Goal: Task Accomplishment & Management: Complete application form

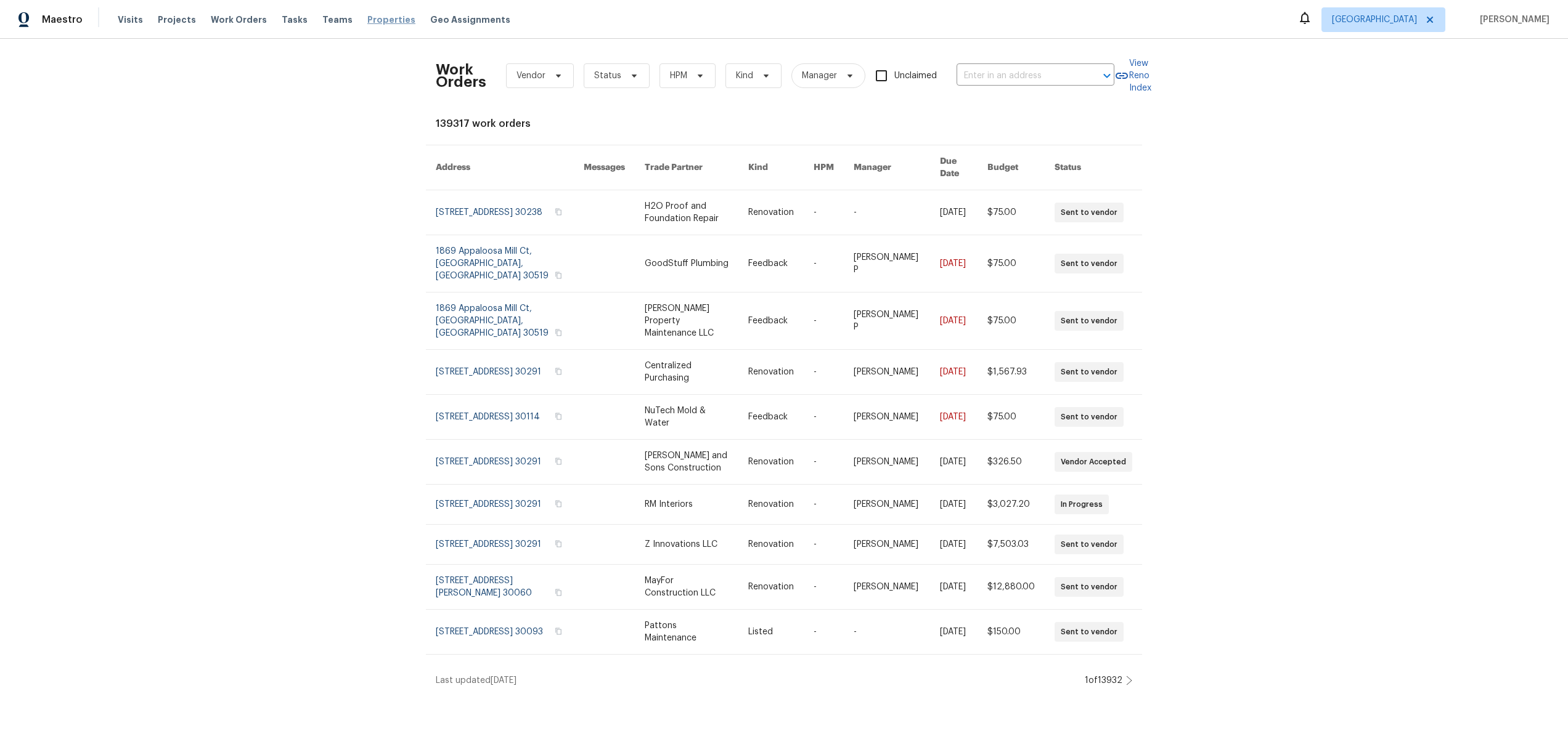
click at [367, 21] on span "Properties" at bounding box center [391, 19] width 48 height 12
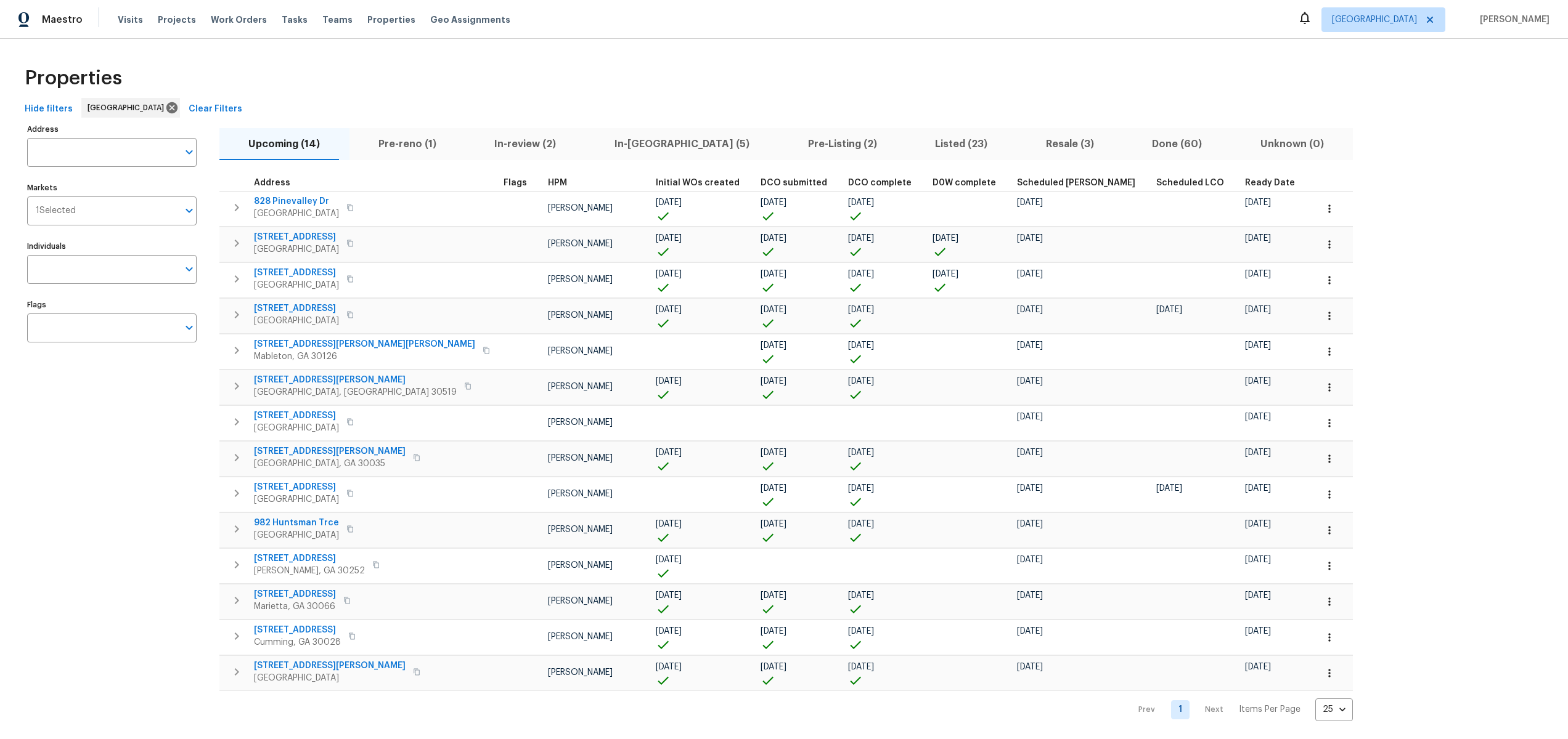
click at [180, 13] on div "Visits Projects Work Orders Tasks Teams Properties Geo Assignments" at bounding box center [321, 20] width 408 height 24
click at [172, 17] on span "Projects" at bounding box center [177, 19] width 39 height 12
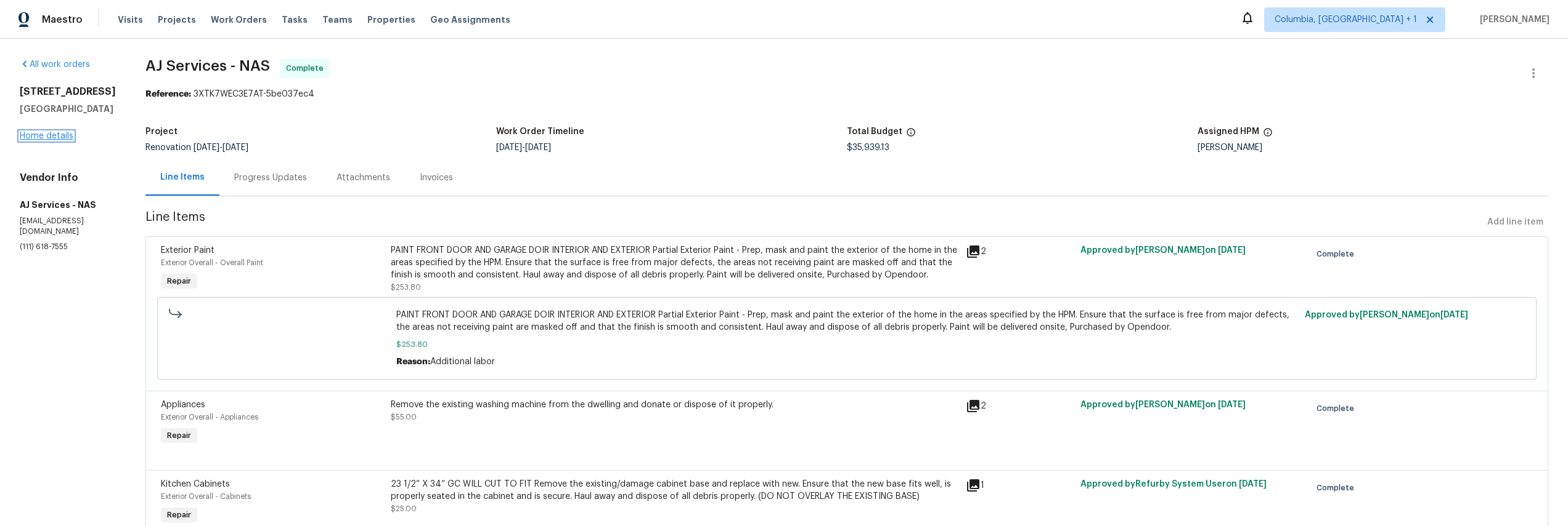
click at [56, 136] on link "Home details" at bounding box center [46, 135] width 54 height 8
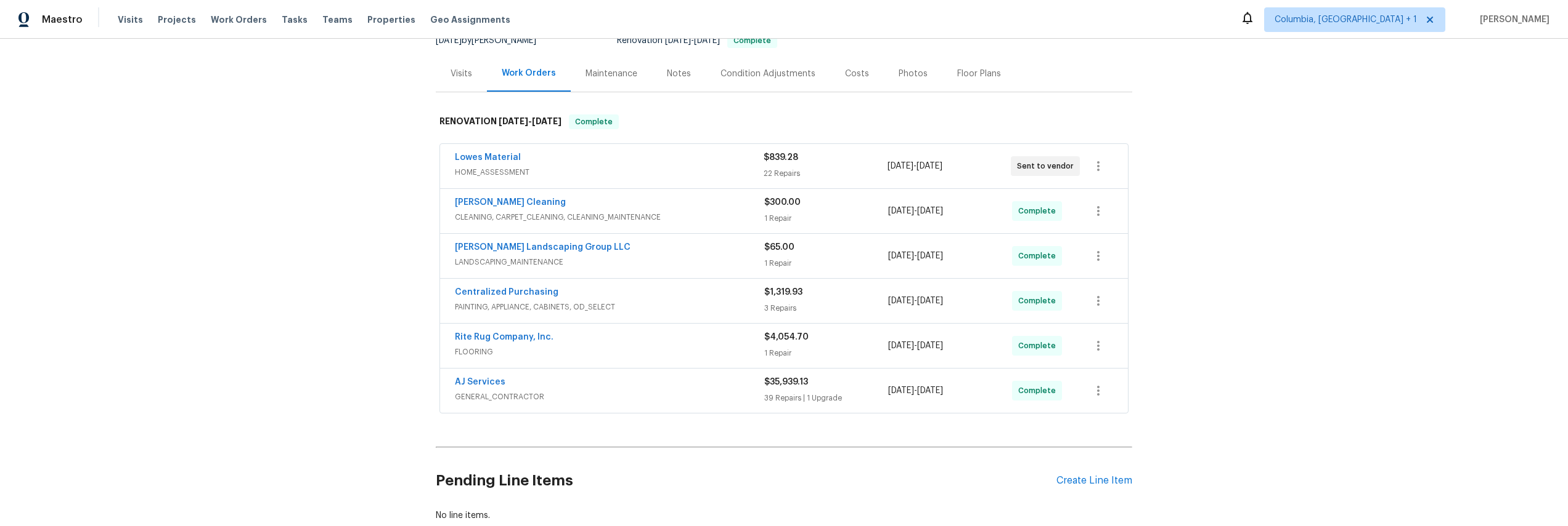
scroll to position [125, 0]
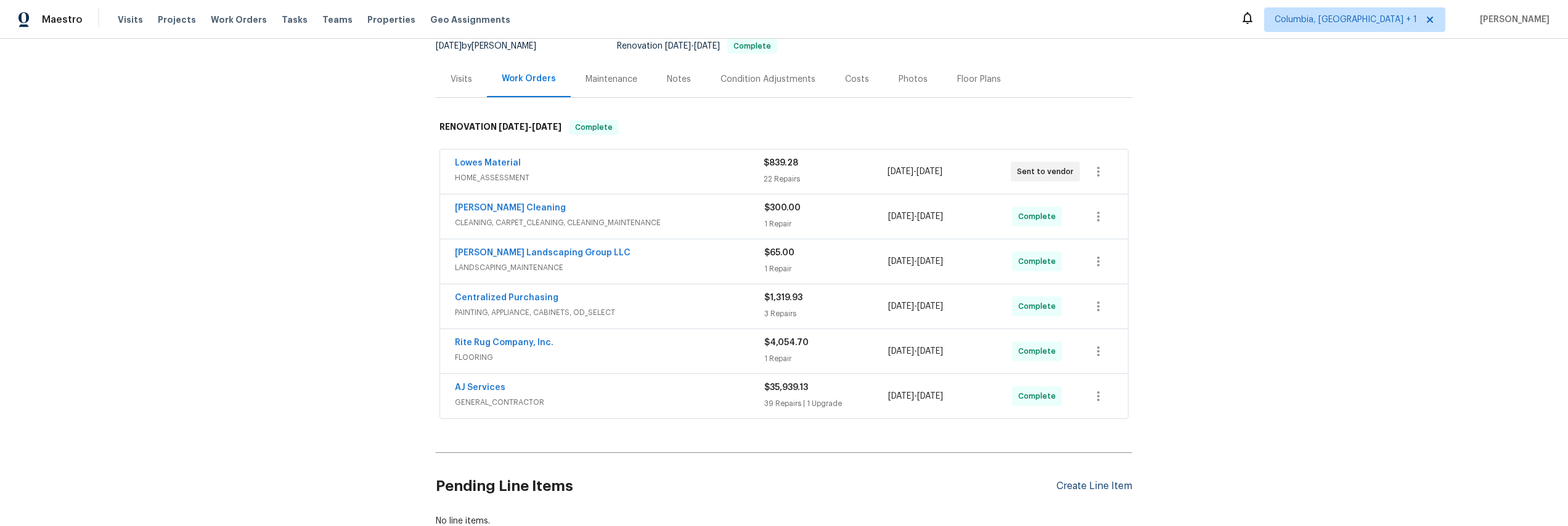
click at [1075, 485] on div "Create Line Item" at bounding box center [1094, 486] width 75 height 11
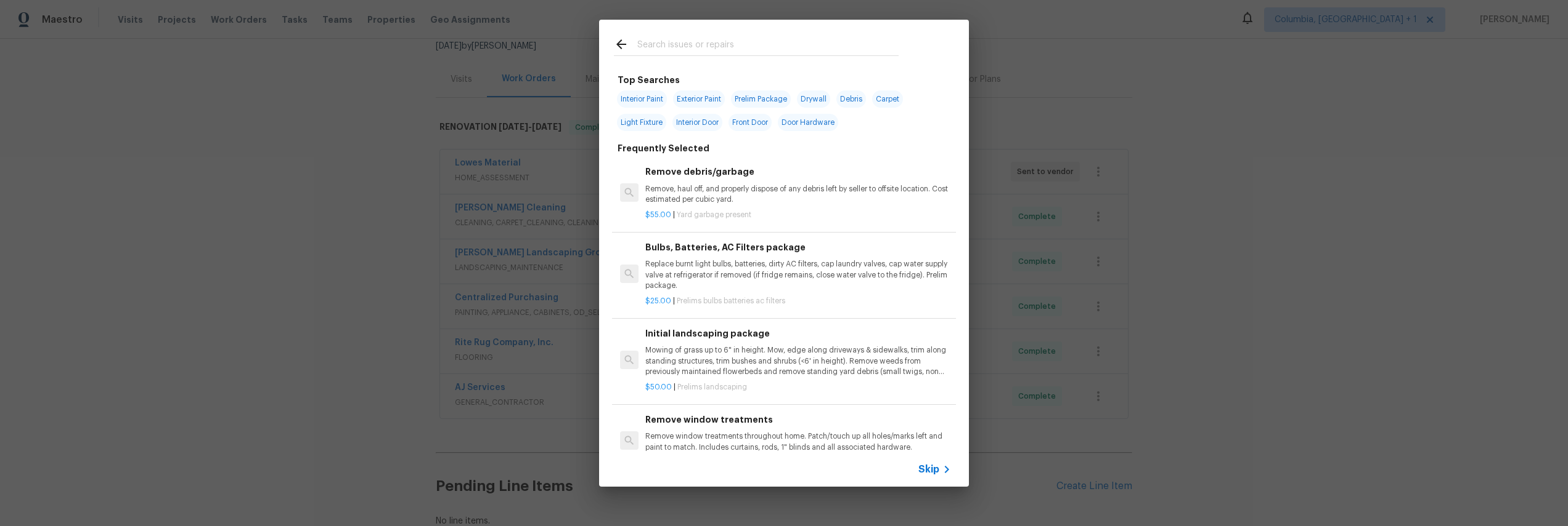
click at [700, 171] on h6 "Remove debris/garbage" at bounding box center [798, 171] width 306 height 13
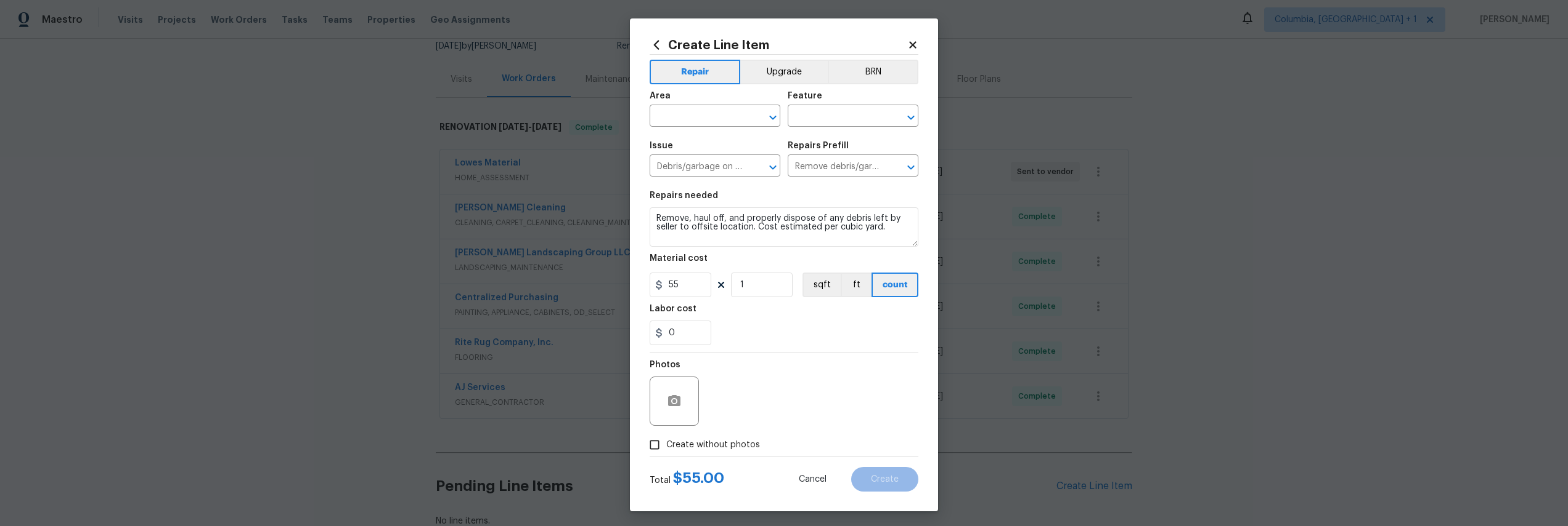
click at [636, 441] on div "Create Line Item Repair Upgrade BRN Area ​ Feature ​ Issue Debris/garbage on si…" at bounding box center [784, 265] width 308 height 493
click at [670, 445] on span "Create without photos" at bounding box center [712, 446] width 93 height 13
click at [666, 445] on input "Create without photos" at bounding box center [655, 445] width 24 height 24
checkbox input "true"
click at [819, 420] on textarea at bounding box center [814, 401] width 209 height 49
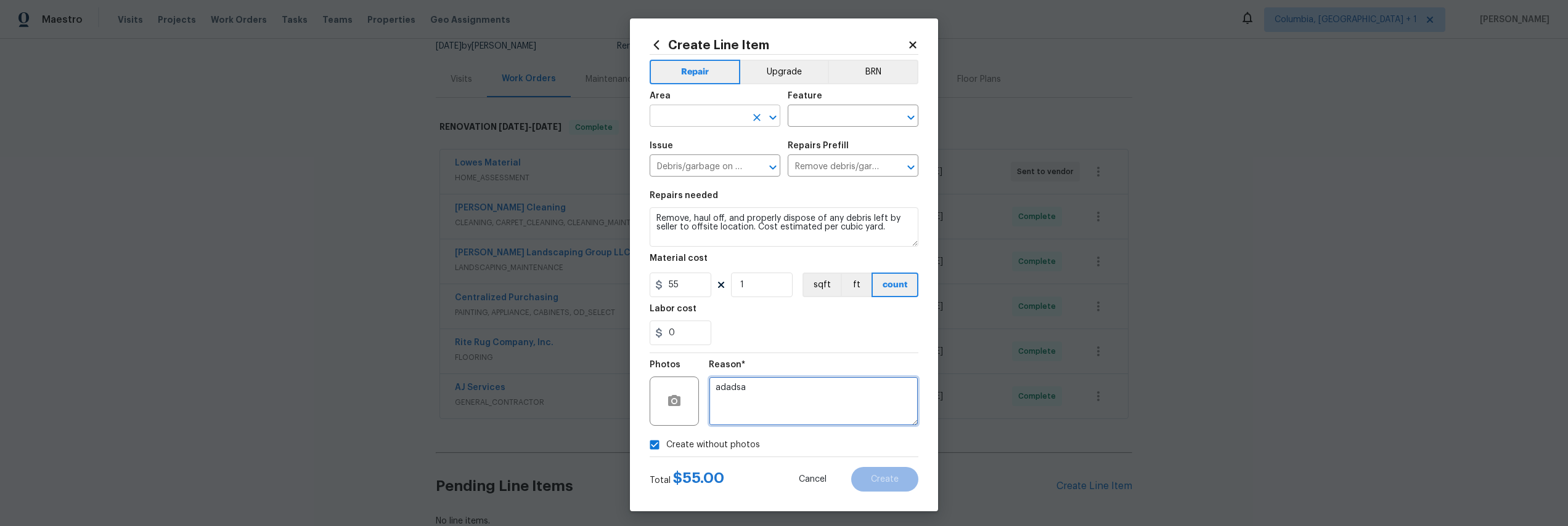
click at [753, 111] on button "Clear" at bounding box center [756, 118] width 17 height 17
type textarea "adadsa"
click at [771, 114] on icon "Open" at bounding box center [773, 118] width 15 height 15
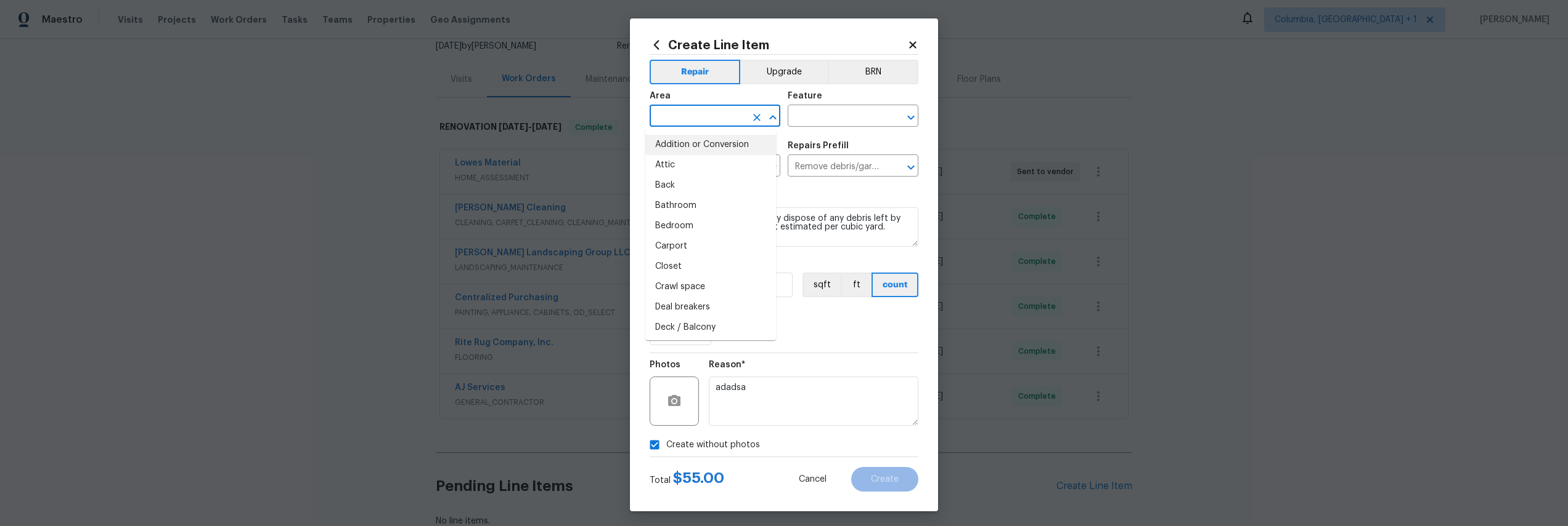
click at [705, 149] on li "Addition or Conversion" at bounding box center [710, 145] width 131 height 21
type input "Addition or Conversion"
click at [854, 131] on div "Area Addition or Conversion ​ Feature ​" at bounding box center [784, 109] width 268 height 50
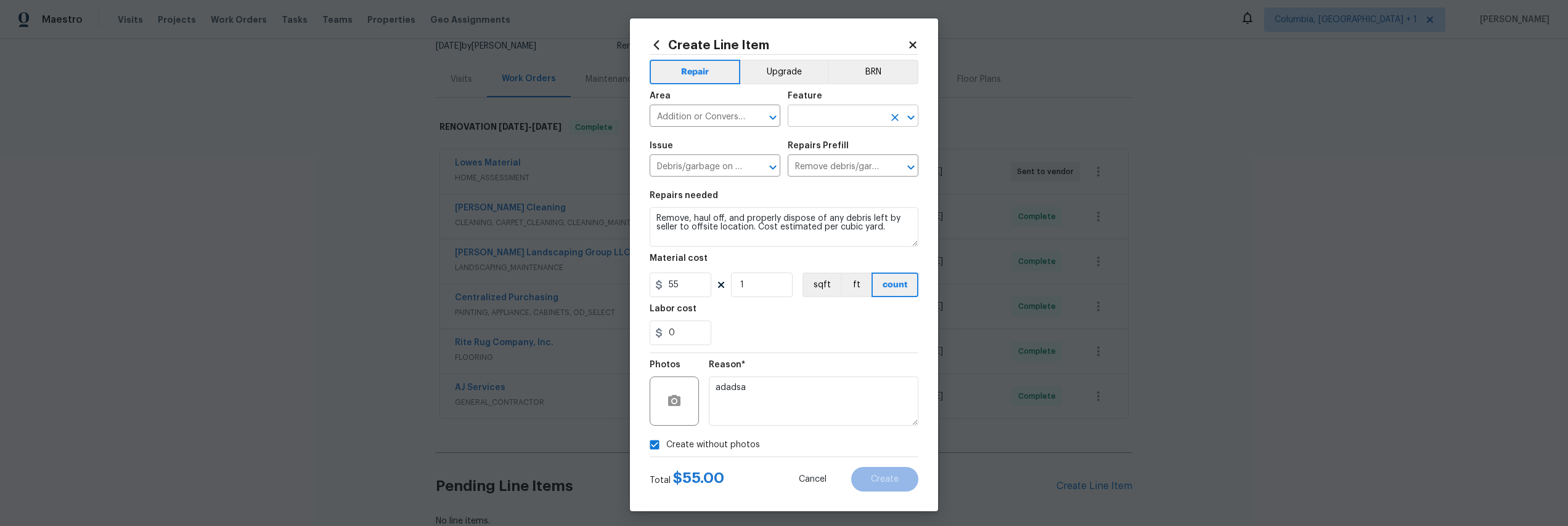
click at [855, 115] on input "text" at bounding box center [835, 118] width 96 height 19
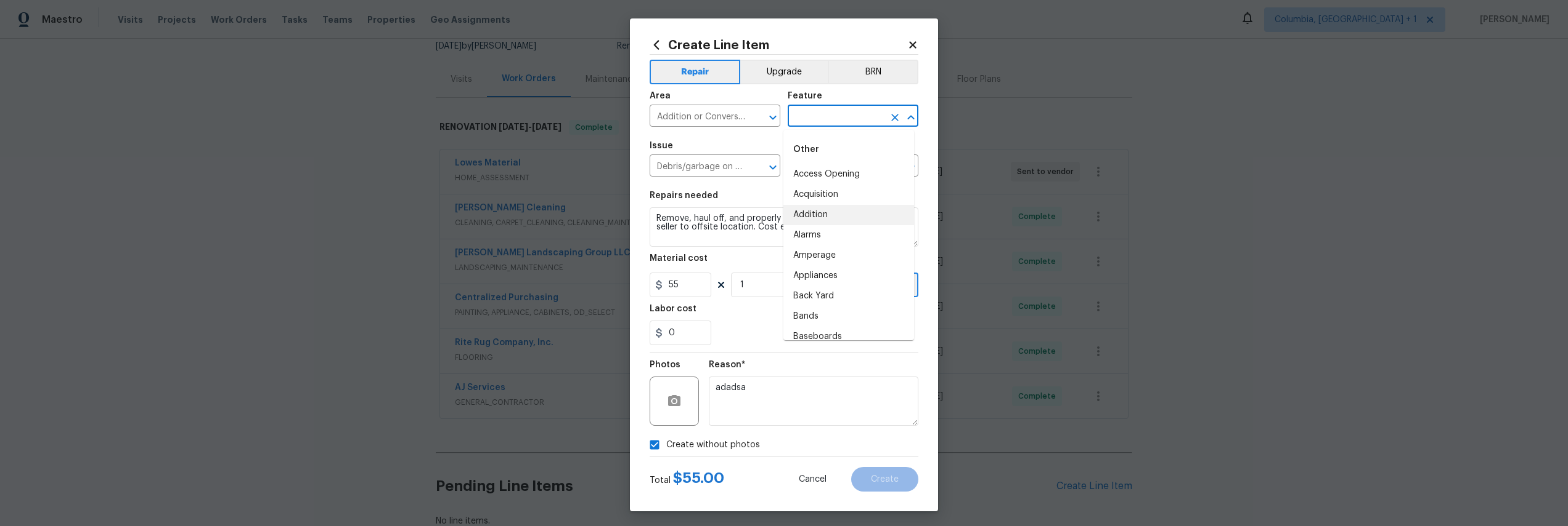
click at [826, 206] on li "Addition" at bounding box center [849, 215] width 131 height 21
type input "Addition"
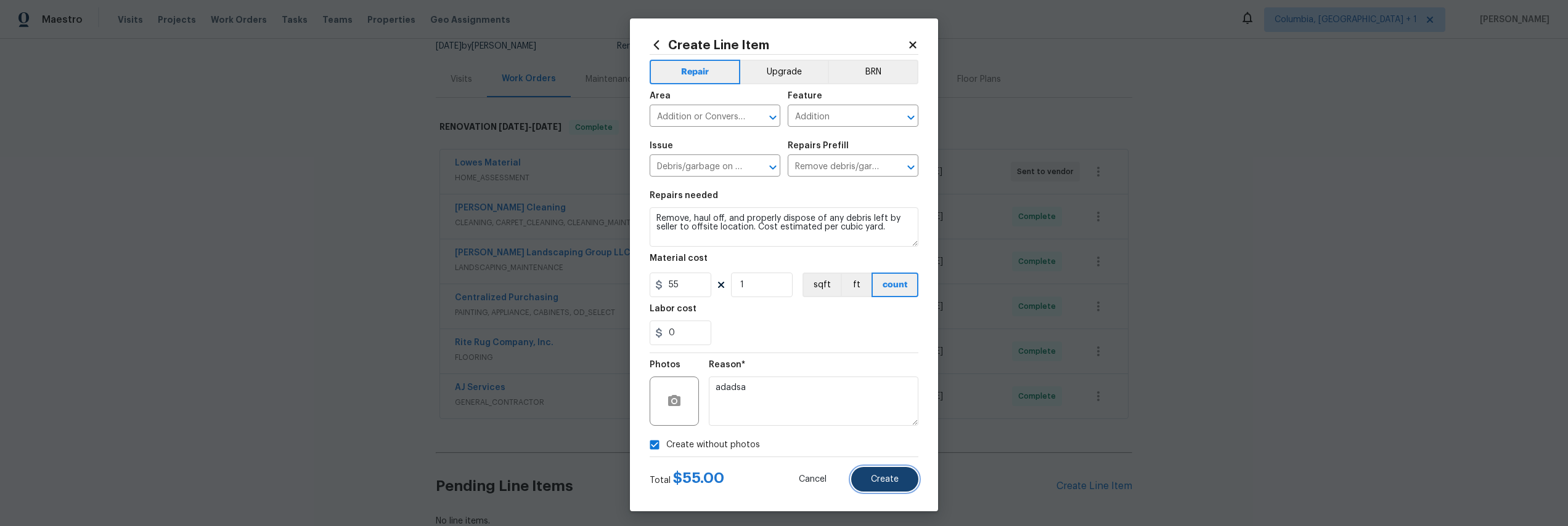
click at [877, 489] on button "Create" at bounding box center [884, 480] width 67 height 24
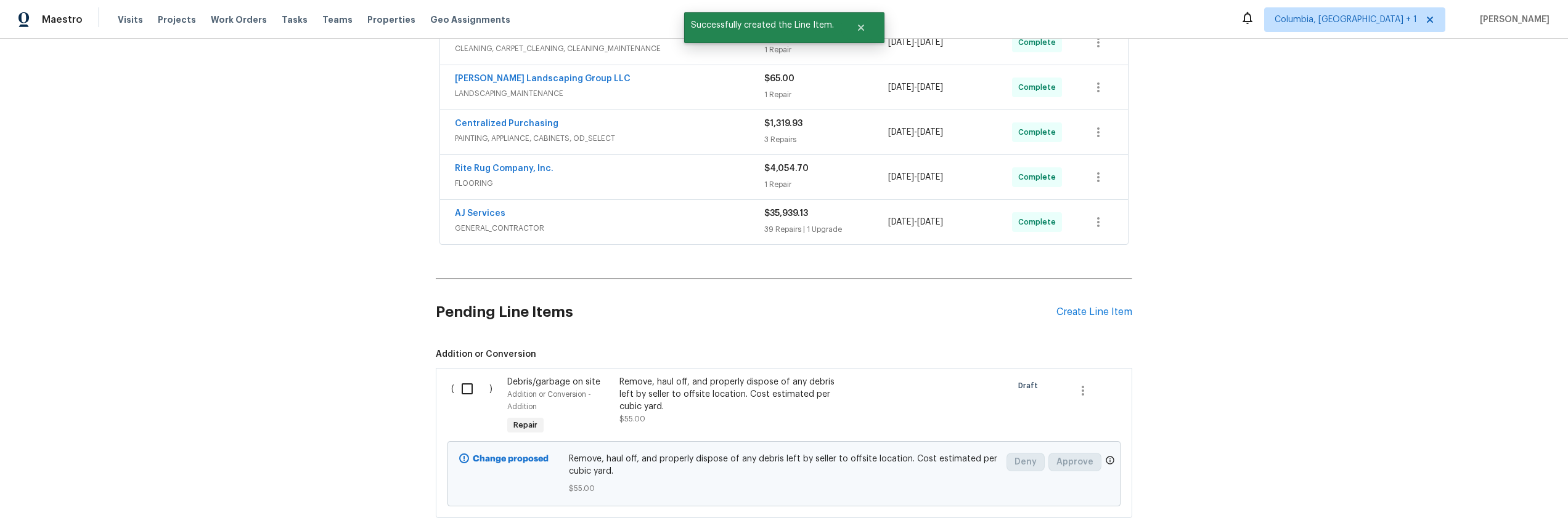
scroll to position [322, 0]
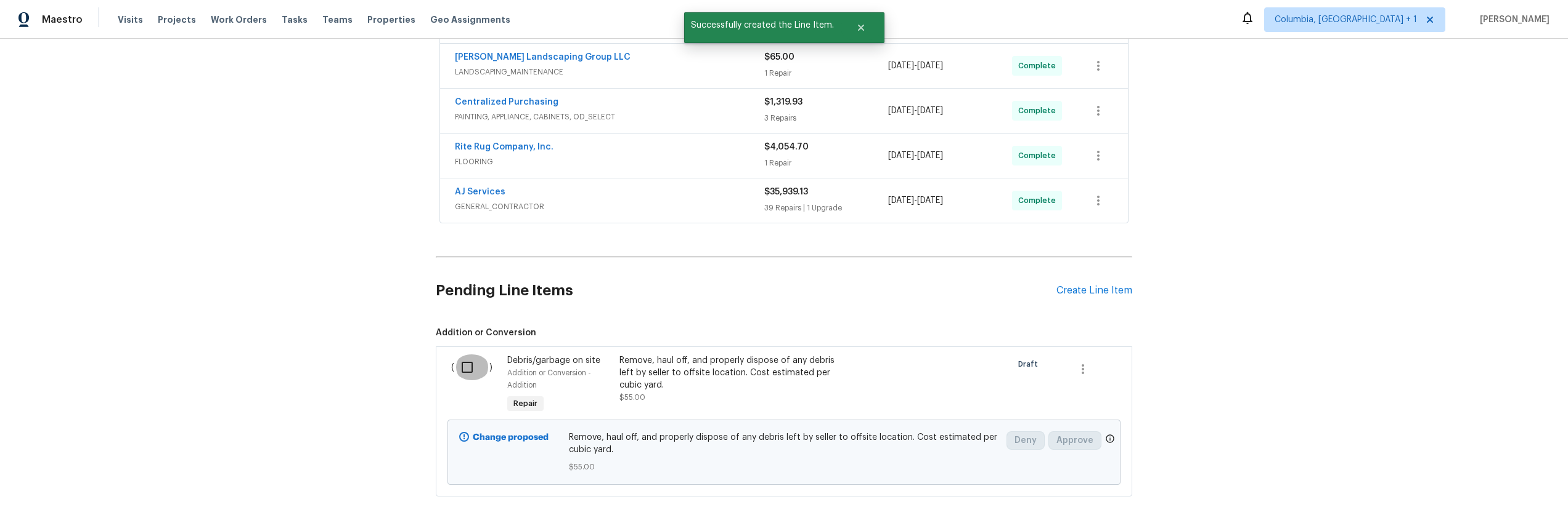
click at [462, 364] on input "checkbox" at bounding box center [471, 367] width 35 height 25
checkbox input "true"
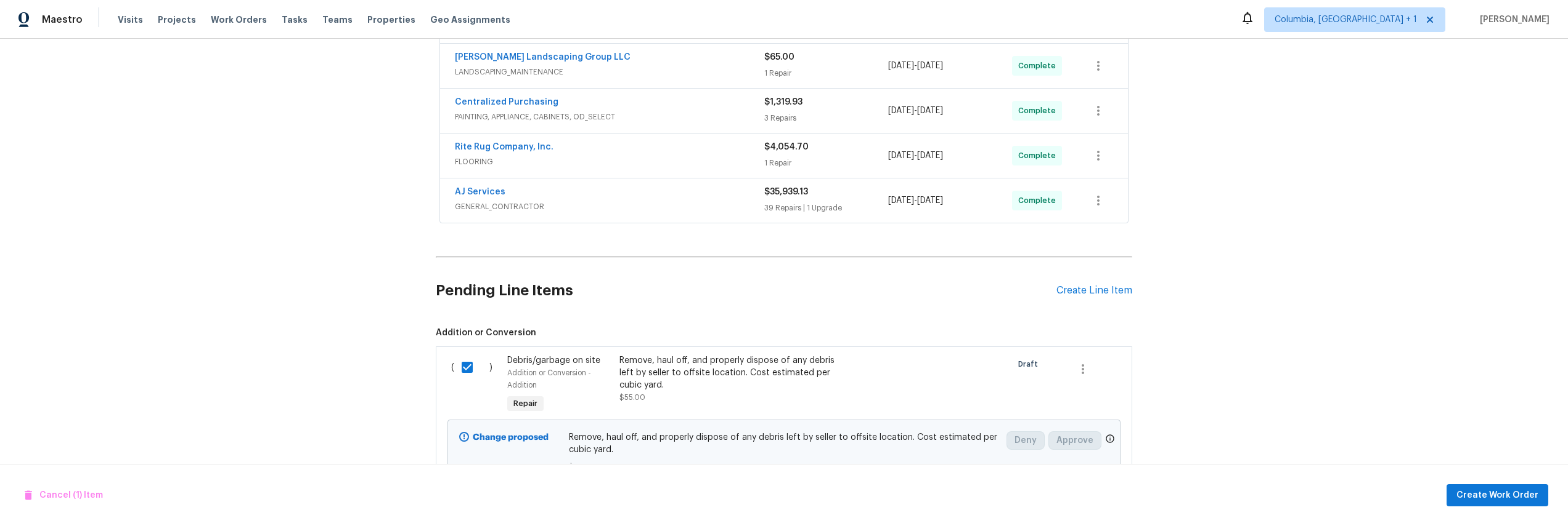
scroll to position [386, 0]
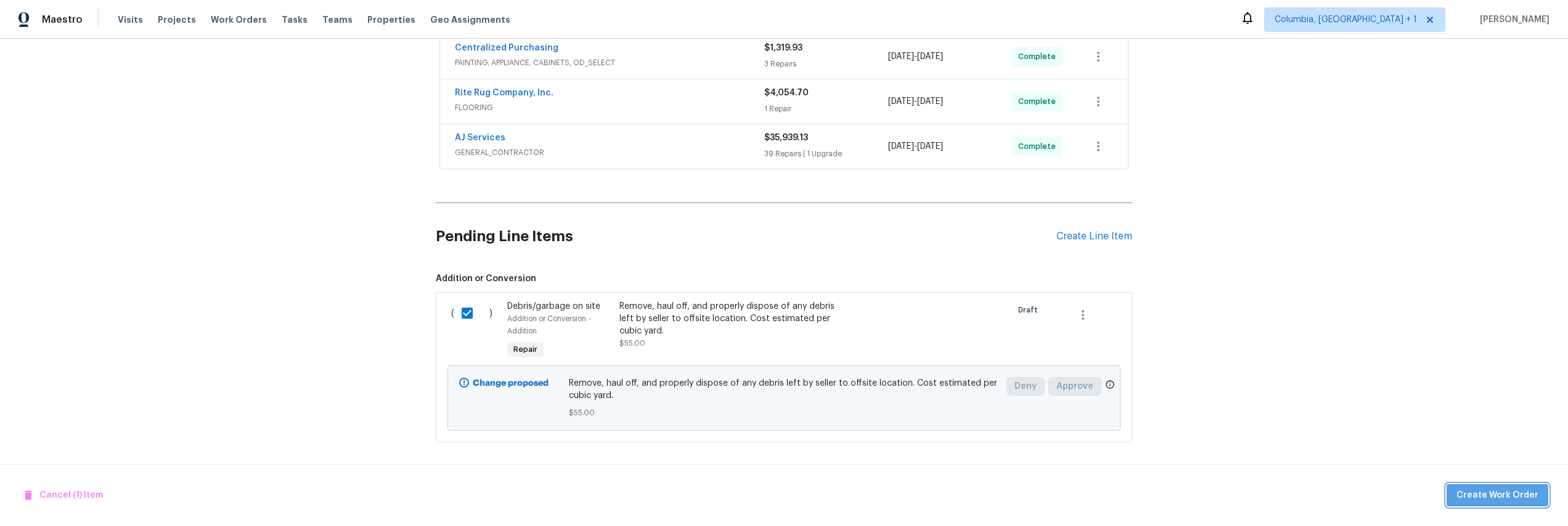
click at [1528, 498] on span "Create Work Order" at bounding box center [1496, 496] width 82 height 15
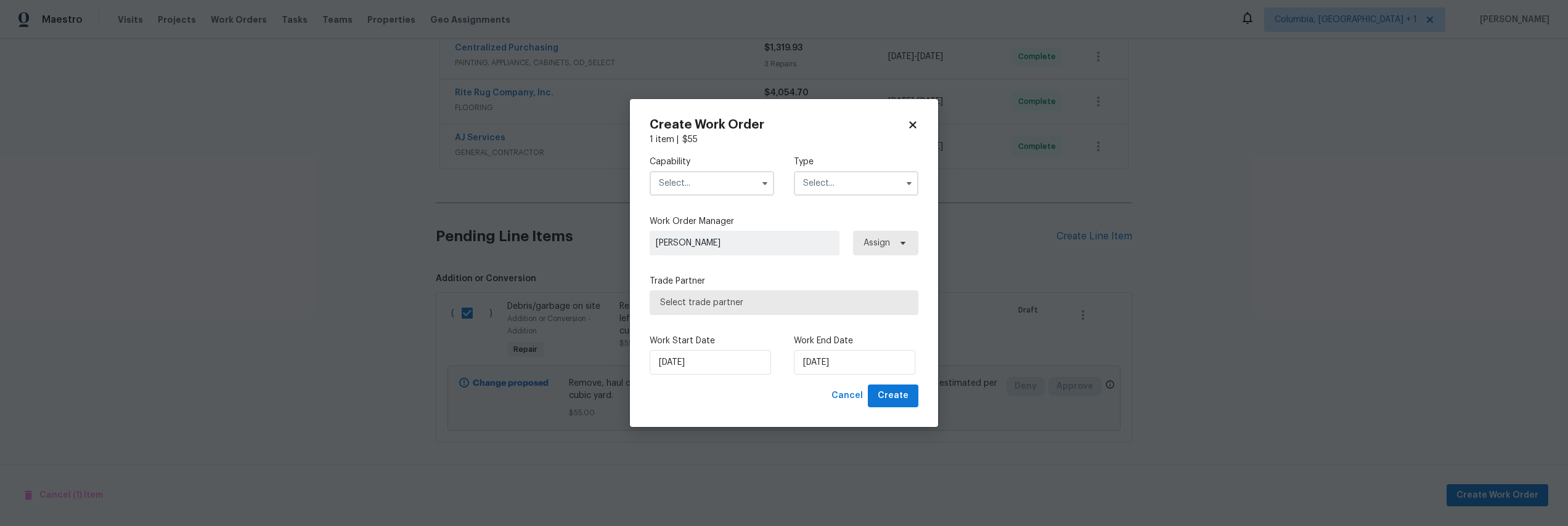
click at [730, 192] on input "text" at bounding box center [712, 183] width 124 height 24
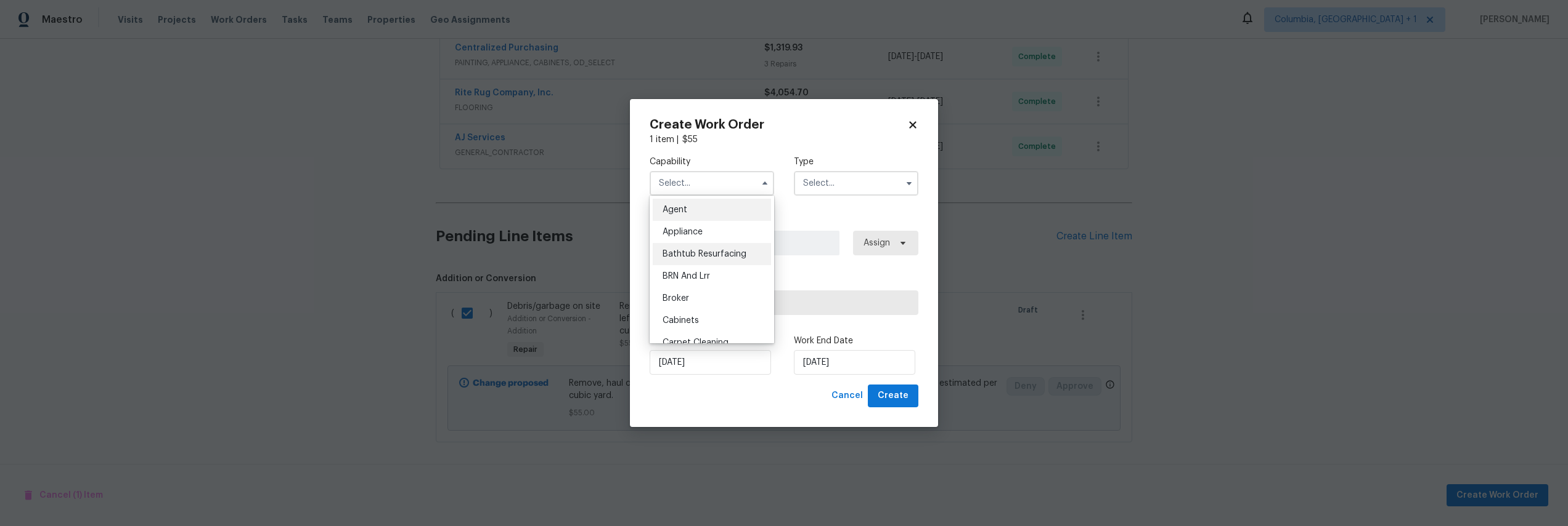
click at [690, 259] on div "Bathtub Resurfacing" at bounding box center [712, 254] width 119 height 23
type input "Bathtub Resurfacing"
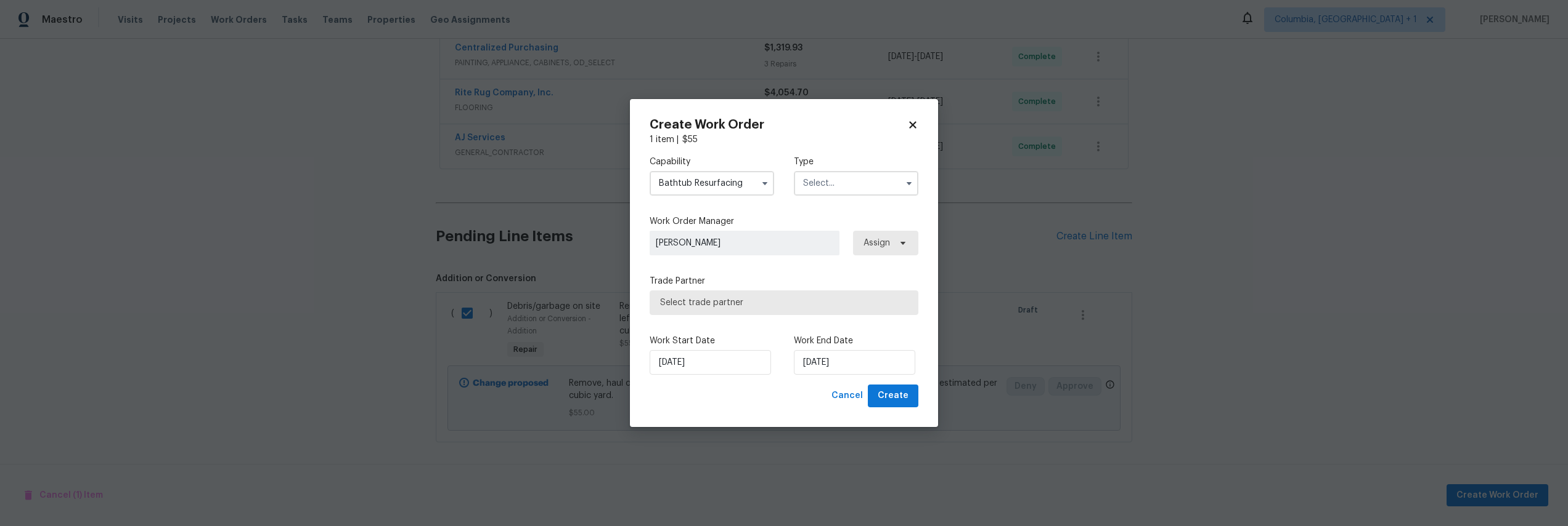
click at [839, 184] on input "text" at bounding box center [856, 183] width 124 height 24
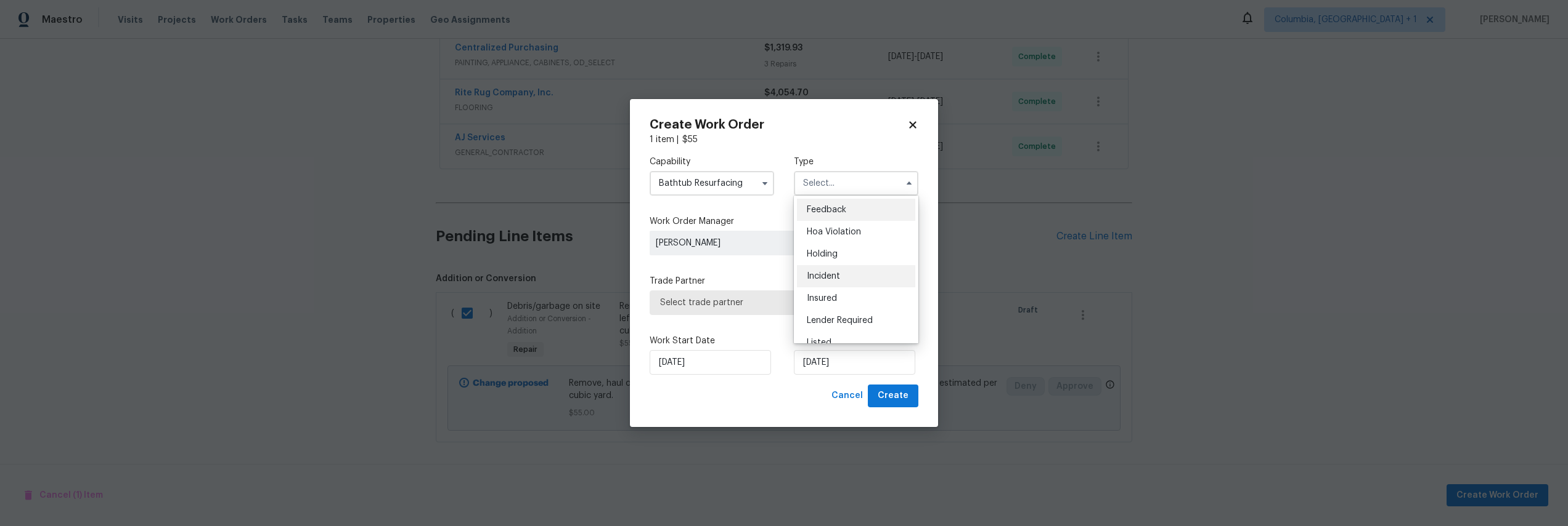
click at [829, 276] on span "Incident" at bounding box center [823, 276] width 33 height 8
type input "Incident"
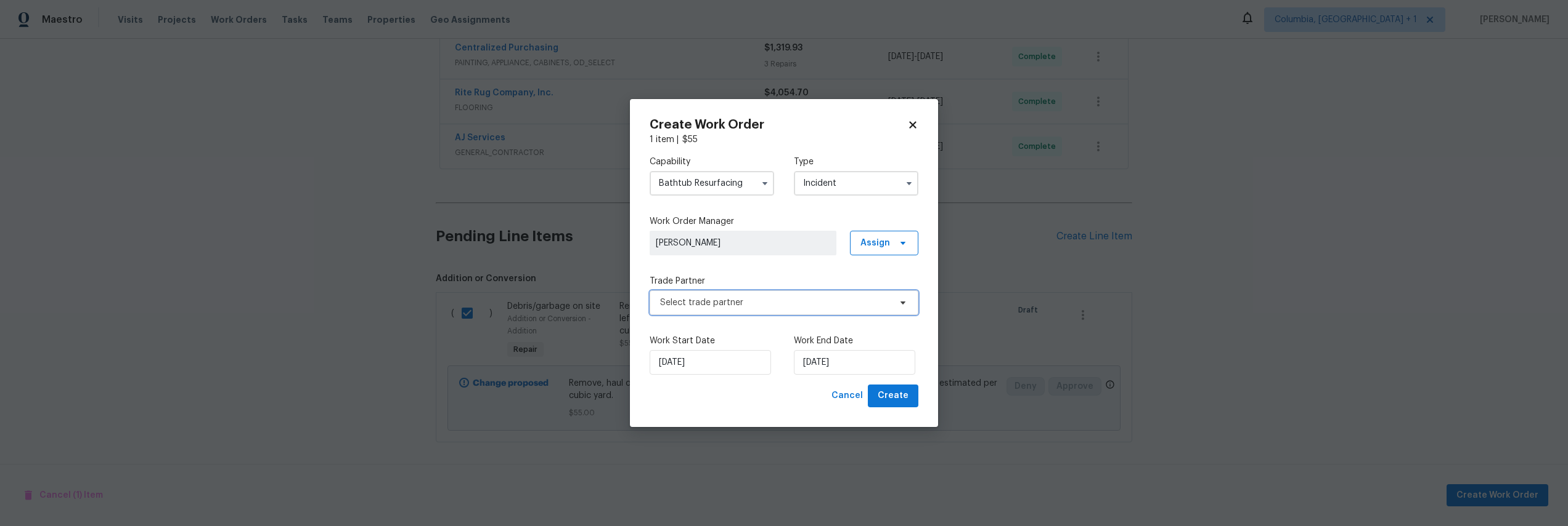
click at [798, 303] on span "Select trade partner" at bounding box center [775, 302] width 230 height 12
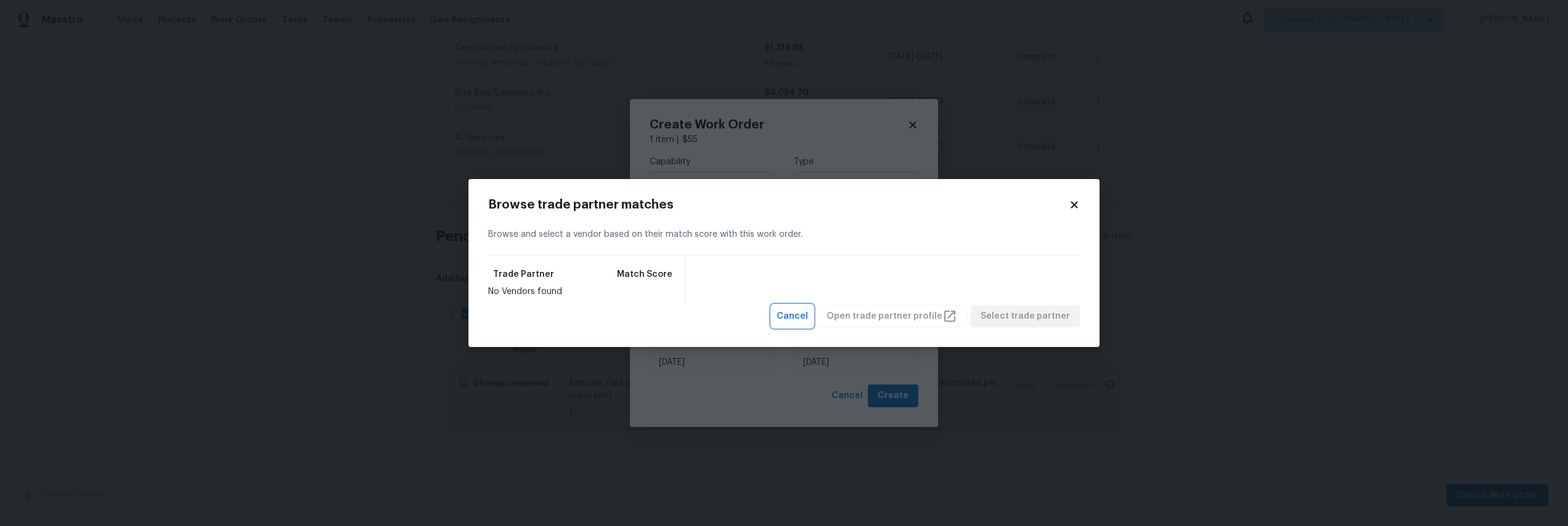
click at [808, 310] on span "Cancel" at bounding box center [792, 316] width 31 height 15
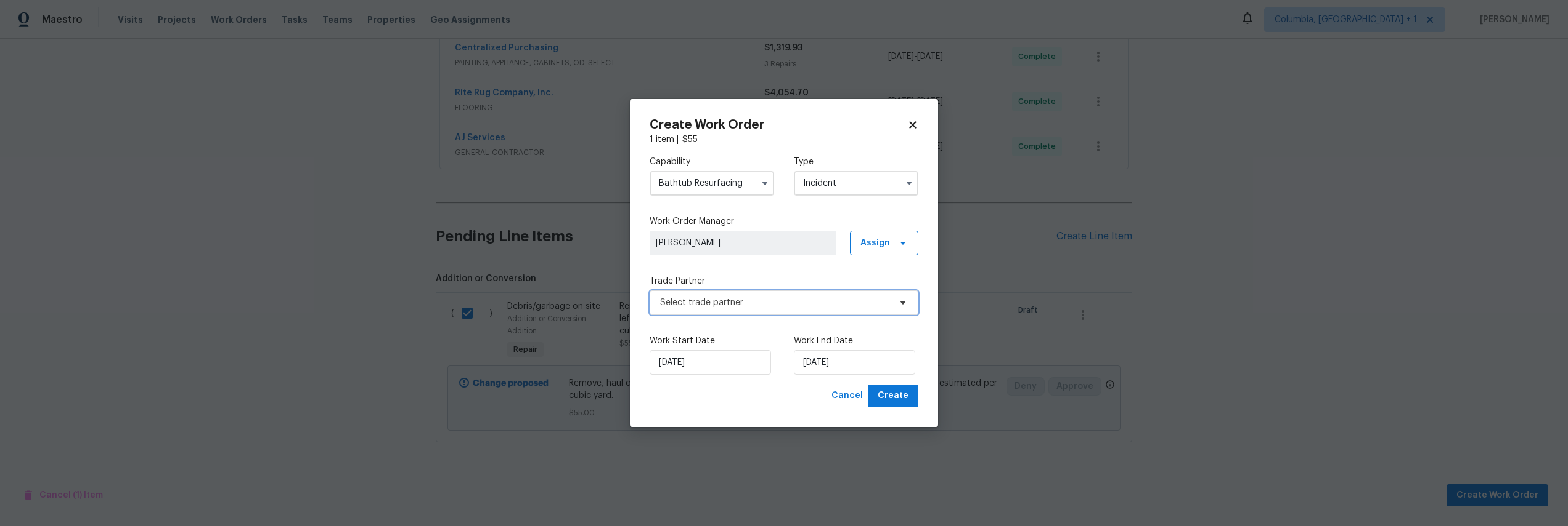
click at [709, 299] on span "Select trade partner" at bounding box center [775, 302] width 230 height 12
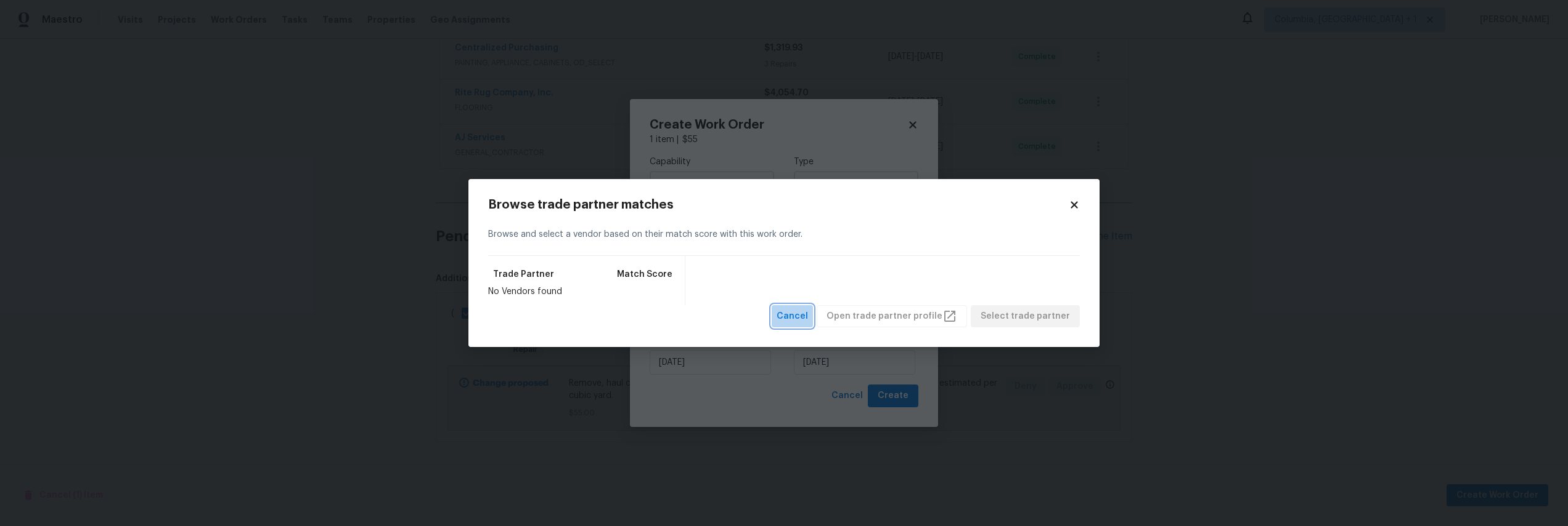
click at [808, 317] on span "Cancel" at bounding box center [792, 316] width 31 height 15
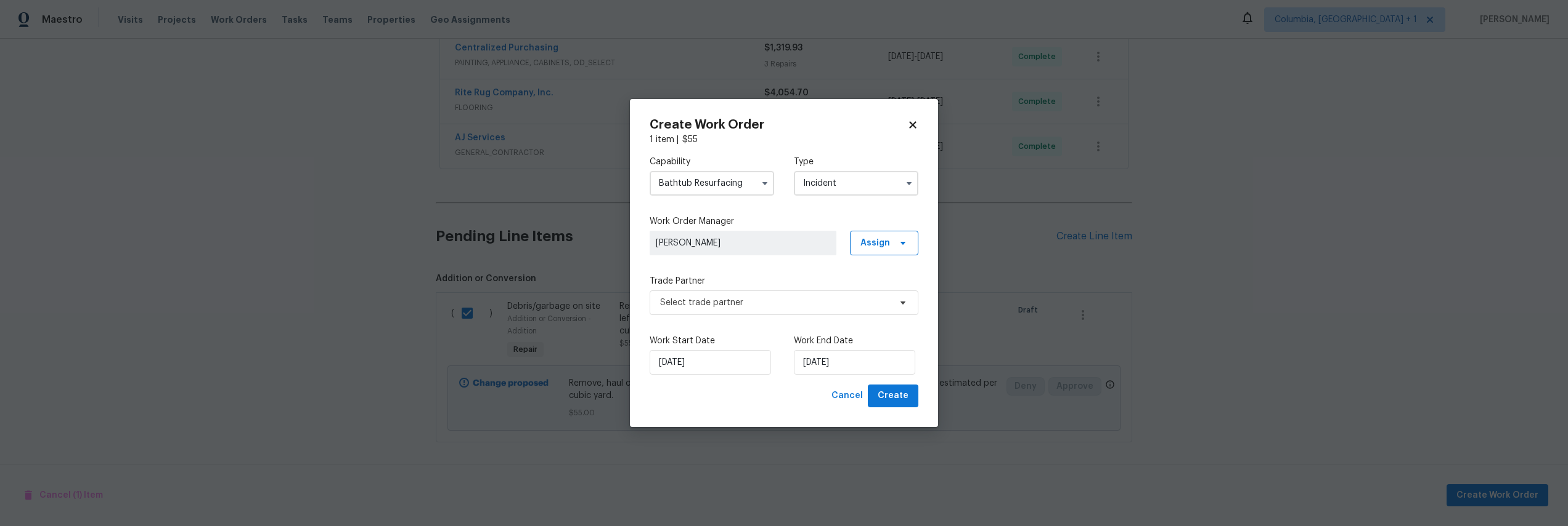
click at [840, 183] on input "Incident" at bounding box center [856, 183] width 124 height 24
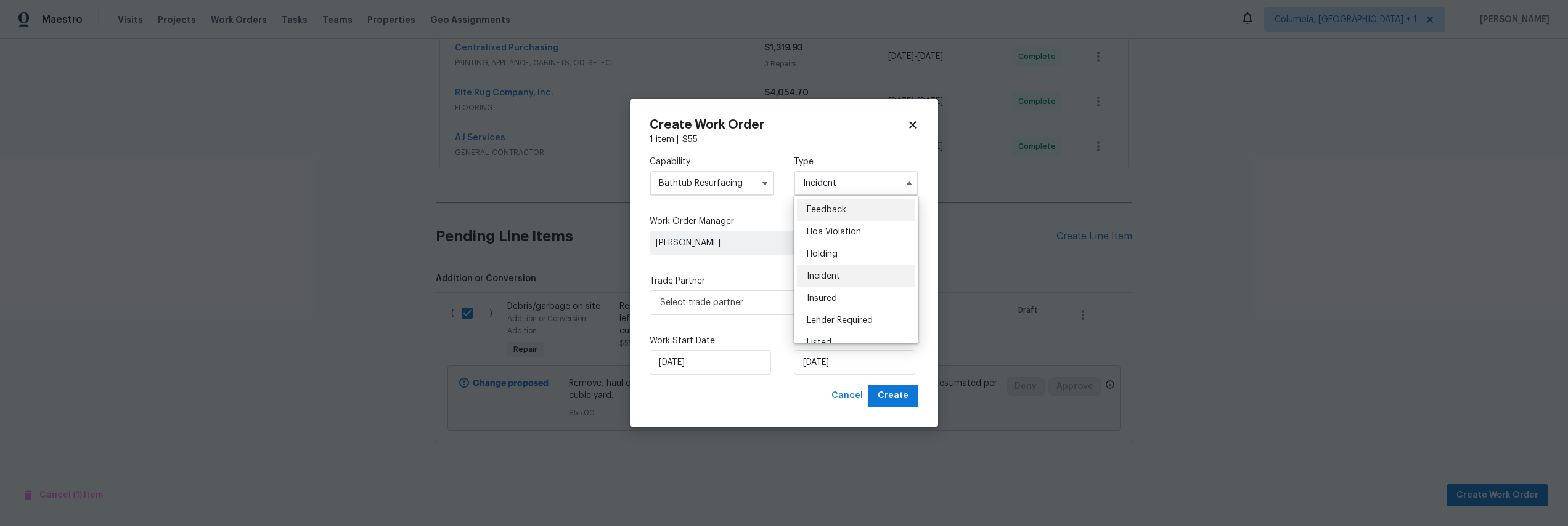
click at [850, 270] on div "Incident" at bounding box center [856, 277] width 119 height 23
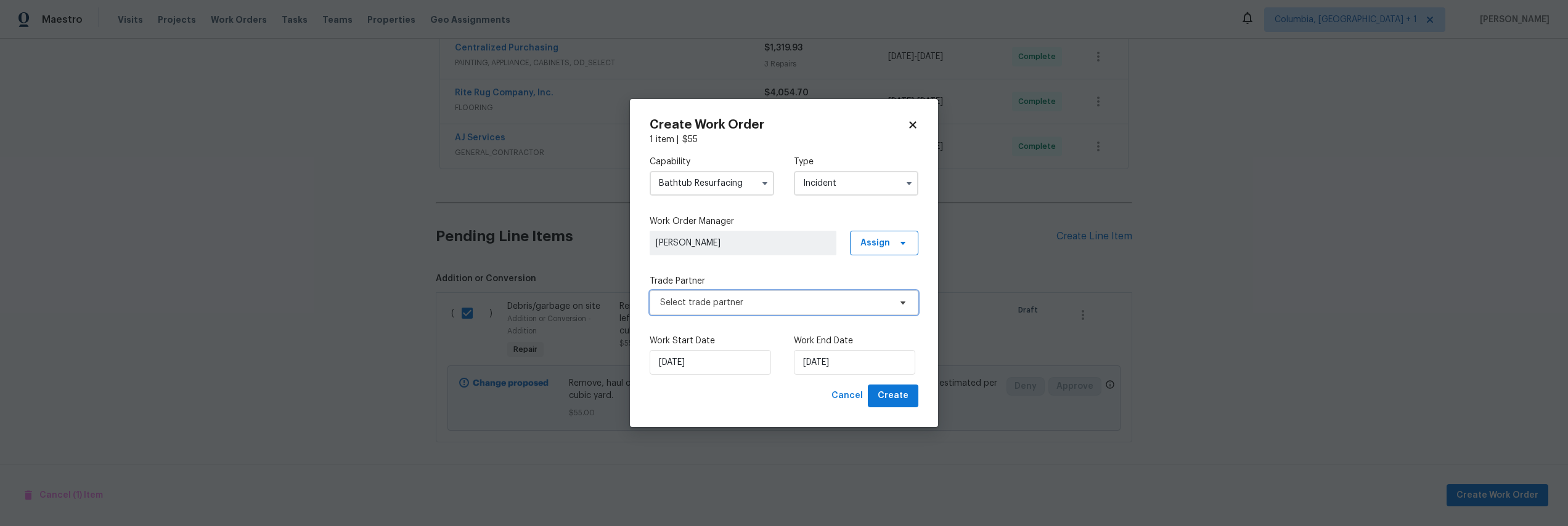
click at [785, 305] on span "Select trade partner" at bounding box center [775, 302] width 230 height 12
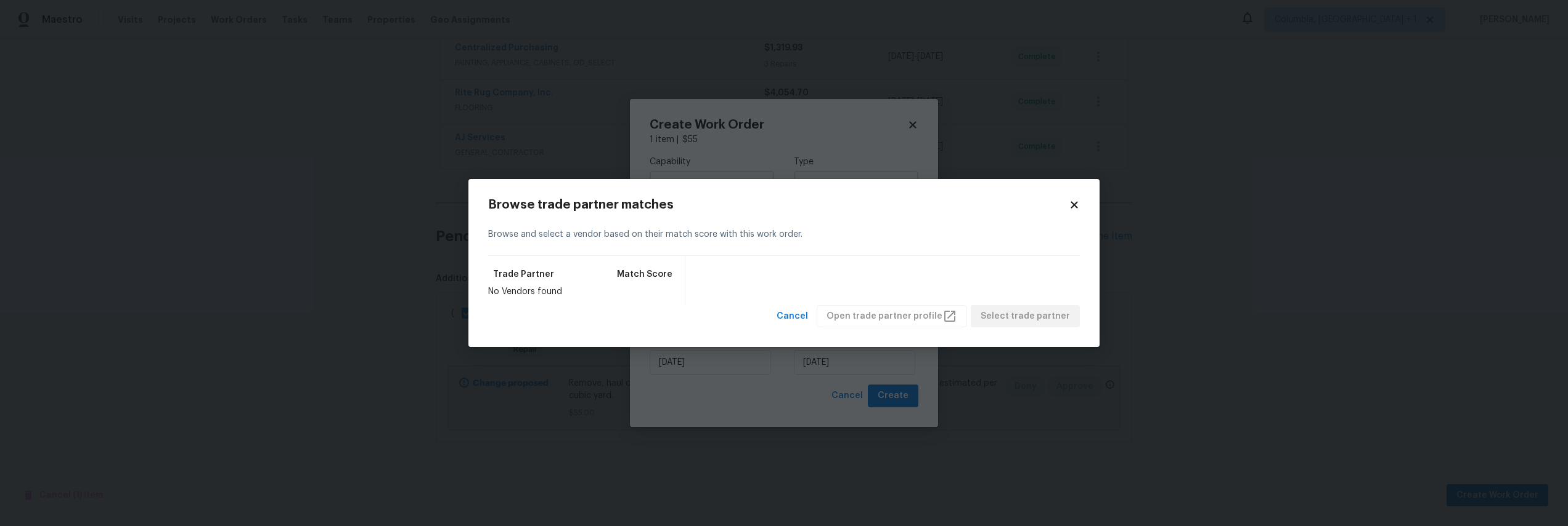
click at [871, 314] on div "Cancel Open trade partner profile Select trade partner" at bounding box center [925, 317] width 308 height 23
click at [808, 322] on span "Cancel" at bounding box center [792, 316] width 31 height 15
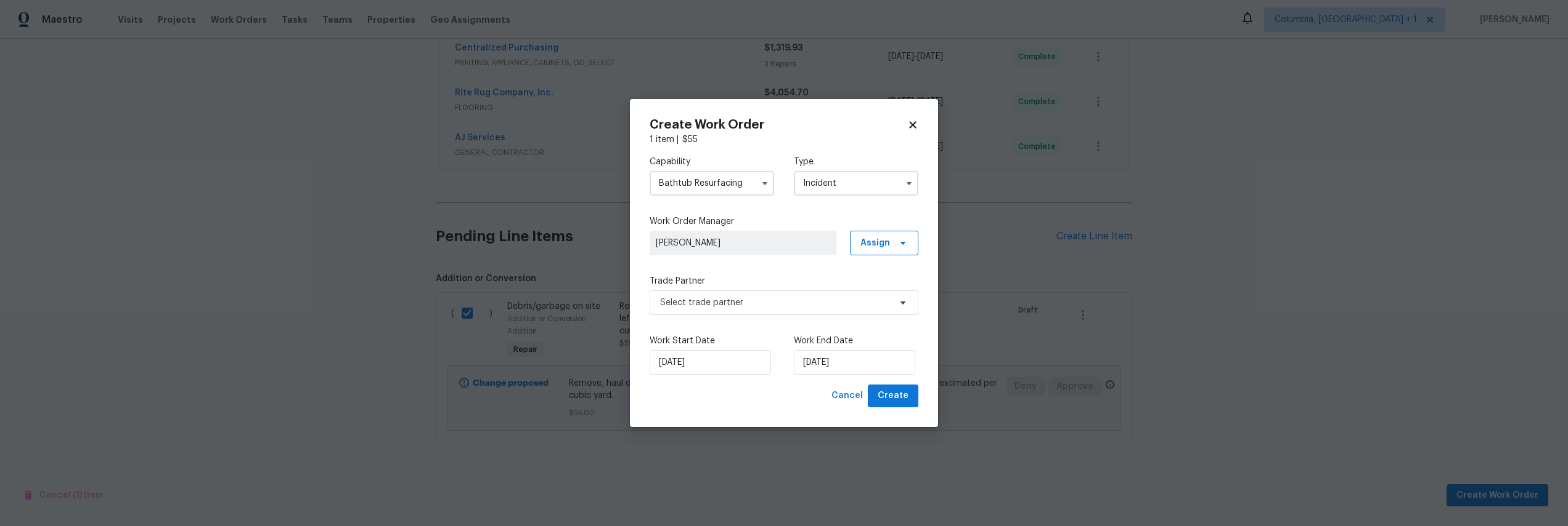
click at [717, 183] on input "Bathtub Resurfacing" at bounding box center [712, 183] width 124 height 24
click at [700, 313] on div "Cabinets" at bounding box center [712, 321] width 119 height 23
type input "Cabinets"
click at [823, 191] on input "Incident" at bounding box center [856, 183] width 124 height 24
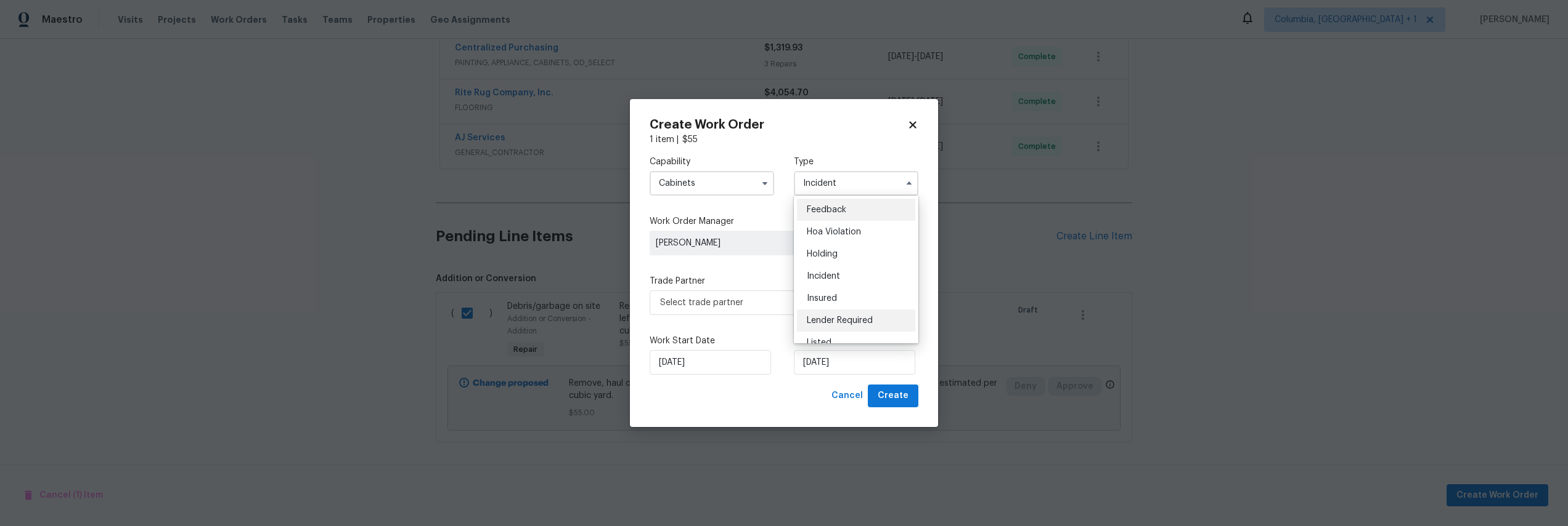
click at [834, 324] on span "Lender Required" at bounding box center [840, 320] width 66 height 8
type input "Lender Required"
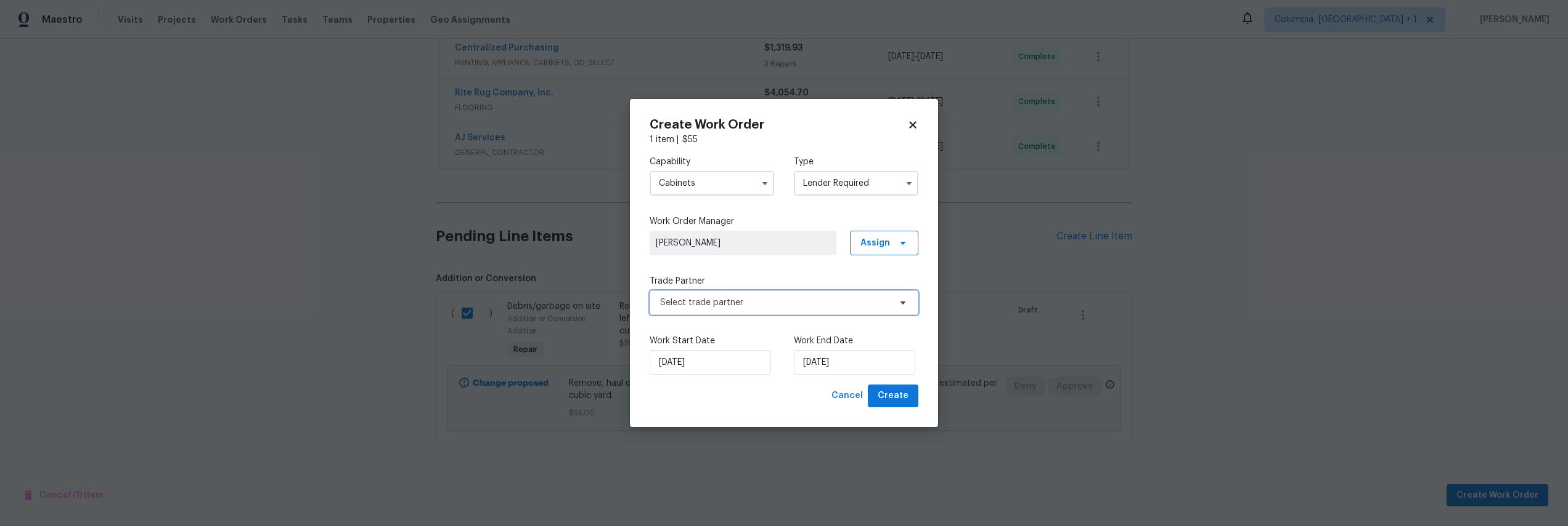
click at [810, 307] on span "Select trade partner" at bounding box center [775, 302] width 230 height 12
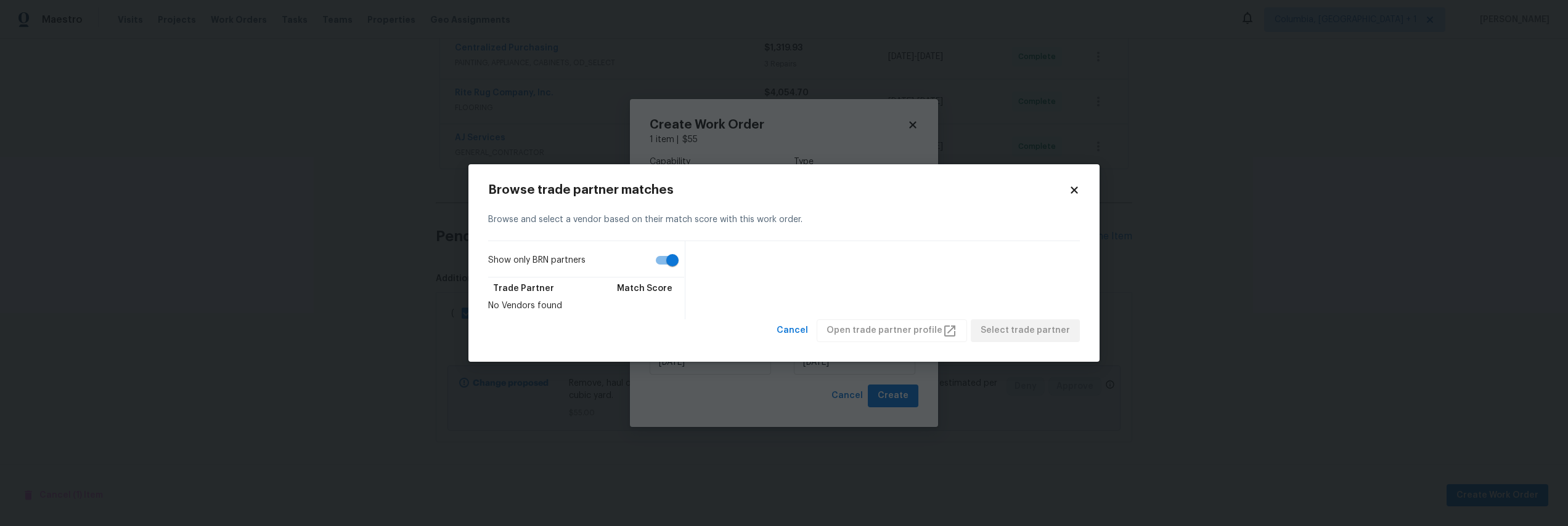
click at [673, 258] on input "Show only BRN partners" at bounding box center [672, 260] width 71 height 24
checkbox input "false"
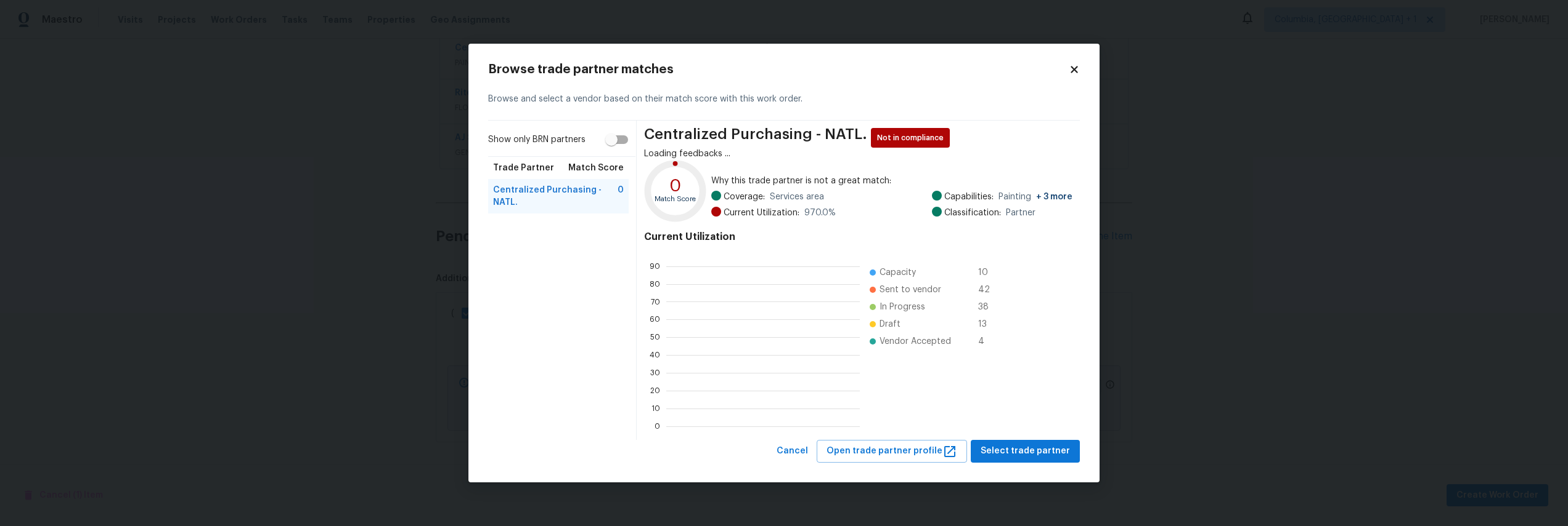
scroll to position [163, 185]
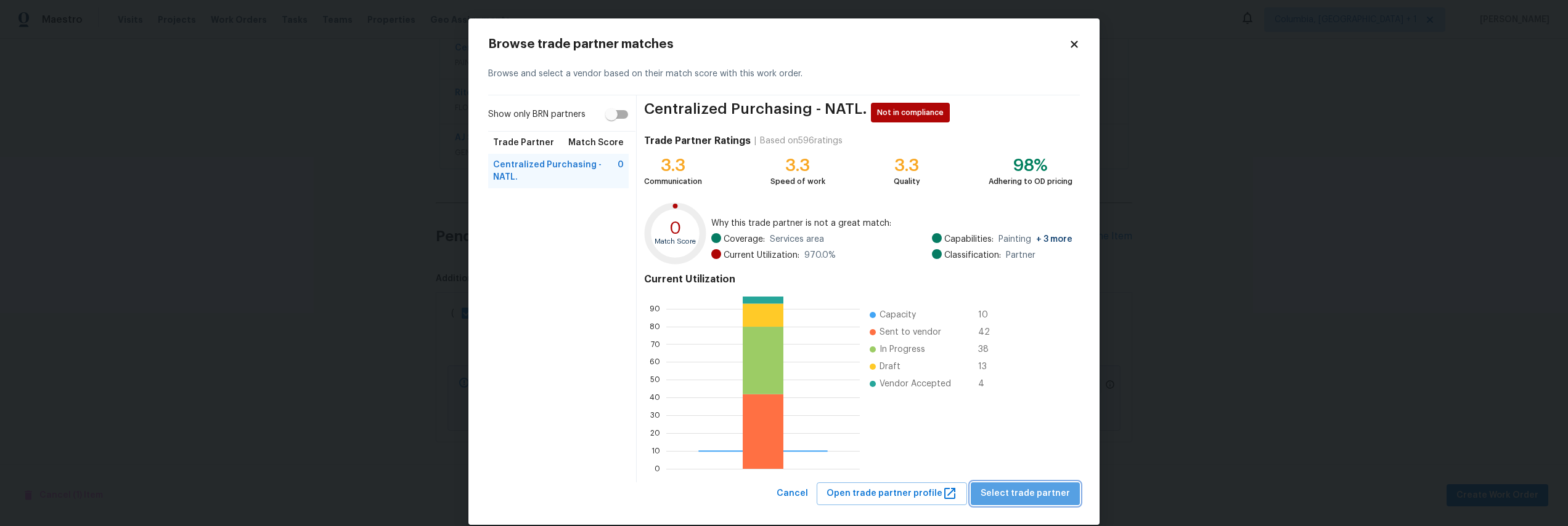
click at [1028, 490] on span "Select trade partner" at bounding box center [1025, 494] width 89 height 15
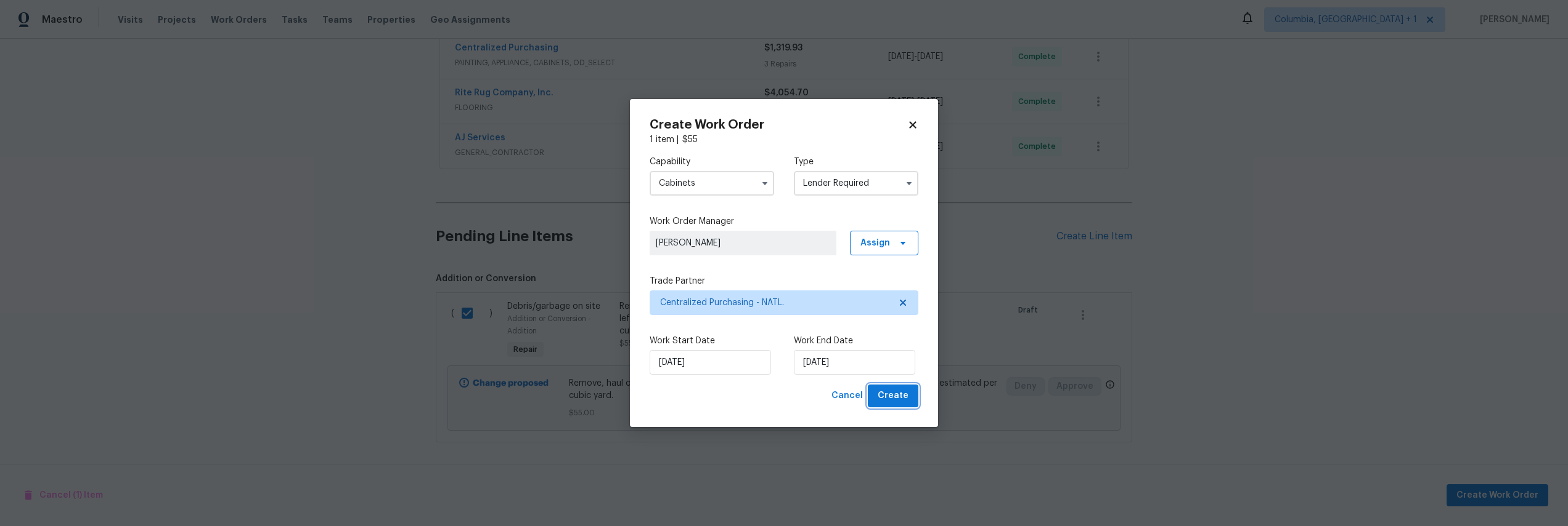
click at [909, 400] on button "Create" at bounding box center [893, 396] width 51 height 23
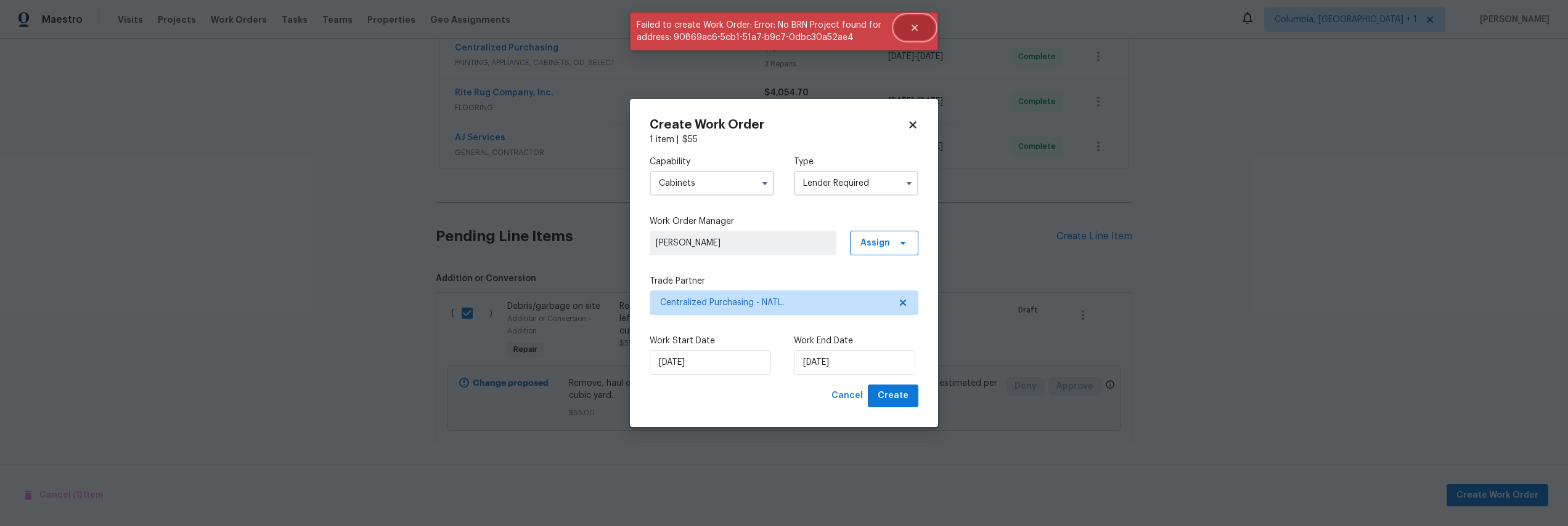
click at [921, 27] on button "Close" at bounding box center [914, 27] width 40 height 24
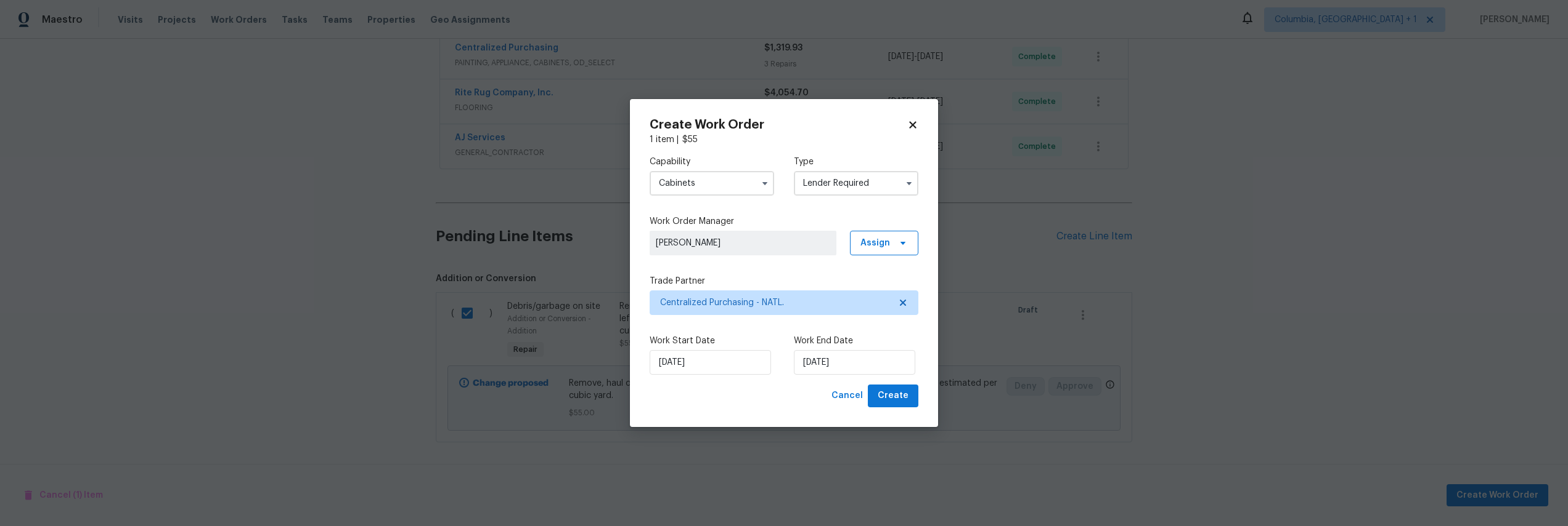
click at [894, 411] on div "Create Work Order 1 item | $ 55 Capability Cabinets Type Lender Required Work O…" at bounding box center [784, 263] width 308 height 328
click at [894, 400] on span "Create" at bounding box center [893, 396] width 31 height 15
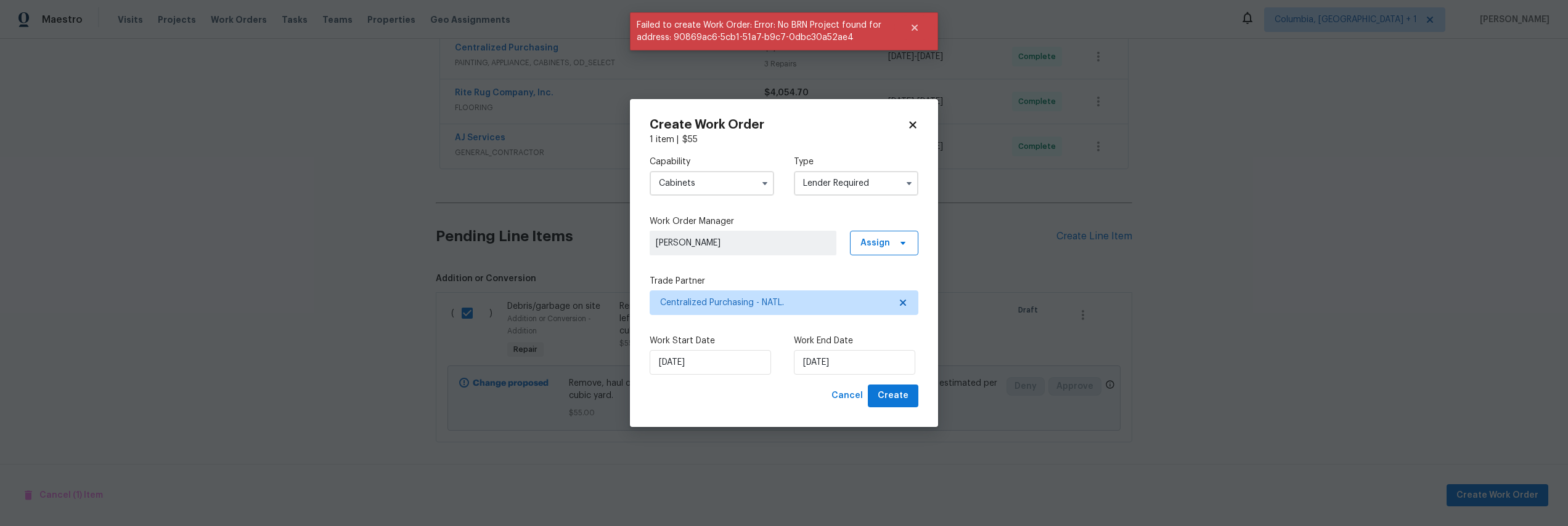
click at [913, 131] on div "Create Work Order 1 item | $ 55 Capability Cabinets Type Lender Required Work O…" at bounding box center [784, 263] width 268 height 289
click at [912, 128] on icon at bounding box center [913, 125] width 11 height 11
checkbox input "false"
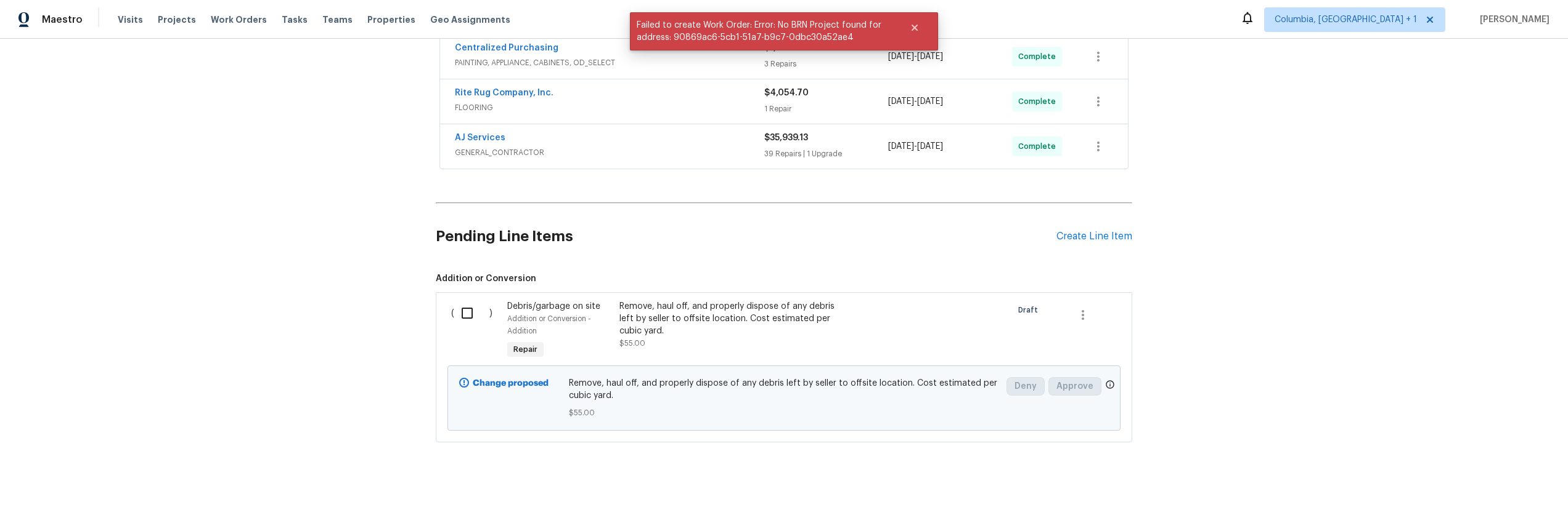
scroll to position [0, 0]
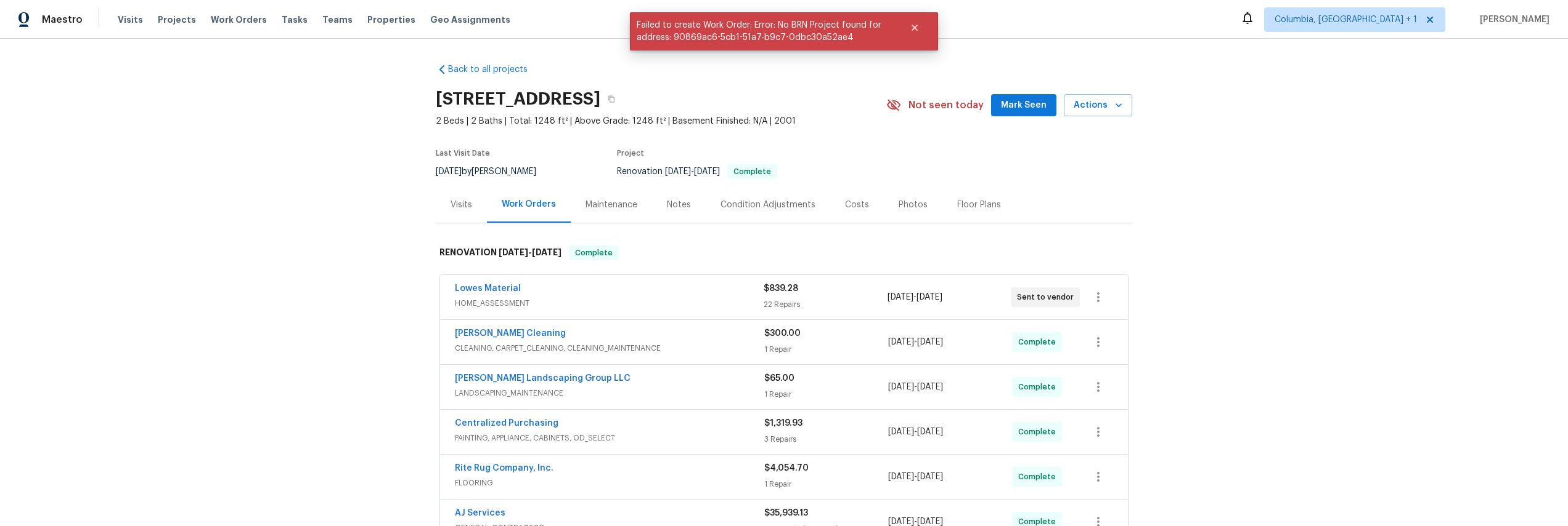
click at [493, 81] on div "Back to all projects 7513 W Winchester Dr, Antioch, TN 37013 2 Beds | 2 Baths |…" at bounding box center [784, 440] width 696 height 774
click at [496, 66] on link "Back to all projects" at bounding box center [495, 69] width 119 height 12
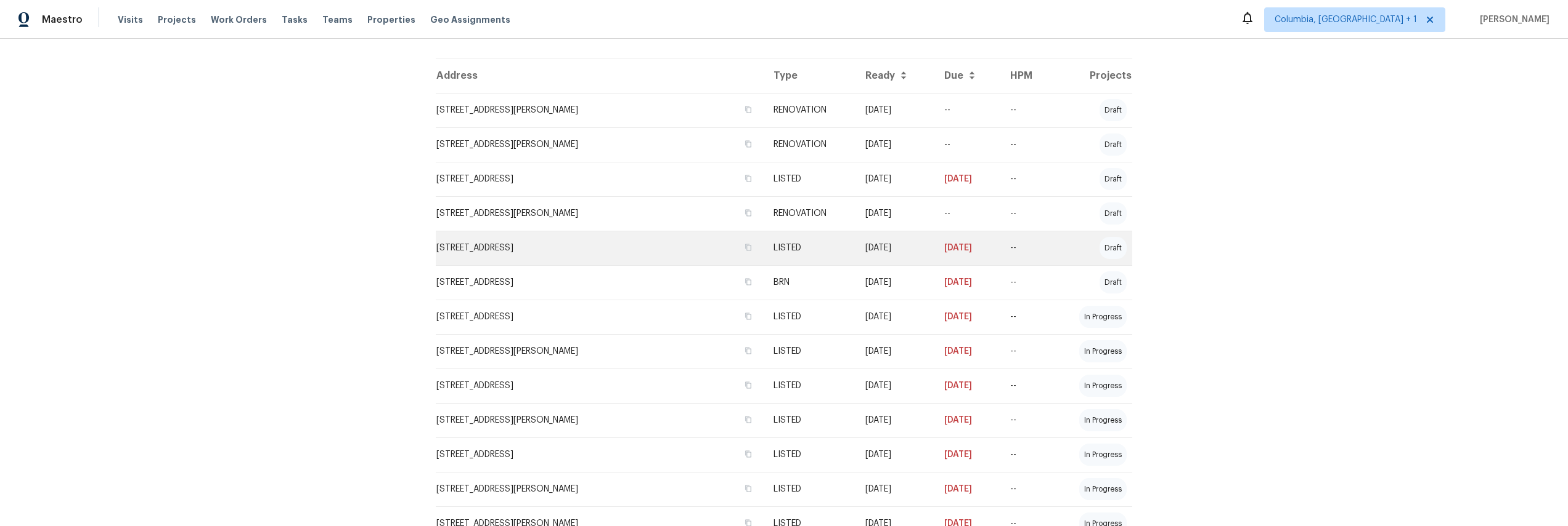
scroll to position [276, 0]
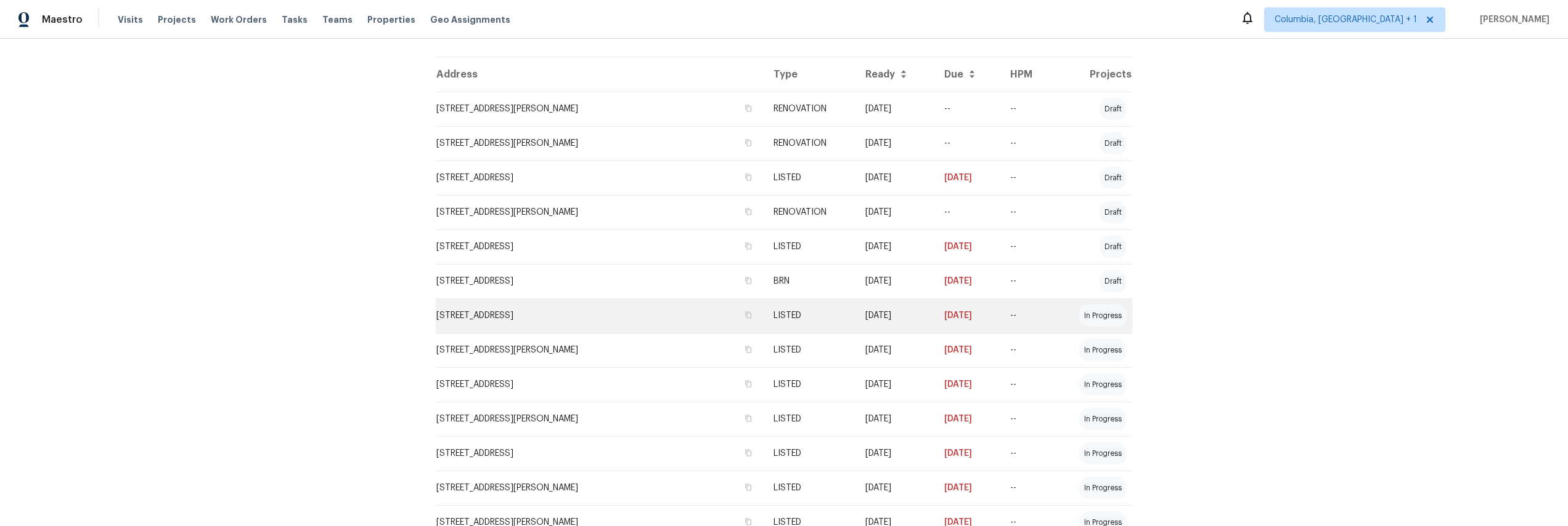
click at [602, 316] on td "301 Springdale Dr, Columbia, TN 38401" at bounding box center [600, 315] width 328 height 35
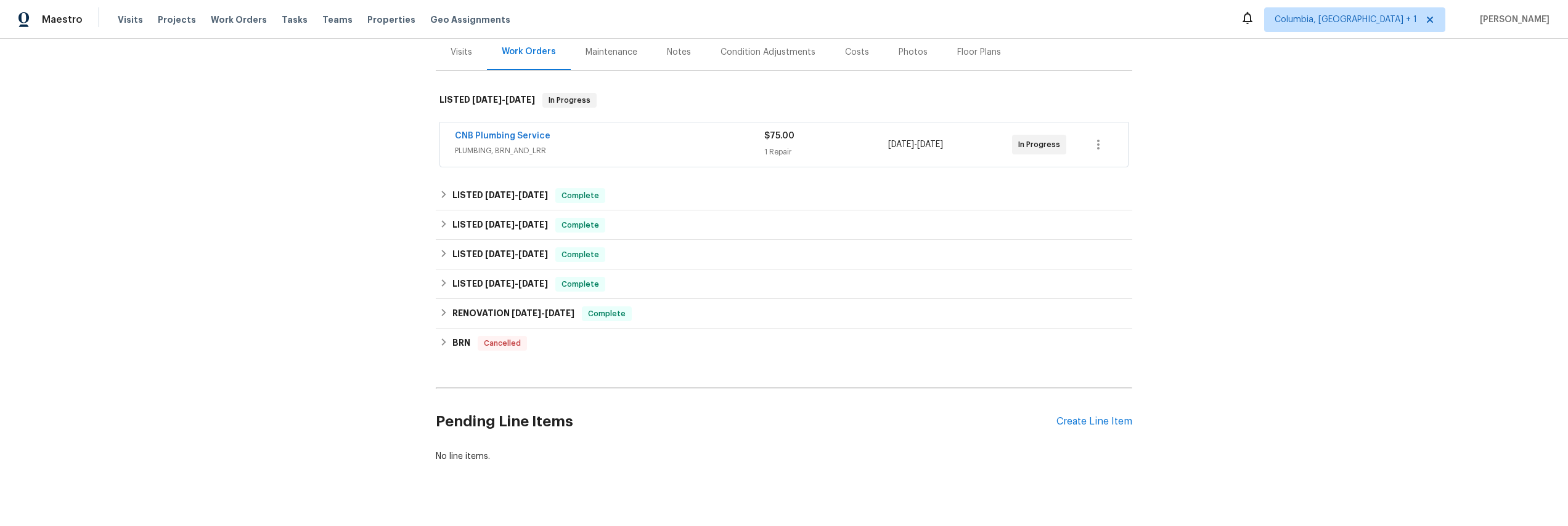
scroll to position [183, 0]
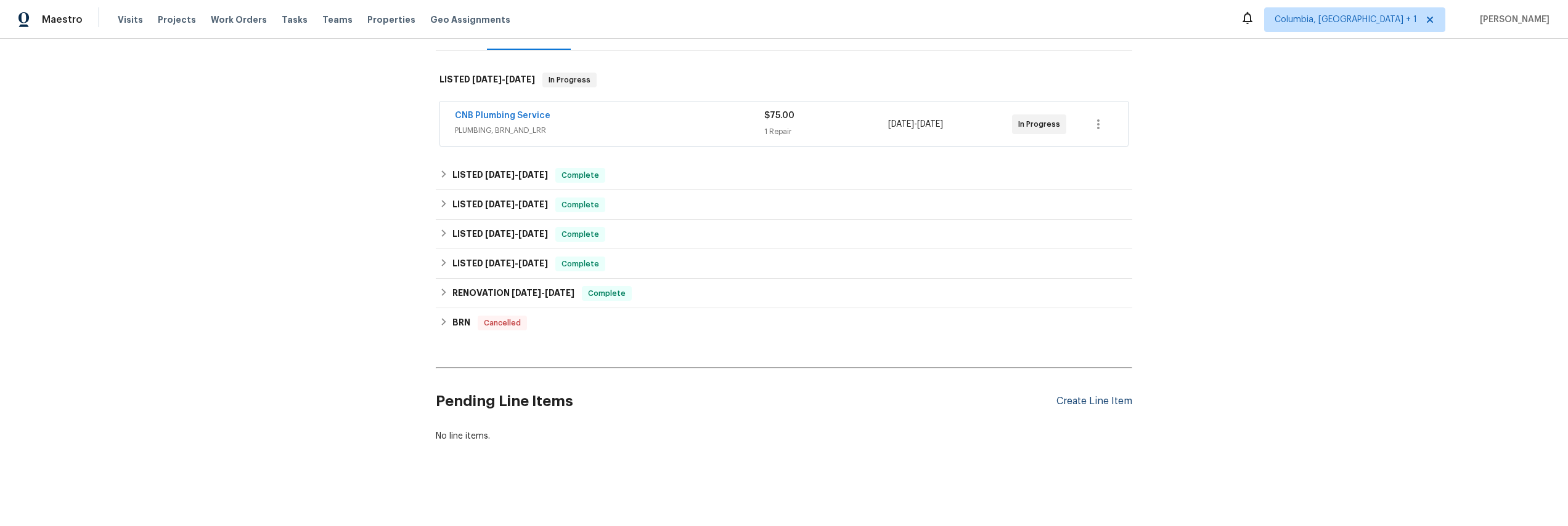
click at [1083, 396] on div "Create Line Item" at bounding box center [1094, 402] width 75 height 11
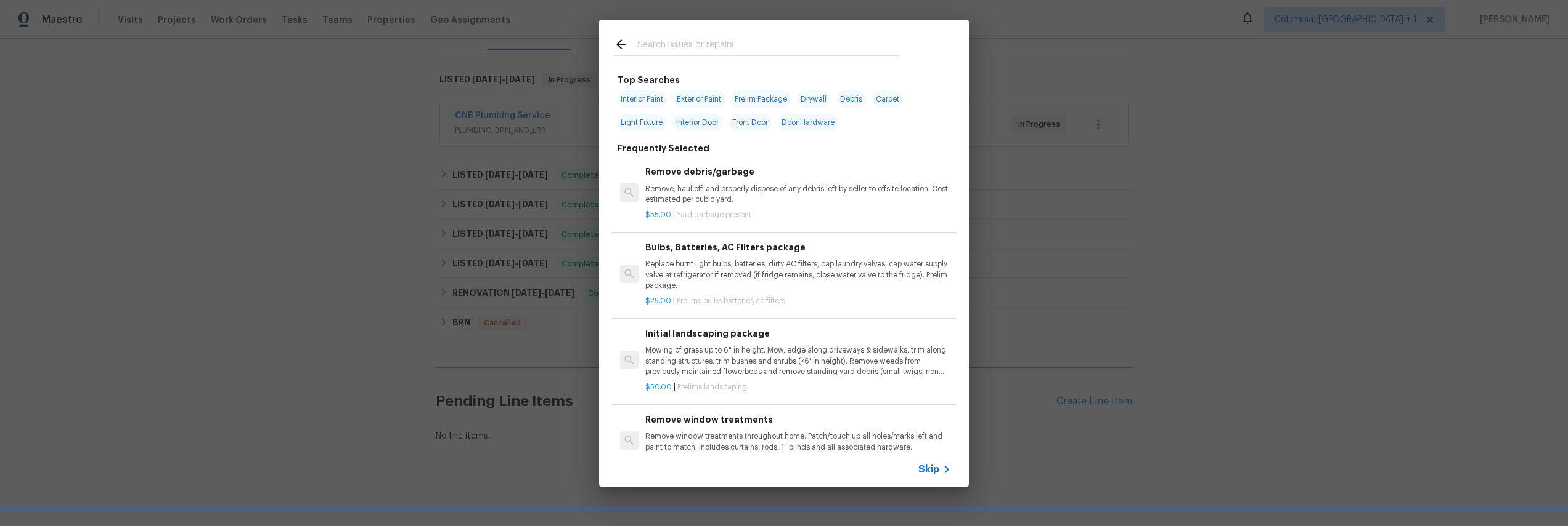
scroll to position [4, 0]
click at [768, 43] on input "text" at bounding box center [768, 46] width 261 height 19
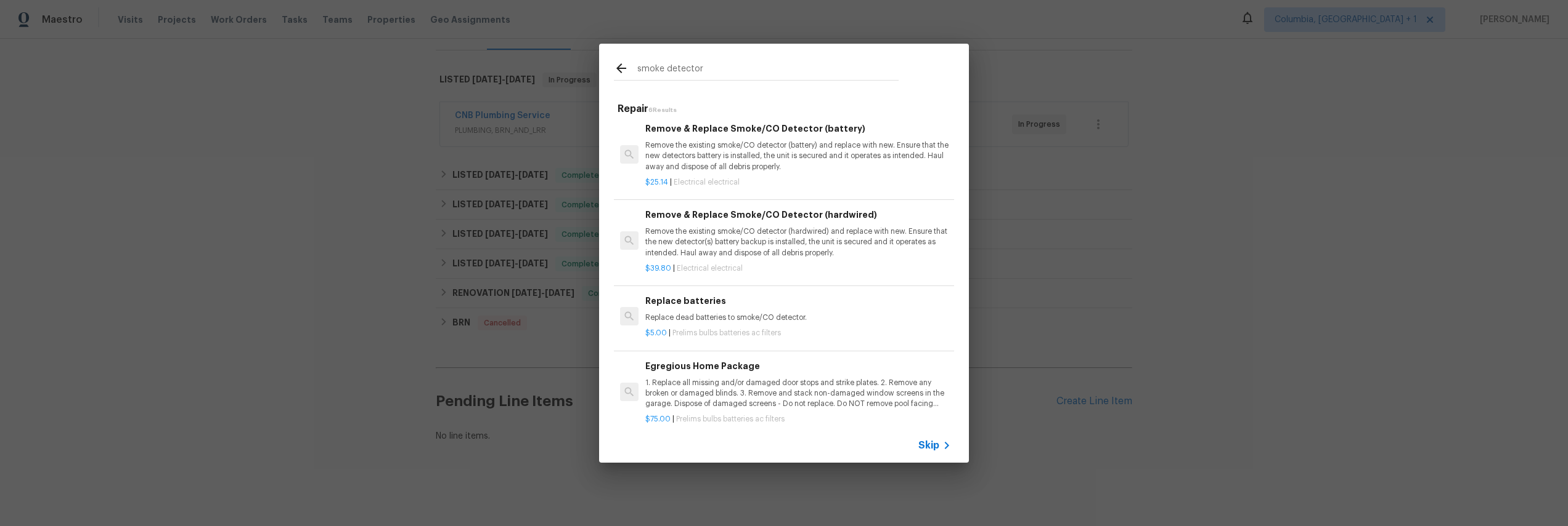
type input "smoke detector"
click at [784, 157] on p "Remove the existing smoke/CO detector (battery) and replace with new. Ensure th…" at bounding box center [798, 155] width 306 height 31
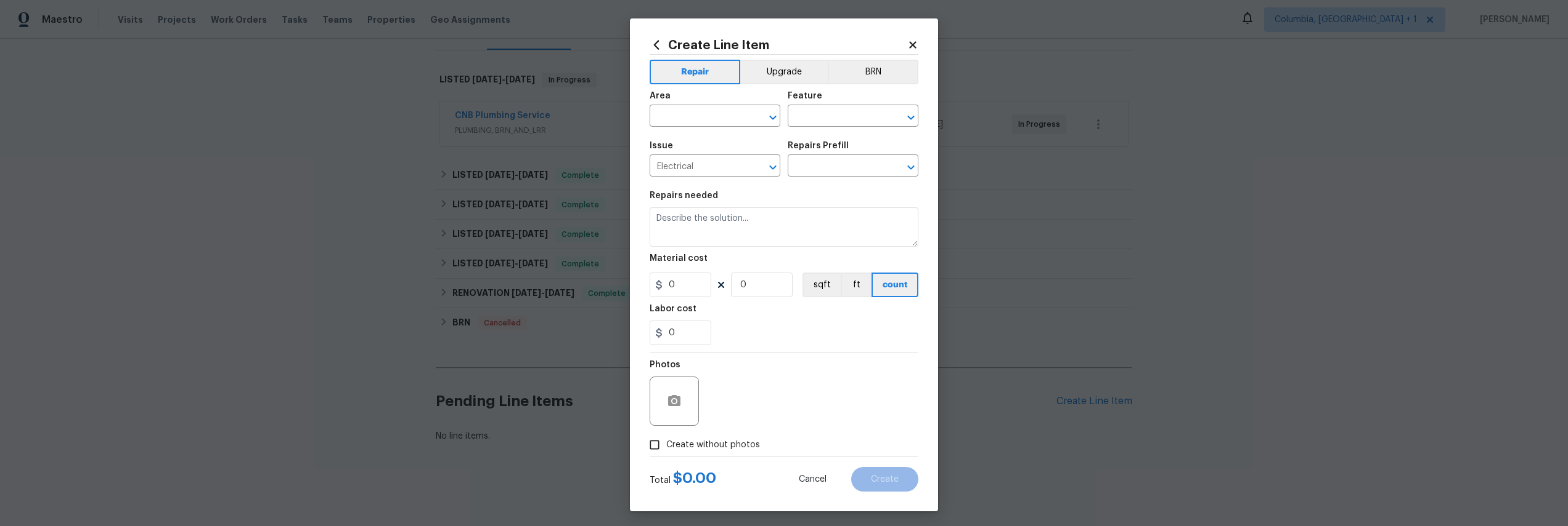
type input "Remove & Replace Smoke/CO Detector (battery) $25.14"
type textarea "Remove the existing smoke/CO detector (battery) and replace with new. Ensure th…"
type input "25.14"
type input "1"
click at [704, 117] on input "text" at bounding box center [698, 118] width 96 height 19
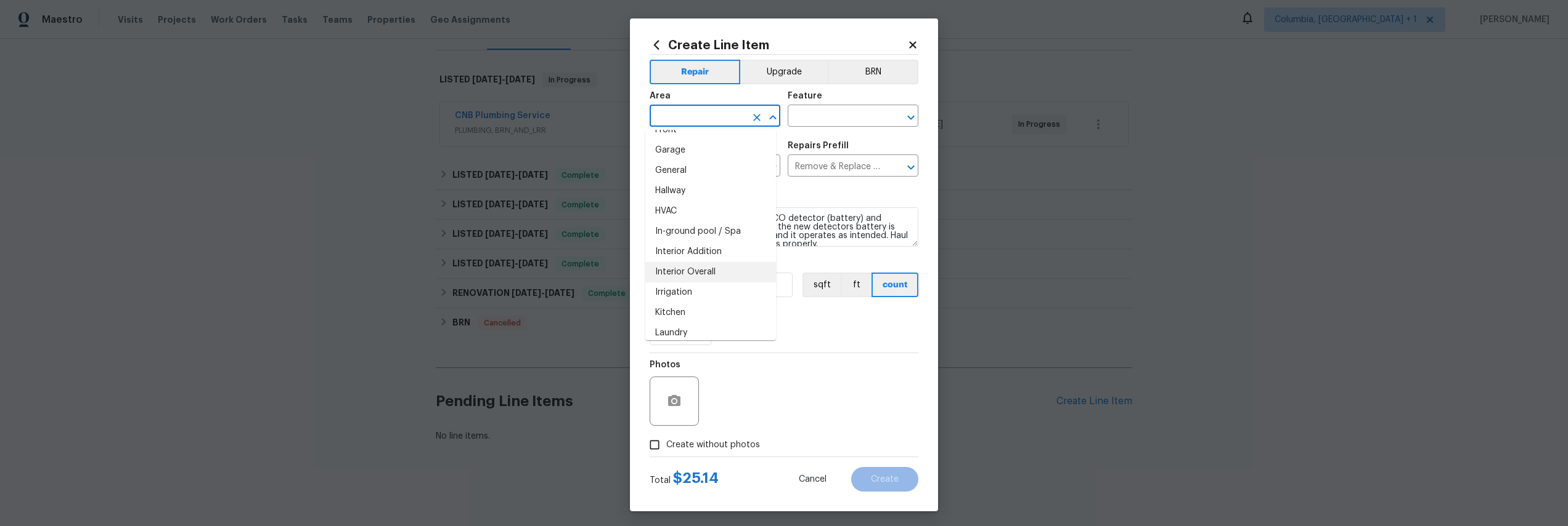
scroll to position [382, 0]
click at [719, 267] on li "Interior Overall" at bounding box center [710, 271] width 131 height 21
type input "Interior Overall"
click at [842, 124] on input "text" at bounding box center [835, 118] width 96 height 19
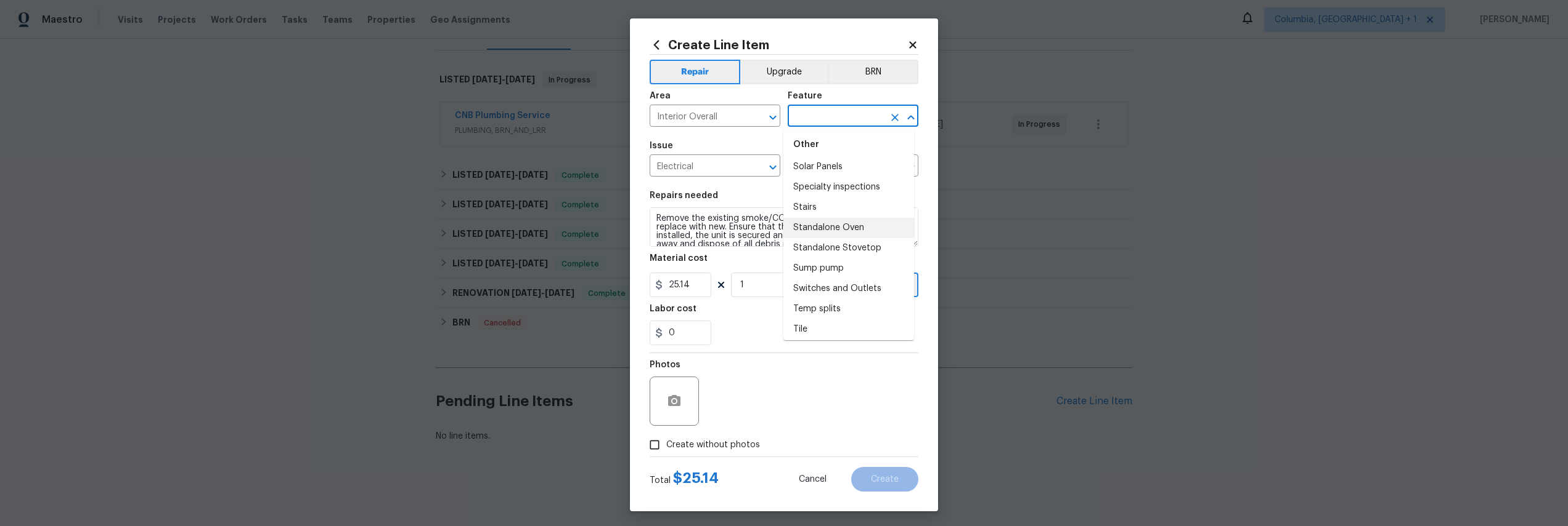
scroll to position [2767, 0]
click at [832, 155] on li "Smoke Detector" at bounding box center [849, 145] width 131 height 21
type input "Smoke Detector"
click at [774, 348] on section "Repairs needed Remove the existing smoke/CO detector (battery) and replace with…" at bounding box center [784, 268] width 268 height 168
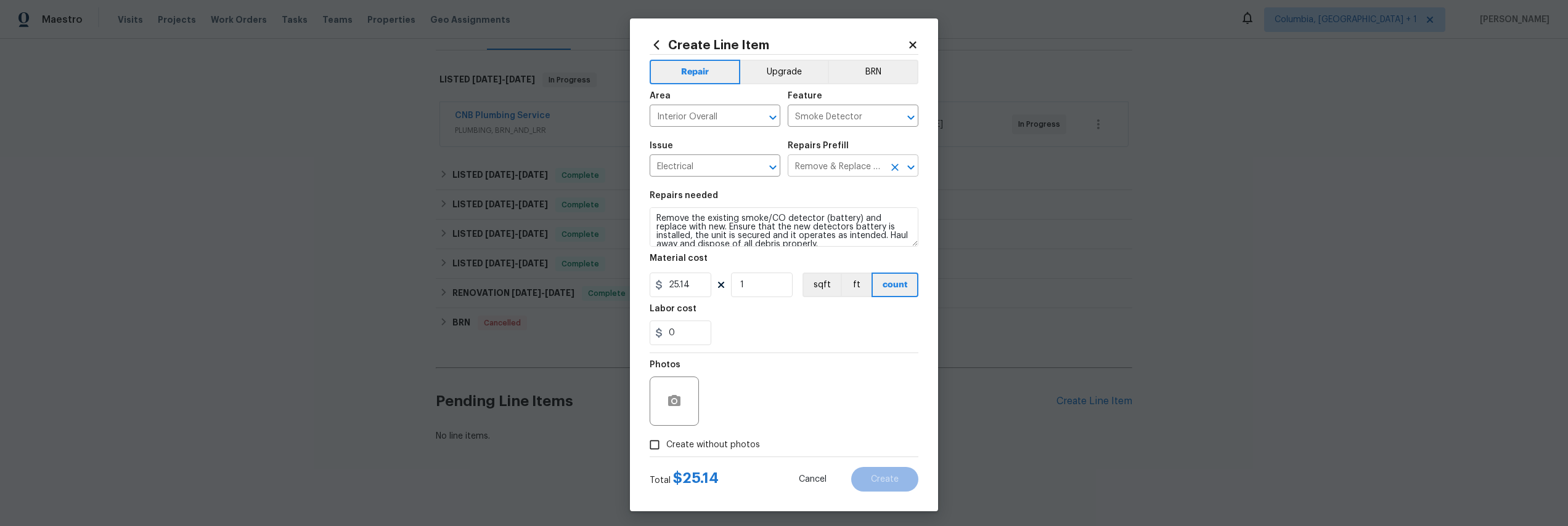
click at [823, 174] on input "Remove & Replace Smoke/CO Detector (battery) $25.14" at bounding box center [835, 167] width 96 height 19
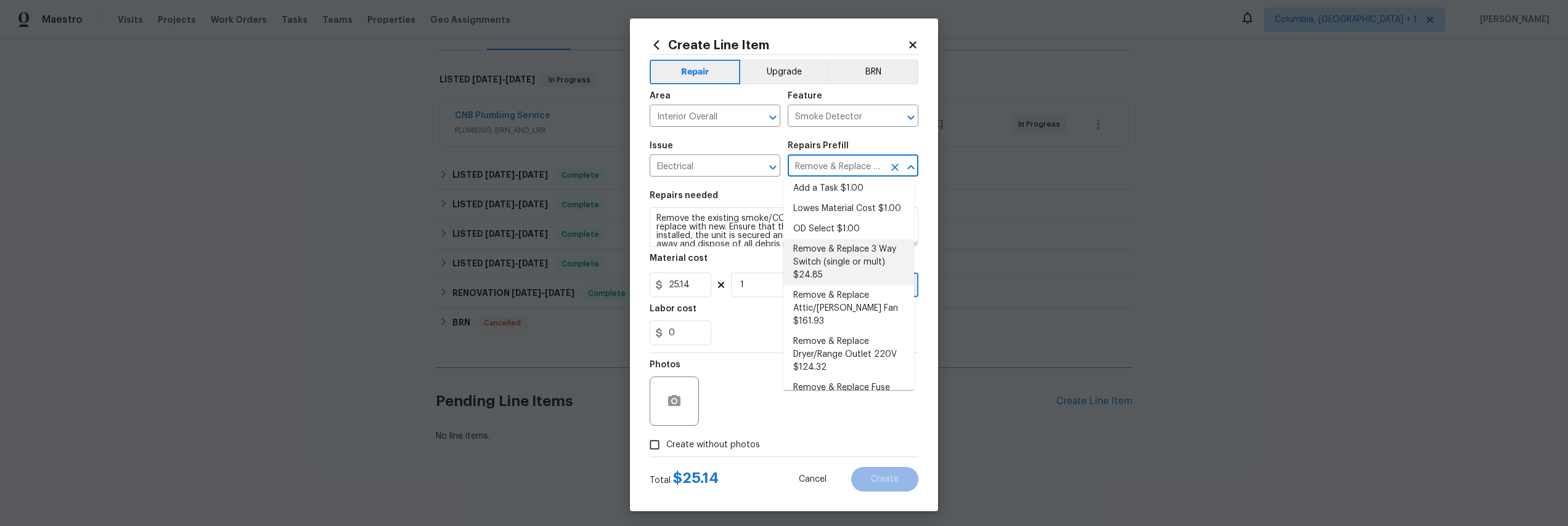
scroll to position [0, 0]
click at [828, 192] on li "Add a Task $1.00" at bounding box center [849, 195] width 131 height 21
type input "Add a Task $1.00"
type textarea "HPM to detail"
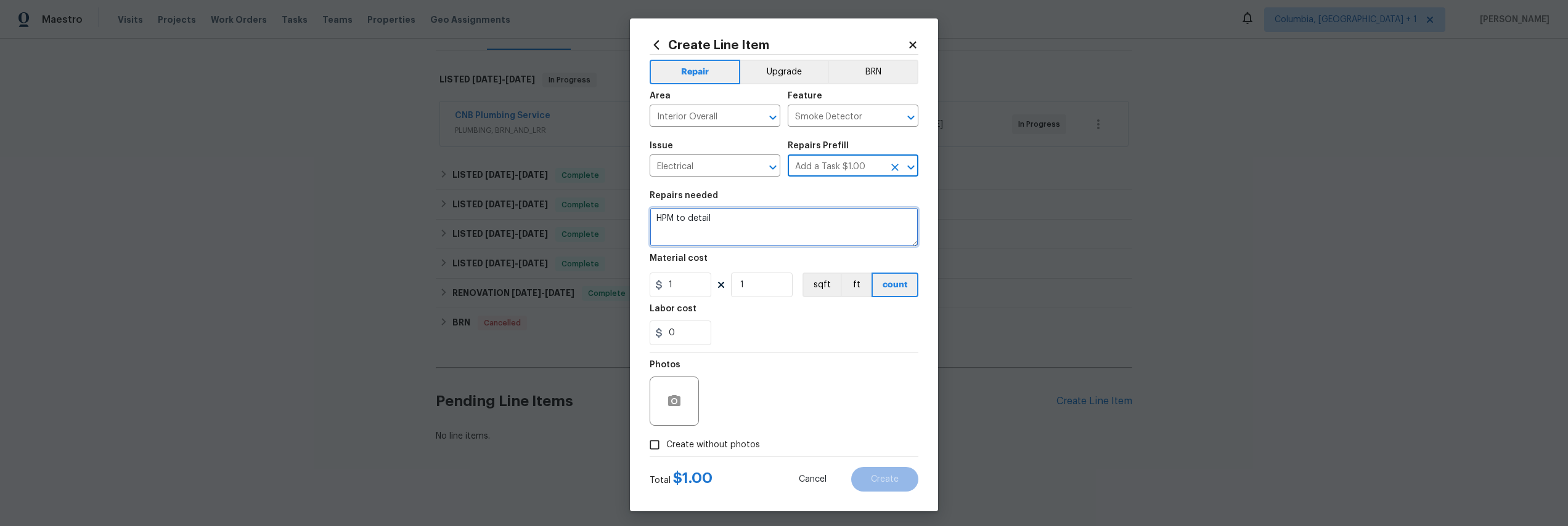
click at [768, 220] on textarea "HPM to detail" at bounding box center [784, 228] width 268 height 40
click at [677, 293] on input "1" at bounding box center [680, 285] width 61 height 24
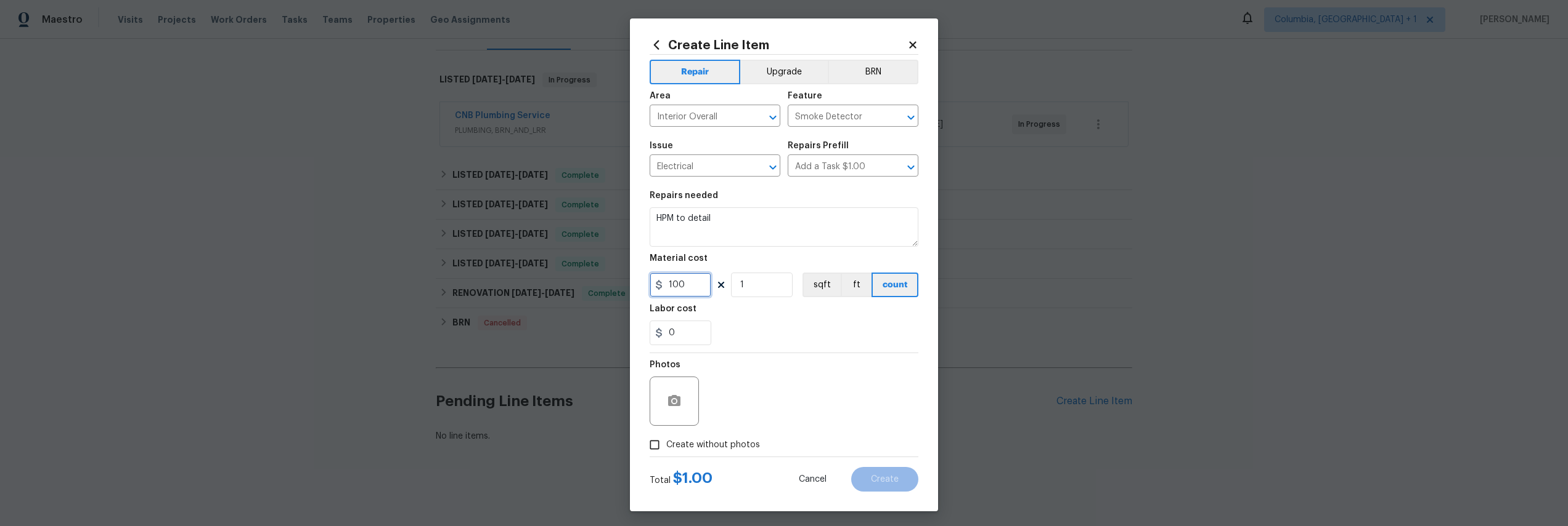
type input "100"
click at [875, 422] on div "Photos" at bounding box center [784, 393] width 268 height 80
click at [719, 443] on span "Create without photos" at bounding box center [712, 446] width 93 height 13
click at [666, 443] on input "Create without photos" at bounding box center [655, 445] width 24 height 24
checkbox input "true"
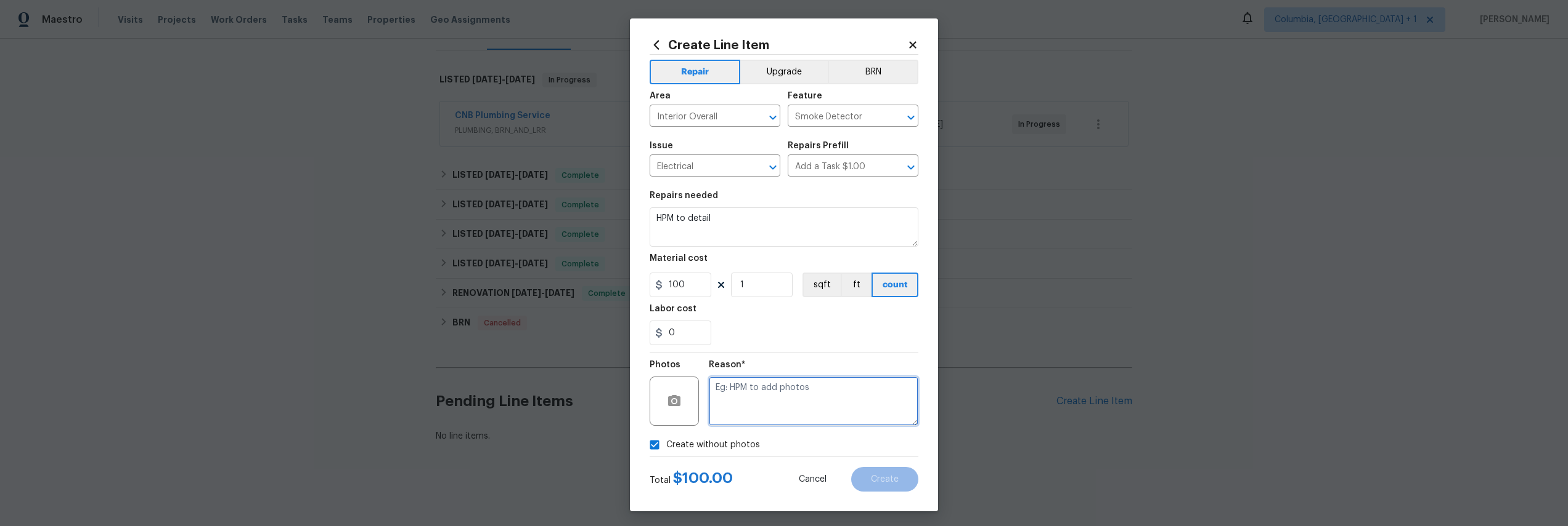
click at [797, 391] on textarea at bounding box center [814, 401] width 209 height 49
type textarea "teat"
click at [887, 474] on button "Create" at bounding box center [884, 480] width 67 height 24
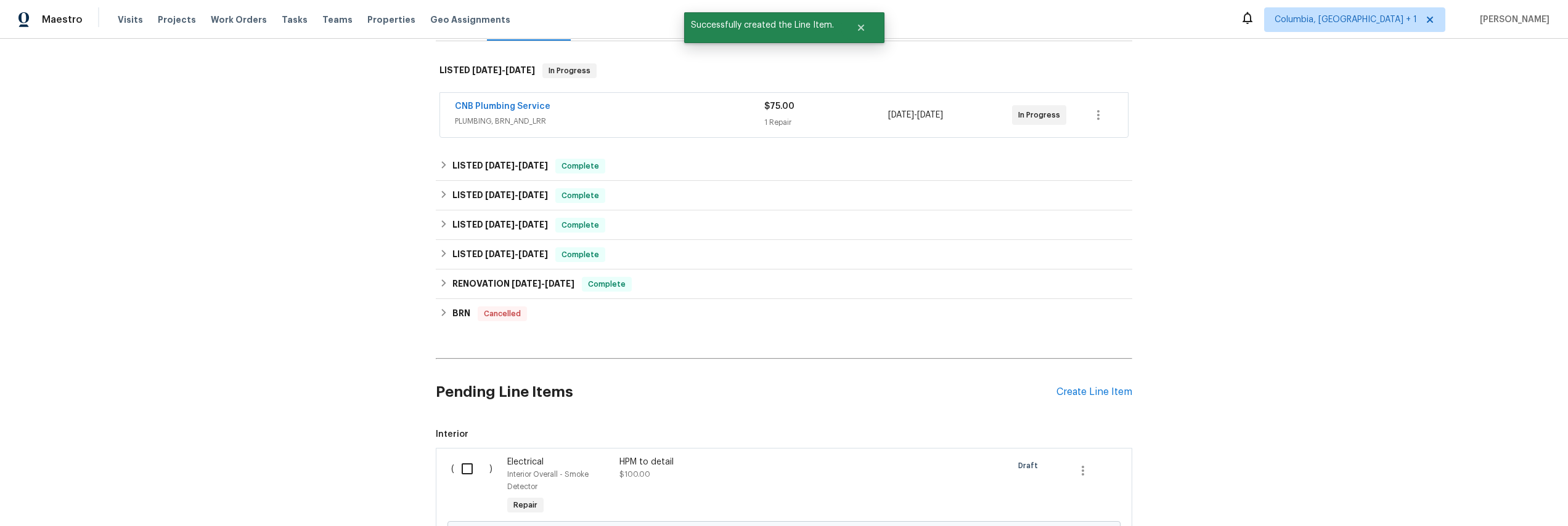
scroll to position [336, 0]
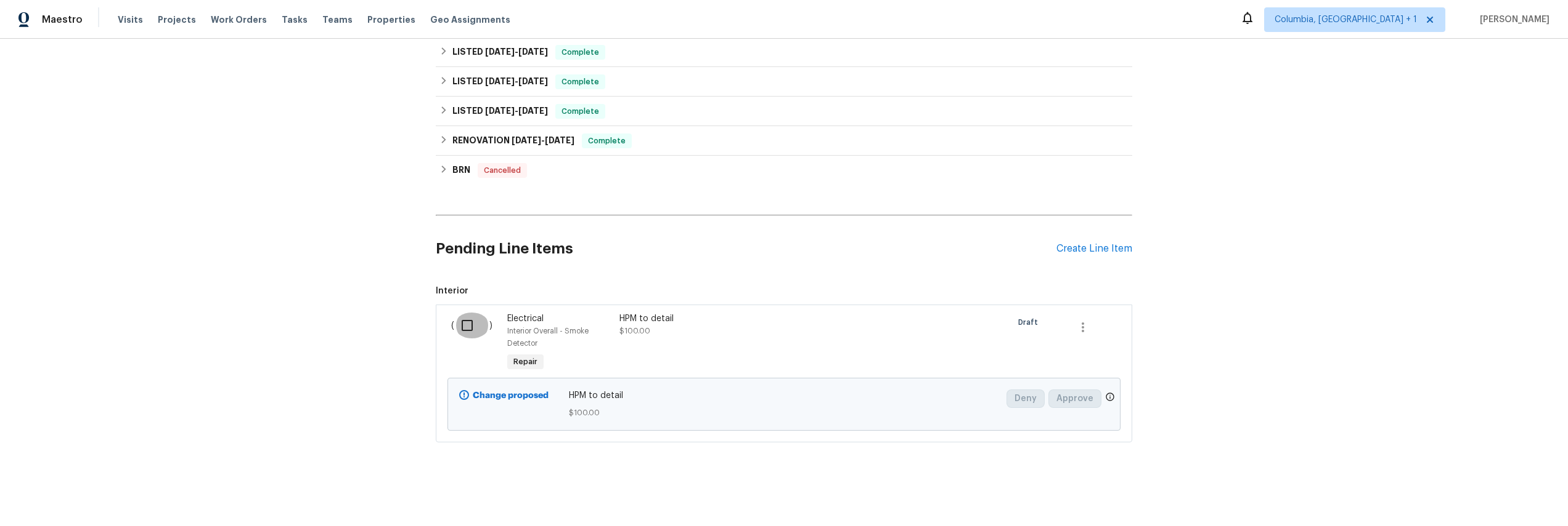
click at [465, 320] on input "checkbox" at bounding box center [471, 325] width 35 height 25
checkbox input "true"
click at [1505, 502] on span "Create Work Order" at bounding box center [1496, 496] width 82 height 15
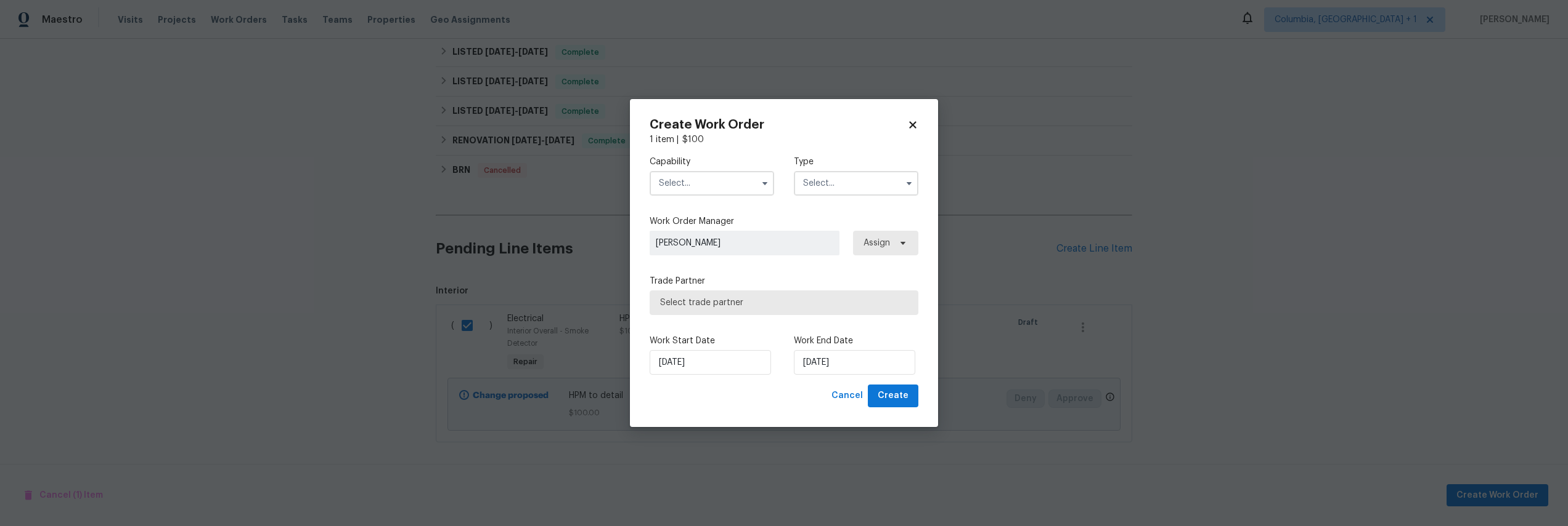
click at [694, 187] on input "text" at bounding box center [712, 183] width 124 height 24
click at [712, 211] on div "Handyman" at bounding box center [712, 200] width 119 height 23
type input "Handyman"
click at [849, 189] on input "text" at bounding box center [856, 183] width 124 height 24
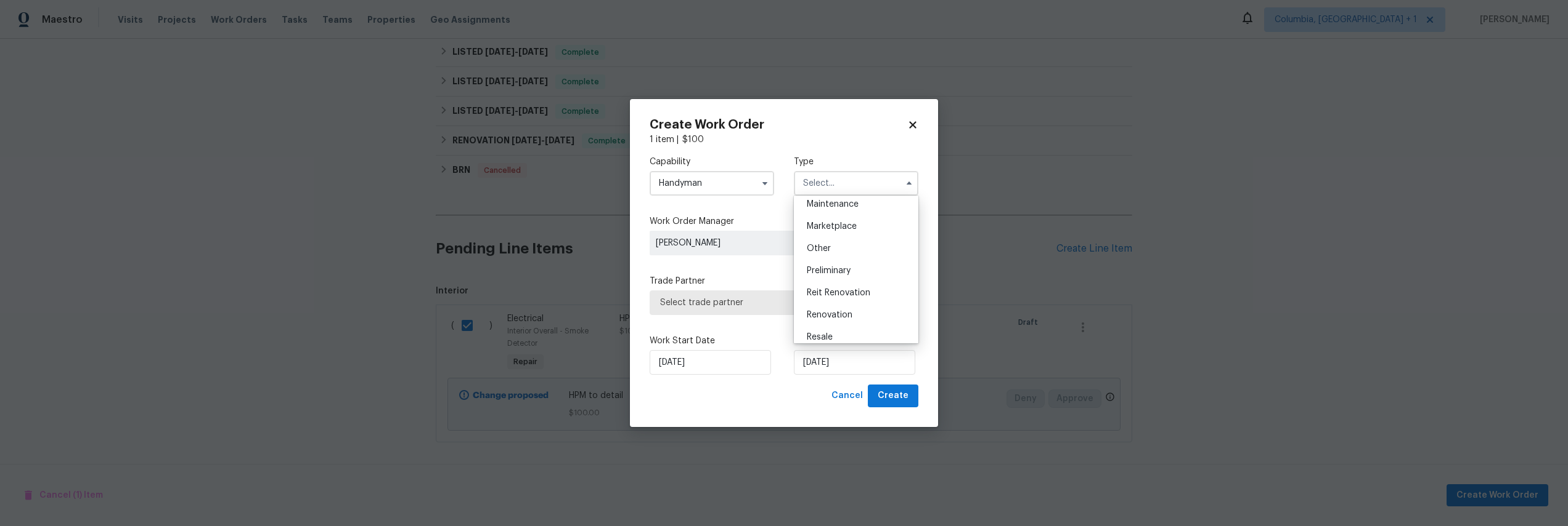
scroll to position [213, 0]
click at [841, 331] on div "Resale" at bounding box center [856, 329] width 119 height 23
type input "Resale"
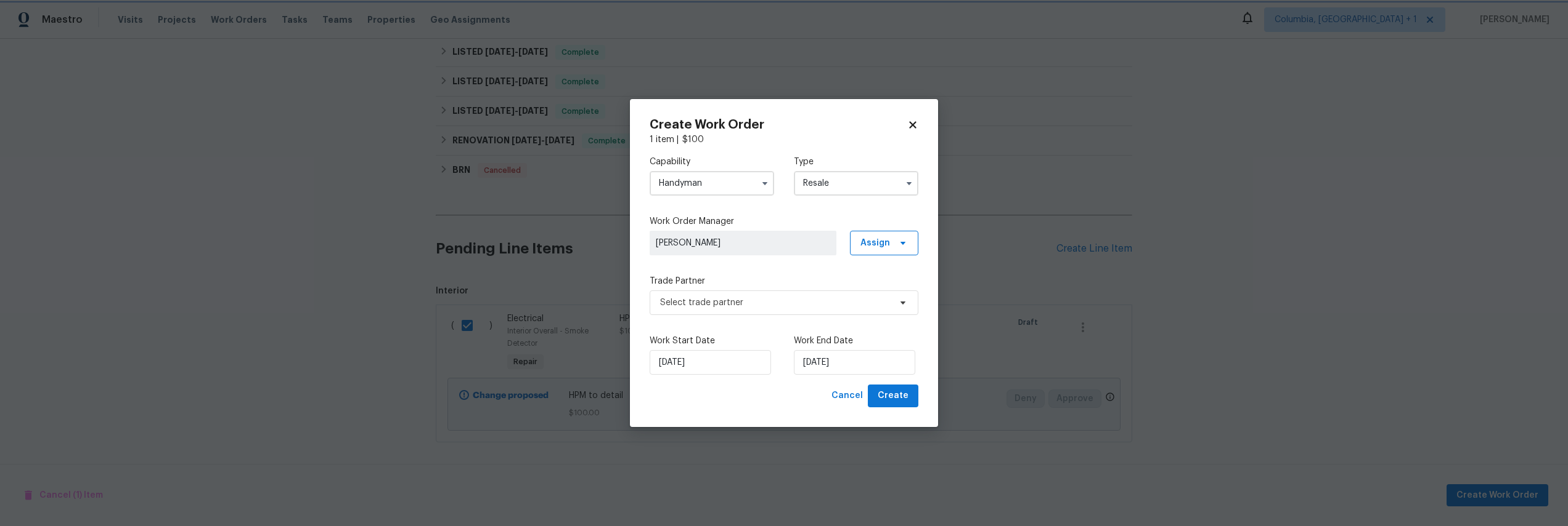
scroll to position [0, 0]
click at [845, 309] on span "Select trade partner" at bounding box center [775, 302] width 230 height 12
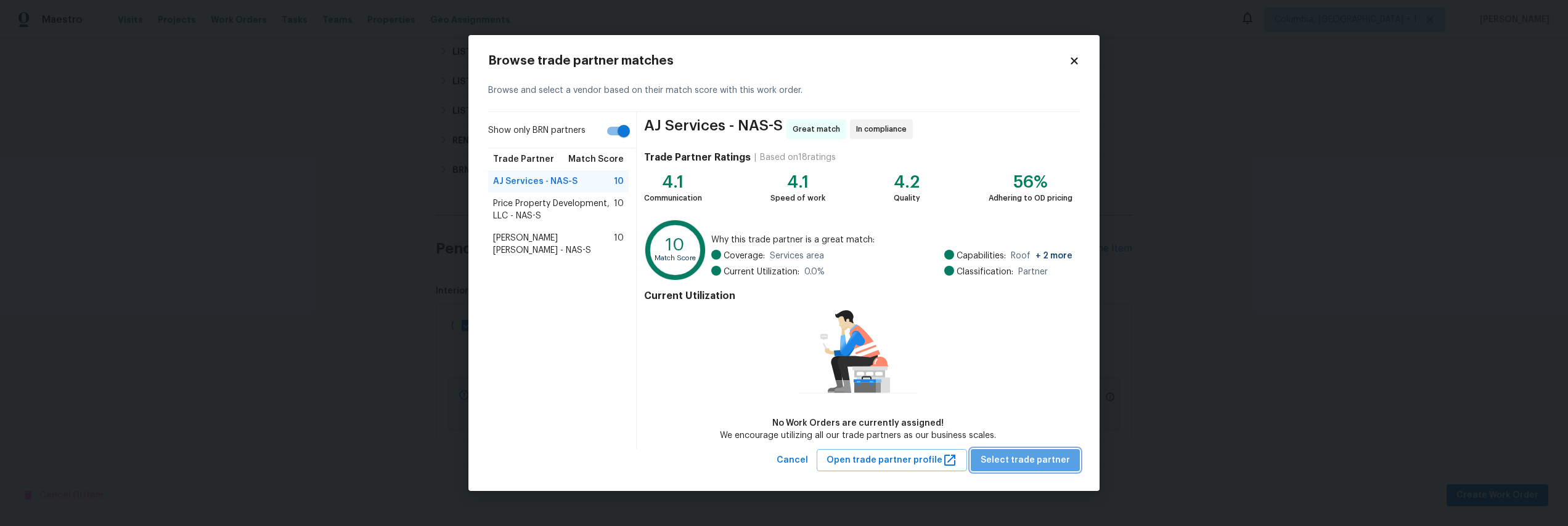
click at [1038, 459] on span "Select trade partner" at bounding box center [1025, 461] width 89 height 15
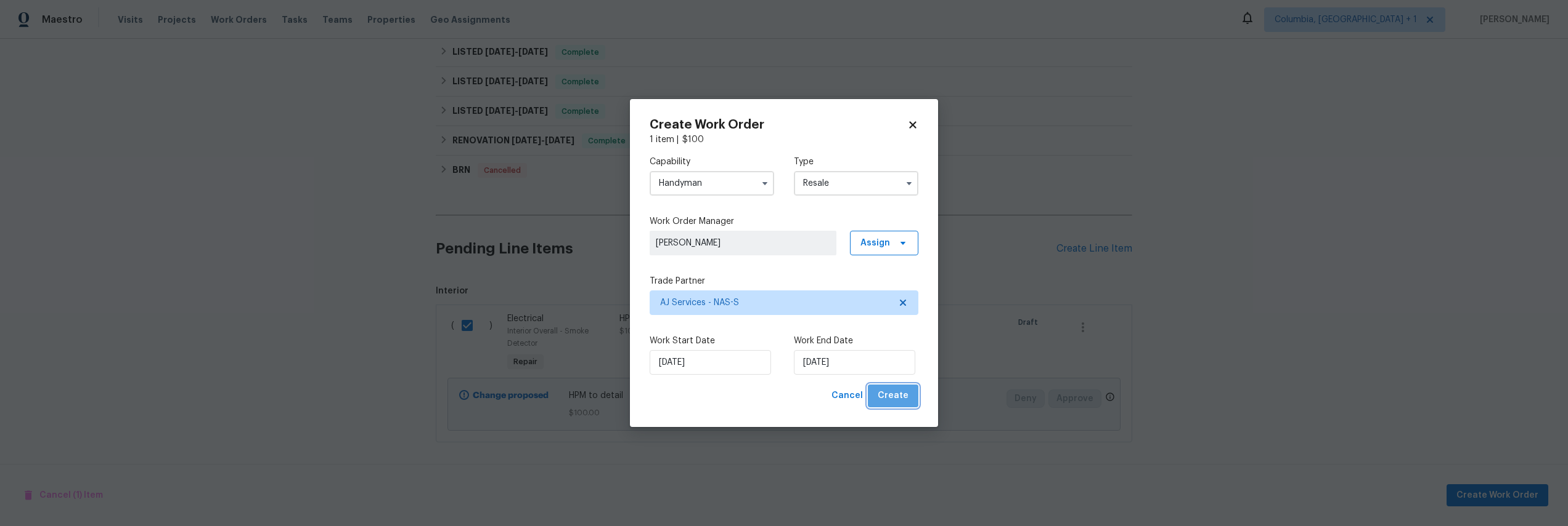
click at [898, 396] on span "Create" at bounding box center [893, 396] width 31 height 15
checkbox input "false"
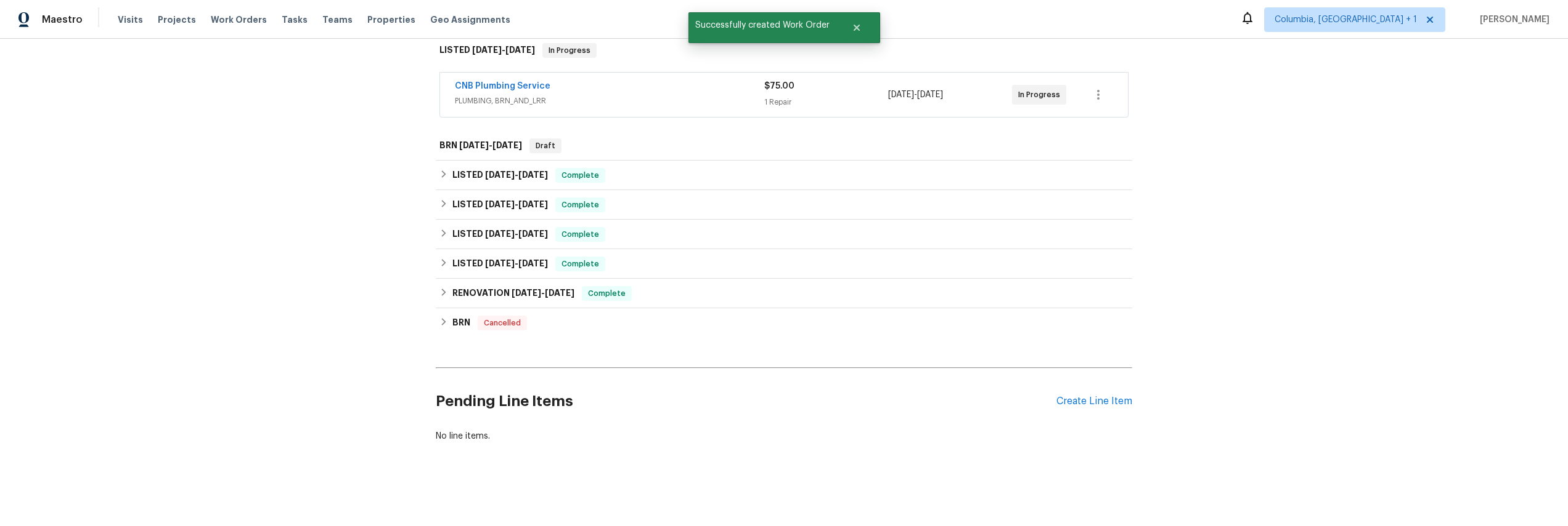
scroll to position [208, 0]
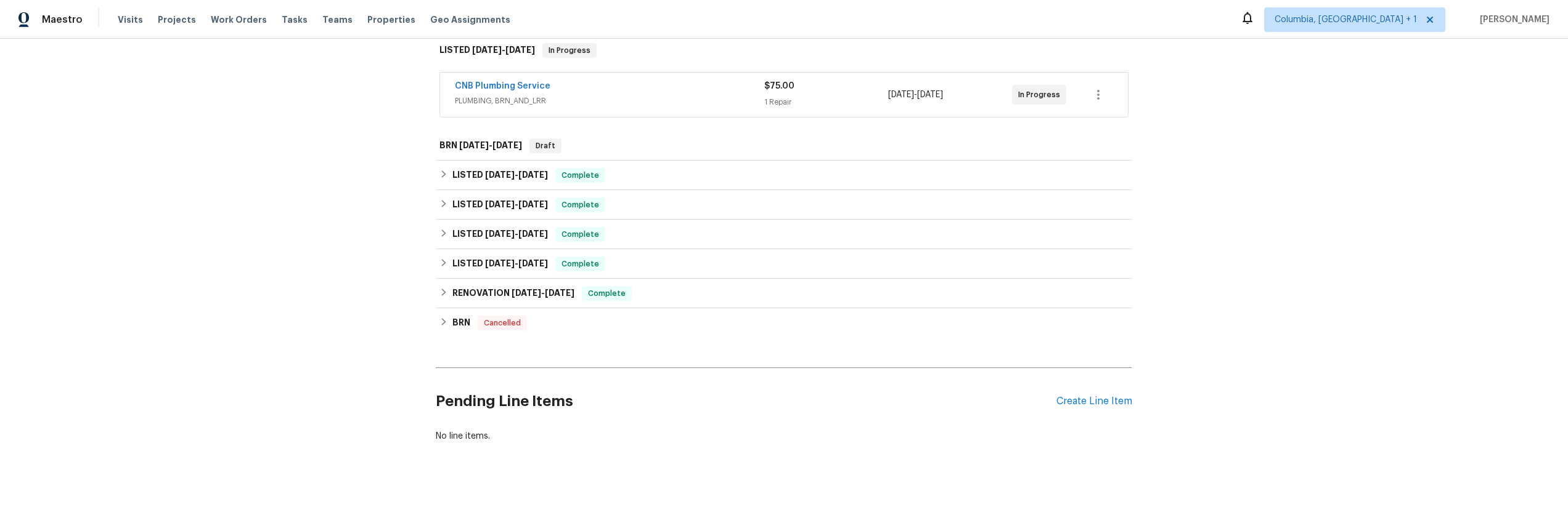
click at [269, 464] on div "Back to all projects 301 Springdale Dr, Columbia, TN 38401 4 Beds | 3 Baths | T…" at bounding box center [784, 282] width 1568 height 487
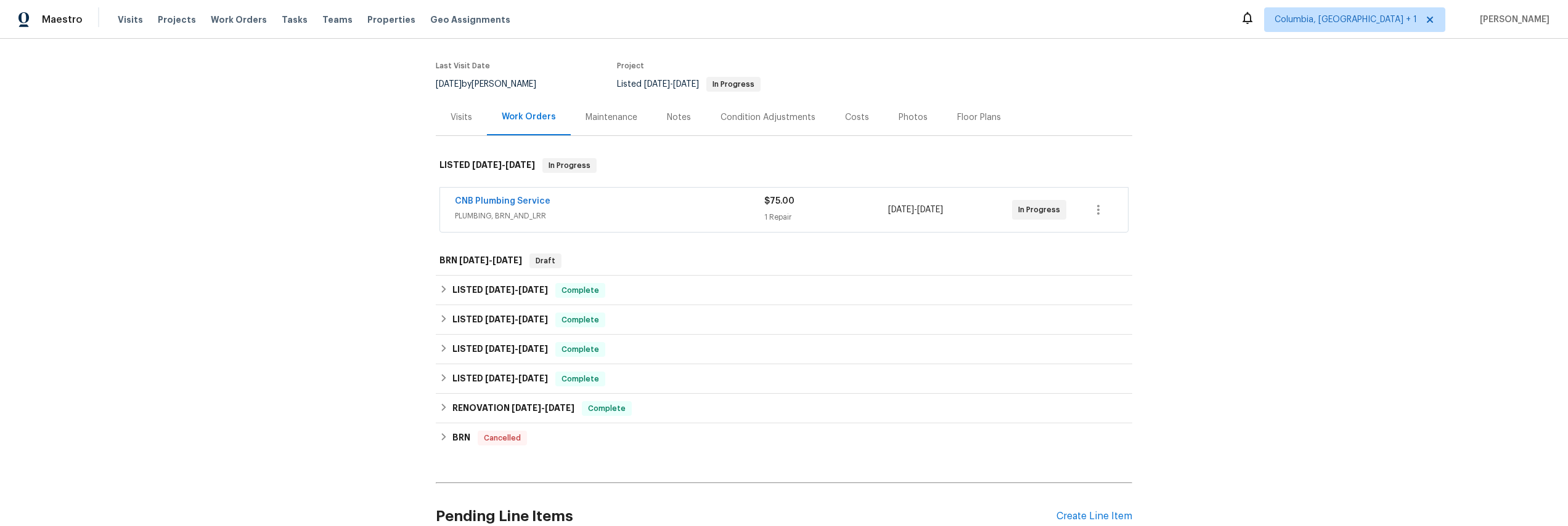
scroll to position [0, 0]
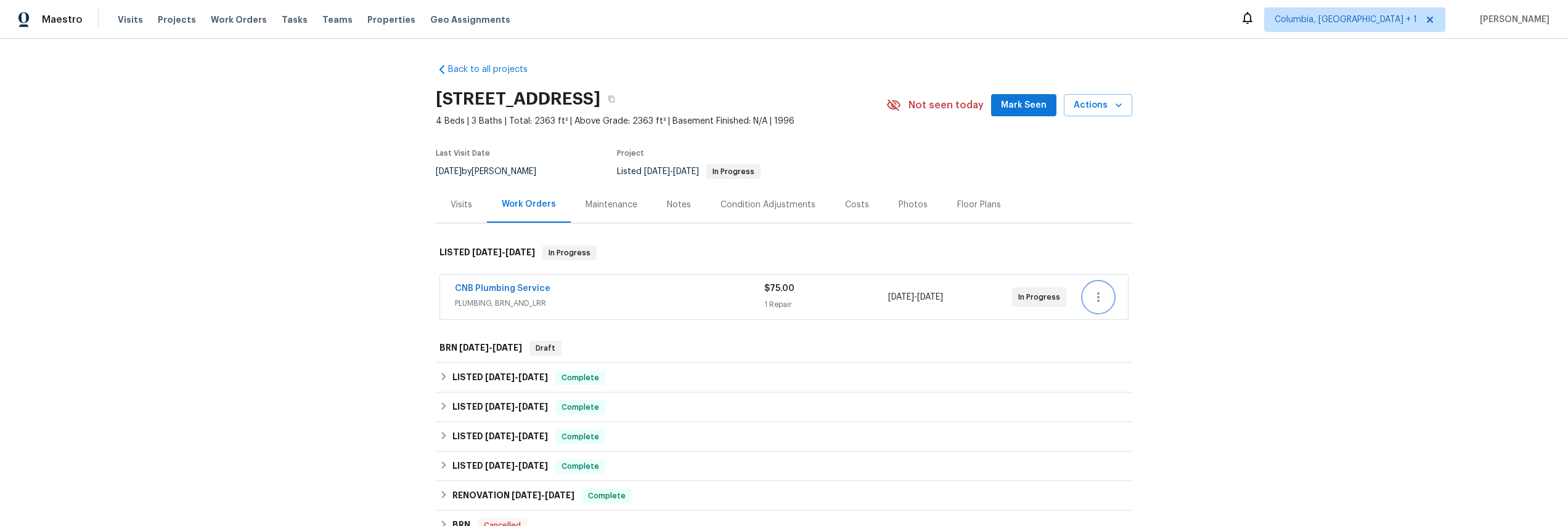
click at [1097, 298] on icon "button" at bounding box center [1098, 297] width 15 height 15
click at [1158, 229] on div at bounding box center [784, 263] width 1568 height 526
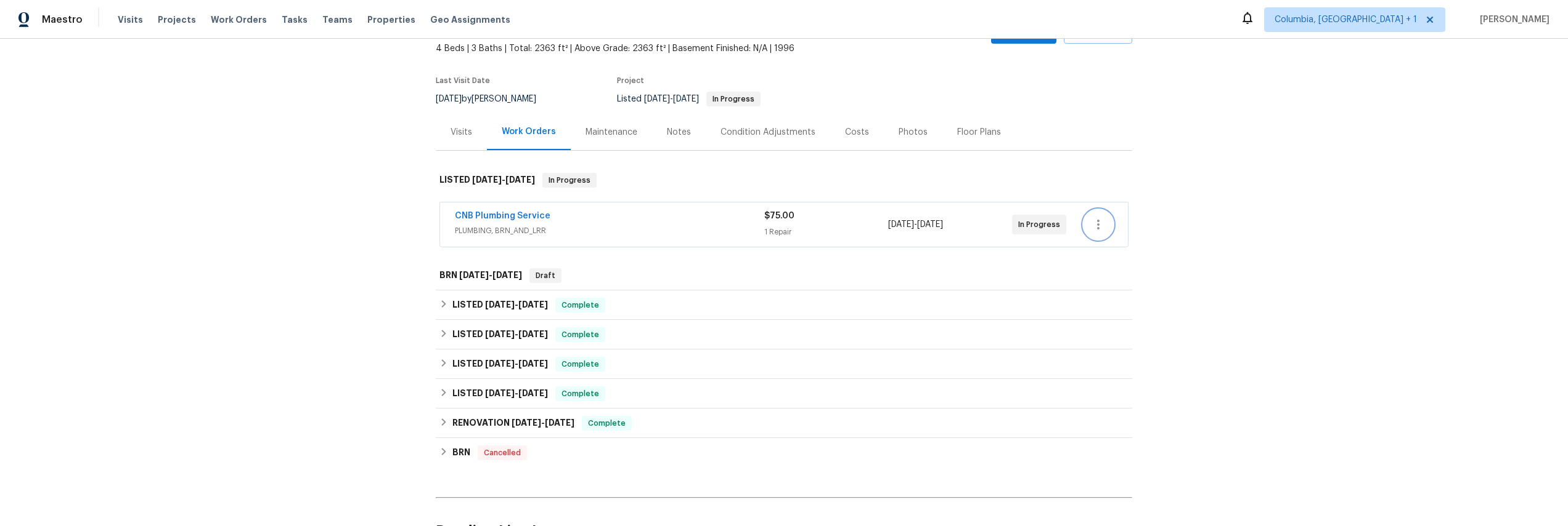
scroll to position [71, 0]
click at [392, 233] on div "Back to all projects 301 Springdale Dr, Columbia, TN 38401 4 Beds | 3 Baths | T…" at bounding box center [784, 282] width 1568 height 487
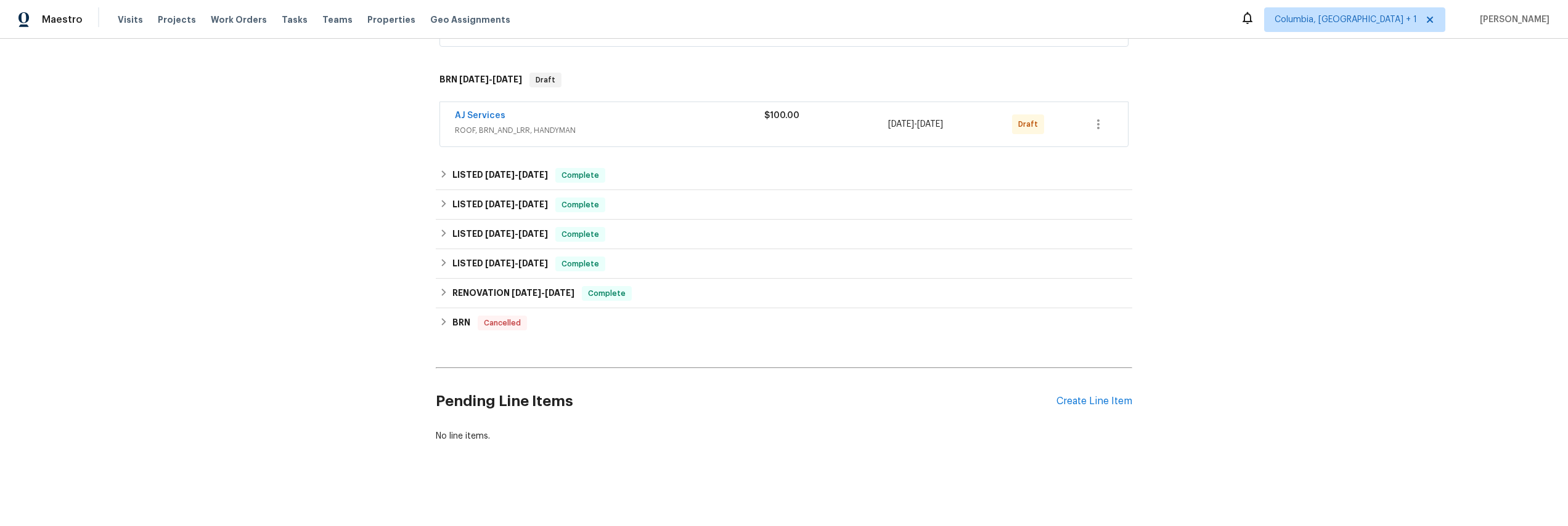
scroll to position [224, 0]
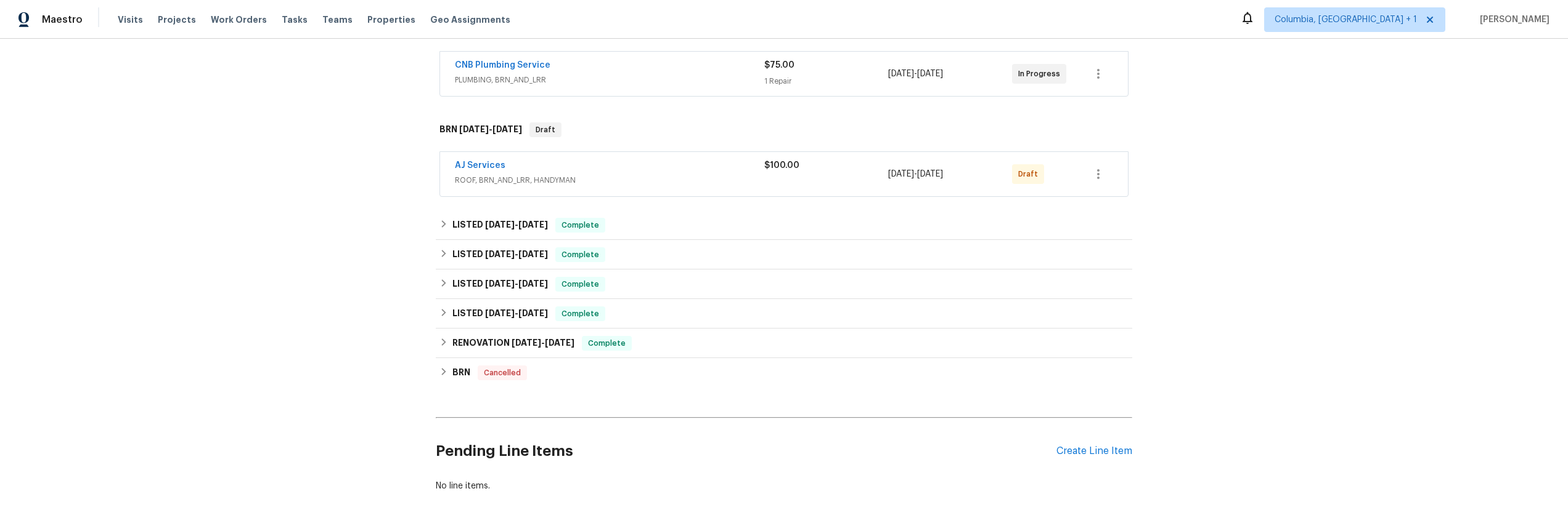
click at [1109, 173] on div "AJ Services ROOF, BRN_AND_LRR, HANDYMAN $100.00 8/26/2025 - 8/26/2025 Draft" at bounding box center [784, 174] width 687 height 44
click at [1099, 172] on icon "button" at bounding box center [1098, 174] width 15 height 15
drag, startPoint x: 1103, startPoint y: 250, endPoint x: 1107, endPoint y: 273, distance: 23.3
click at [1107, 273] on ul "Send to Vendor Confirm and Send to Vendor Edit Add Trip Charge View In Trade Pa…" at bounding box center [1148, 225] width 137 height 132
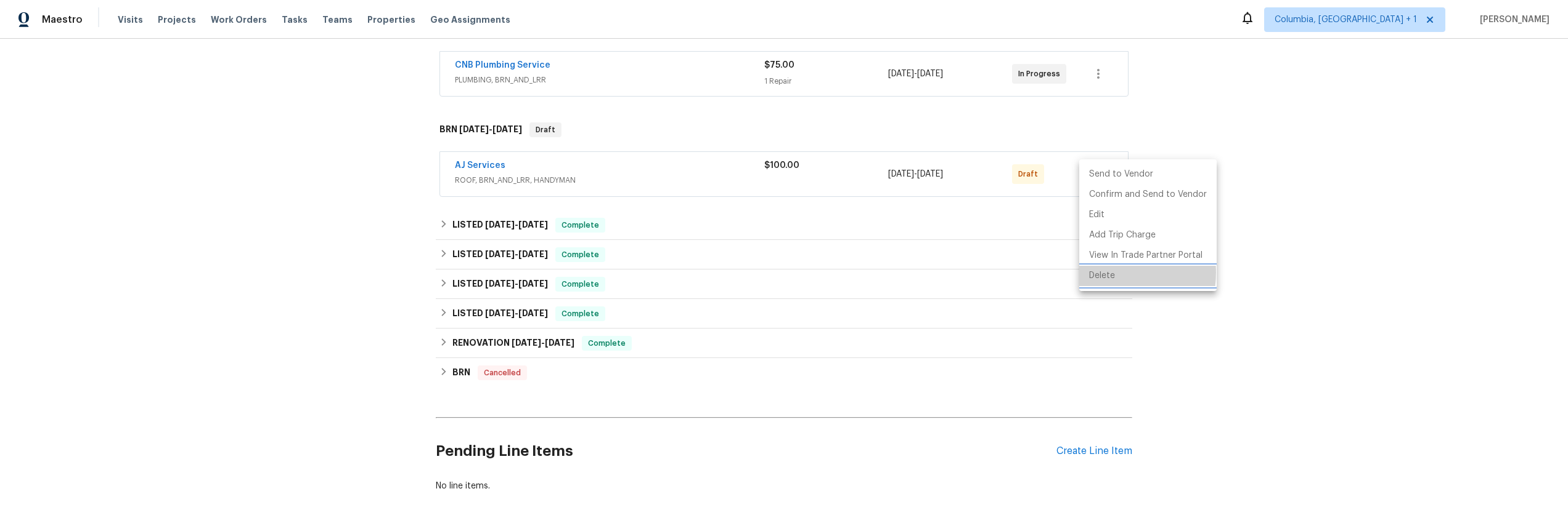
click at [1107, 273] on li "Delete" at bounding box center [1148, 277] width 137 height 21
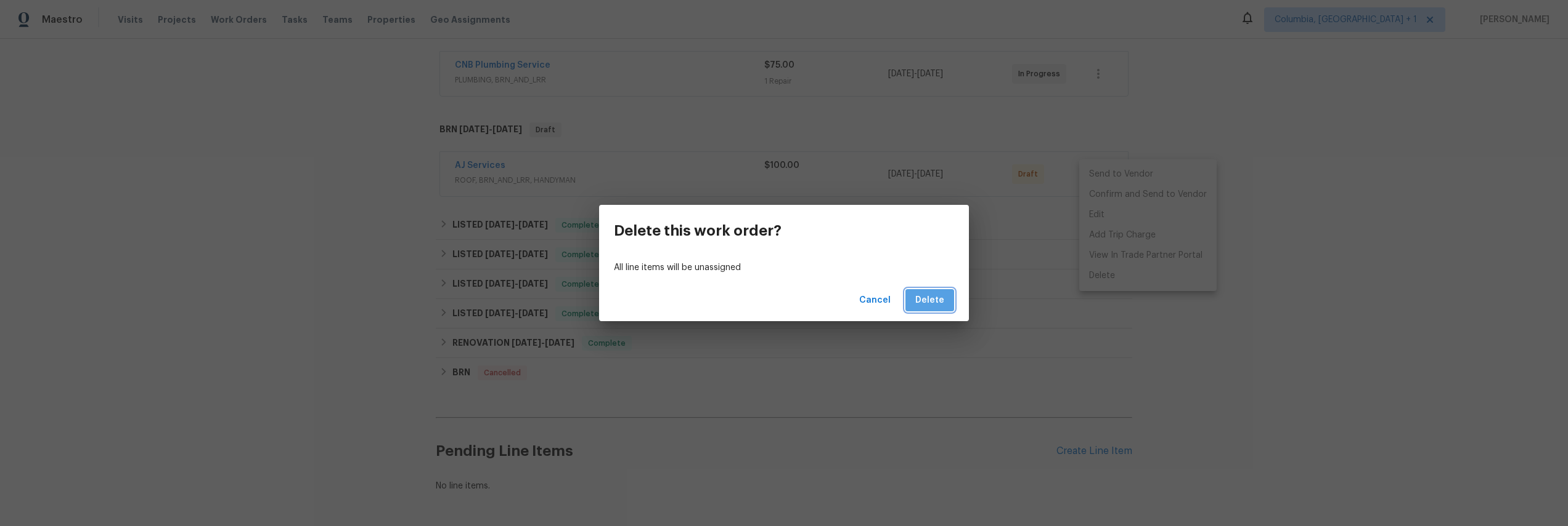
click at [941, 306] on span "Delete" at bounding box center [929, 300] width 29 height 15
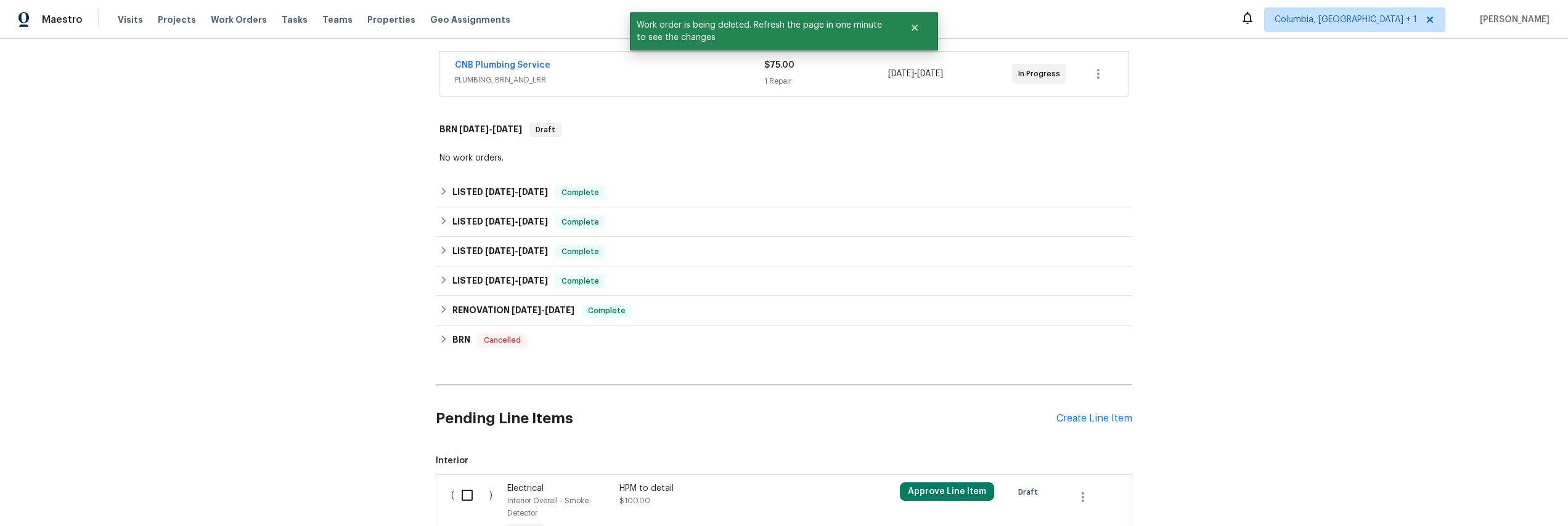
scroll to position [358, 0]
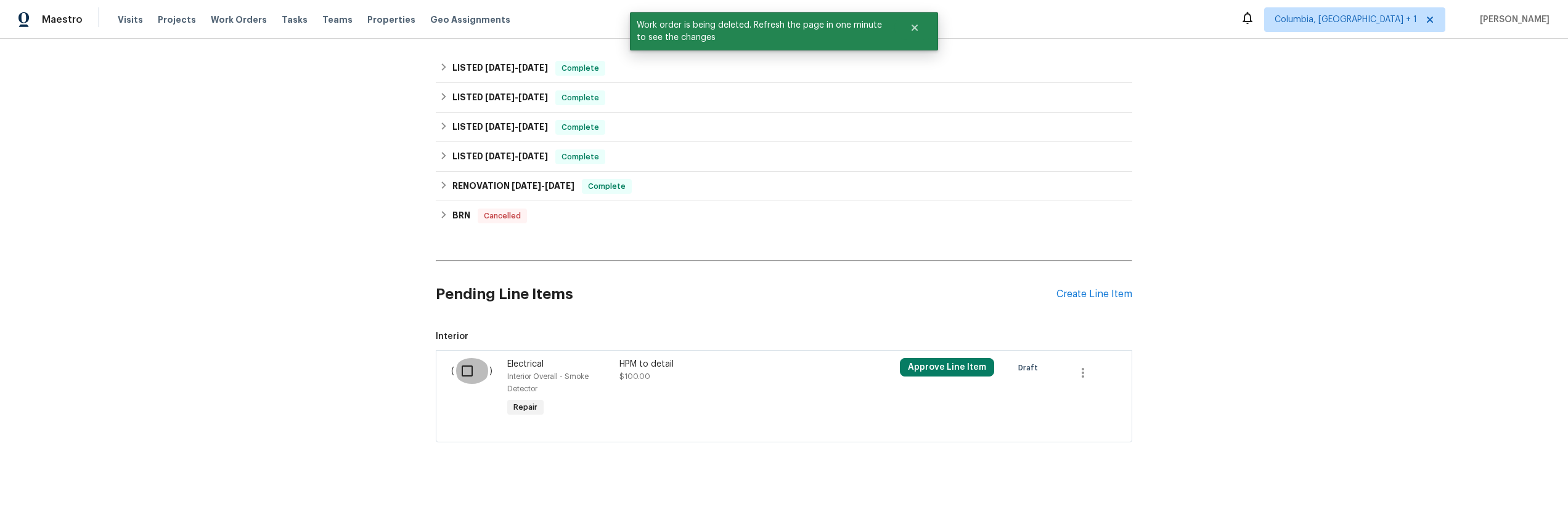
click at [461, 359] on input "checkbox" at bounding box center [471, 371] width 35 height 25
checkbox input "true"
click at [1480, 496] on span "Create Work Order" at bounding box center [1496, 496] width 82 height 15
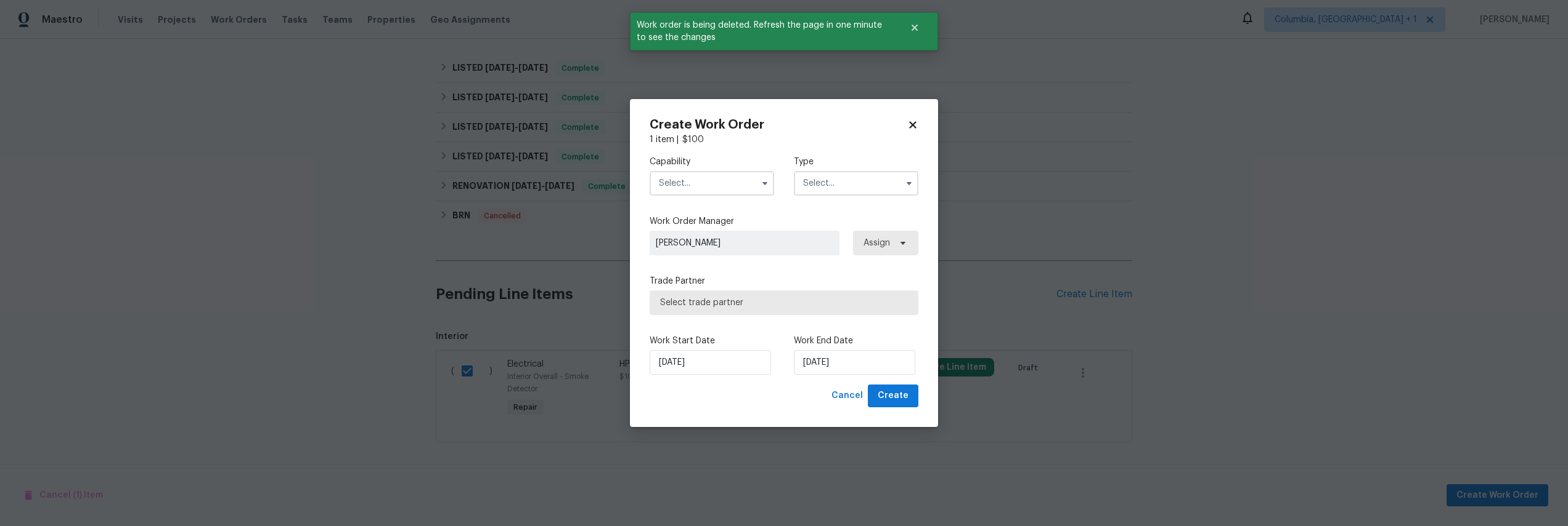
click at [712, 187] on input "text" at bounding box center [712, 183] width 124 height 24
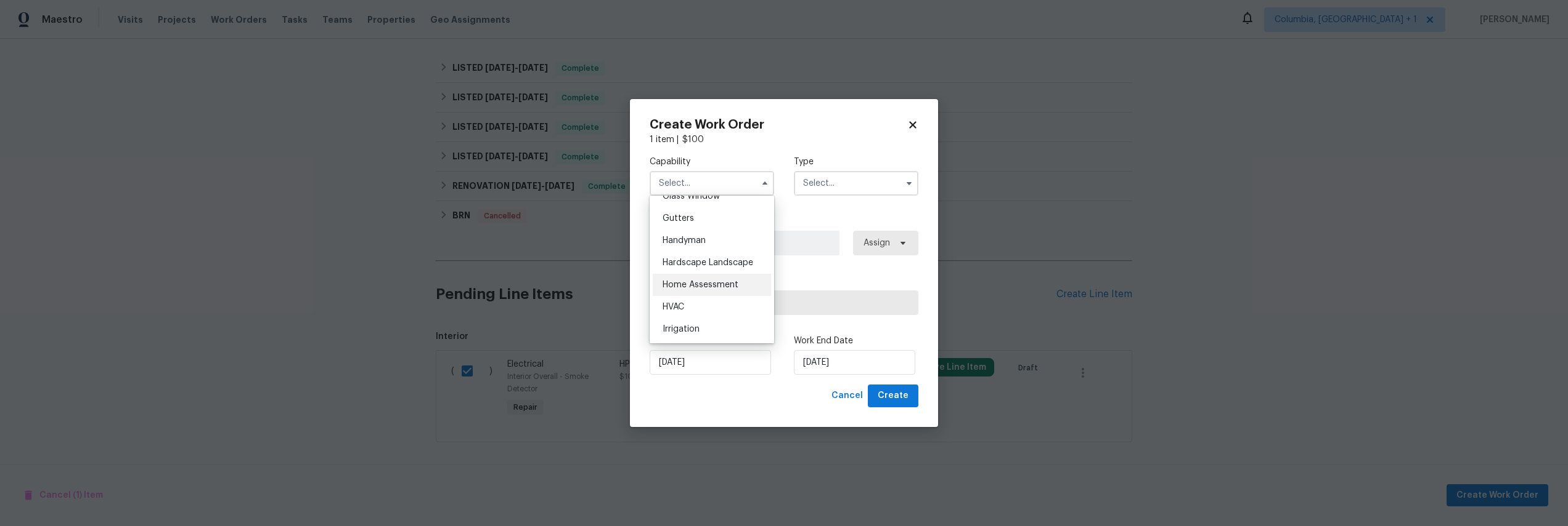
scroll to position [644, 0]
click at [701, 247] on span "Handyman" at bounding box center [684, 243] width 43 height 8
type input "Handyman"
click at [866, 174] on input "text" at bounding box center [856, 183] width 124 height 24
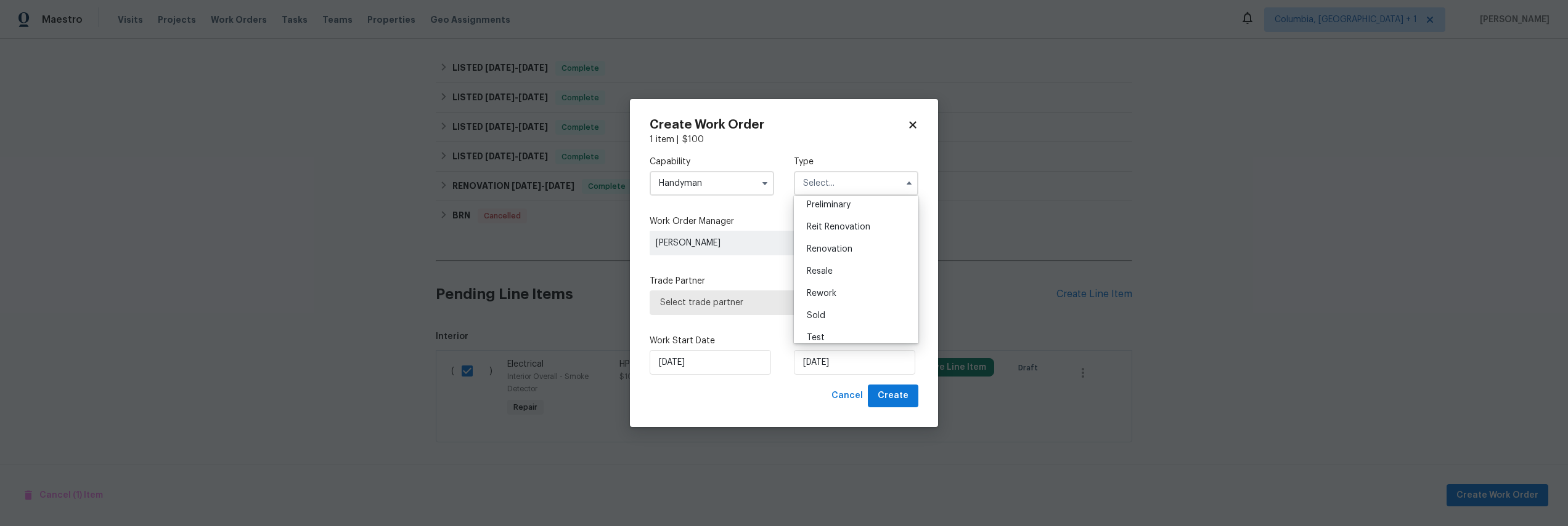
scroll to position [279, 0]
click at [846, 259] on div "Resale" at bounding box center [856, 263] width 119 height 23
type input "Resale"
click at [839, 277] on label "Trade Partner" at bounding box center [784, 281] width 268 height 12
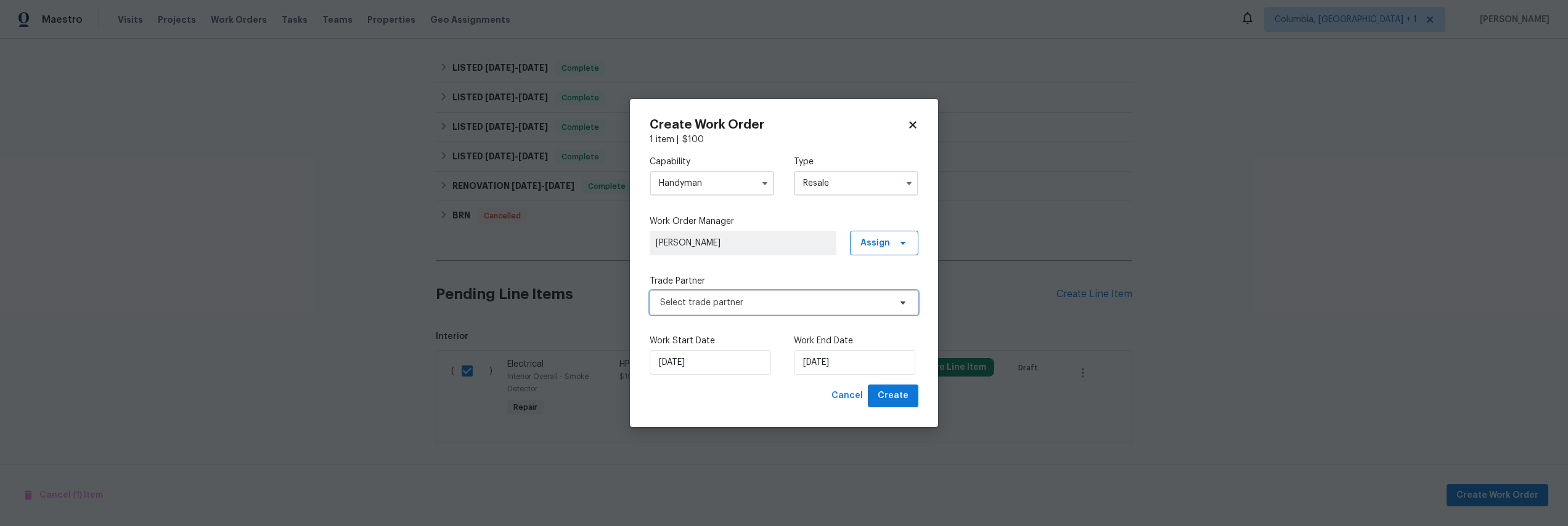
click at [862, 306] on span "Select trade partner" at bounding box center [775, 302] width 230 height 12
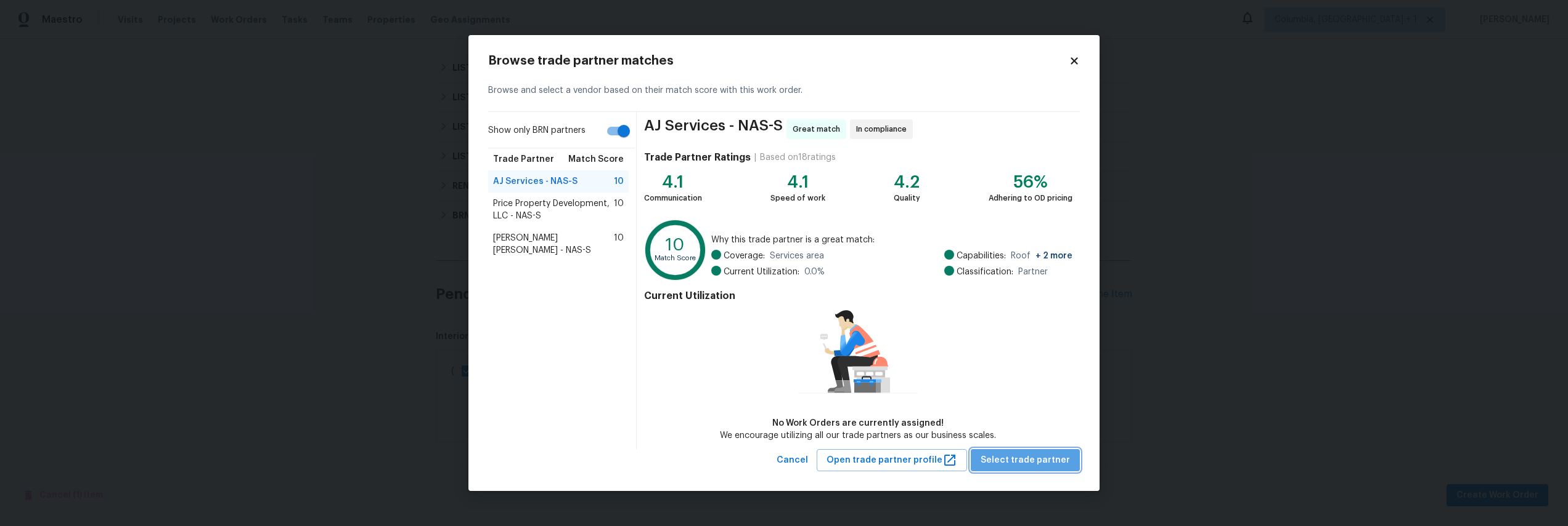
click at [1047, 457] on span "Select trade partner" at bounding box center [1025, 461] width 89 height 15
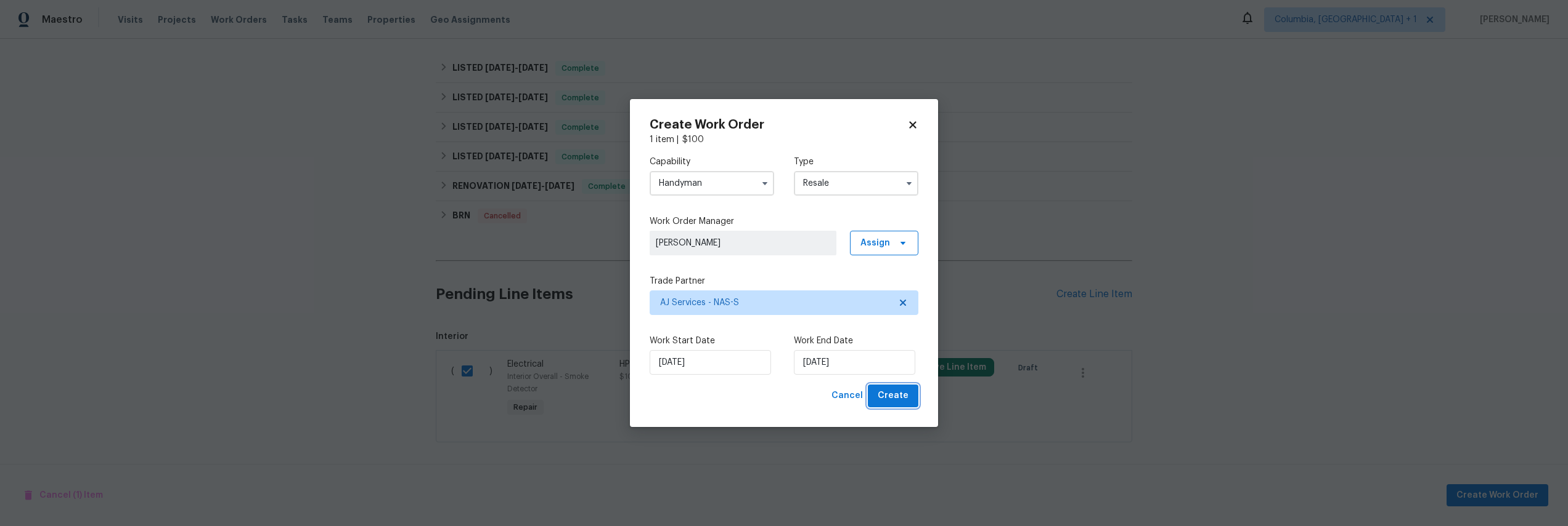
click at [910, 401] on button "Create" at bounding box center [893, 396] width 51 height 23
checkbox input "false"
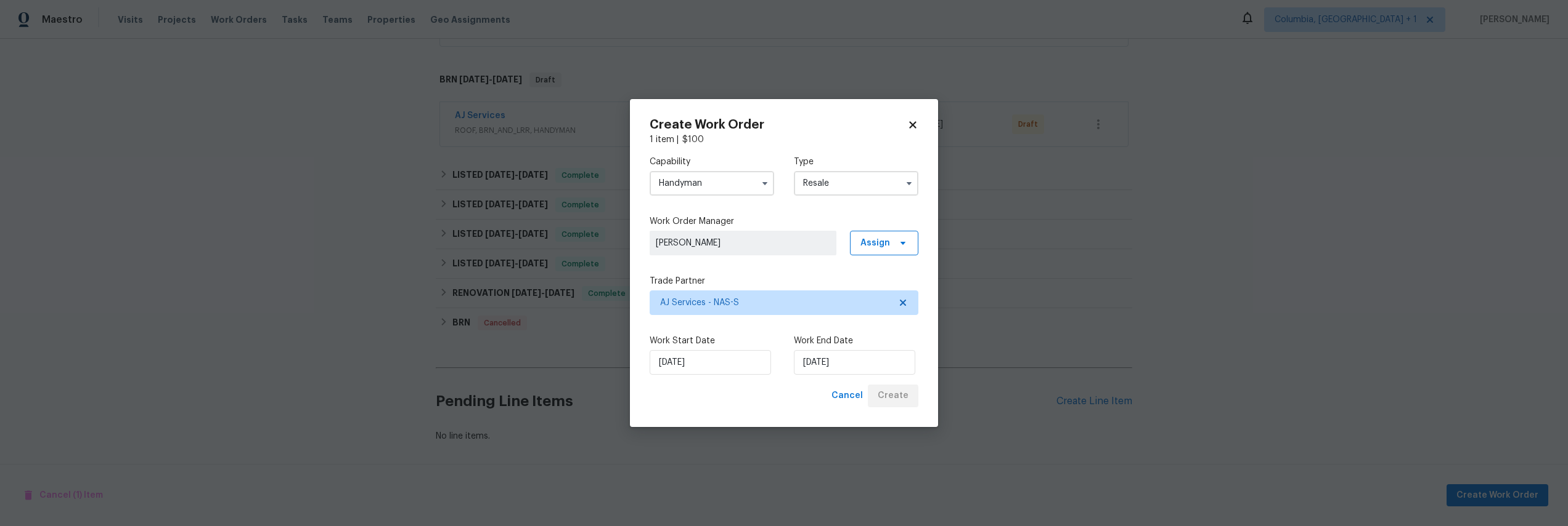
scroll to position [282, 0]
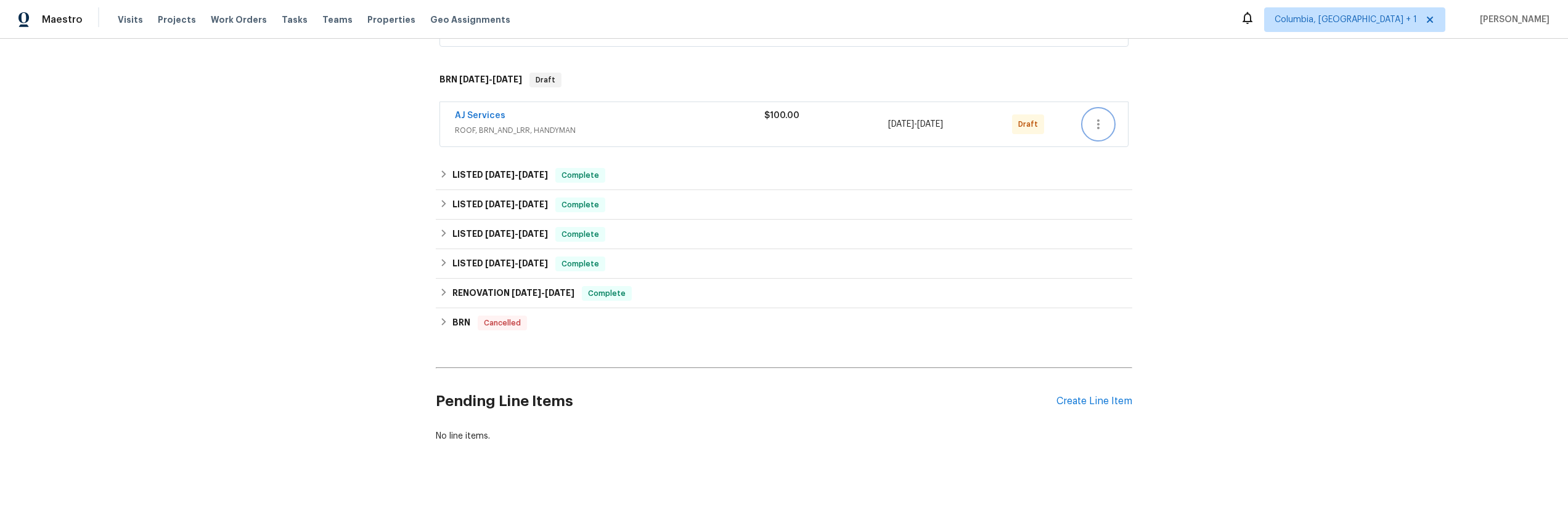
click at [1096, 125] on button "button" at bounding box center [1097, 123] width 29 height 29
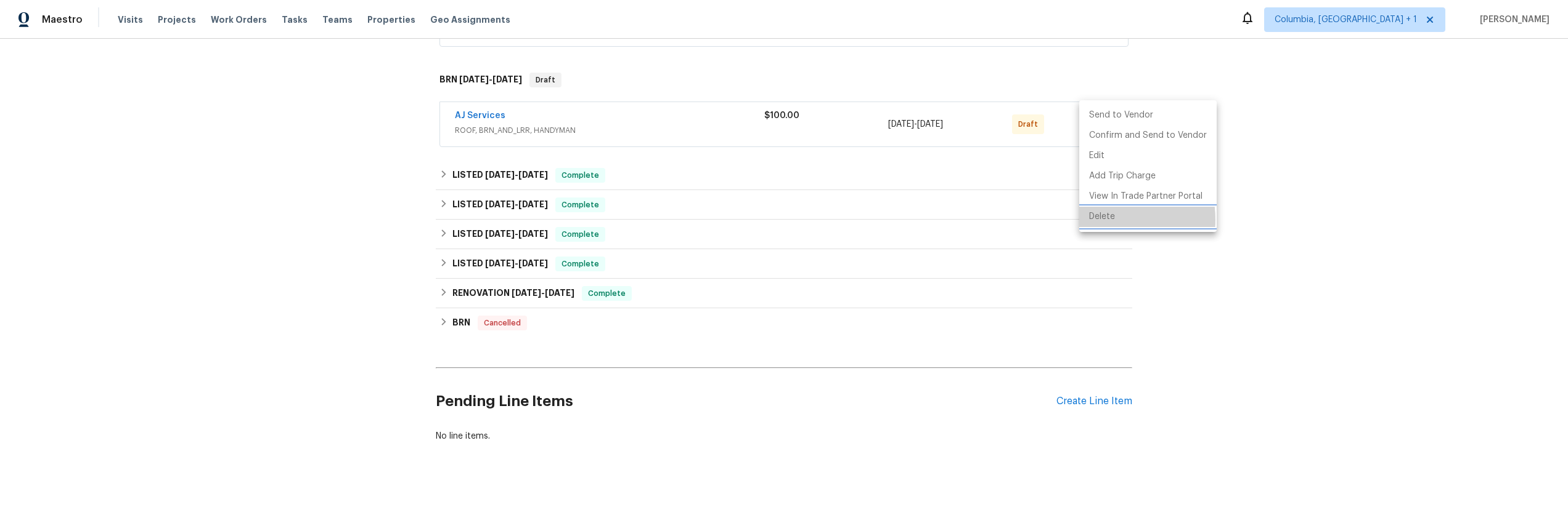
click at [1100, 220] on li "Delete" at bounding box center [1148, 217] width 137 height 21
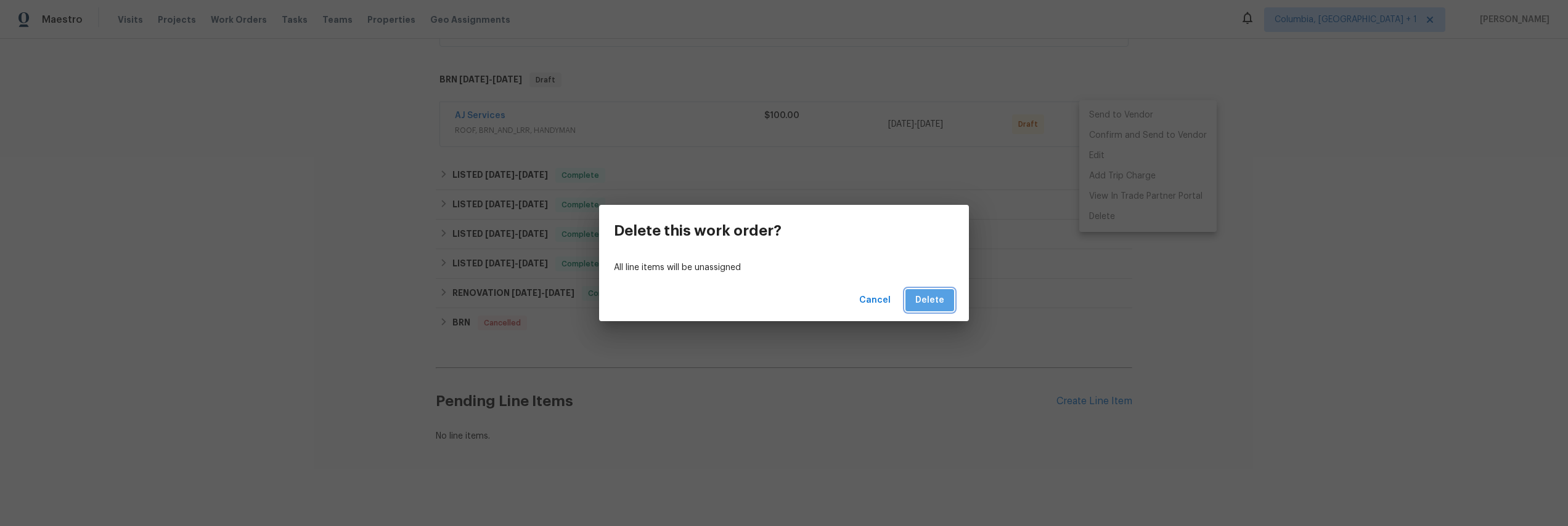
click at [934, 297] on span "Delete" at bounding box center [929, 300] width 29 height 15
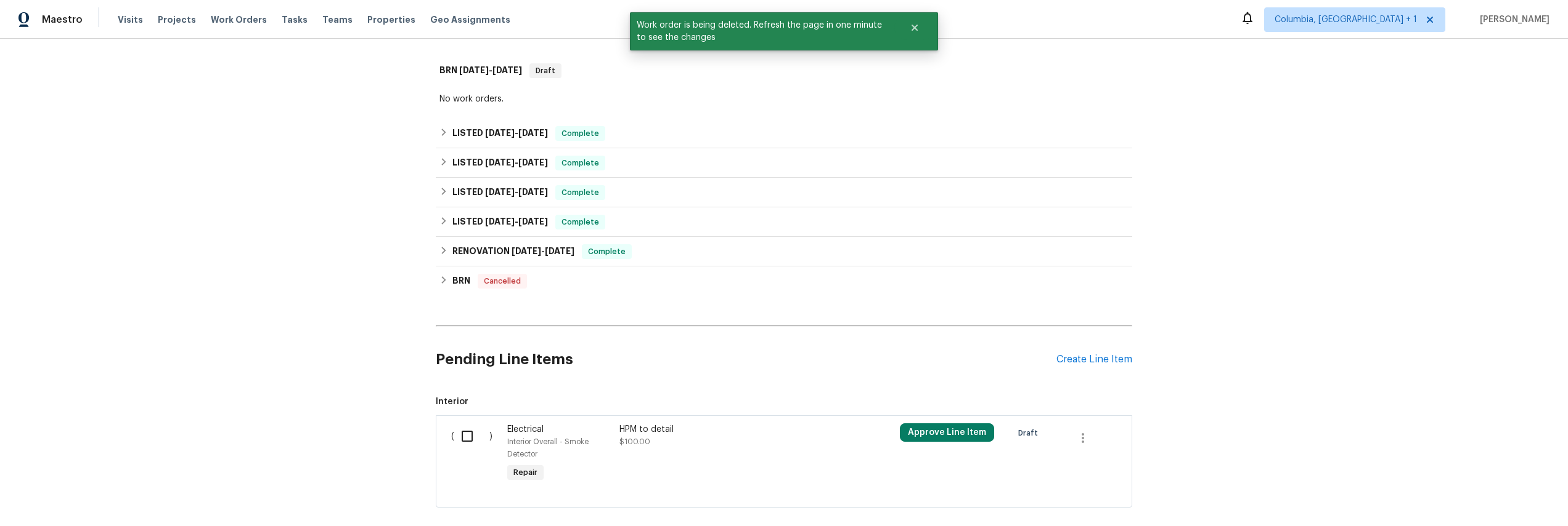
click at [455, 433] on input "checkbox" at bounding box center [471, 436] width 35 height 25
checkbox input "true"
click at [1490, 500] on span "Create Work Order" at bounding box center [1496, 496] width 82 height 15
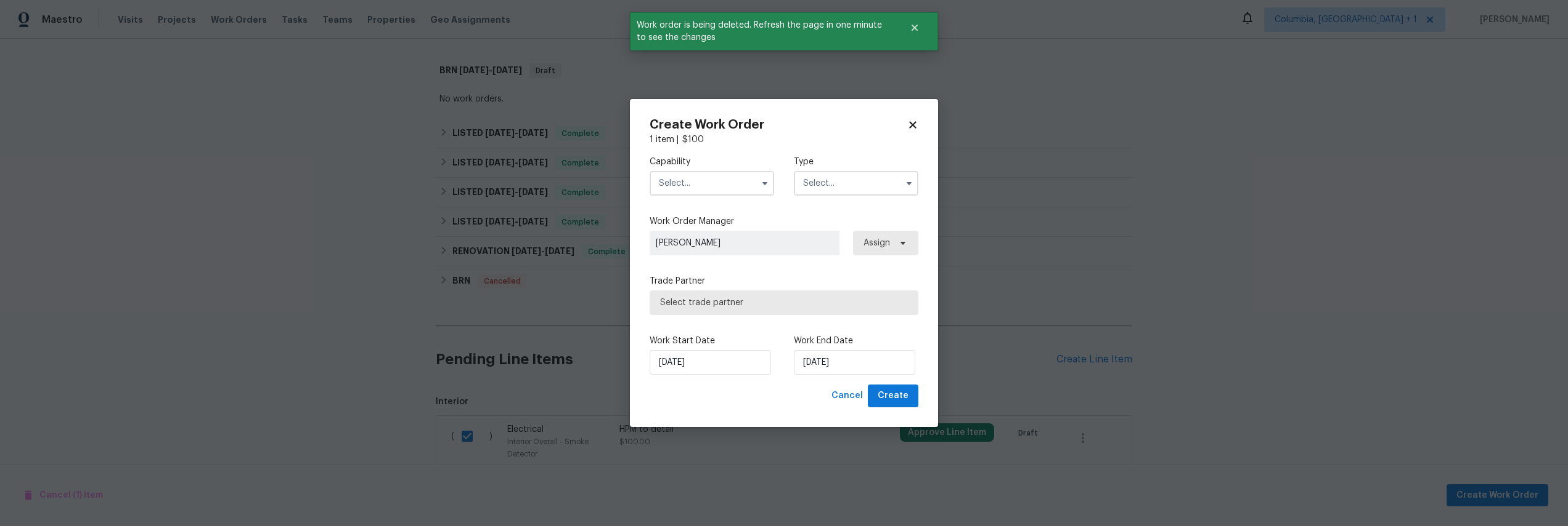
click at [714, 163] on label "Capability" at bounding box center [712, 162] width 124 height 12
click at [711, 180] on input "text" at bounding box center [712, 183] width 124 height 24
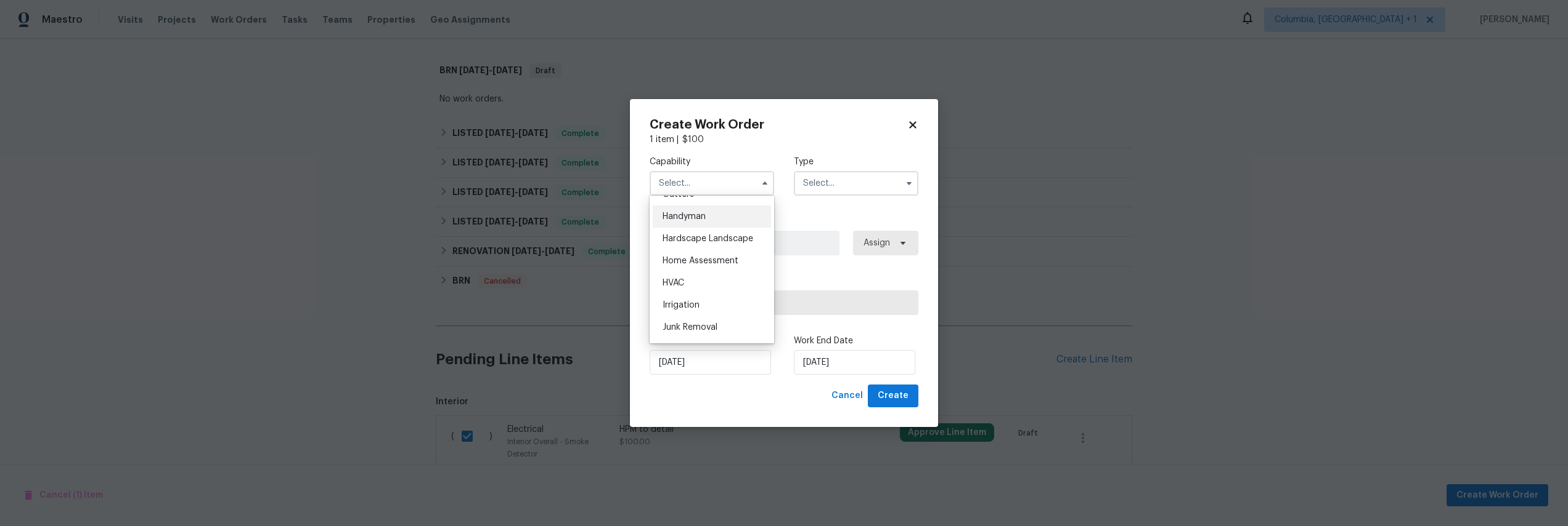
scroll to position [666, 0]
click at [709, 232] on div "Handyman" at bounding box center [712, 221] width 119 height 23
click at [839, 188] on input "text" at bounding box center [856, 183] width 124 height 24
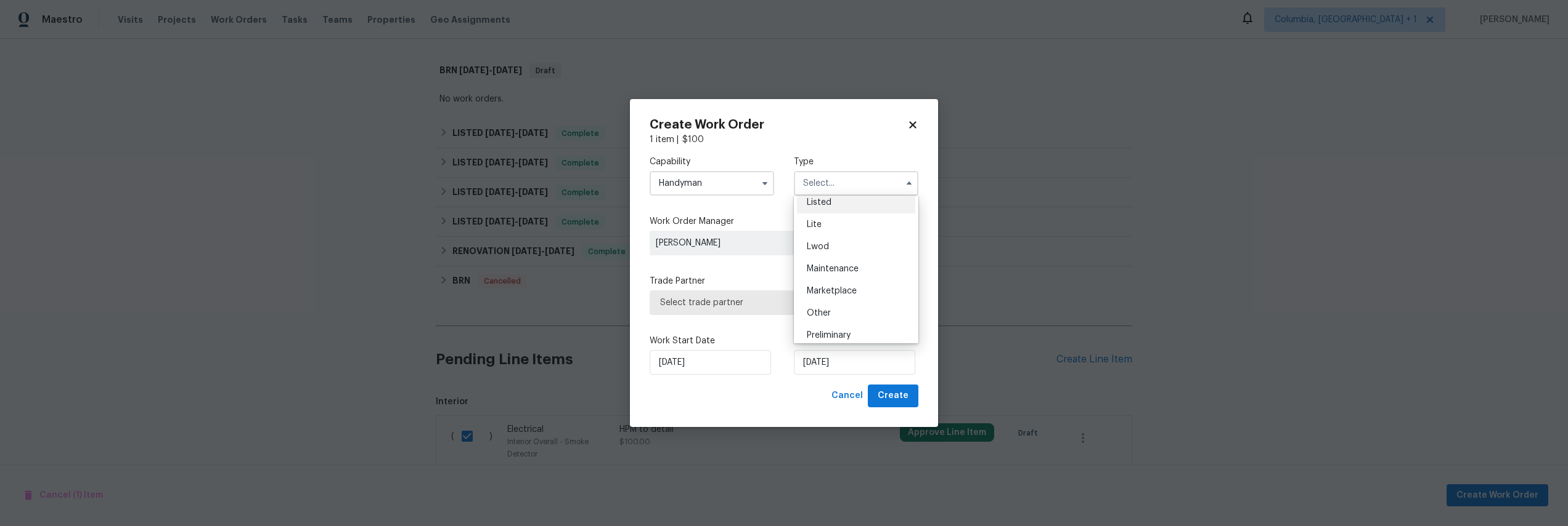
scroll to position [229, 0]
click at [714, 179] on input "Handyman" at bounding box center [712, 183] width 124 height 24
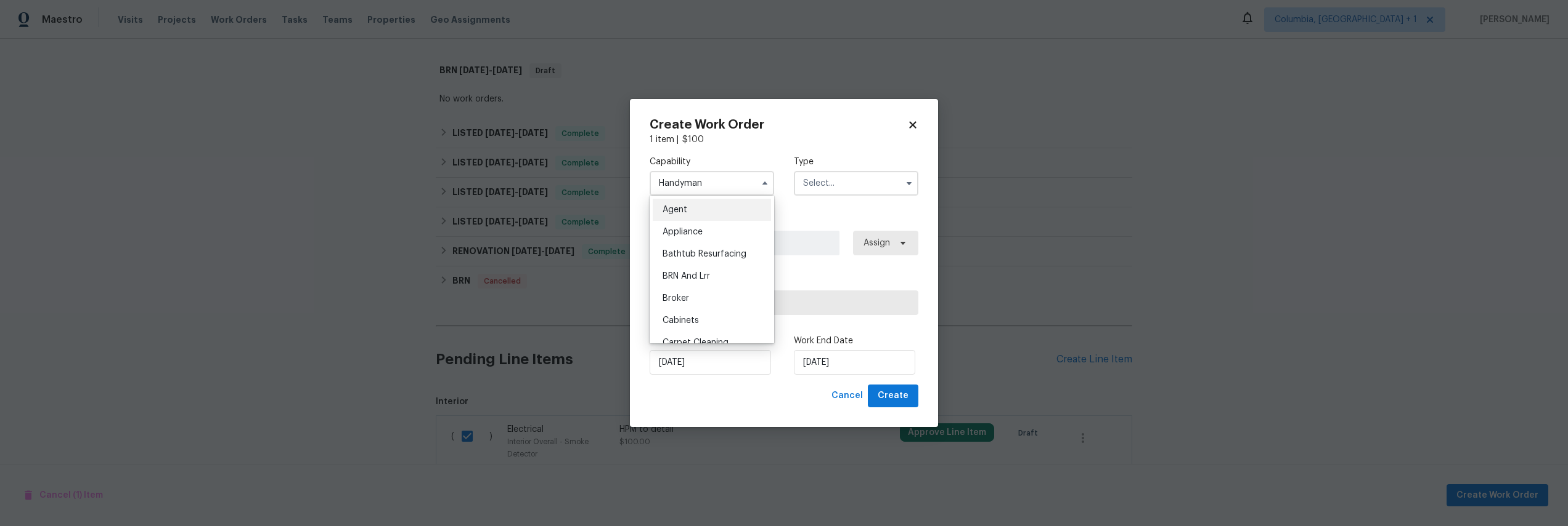
click at [705, 215] on div "Agent" at bounding box center [712, 210] width 119 height 23
type input "Agent"
click at [876, 183] on input "text" at bounding box center [856, 183] width 124 height 24
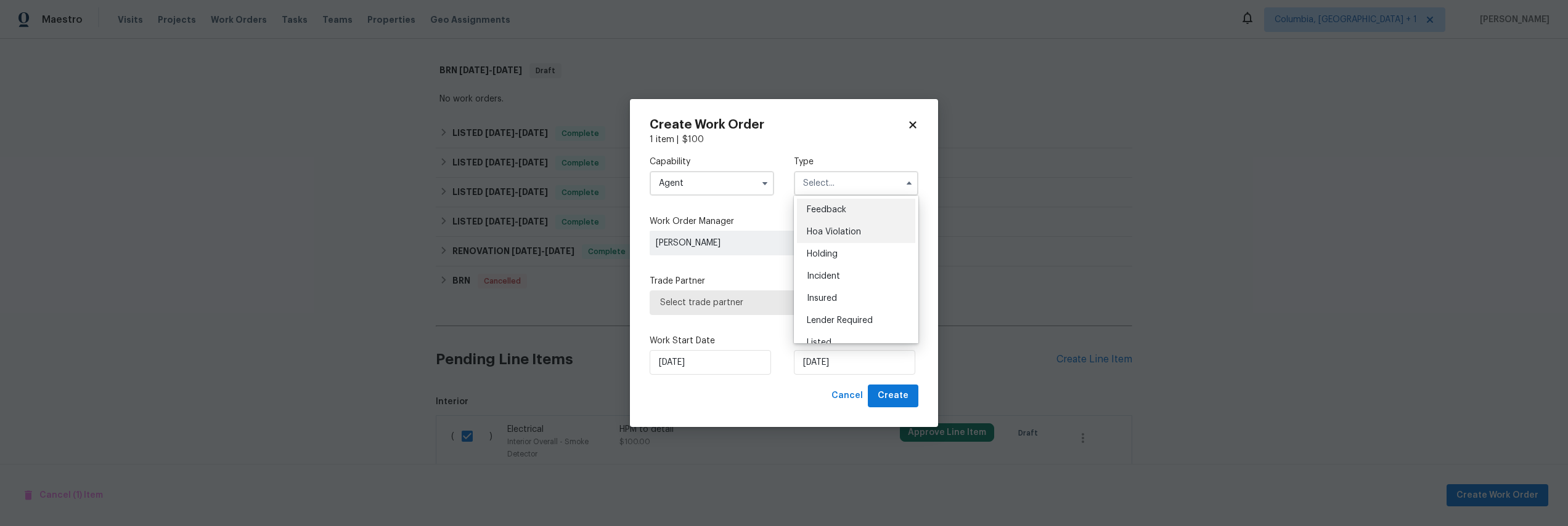
click at [832, 234] on span "Hoa Violation" at bounding box center [834, 231] width 55 height 8
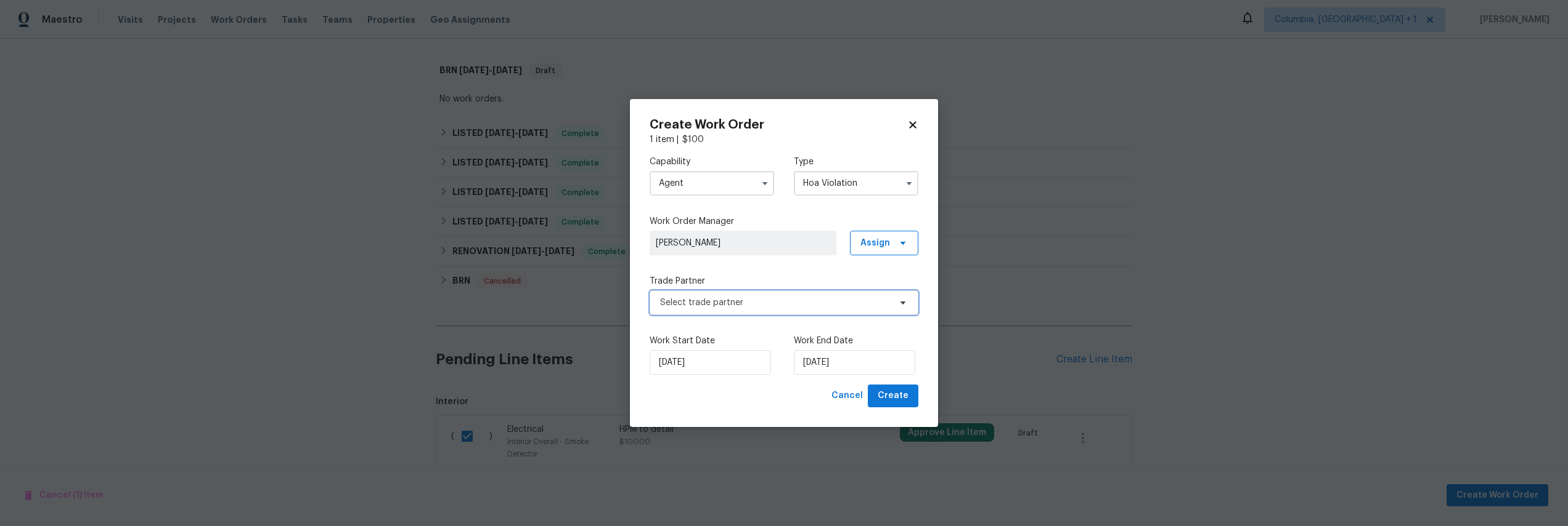
click at [851, 313] on span "Select trade partner" at bounding box center [784, 303] width 268 height 24
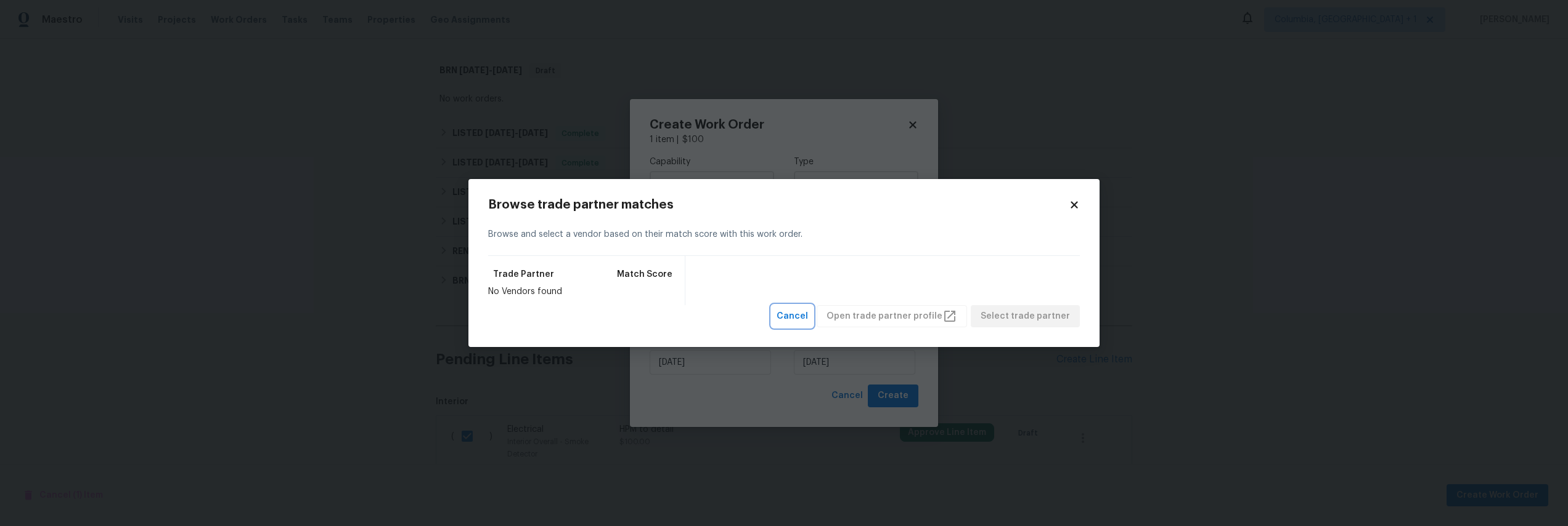
click at [805, 321] on span "Cancel" at bounding box center [792, 316] width 31 height 15
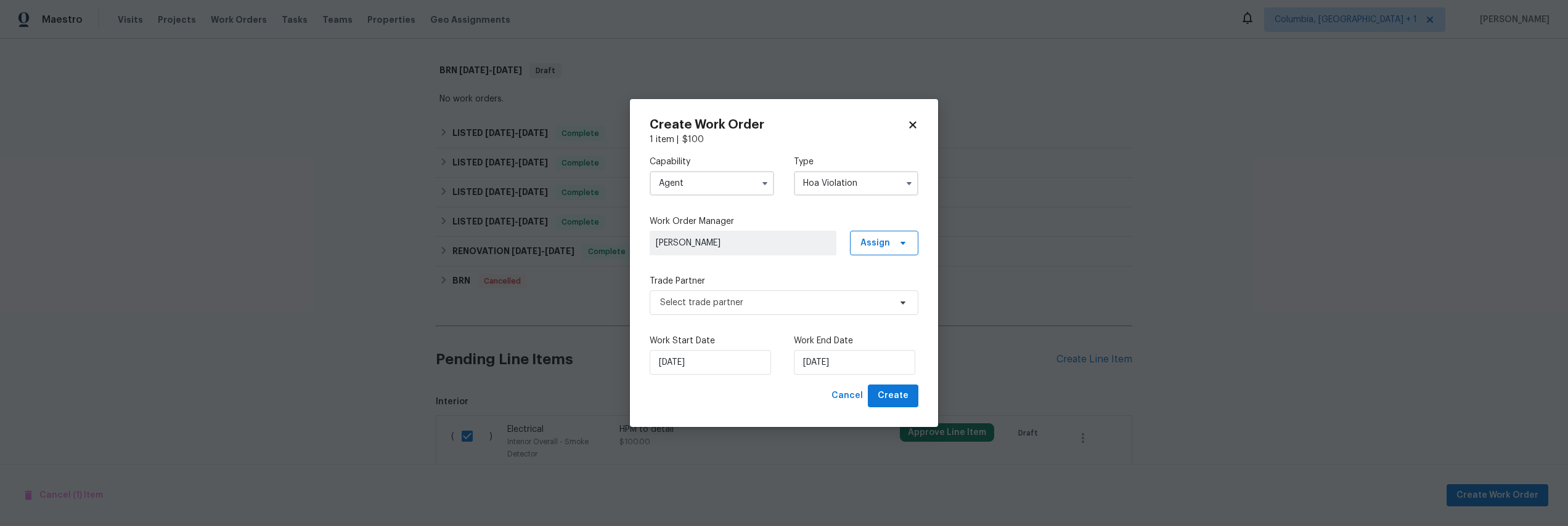
click at [845, 183] on input "Hoa Violation" at bounding box center [856, 183] width 124 height 24
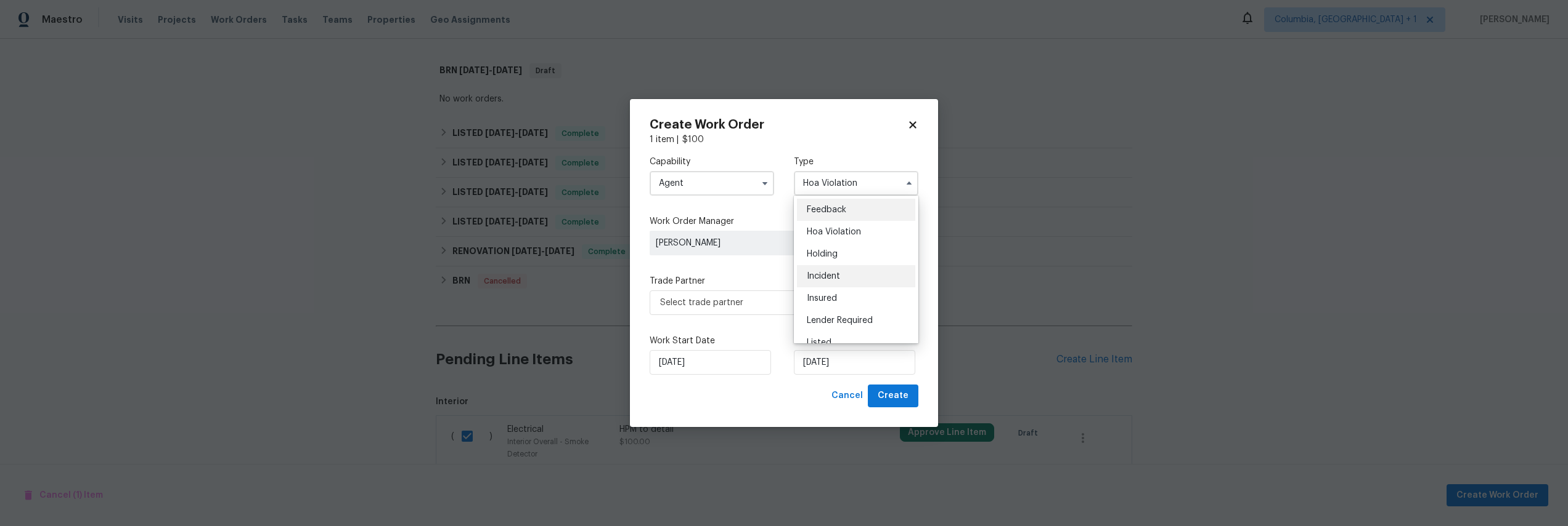
click at [848, 276] on div "Incident" at bounding box center [856, 277] width 119 height 23
type input "Incident"
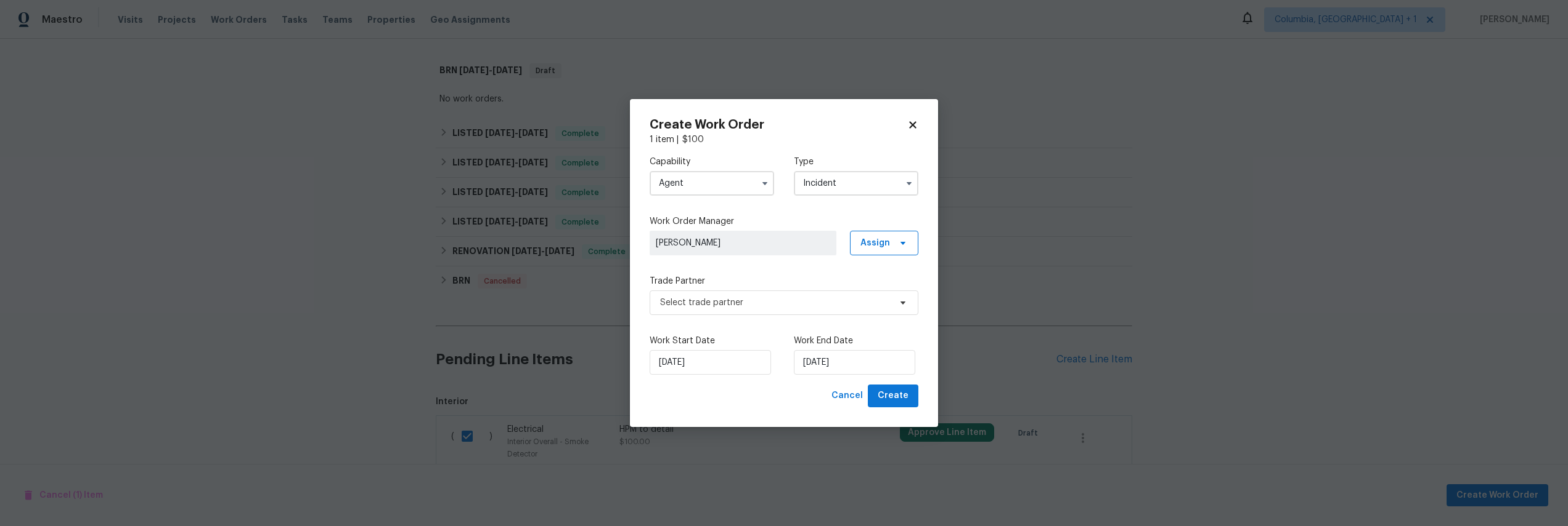
click at [739, 206] on div "Capability Agent Type Incident Work Order Manager Karol Chudy Assign Trade Part…" at bounding box center [784, 265] width 268 height 239
click at [732, 189] on input "Agent" at bounding box center [712, 183] width 124 height 24
click at [701, 250] on span "Bathtub Resurfacing" at bounding box center [703, 254] width 84 height 8
type input "Bathtub Resurfacing"
click at [843, 186] on input "Incident" at bounding box center [856, 183] width 124 height 24
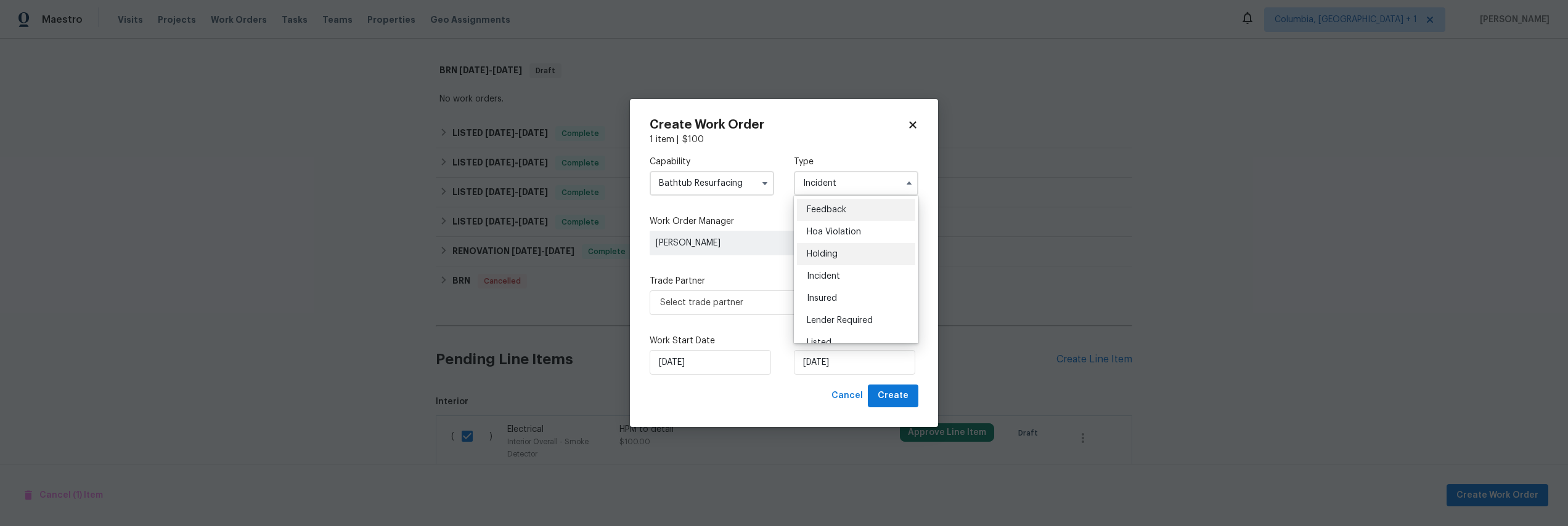
click at [835, 258] on span "Holding" at bounding box center [822, 254] width 31 height 8
type input "Holding"
click at [752, 314] on span "Select trade partner" at bounding box center [784, 303] width 268 height 24
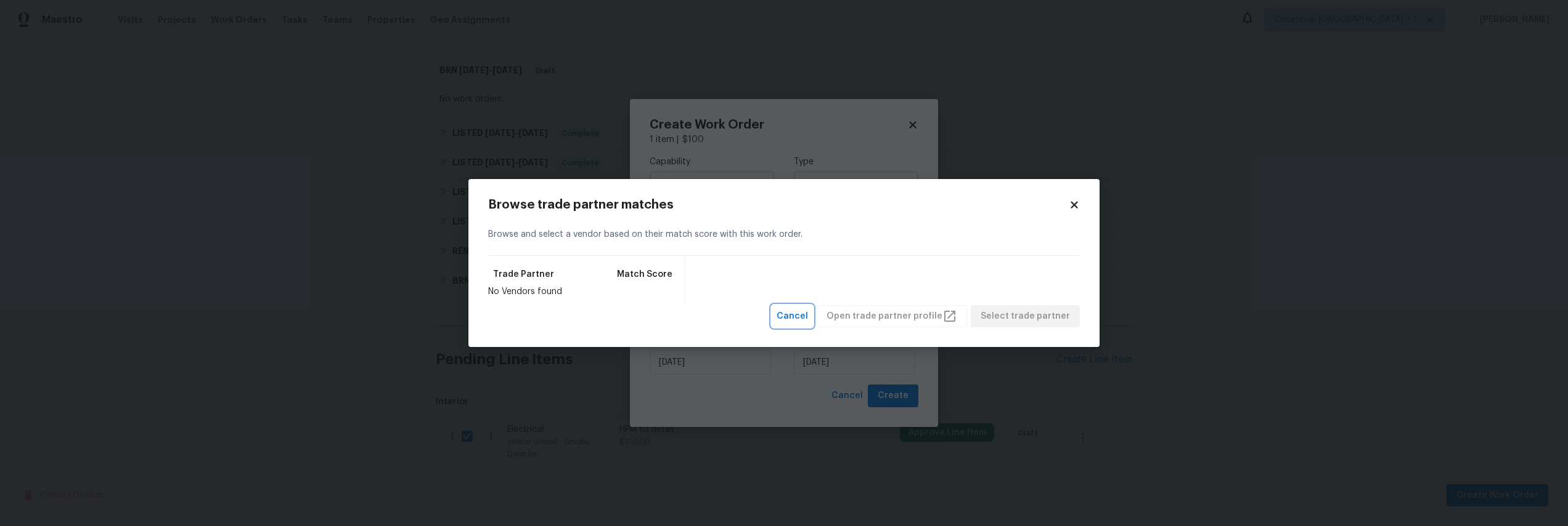
click at [789, 314] on button "Cancel" at bounding box center [792, 317] width 41 height 23
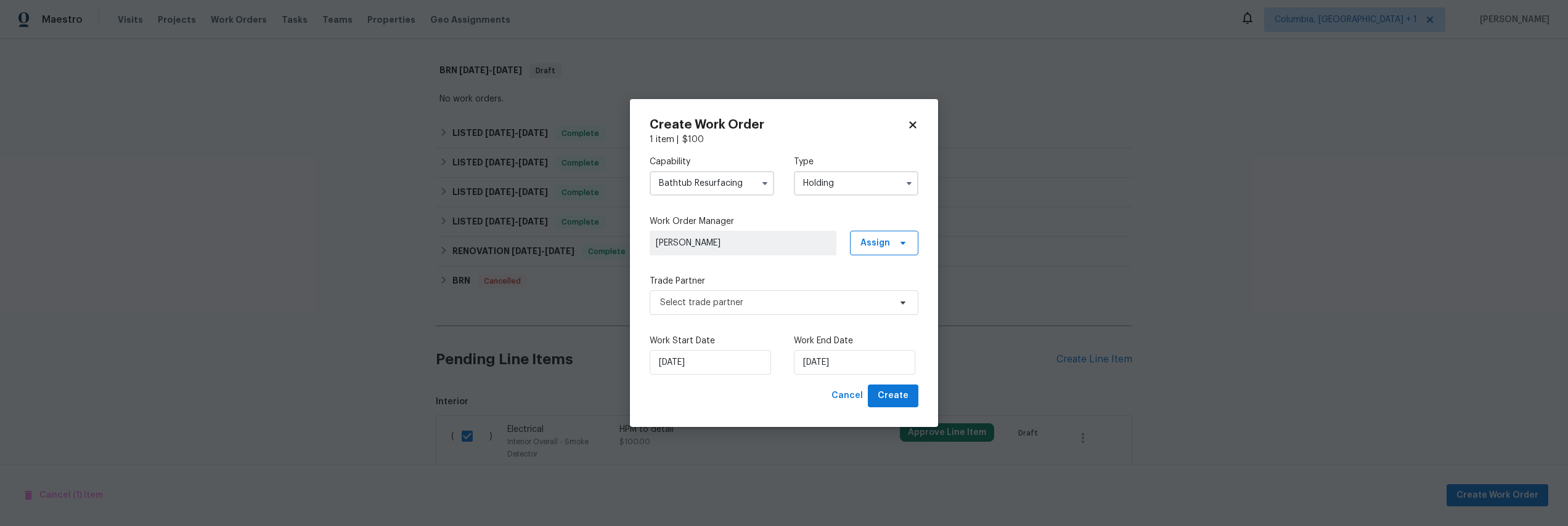
click at [711, 186] on input "Bathtub Resurfacing" at bounding box center [712, 183] width 124 height 24
click at [705, 229] on span "Handyman" at bounding box center [684, 224] width 43 height 8
type input "Handyman"
click at [816, 188] on input "Holding" at bounding box center [856, 183] width 124 height 24
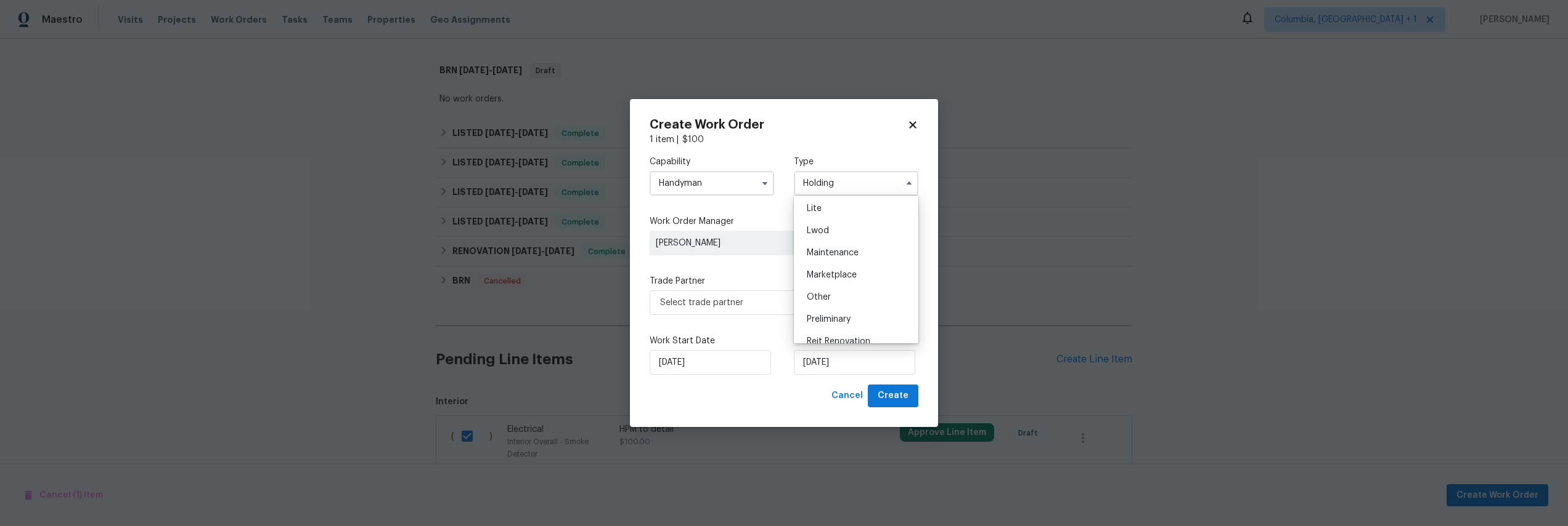
scroll to position [279, 0]
click at [846, 283] on div "Rework" at bounding box center [856, 285] width 119 height 23
click at [846, 283] on label "Trade Partner" at bounding box center [784, 281] width 268 height 12
click at [835, 178] on input "Rework" at bounding box center [856, 183] width 124 height 24
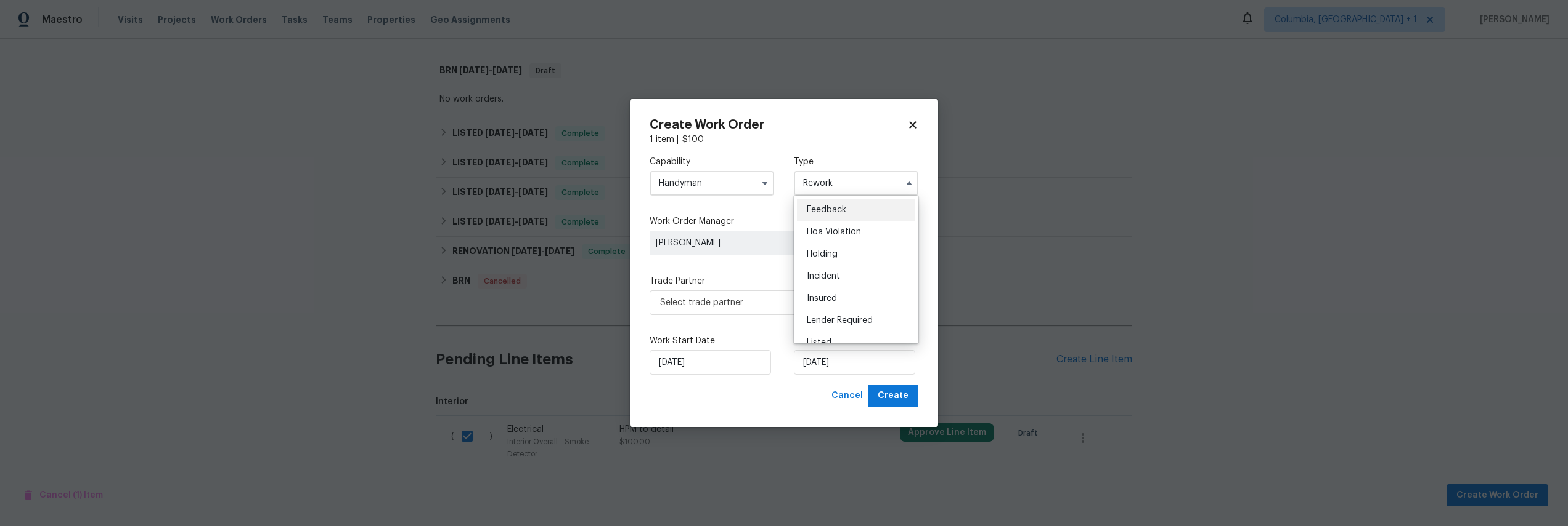
scroll to position [279, 0]
click at [833, 265] on div "Resale" at bounding box center [856, 263] width 119 height 23
type input "Resale"
click at [793, 281] on label "Trade Partner" at bounding box center [784, 281] width 268 height 12
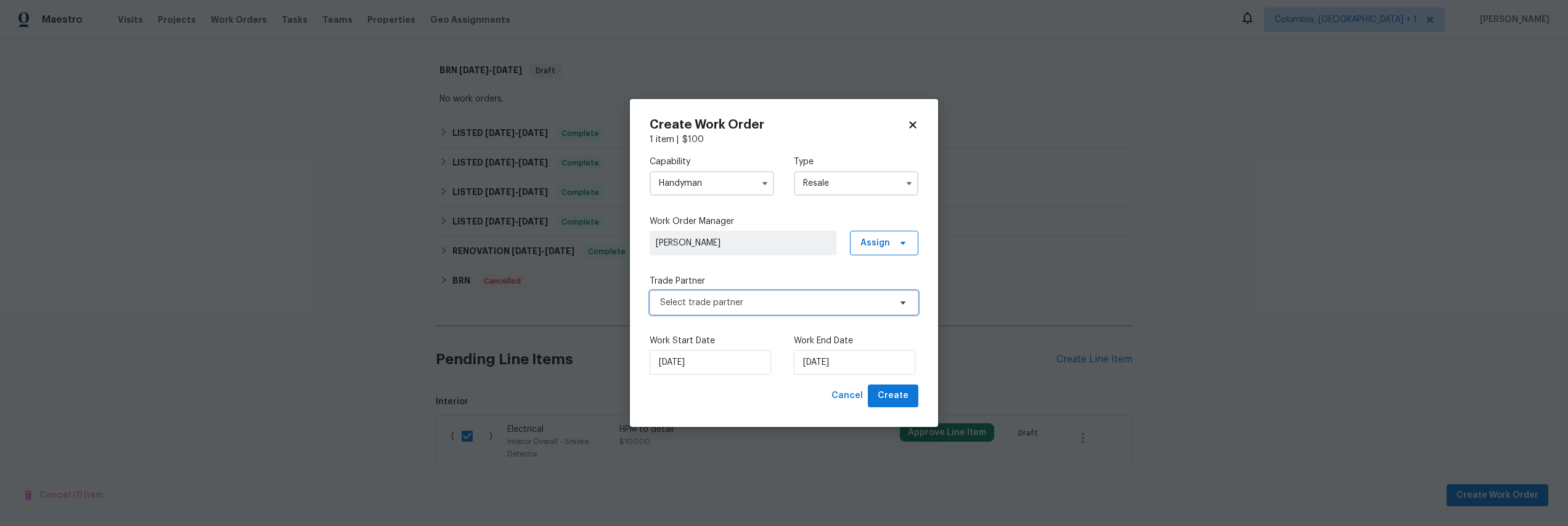
click at [791, 313] on span "Select trade partner" at bounding box center [784, 303] width 268 height 24
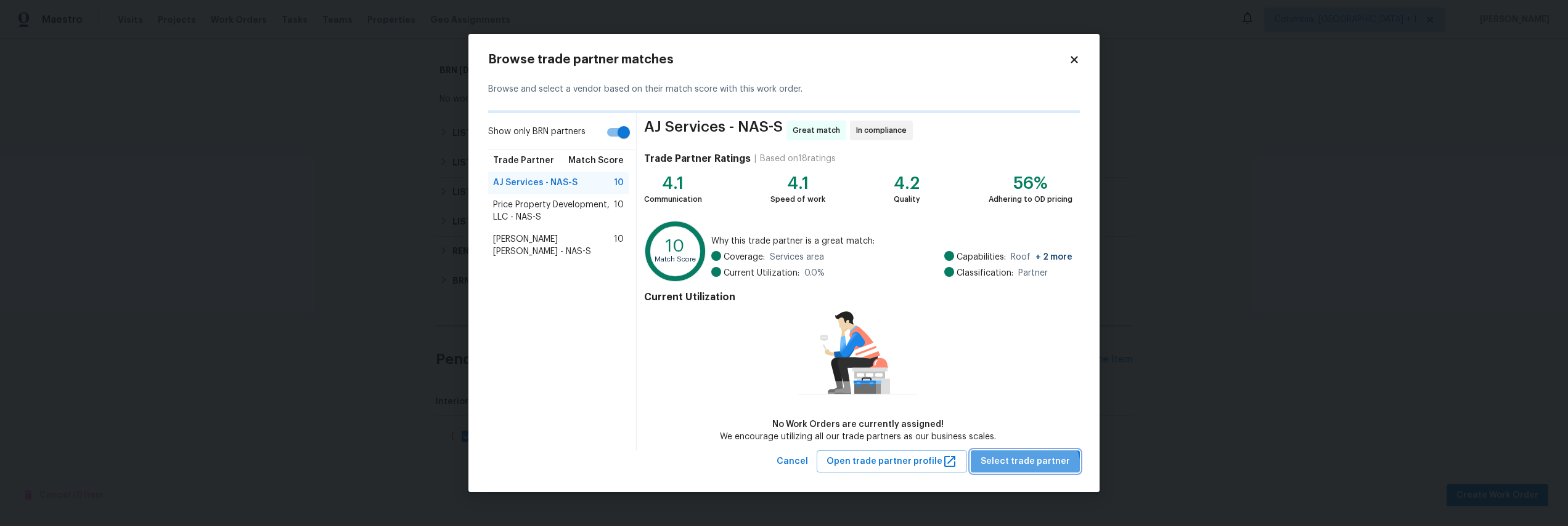
click at [1030, 468] on span "Select trade partner" at bounding box center [1025, 462] width 89 height 15
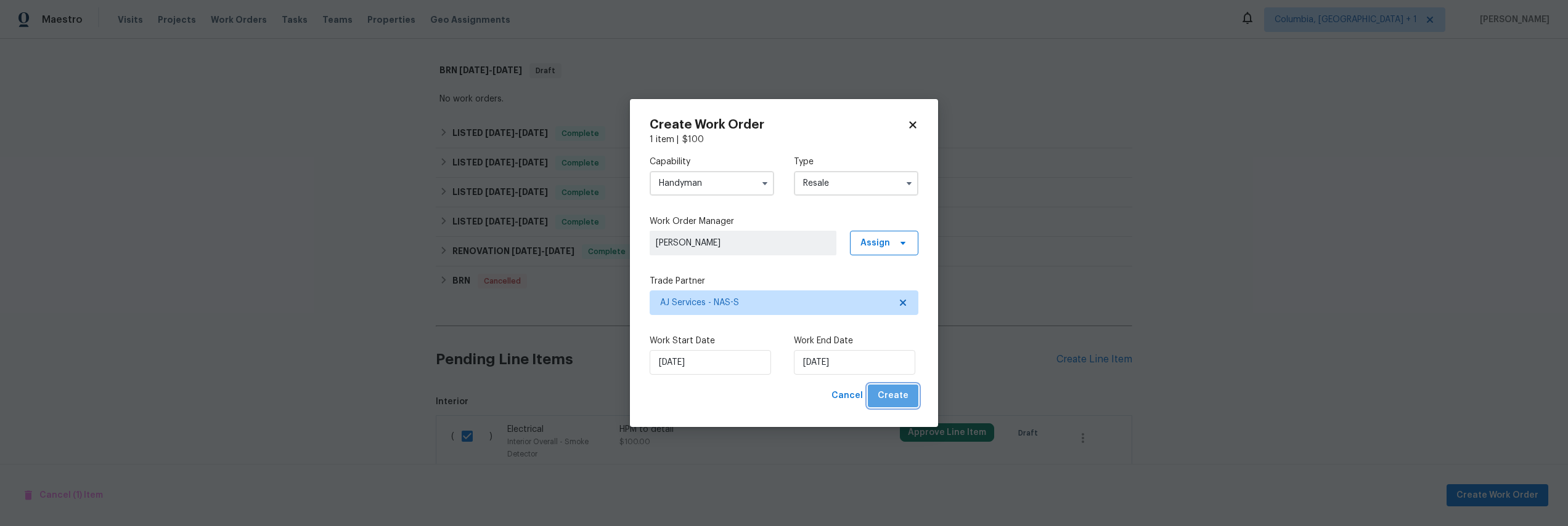
click at [902, 398] on span "Create" at bounding box center [893, 396] width 31 height 15
checkbox input "false"
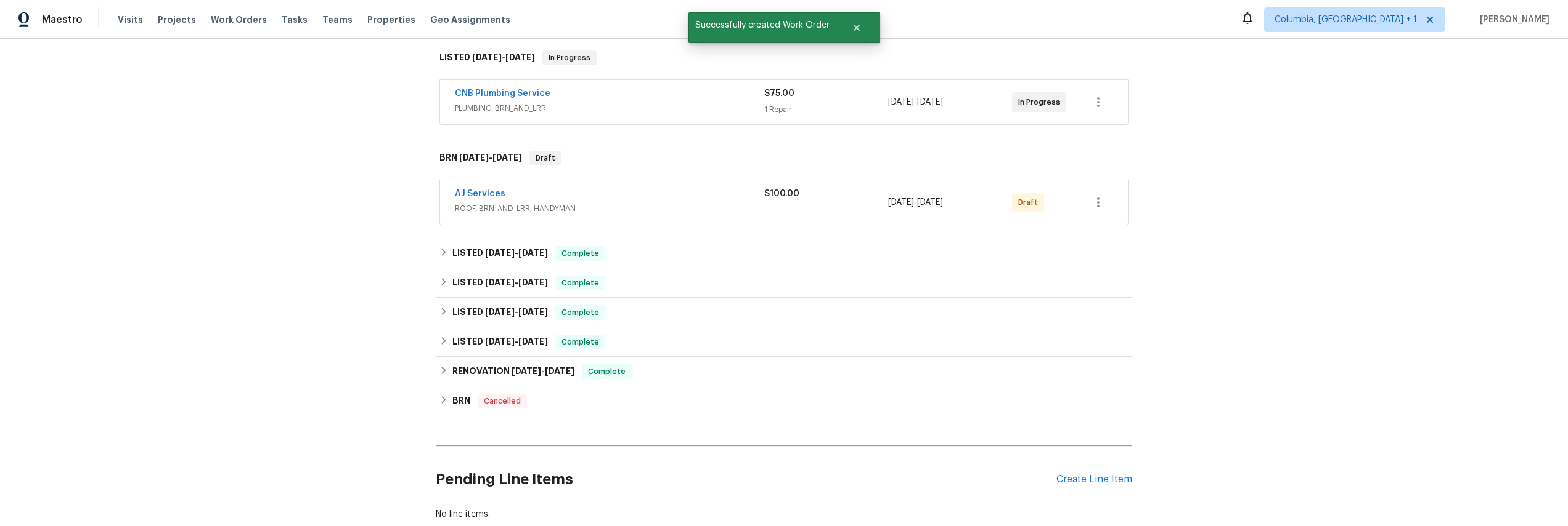
scroll to position [282, 0]
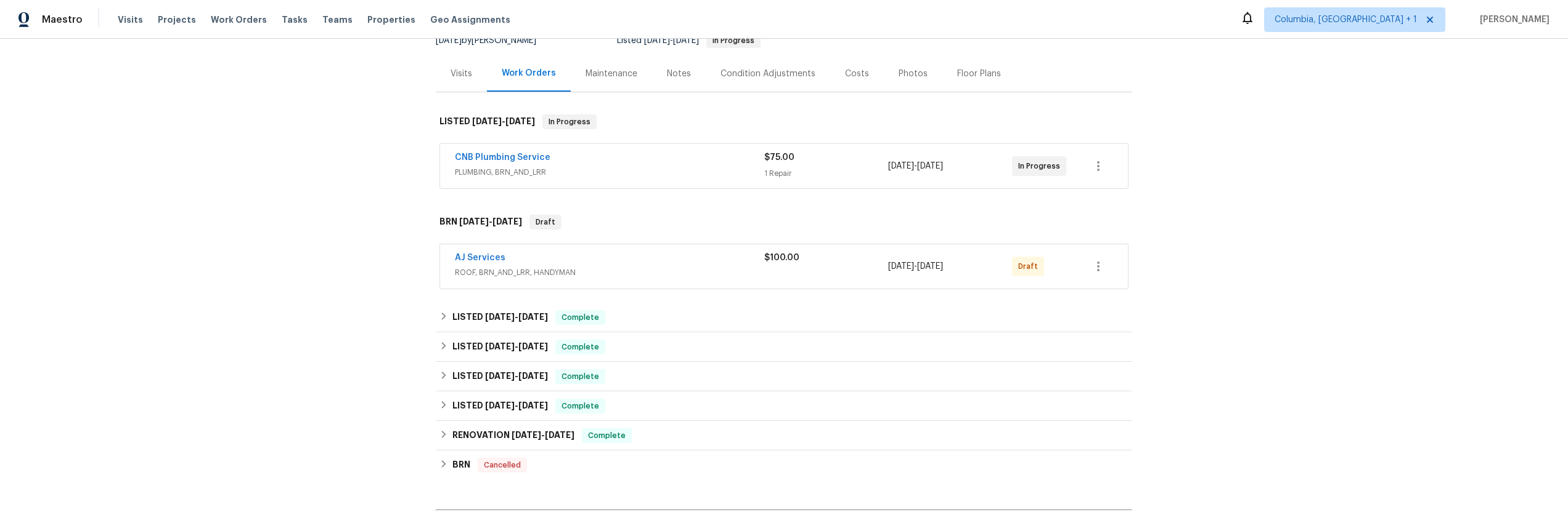
scroll to position [152, 0]
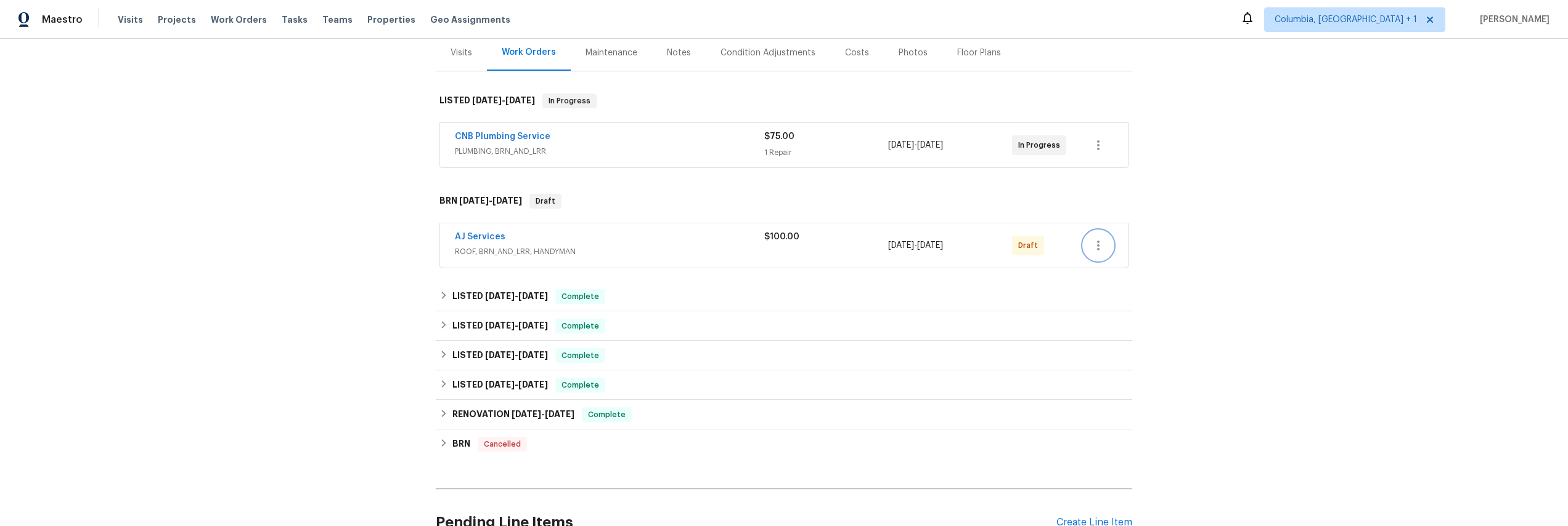
click at [1091, 248] on icon "button" at bounding box center [1098, 246] width 15 height 15
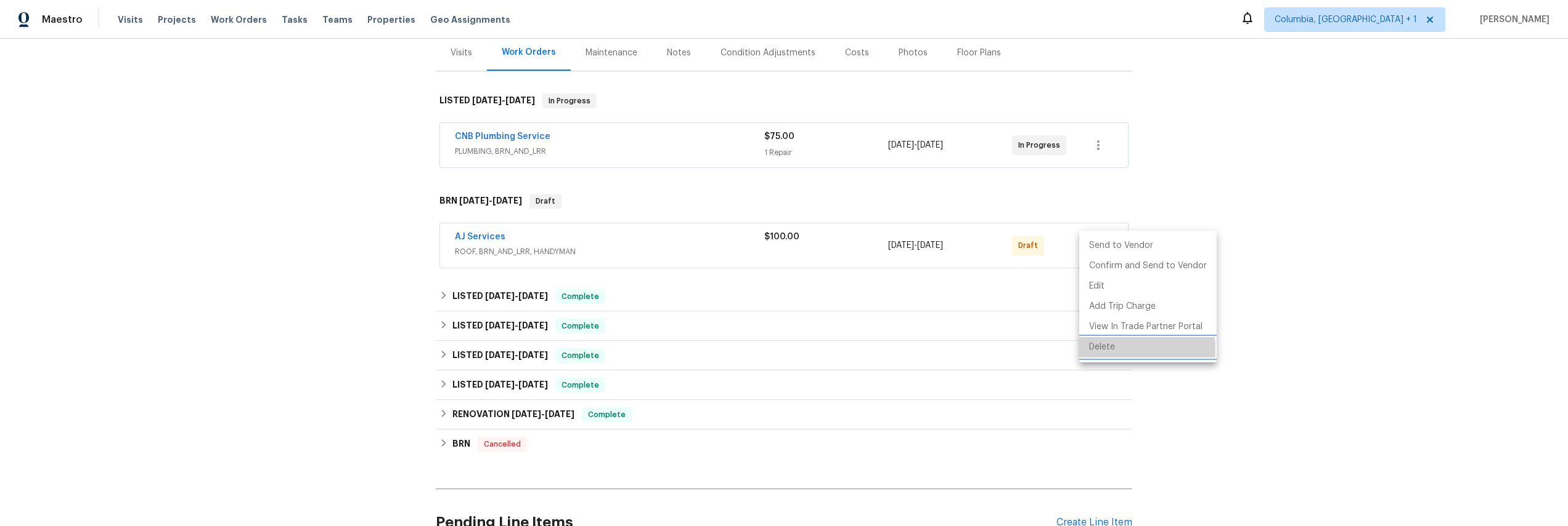
click at [1110, 349] on li "Delete" at bounding box center [1148, 348] width 137 height 21
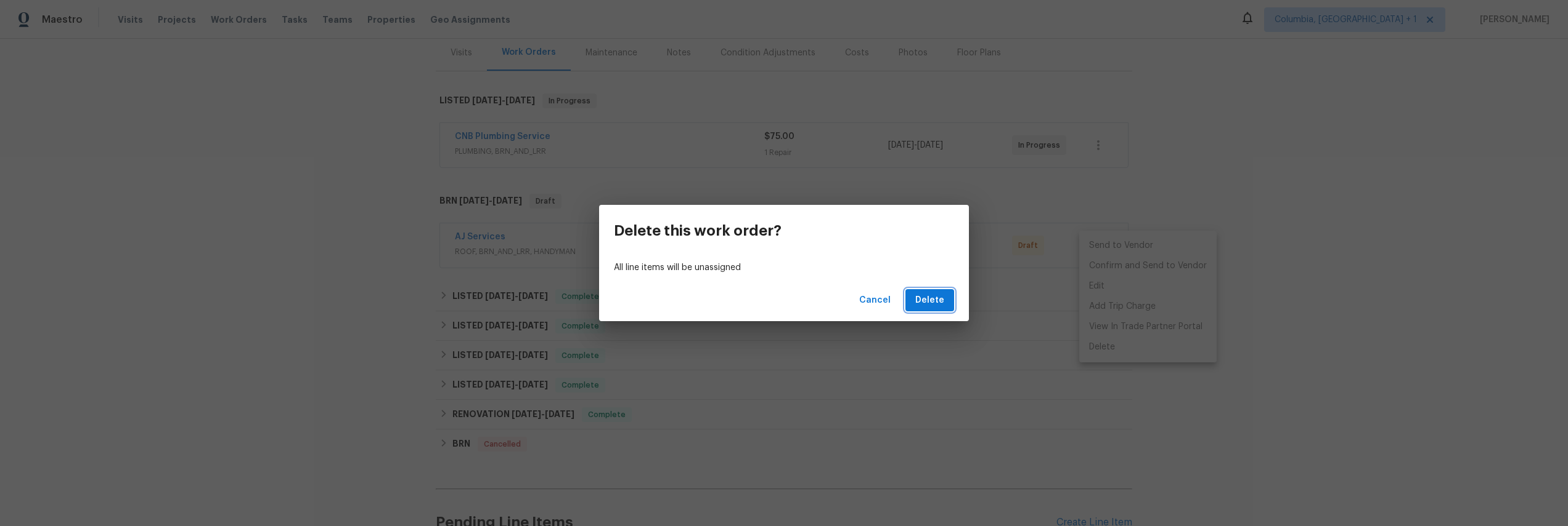
click at [931, 304] on span "Delete" at bounding box center [929, 300] width 29 height 15
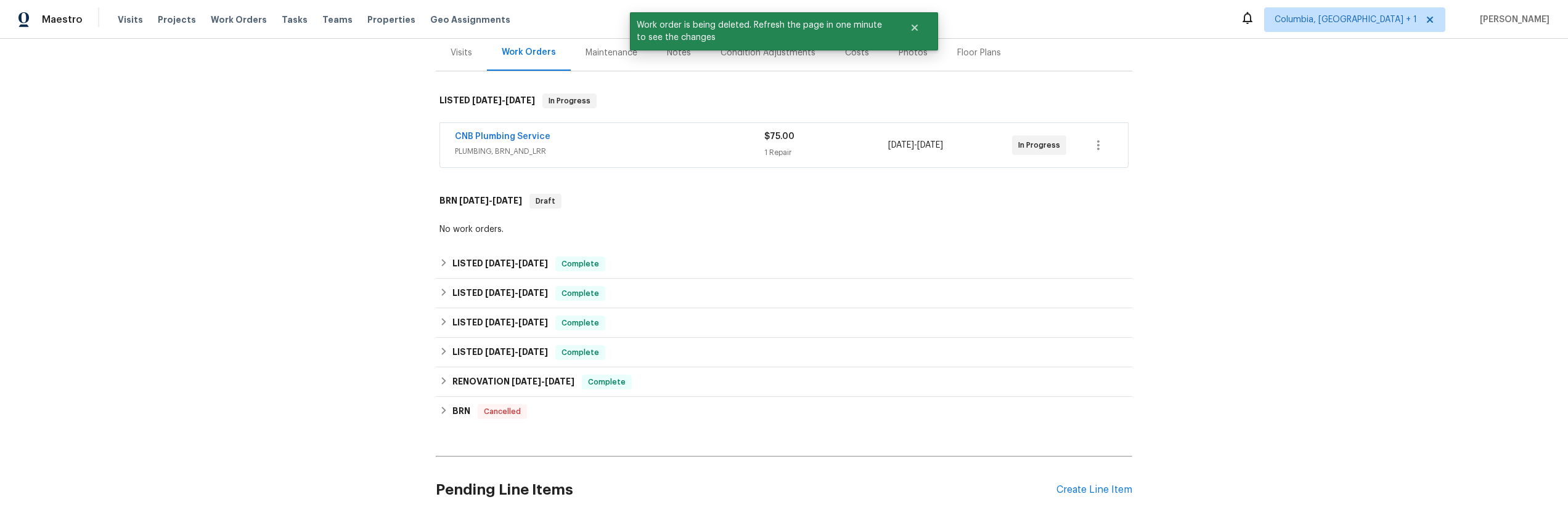
scroll to position [358, 0]
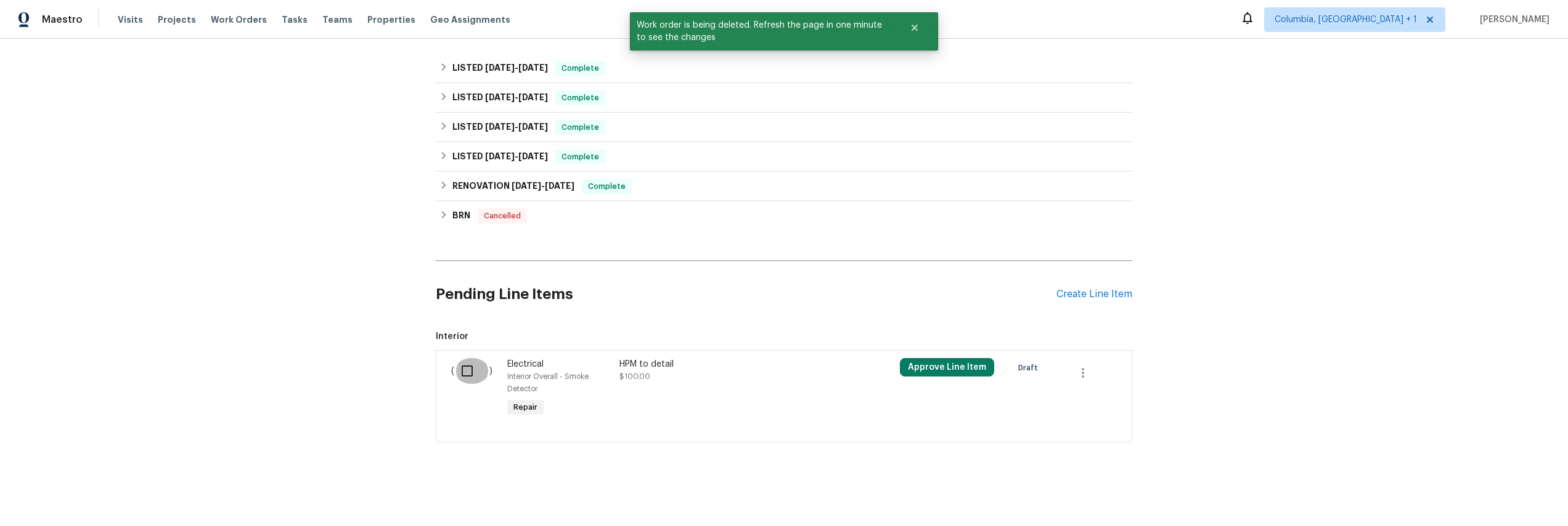
click at [466, 361] on input "checkbox" at bounding box center [471, 371] width 35 height 25
checkbox input "true"
click at [1494, 498] on span "Create Work Order" at bounding box center [1496, 496] width 82 height 15
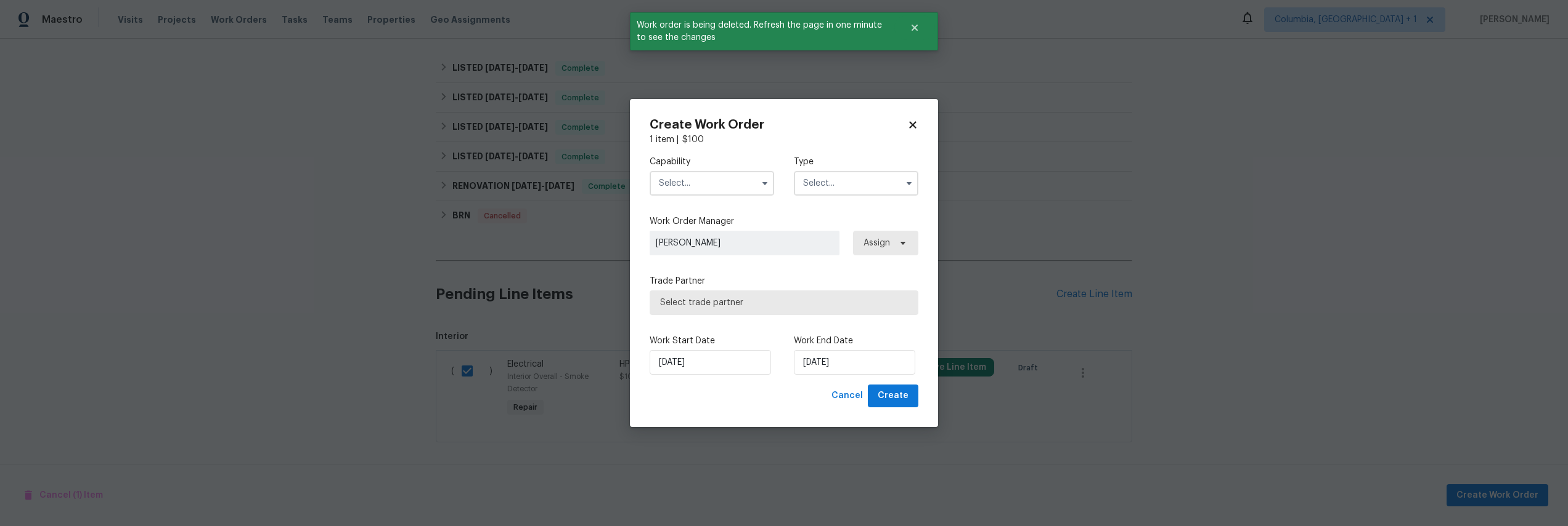
click at [711, 173] on input "text" at bounding box center [712, 183] width 124 height 24
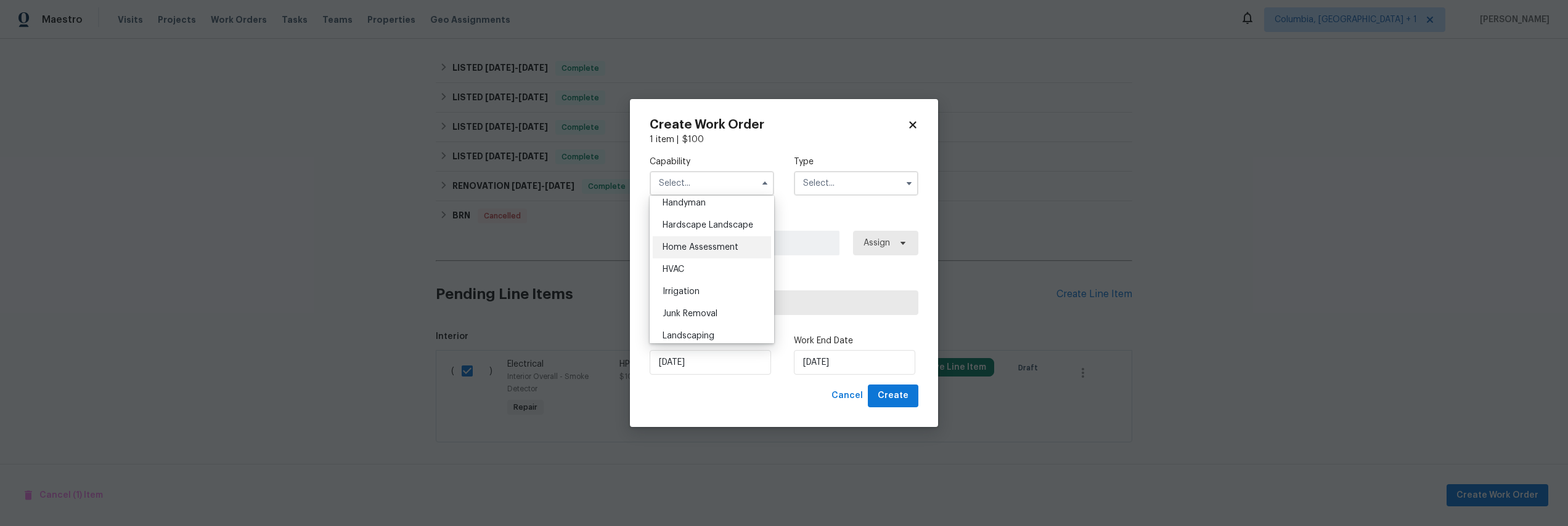
scroll to position [647, 0]
click at [714, 251] on div "Handyman" at bounding box center [712, 240] width 119 height 23
type input "Handyman"
click at [849, 174] on input "text" at bounding box center [856, 183] width 124 height 24
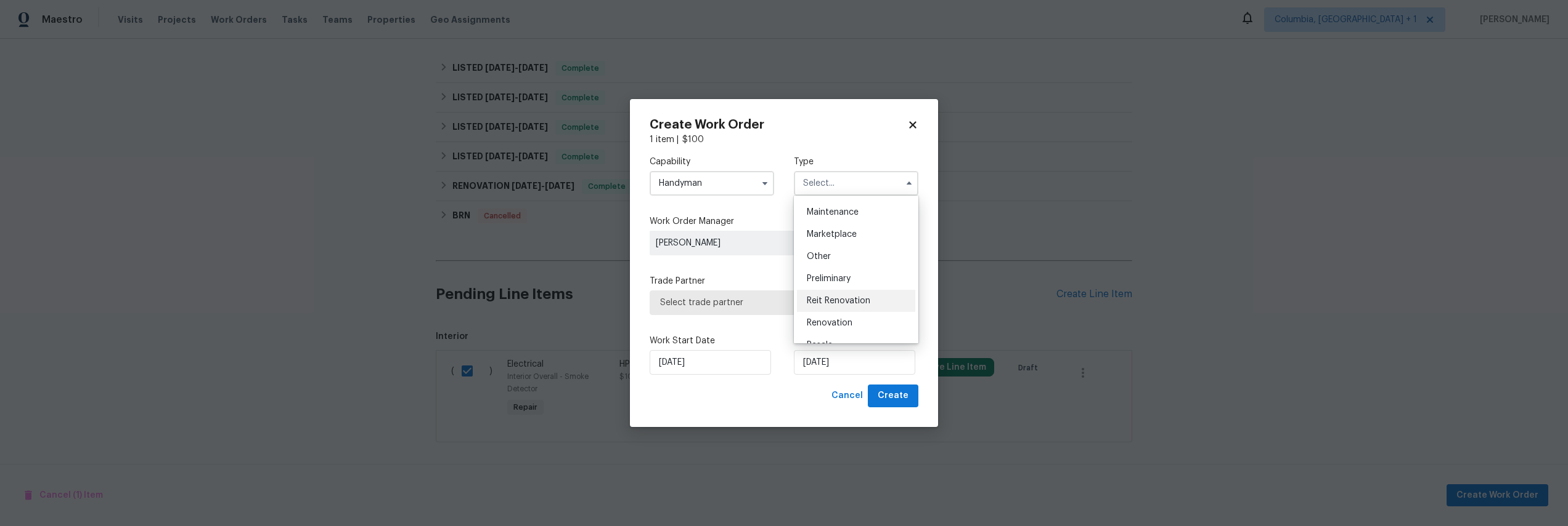
scroll to position [279, 0]
click at [846, 268] on div "Resale" at bounding box center [856, 263] width 119 height 23
type input "Resale"
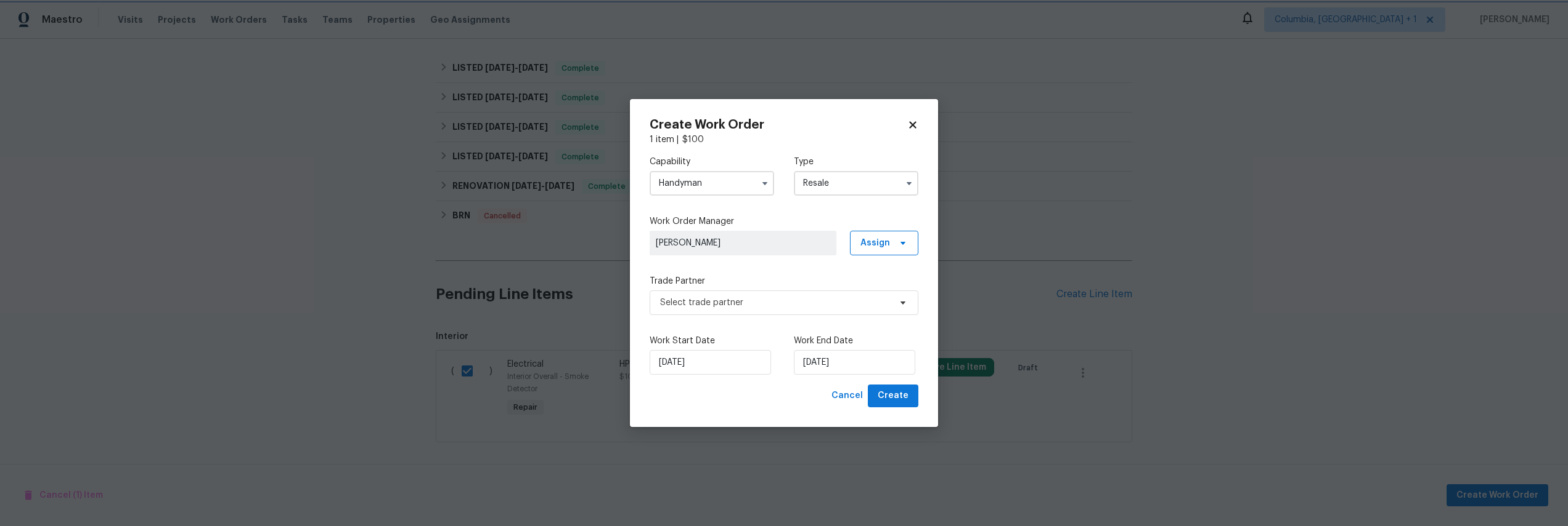
scroll to position [0, 0]
click at [796, 288] on div "Trade Partner Select trade partner" at bounding box center [784, 295] width 268 height 40
click at [839, 314] on span "Select trade partner" at bounding box center [784, 303] width 268 height 24
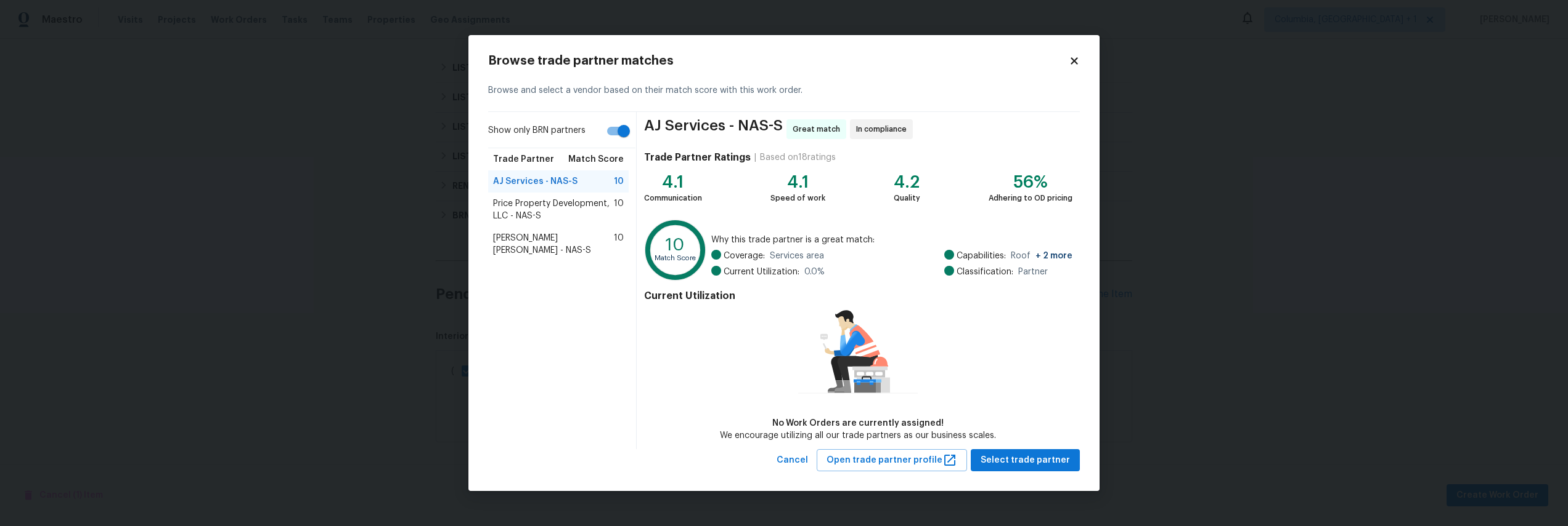
click at [568, 206] on span "Price Property Development, LLC - NAS-S" at bounding box center [554, 210] width 121 height 24
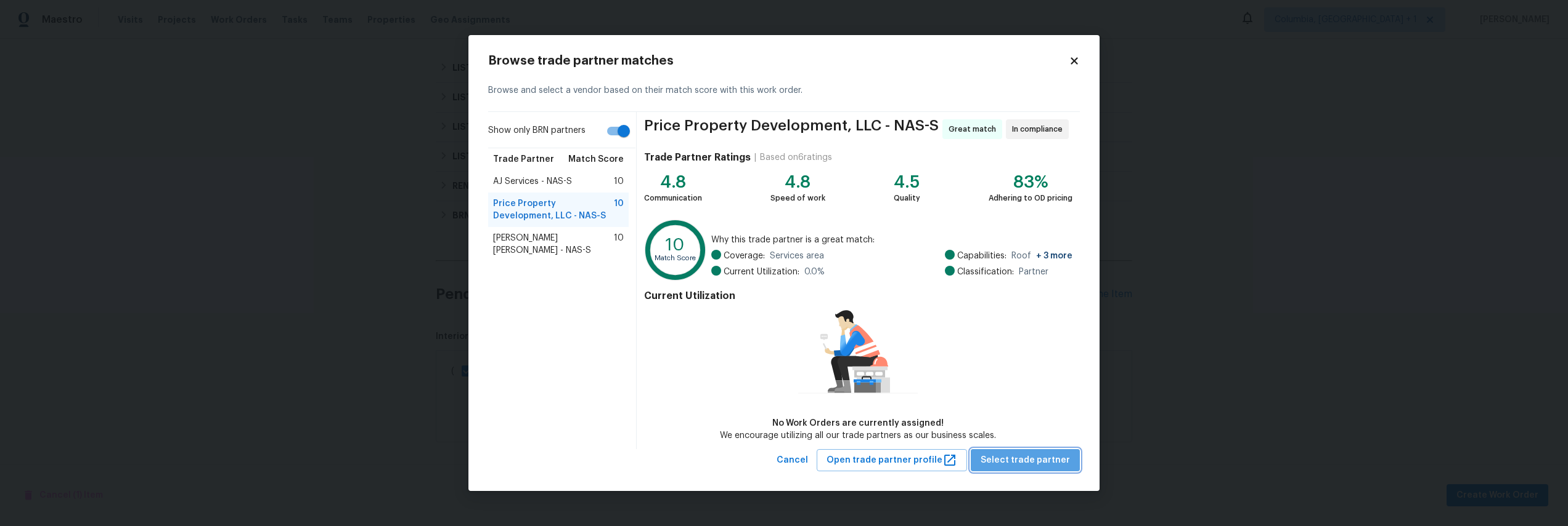
click at [1040, 466] on span "Select trade partner" at bounding box center [1025, 461] width 89 height 15
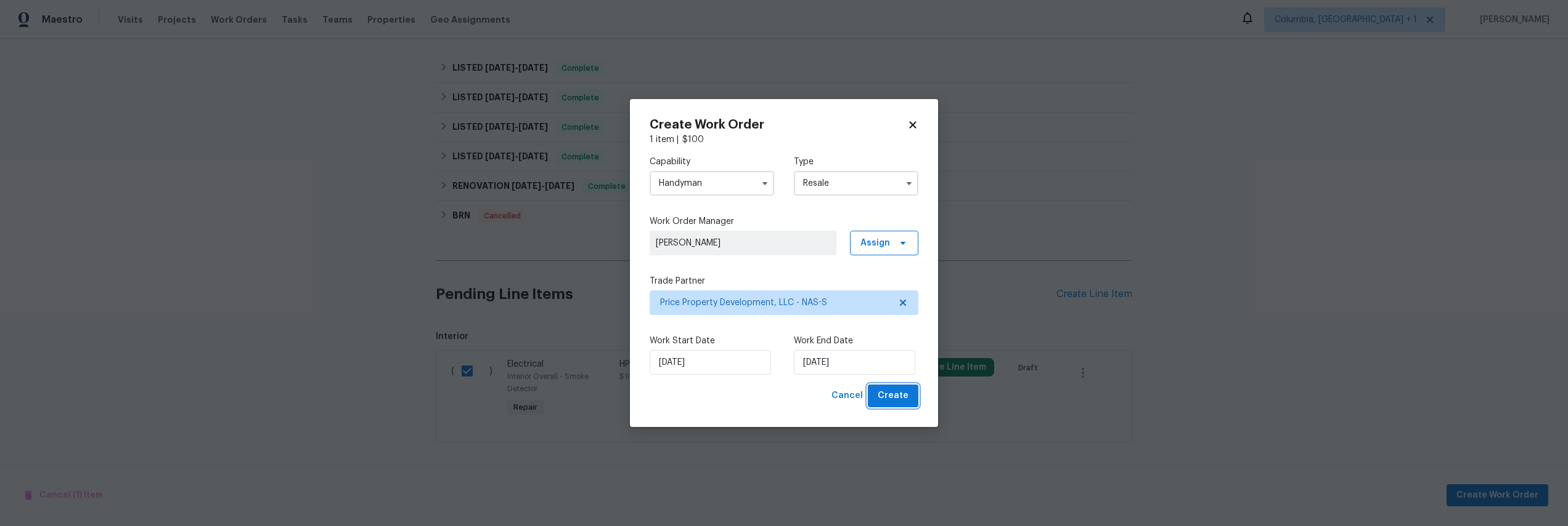
click at [896, 403] on span "Create" at bounding box center [893, 396] width 31 height 15
checkbox input "false"
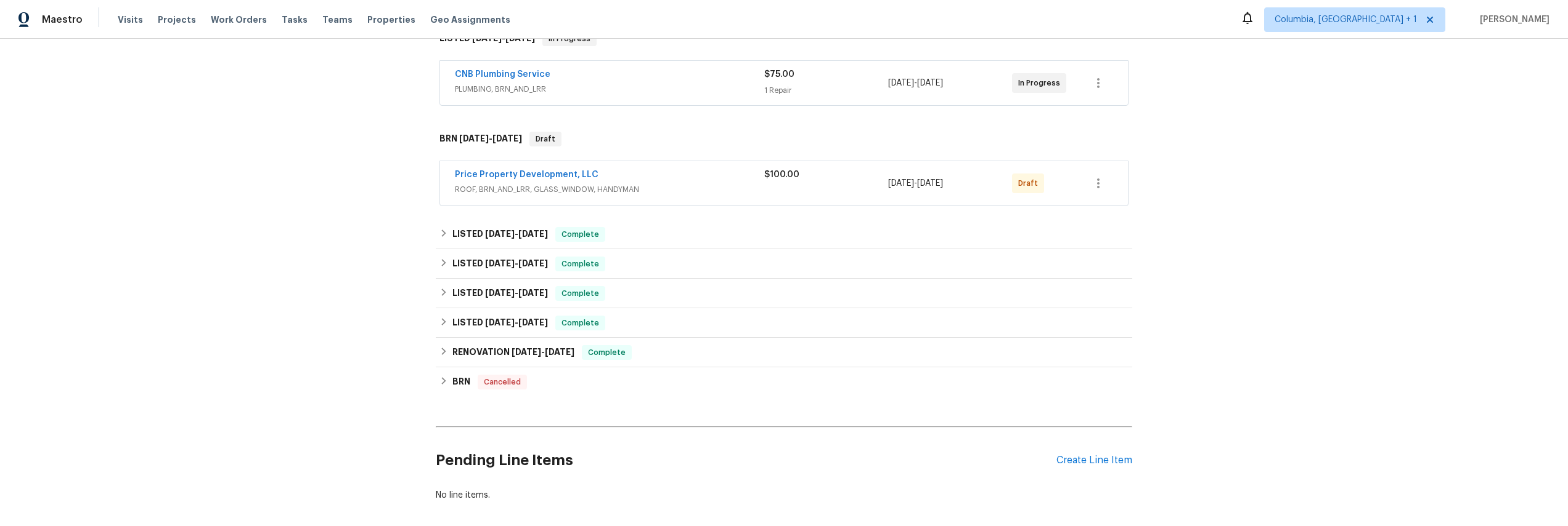
scroll to position [188, 0]
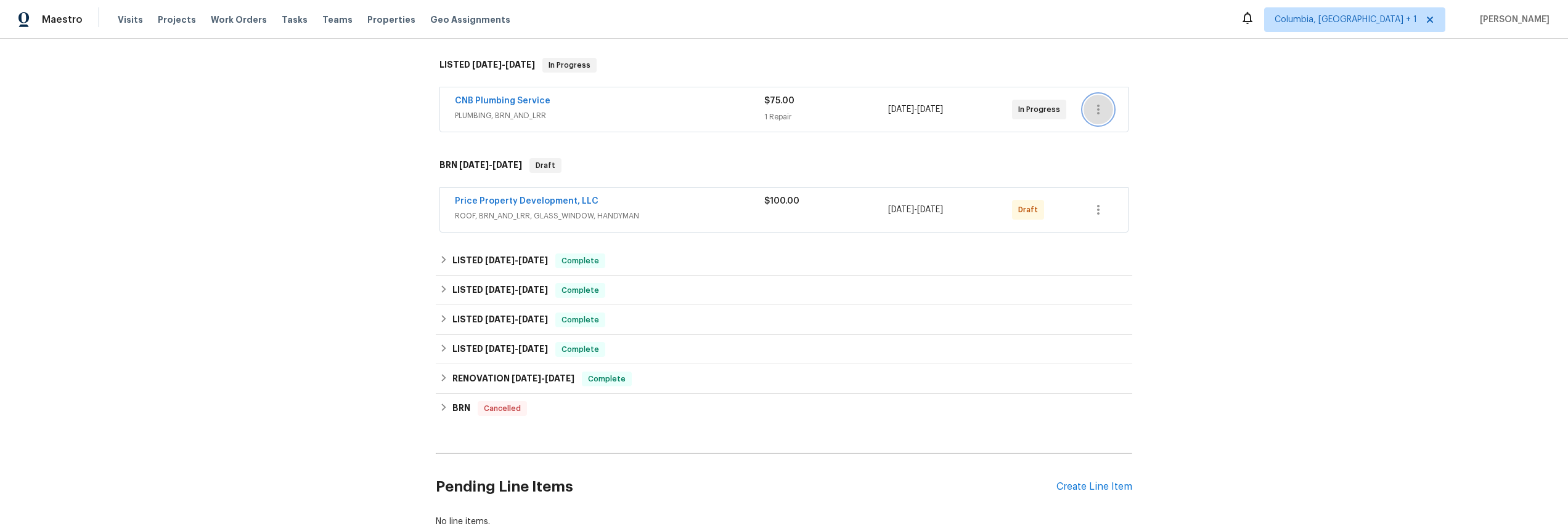
click at [1098, 113] on icon "button" at bounding box center [1098, 110] width 15 height 15
click at [1267, 224] on div at bounding box center [784, 263] width 1568 height 526
click at [1096, 111] on icon "button" at bounding box center [1098, 110] width 15 height 15
click at [1183, 236] on div at bounding box center [784, 263] width 1568 height 526
click at [1103, 209] on button "button" at bounding box center [1097, 209] width 29 height 29
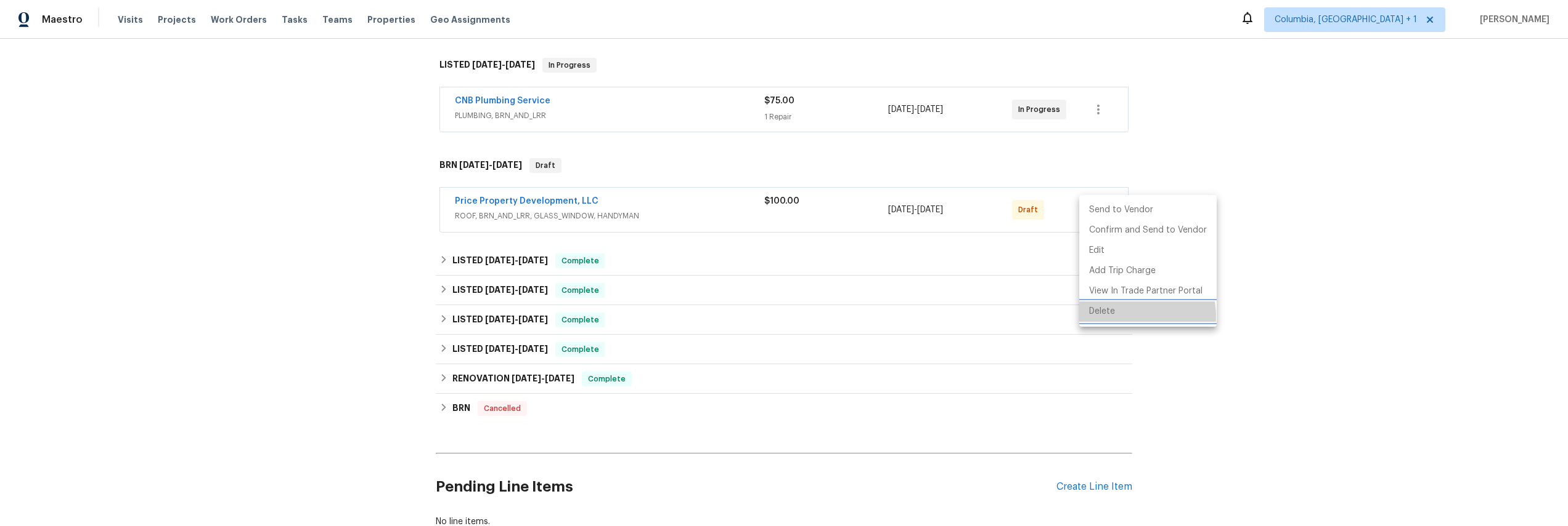
click at [1111, 317] on li "Delete" at bounding box center [1148, 312] width 137 height 21
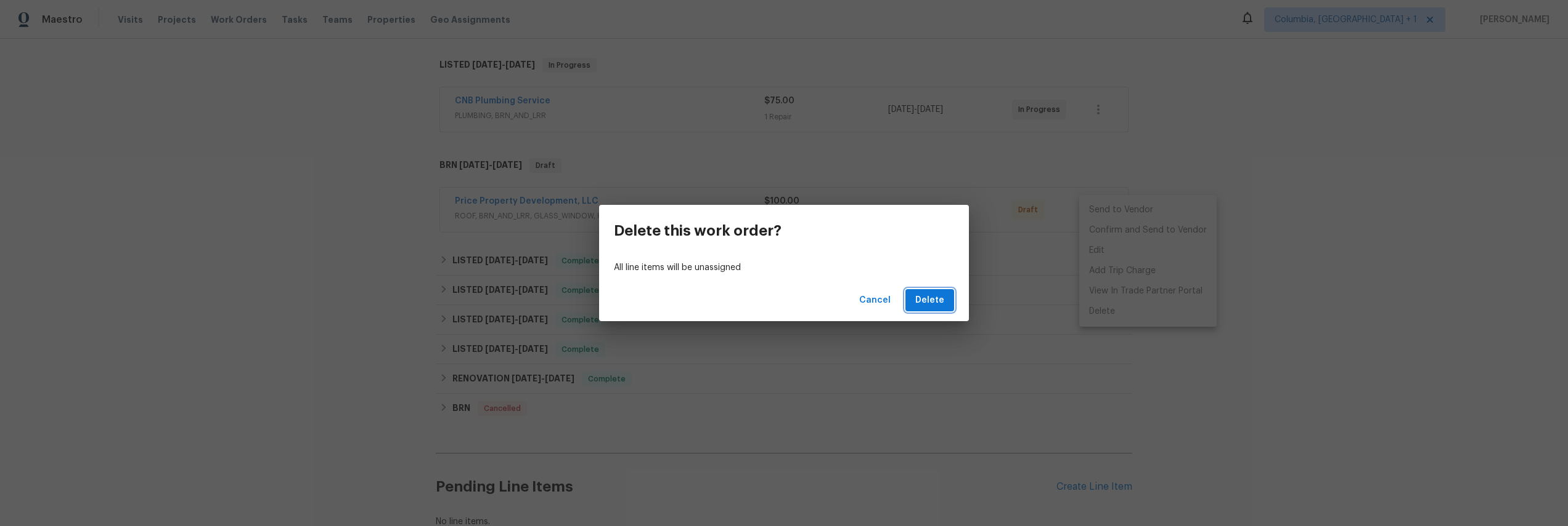
click at [928, 298] on span "Delete" at bounding box center [929, 300] width 29 height 15
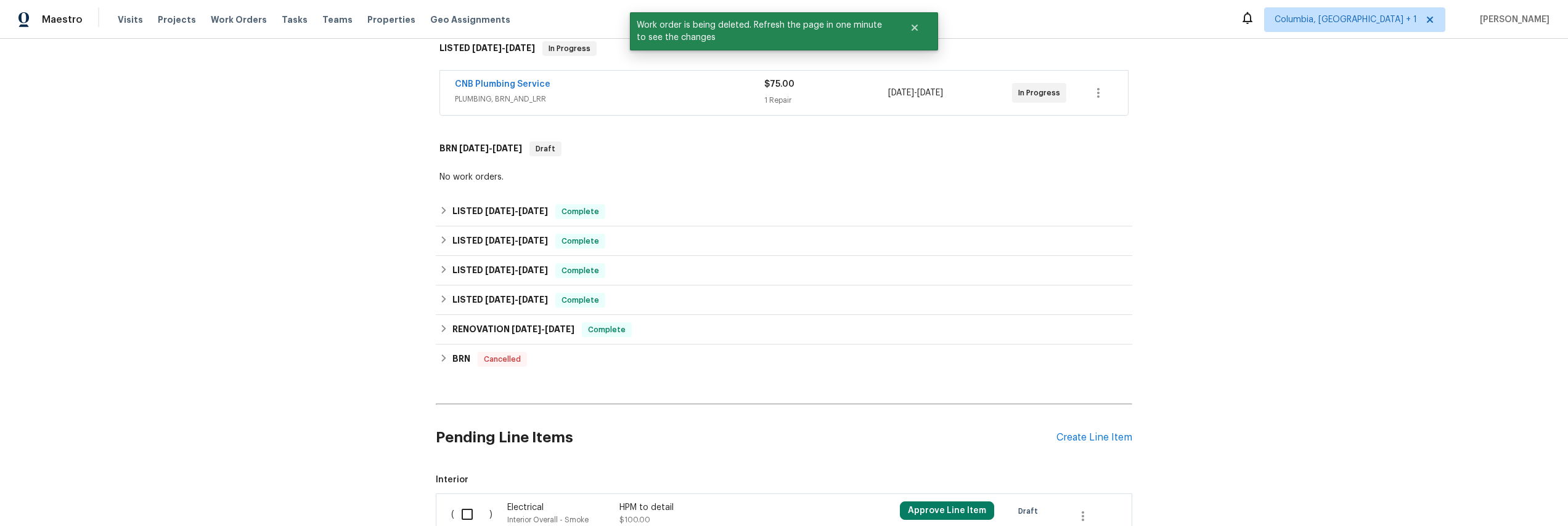
scroll to position [358, 0]
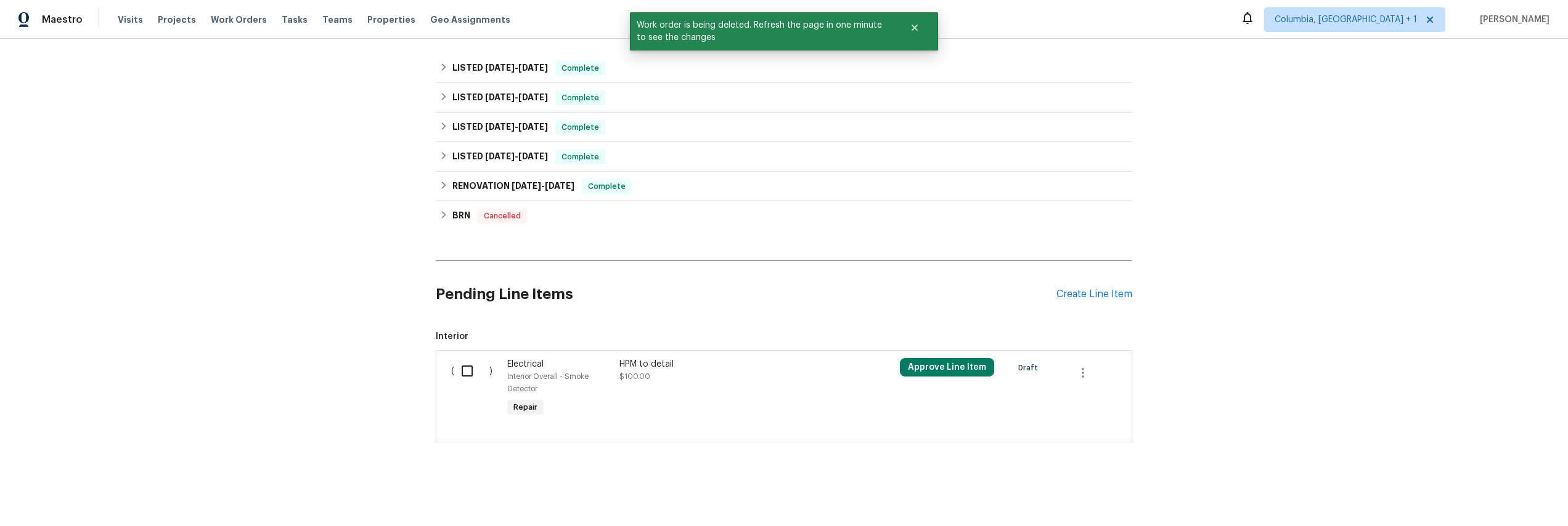
click at [693, 402] on div "HPM to detail $100.00" at bounding box center [728, 389] width 224 height 69
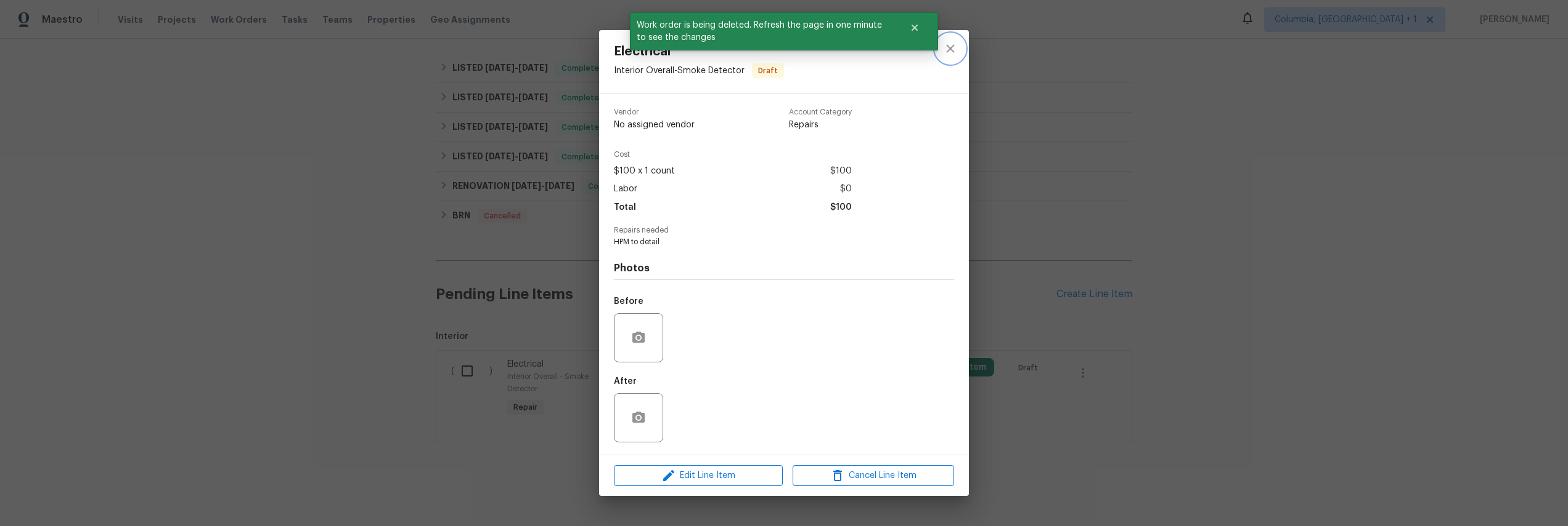
click at [959, 53] on button "close" at bounding box center [949, 48] width 29 height 29
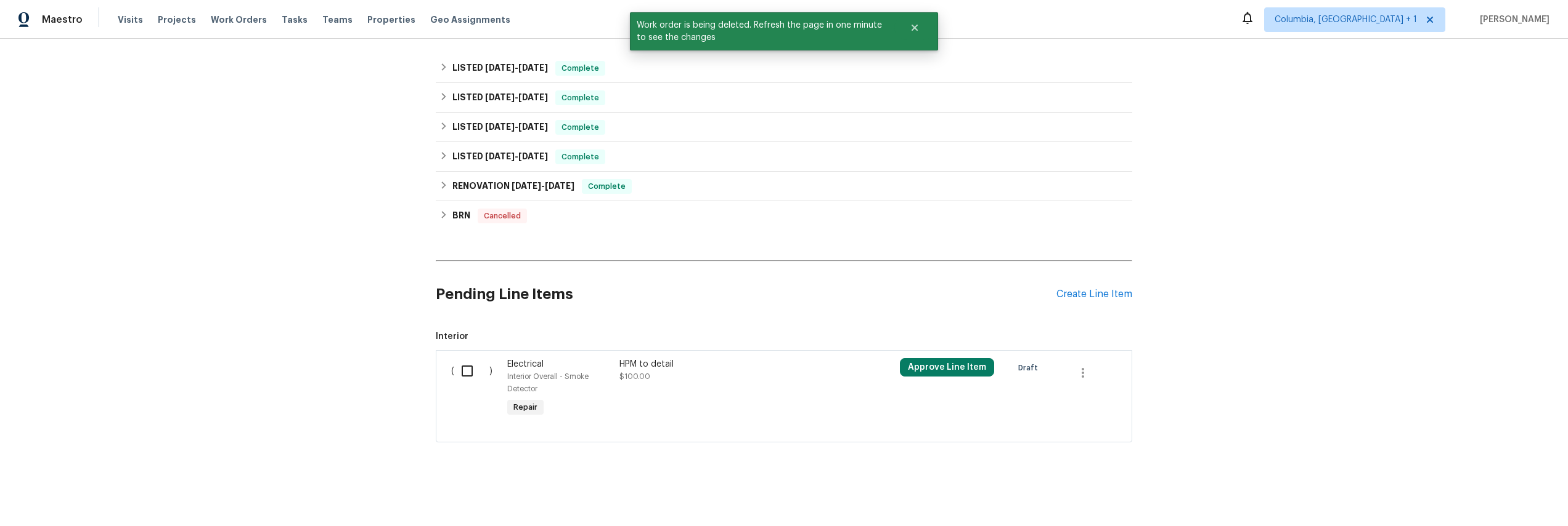
click at [464, 359] on input "checkbox" at bounding box center [471, 371] width 35 height 25
checkbox input "true"
click at [1488, 499] on span "Create Work Order" at bounding box center [1496, 496] width 82 height 15
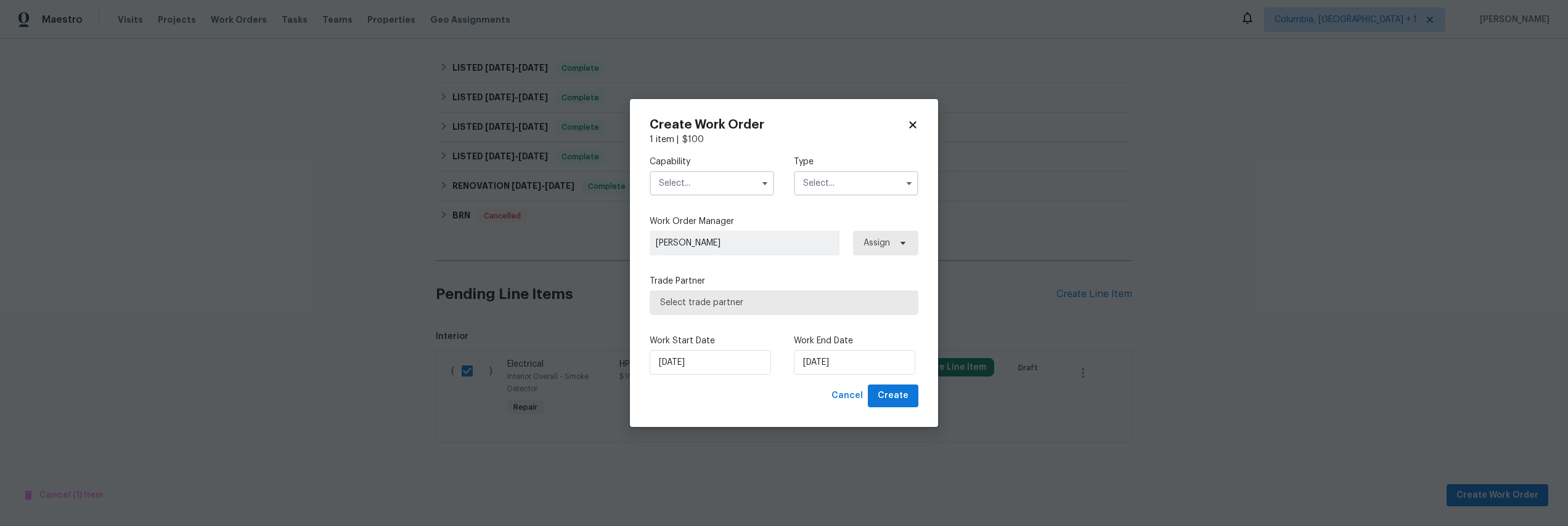
click at [702, 186] on input "text" at bounding box center [712, 183] width 124 height 24
click at [696, 327] on div "Handyman" at bounding box center [712, 324] width 119 height 23
type input "Handyman"
click at [827, 180] on input "text" at bounding box center [856, 183] width 124 height 24
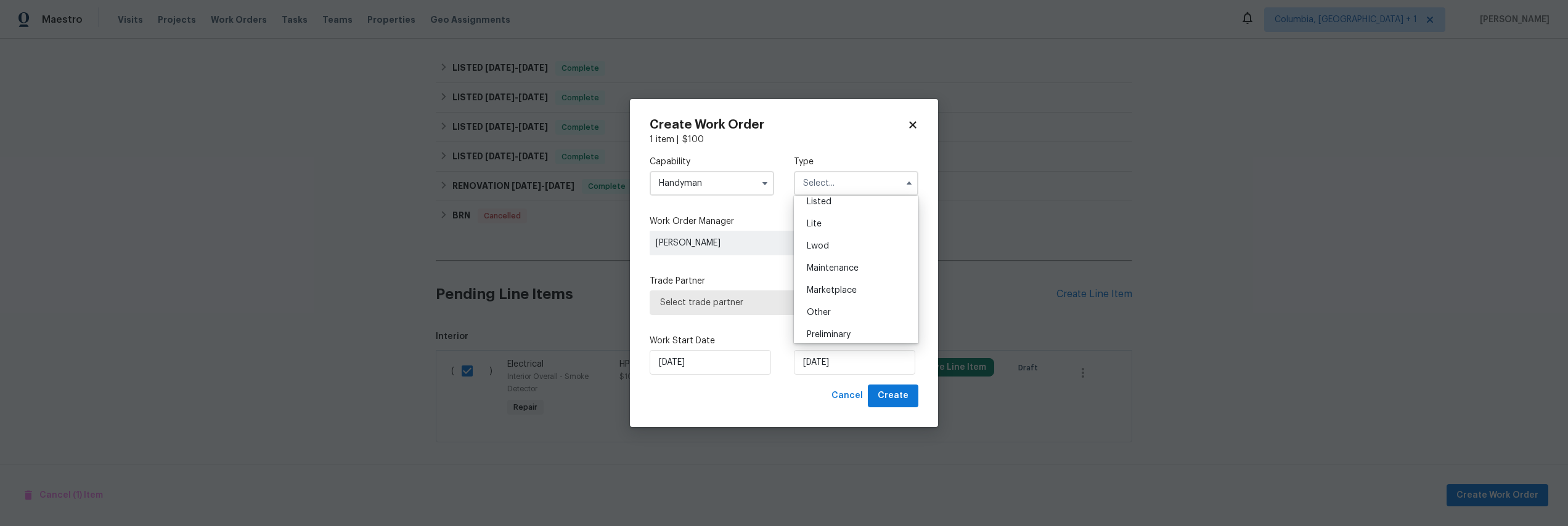
scroll to position [279, 0]
click at [852, 262] on div "Resale" at bounding box center [856, 263] width 119 height 23
type input "Resale"
click at [837, 300] on span "Select trade partner" at bounding box center [775, 302] width 230 height 12
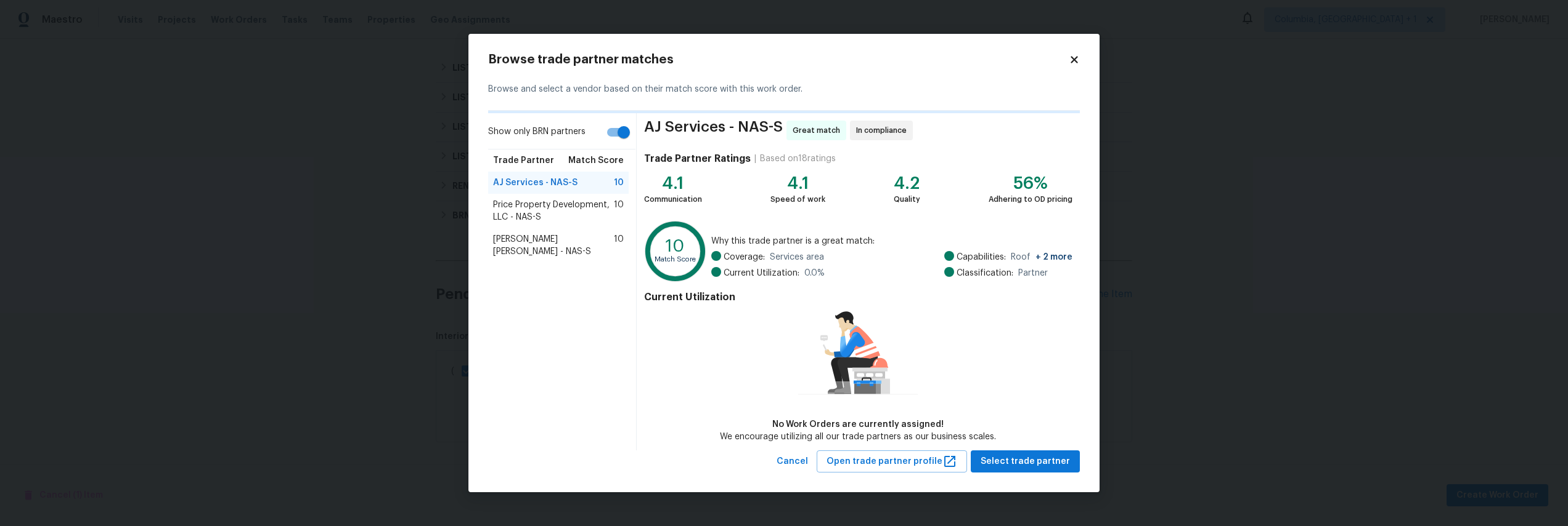
drag, startPoint x: 1075, startPoint y: 476, endPoint x: 1067, endPoint y: 473, distance: 8.5
click at [1074, 476] on div "Browse trade partner matches Browse and select a vendor based on their match sc…" at bounding box center [784, 263] width 631 height 459
click at [1060, 468] on span "Select trade partner" at bounding box center [1025, 462] width 89 height 15
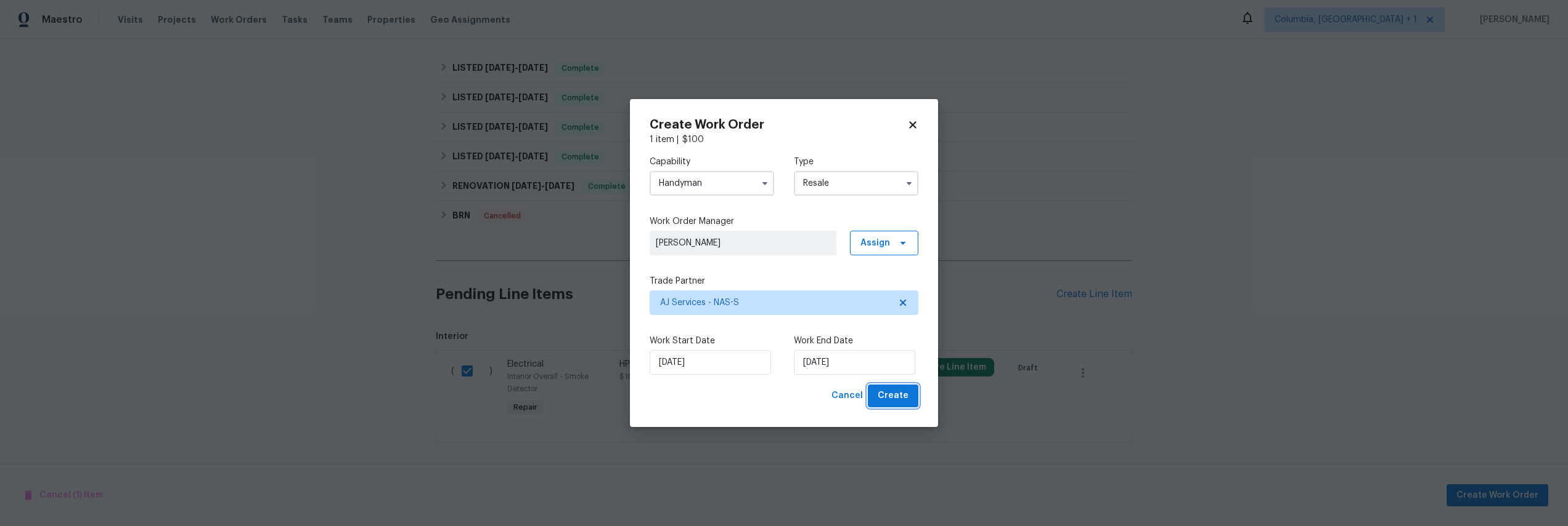
click at [901, 400] on span "Create" at bounding box center [893, 396] width 31 height 15
checkbox input "false"
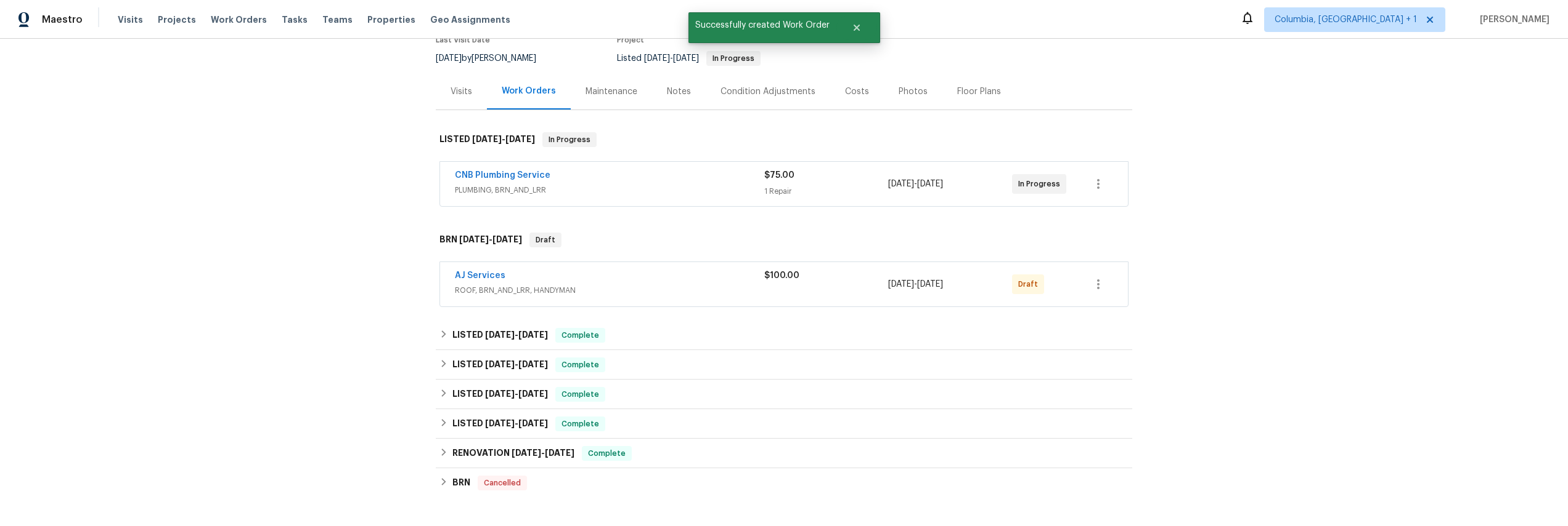
scroll to position [115, 0]
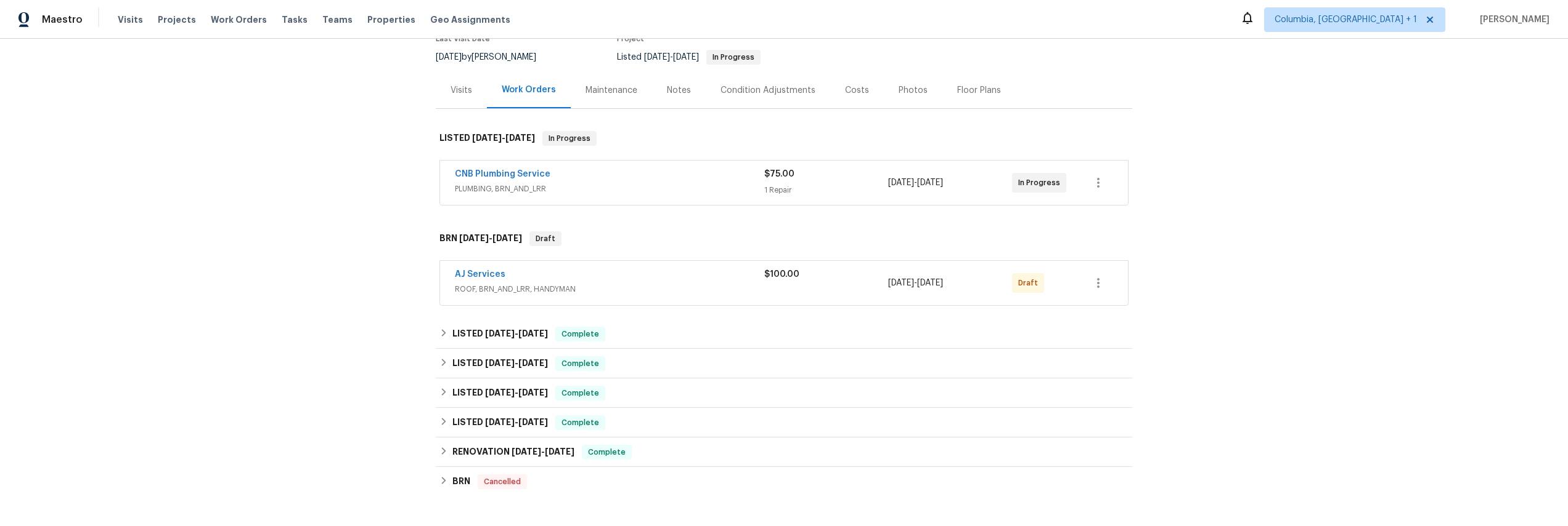
click at [1063, 280] on div "Draft" at bounding box center [1042, 282] width 61 height 29
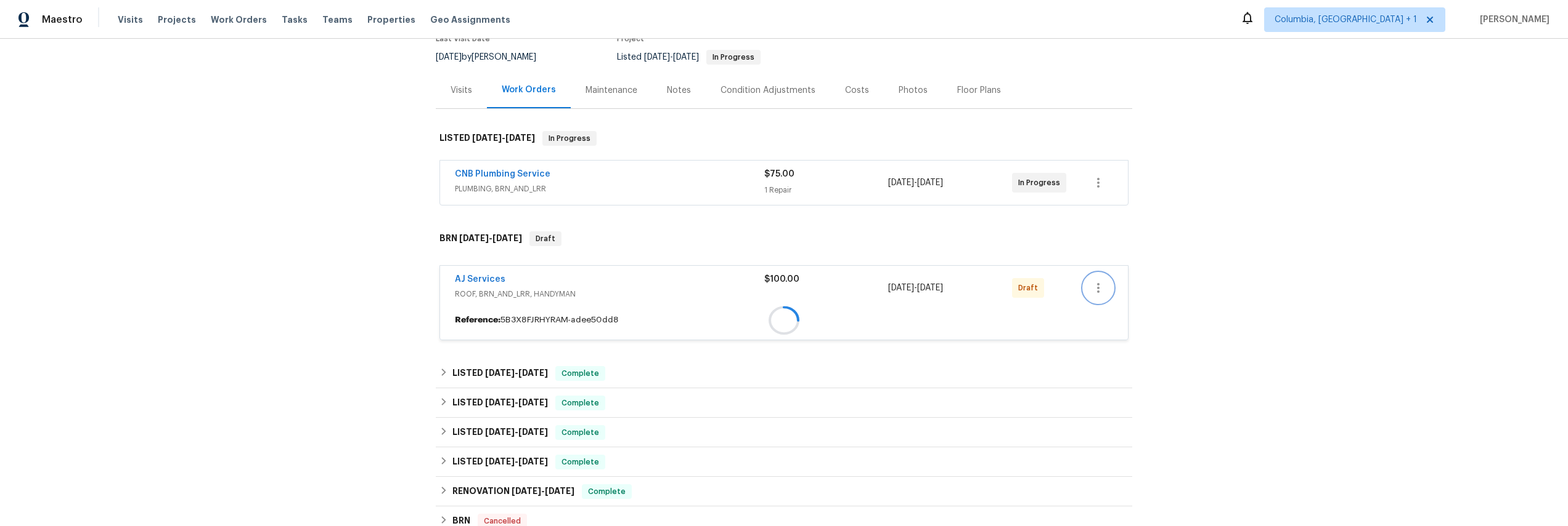
click at [1091, 282] on button "button" at bounding box center [1097, 288] width 29 height 29
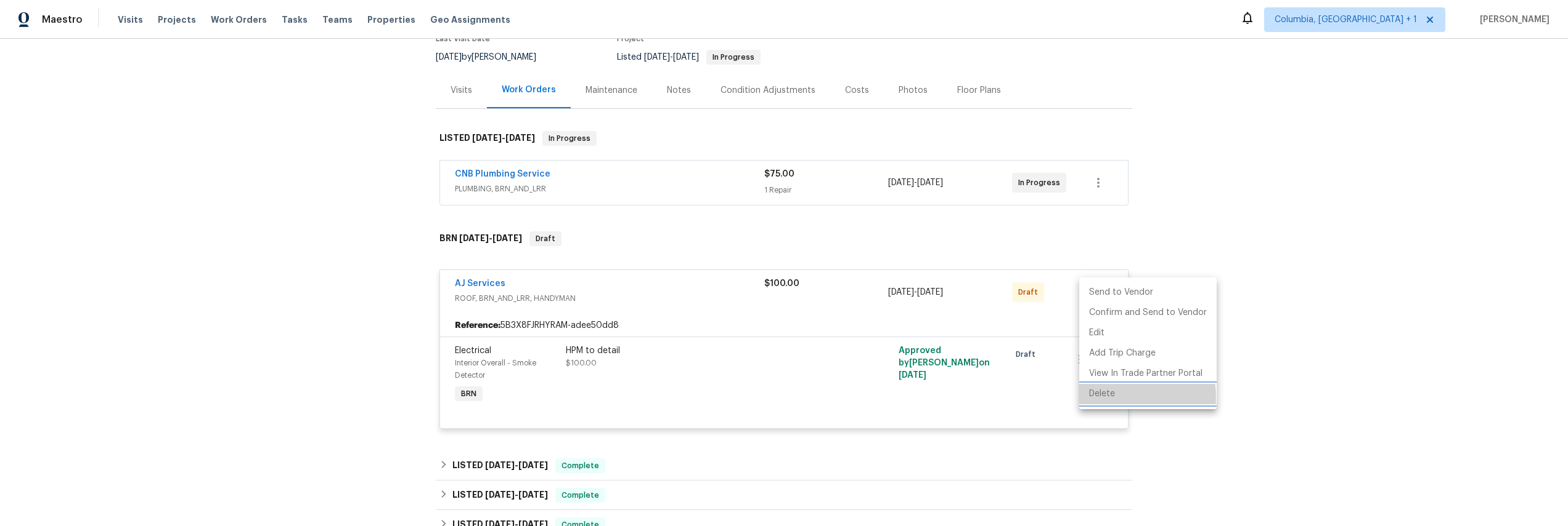
click at [1108, 398] on li "Delete" at bounding box center [1148, 394] width 137 height 21
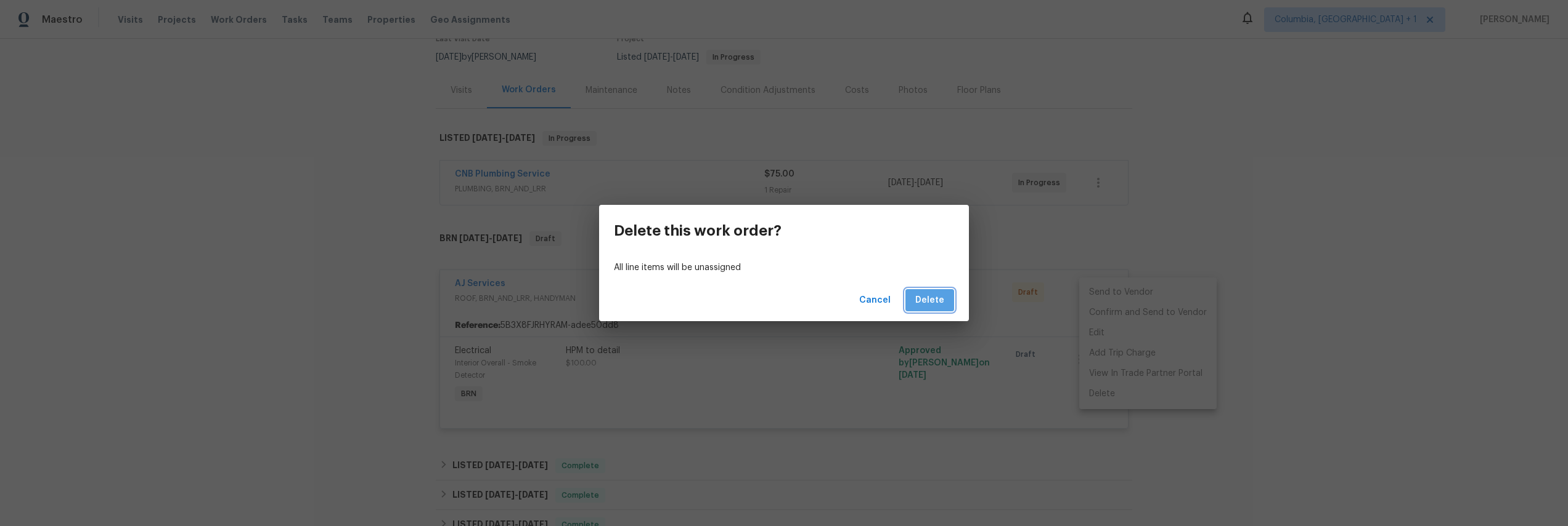
click at [937, 303] on span "Delete" at bounding box center [929, 300] width 29 height 15
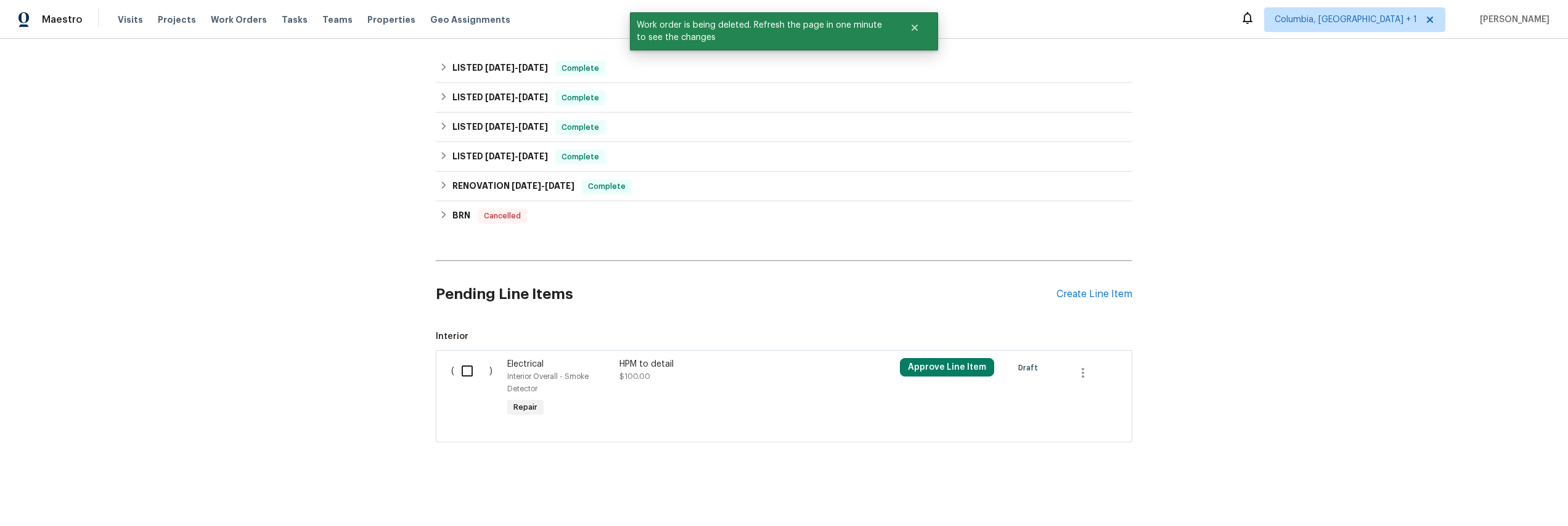
scroll to position [357, 0]
click at [454, 359] on input "checkbox" at bounding box center [471, 371] width 35 height 25
checkbox input "true"
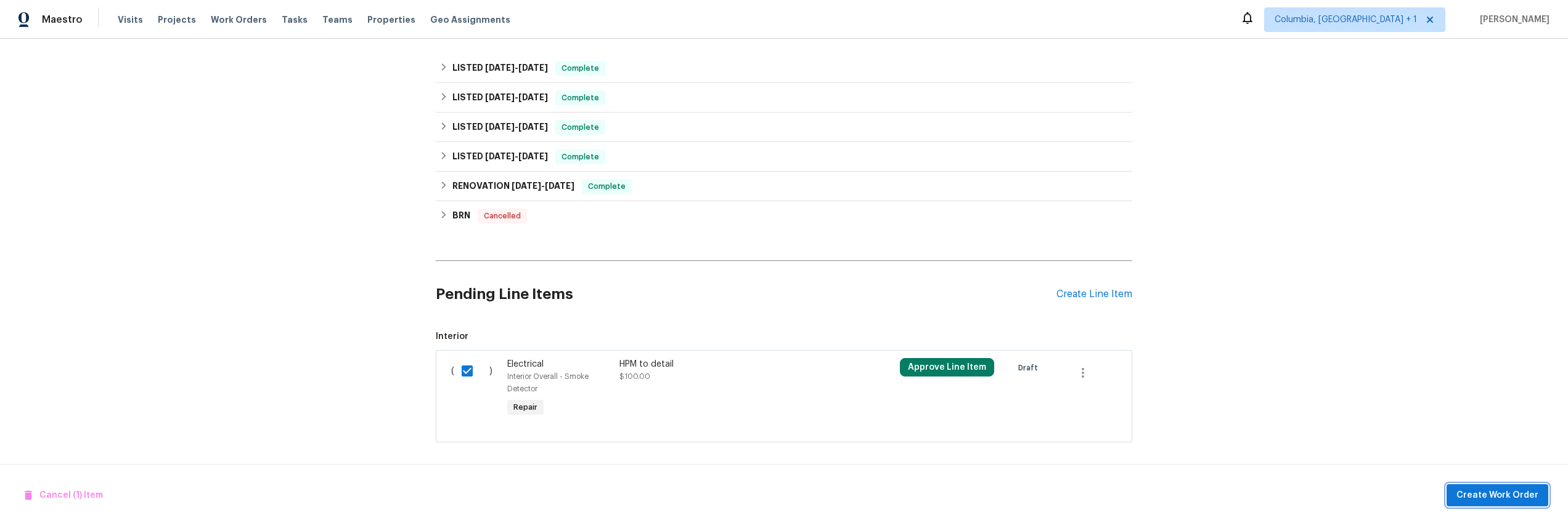
click at [1500, 505] on button "Create Work Order" at bounding box center [1497, 496] width 102 height 23
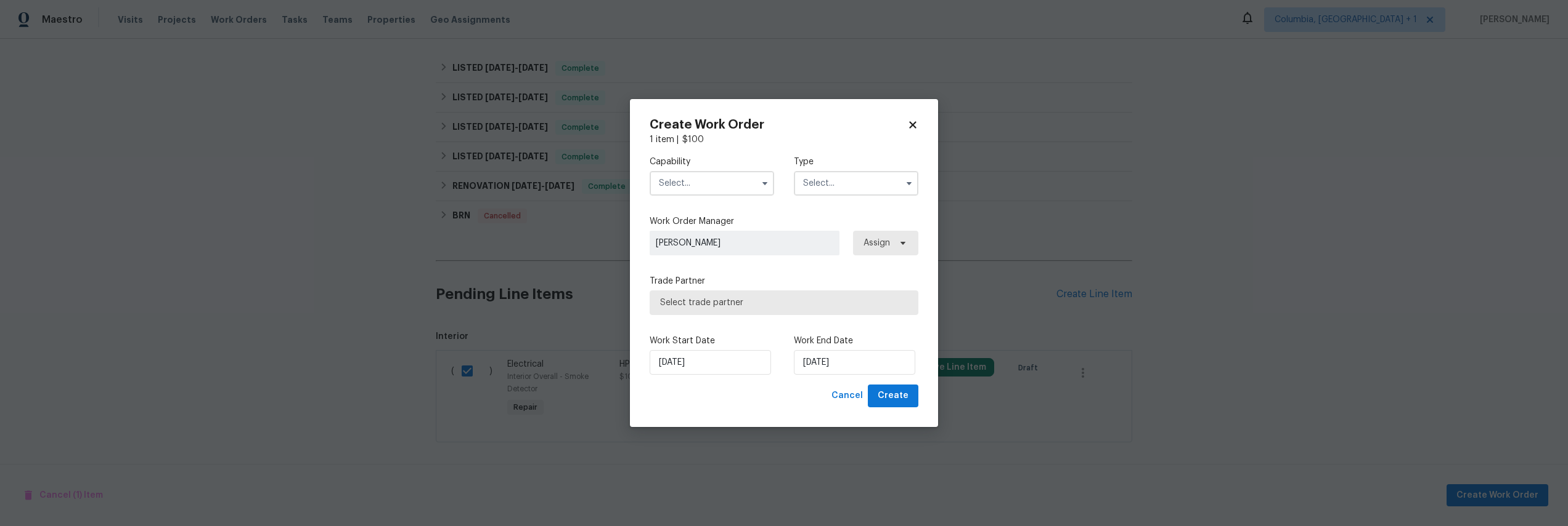
click at [678, 197] on div "Capability Type" at bounding box center [784, 175] width 268 height 59
click at [695, 183] on input "text" at bounding box center [712, 183] width 124 height 24
click at [697, 248] on span "Handyman" at bounding box center [684, 244] width 43 height 8
type input "Handyman"
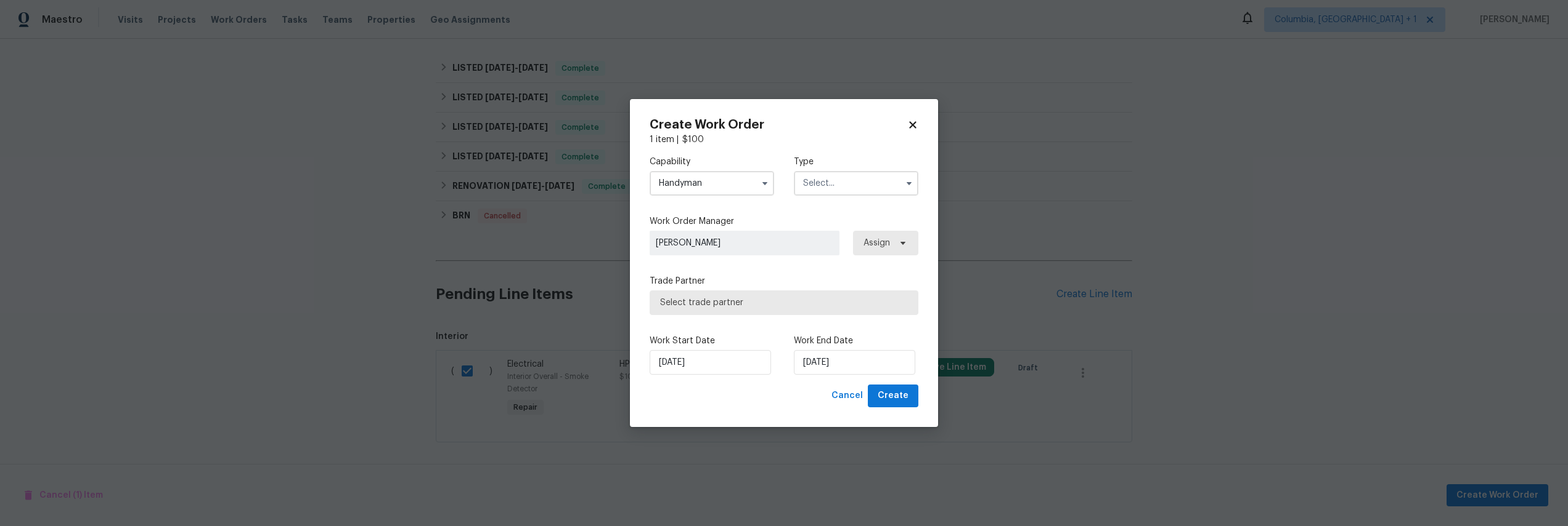
click at [832, 191] on input "text" at bounding box center [856, 183] width 124 height 24
click at [831, 266] on span "Resale" at bounding box center [819, 263] width 25 height 8
type input "Resale"
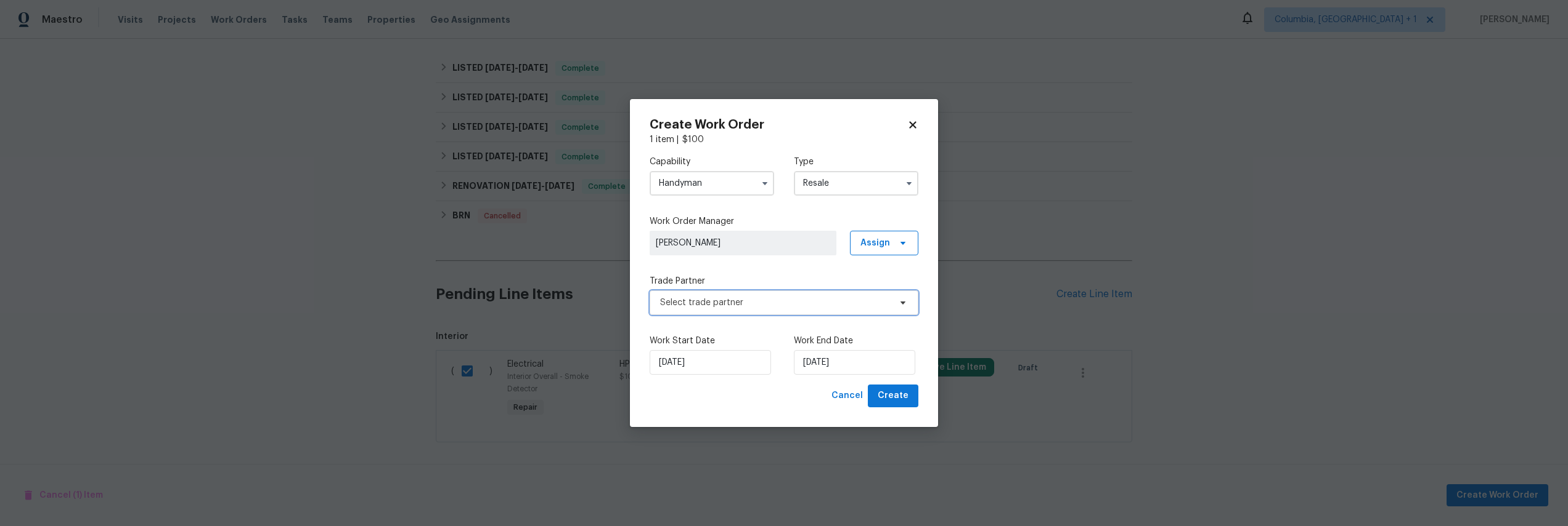
click at [881, 295] on span "Select trade partner" at bounding box center [784, 303] width 268 height 24
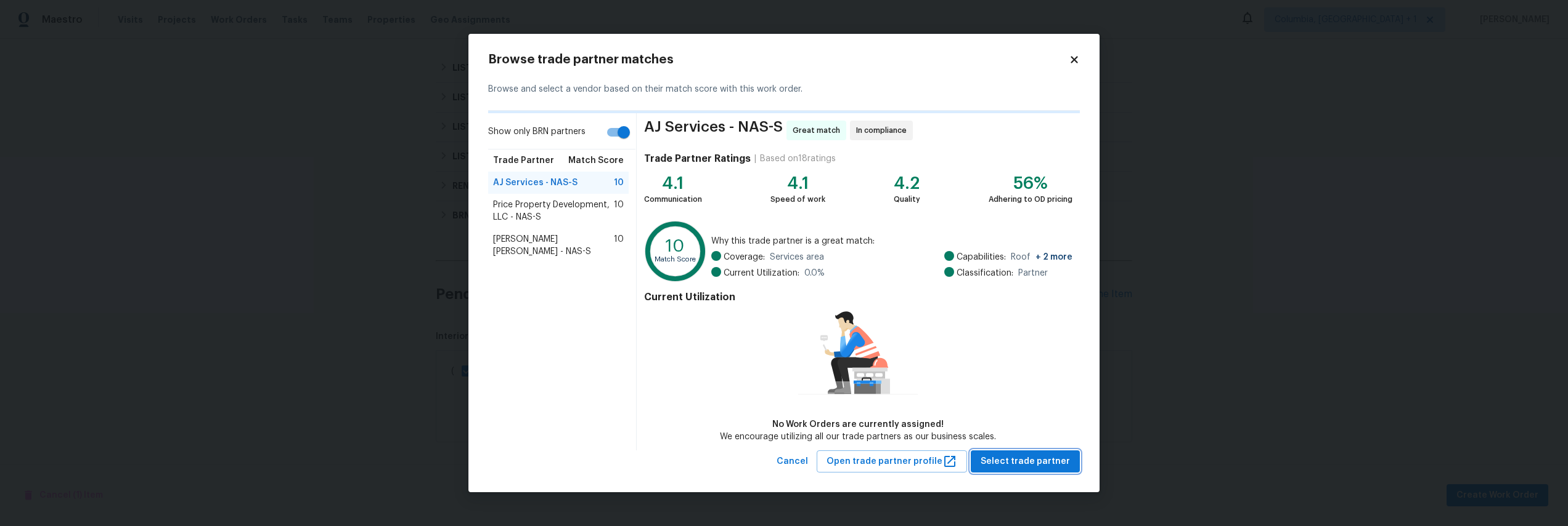
click at [1015, 467] on span "Select trade partner" at bounding box center [1025, 462] width 89 height 15
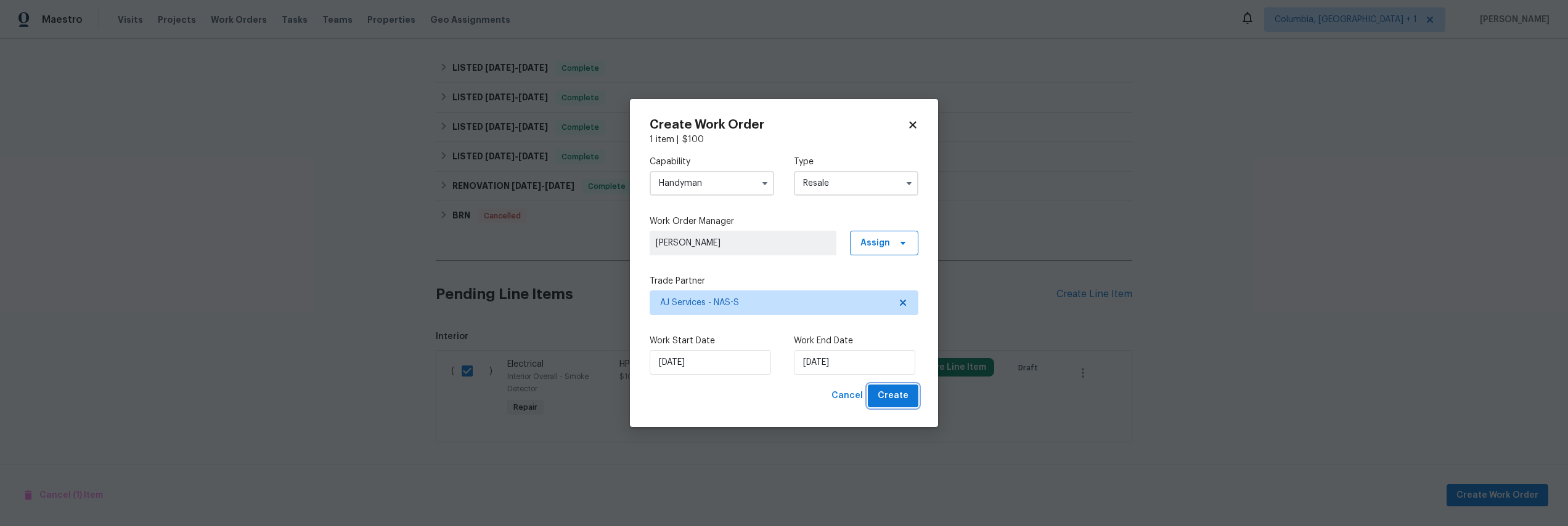
click at [901, 392] on span "Create" at bounding box center [893, 396] width 31 height 15
checkbox input "false"
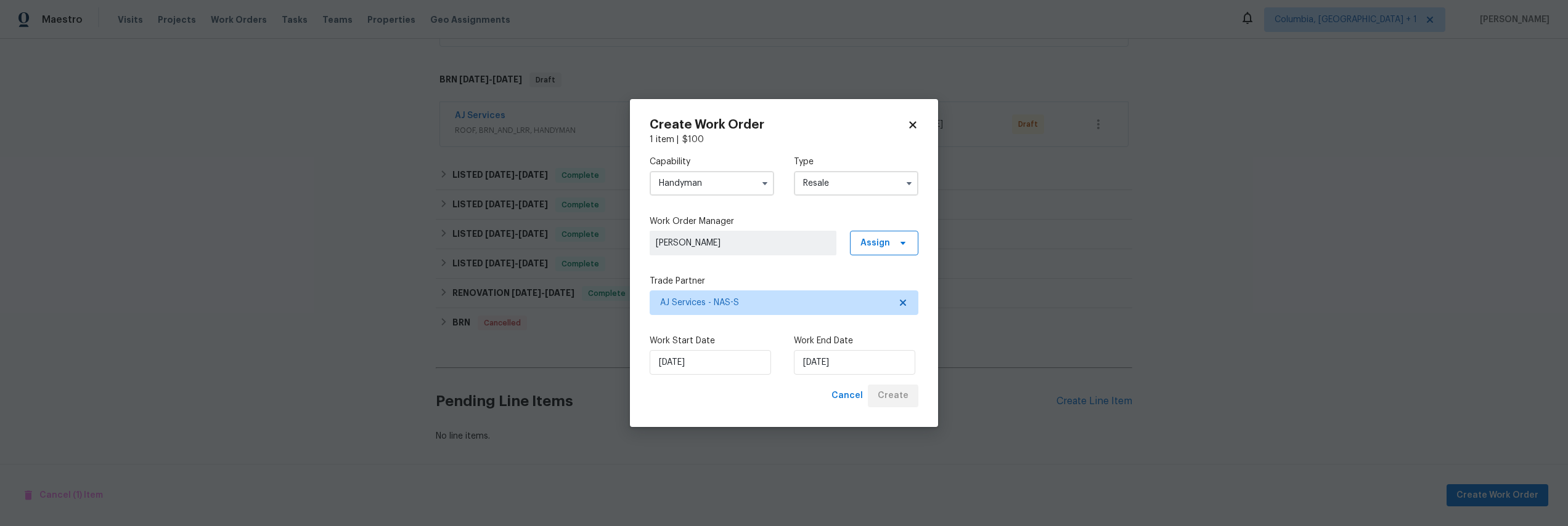
scroll to position [282, 0]
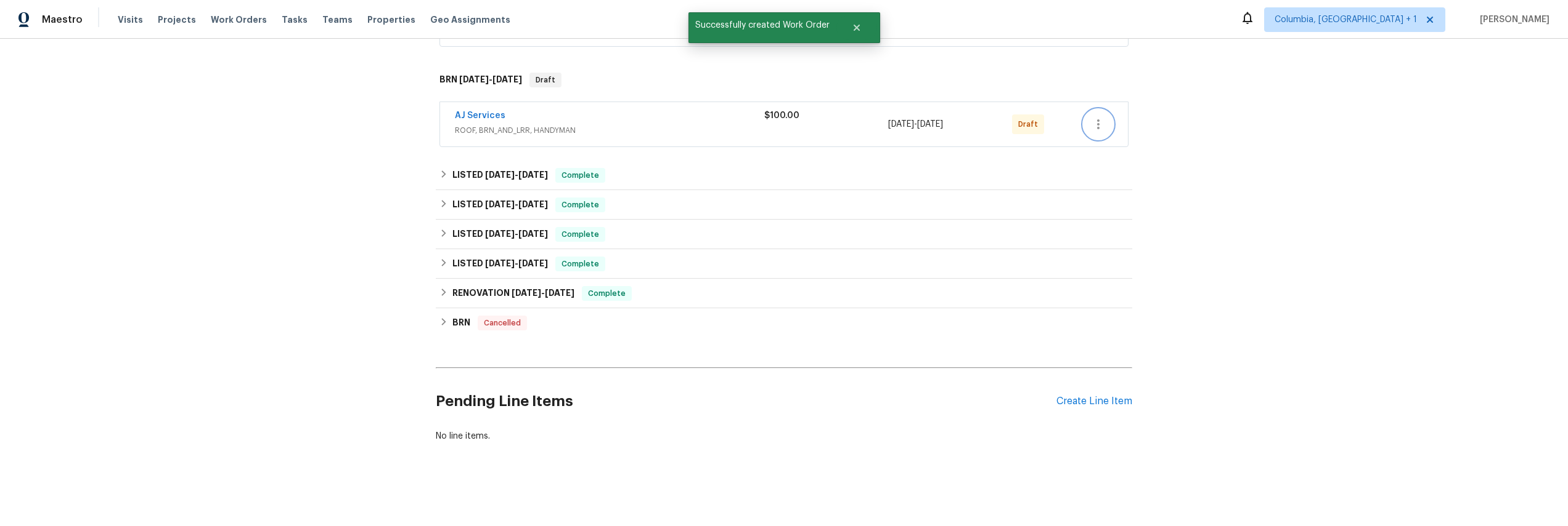
click at [1094, 117] on icon "button" at bounding box center [1098, 124] width 15 height 15
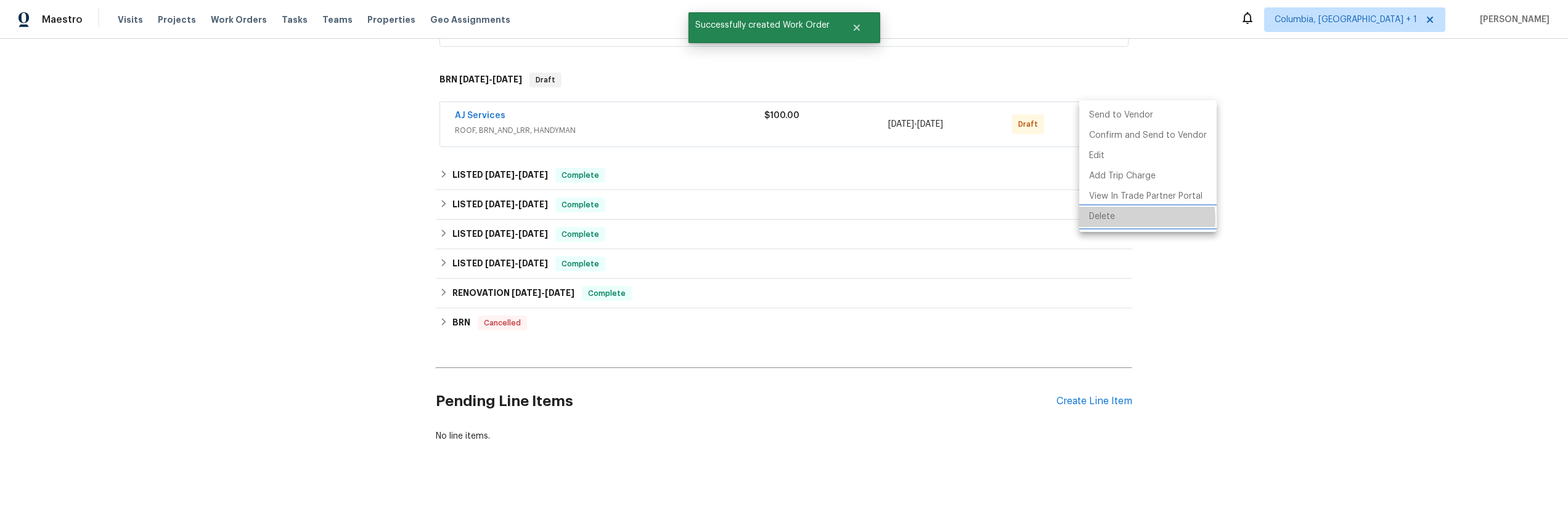
click at [1112, 220] on li "Delete" at bounding box center [1148, 217] width 137 height 21
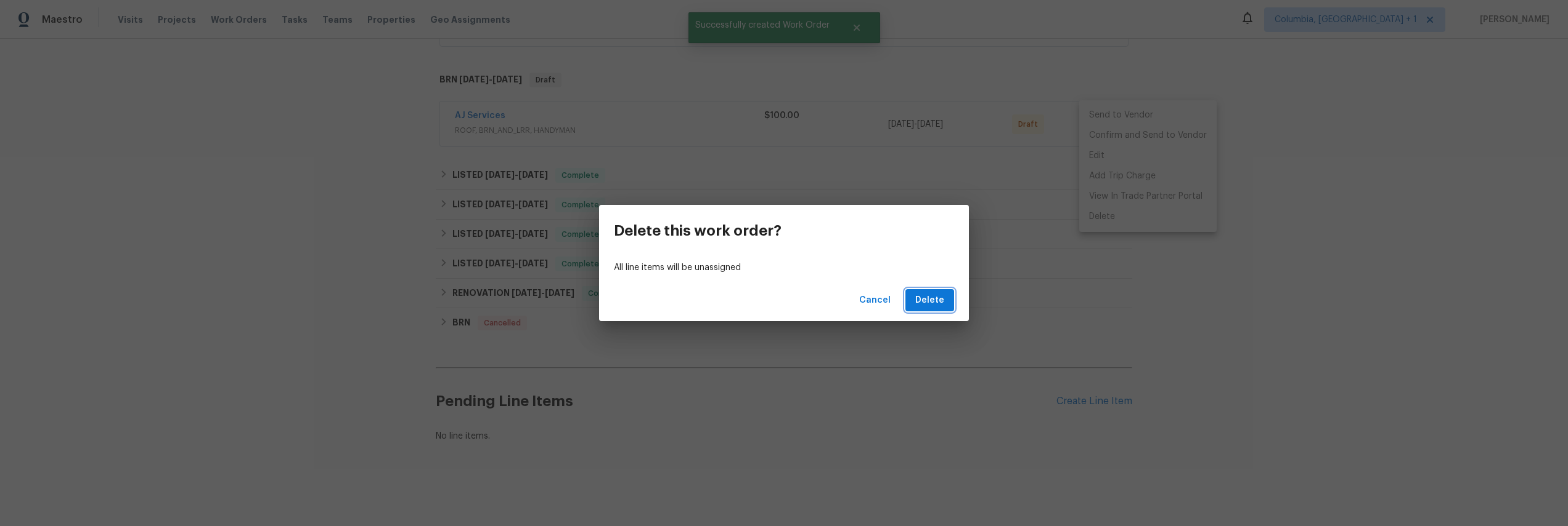
click at [935, 306] on span "Delete" at bounding box center [929, 300] width 29 height 15
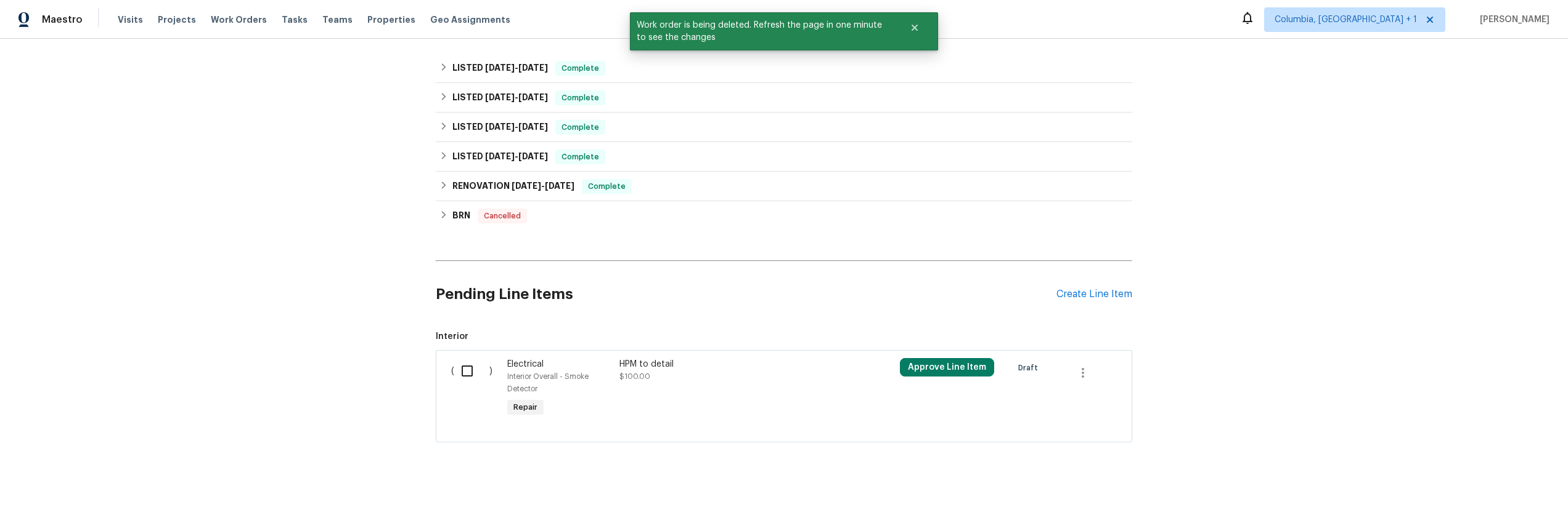
scroll to position [342, 0]
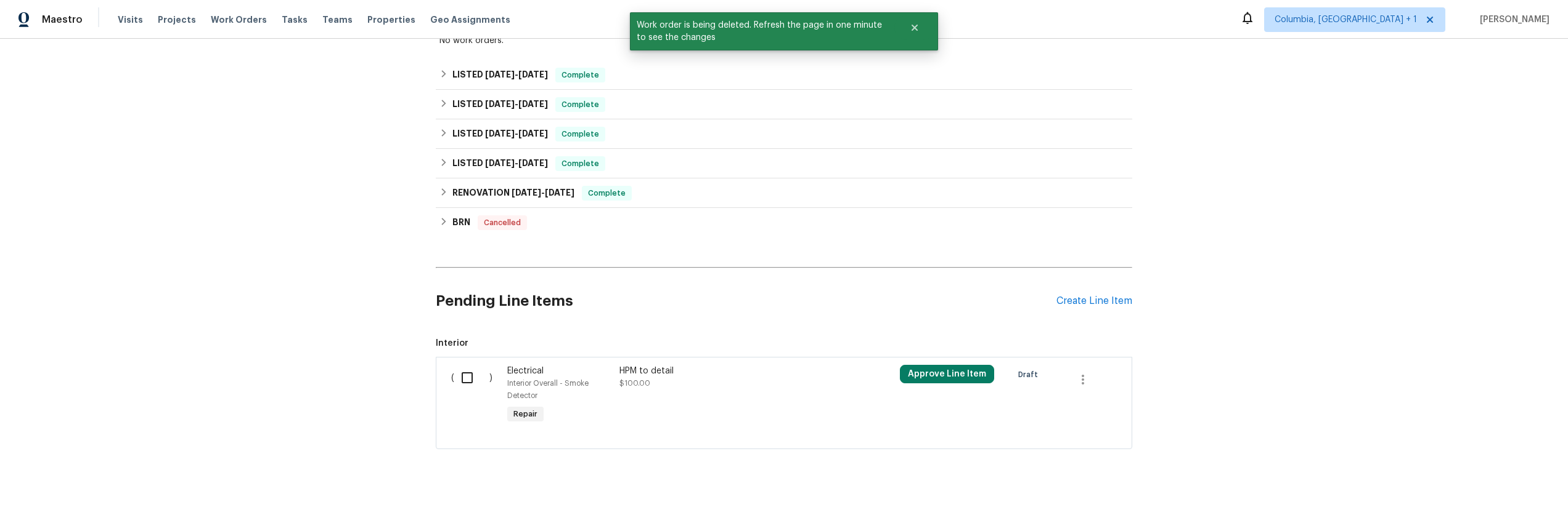
click at [474, 381] on input "checkbox" at bounding box center [471, 377] width 35 height 25
checkbox input "true"
click at [1514, 497] on span "Create Work Order" at bounding box center [1496, 496] width 82 height 15
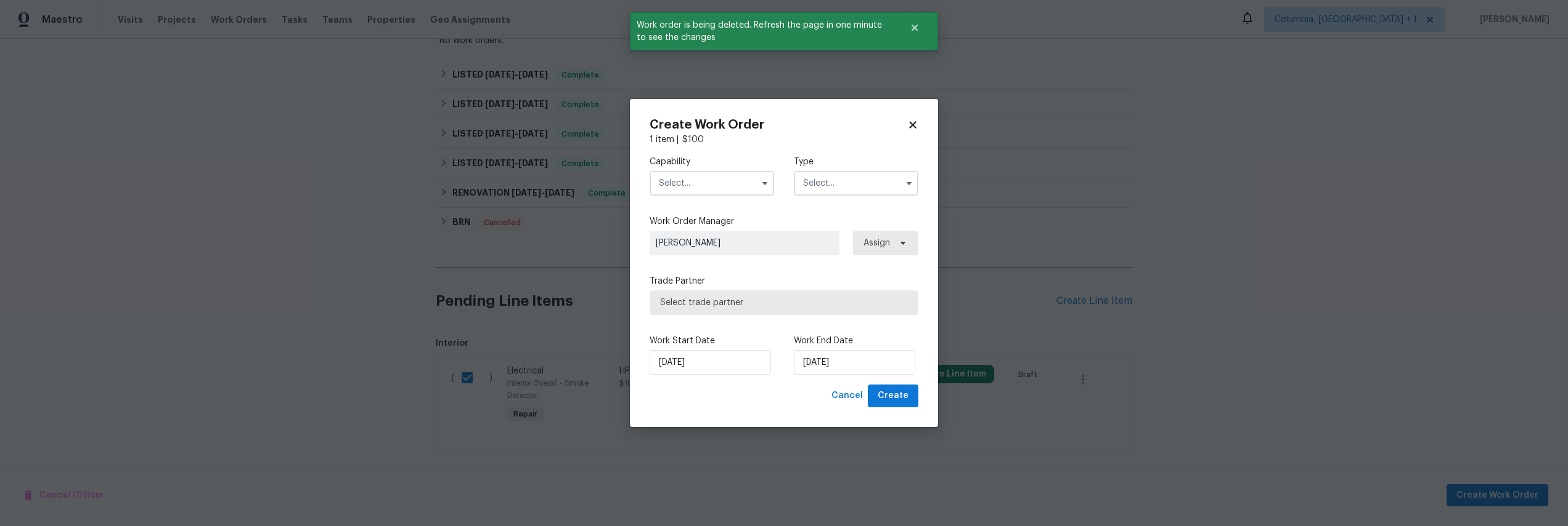
click at [714, 186] on input "text" at bounding box center [712, 183] width 124 height 24
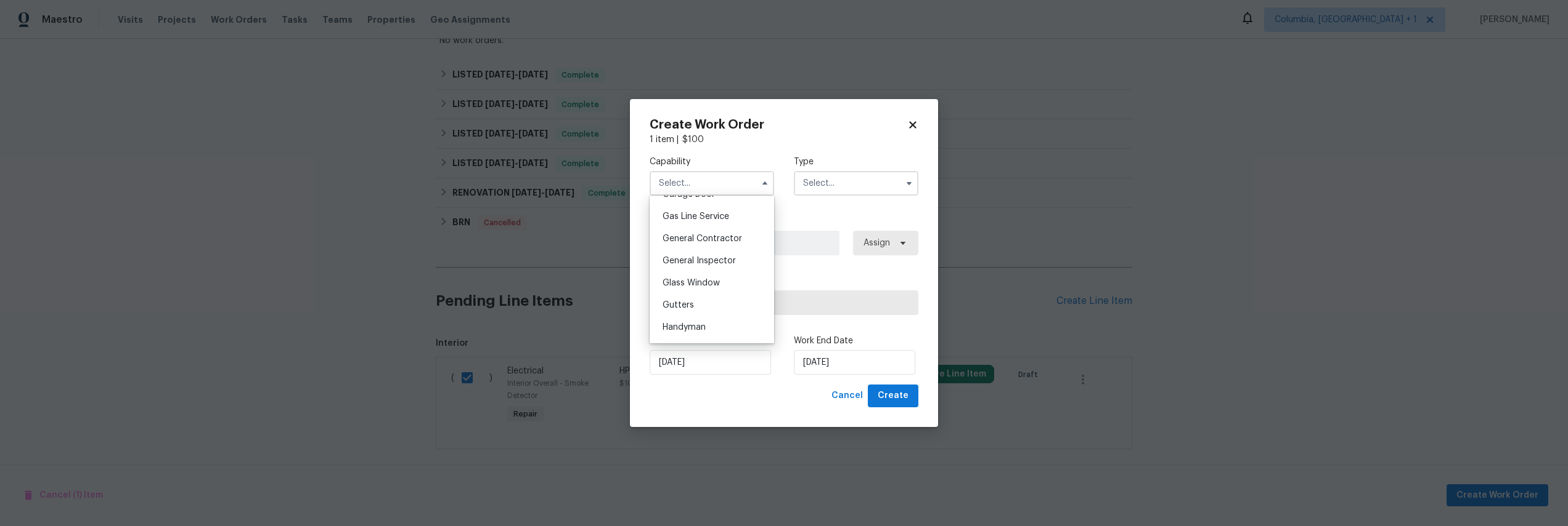
scroll to position [682, 0]
click at [703, 216] on div "Handyman" at bounding box center [712, 205] width 119 height 23
type input "Handyman"
click at [849, 190] on input "text" at bounding box center [856, 183] width 124 height 24
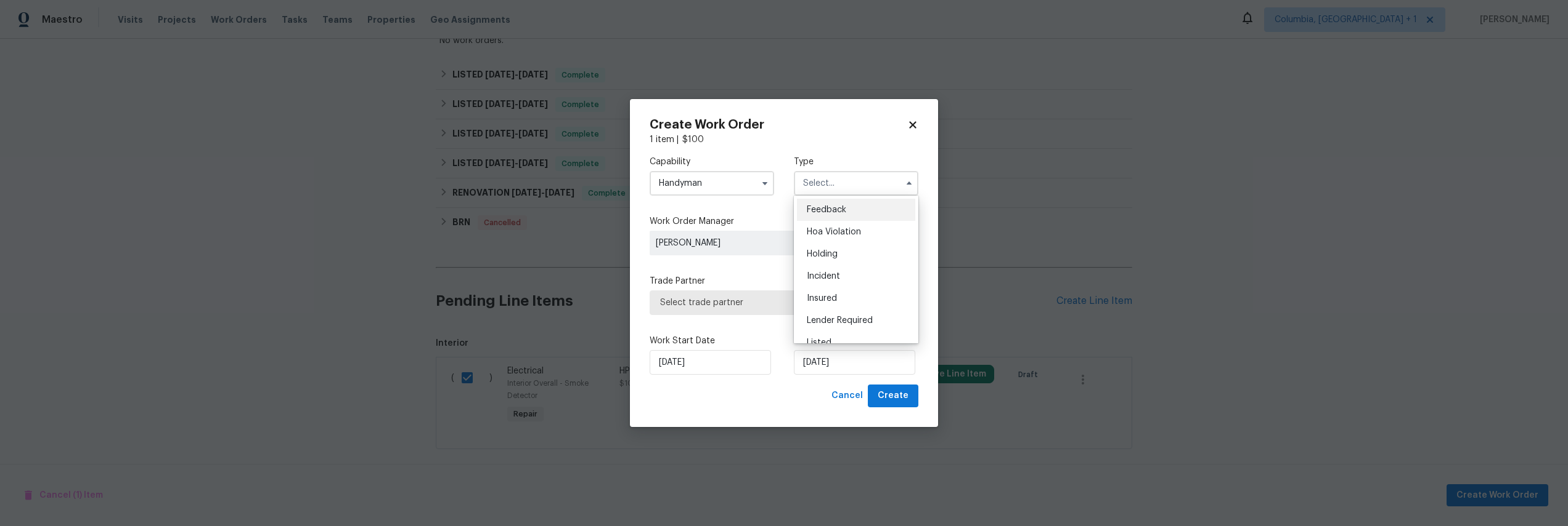
scroll to position [279, 0]
click at [837, 263] on div "Resale" at bounding box center [856, 263] width 119 height 23
type input "Resale"
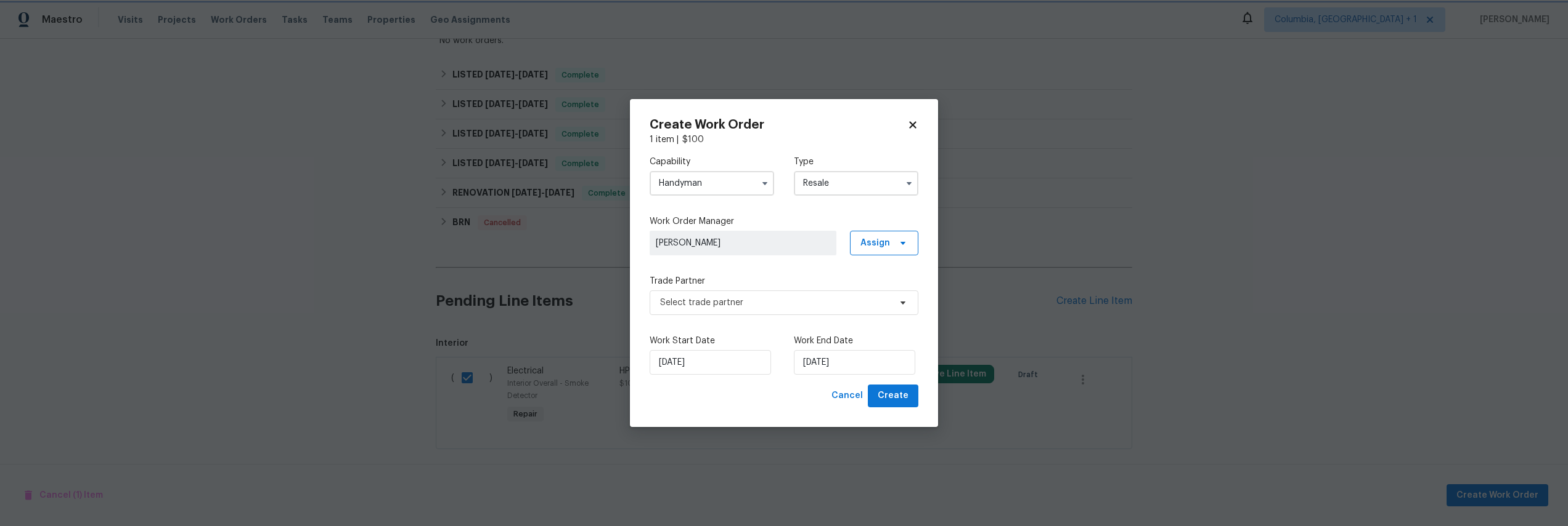
scroll to position [0, 0]
click at [752, 302] on span "Select trade partner" at bounding box center [775, 302] width 230 height 12
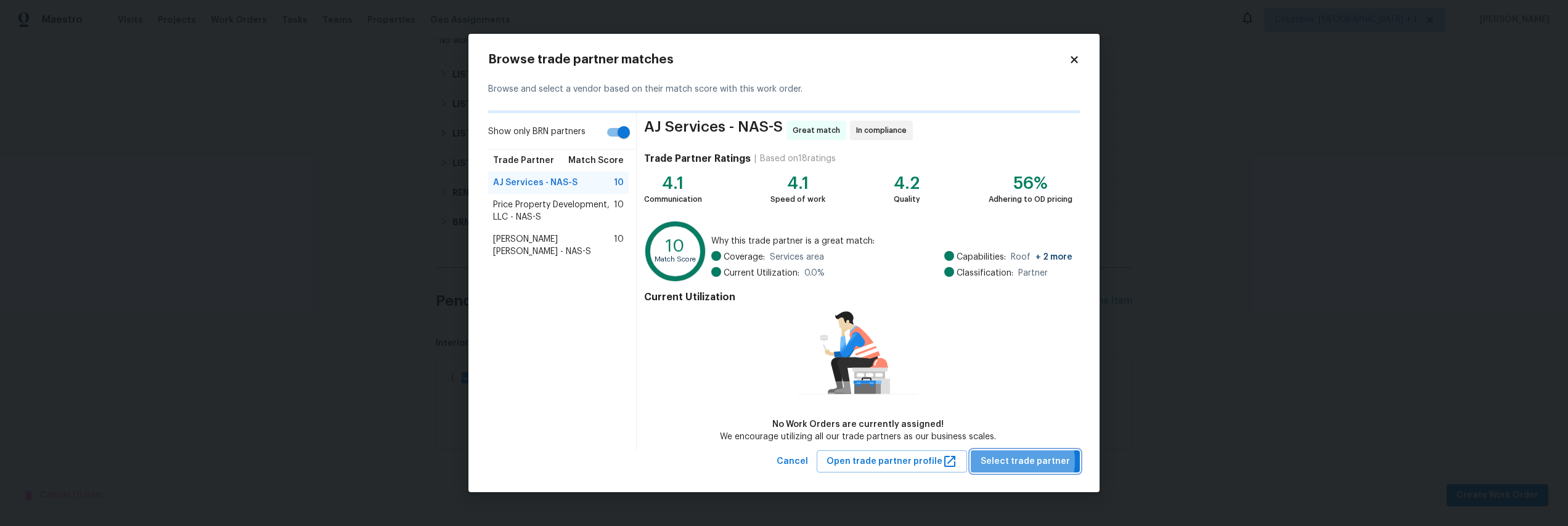
click at [1013, 461] on span "Select trade partner" at bounding box center [1025, 462] width 89 height 15
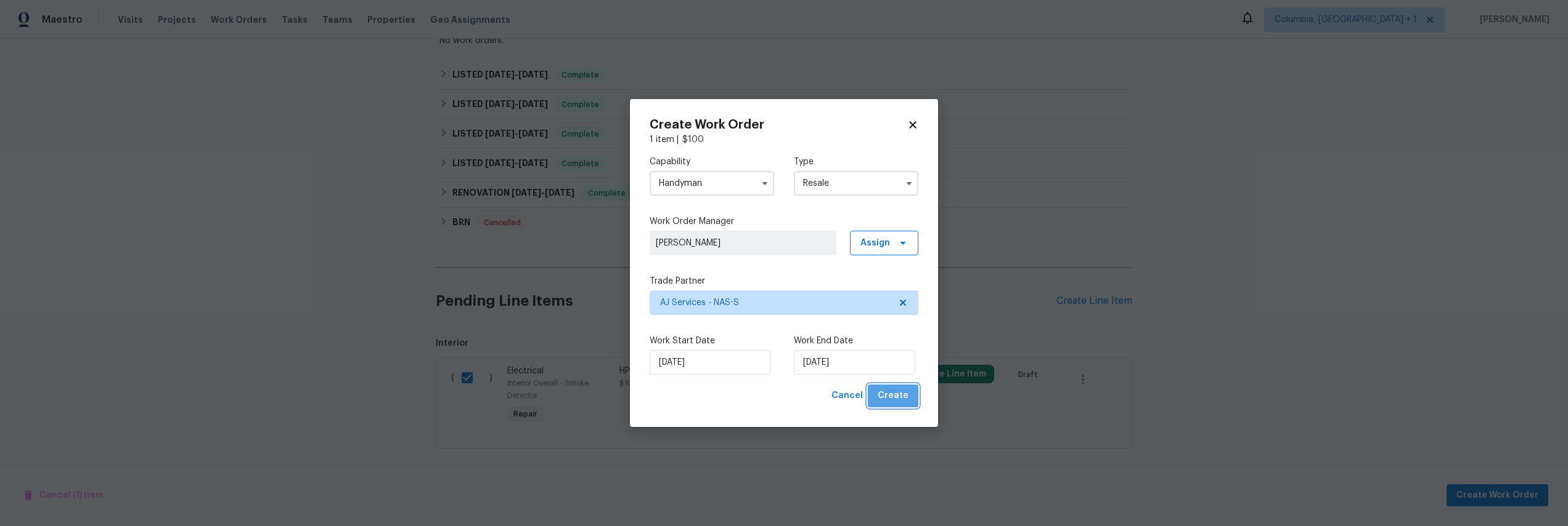
click at [899, 402] on span "Create" at bounding box center [893, 396] width 31 height 15
checkbox input "false"
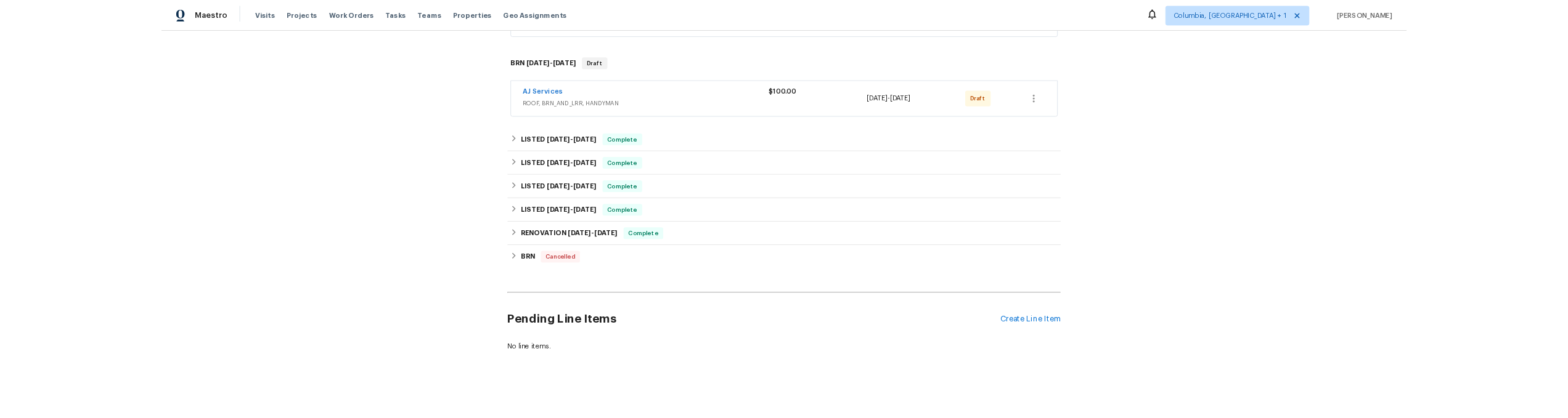
scroll to position [342, 0]
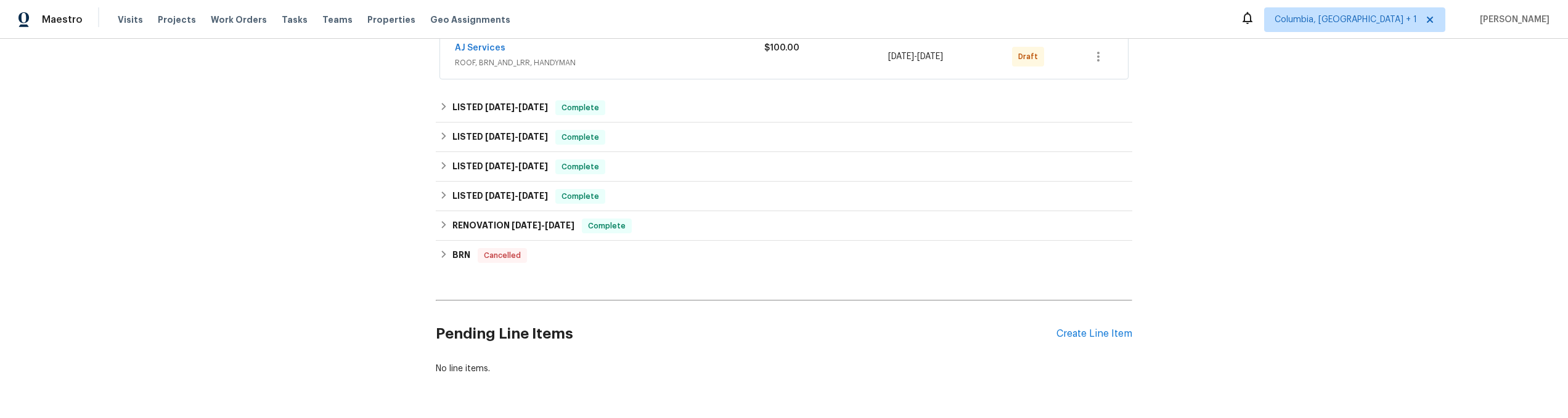
click at [218, 330] on div "Back to all projects 301 Springdale Dr, Columbia, TN 38401 4 Beds | 3 Baths | T…" at bounding box center [784, 228] width 1568 height 379
click at [229, 307] on div "Back to all projects 301 Springdale Dr, Columbia, TN 38401 4 Beds | 3 Baths | T…" at bounding box center [784, 228] width 1568 height 379
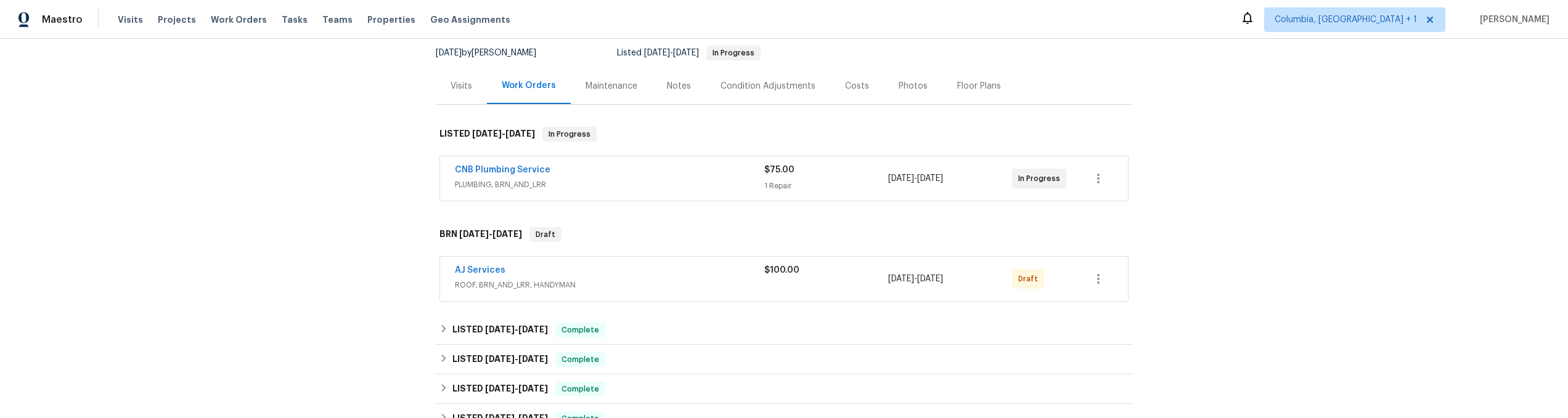
scroll to position [110, 0]
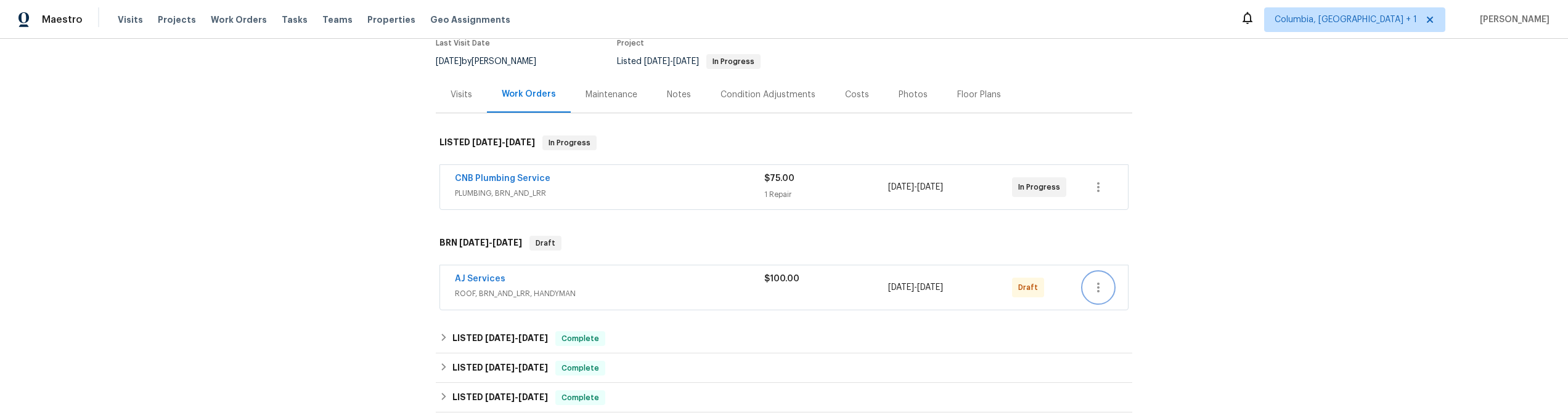
click at [1097, 288] on icon "button" at bounding box center [1098, 288] width 15 height 15
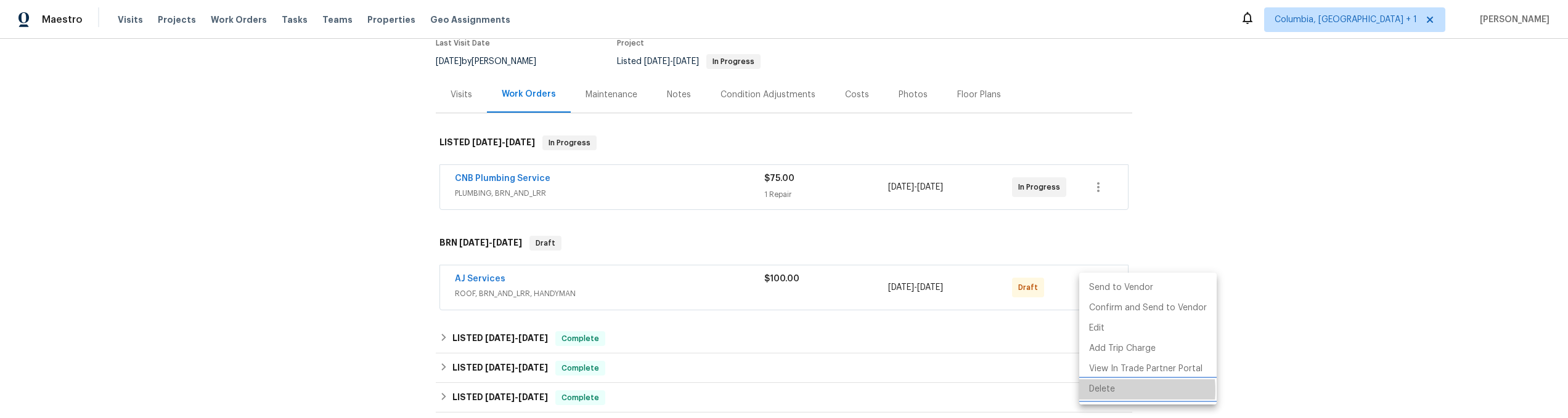
click at [1108, 391] on li "Delete" at bounding box center [1148, 390] width 137 height 21
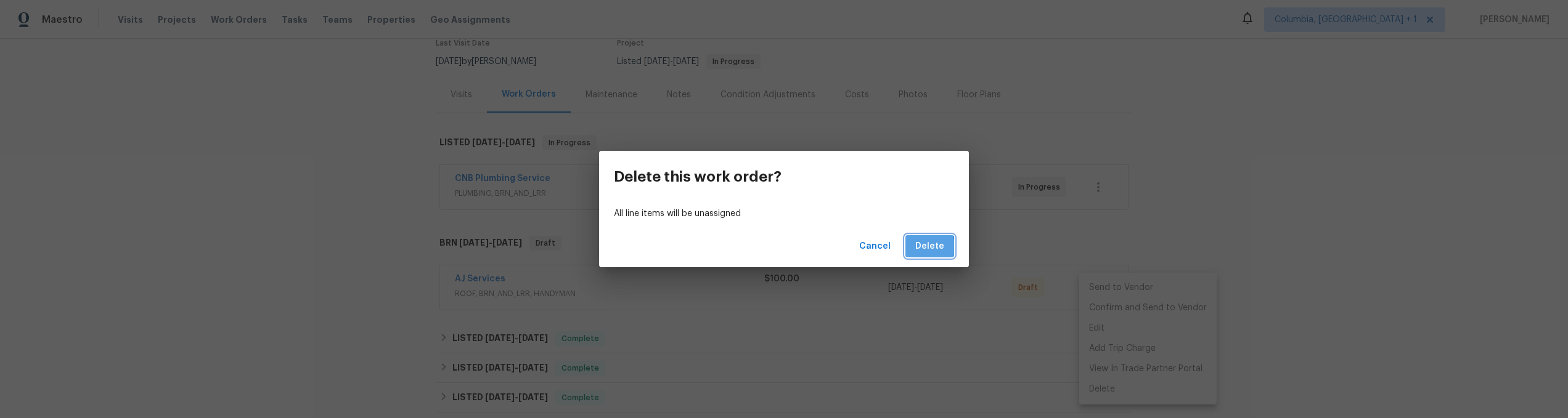
click at [917, 248] on span "Delete" at bounding box center [929, 247] width 29 height 15
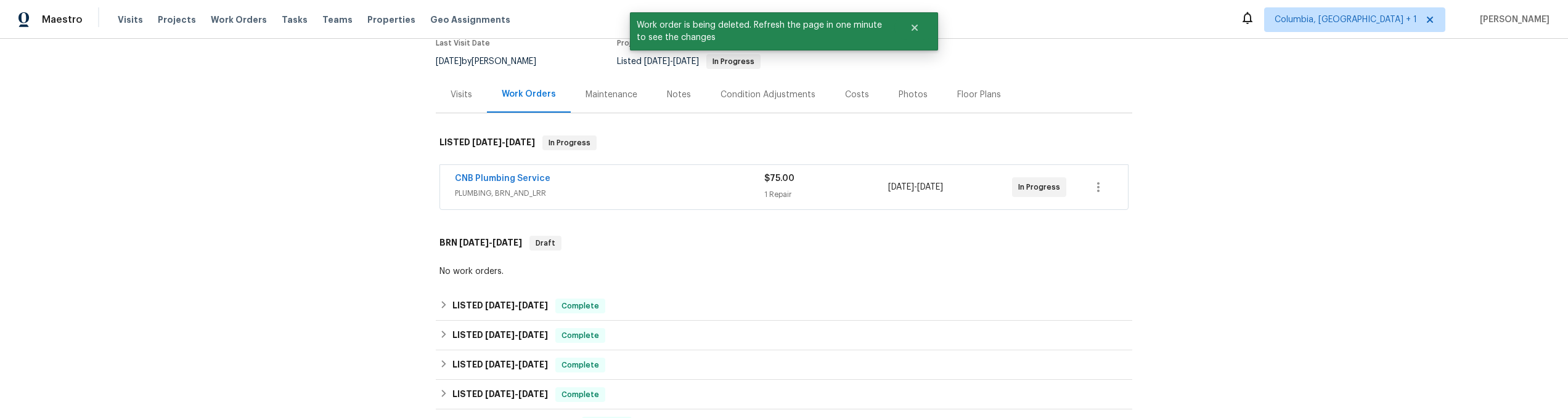
scroll to position [466, 0]
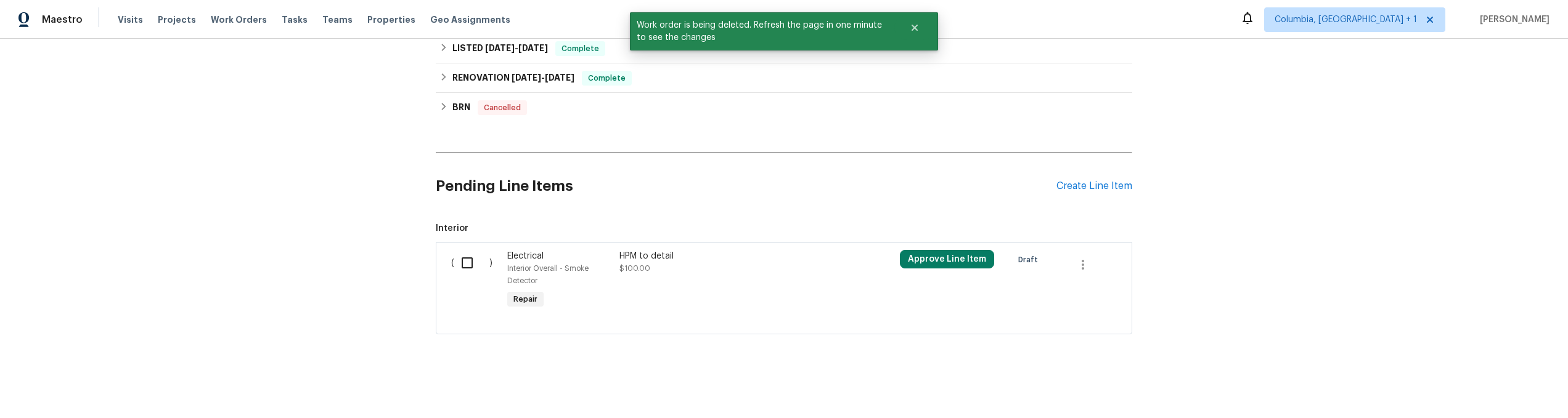
click at [469, 258] on input "checkbox" at bounding box center [471, 263] width 35 height 25
checkbox input "true"
click at [1481, 392] on span "Create Work Order" at bounding box center [1496, 388] width 82 height 15
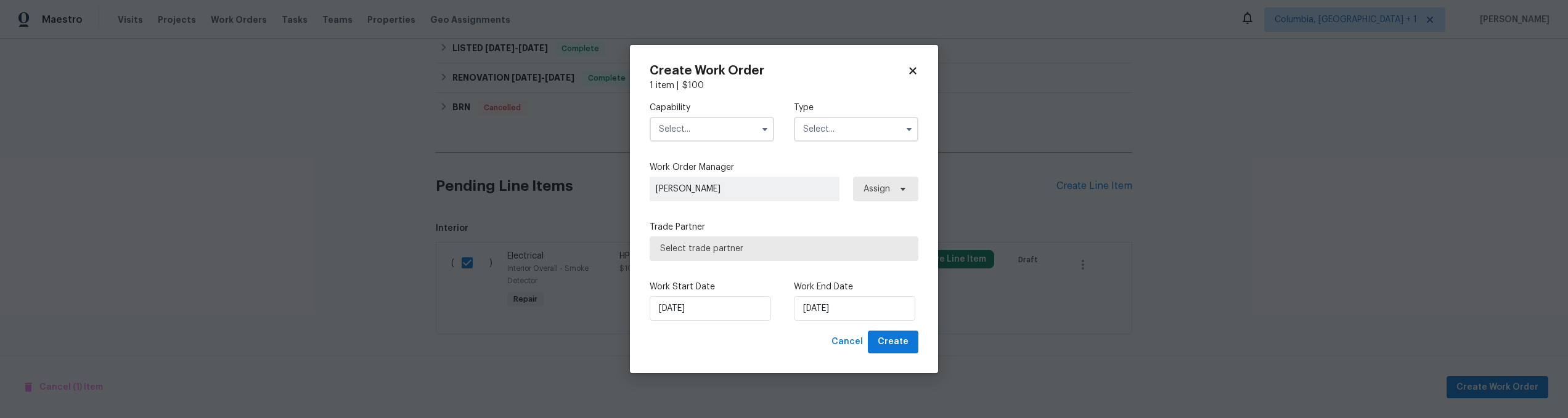
click at [742, 134] on input "text" at bounding box center [712, 129] width 124 height 24
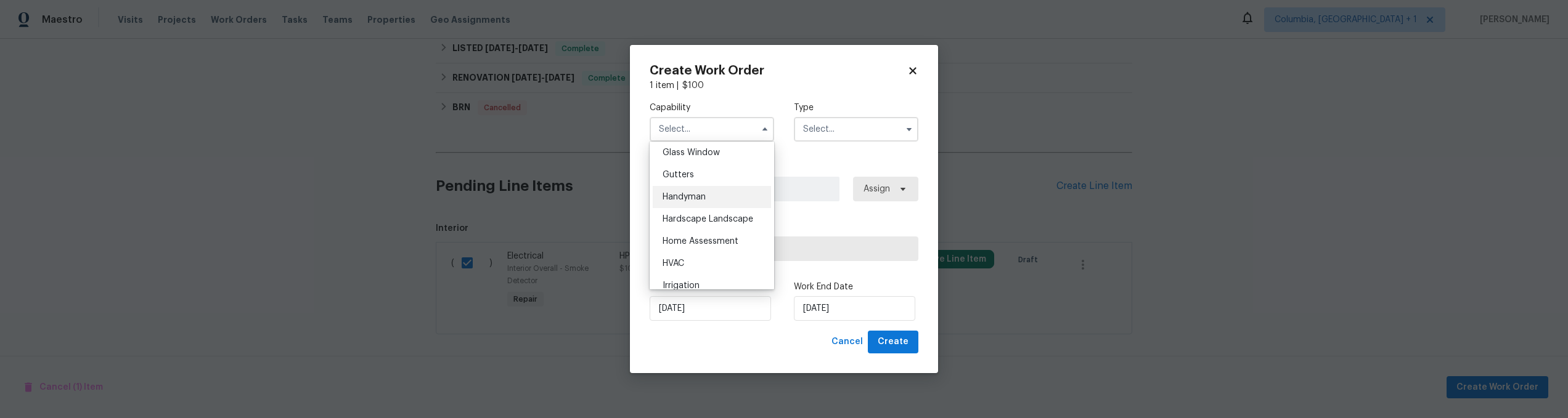
click at [716, 208] on div "Handyman" at bounding box center [712, 198] width 119 height 23
type input "Handyman"
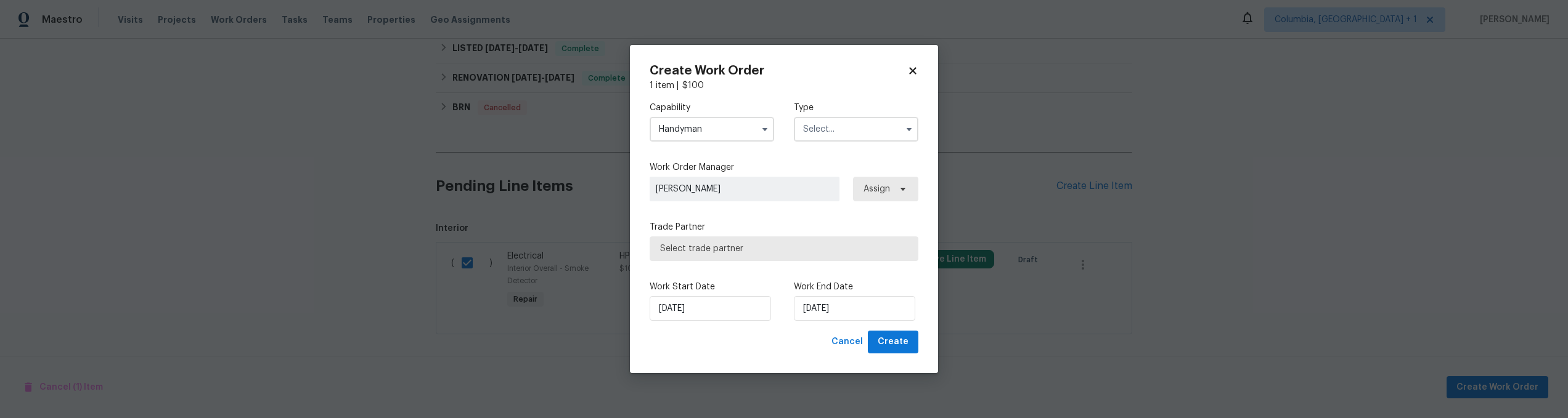
click at [828, 137] on input "text" at bounding box center [856, 129] width 124 height 24
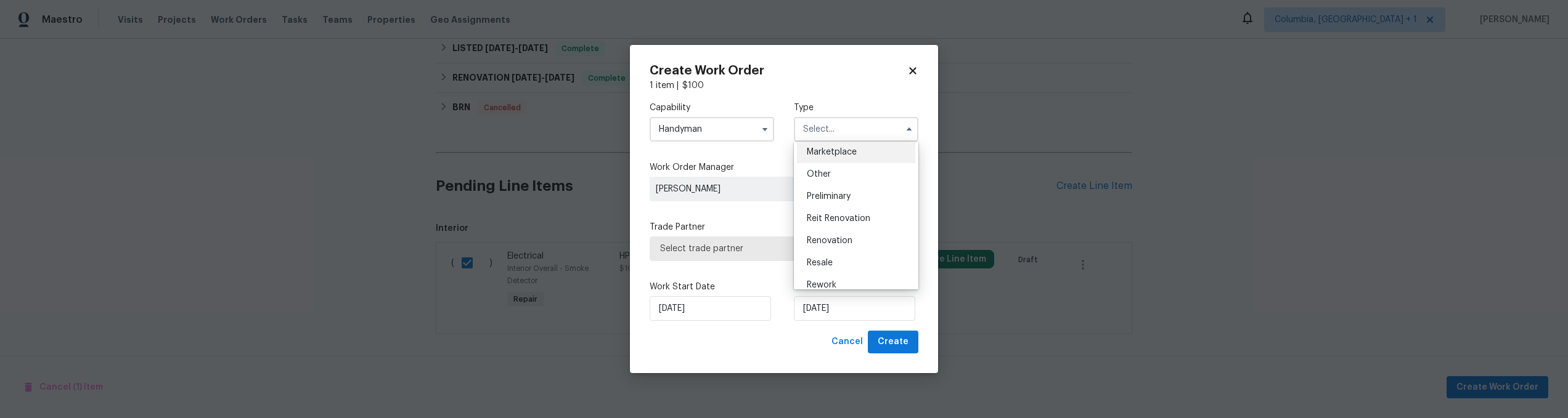
scroll to position [233, 0]
click at [839, 250] on div "Resale" at bounding box center [856, 256] width 119 height 23
type input "Resale"
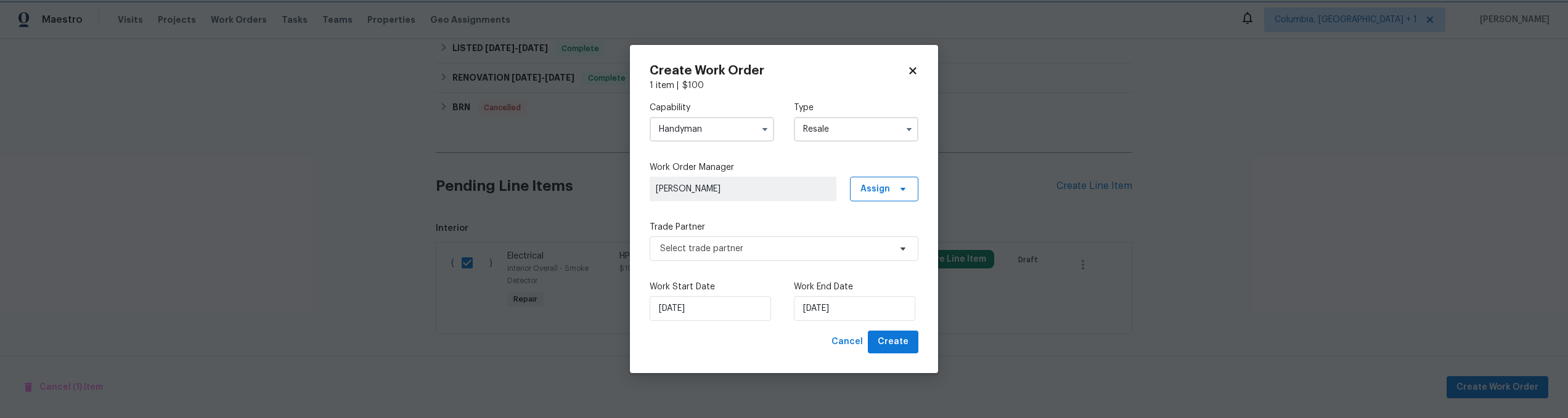
scroll to position [0, 0]
click at [752, 259] on span "Select trade partner" at bounding box center [784, 249] width 268 height 24
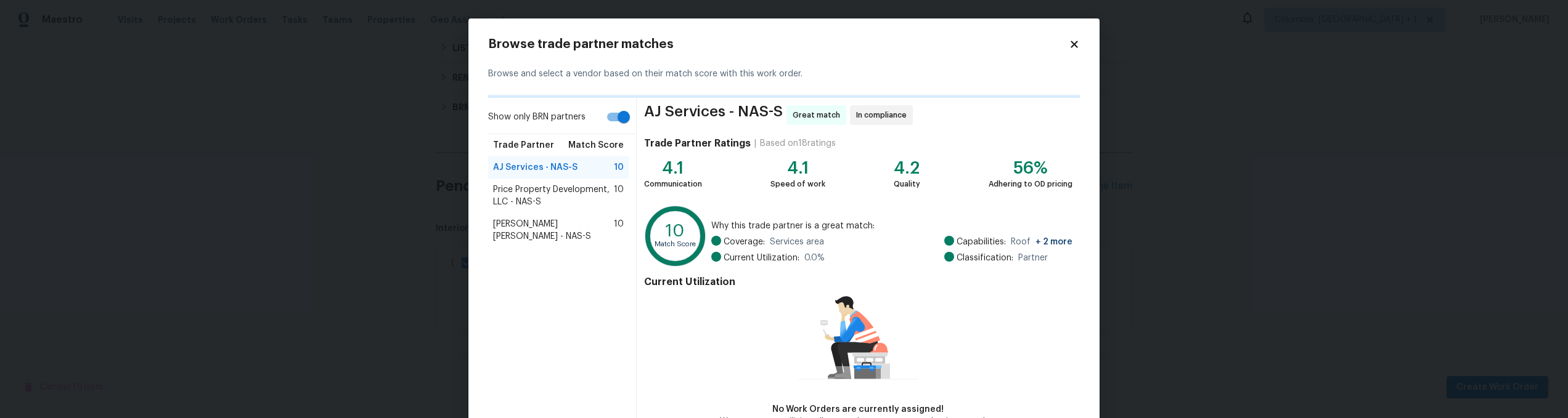
scroll to position [77, 0]
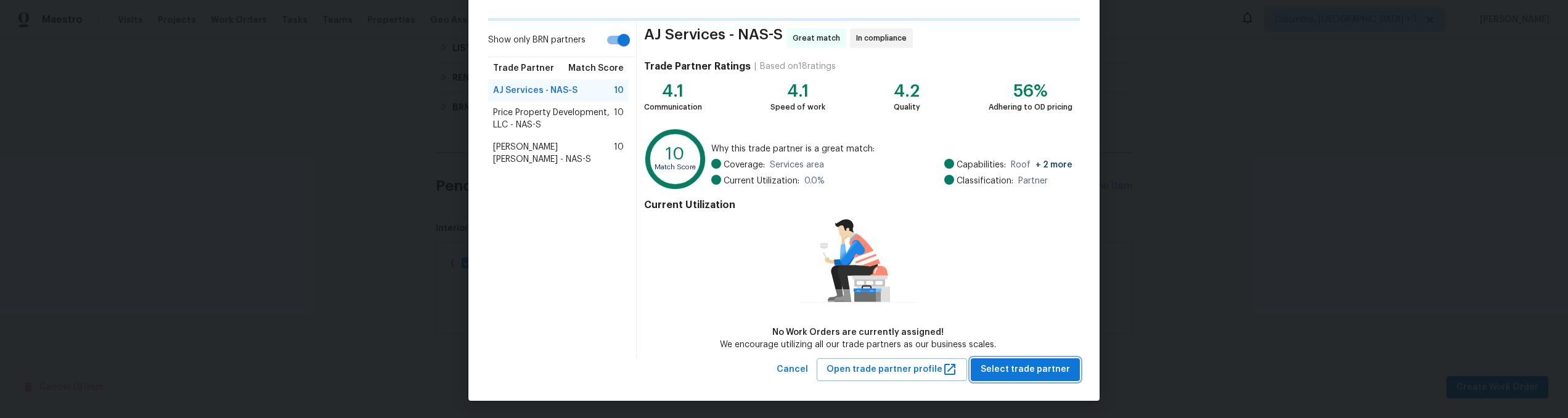
click at [1015, 364] on span "Select trade partner" at bounding box center [1025, 370] width 89 height 15
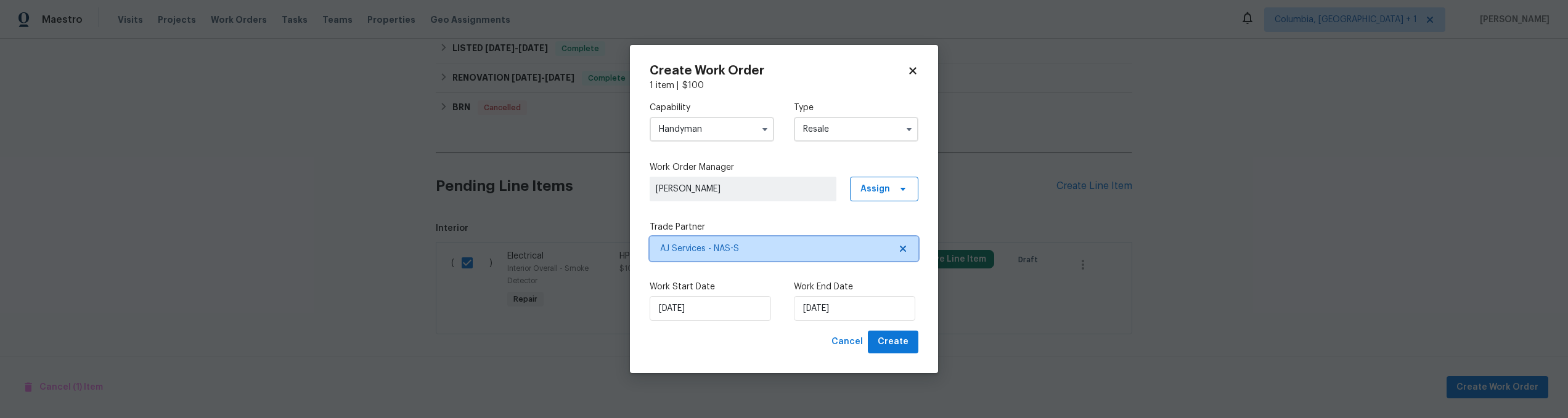
scroll to position [0, 0]
click at [900, 338] on span "Create" at bounding box center [893, 342] width 31 height 15
checkbox input "false"
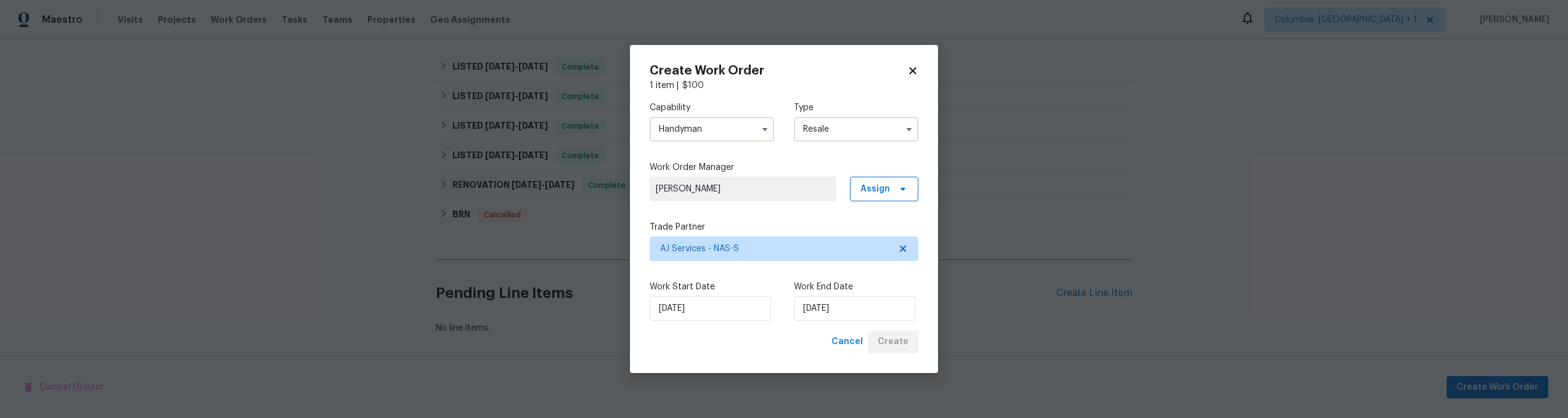
scroll to position [392, 0]
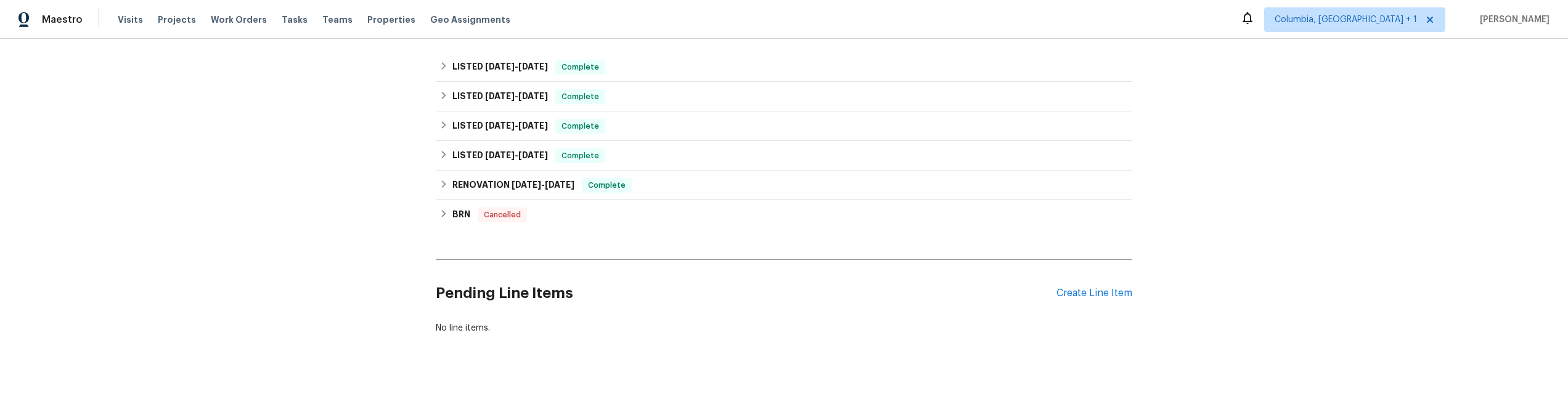
click at [878, 308] on h2 "Pending Line Items" at bounding box center [746, 293] width 621 height 57
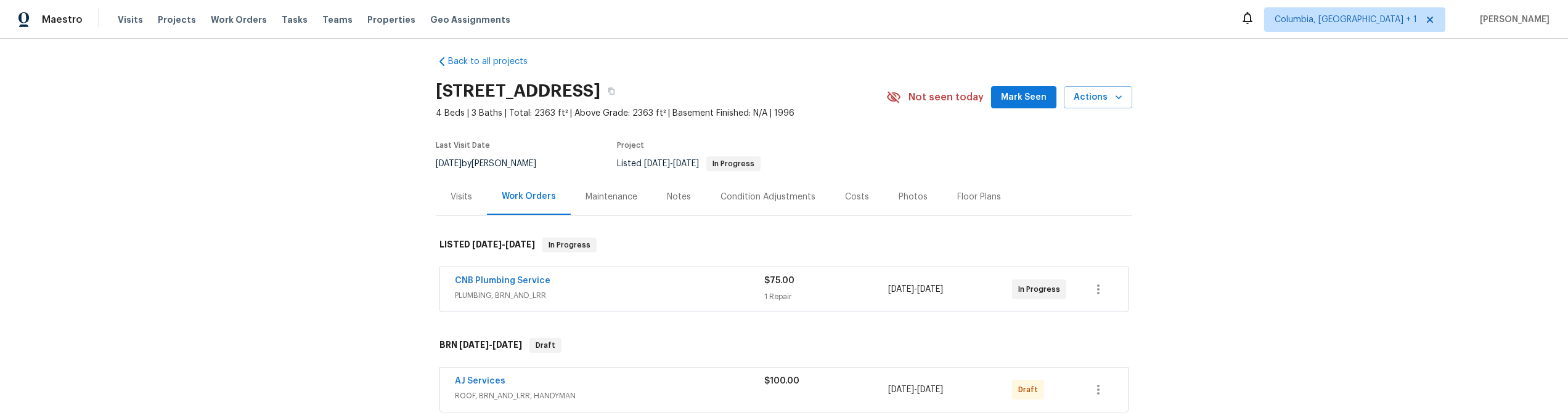
scroll to position [138, 0]
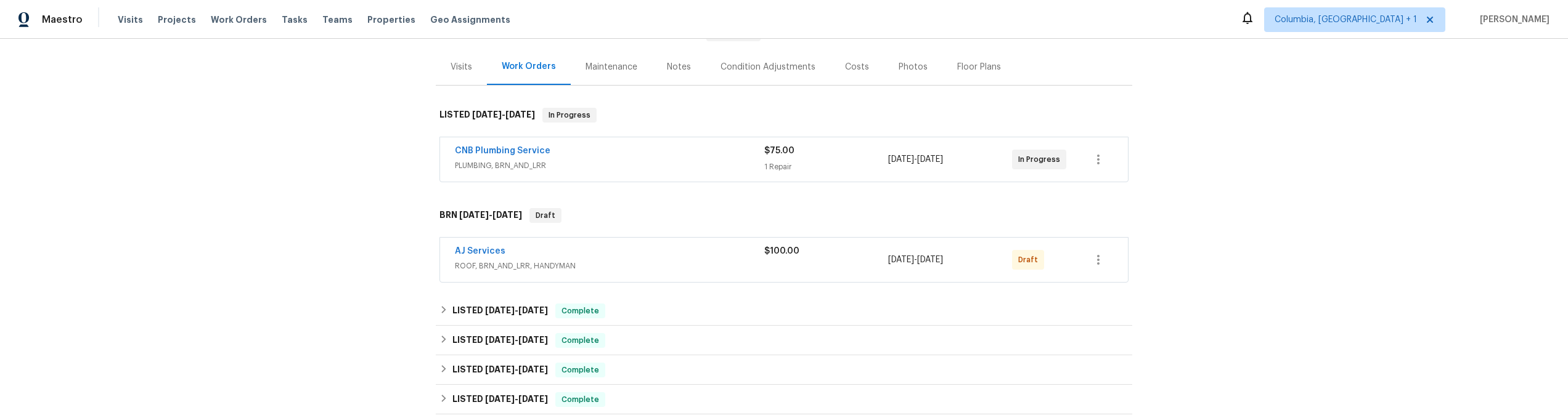
click at [1188, 164] on div "Back to all projects 301 Springdale Dr, Columbia, TN 38401 4 Beds | 3 Baths | T…" at bounding box center [784, 228] width 1568 height 379
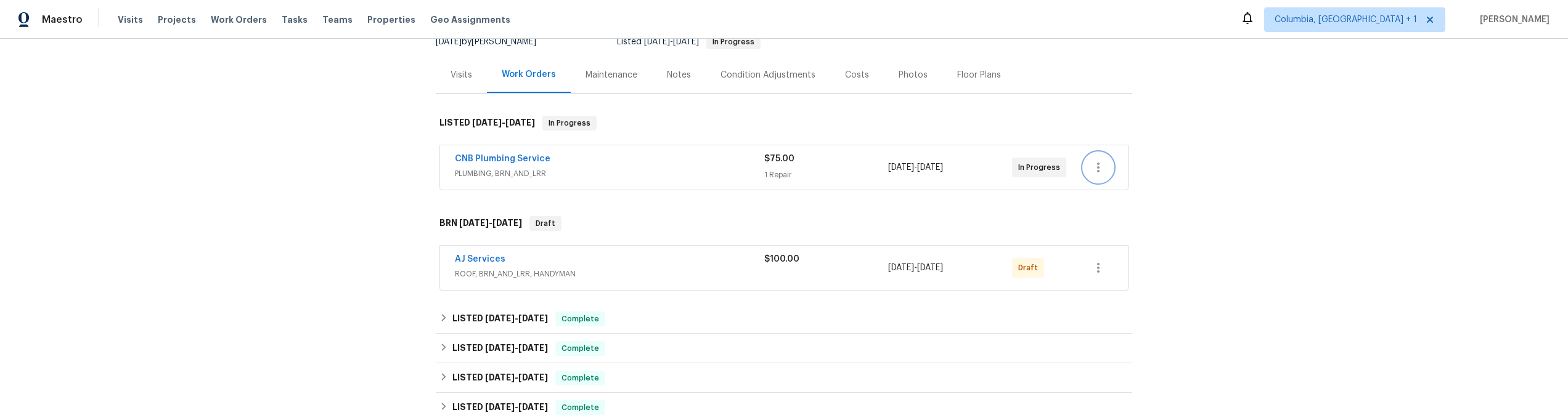
click at [1097, 170] on icon "button" at bounding box center [1098, 168] width 15 height 15
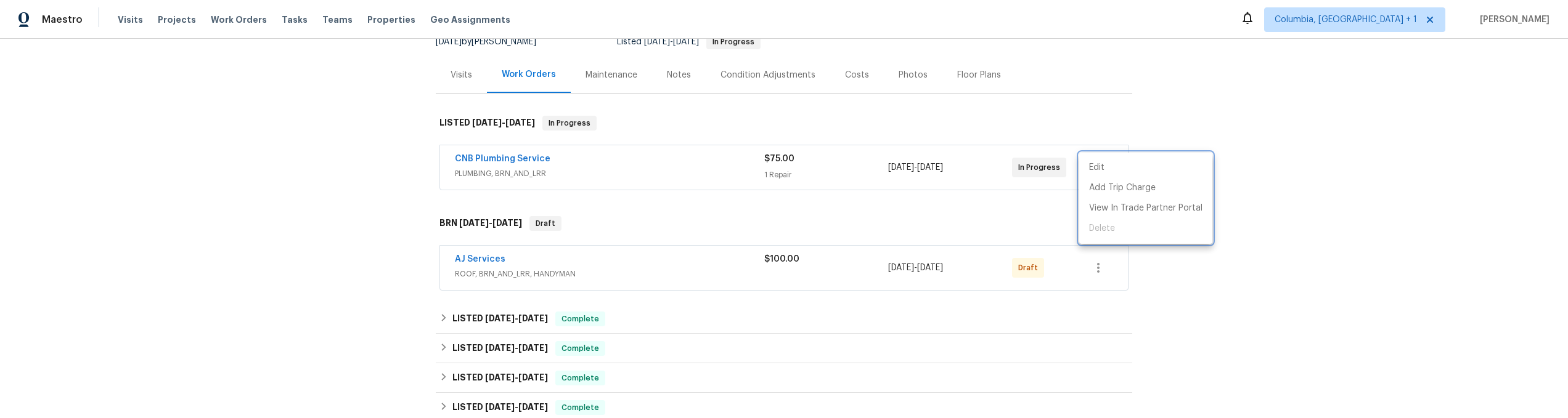
click at [1117, 276] on div at bounding box center [784, 209] width 1568 height 418
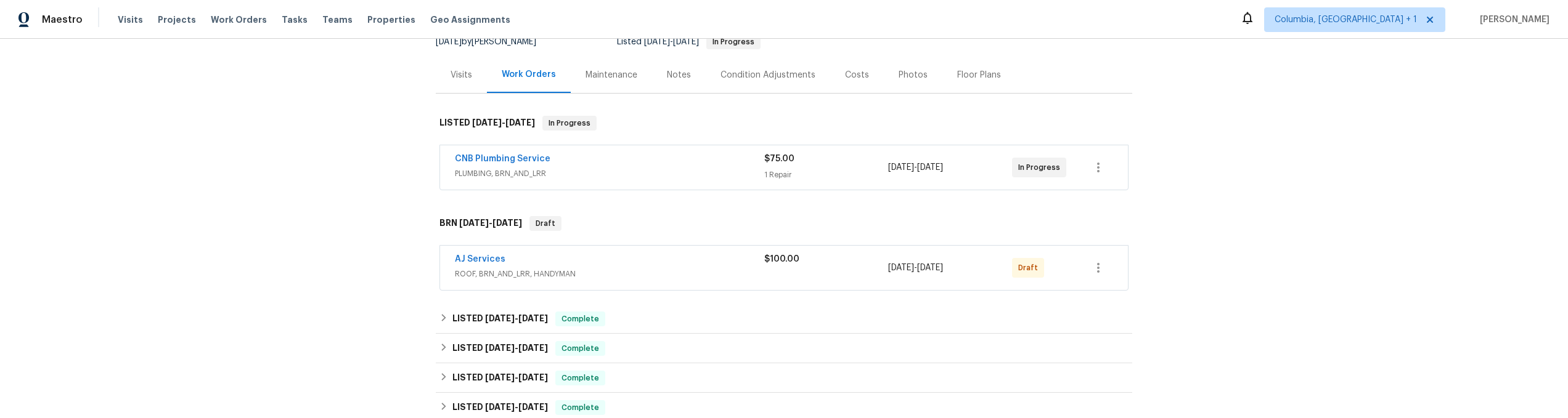
click at [1083, 267] on div "Edit Add Trip Charge View In Trade Partner Portal Delete" at bounding box center [784, 209] width 1568 height 418
click at [1091, 266] on icon "button" at bounding box center [1098, 268] width 15 height 15
click at [1103, 349] on ul "Send to Vendor Edit Add Trip Charge View In Trade Partner Portal Delete" at bounding box center [1145, 309] width 133 height 111
click at [1171, 233] on div at bounding box center [784, 209] width 1568 height 418
click at [1091, 268] on icon "button" at bounding box center [1098, 268] width 15 height 15
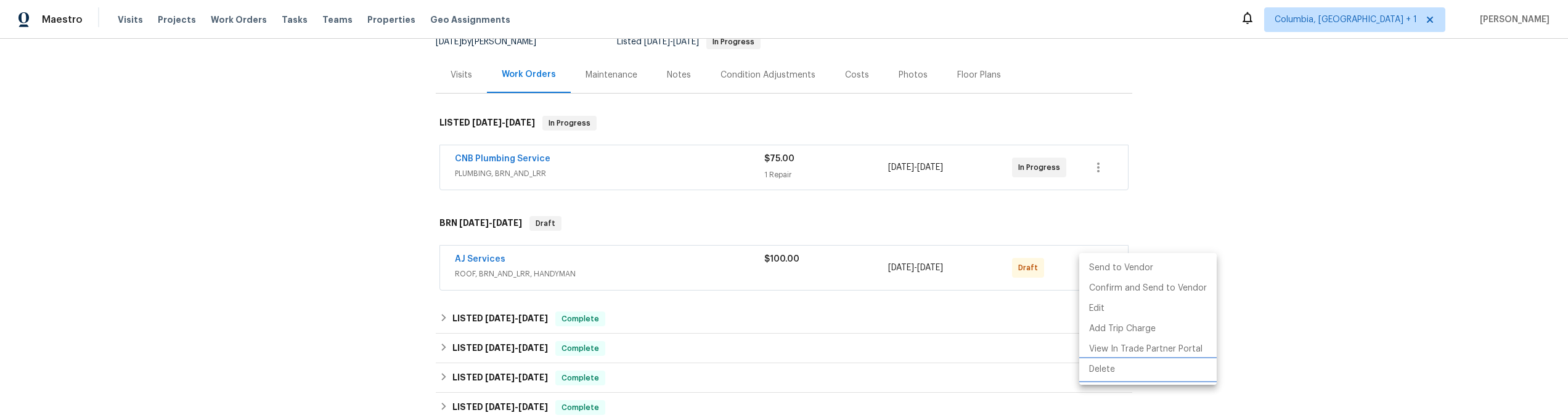
click at [1099, 369] on li "Delete" at bounding box center [1148, 370] width 137 height 21
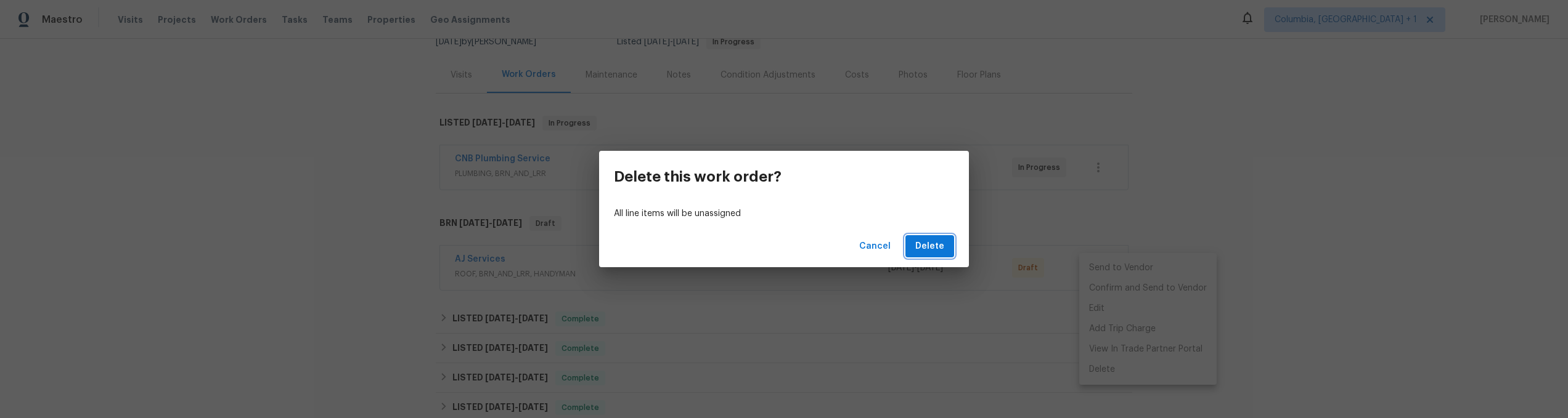
click at [927, 247] on span "Delete" at bounding box center [929, 247] width 29 height 15
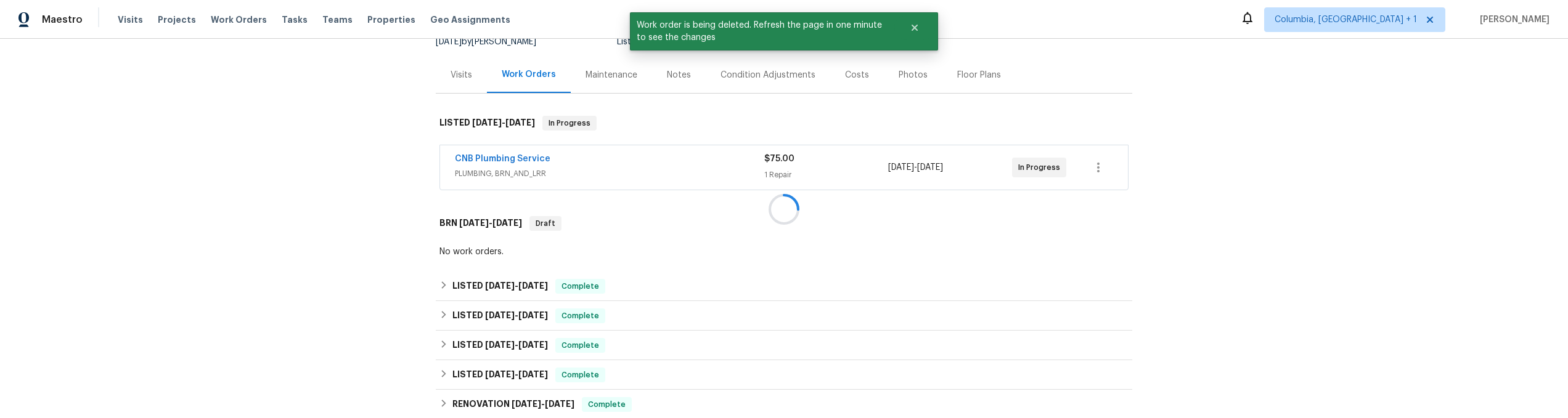
scroll to position [466, 0]
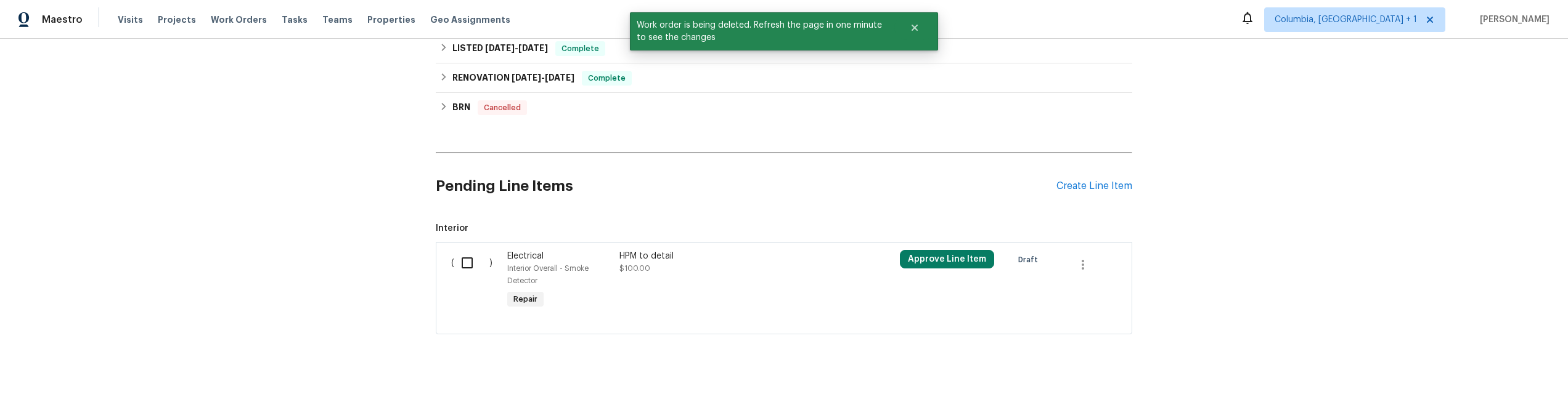
click at [447, 252] on div "( )" at bounding box center [476, 281] width 57 height 69
click at [463, 252] on input "checkbox" at bounding box center [471, 263] width 35 height 25
checkbox input "true"
click at [1474, 383] on span "Create Work Order" at bounding box center [1496, 388] width 82 height 15
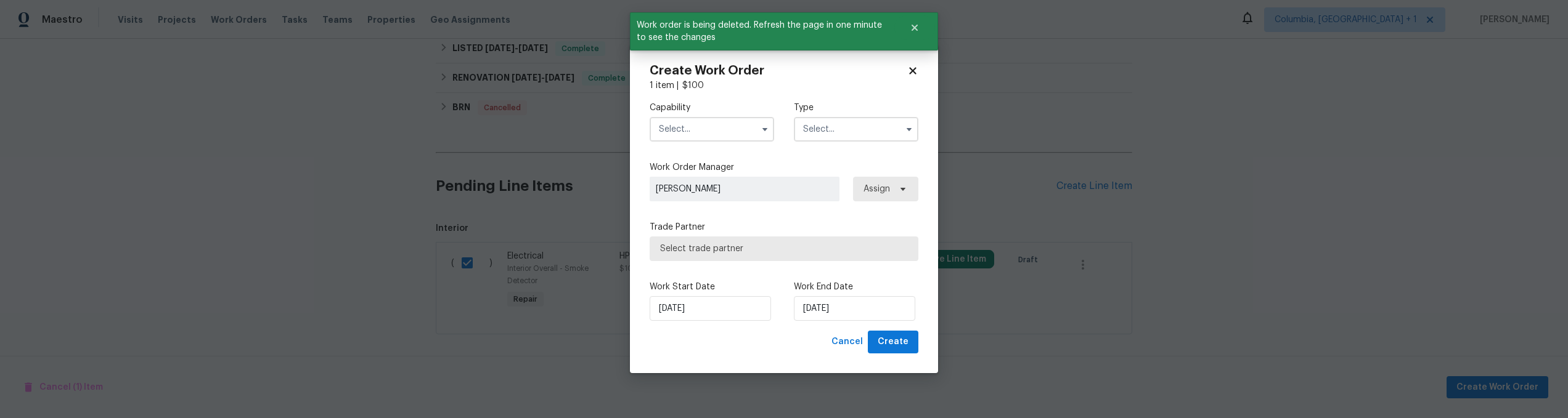
click at [736, 126] on input "text" at bounding box center [712, 129] width 124 height 24
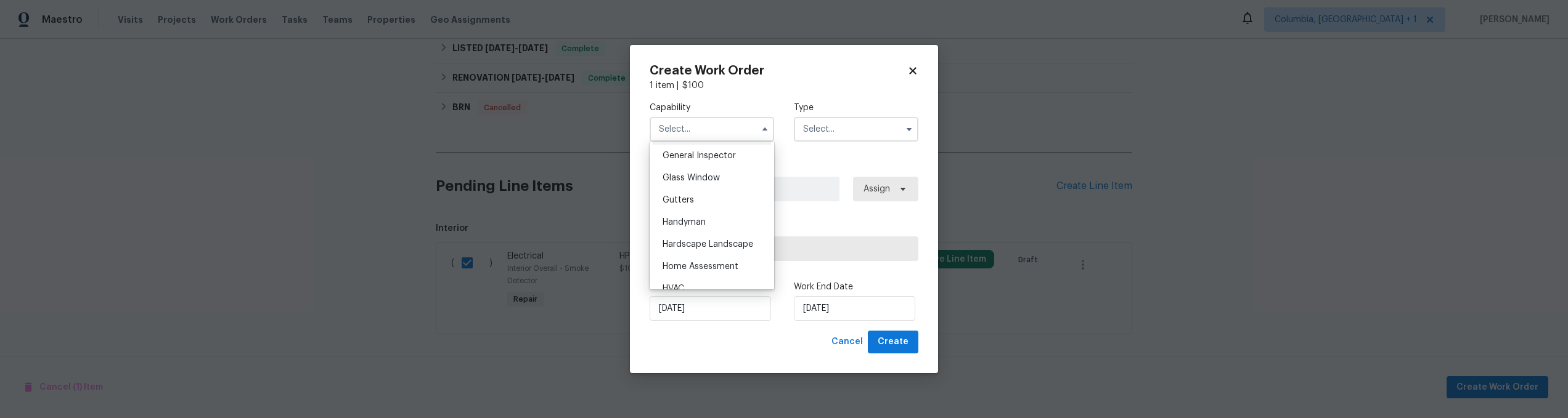
scroll to position [607, 0]
click at [698, 231] on span "Handyman" at bounding box center [684, 226] width 43 height 8
type input "Handyman"
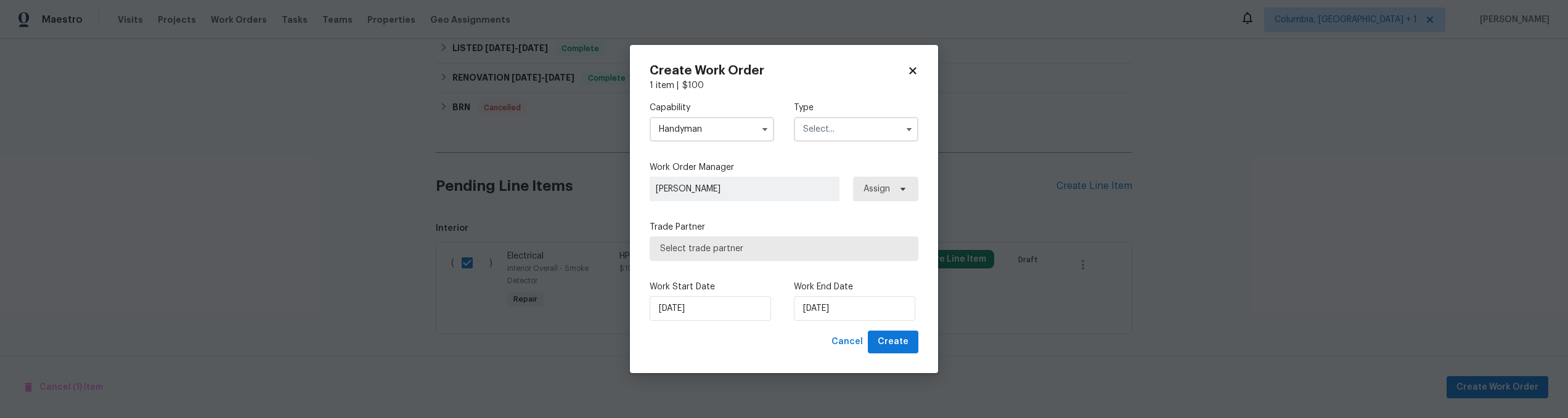
click at [818, 137] on input "text" at bounding box center [856, 129] width 124 height 24
click at [837, 255] on div "Resale" at bounding box center [856, 256] width 119 height 23
type input "Resale"
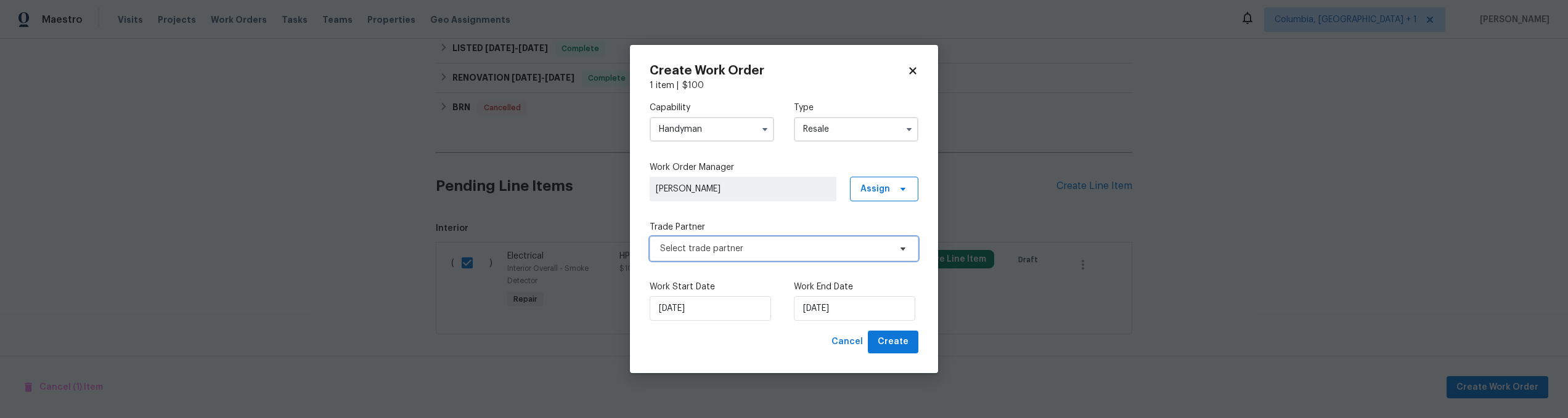
click at [788, 247] on span "Select trade partner" at bounding box center [775, 249] width 230 height 12
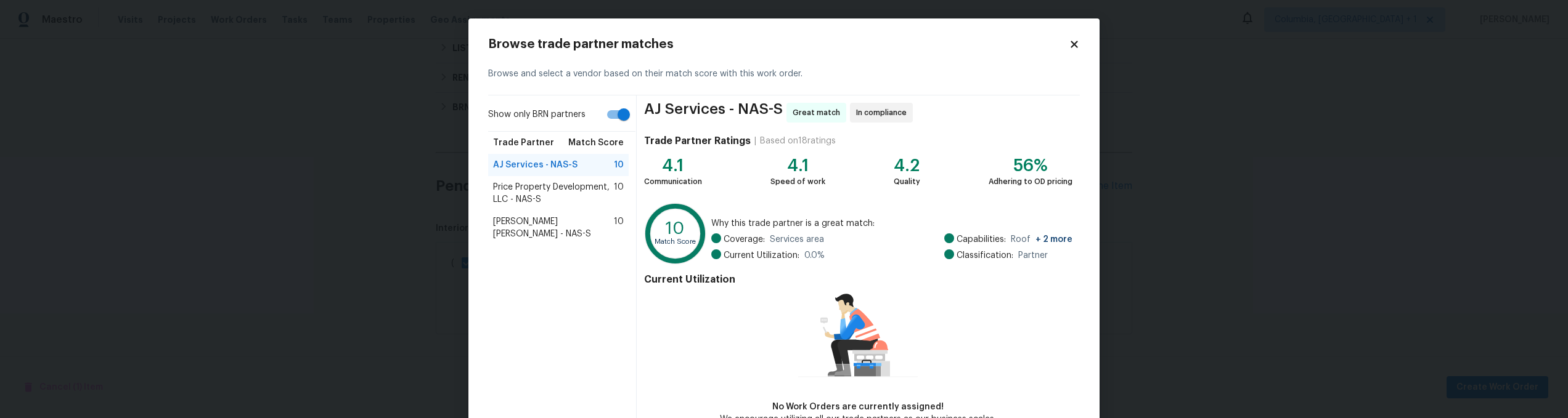
scroll to position [74, 0]
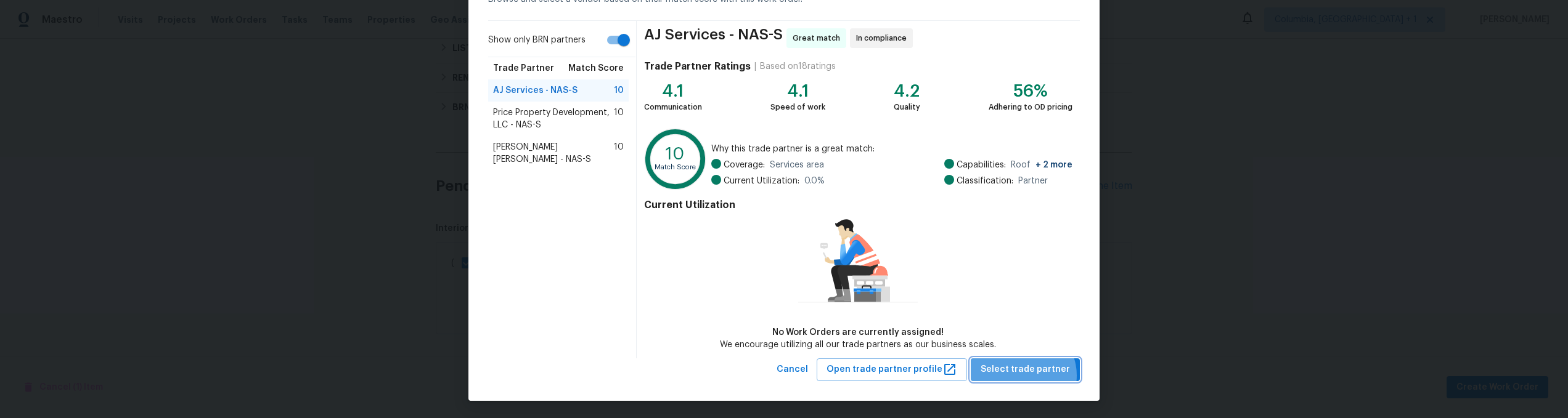
click at [1023, 375] on span "Select trade partner" at bounding box center [1025, 370] width 89 height 15
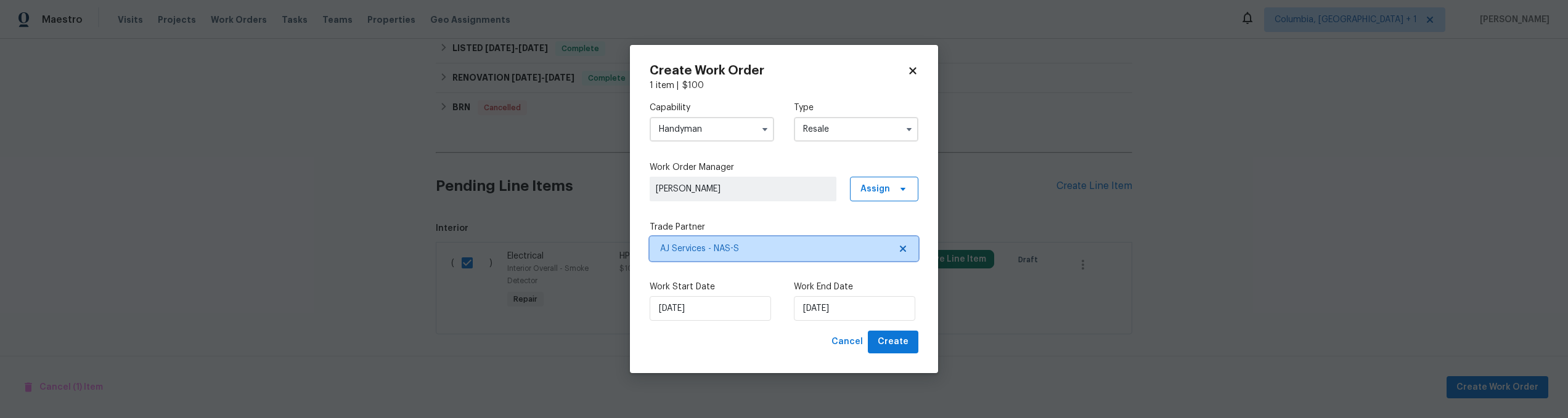
scroll to position [0, 0]
click at [904, 340] on span "Create" at bounding box center [893, 342] width 31 height 15
checkbox input "false"
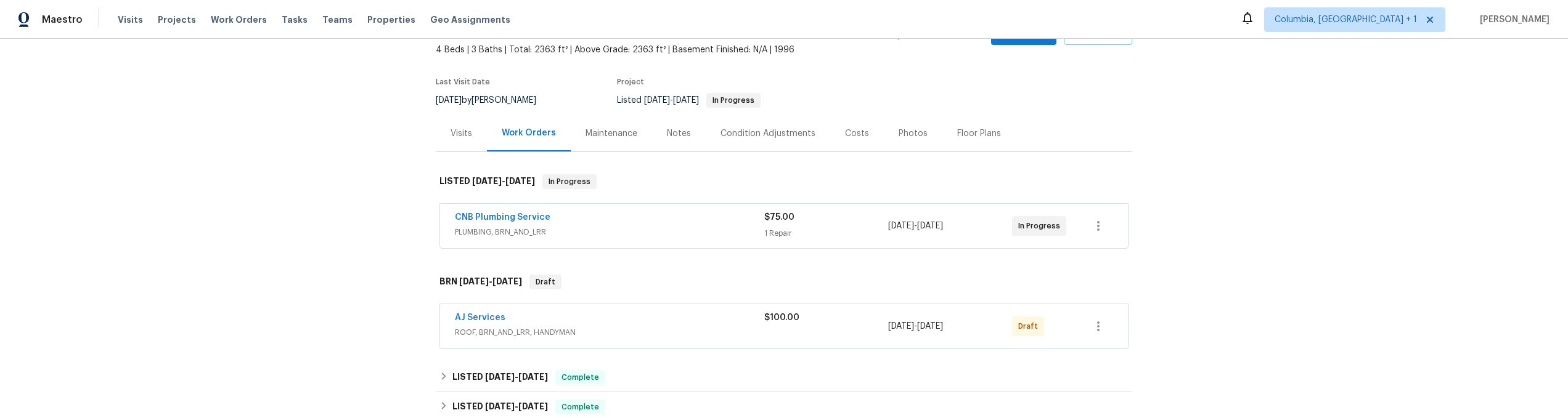
scroll to position [179, 0]
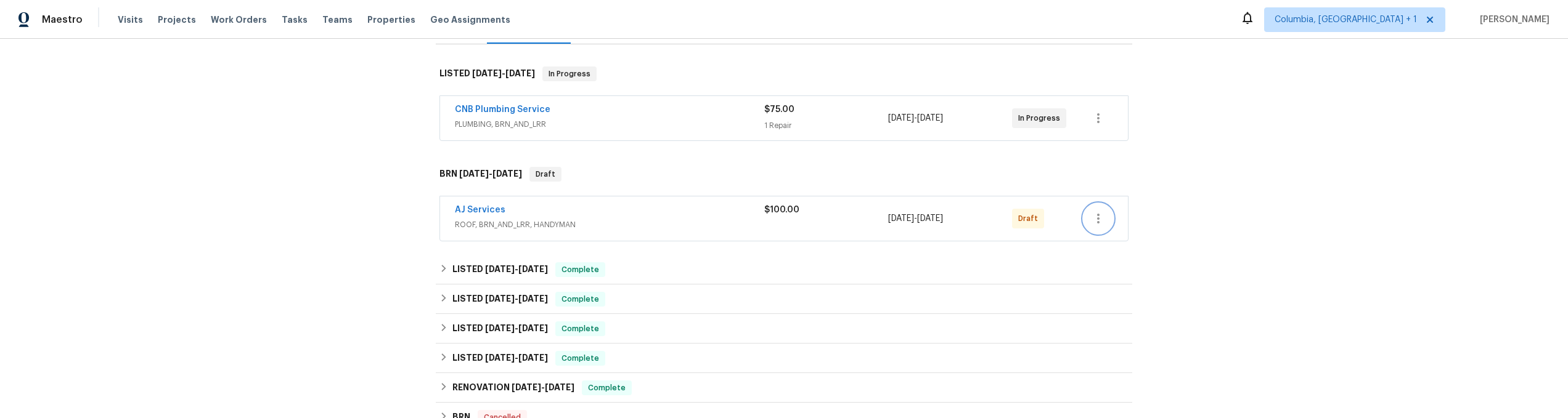
click at [1093, 232] on button "button" at bounding box center [1097, 218] width 29 height 29
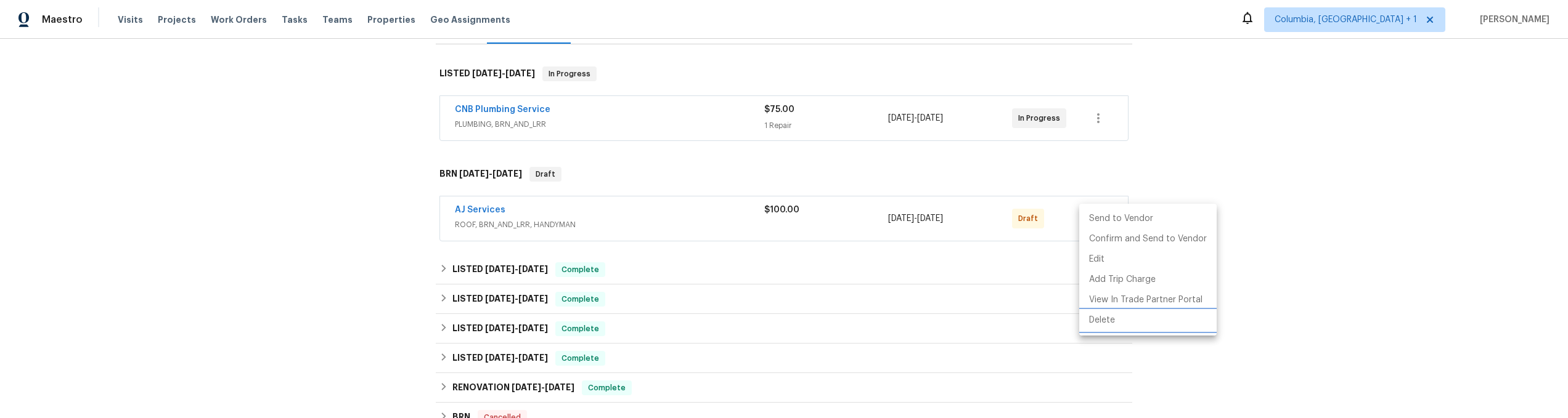
click at [1112, 320] on li "Delete" at bounding box center [1148, 321] width 137 height 21
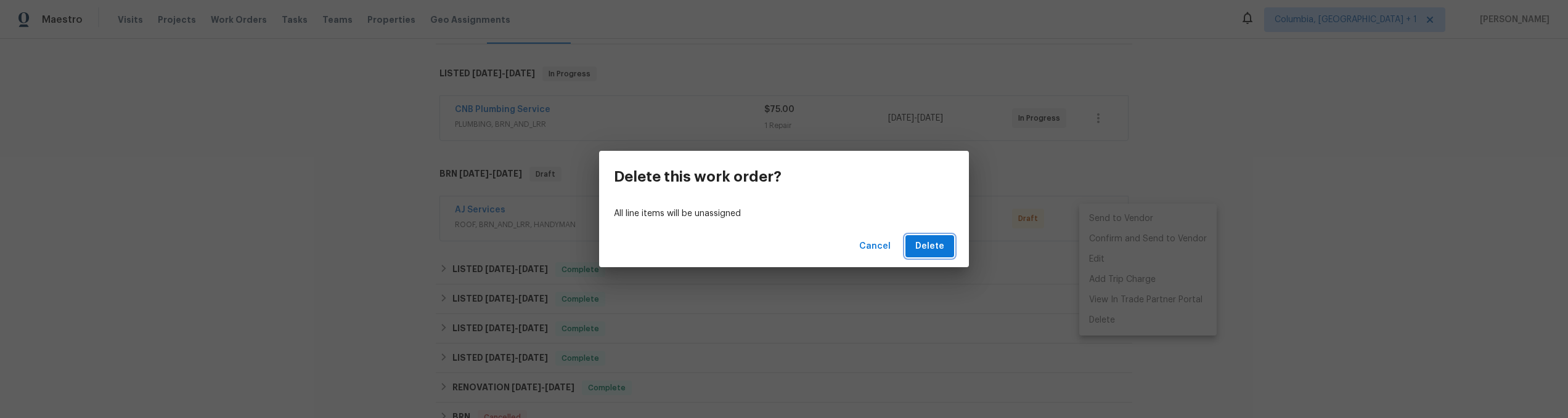
click at [943, 243] on span "Delete" at bounding box center [929, 247] width 29 height 15
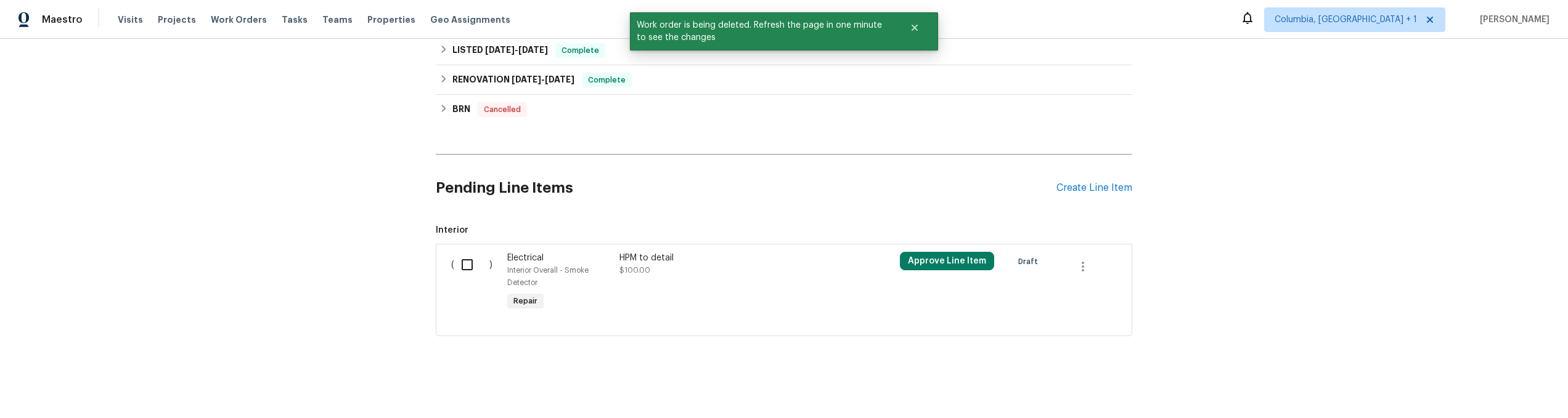
scroll to position [466, 0]
click at [476, 250] on input "checkbox" at bounding box center [471, 263] width 35 height 25
checkbox input "true"
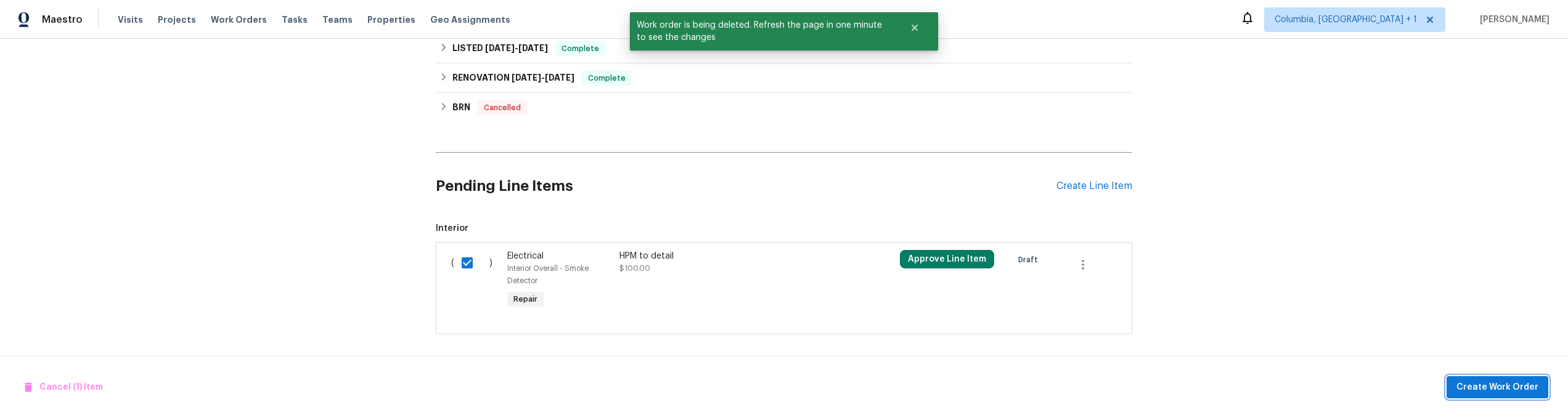
click at [1508, 382] on span "Create Work Order" at bounding box center [1496, 388] width 82 height 15
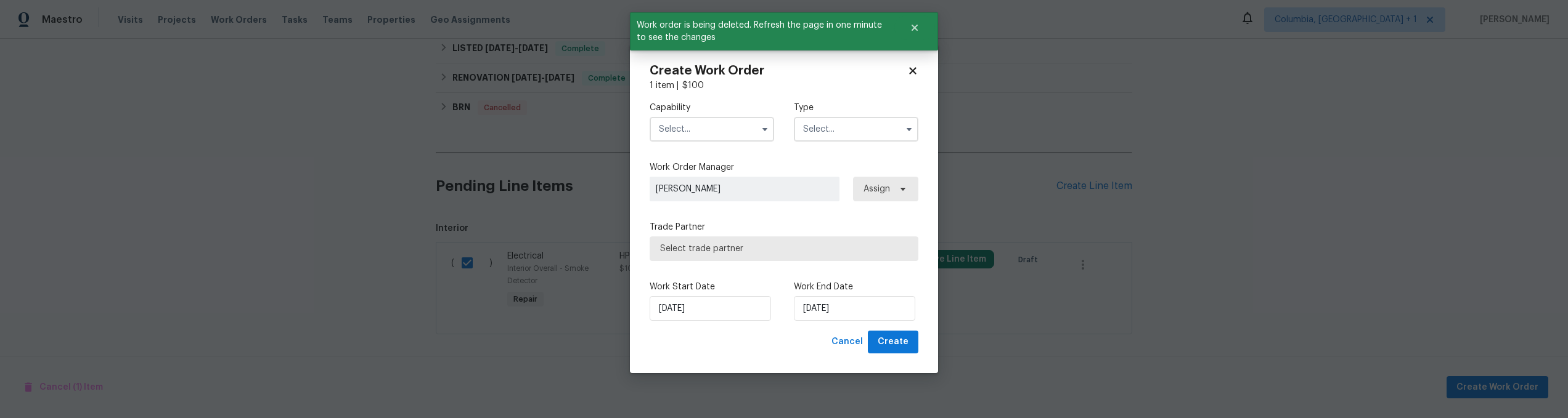
click at [715, 124] on input "text" at bounding box center [712, 129] width 124 height 24
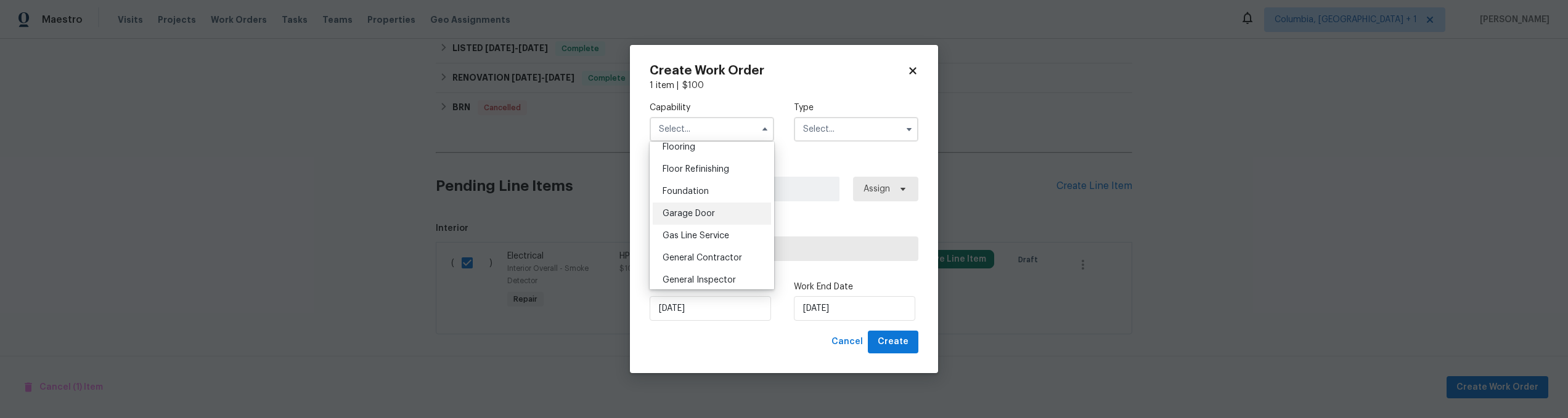
scroll to position [603, 0]
click at [693, 234] on span "Handyman" at bounding box center [684, 230] width 43 height 8
type input "Handyman"
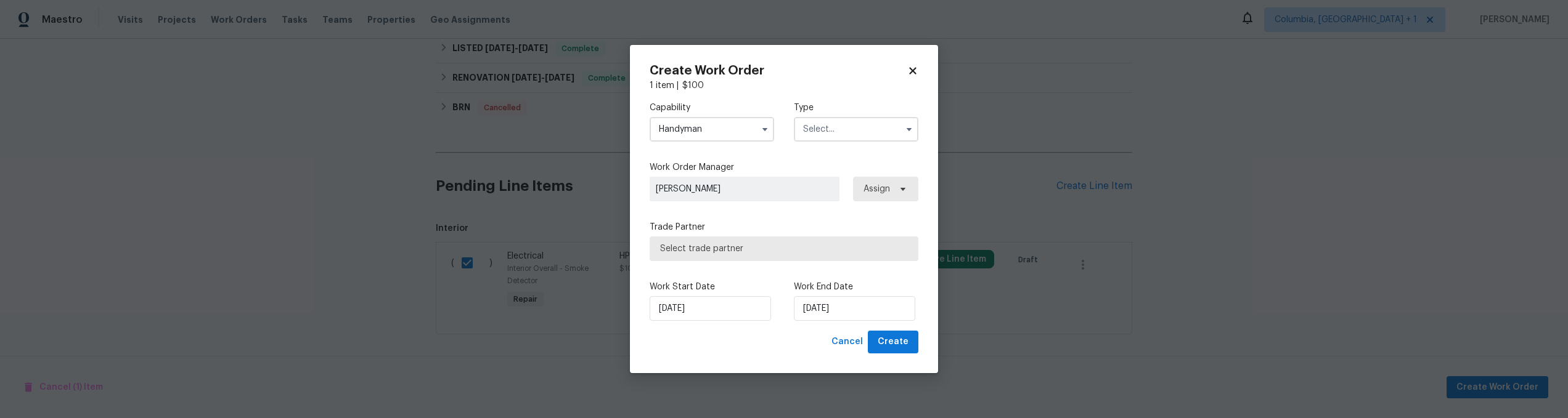
click at [839, 119] on input "text" at bounding box center [856, 129] width 124 height 24
click at [837, 208] on div "Resale" at bounding box center [856, 209] width 119 height 23
type input "Resale"
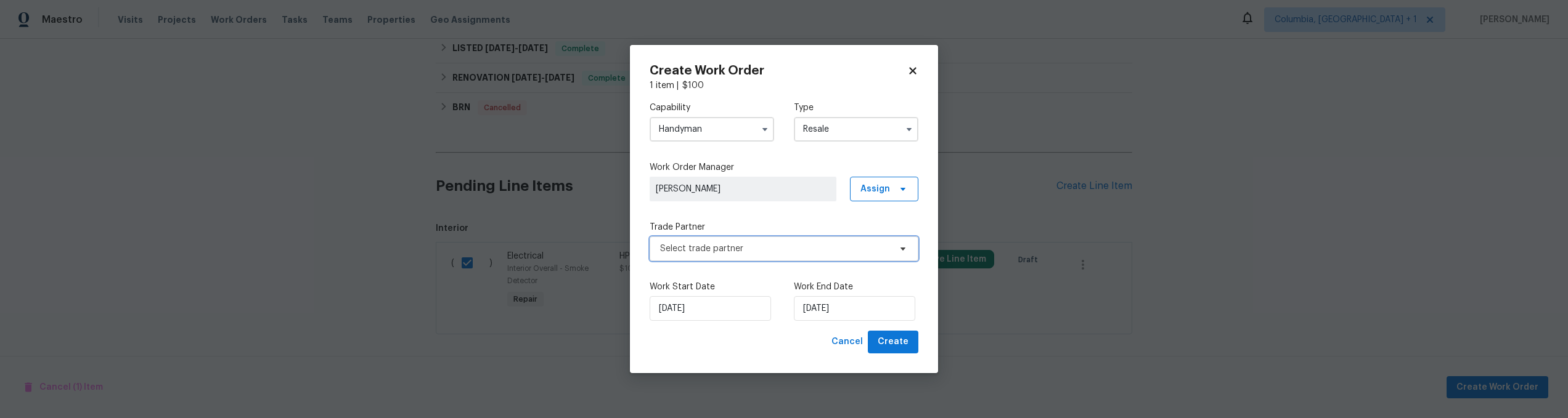
click at [816, 245] on span "Select trade partner" at bounding box center [775, 249] width 230 height 12
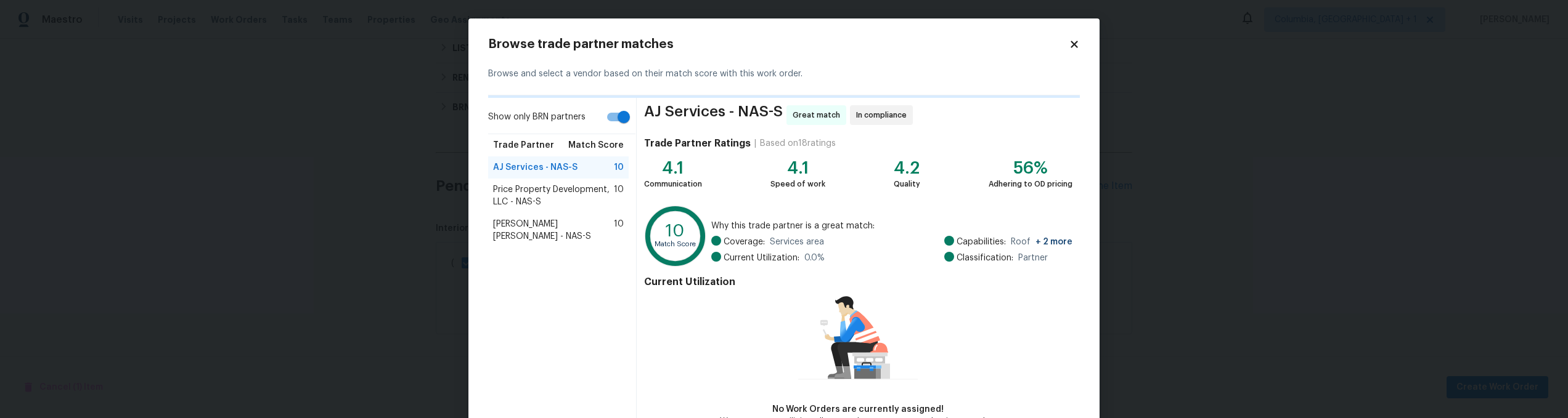
scroll to position [77, 0]
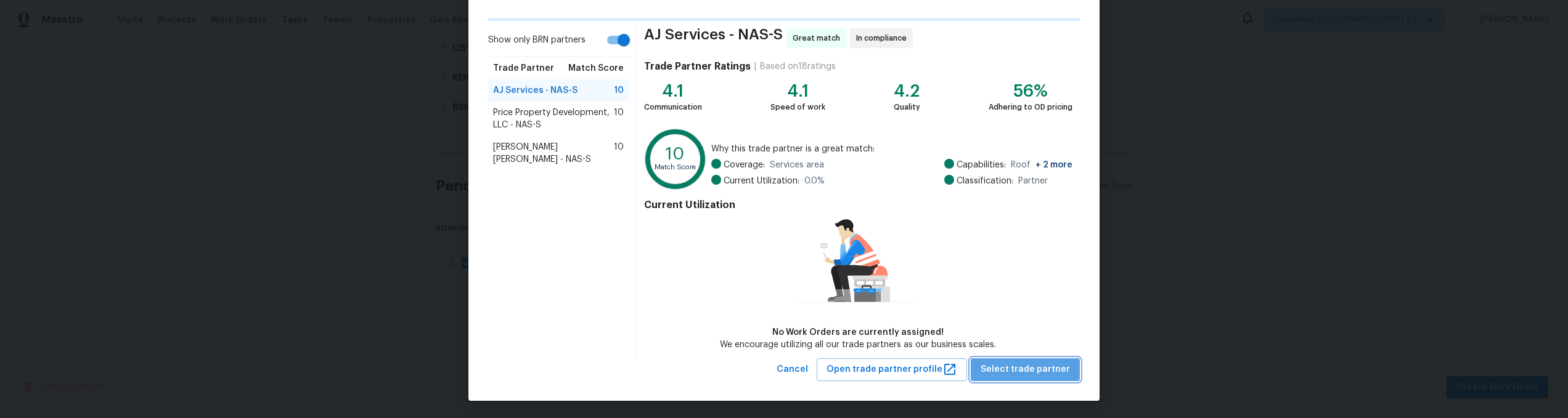
click at [1030, 362] on span "Select trade partner" at bounding box center [1025, 370] width 89 height 15
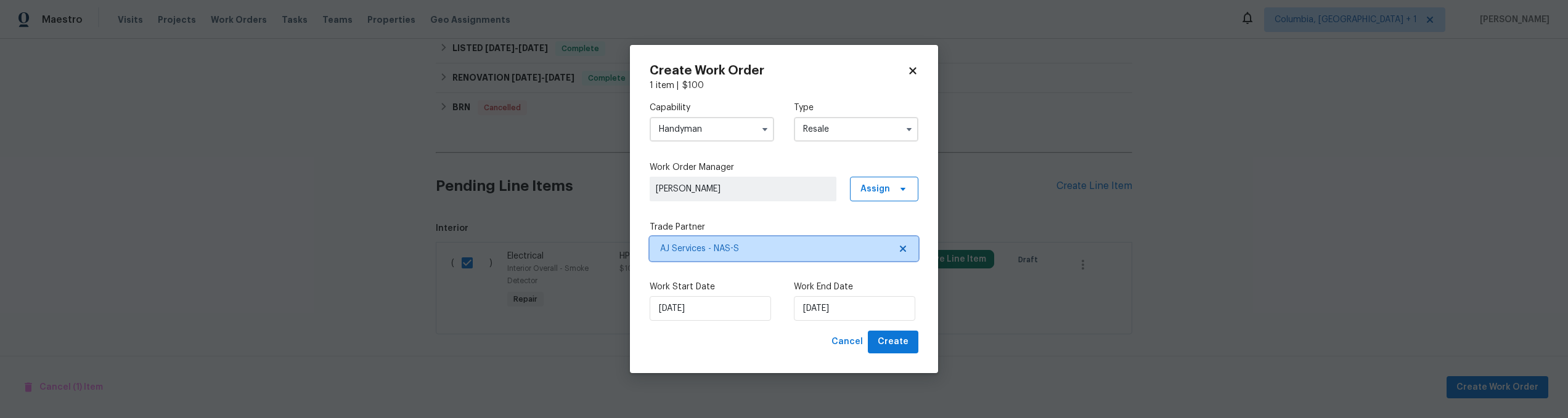
scroll to position [0, 0]
click at [906, 345] on span "Create" at bounding box center [893, 342] width 31 height 15
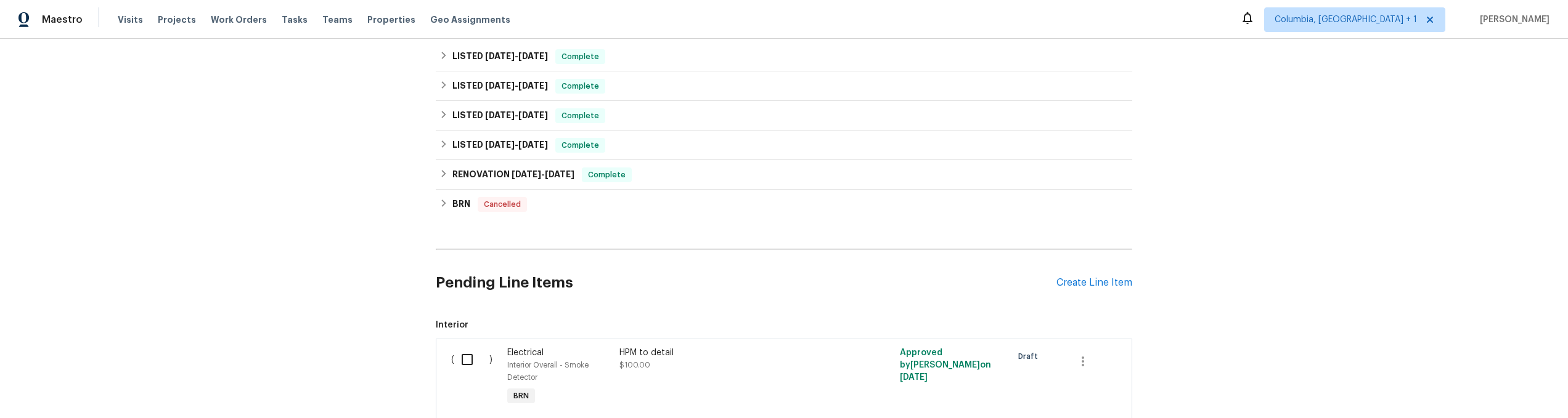
scroll to position [499, 0]
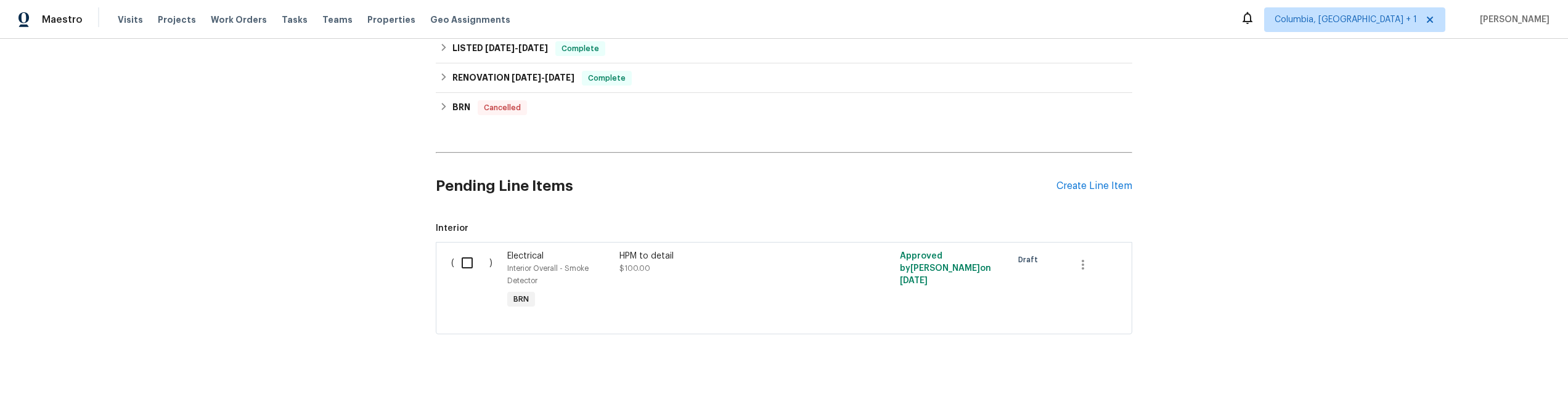
click at [1290, 145] on div "Back to all projects 301 Springdale Dr, Columbia, TN 38401 4 Beds | 3 Baths | T…" at bounding box center [784, 228] width 1568 height 379
click at [472, 257] on input "checkbox" at bounding box center [471, 263] width 35 height 25
checkbox input "true"
click at [1478, 385] on span "Create Work Order" at bounding box center [1496, 388] width 82 height 15
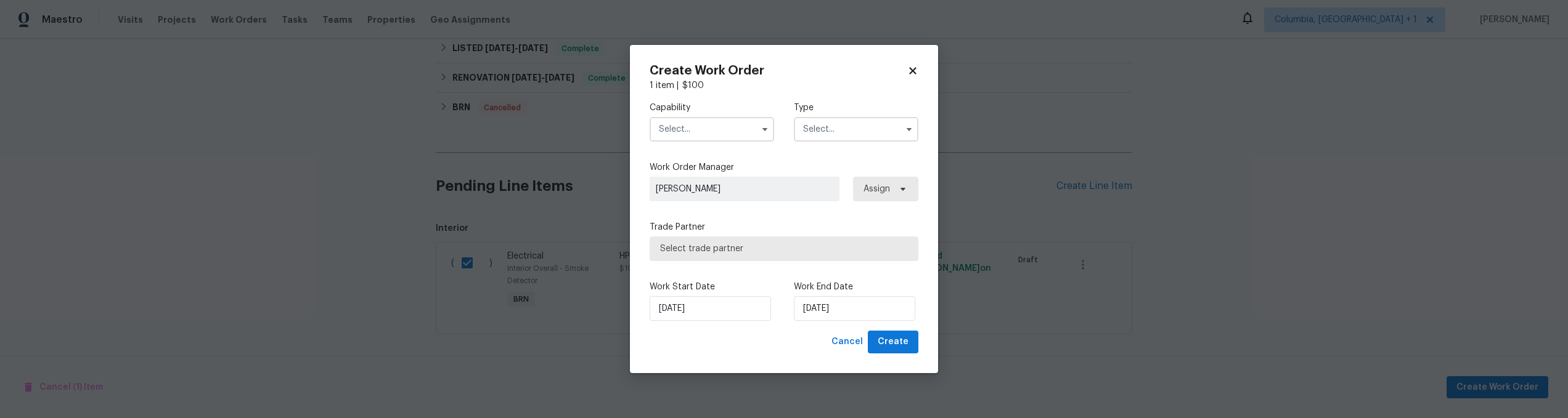
click at [697, 129] on input "text" at bounding box center [712, 129] width 124 height 24
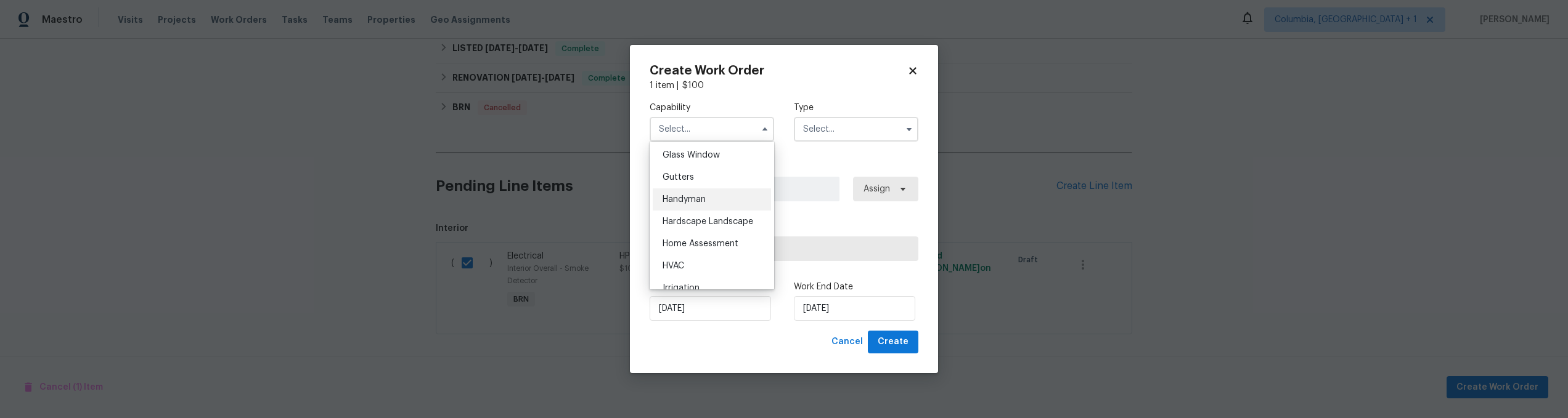
click at [715, 206] on div "Handyman" at bounding box center [712, 200] width 119 height 23
type input "Handyman"
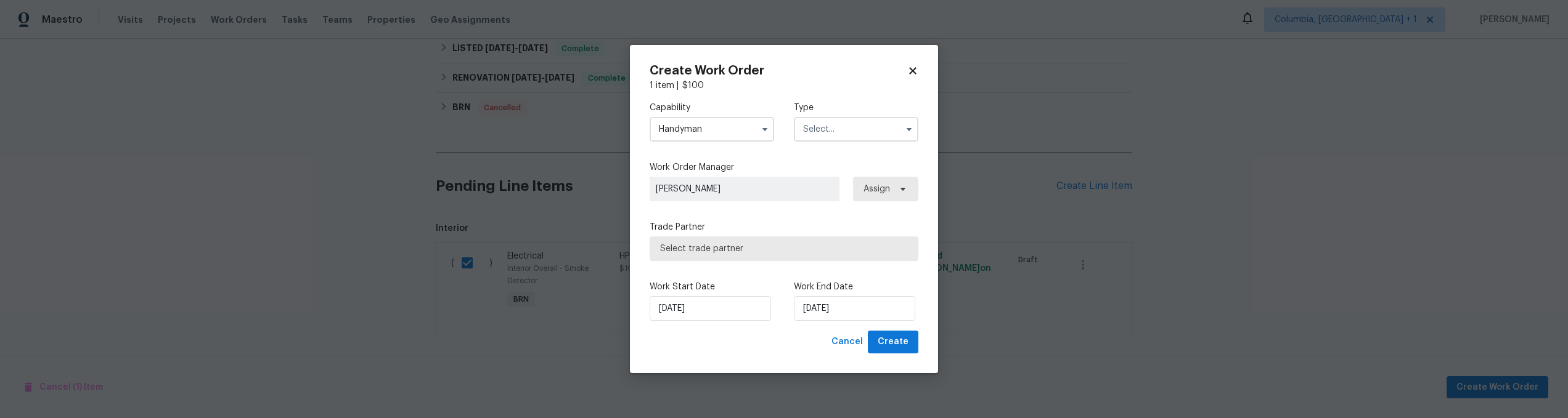
click at [816, 134] on input "text" at bounding box center [856, 129] width 124 height 24
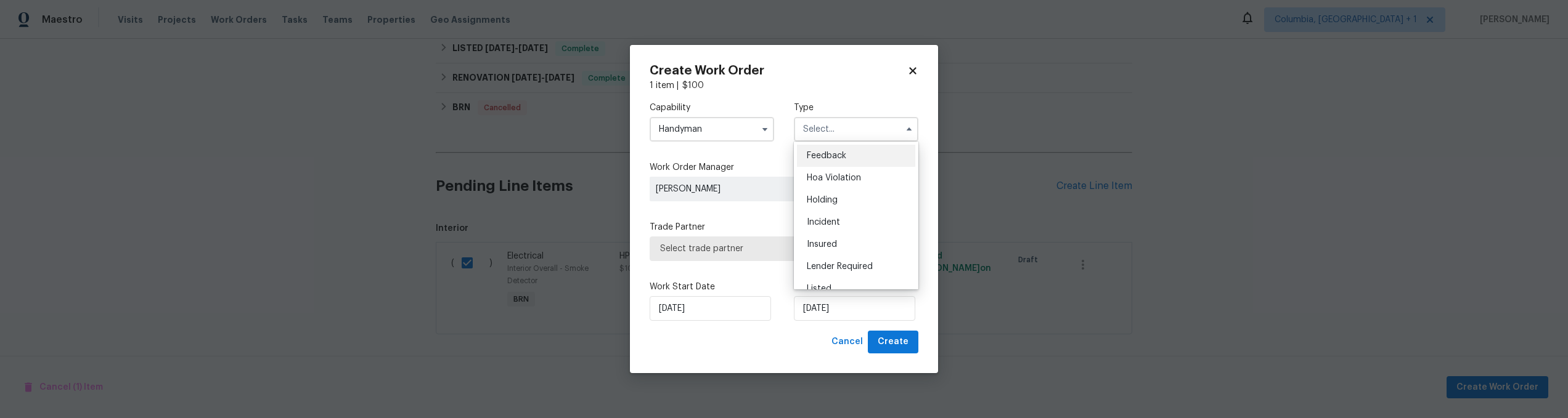
scroll to position [280, 0]
click at [851, 213] on div "Resale" at bounding box center [856, 209] width 119 height 23
type input "Resale"
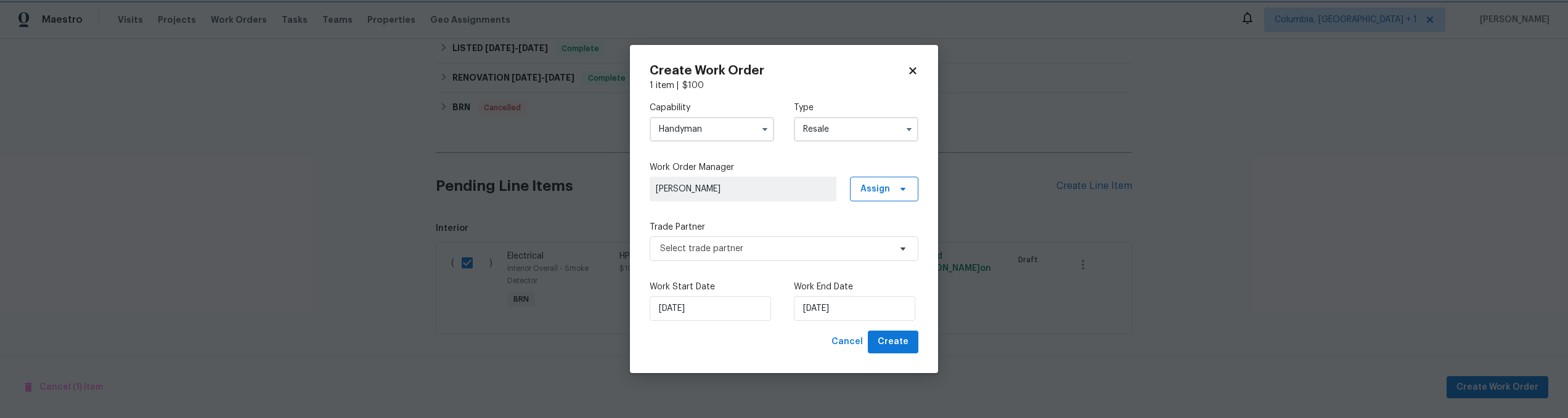
scroll to position [0, 0]
click at [903, 340] on span "Create" at bounding box center [893, 342] width 31 height 15
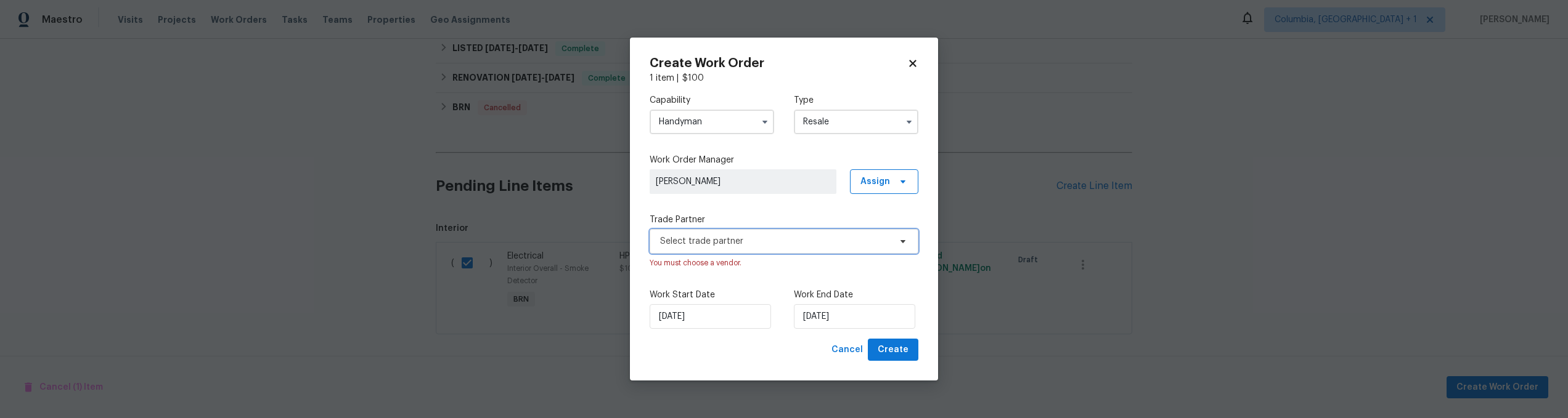
click at [710, 250] on span "Select trade partner" at bounding box center [784, 241] width 268 height 24
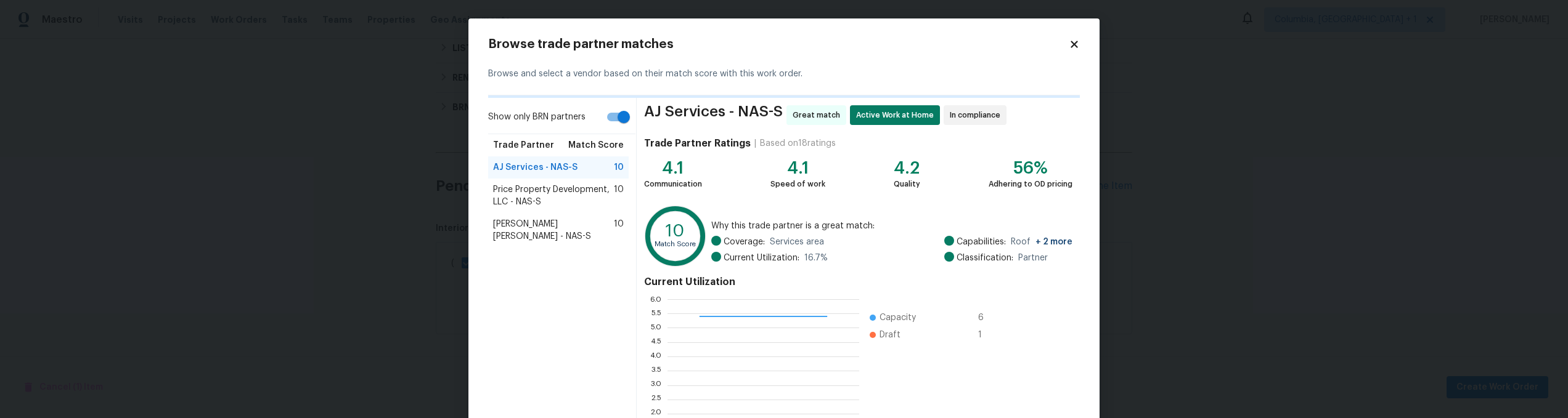
scroll to position [127, 0]
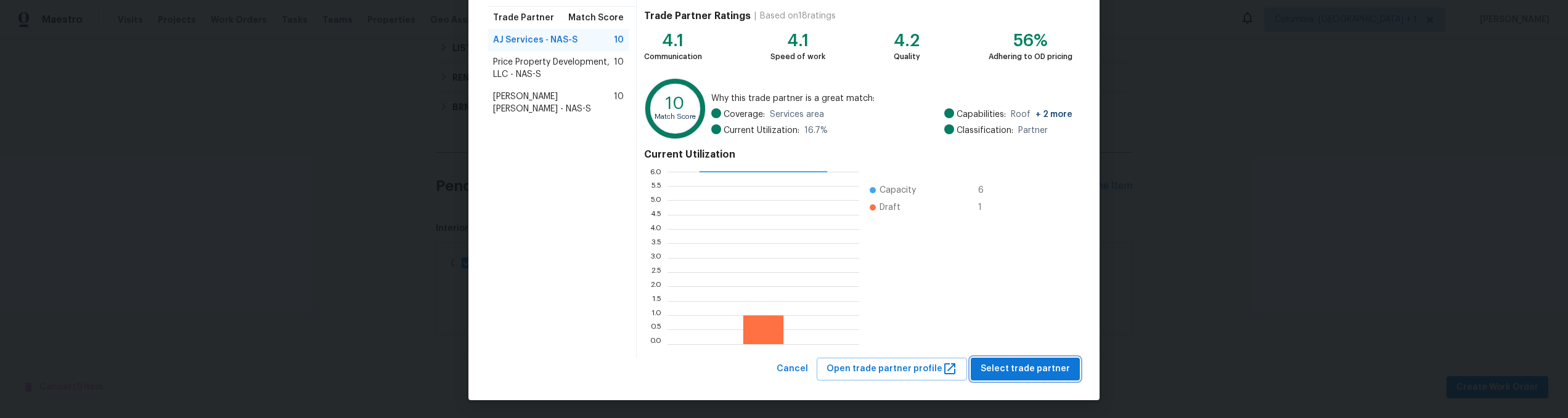
click at [1018, 367] on span "Select trade partner" at bounding box center [1025, 369] width 89 height 15
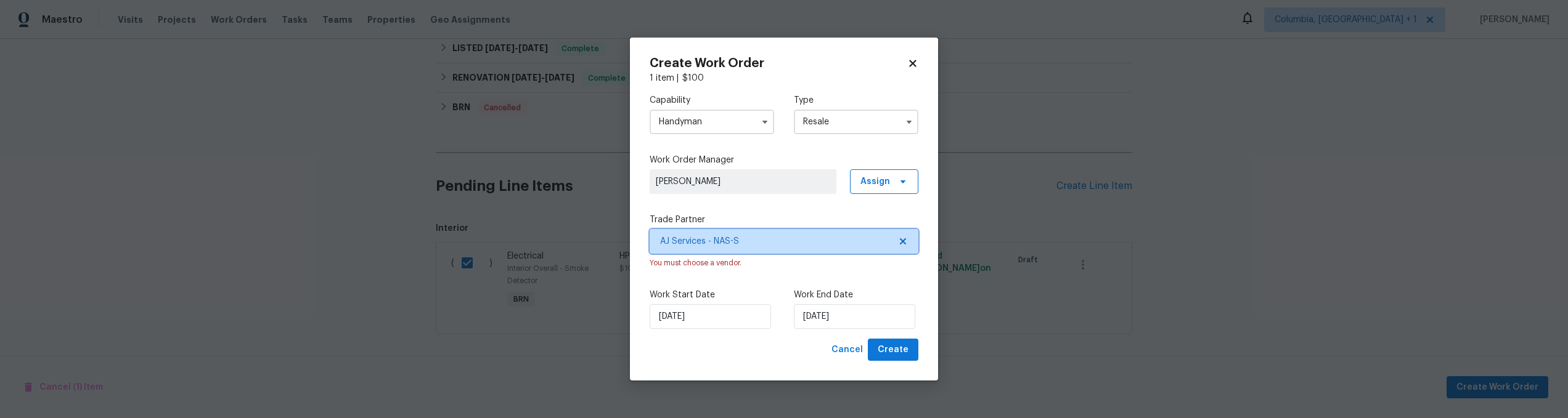
scroll to position [0, 0]
click at [890, 347] on span "Create" at bounding box center [893, 350] width 31 height 15
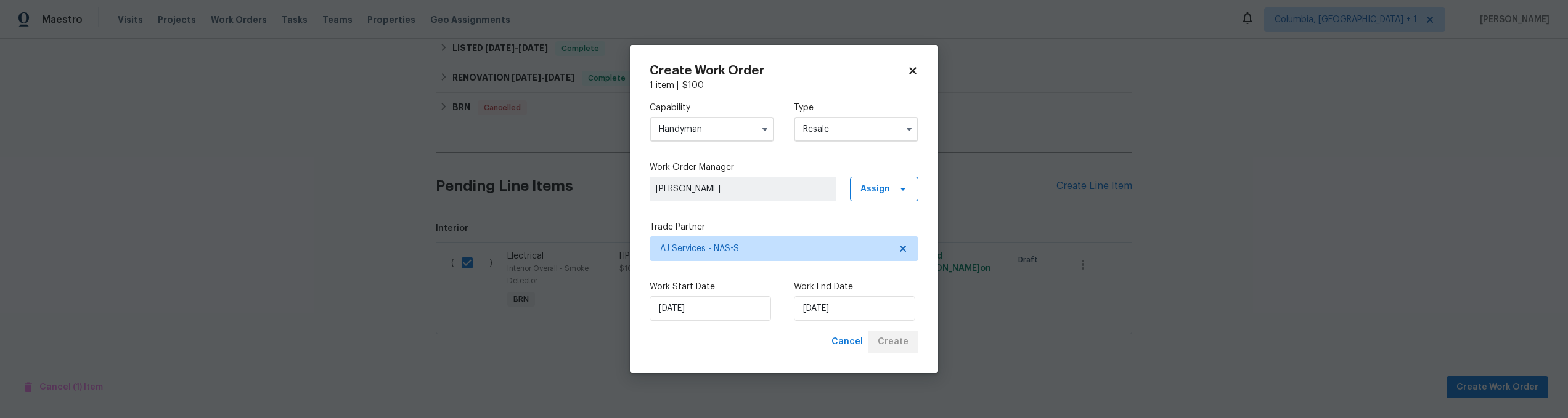
checkbox input "false"
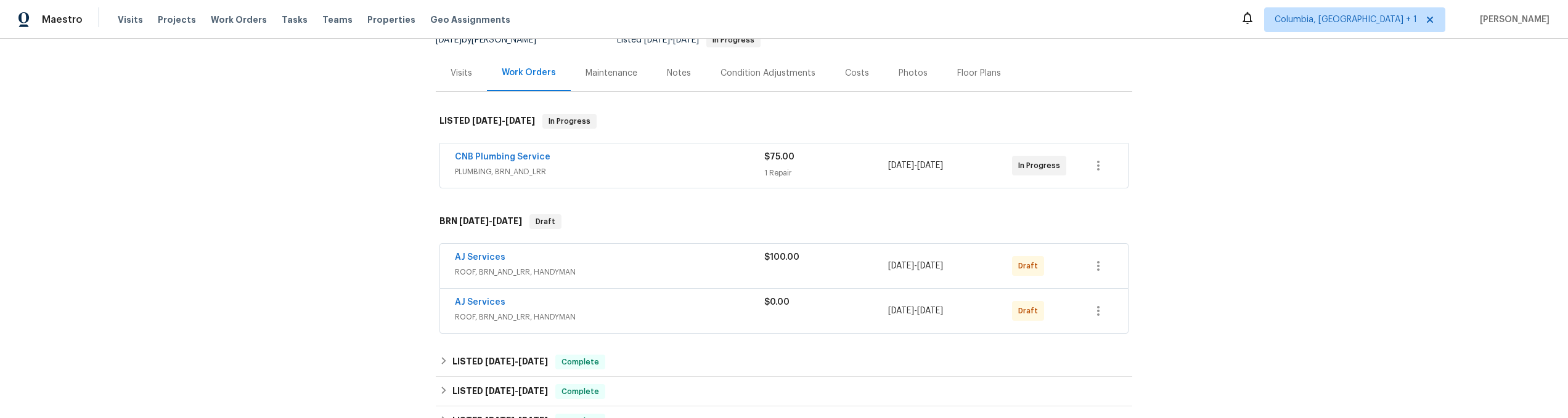
scroll to position [98, 0]
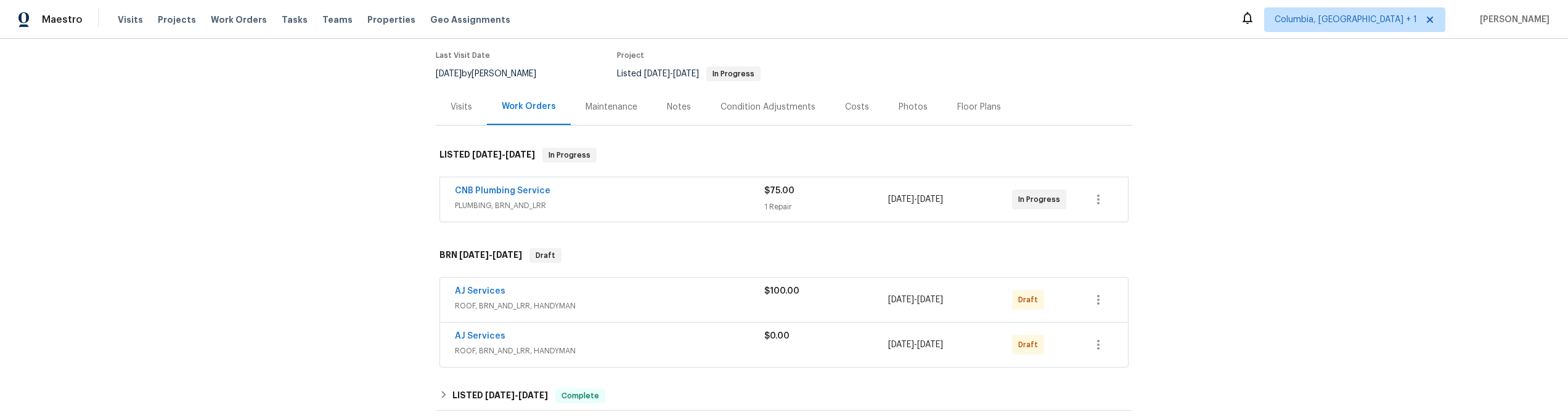
click at [1102, 285] on div at bounding box center [1097, 299] width 29 height 29
click at [1095, 299] on icon "button" at bounding box center [1098, 300] width 15 height 15
click at [1113, 394] on li "Delete" at bounding box center [1148, 394] width 137 height 21
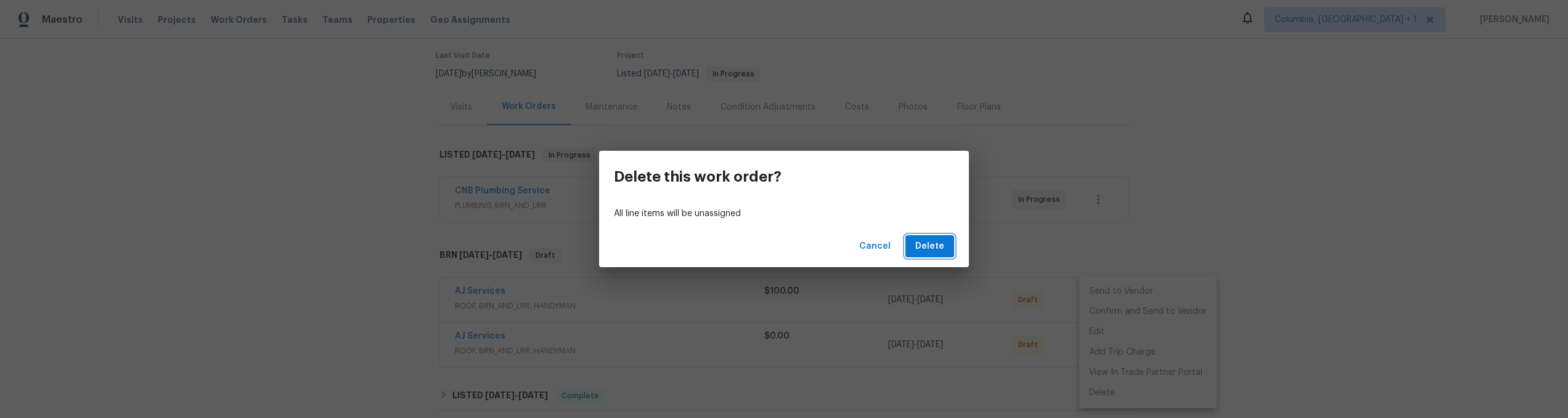
click at [935, 250] on span "Delete" at bounding box center [929, 247] width 29 height 15
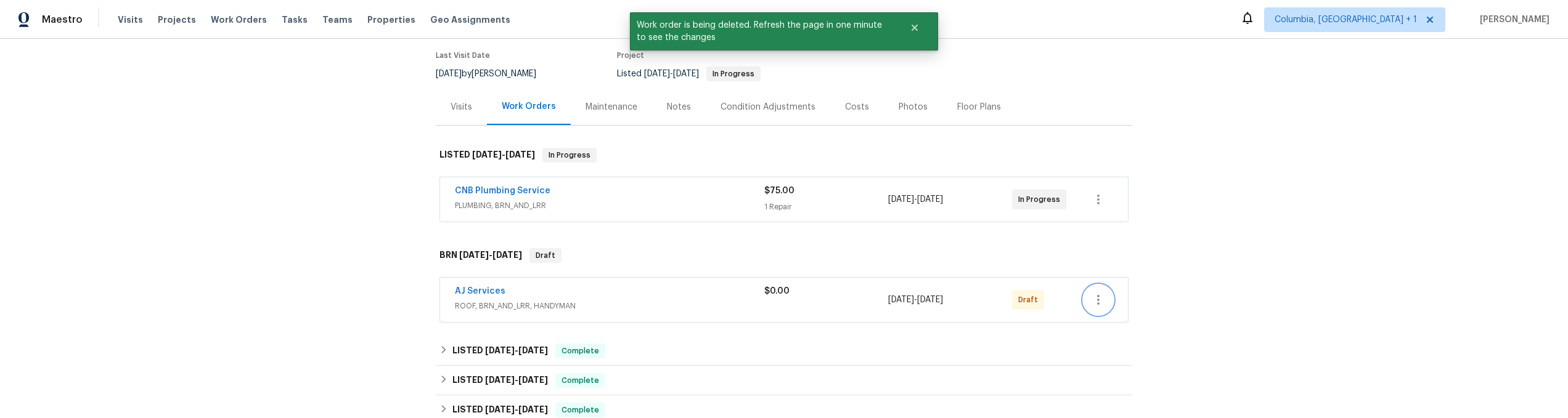
click at [1094, 302] on icon "button" at bounding box center [1098, 300] width 15 height 15
click at [1113, 386] on li "Delete" at bounding box center [1148, 394] width 137 height 21
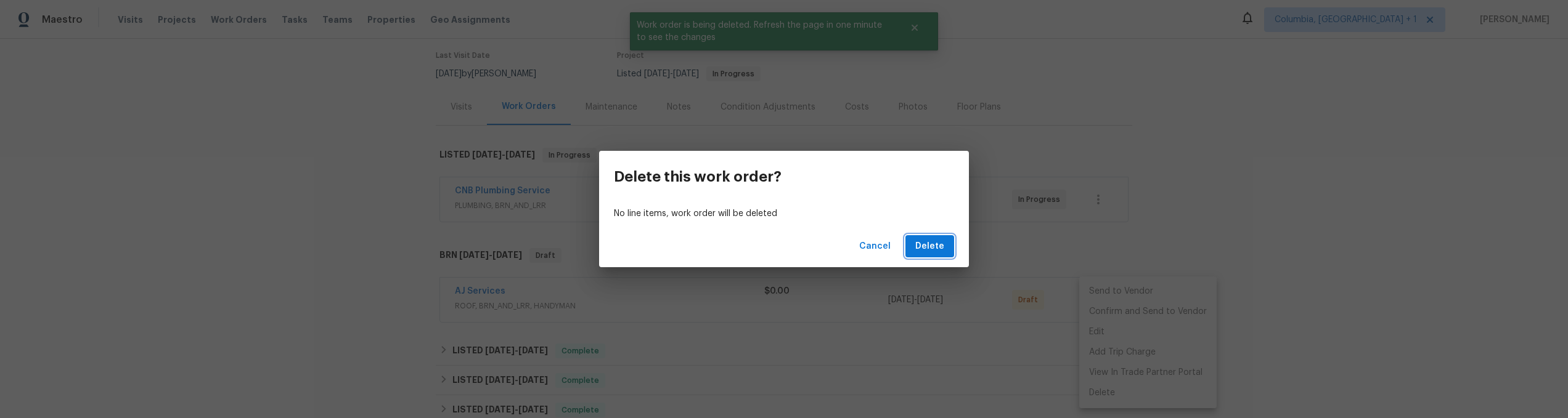
click at [951, 251] on button "Delete" at bounding box center [929, 247] width 49 height 23
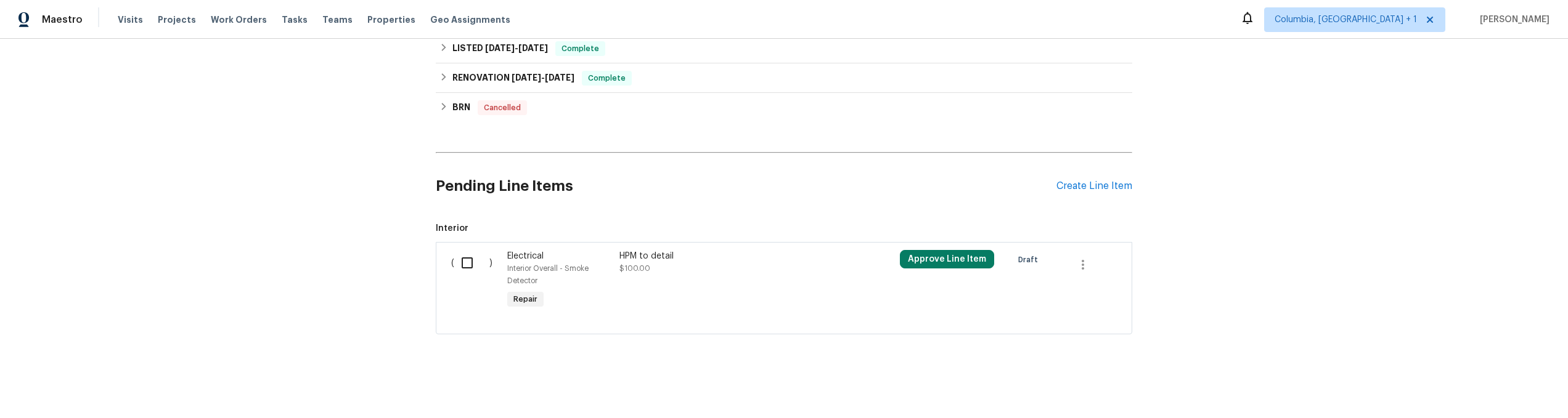
scroll to position [494, 0]
click at [470, 252] on input "checkbox" at bounding box center [471, 263] width 35 height 25
checkbox input "true"
click at [1483, 384] on span "Create Work Order" at bounding box center [1496, 388] width 82 height 15
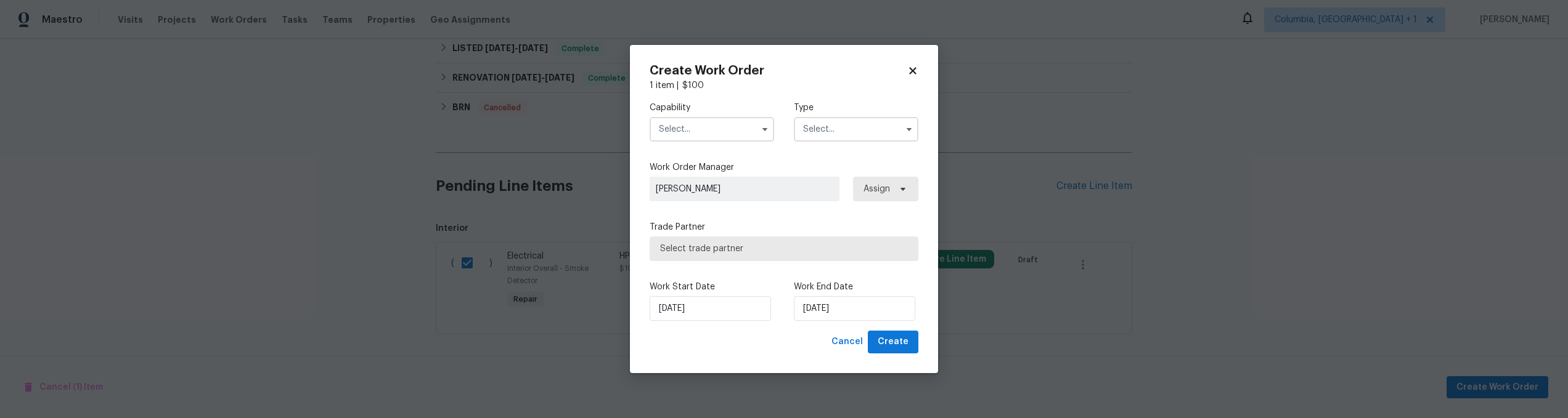
click at [704, 133] on input "text" at bounding box center [712, 129] width 124 height 24
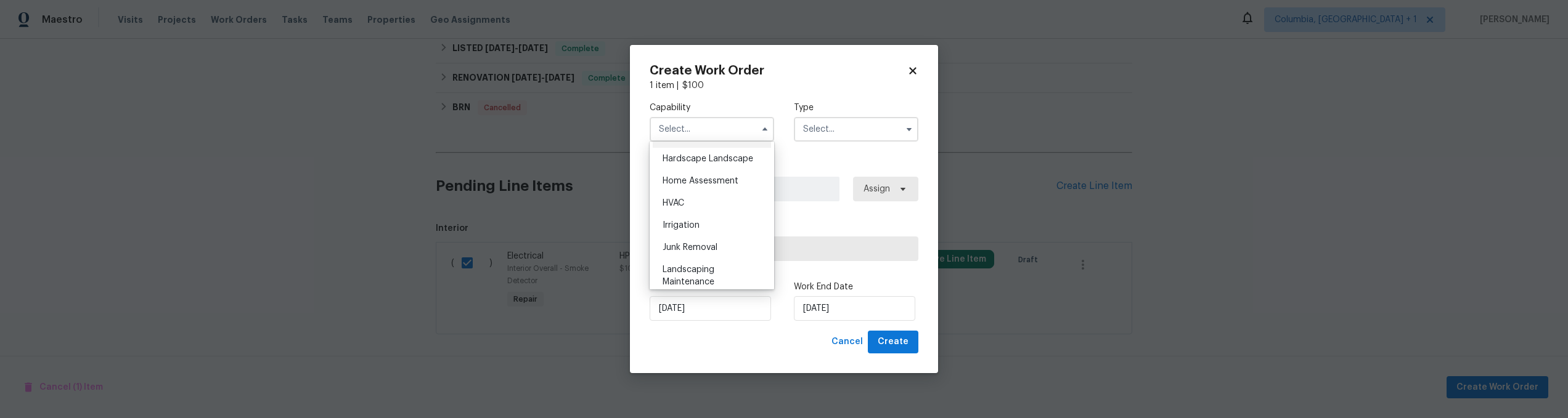
click at [708, 148] on div "Handyman" at bounding box center [712, 137] width 119 height 23
type input "Handyman"
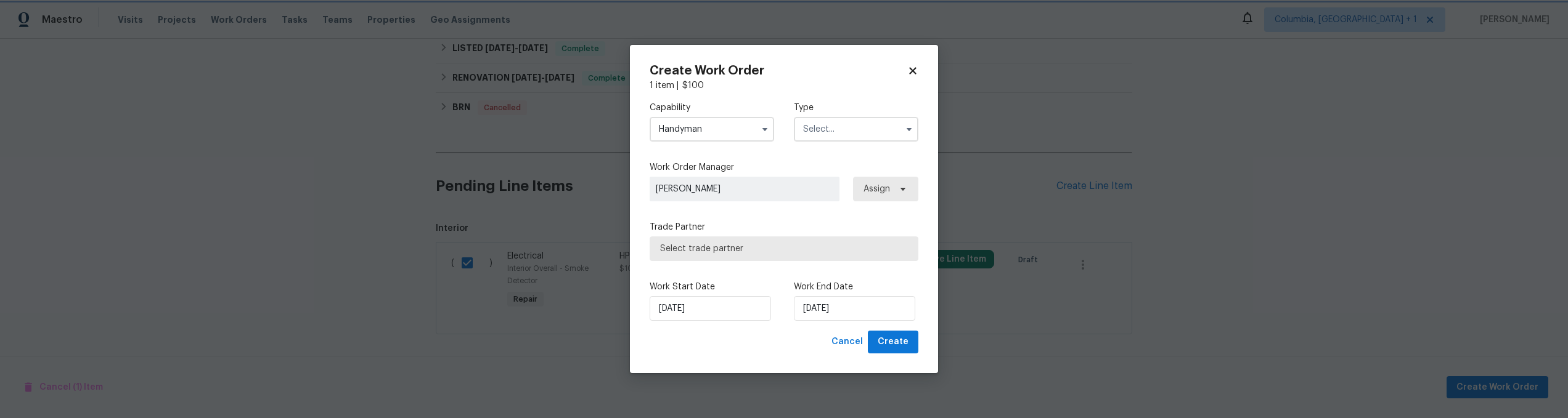
scroll to position [667, 0]
click at [847, 135] on input "text" at bounding box center [856, 129] width 124 height 24
click at [840, 209] on div "Resale" at bounding box center [856, 209] width 119 height 23
type input "Resale"
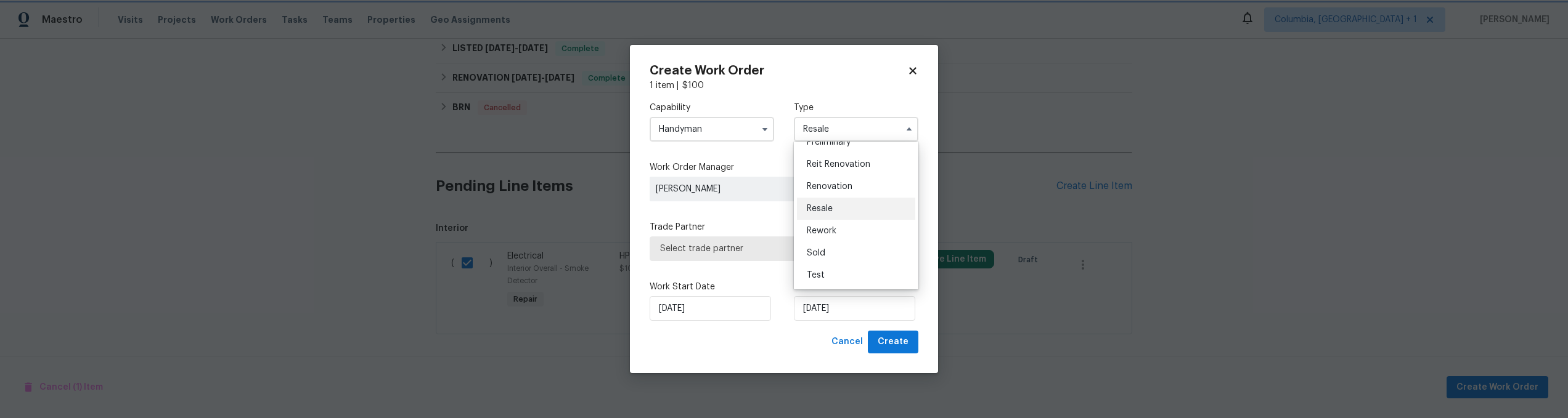
scroll to position [0, 0]
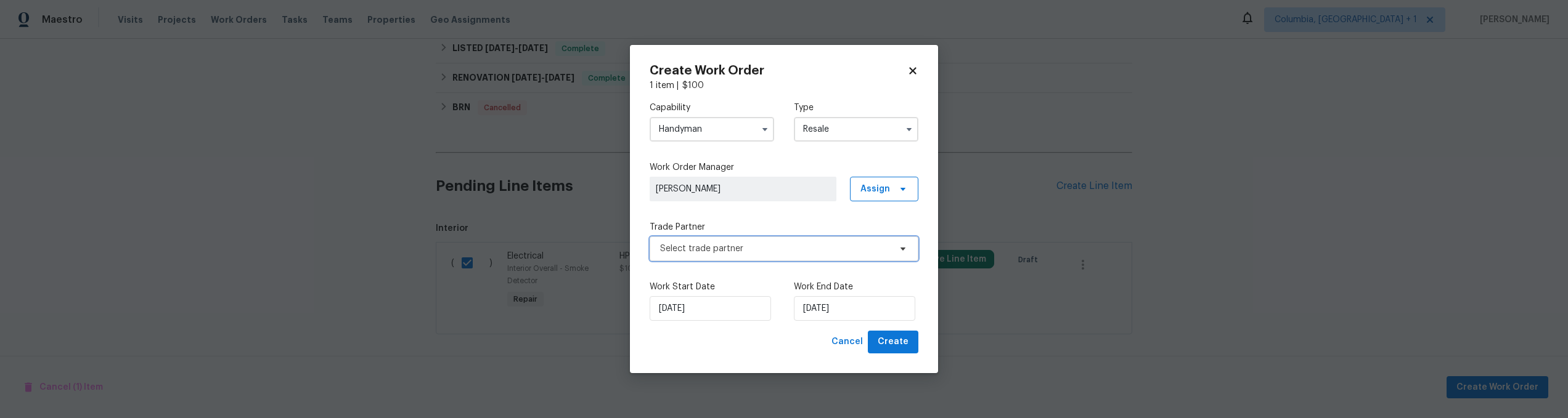
click at [799, 245] on span "Select trade partner" at bounding box center [775, 249] width 230 height 12
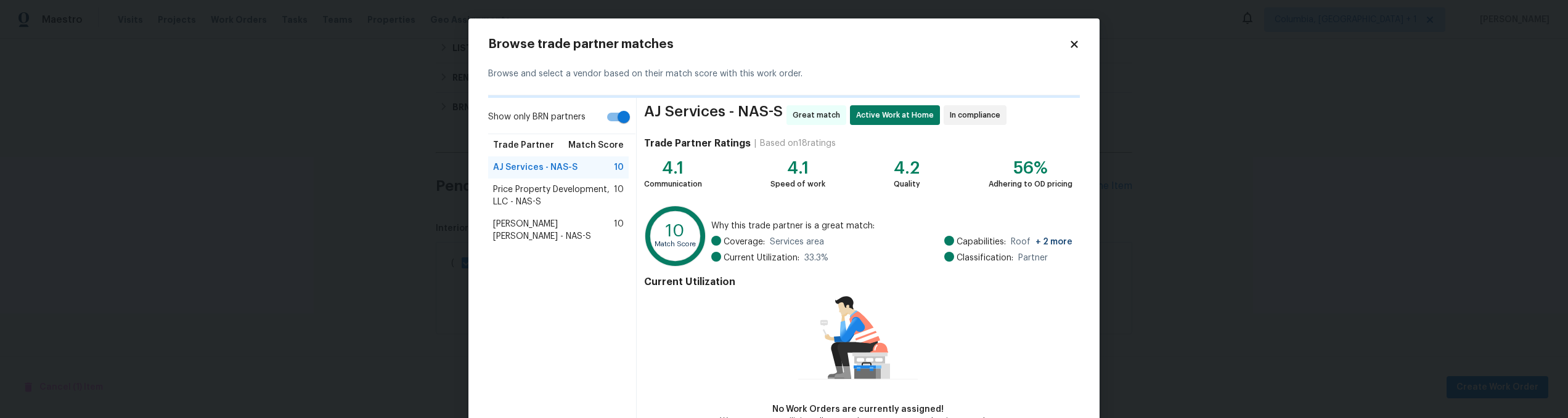
scroll to position [77, 0]
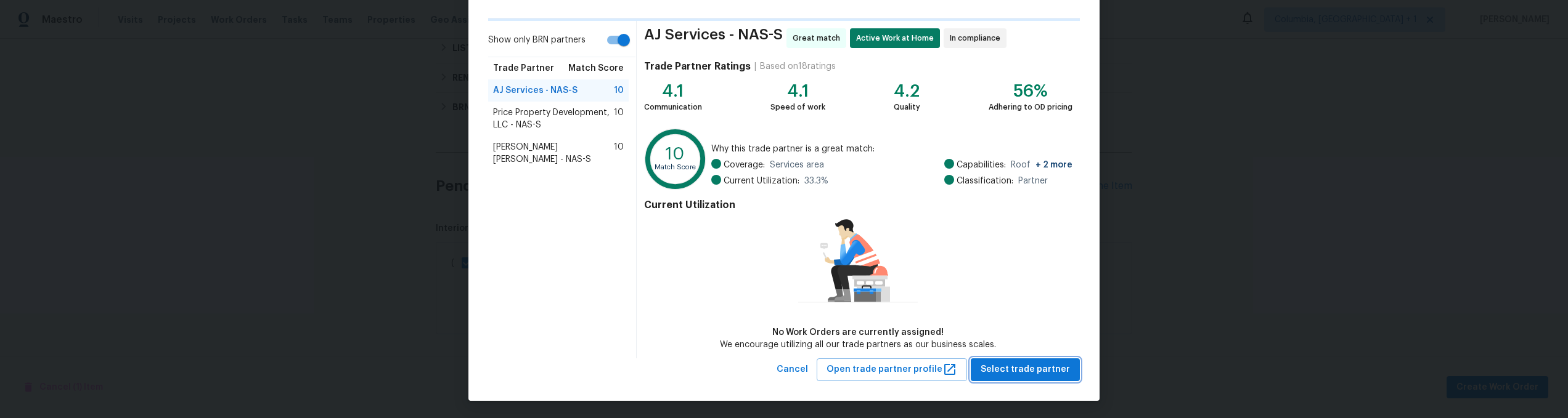
click at [1017, 364] on span "Select trade partner" at bounding box center [1025, 370] width 89 height 15
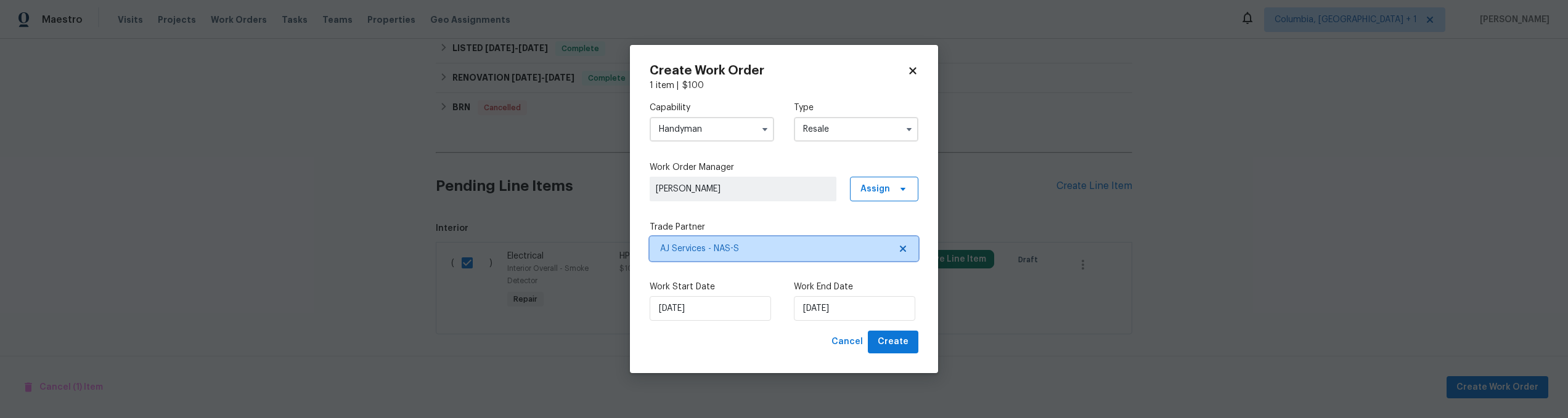
scroll to position [0, 0]
click at [897, 346] on span "Create" at bounding box center [893, 342] width 31 height 15
checkbox input "false"
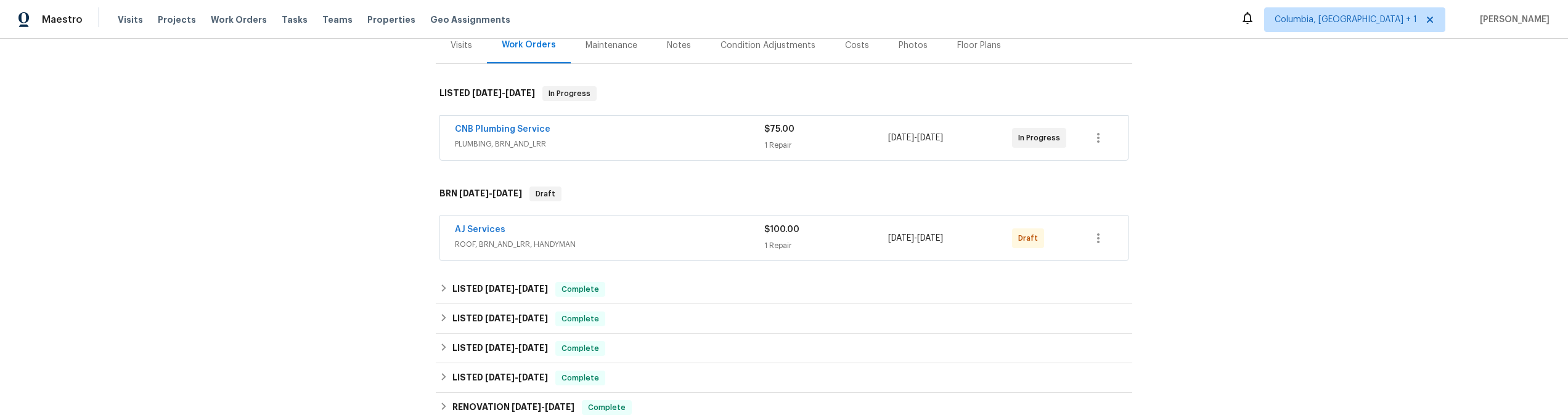
scroll to position [130, 0]
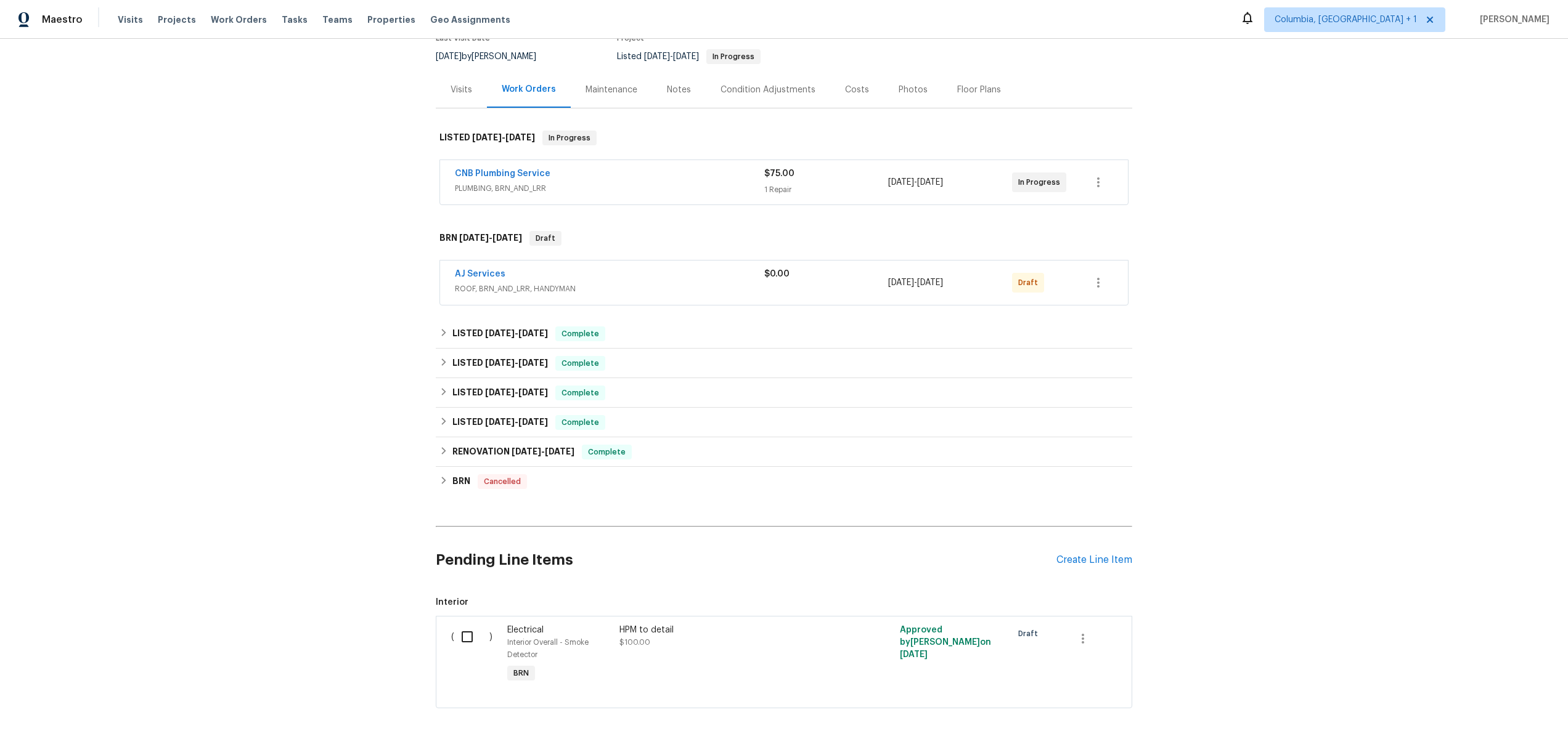
scroll to position [47, 0]
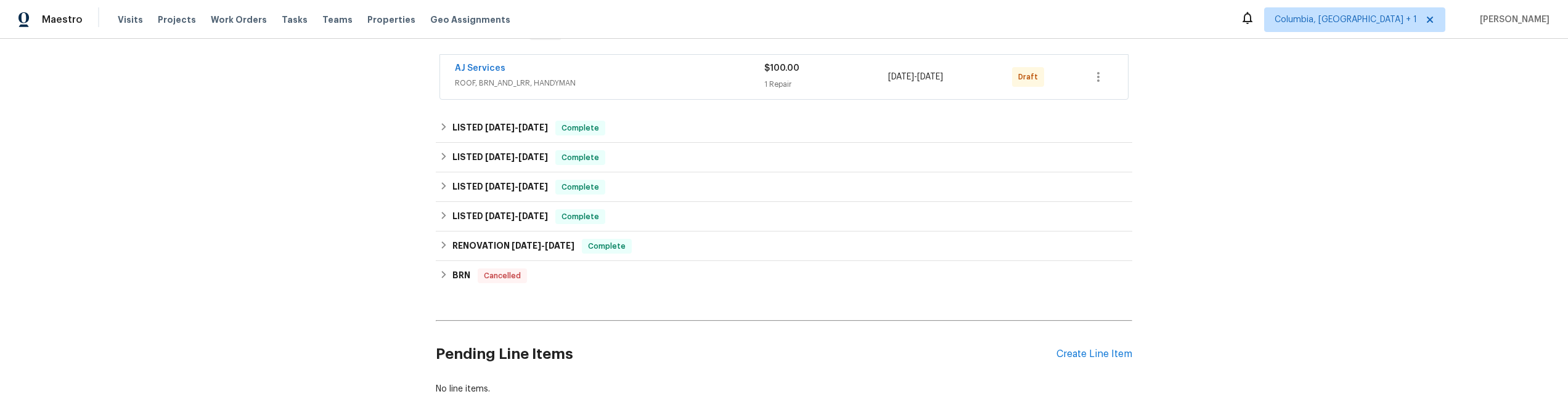
scroll to position [217, 0]
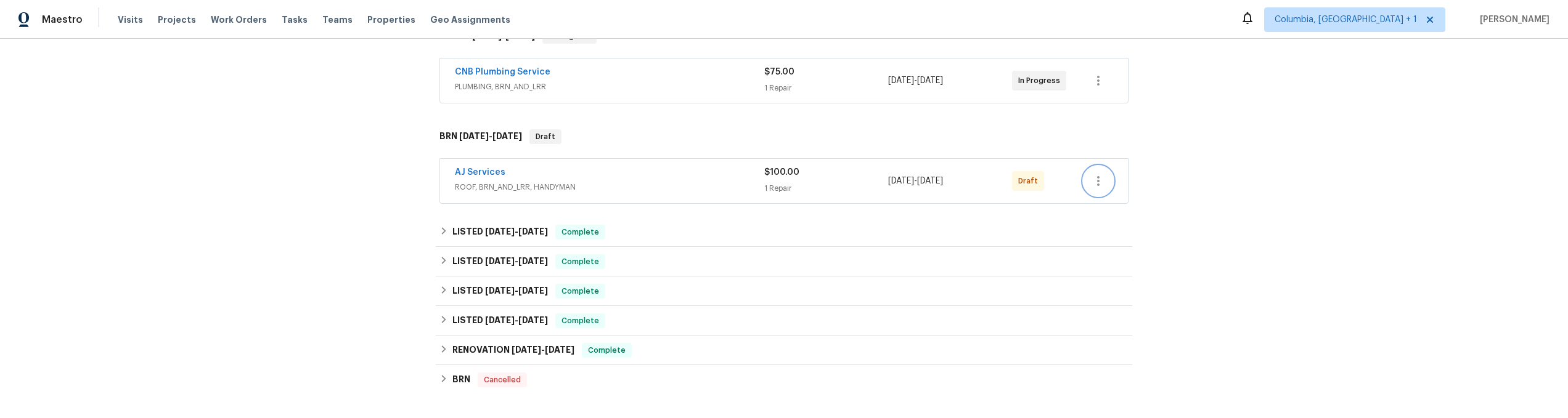
click at [1092, 189] on button "button" at bounding box center [1097, 181] width 29 height 29
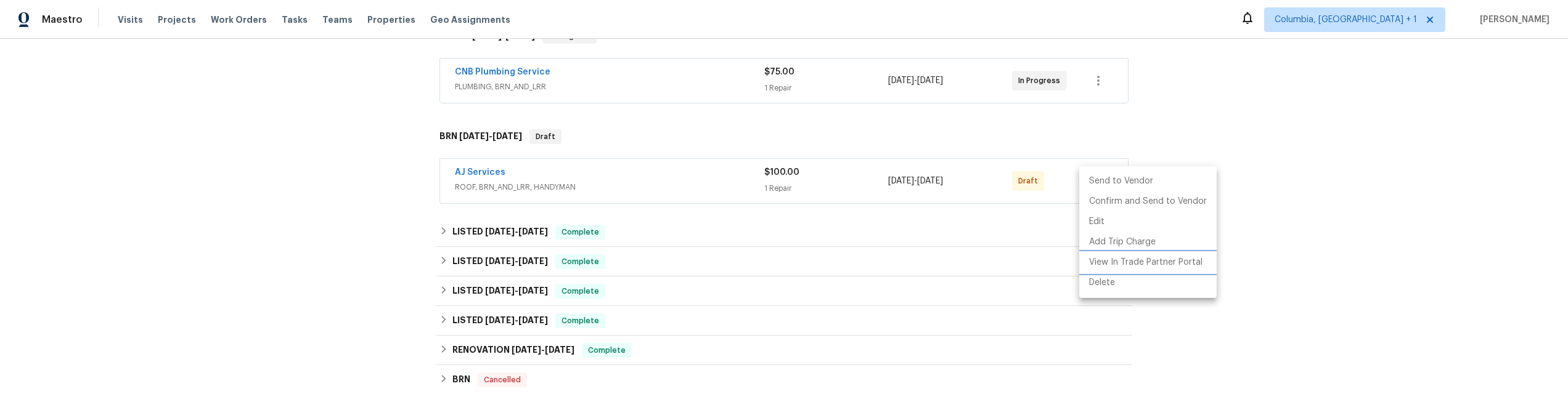
click at [1105, 263] on li "View In Trade Partner Portal" at bounding box center [1148, 263] width 137 height 21
click at [1107, 282] on li "Delete" at bounding box center [1148, 283] width 137 height 21
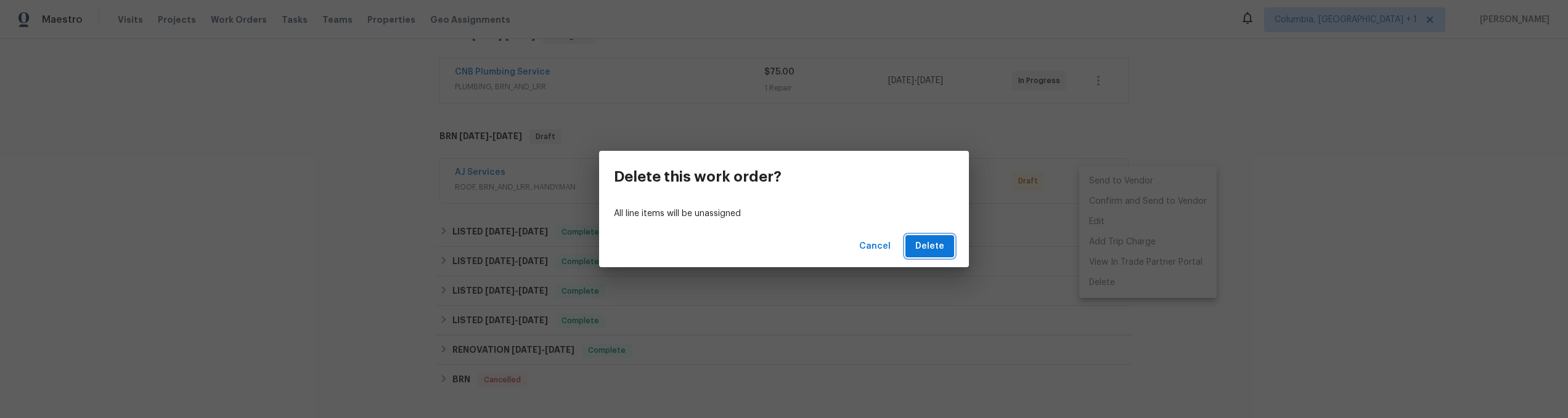
click at [951, 250] on button "Delete" at bounding box center [929, 247] width 49 height 23
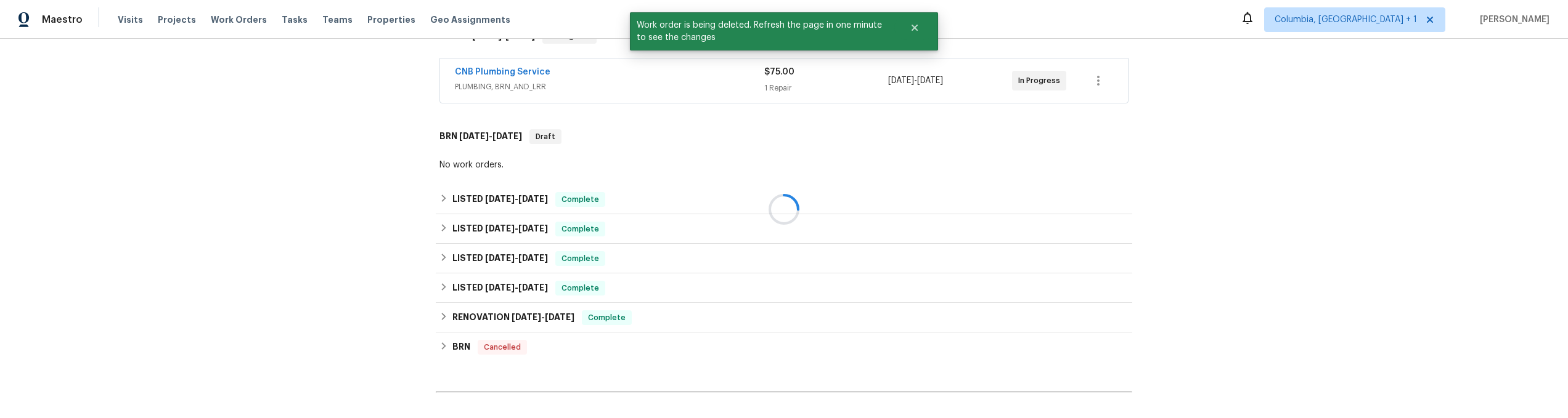
scroll to position [466, 0]
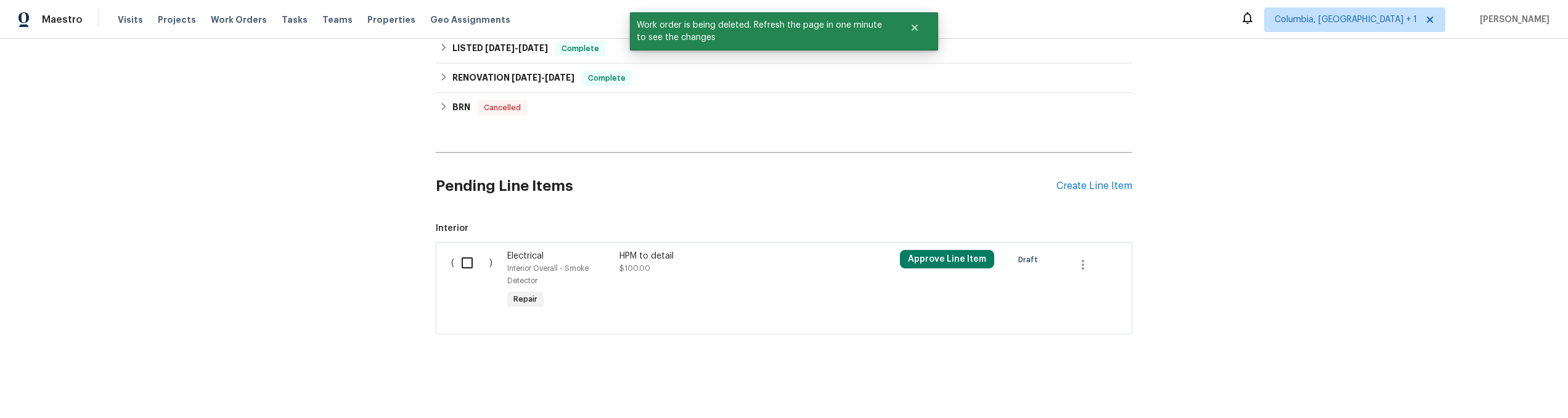
click at [557, 265] on span "Interior Overall - Smoke Detector" at bounding box center [548, 274] width 81 height 20
click at [460, 252] on input "checkbox" at bounding box center [471, 263] width 35 height 25
checkbox input "true"
click at [1492, 384] on span "Create Work Order" at bounding box center [1496, 388] width 82 height 15
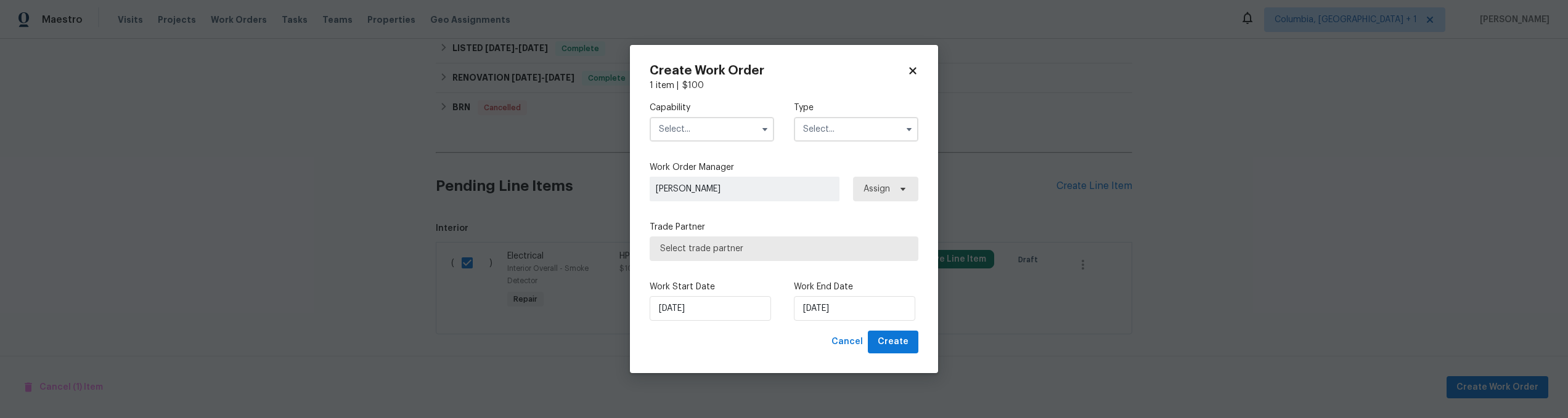
click at [736, 131] on input "text" at bounding box center [712, 129] width 124 height 24
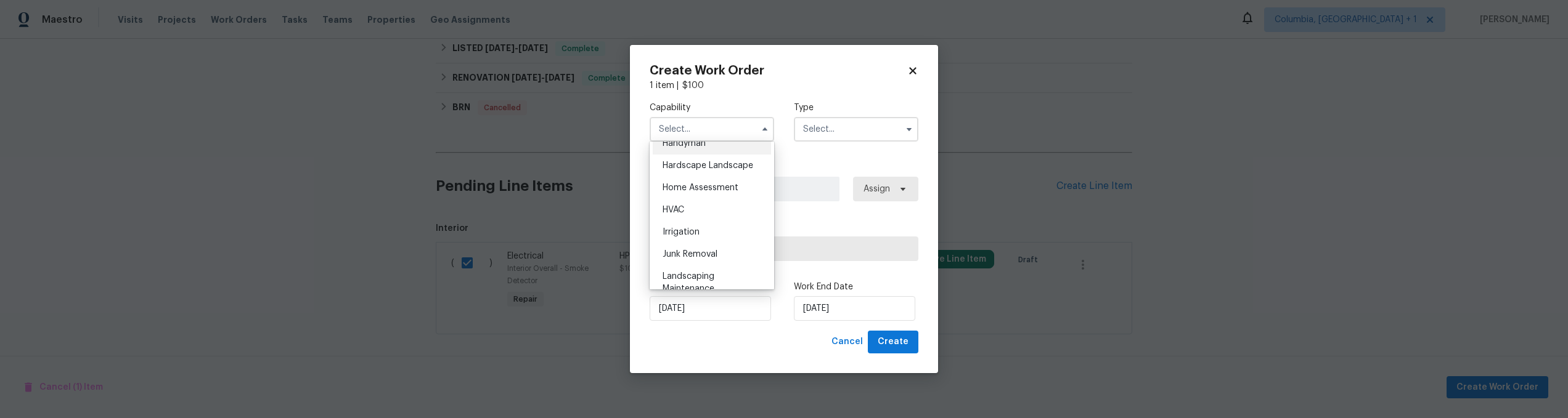
click at [713, 154] on div "Handyman" at bounding box center [712, 144] width 119 height 23
type input "Handyman"
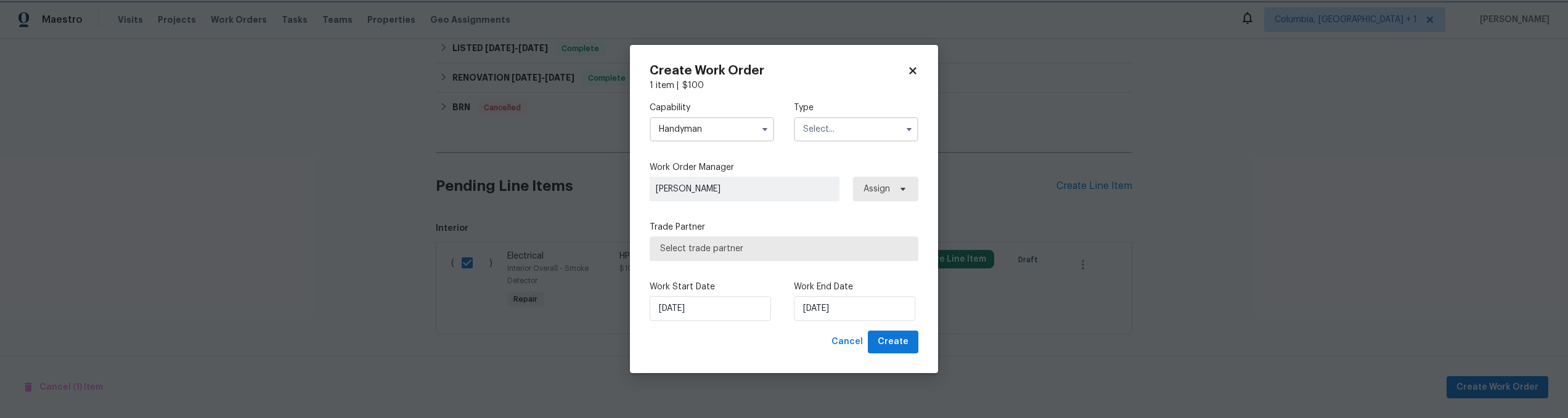
scroll to position [667, 0]
click at [845, 137] on input "text" at bounding box center [856, 129] width 124 height 24
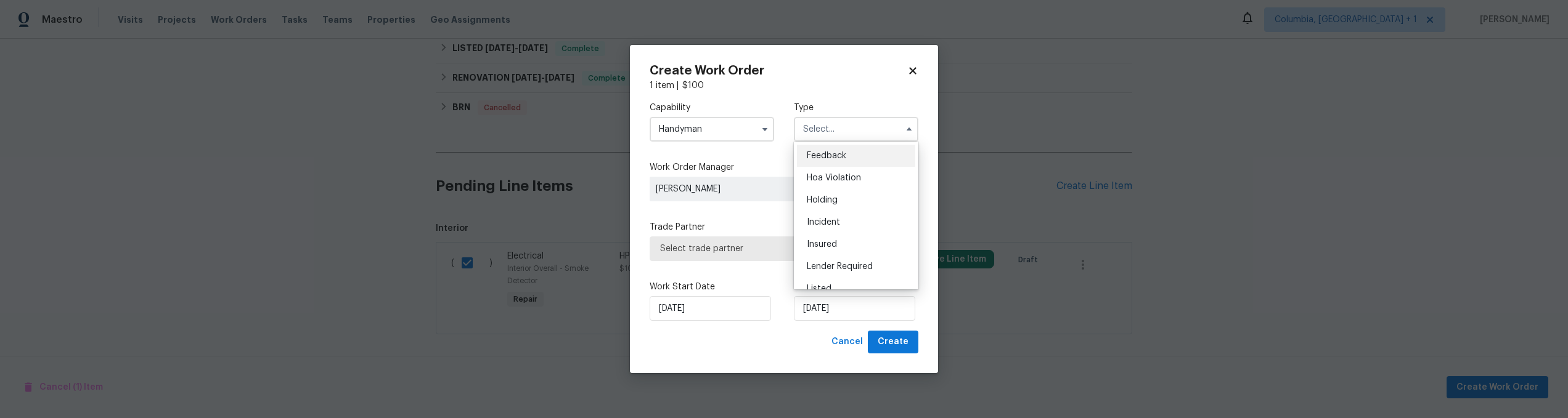
scroll to position [280, 0]
click at [838, 213] on div "Resale" at bounding box center [856, 209] width 119 height 23
type input "Resale"
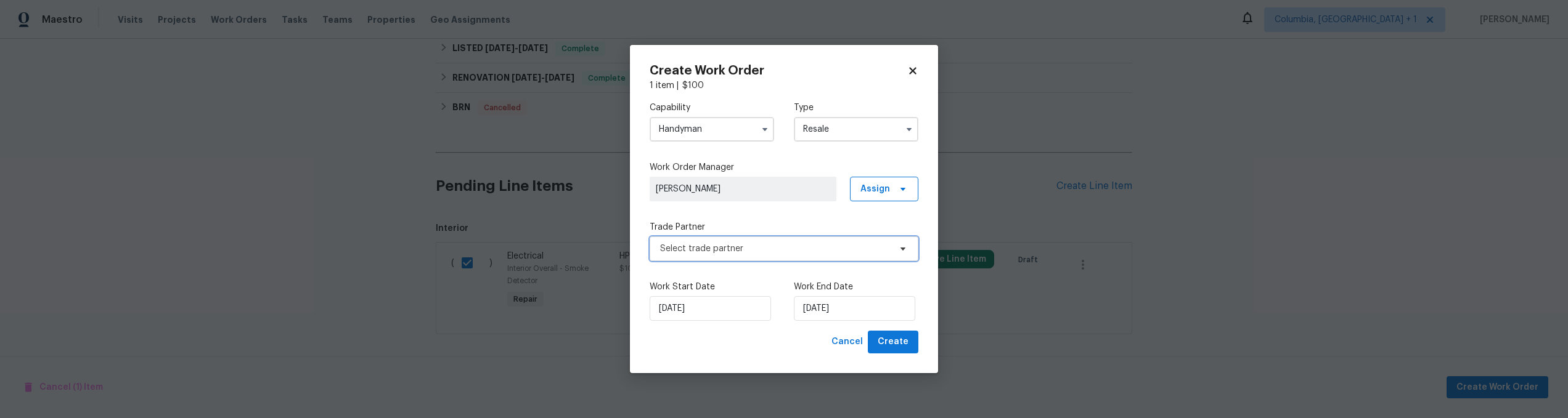
click at [791, 254] on span "Select trade partner" at bounding box center [775, 249] width 230 height 12
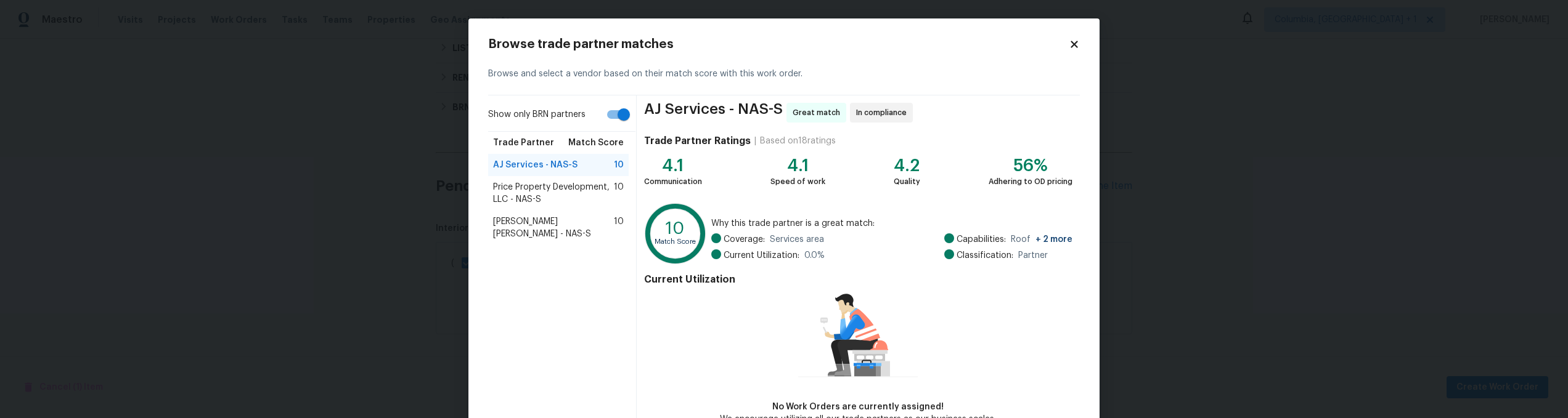
scroll to position [74, 0]
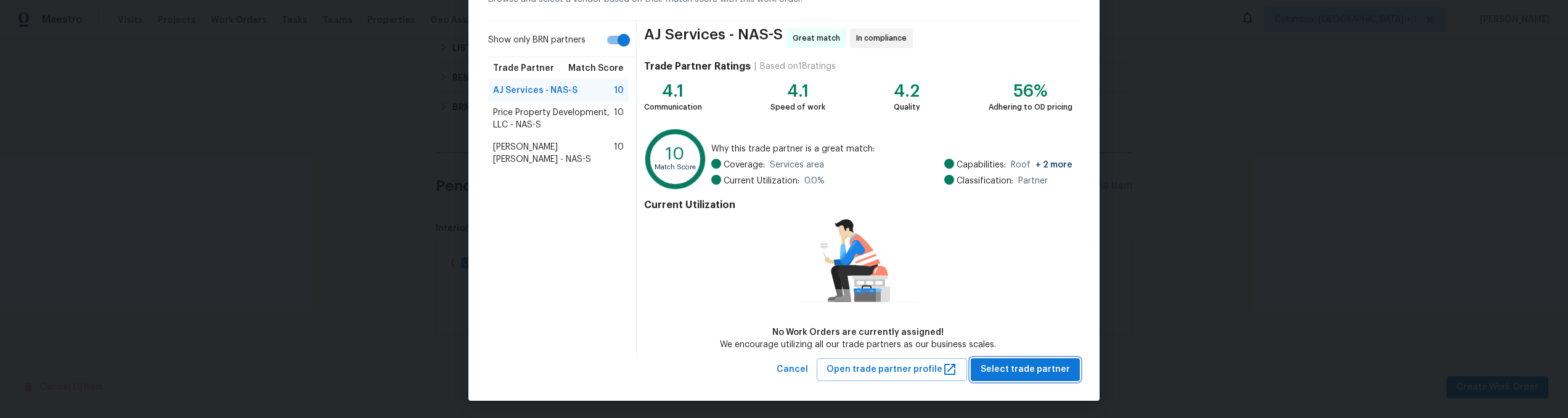
click at [1020, 368] on span "Select trade partner" at bounding box center [1025, 370] width 89 height 15
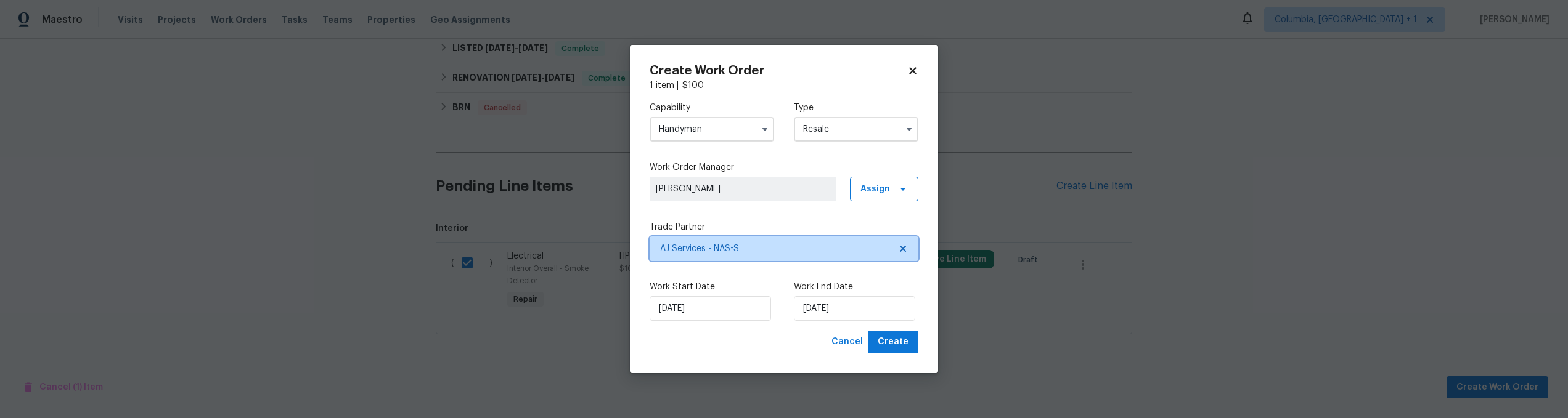
scroll to position [0, 0]
click at [894, 346] on span "Create" at bounding box center [893, 342] width 31 height 15
checkbox input "false"
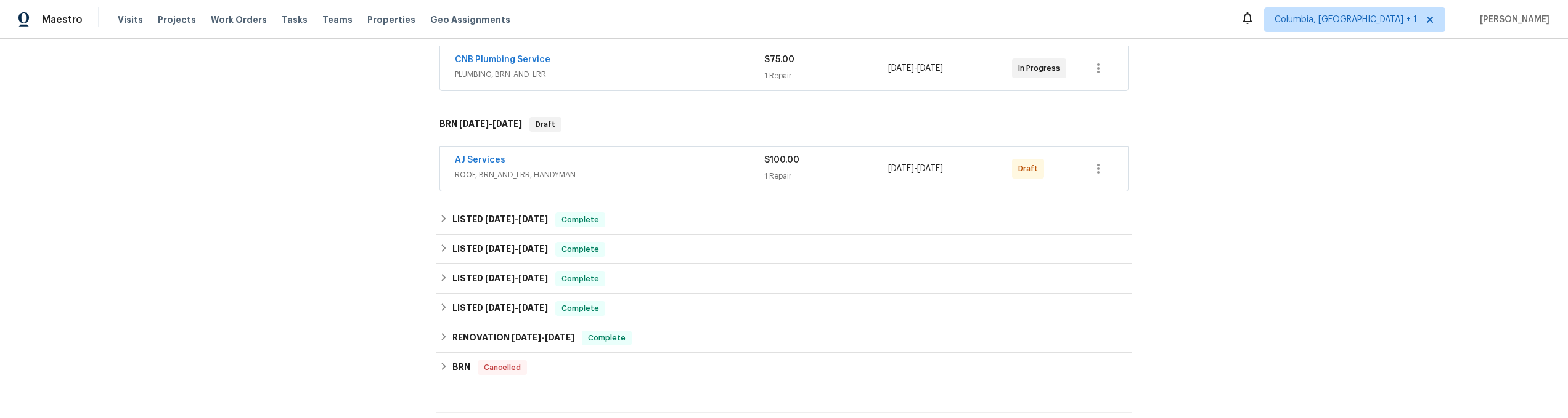
scroll to position [95, 0]
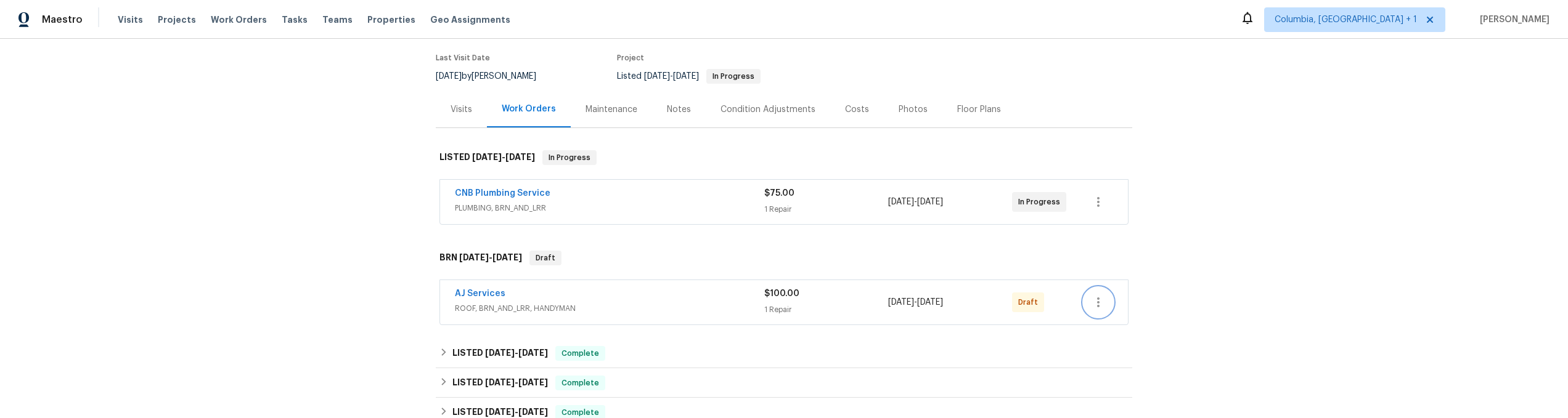
click at [1095, 297] on icon "button" at bounding box center [1098, 302] width 15 height 15
click at [1108, 396] on li "Delete" at bounding box center [1148, 394] width 137 height 21
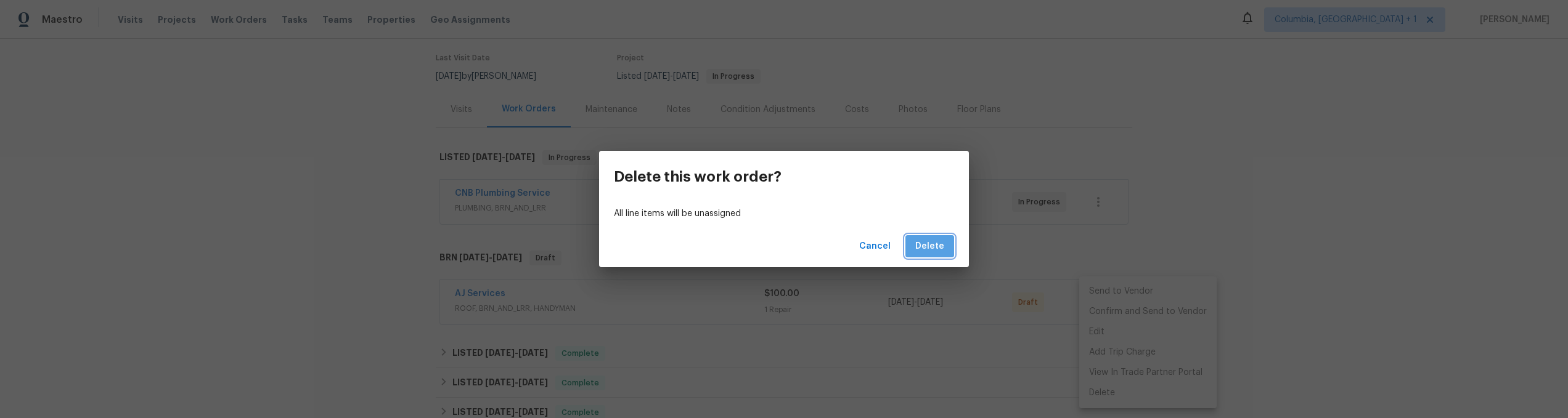
click at [933, 246] on span "Delete" at bounding box center [929, 247] width 29 height 15
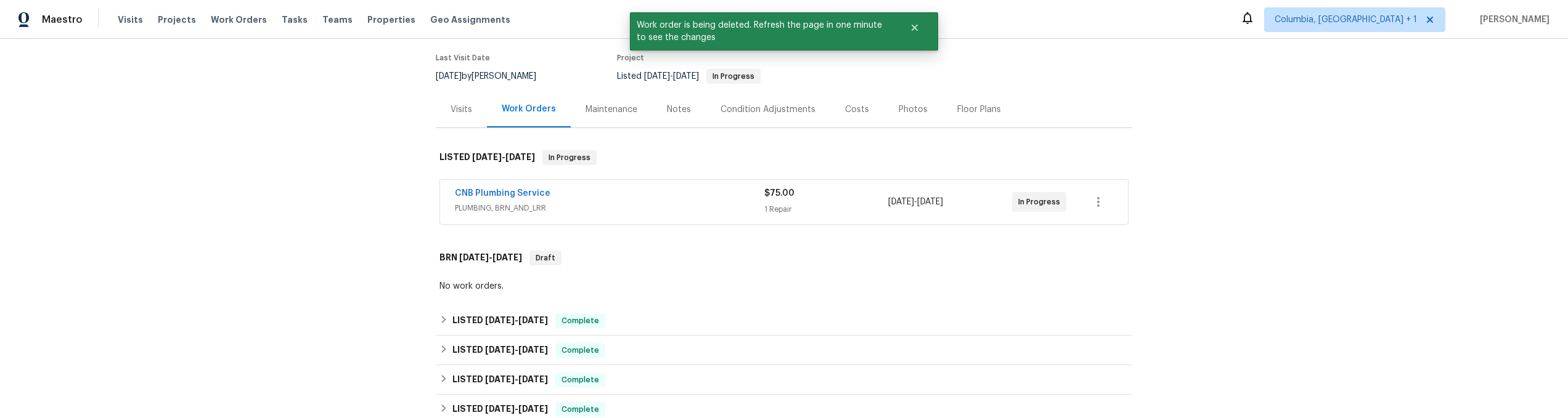
click at [1228, 242] on div "Back to all projects 301 Springdale Dr, Columbia, TN 38401 4 Beds | 3 Baths | T…" at bounding box center [784, 228] width 1568 height 379
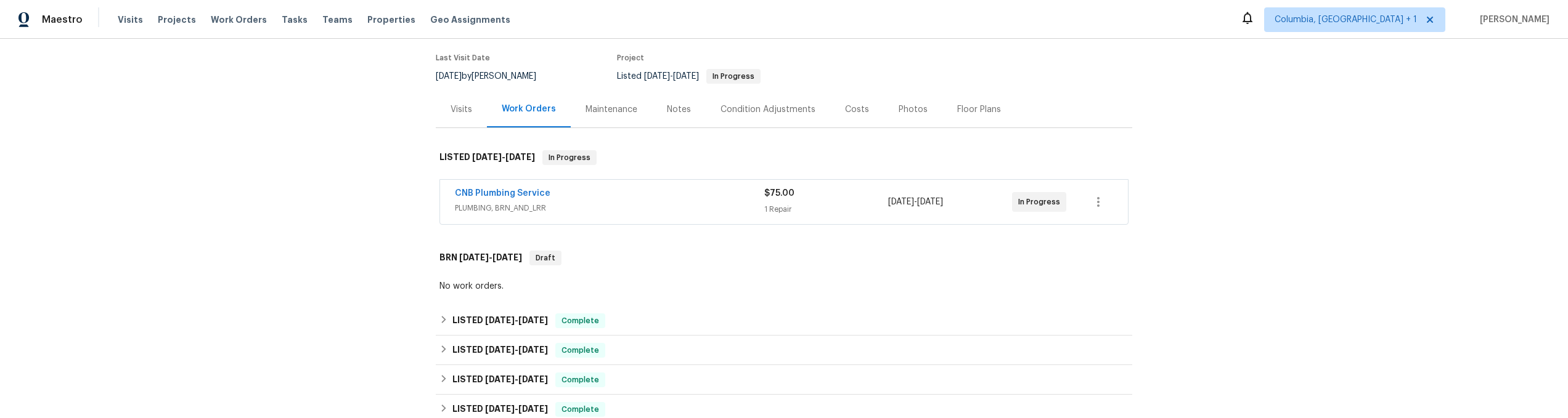
click at [1215, 215] on div "Back to all projects 301 Springdale Dr, Columbia, TN 38401 4 Beds | 3 Baths | T…" at bounding box center [784, 228] width 1568 height 379
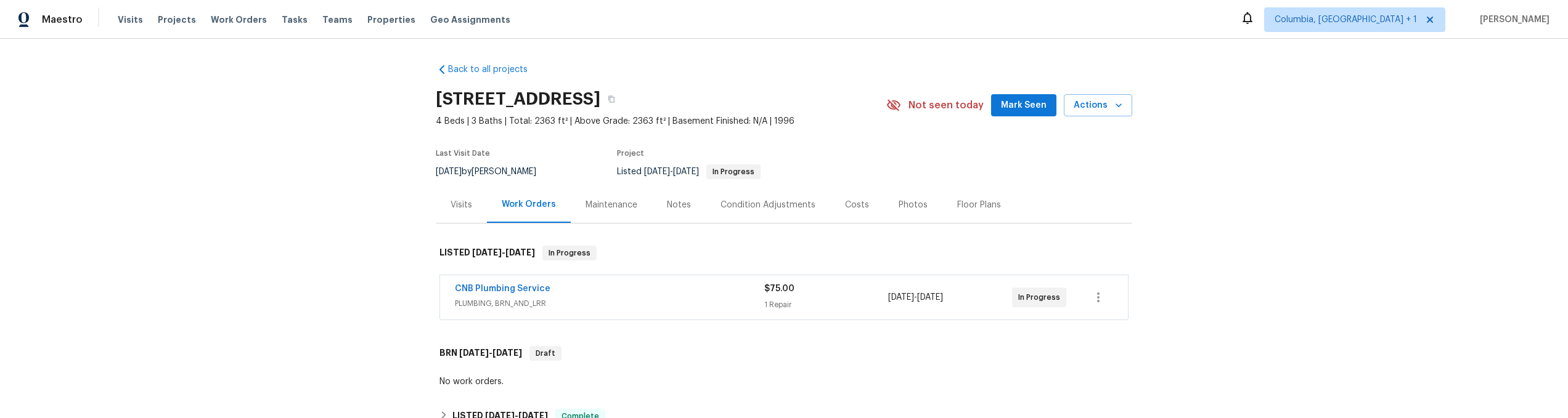
scroll to position [466, 0]
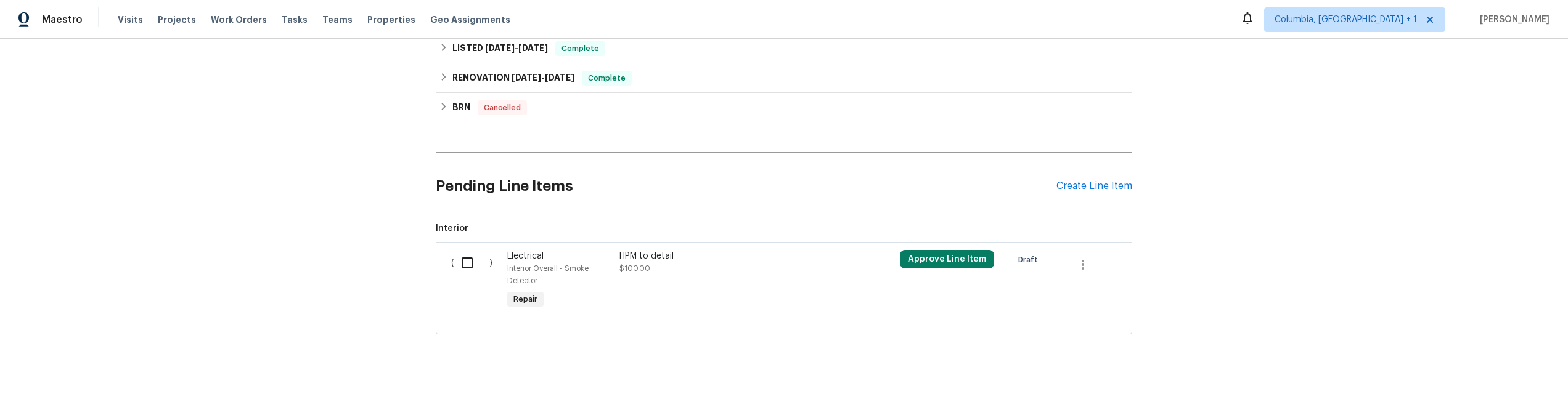
click at [376, 250] on div "Back to all projects 301 Springdale Dr, Columbia, TN 38401 4 Beds | 3 Baths | T…" at bounding box center [784, 228] width 1568 height 379
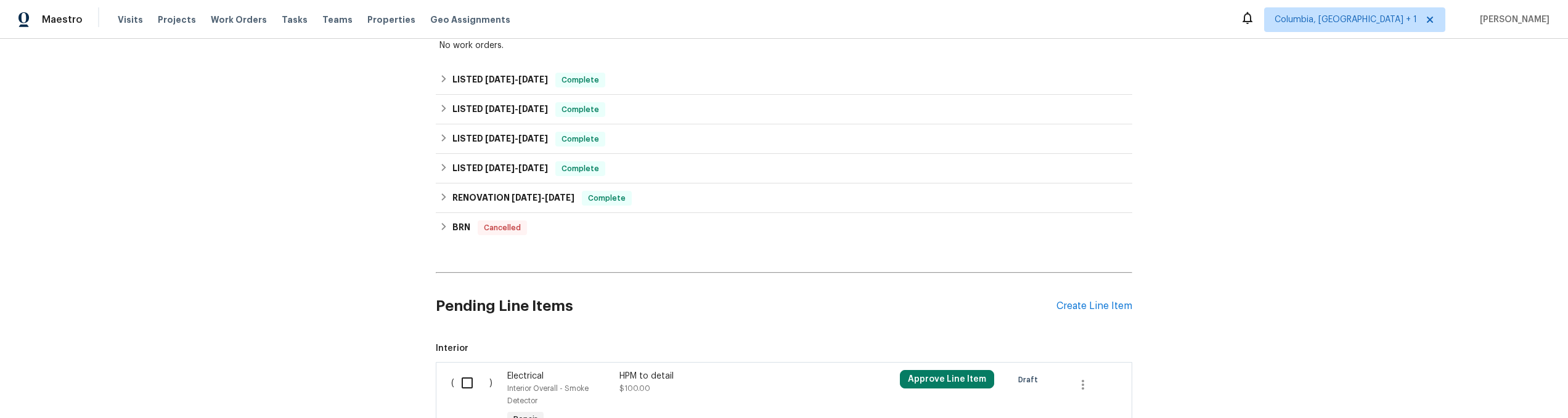
scroll to position [466, 0]
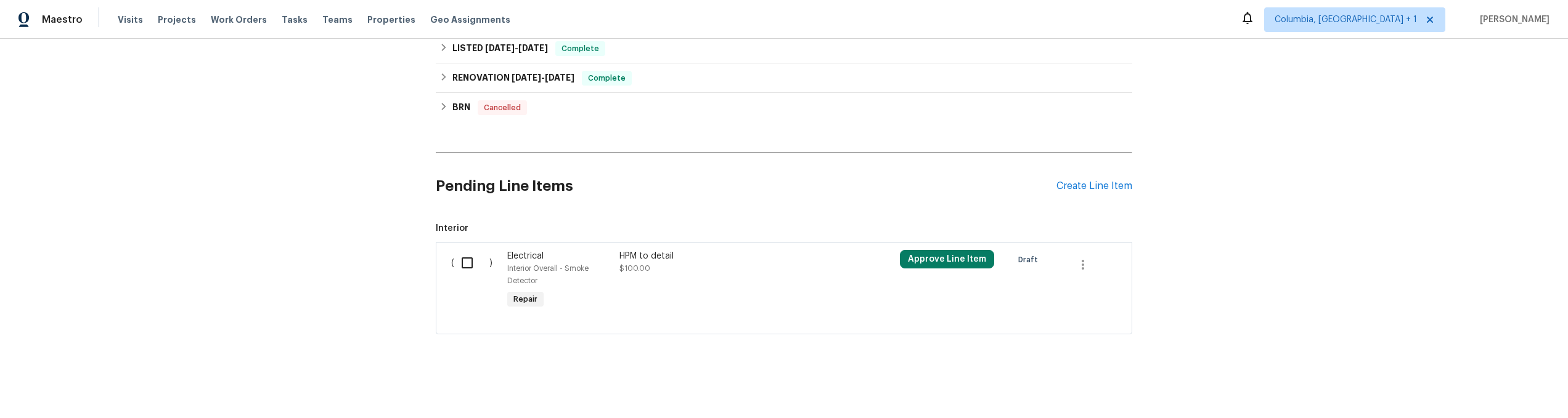
click at [459, 250] on input "checkbox" at bounding box center [471, 263] width 35 height 25
checkbox input "true"
click at [1505, 391] on span "Create Work Order" at bounding box center [1496, 388] width 82 height 15
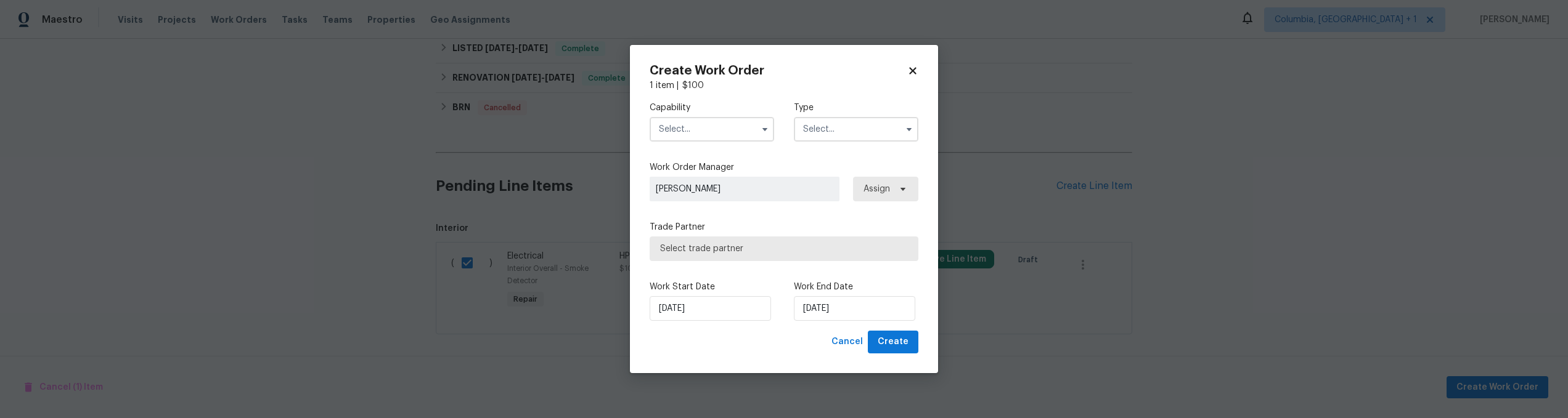
click at [731, 132] on input "text" at bounding box center [712, 129] width 124 height 24
click at [706, 189] on div "Handyman" at bounding box center [712, 178] width 119 height 23
type input "Handyman"
click at [855, 135] on input "text" at bounding box center [856, 129] width 124 height 24
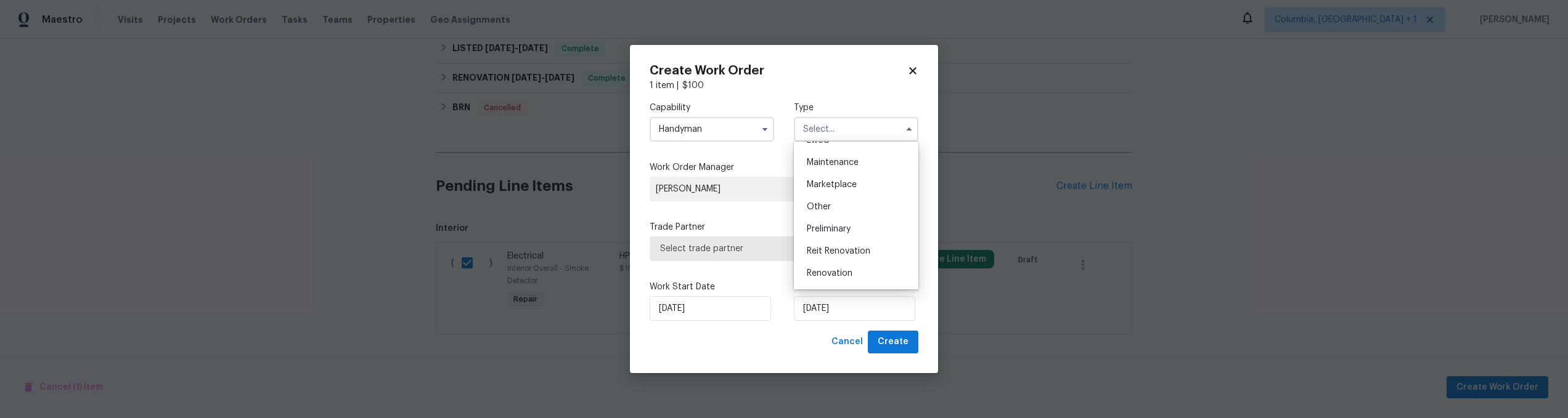
scroll to position [280, 0]
click at [848, 213] on div "Resale" at bounding box center [856, 209] width 119 height 23
type input "Resale"
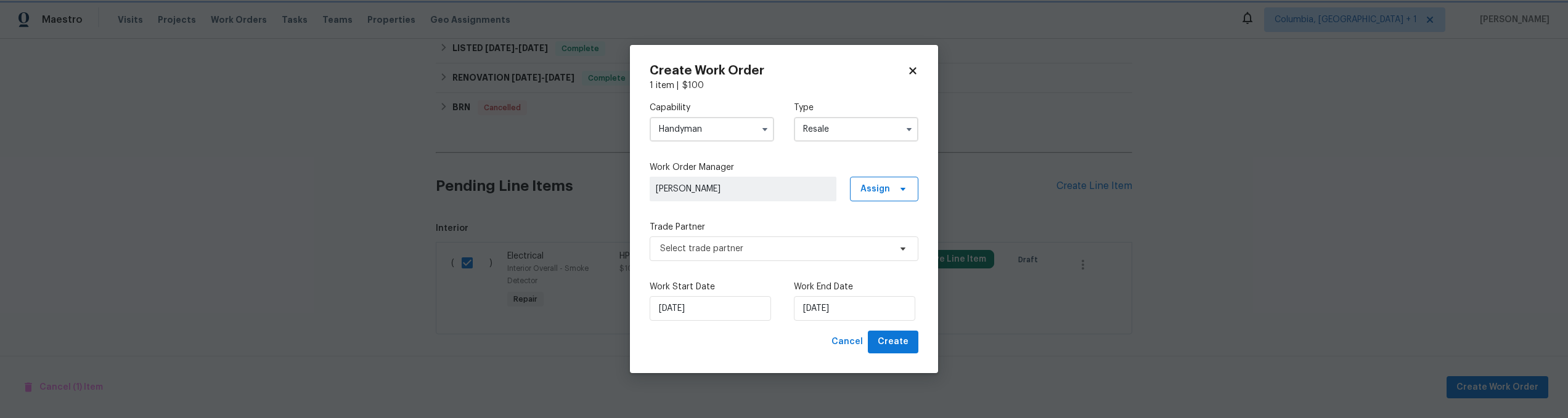
scroll to position [0, 0]
click at [768, 245] on span "Select trade partner" at bounding box center [775, 249] width 230 height 12
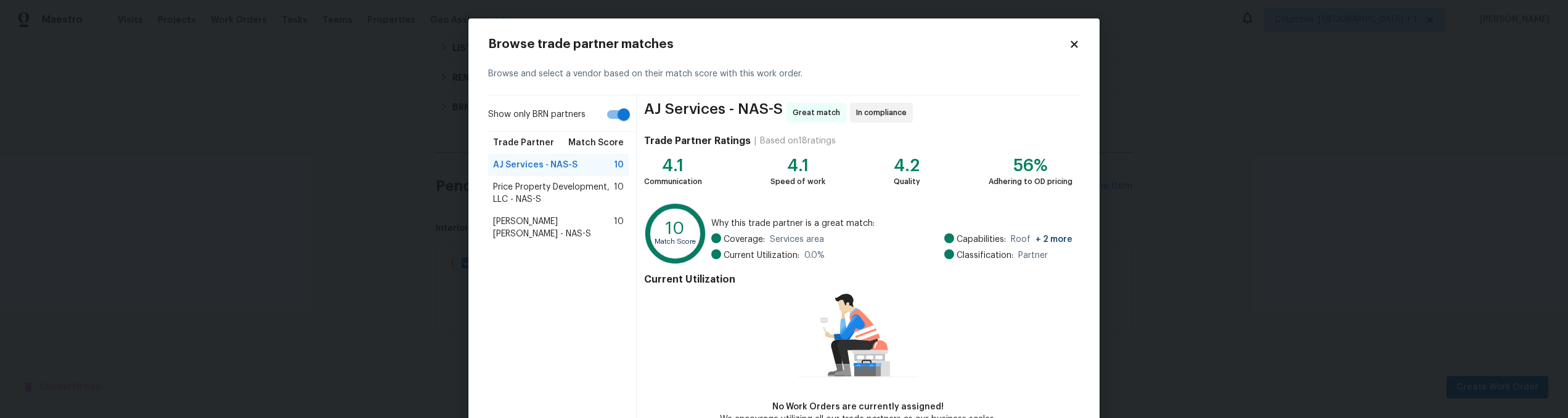
scroll to position [74, 0]
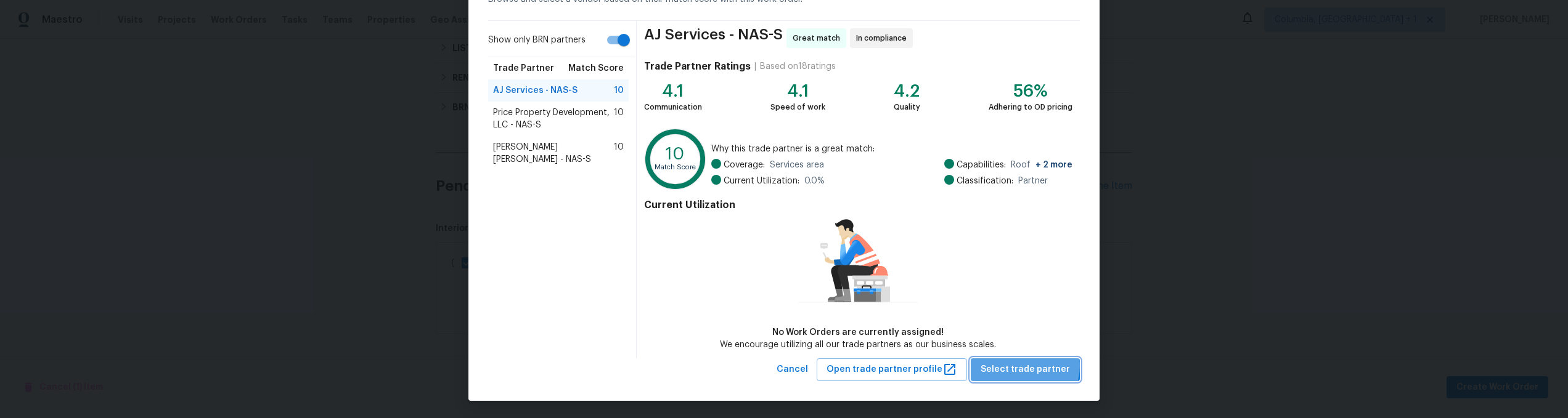
click at [1026, 365] on span "Select trade partner" at bounding box center [1025, 370] width 89 height 15
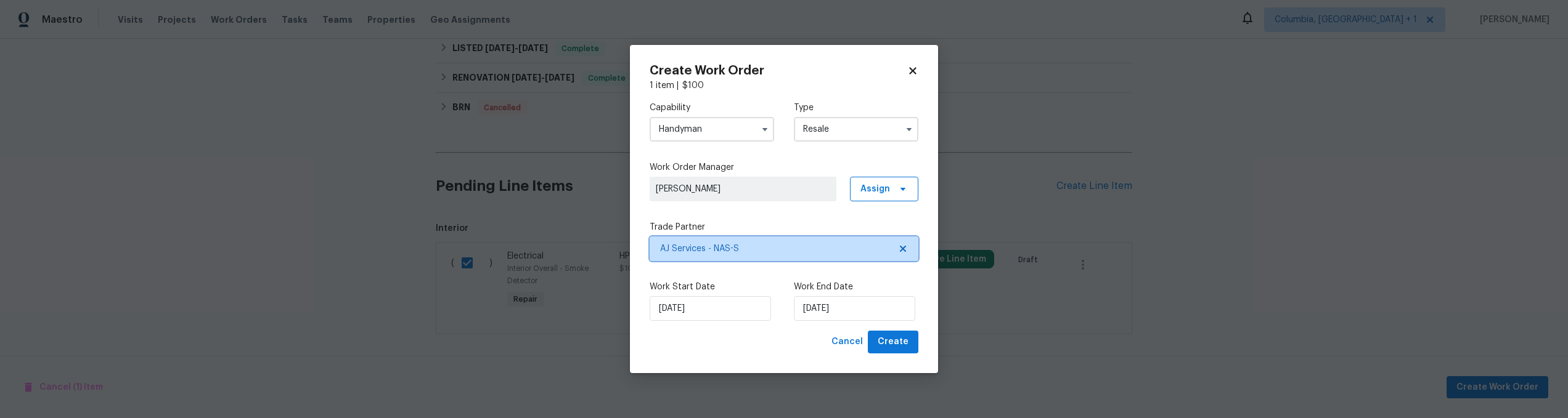
scroll to position [0, 0]
click at [903, 342] on span "Create" at bounding box center [893, 342] width 31 height 15
checkbox input "false"
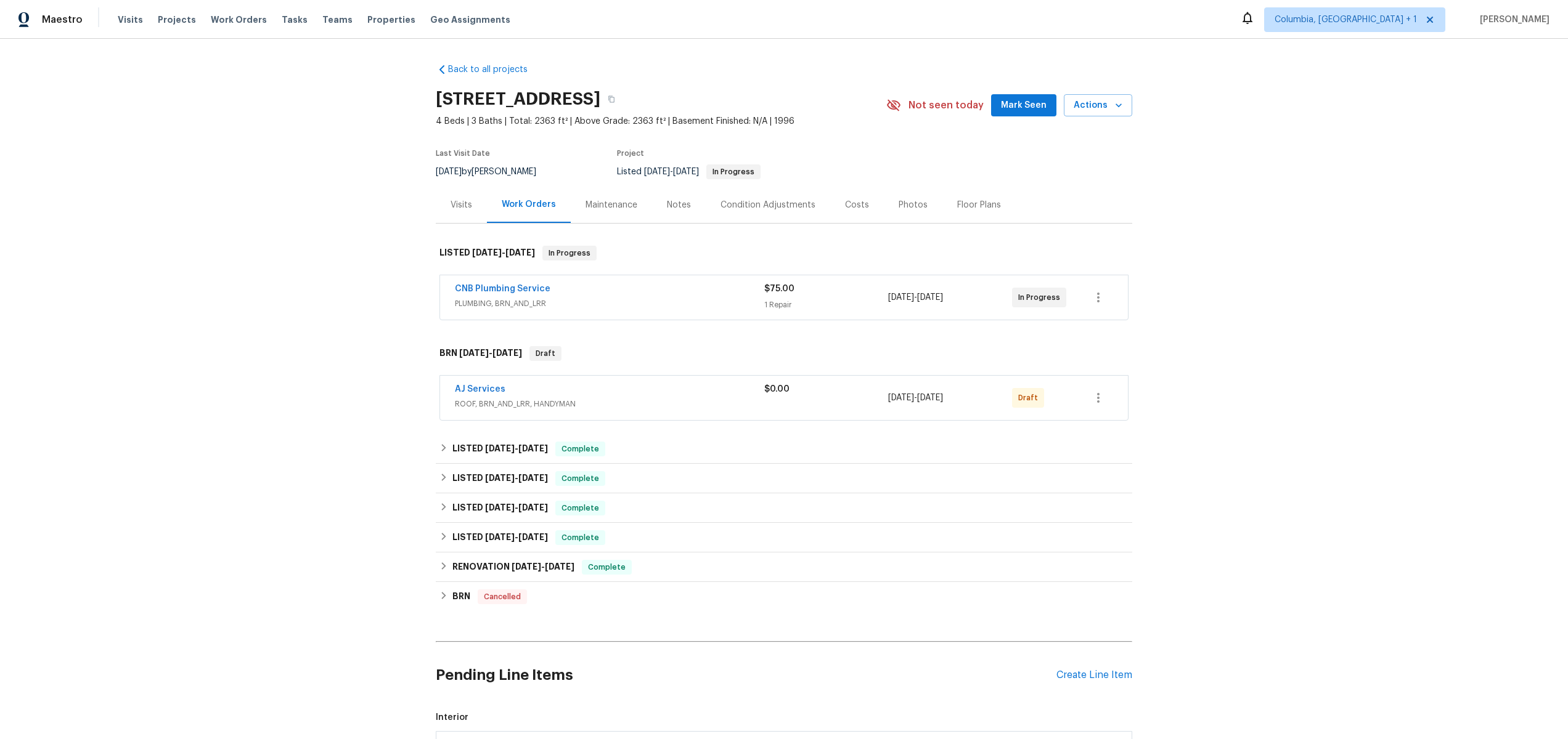
scroll to position [167, 0]
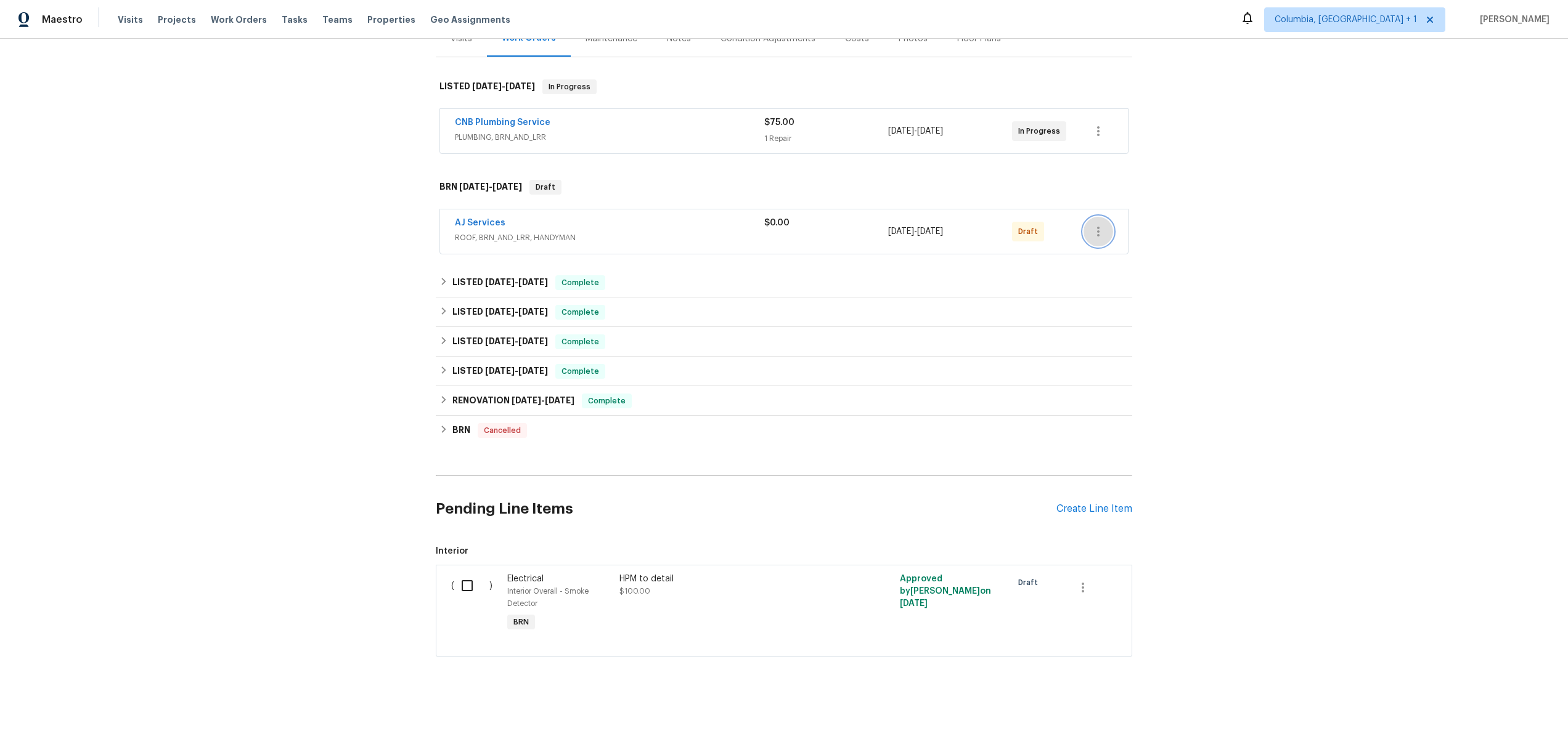
click at [1092, 229] on icon "button" at bounding box center [1098, 232] width 15 height 15
click at [1100, 320] on li "Delete" at bounding box center [1145, 313] width 133 height 21
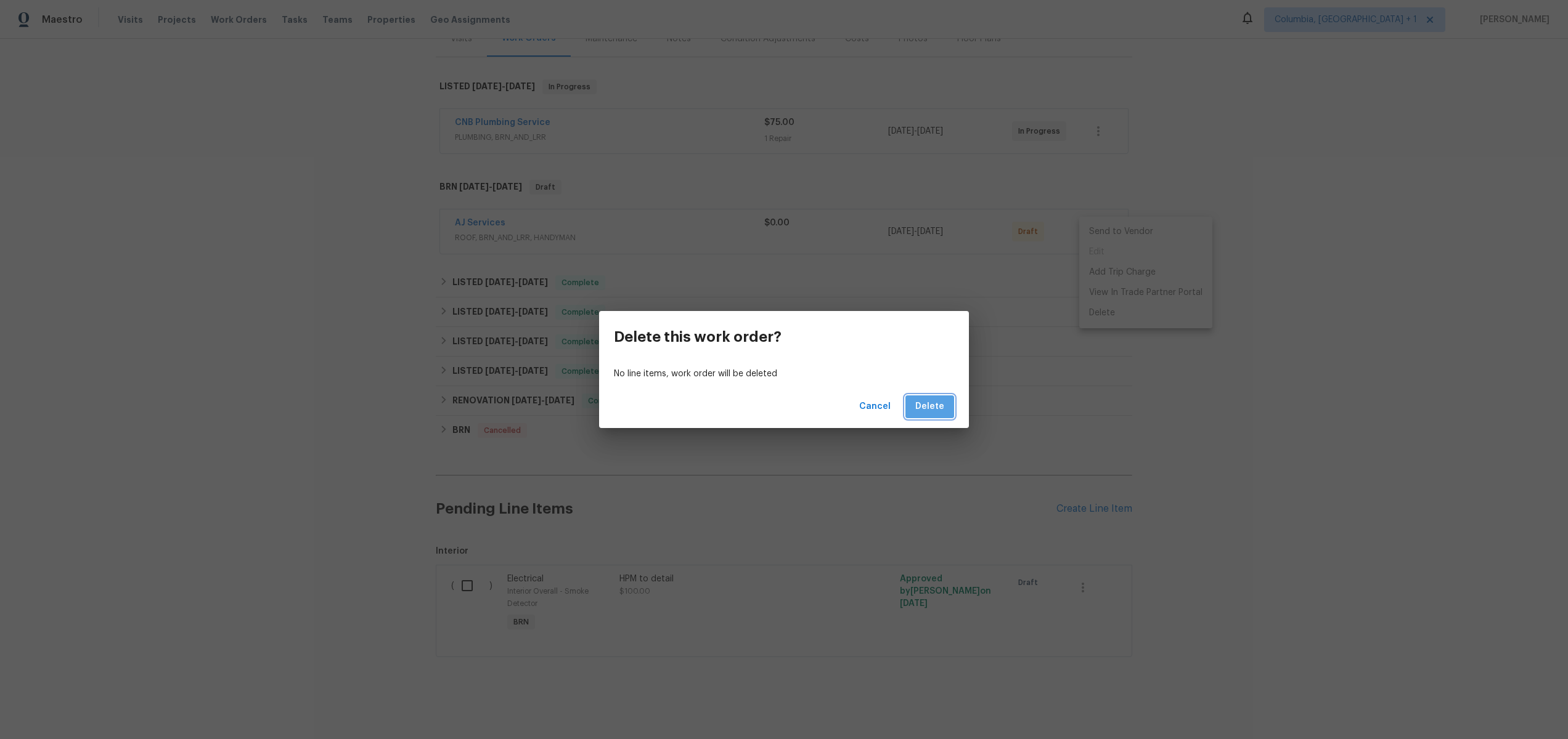
click at [937, 410] on span "Delete" at bounding box center [929, 407] width 29 height 15
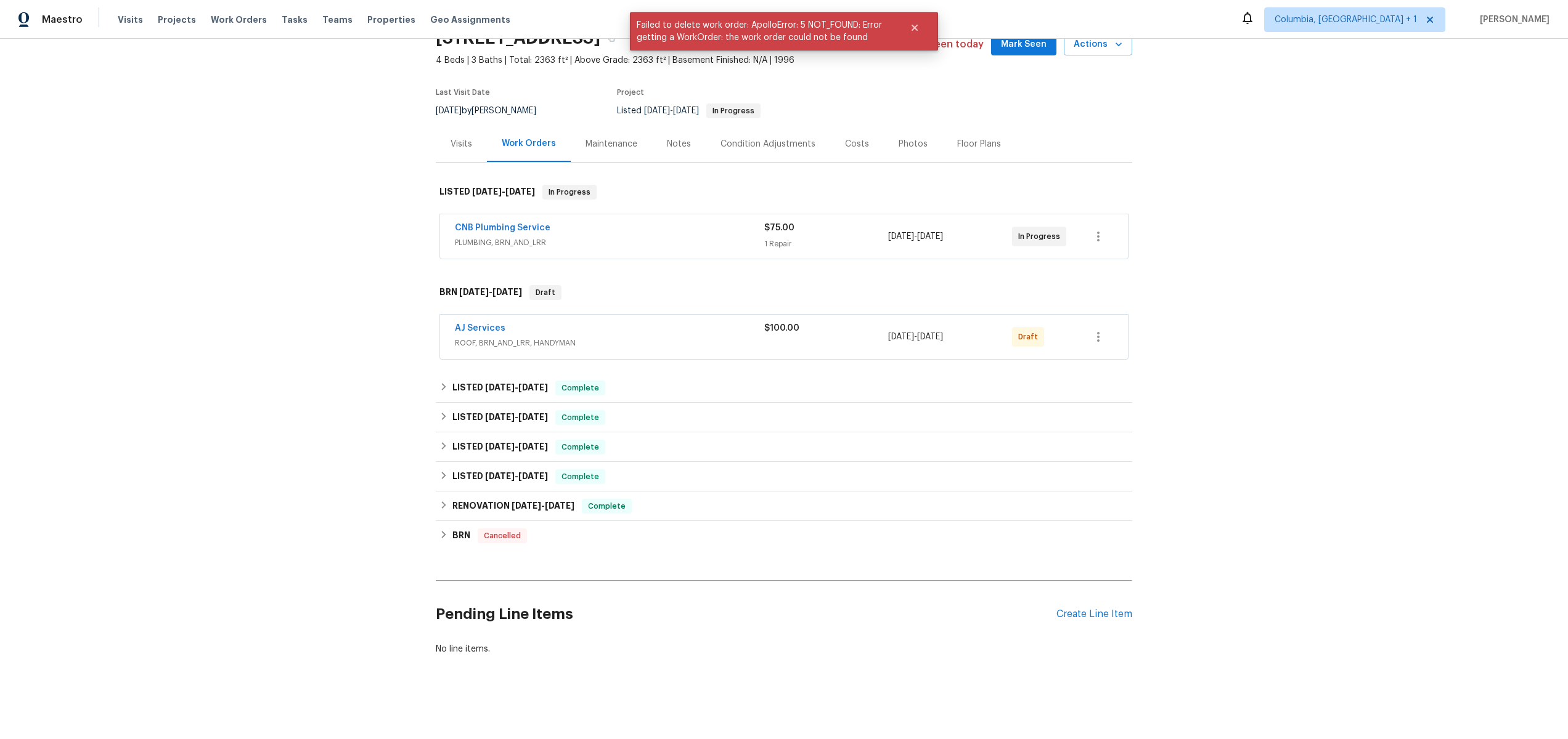
scroll to position [0, 0]
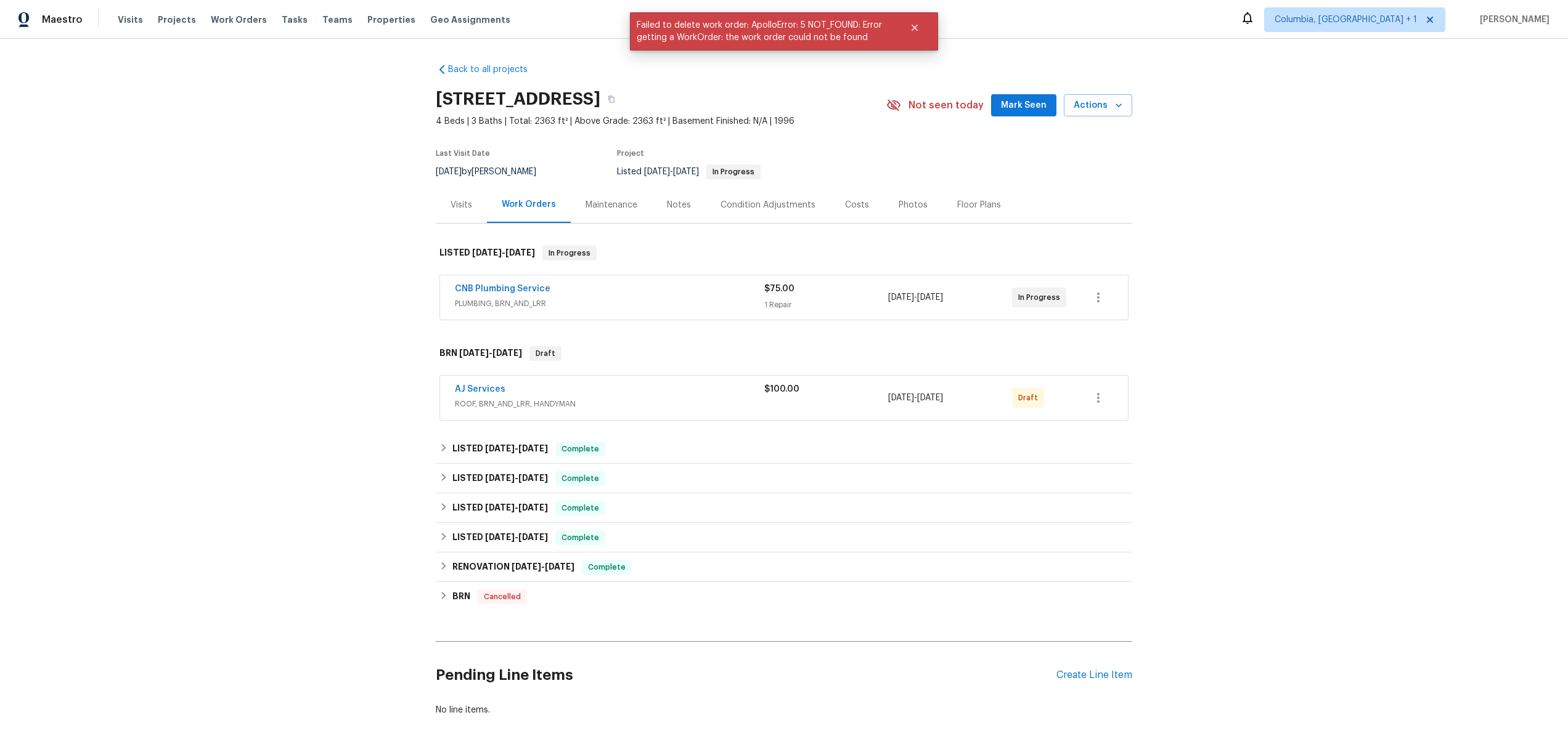
click at [1237, 216] on div "Back to all projects [STREET_ADDRESS] 4 Beds | 3 Baths | Total: 2363 ft² | Abov…" at bounding box center [784, 389] width 1568 height 700
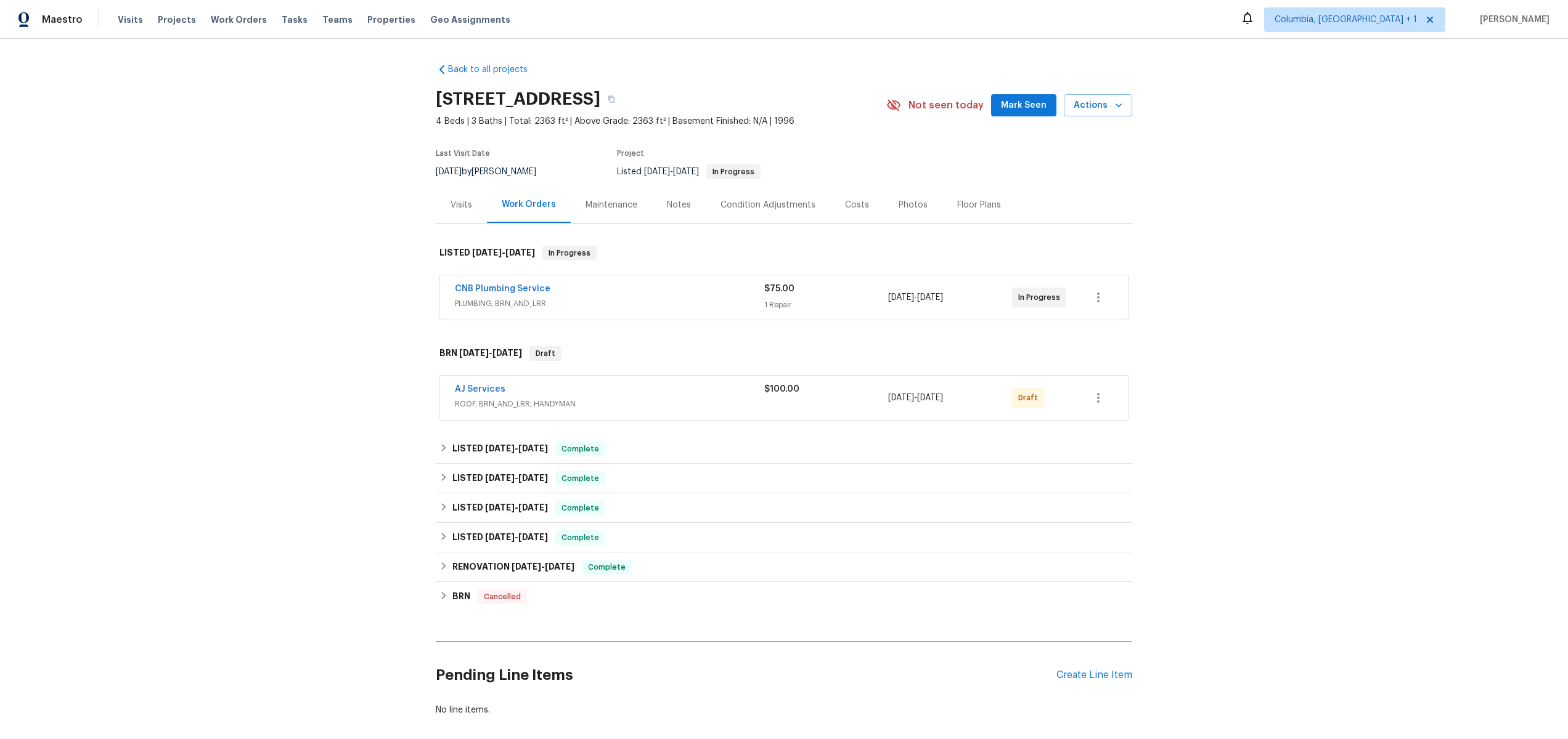
scroll to position [71, 0]
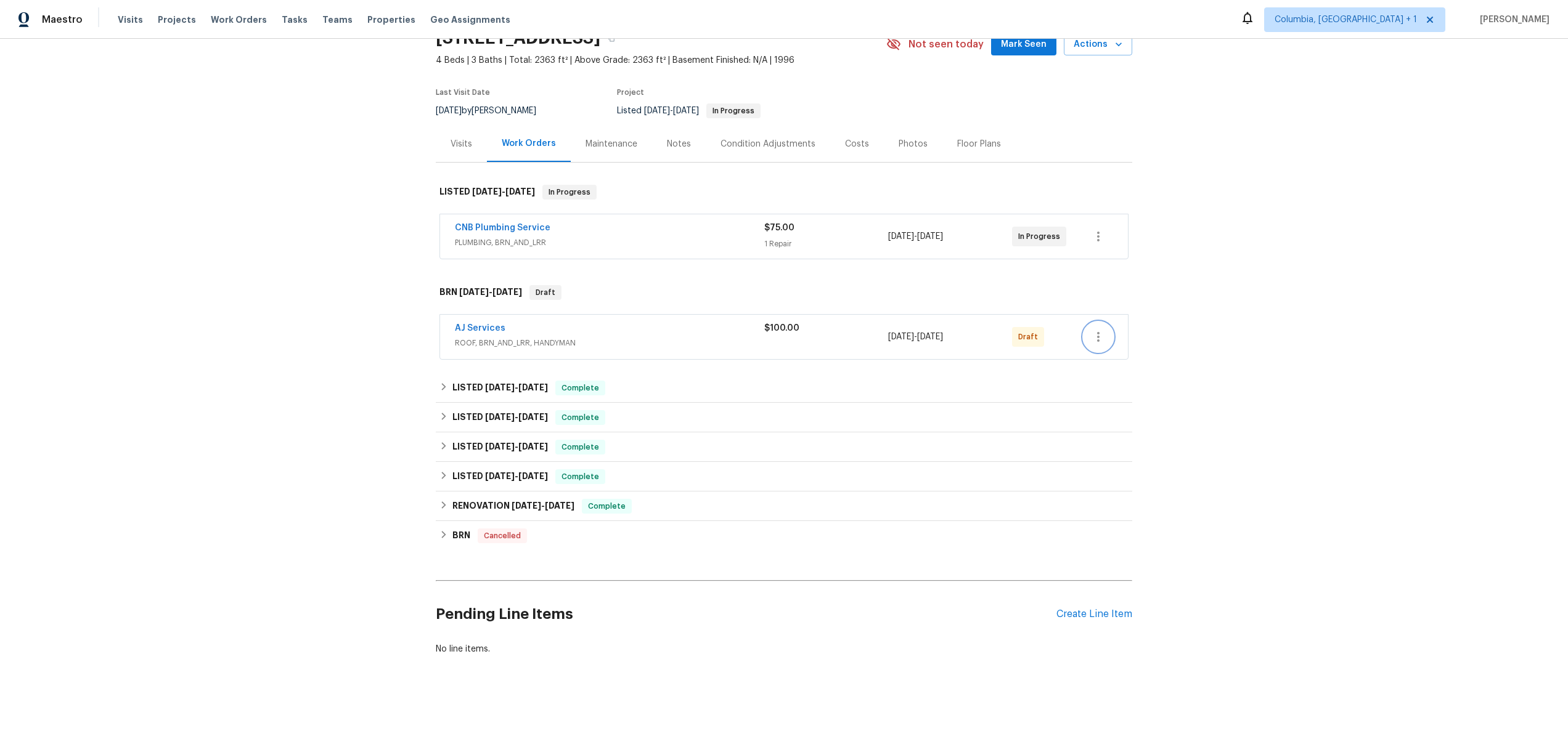
click at [1091, 329] on icon "button" at bounding box center [1098, 337] width 15 height 15
click at [1111, 410] on li "View In Trade Partner Portal" at bounding box center [1148, 410] width 137 height 21
click at [1161, 428] on li "Delete" at bounding box center [1148, 430] width 137 height 21
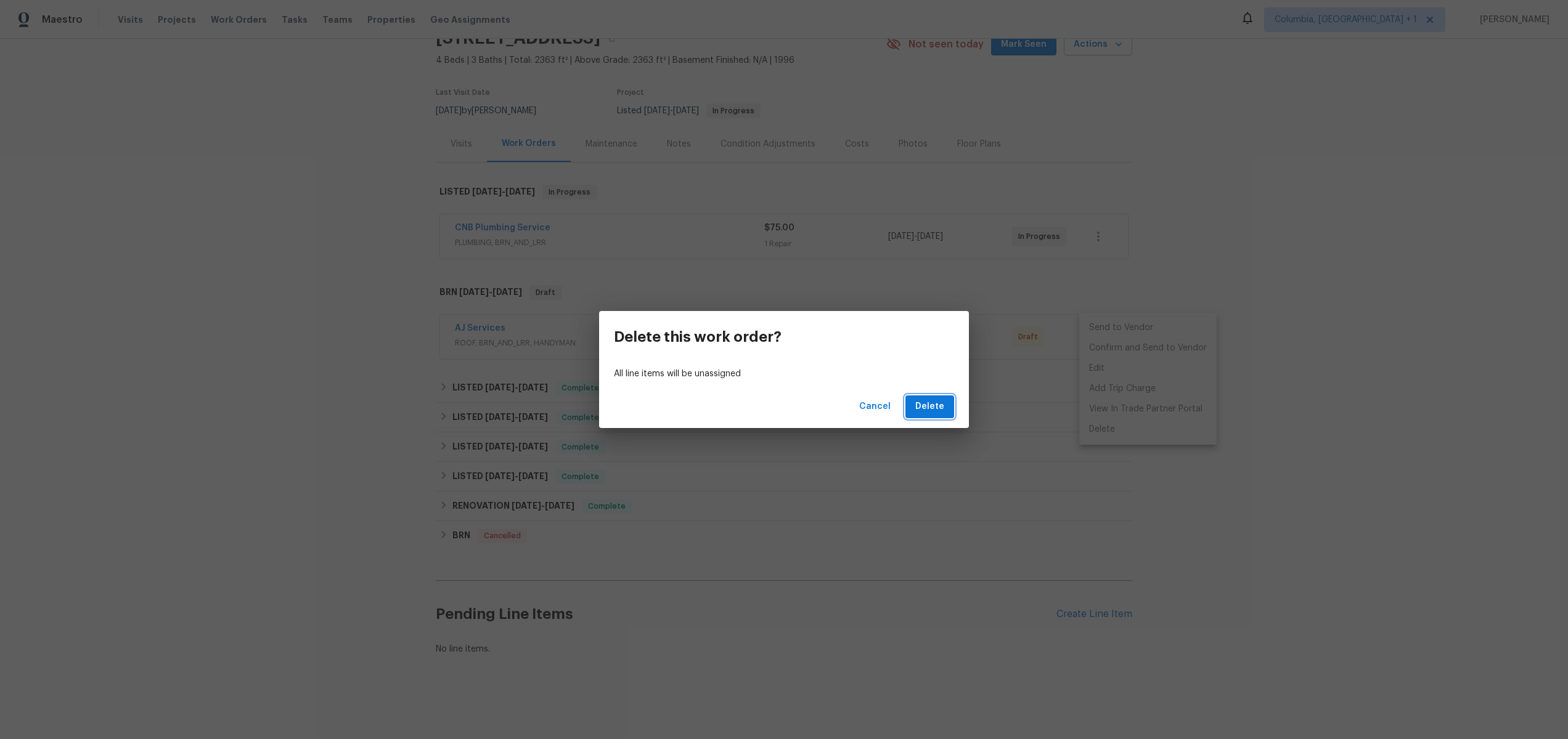
click at [927, 410] on span "Delete" at bounding box center [929, 407] width 29 height 15
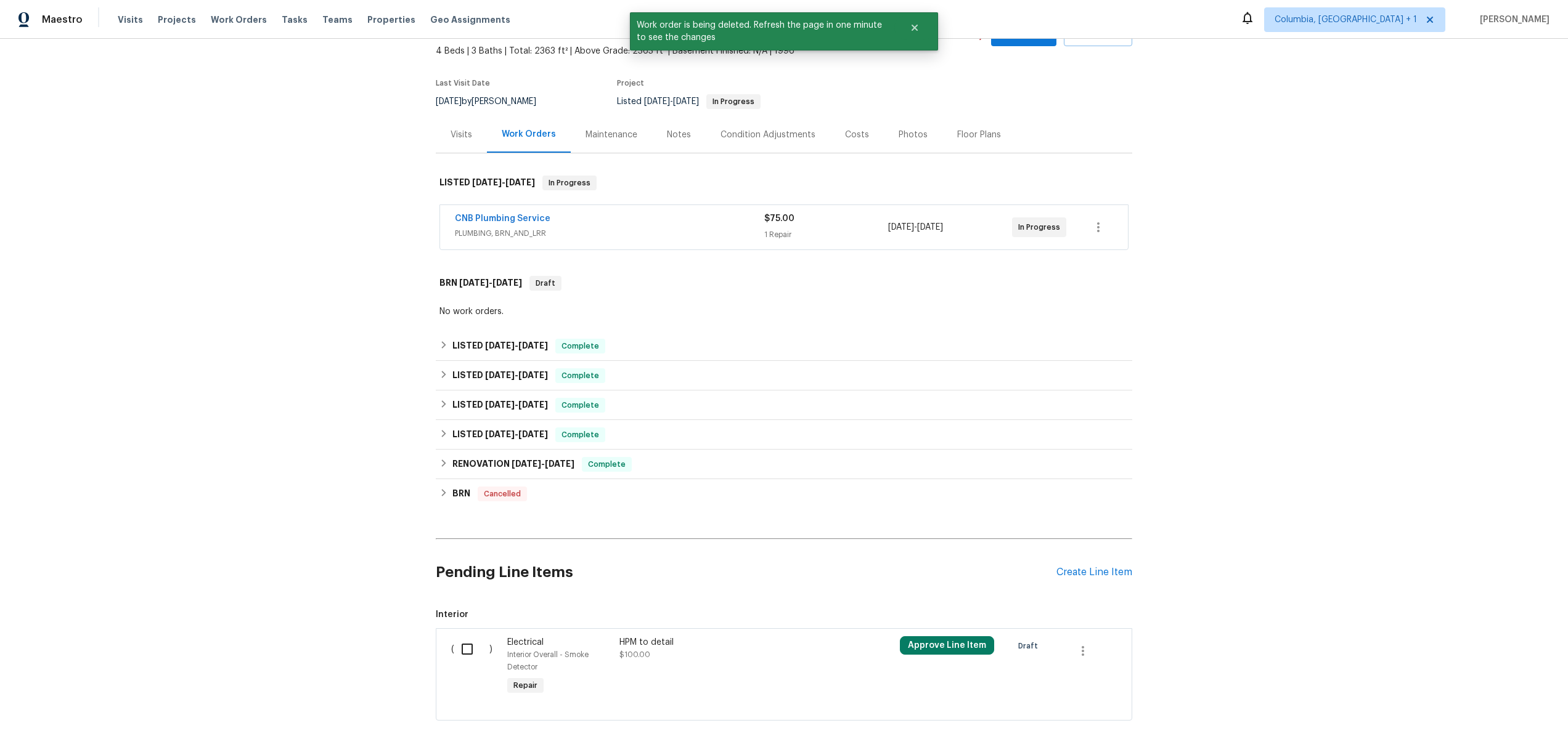
click at [1228, 300] on div "Back to all projects 301 Springdale Dr, Columbia, TN 38401 4 Beds | 3 Baths | T…" at bounding box center [784, 389] width 1568 height 700
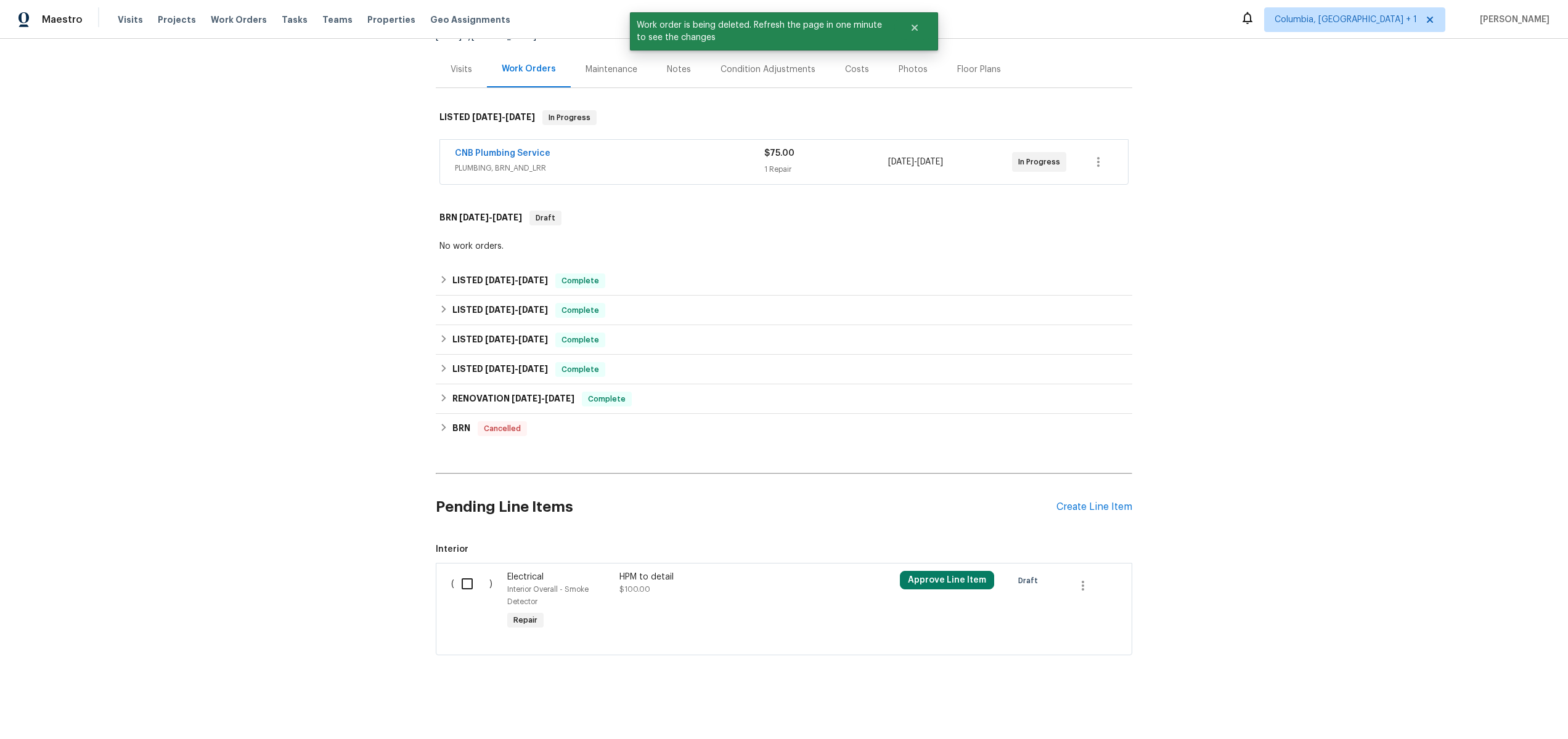
click at [761, 588] on div "HPM to detail $100.00" at bounding box center [728, 602] width 224 height 69
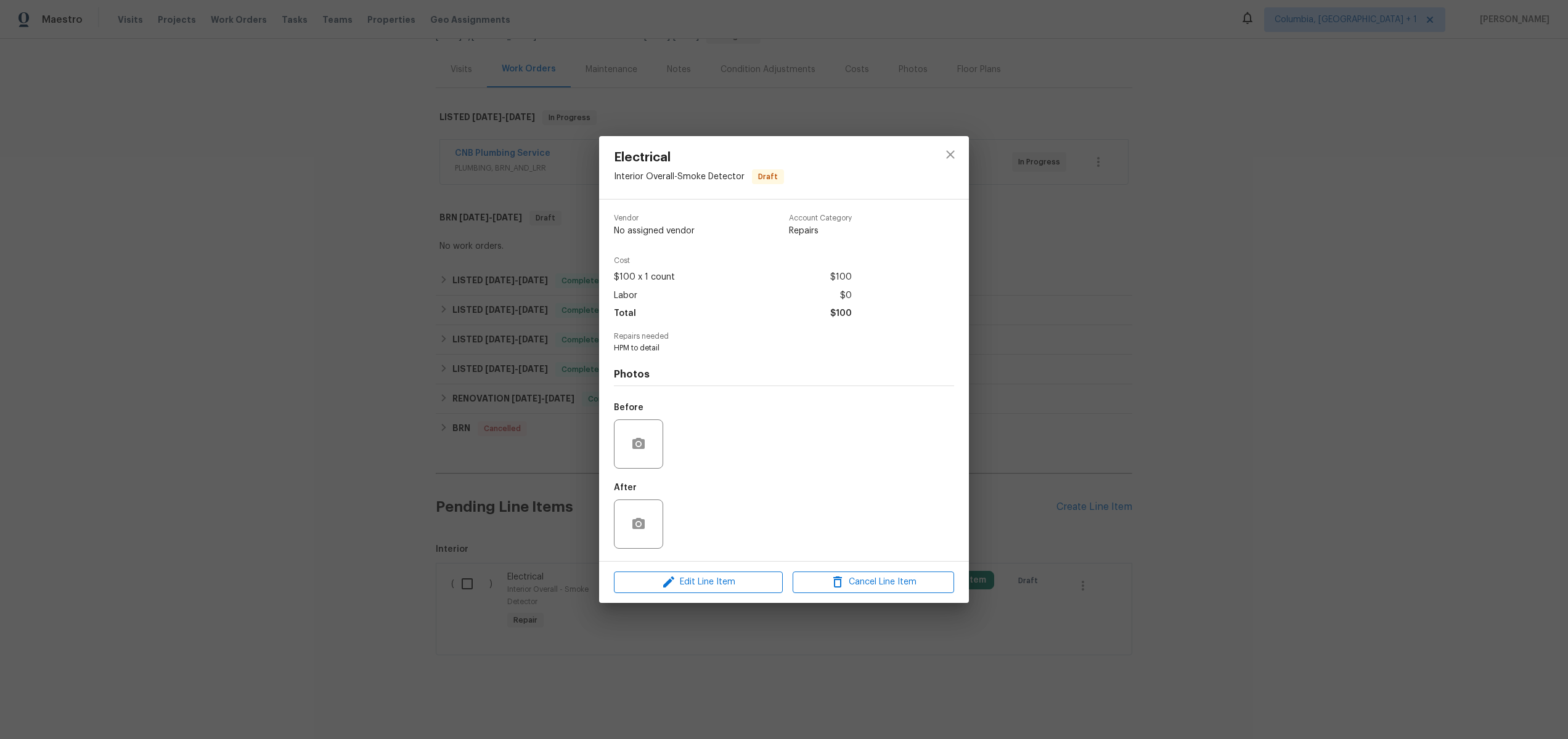
drag, startPoint x: 963, startPoint y: 147, endPoint x: 955, endPoint y: 153, distance: 10.0
click at [963, 148] on div at bounding box center [949, 168] width 37 height 63
click at [955, 153] on icon "close" at bounding box center [950, 154] width 15 height 15
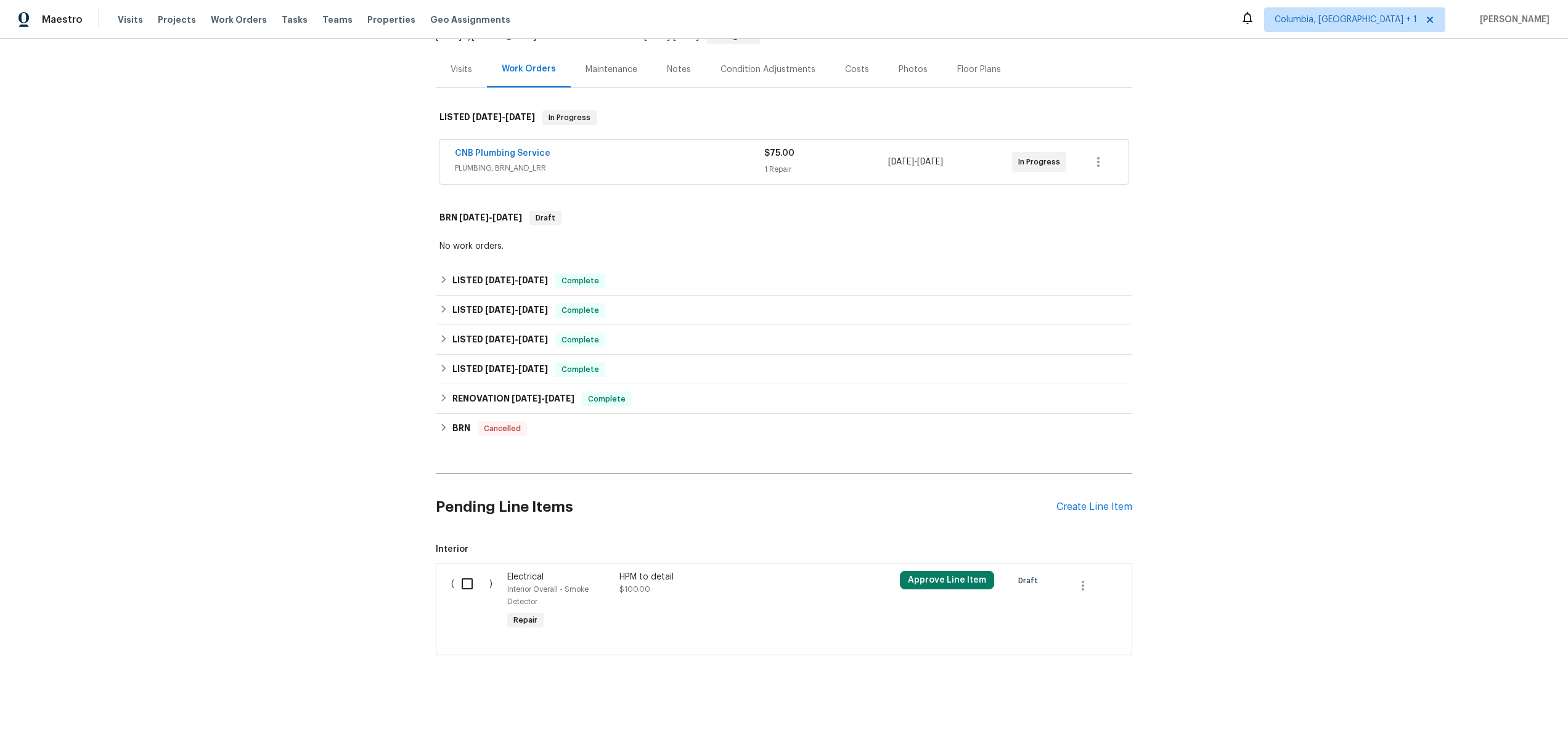
click at [470, 577] on input "checkbox" at bounding box center [471, 584] width 35 height 25
checkbox input "true"
click at [1481, 711] on span "Create Work Order" at bounding box center [1496, 709] width 82 height 15
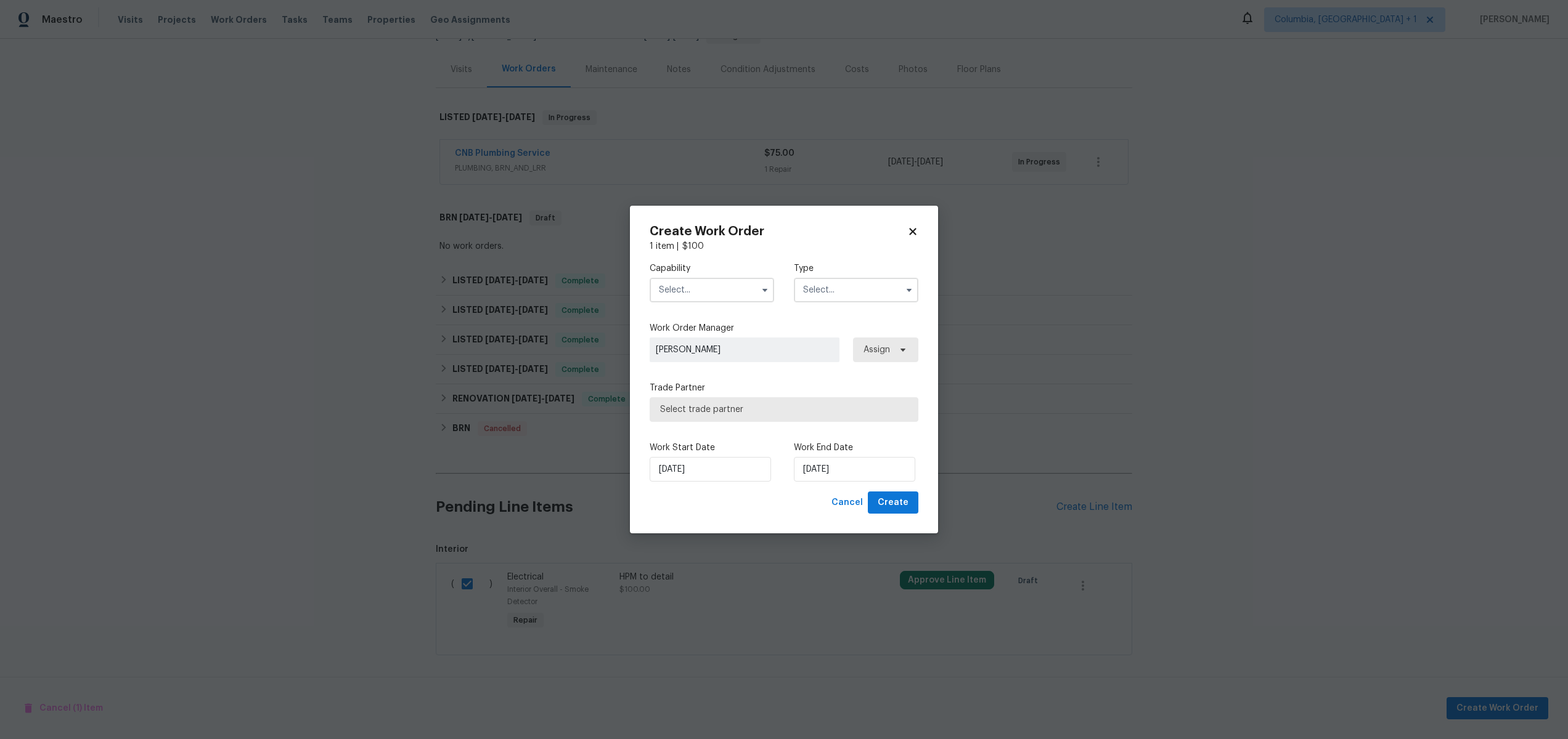
click at [706, 304] on div "Capability Type" at bounding box center [784, 281] width 268 height 59
click at [706, 299] on input "text" at bounding box center [712, 290] width 124 height 24
click at [707, 317] on div "Handyman" at bounding box center [712, 306] width 119 height 23
type input "Handyman"
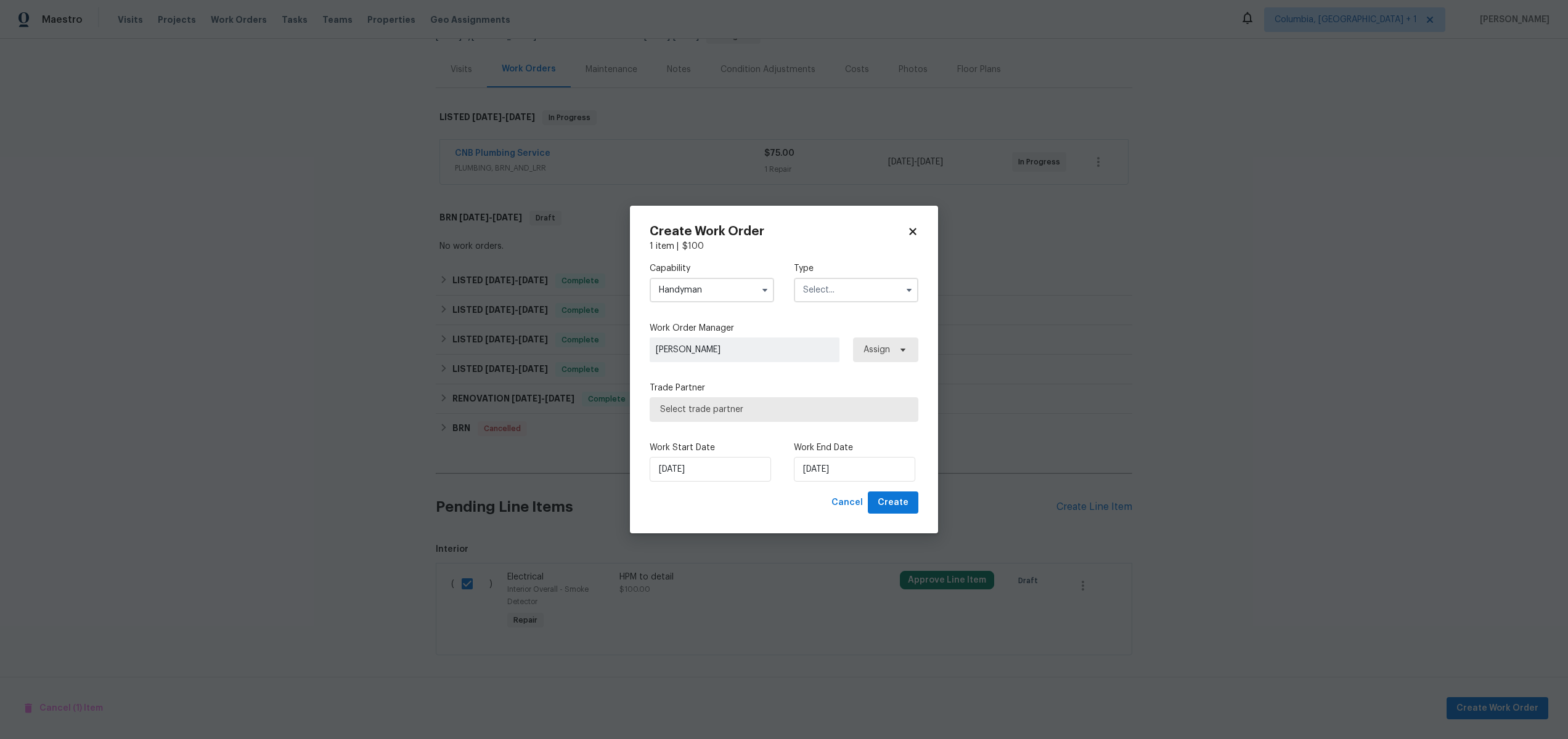
click at [865, 289] on input "text" at bounding box center [856, 290] width 124 height 24
click at [843, 376] on div "Resale" at bounding box center [856, 370] width 119 height 23
type input "Resale"
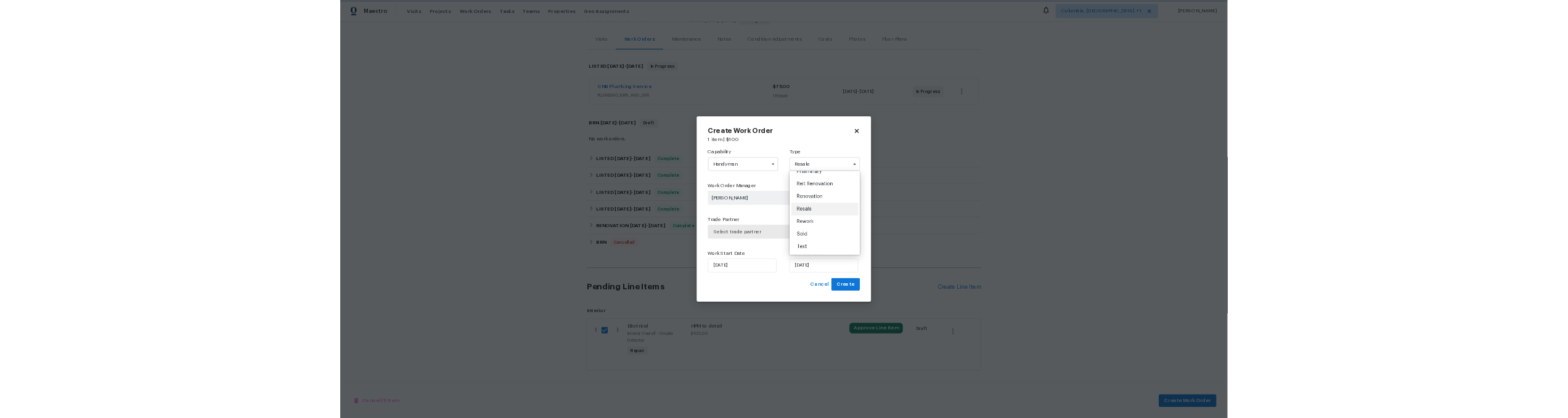
scroll to position [0, 0]
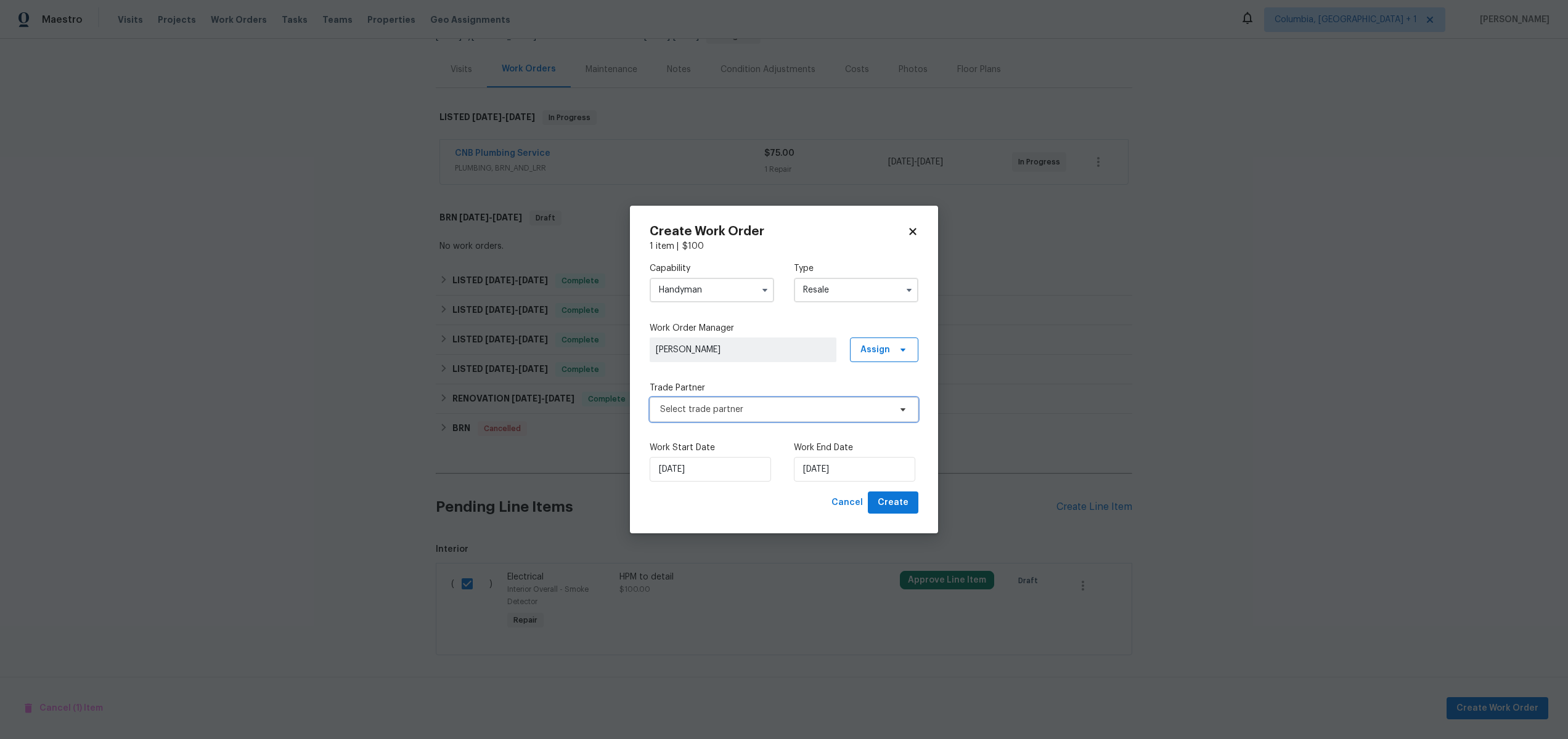
click at [812, 414] on span "Select trade partner" at bounding box center [775, 410] width 230 height 12
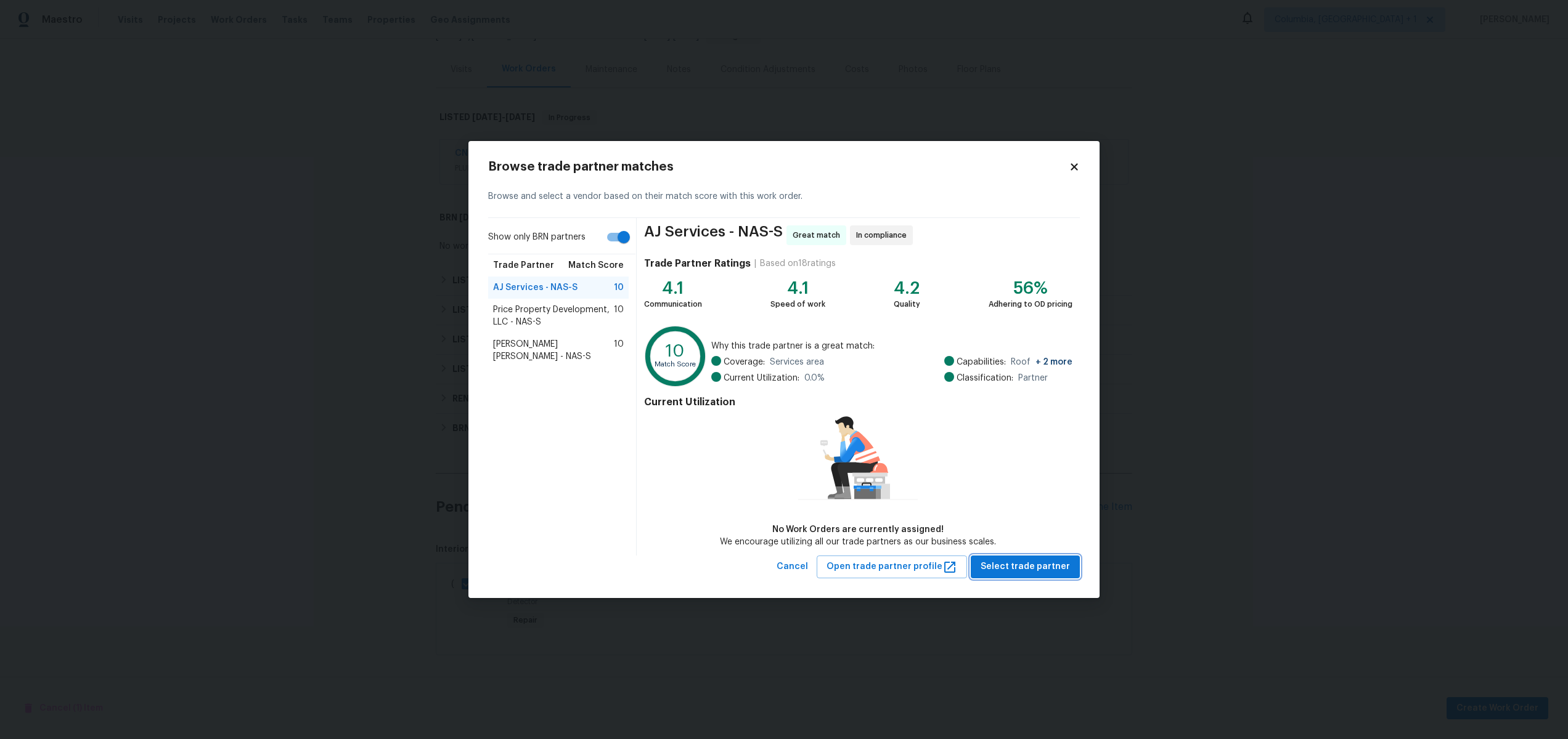
click at [1020, 569] on span "Select trade partner" at bounding box center [1025, 567] width 89 height 15
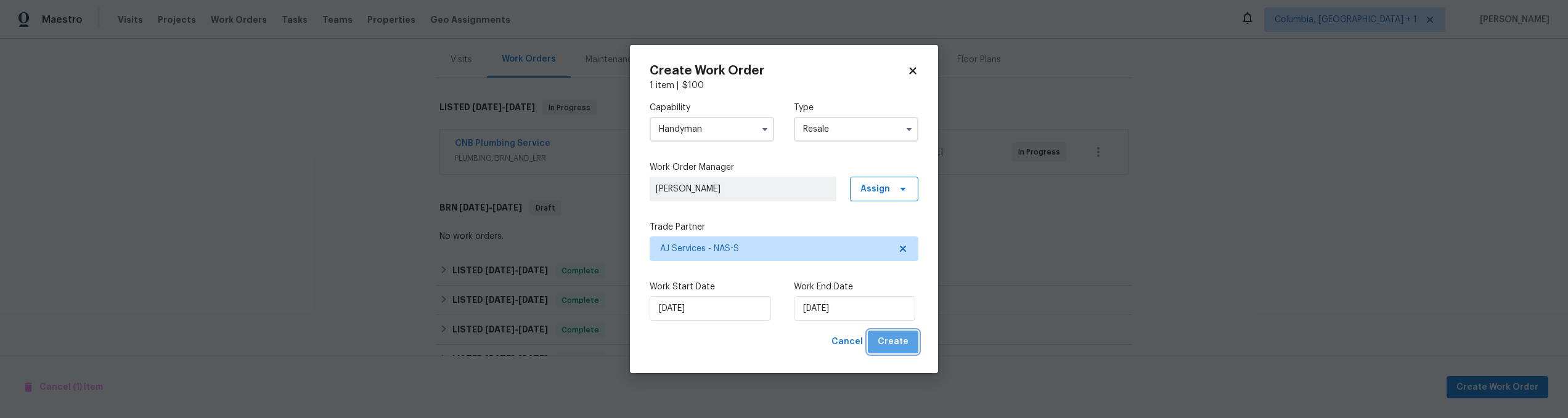
click at [908, 343] on span "Create" at bounding box center [893, 342] width 31 height 15
checkbox input "false"
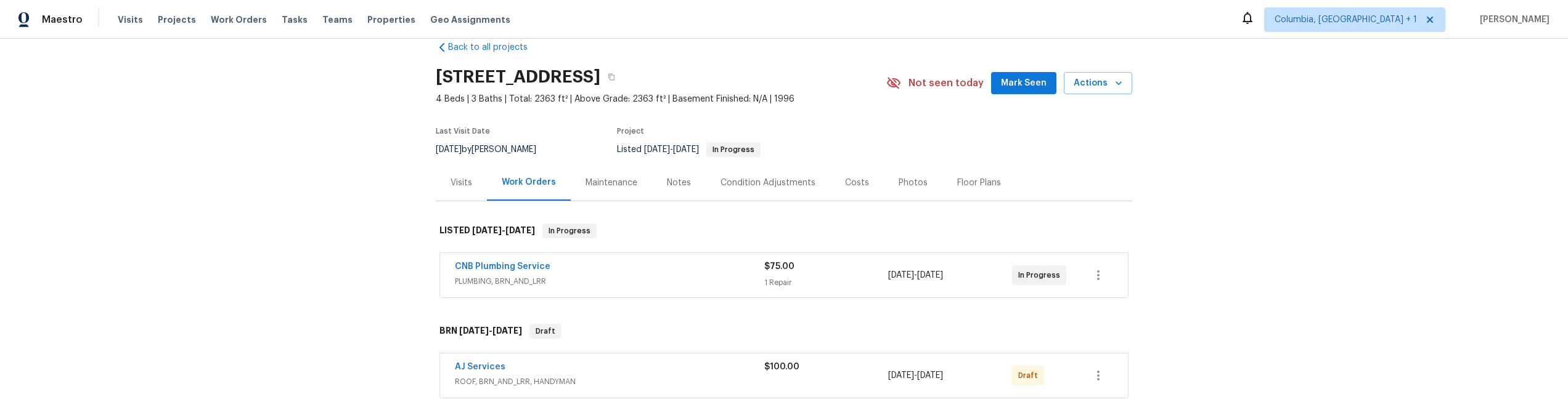
scroll to position [78, 0]
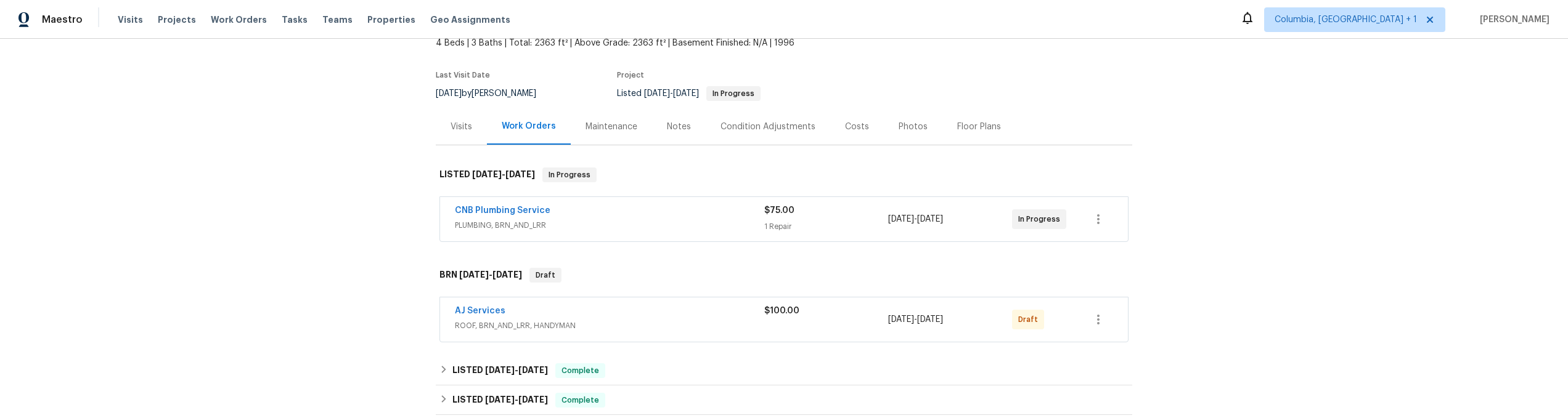
click at [1115, 323] on div "AJ Services ROOF, BRN_AND_LRR, HANDYMAN $100.00 8/26/2025 - 8/26/2025 Draft" at bounding box center [784, 319] width 687 height 44
click at [1097, 323] on icon "button" at bounding box center [1098, 319] width 3 height 9
click at [1117, 395] on li "Delete" at bounding box center [1148, 394] width 137 height 21
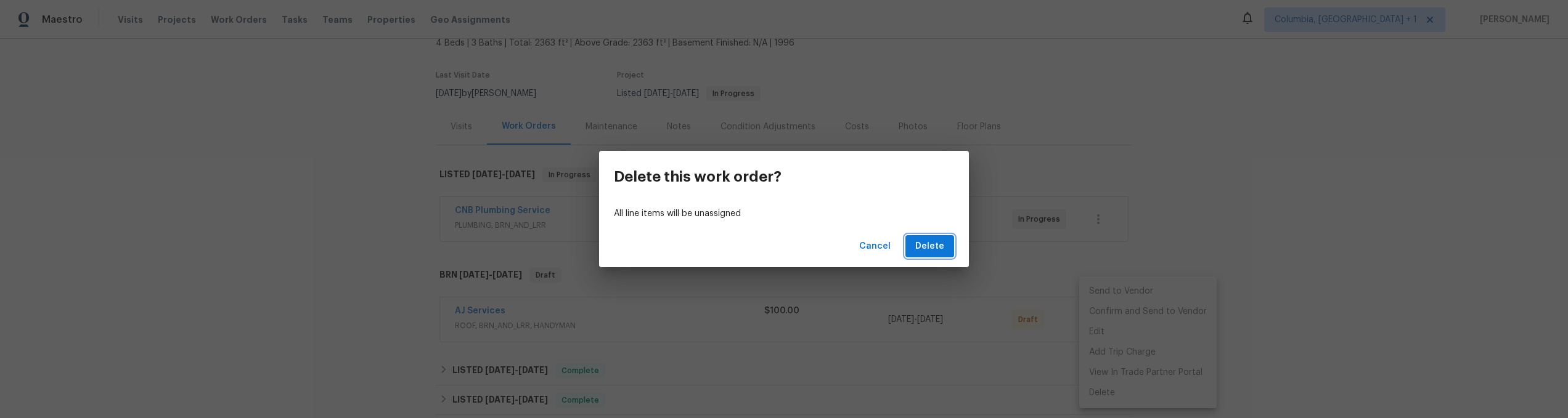
click at [935, 249] on span "Delete" at bounding box center [929, 247] width 29 height 15
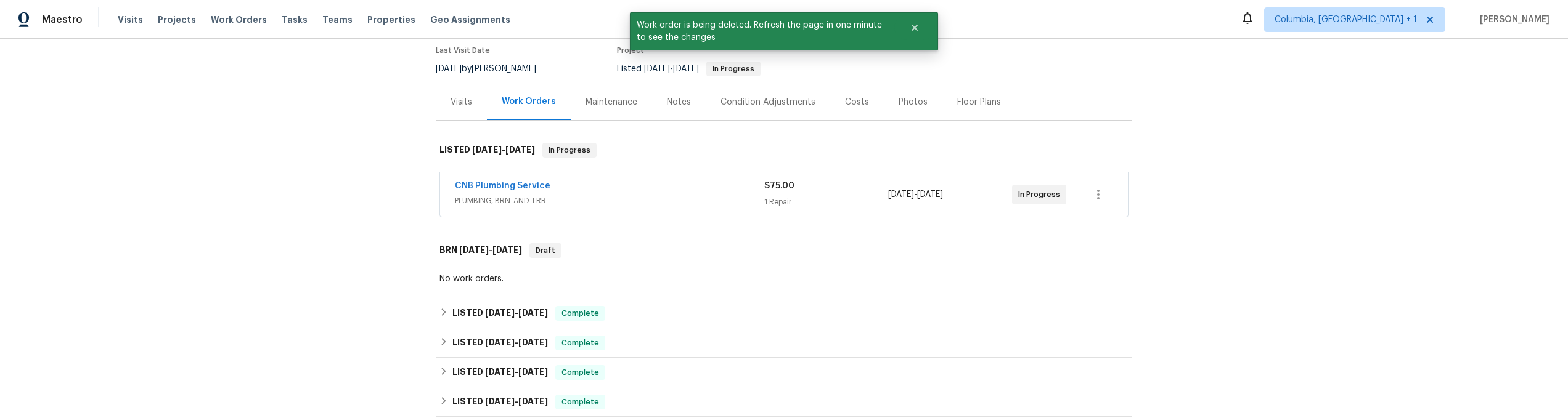
scroll to position [169, 0]
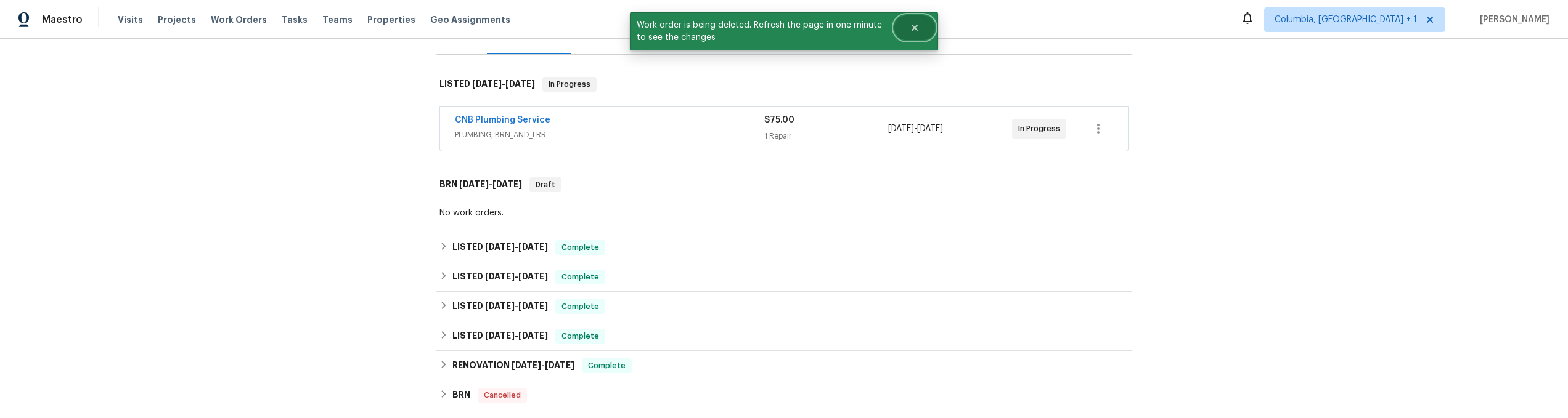
click at [921, 29] on button "Close" at bounding box center [914, 27] width 40 height 24
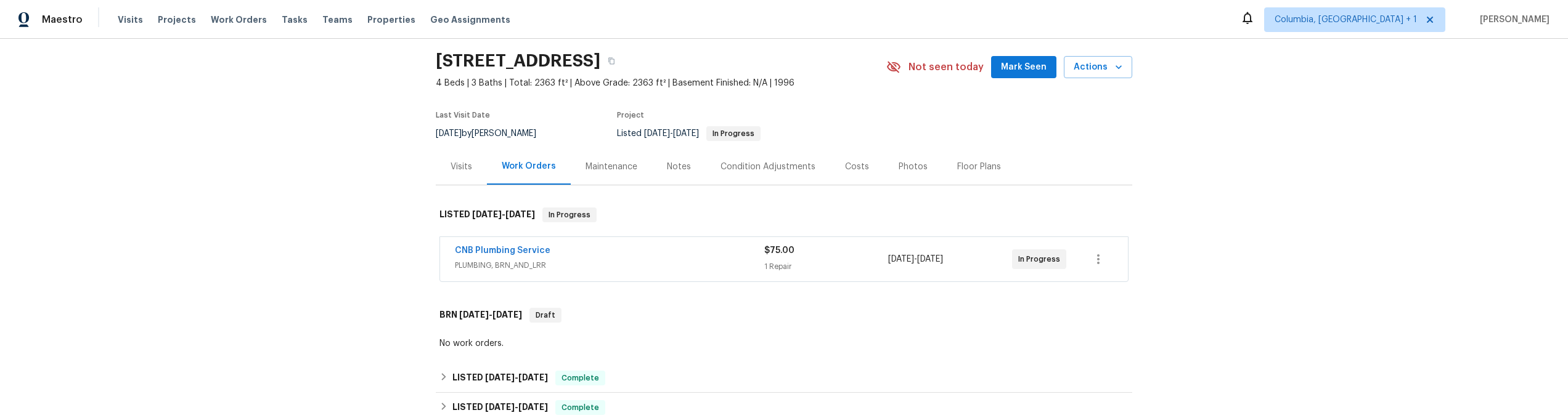
scroll to position [466, 0]
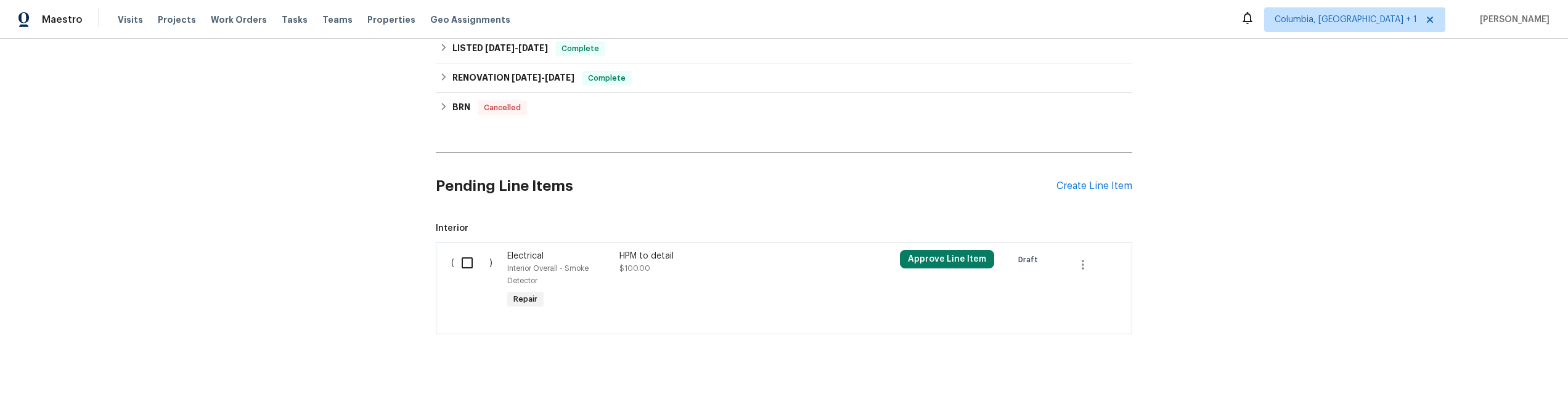
click at [282, 217] on div "Back to all projects 301 Springdale Dr, Columbia, TN 38401 4 Beds | 3 Baths | T…" at bounding box center [784, 228] width 1568 height 379
click at [448, 255] on div "( )" at bounding box center [476, 281] width 57 height 69
click at [466, 254] on input "checkbox" at bounding box center [471, 263] width 35 height 25
checkbox input "true"
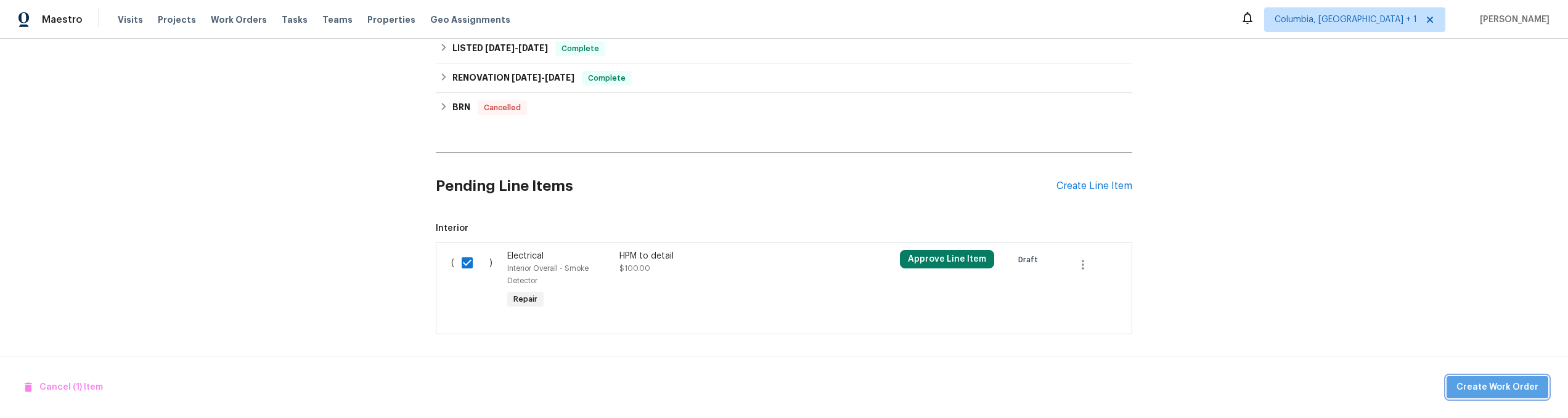
click at [1513, 394] on button "Create Work Order" at bounding box center [1497, 388] width 102 height 23
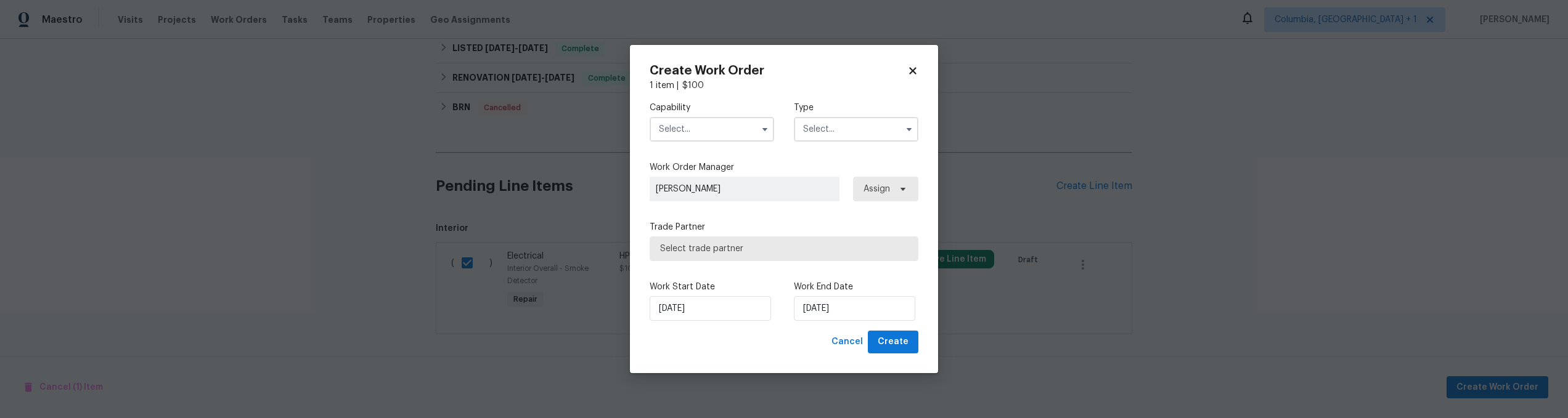
click at [734, 135] on input "text" at bounding box center [712, 129] width 124 height 24
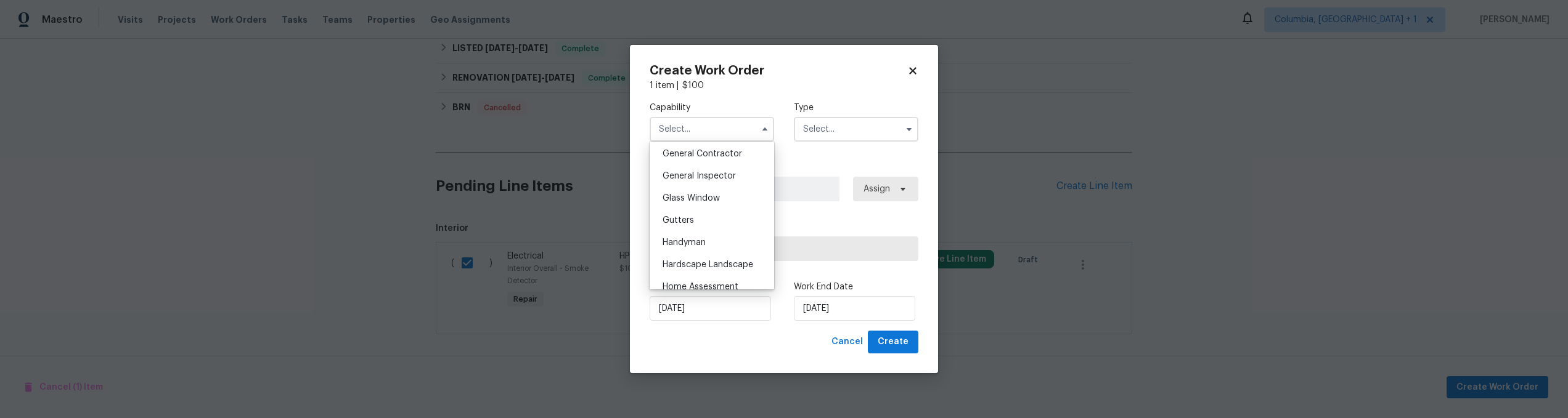
scroll to position [596, 0]
click at [710, 249] on div "Handyman" at bounding box center [712, 237] width 119 height 23
type input "Handyman"
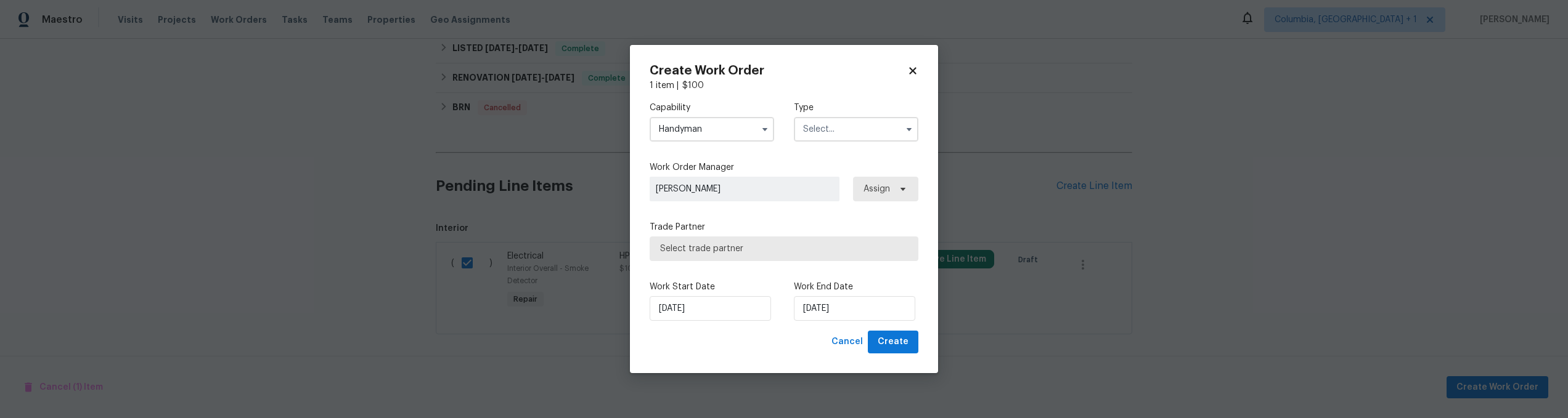
click at [811, 142] on div "Capability Handyman Agent Appliance Bathtub Resurfacing BRN And Lrr Broker Cabi…" at bounding box center [784, 121] width 268 height 59
click at [815, 136] on input "text" at bounding box center [856, 129] width 124 height 24
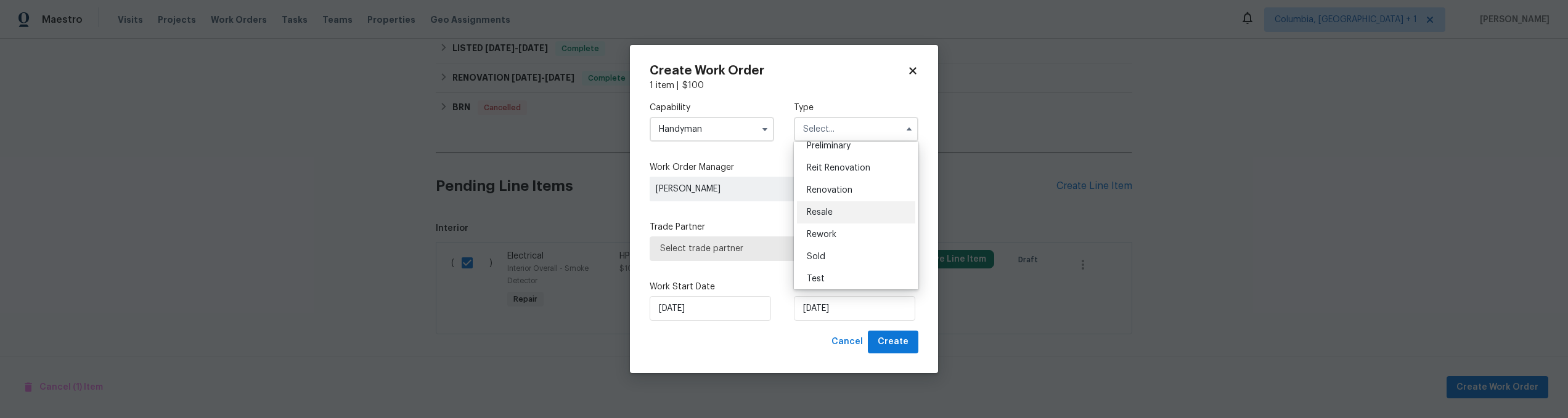
click at [839, 218] on div "Resale" at bounding box center [856, 213] width 119 height 23
type input "Resale"
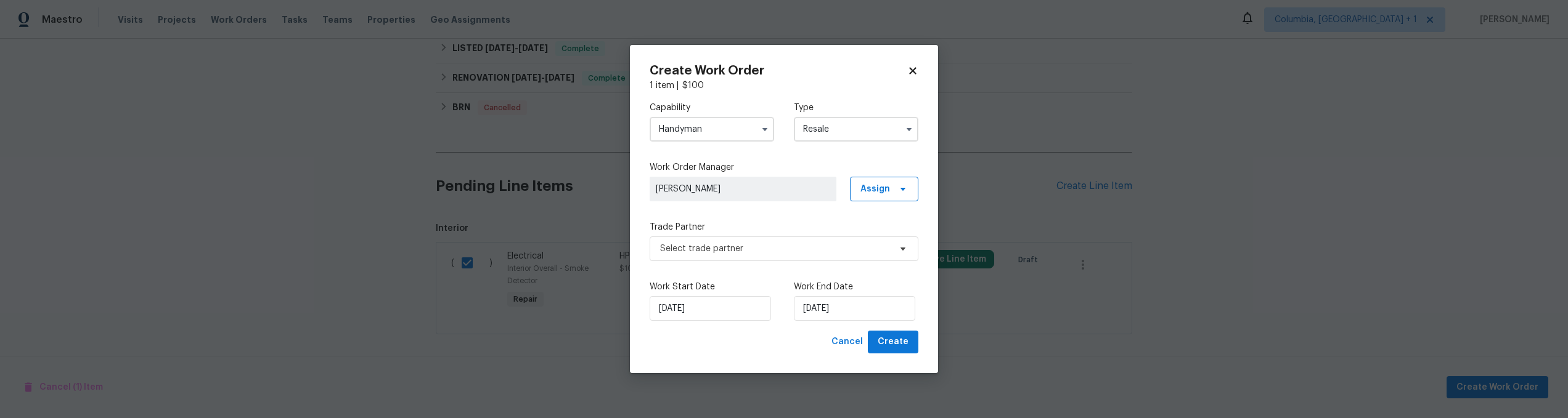
click at [789, 227] on label "Trade Partner" at bounding box center [784, 227] width 268 height 12
click at [784, 252] on span "Select trade partner" at bounding box center [775, 249] width 230 height 12
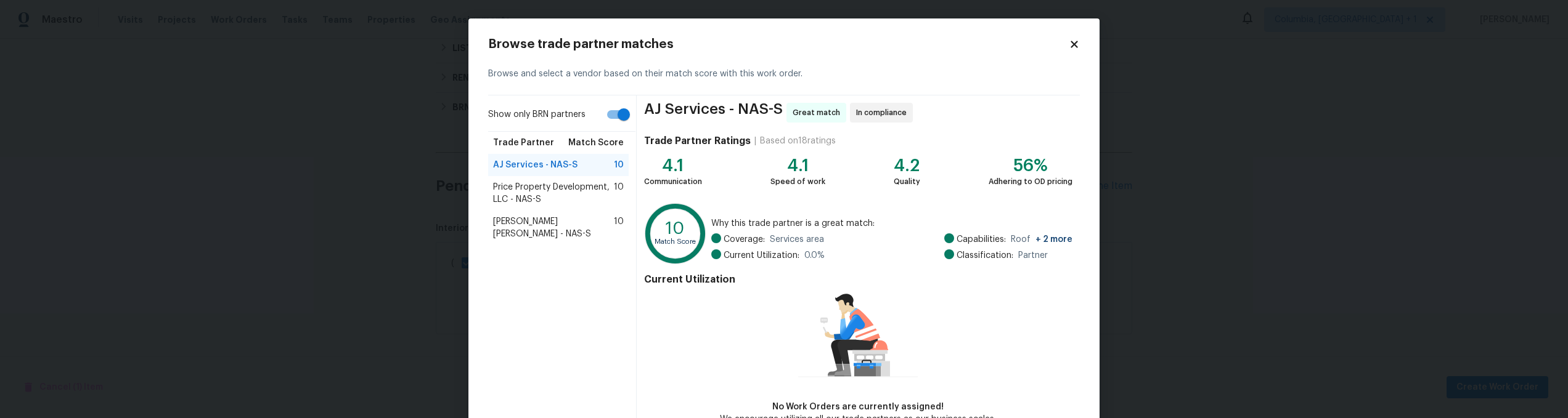
scroll to position [74, 0]
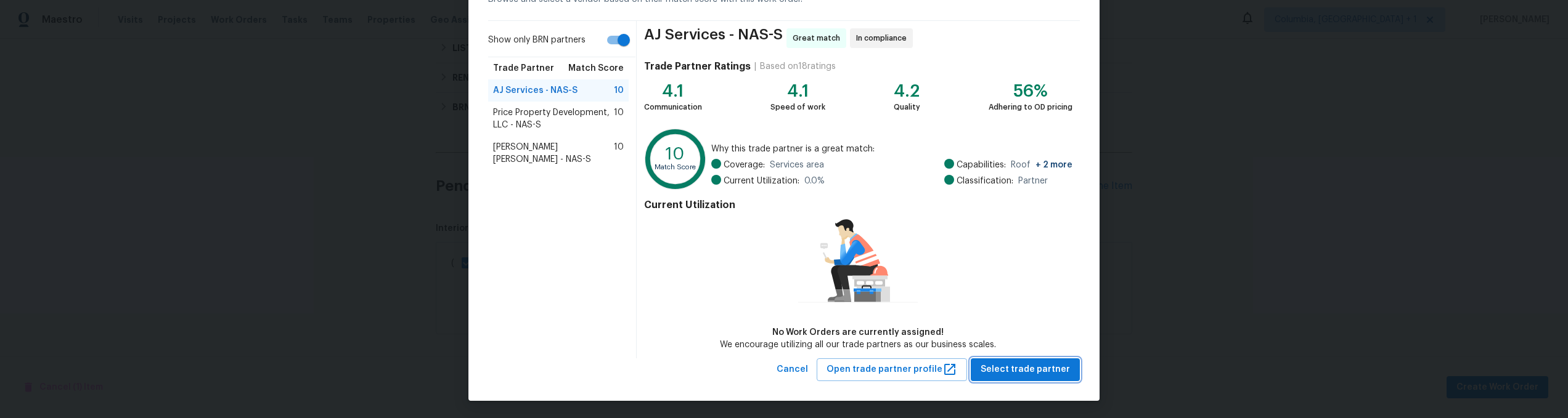
click at [1013, 362] on span "Select trade partner" at bounding box center [1025, 370] width 89 height 15
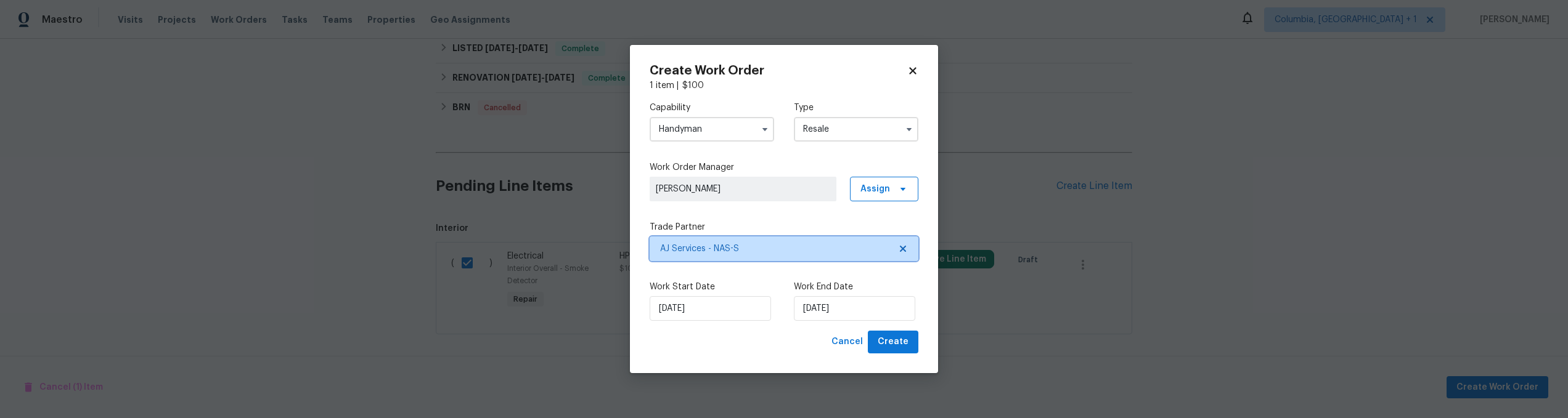
scroll to position [0, 0]
click at [899, 349] on span "Create" at bounding box center [893, 342] width 31 height 15
checkbox input "false"
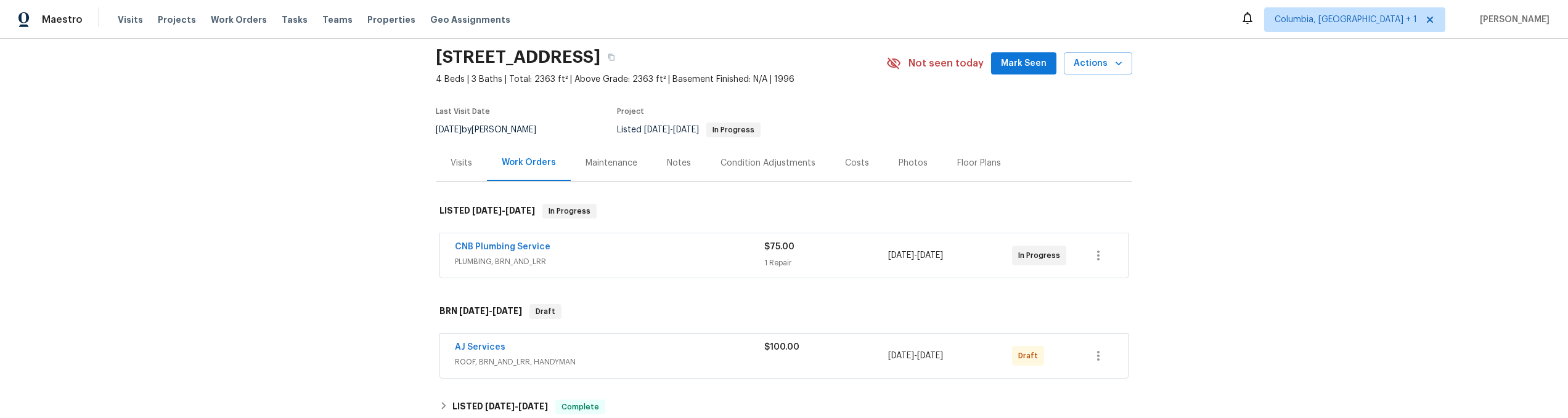
scroll to position [47, 0]
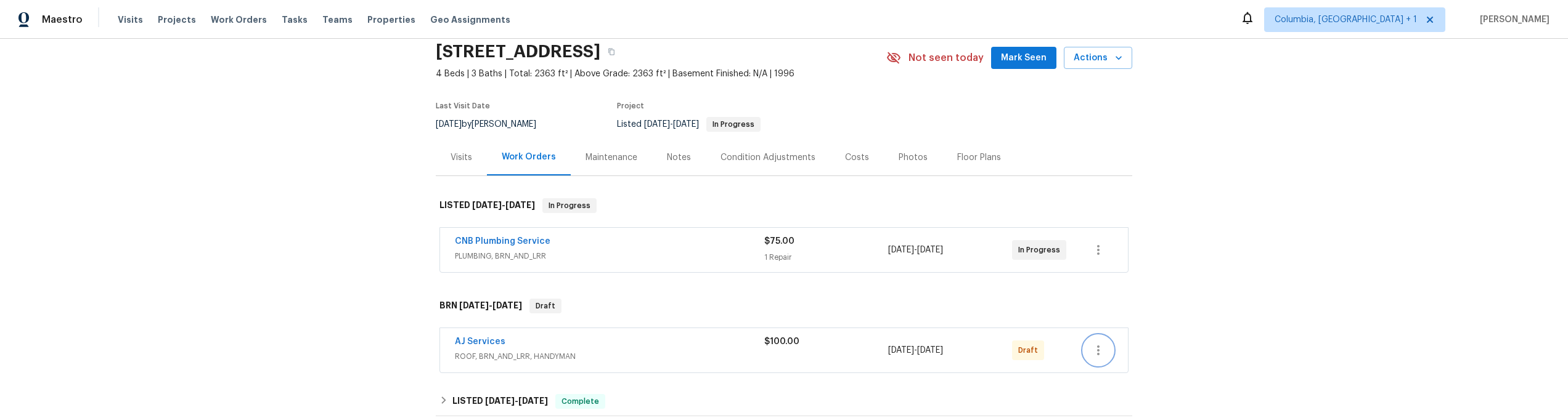
click at [1098, 350] on icon "button" at bounding box center [1098, 350] width 15 height 15
click at [1106, 392] on li "Delete" at bounding box center [1145, 394] width 133 height 21
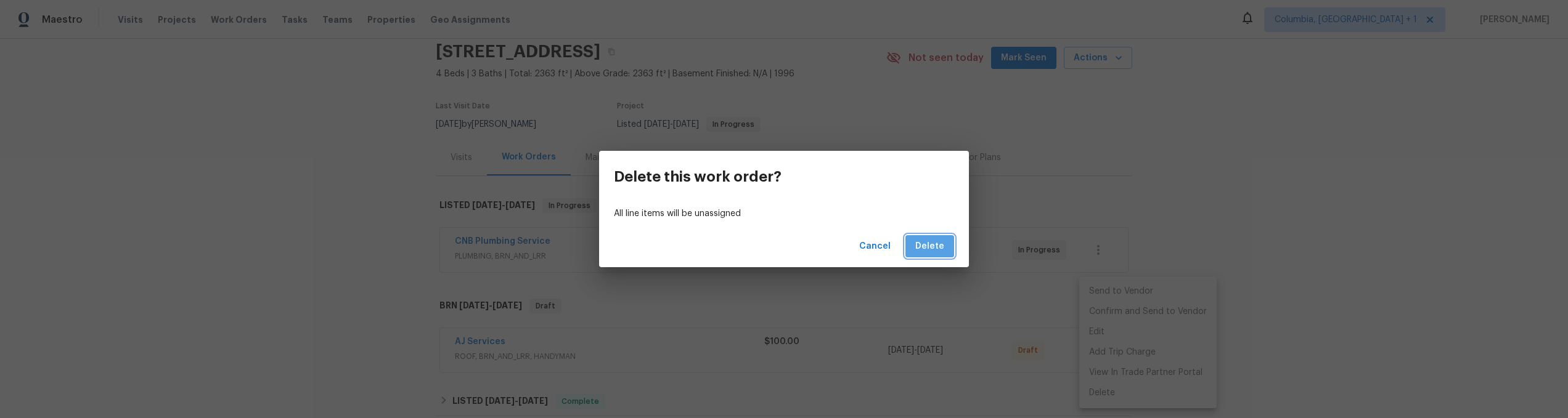
click at [931, 243] on span "Delete" at bounding box center [929, 247] width 29 height 15
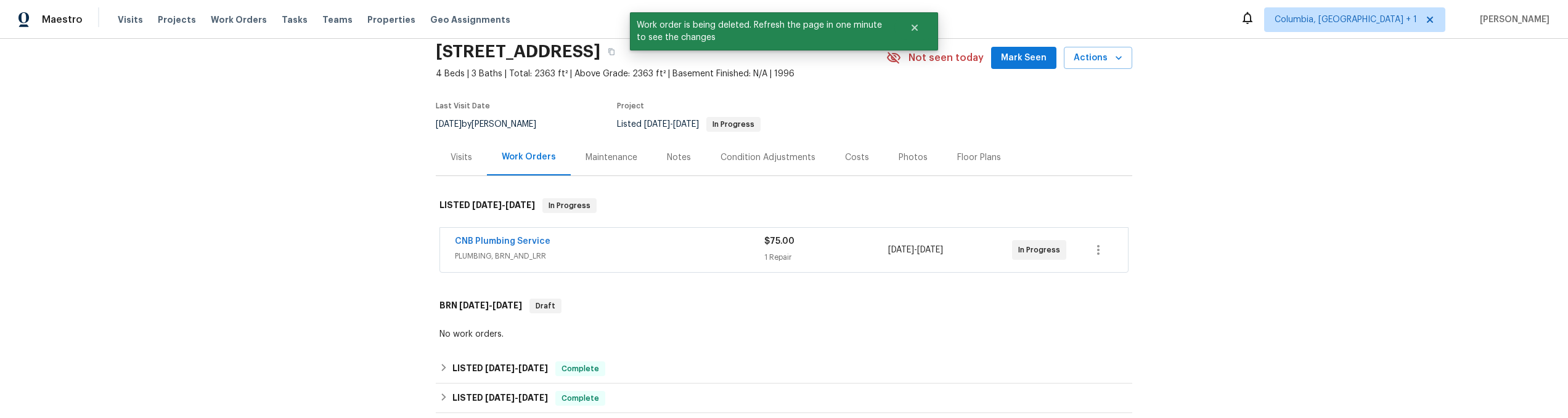
scroll to position [466, 0]
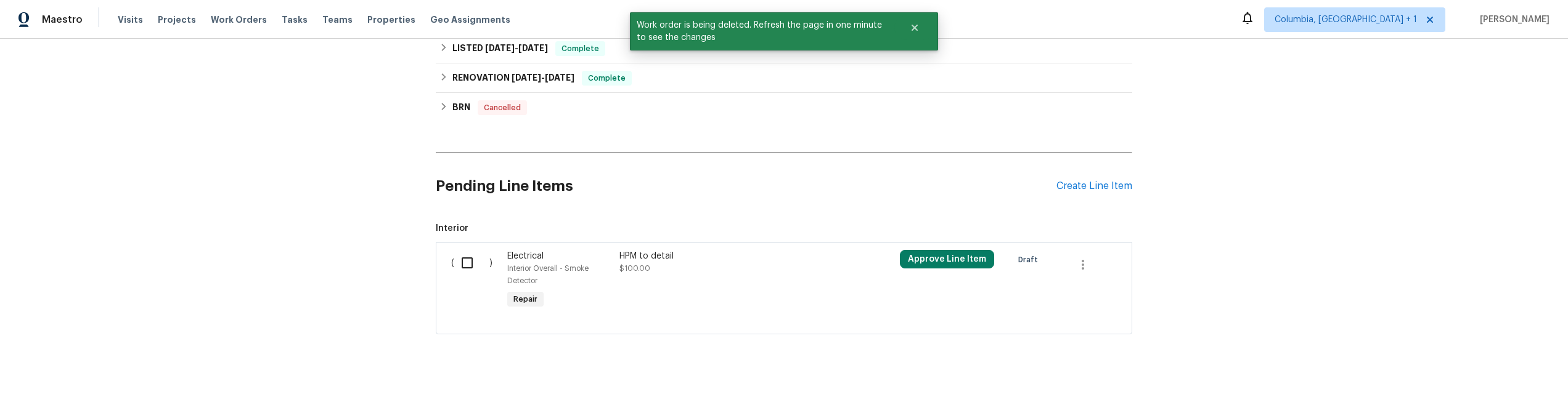
click at [467, 252] on input "checkbox" at bounding box center [471, 263] width 35 height 25
checkbox input "true"
click at [1478, 380] on span "Create Work Order" at bounding box center [1496, 388] width 82 height 15
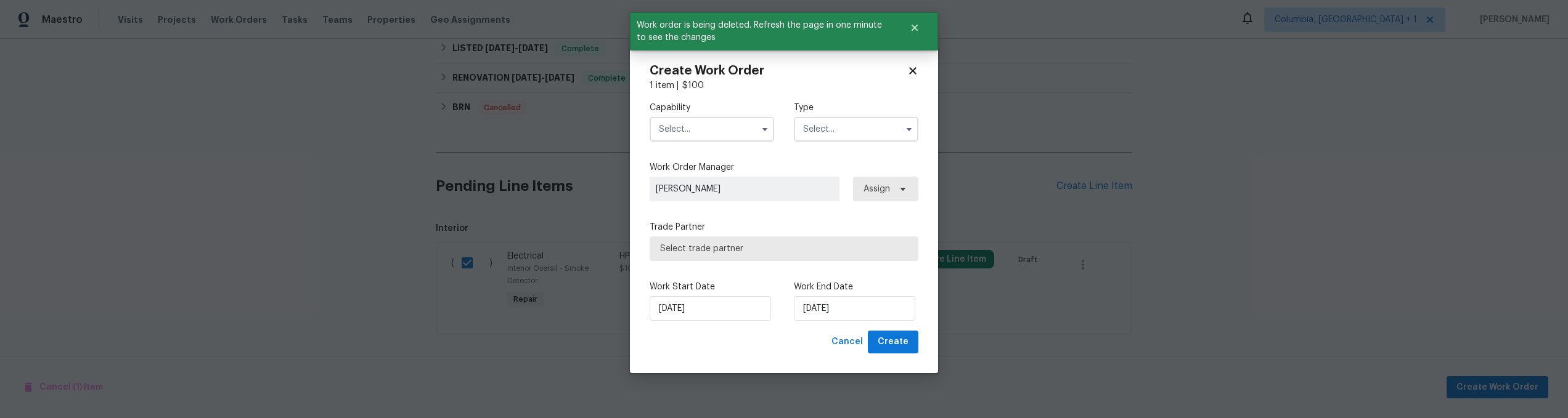
click at [716, 129] on input "text" at bounding box center [712, 129] width 124 height 24
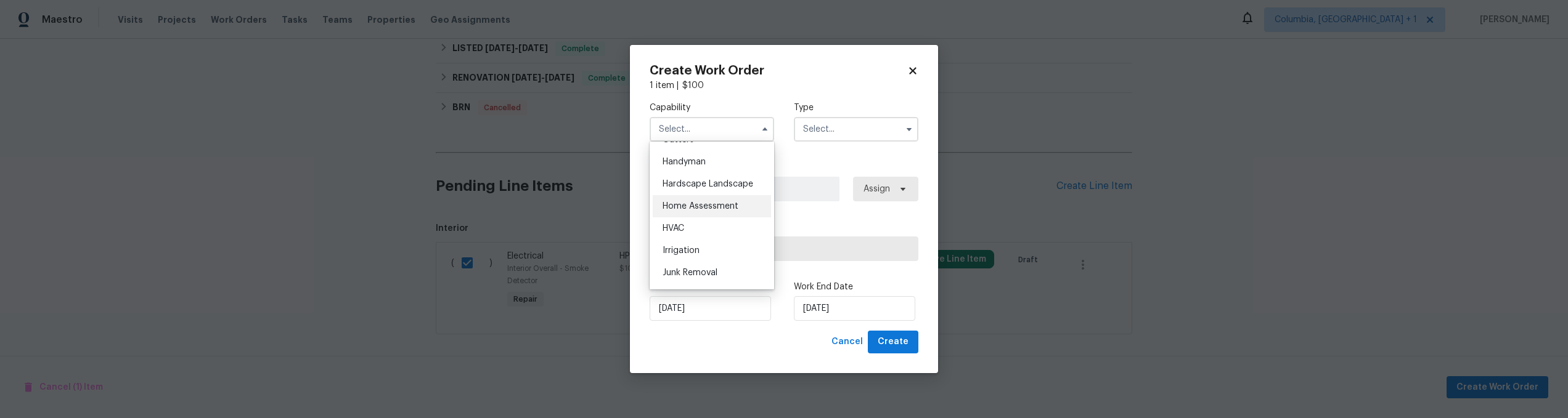
scroll to position [683, 0]
click at [711, 161] on div "Handyman" at bounding box center [712, 150] width 119 height 23
type input "Handyman"
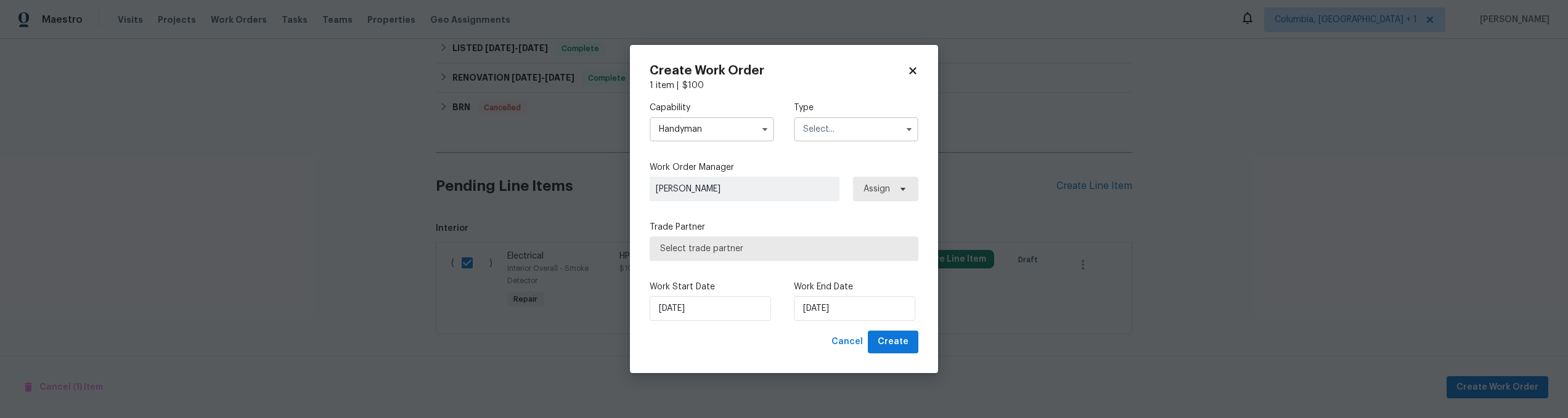
click at [859, 135] on input "text" at bounding box center [856, 129] width 124 height 24
click at [844, 208] on div "Resale" at bounding box center [856, 209] width 119 height 23
type input "Resale"
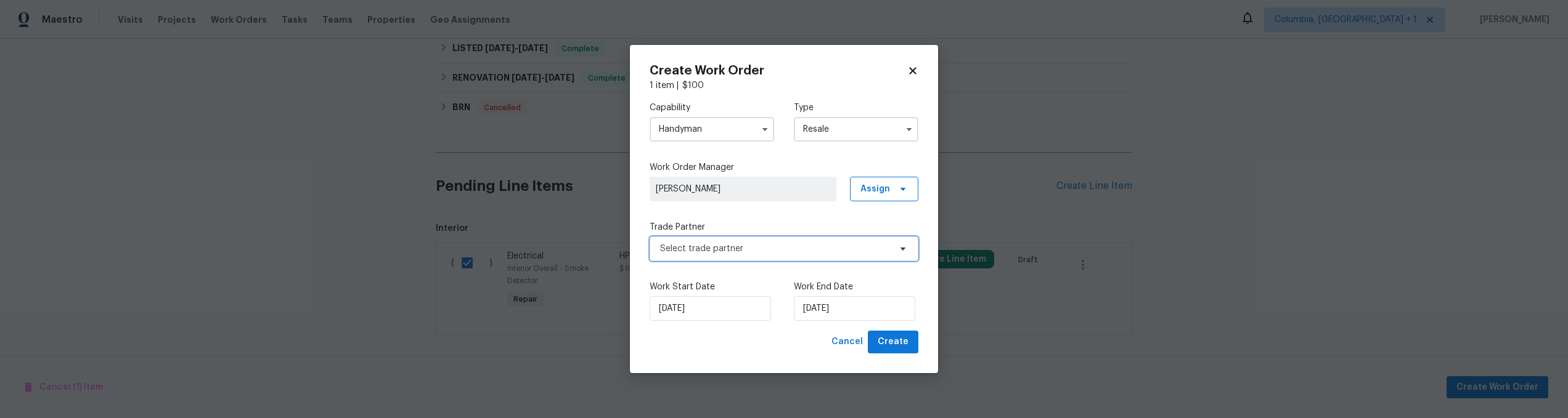
click at [830, 252] on span "Select trade partner" at bounding box center [775, 249] width 230 height 12
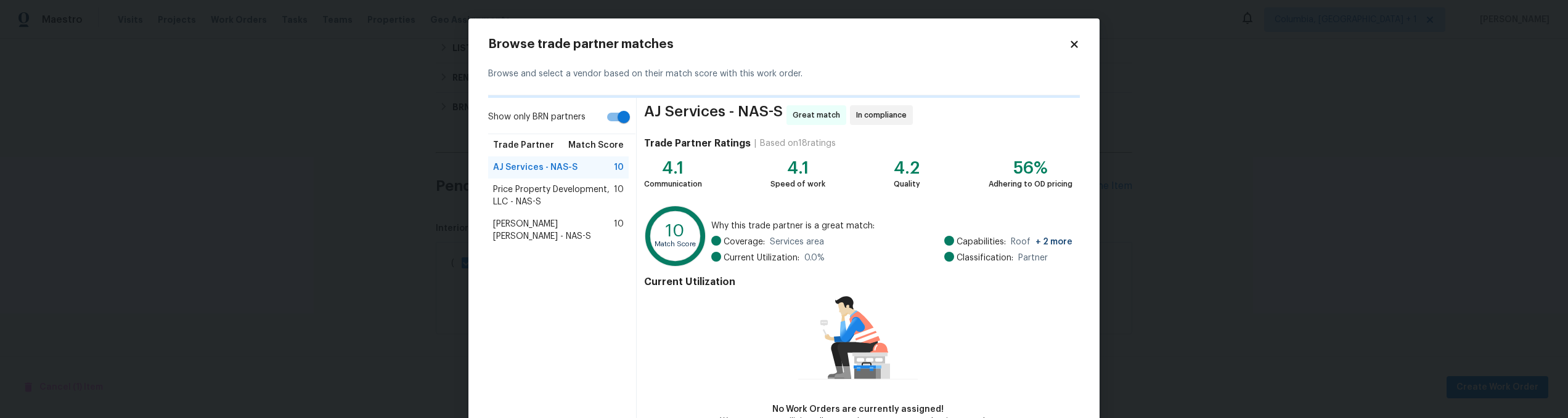
scroll to position [77, 0]
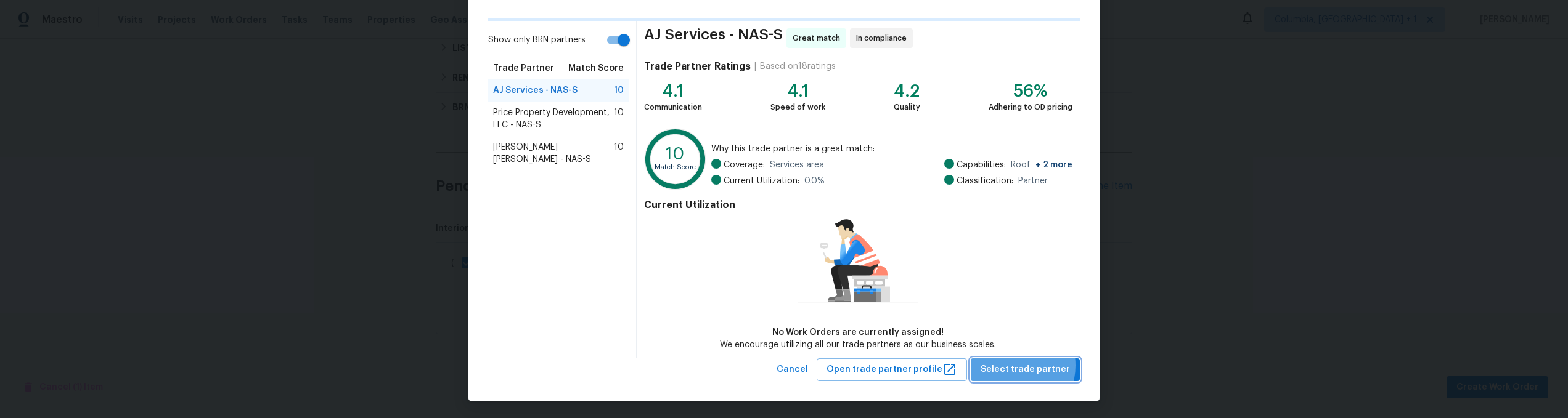
click at [1012, 364] on span "Select trade partner" at bounding box center [1025, 370] width 89 height 15
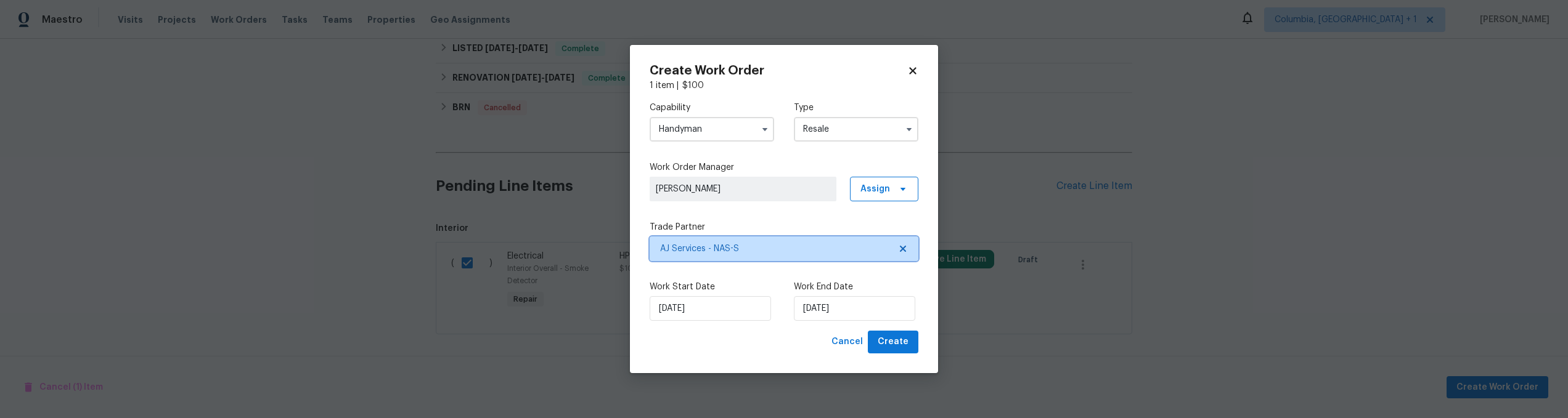
scroll to position [0, 0]
click at [899, 336] on span "Create" at bounding box center [893, 342] width 31 height 15
checkbox input "false"
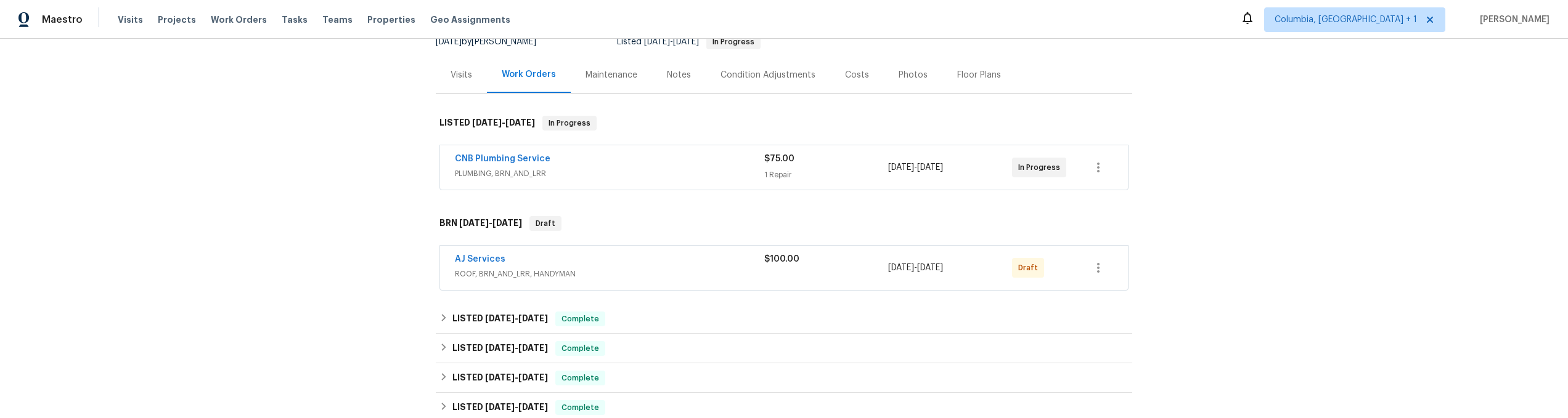
scroll to position [108, 0]
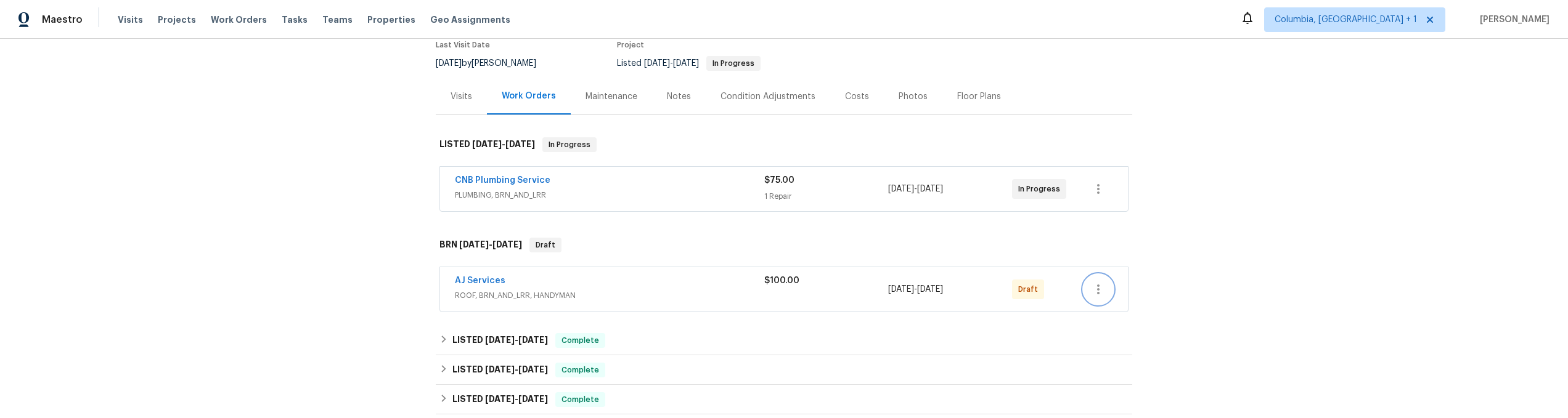
click at [1091, 285] on icon "button" at bounding box center [1098, 290] width 15 height 15
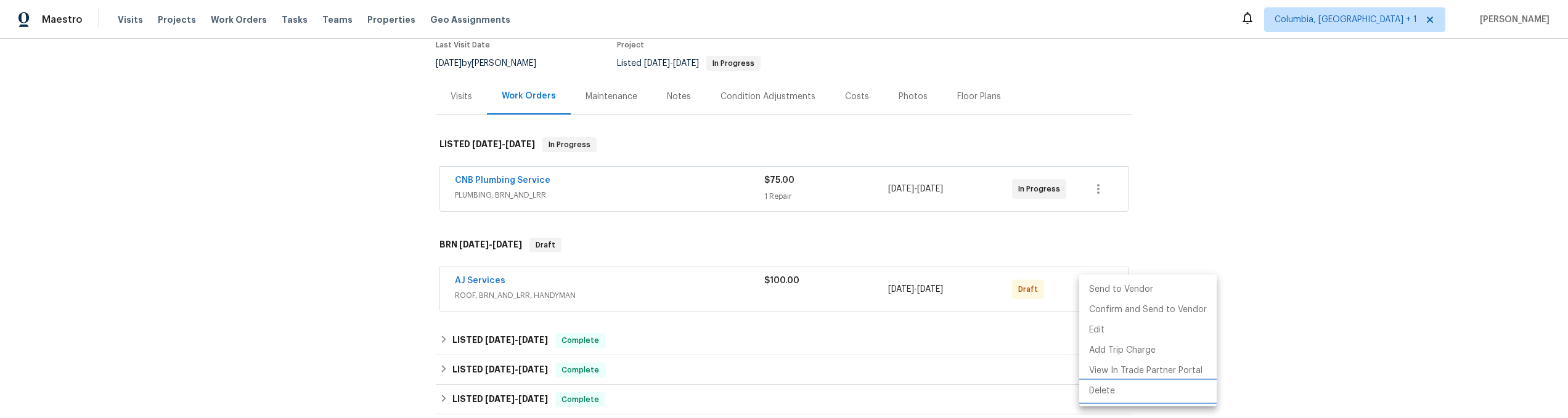
click at [1101, 394] on li "Delete" at bounding box center [1148, 392] width 137 height 21
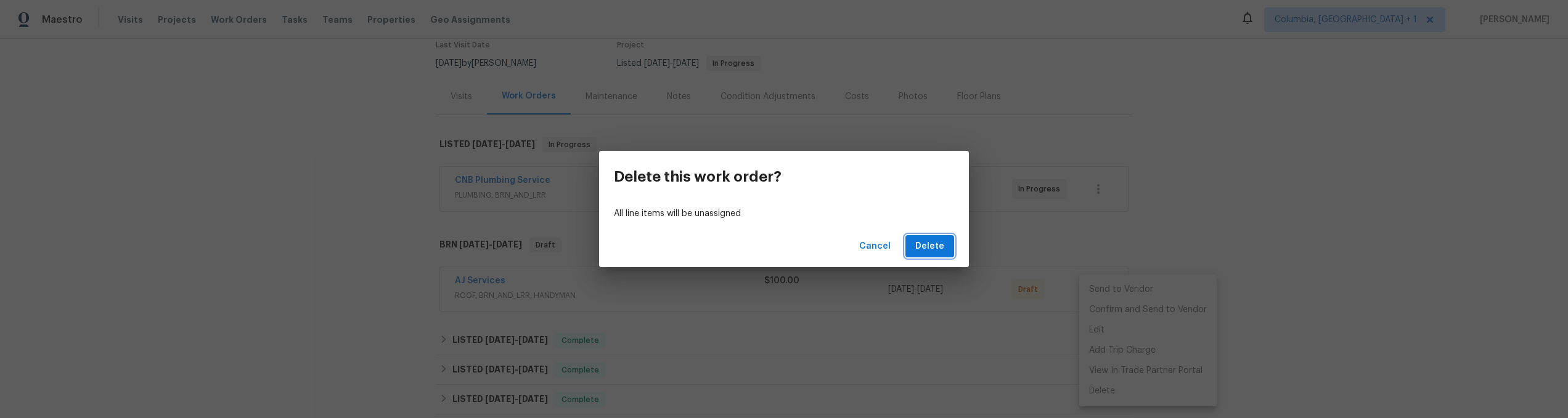
click at [938, 250] on span "Delete" at bounding box center [929, 247] width 29 height 15
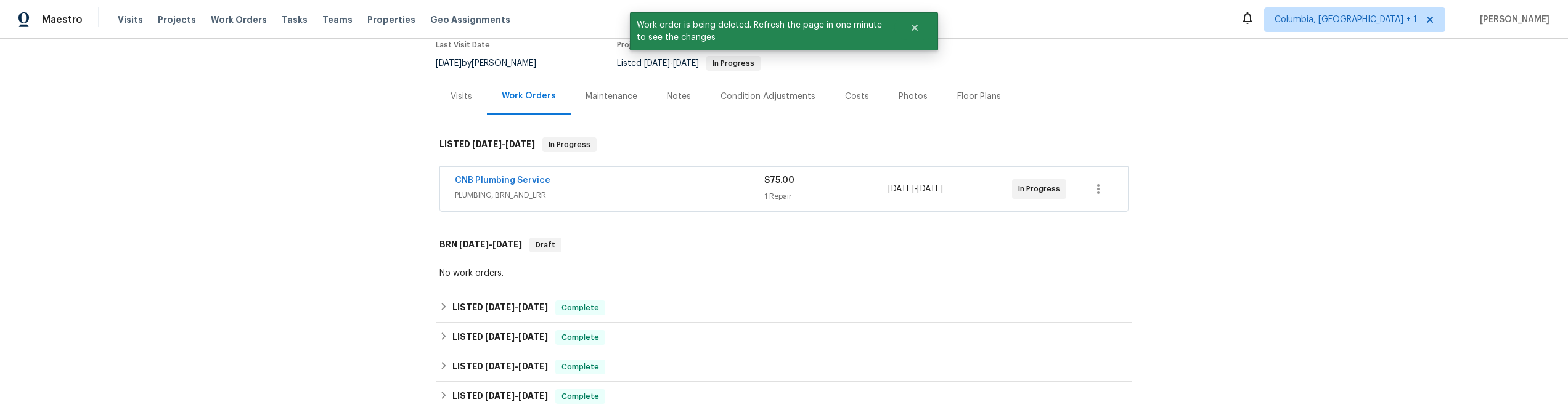
scroll to position [466, 0]
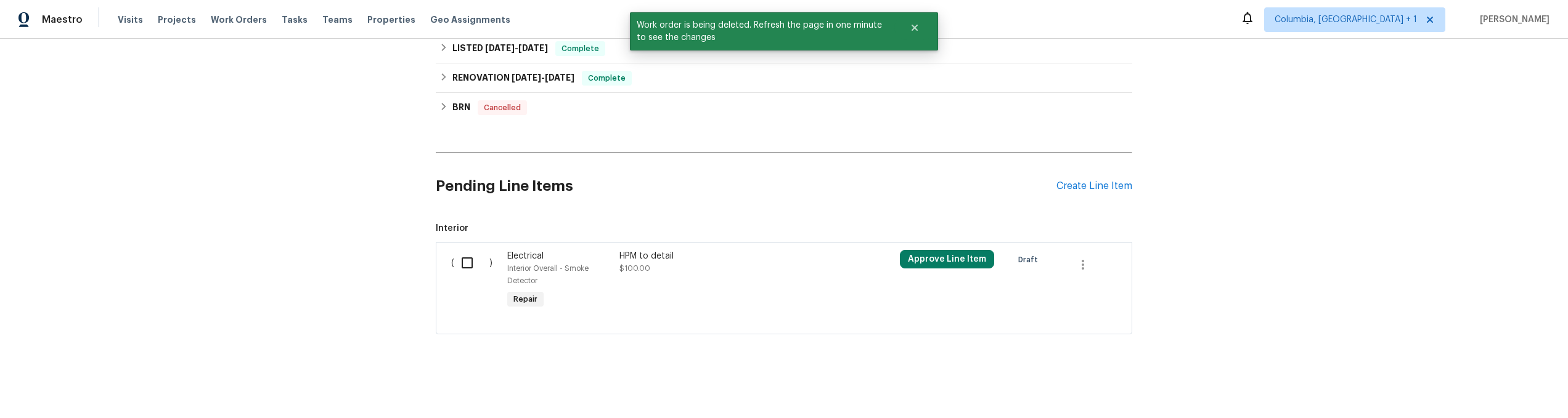
click at [462, 250] on input "checkbox" at bounding box center [471, 263] width 35 height 25
checkbox input "true"
drag, startPoint x: 1480, startPoint y: 366, endPoint x: 1490, endPoint y: 386, distance: 22.4
click at [1480, 366] on div "Cancel (1) Item Create Work Order" at bounding box center [784, 387] width 1568 height 63
click at [1490, 386] on span "Create Work Order" at bounding box center [1496, 388] width 82 height 15
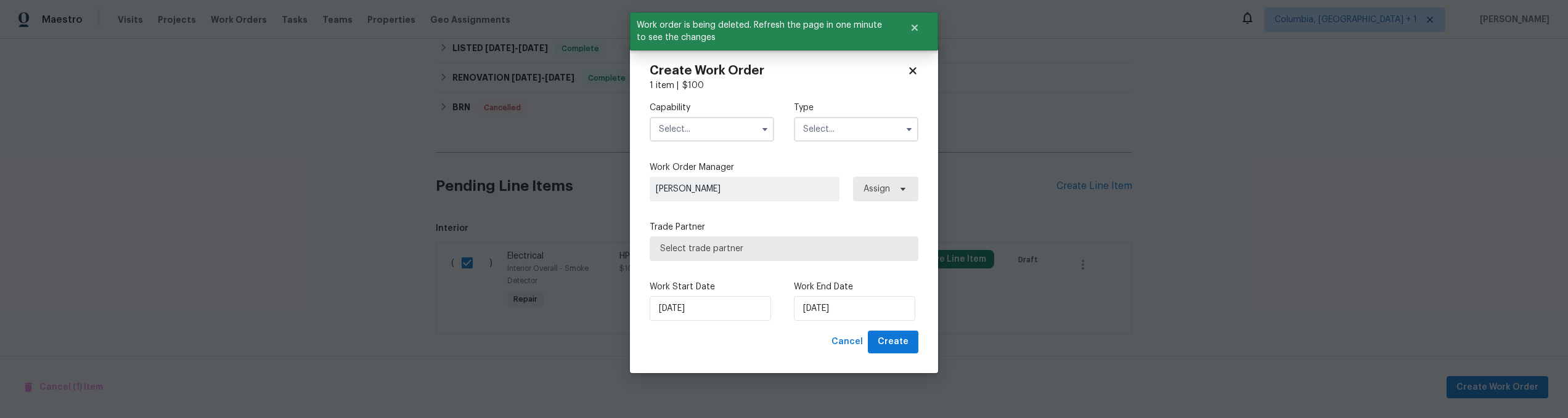
click at [689, 118] on input "text" at bounding box center [712, 129] width 124 height 24
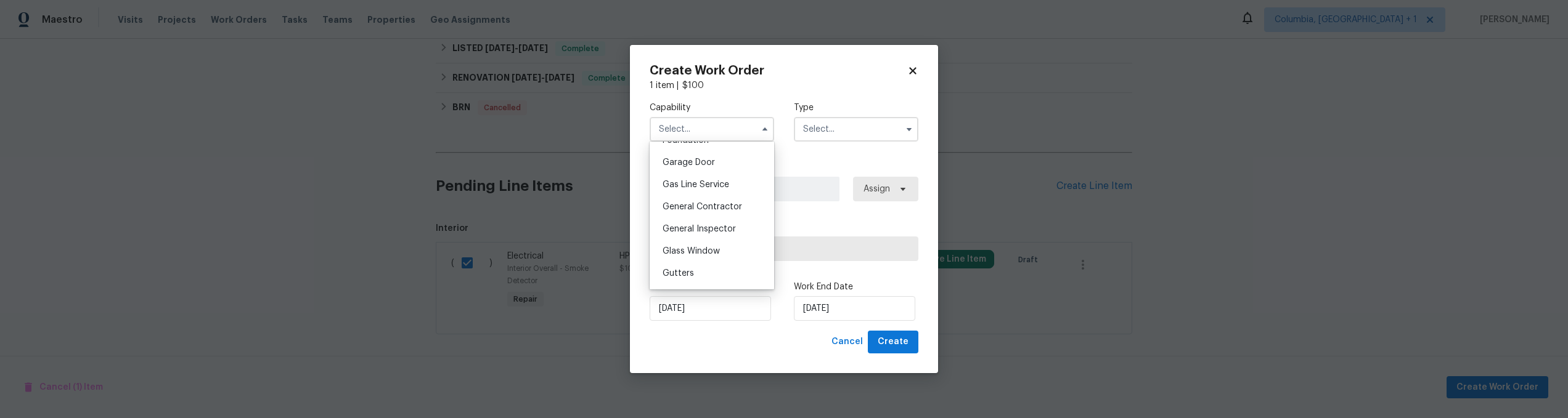
scroll to position [635, 0]
click at [718, 209] on div "Handyman" at bounding box center [712, 199] width 119 height 23
type input "Handyman"
click at [837, 130] on input "text" at bounding box center [856, 129] width 124 height 24
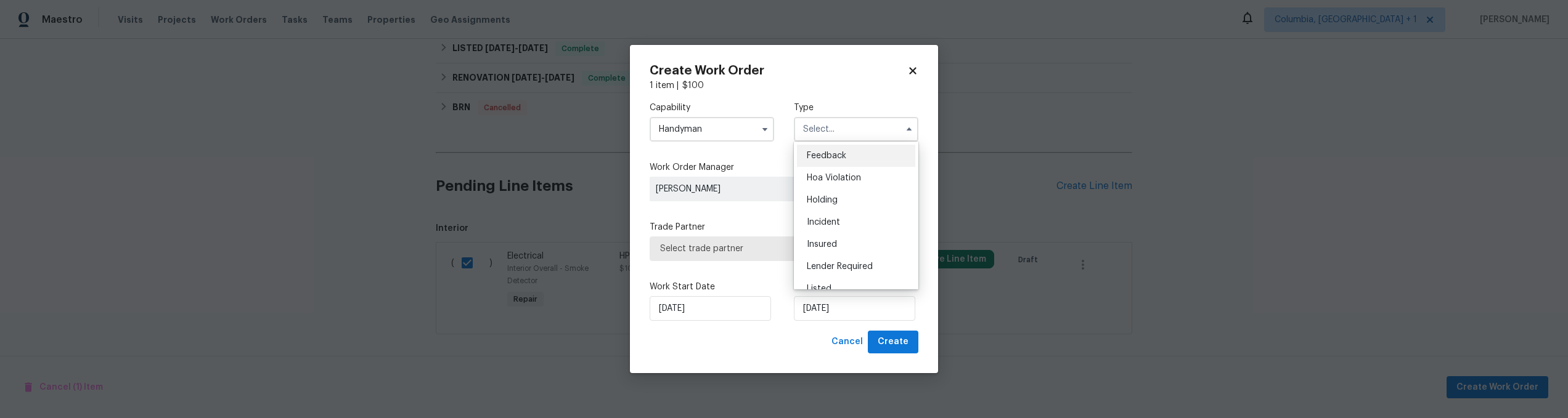
scroll to position [280, 0]
click at [861, 210] on div "Resale" at bounding box center [856, 209] width 119 height 23
type input "Resale"
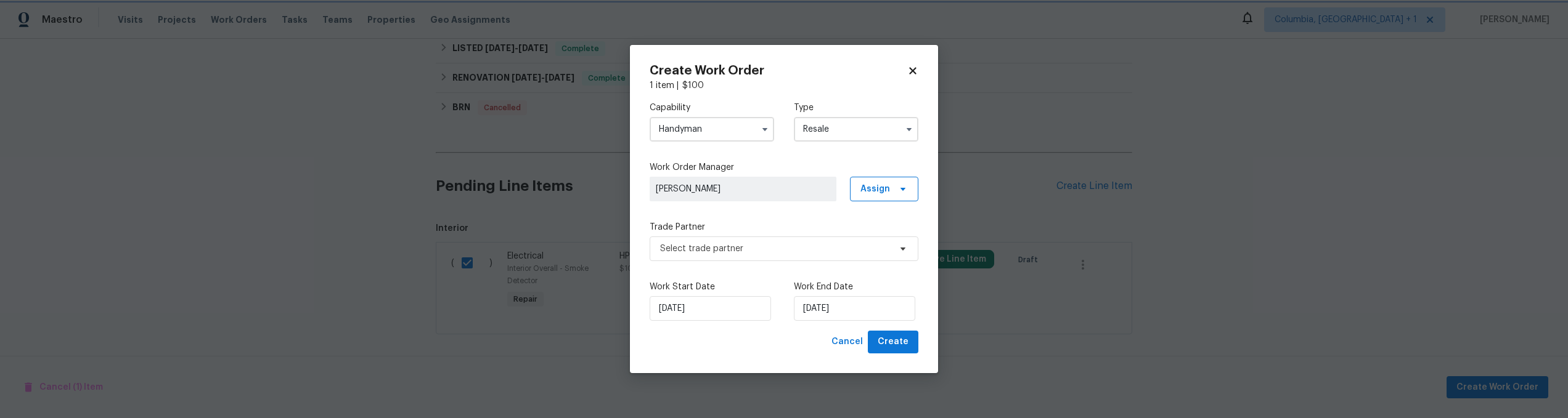
scroll to position [0, 0]
click at [768, 252] on span "Select trade partner" at bounding box center [775, 249] width 230 height 12
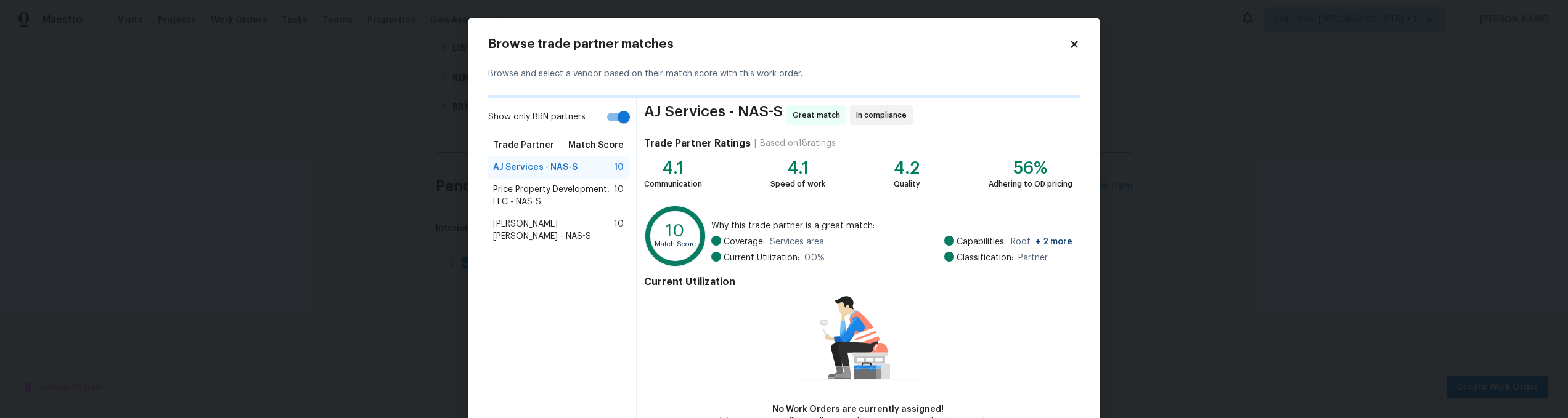
scroll to position [77, 0]
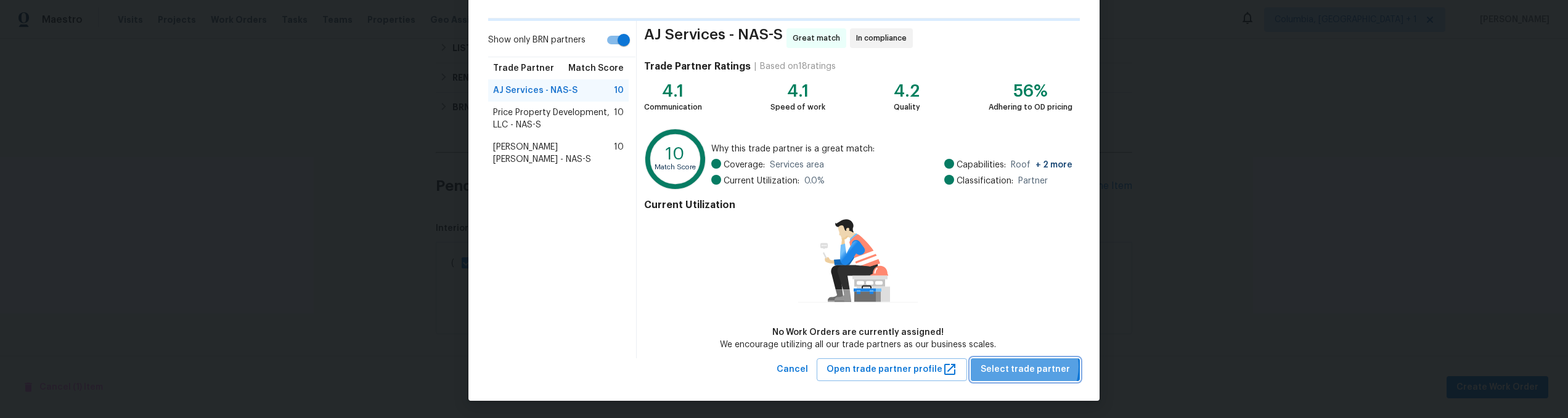
click at [1026, 366] on span "Select trade partner" at bounding box center [1025, 370] width 89 height 15
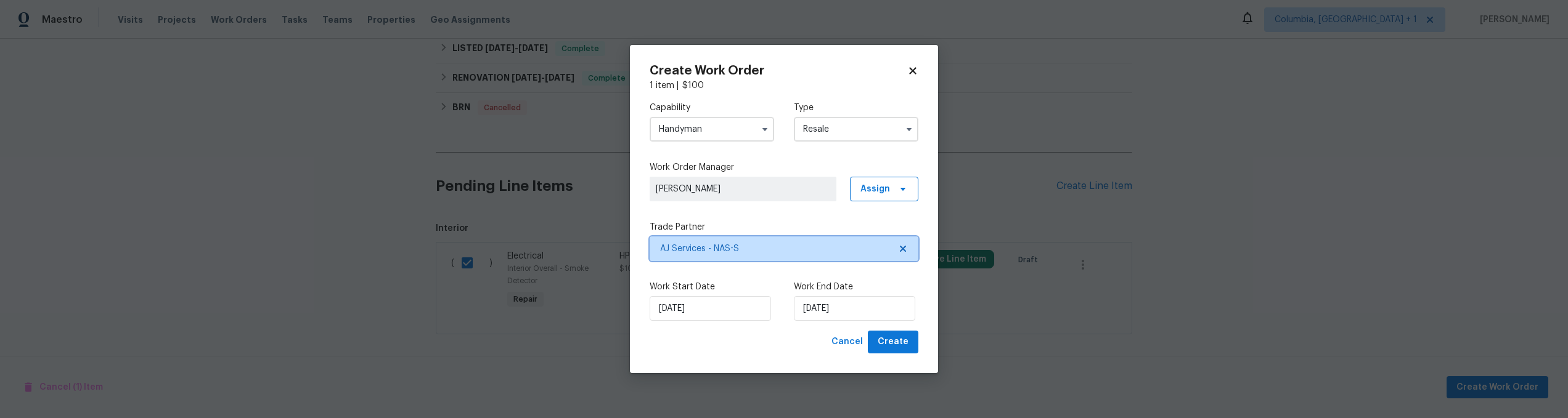
scroll to position [0, 0]
click at [897, 347] on span "Create" at bounding box center [893, 342] width 31 height 15
checkbox input "false"
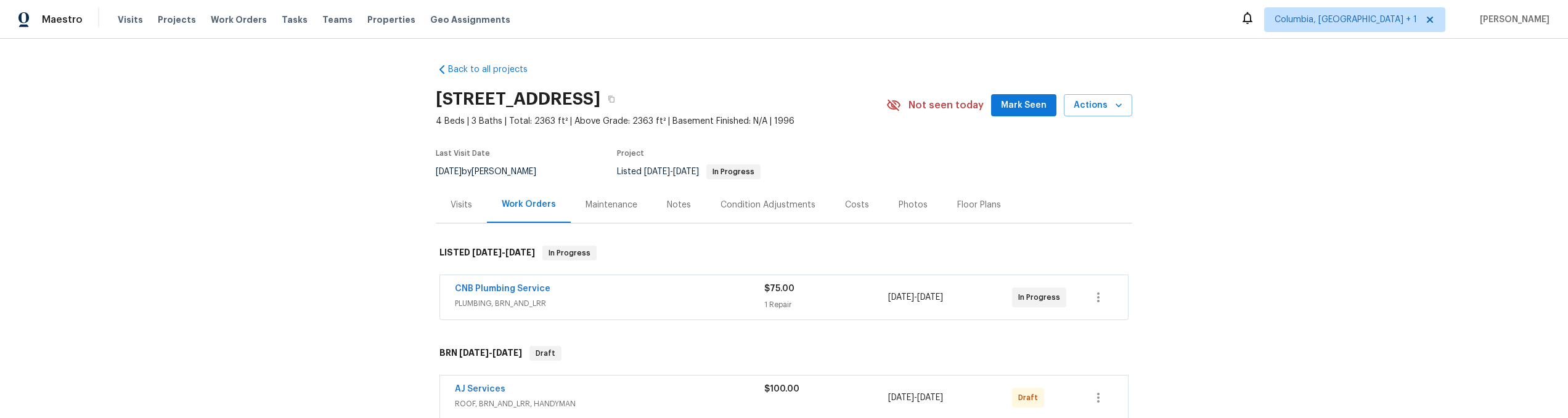
scroll to position [134, 0]
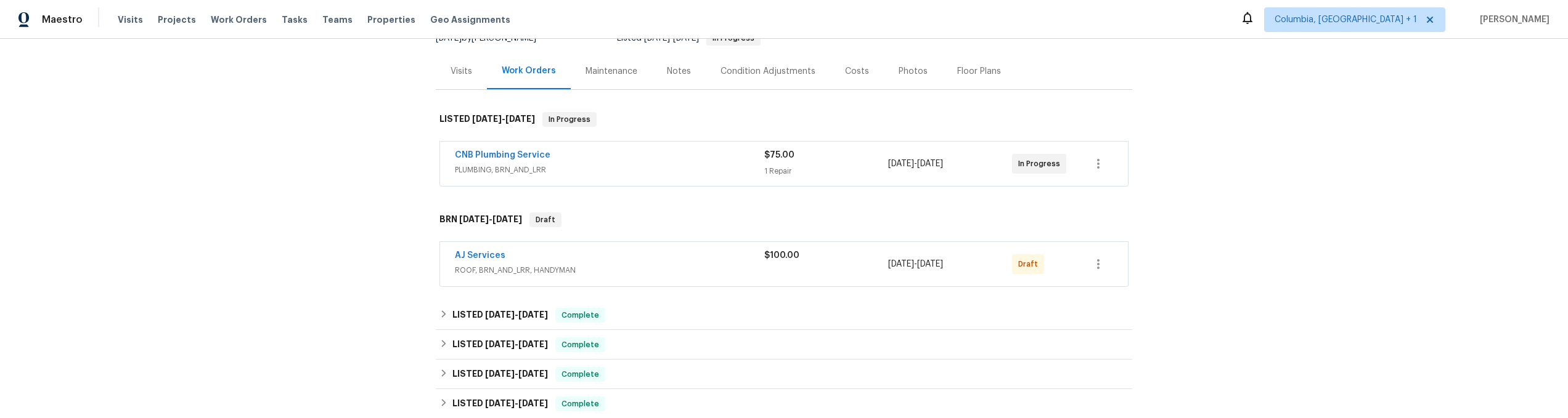
click at [1100, 280] on div "AJ Services ROOF, BRN_AND_LRR, HANDYMAN $100.00 8/26/2025 - 8/26/2025 Draft" at bounding box center [784, 264] width 687 height 44
click at [1099, 276] on button "button" at bounding box center [1097, 264] width 29 height 29
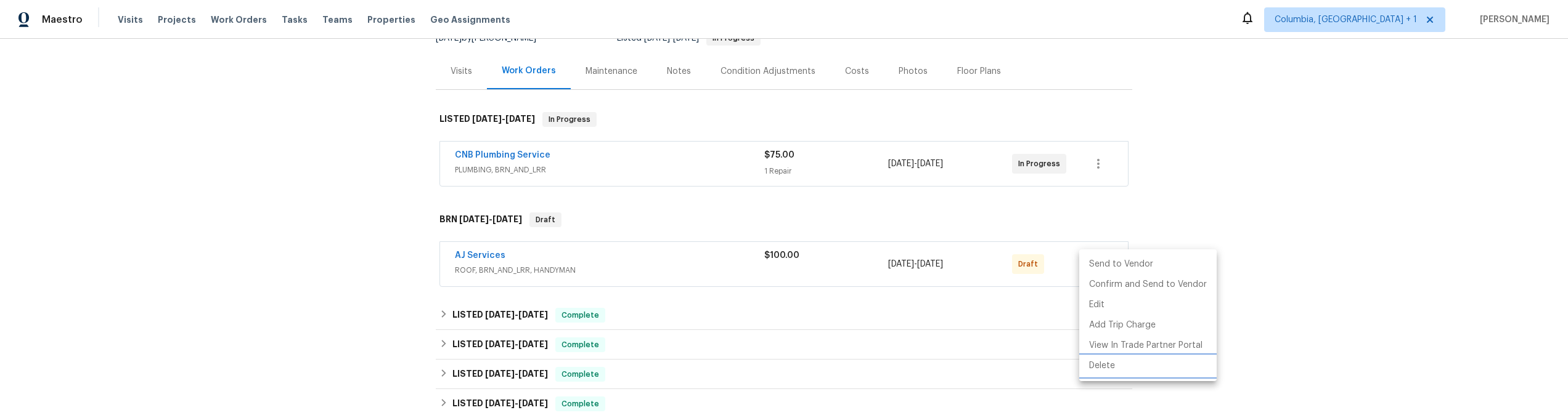
click at [1099, 361] on li "Delete" at bounding box center [1148, 366] width 137 height 21
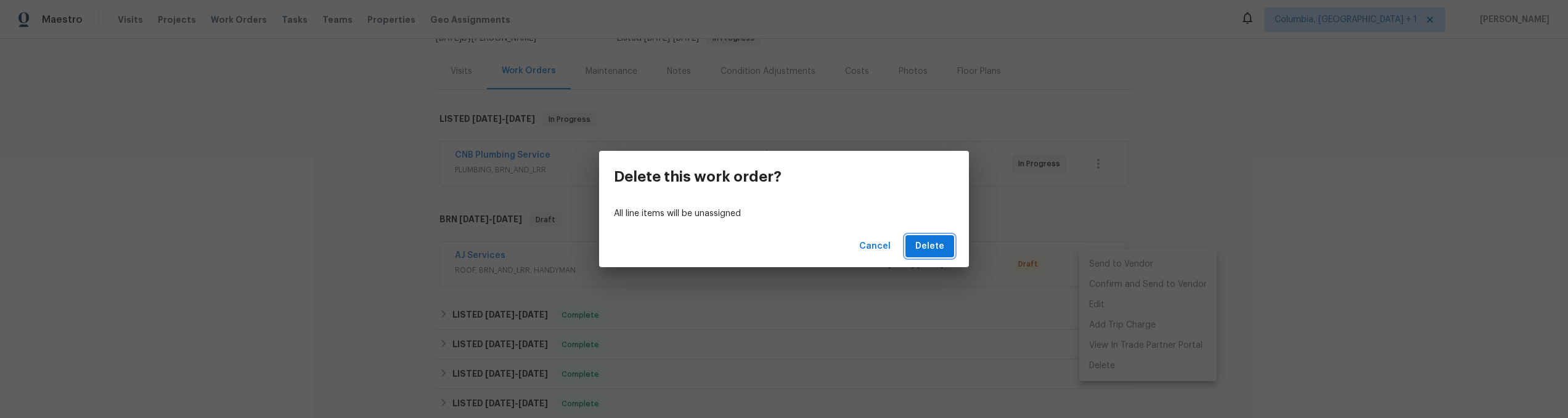
click at [944, 256] on button "Delete" at bounding box center [929, 247] width 49 height 23
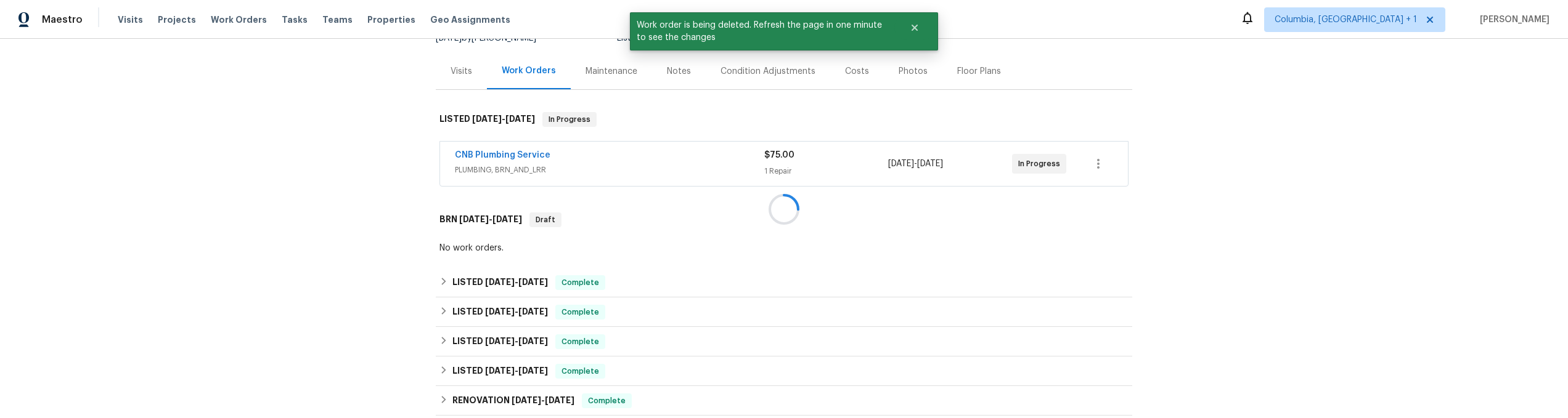
click at [1240, 211] on div at bounding box center [784, 209] width 1568 height 418
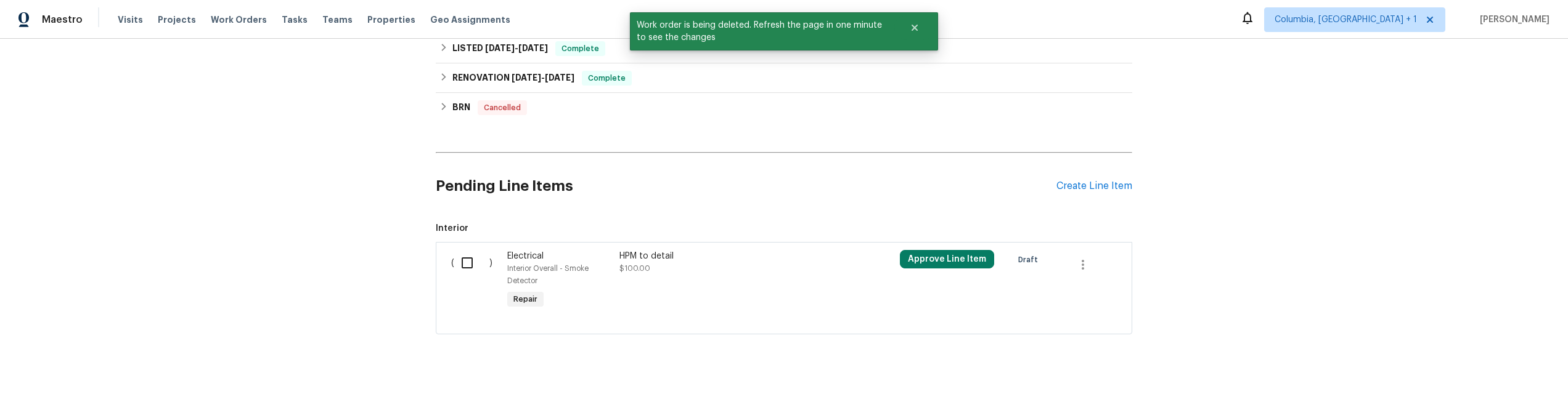
click at [447, 247] on div "( )" at bounding box center [476, 281] width 57 height 69
click at [454, 250] on input "checkbox" at bounding box center [471, 263] width 35 height 25
checkbox input "true"
click at [1470, 378] on button "Create Work Order" at bounding box center [1497, 388] width 102 height 23
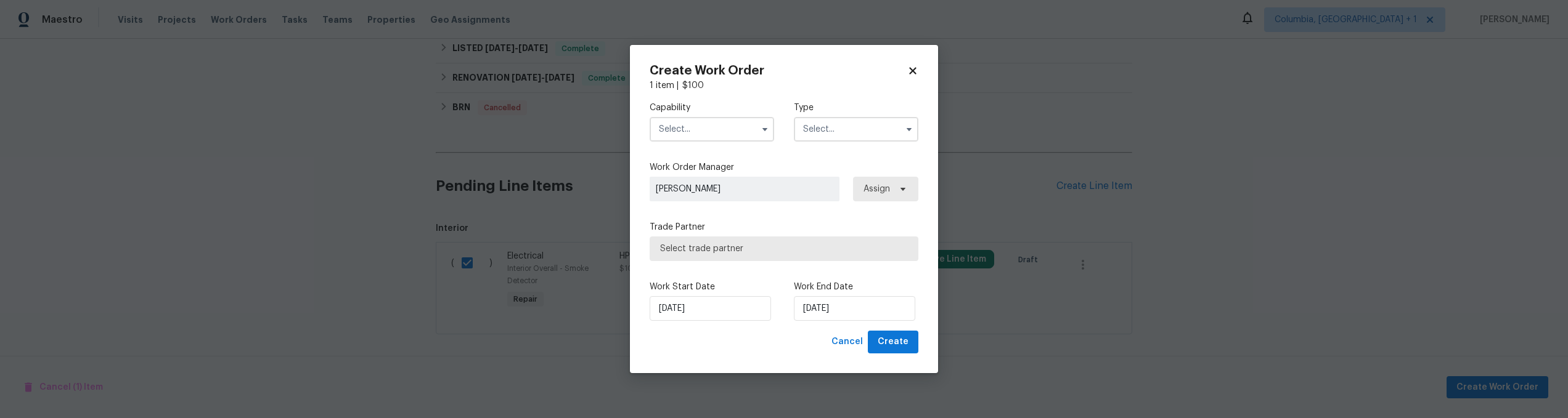
click at [712, 121] on input "text" at bounding box center [712, 129] width 124 height 24
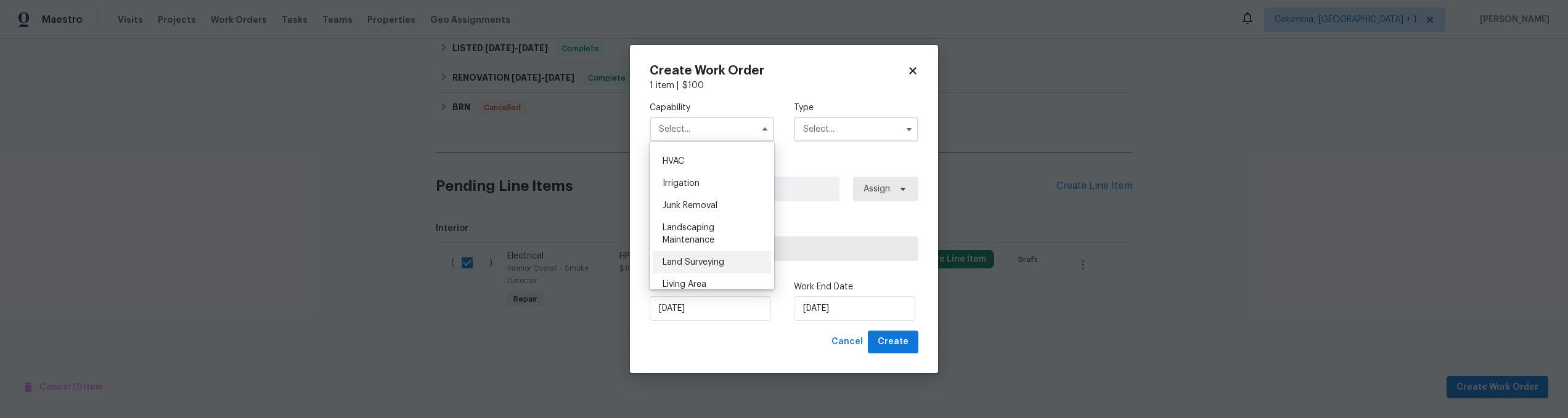
scroll to position [641, 0]
click at [705, 197] on span "Handyman" at bounding box center [684, 192] width 43 height 8
type input "Handyman"
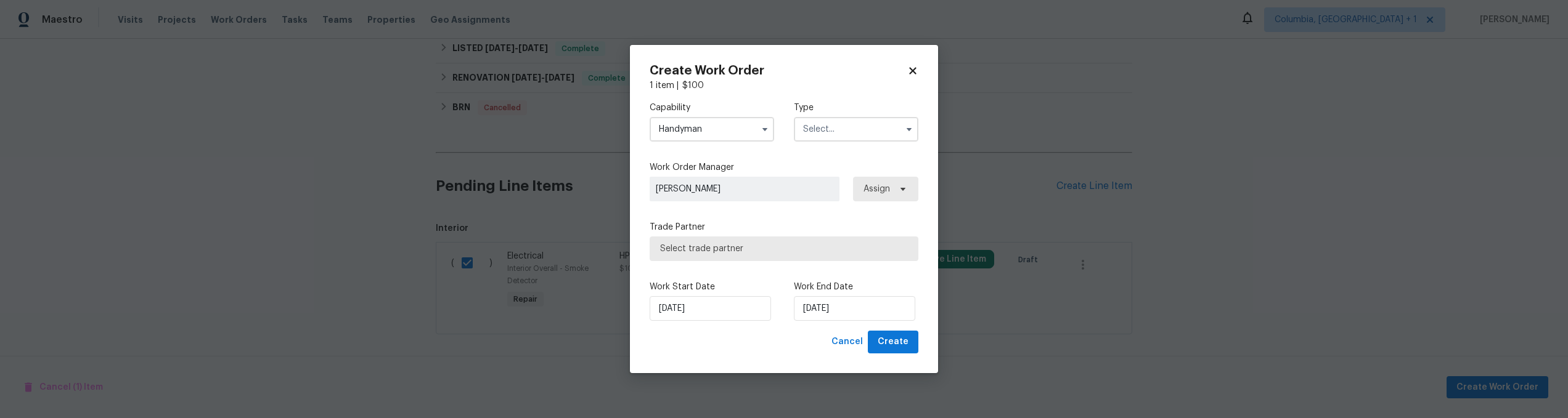
click at [816, 131] on input "text" at bounding box center [856, 129] width 124 height 24
click at [833, 207] on div "Resale" at bounding box center [856, 209] width 119 height 23
type input "Resale"
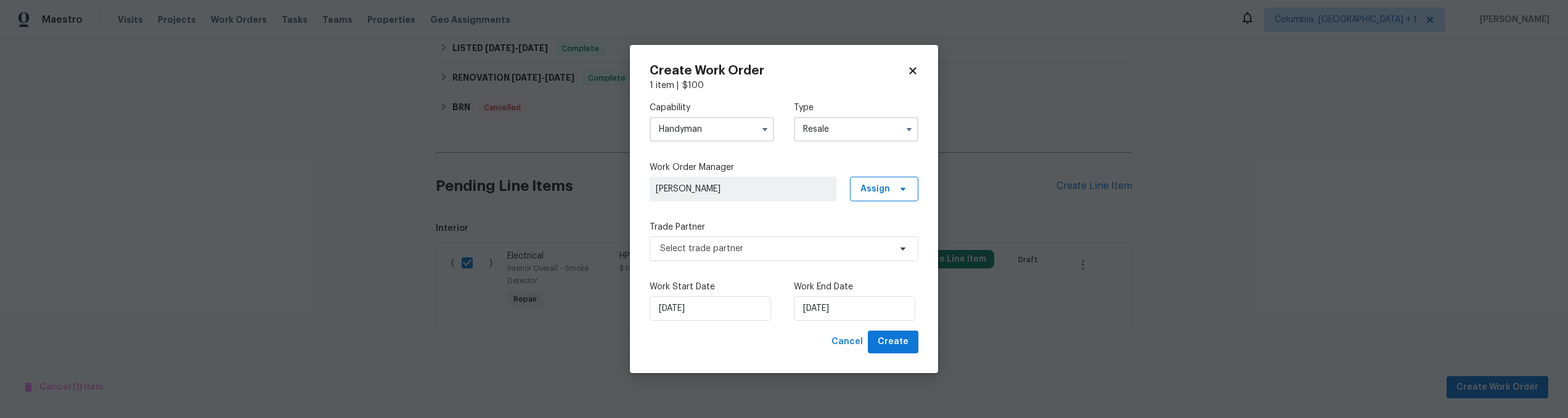
click at [841, 218] on div "Capability Handyman Type Resale Work Order Manager Karol Chudy Assign Trade Par…" at bounding box center [784, 212] width 268 height 239
click at [838, 243] on span "Select trade partner" at bounding box center [784, 249] width 268 height 24
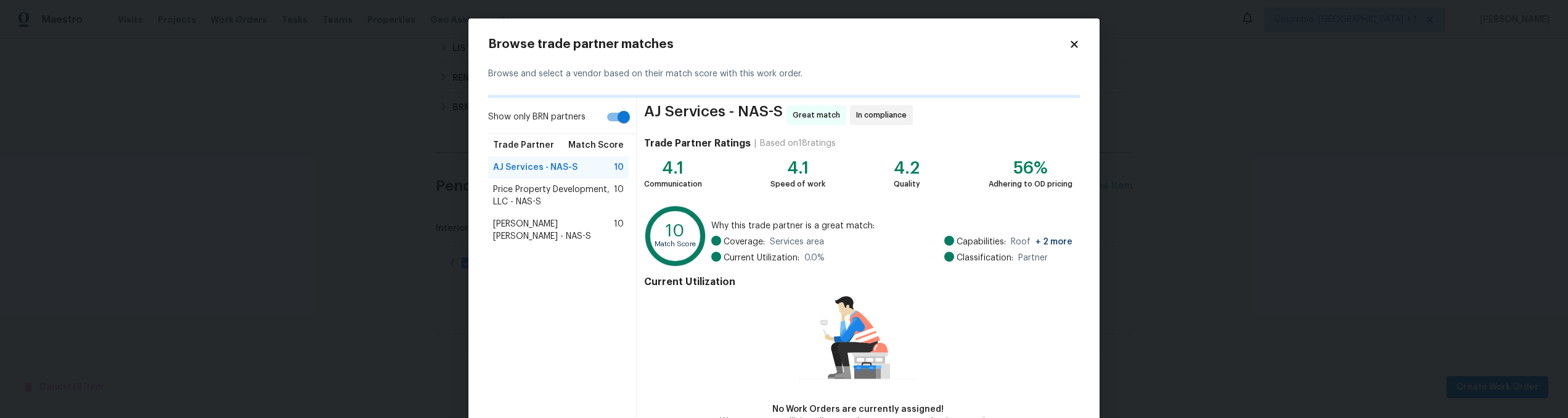
scroll to position [77, 0]
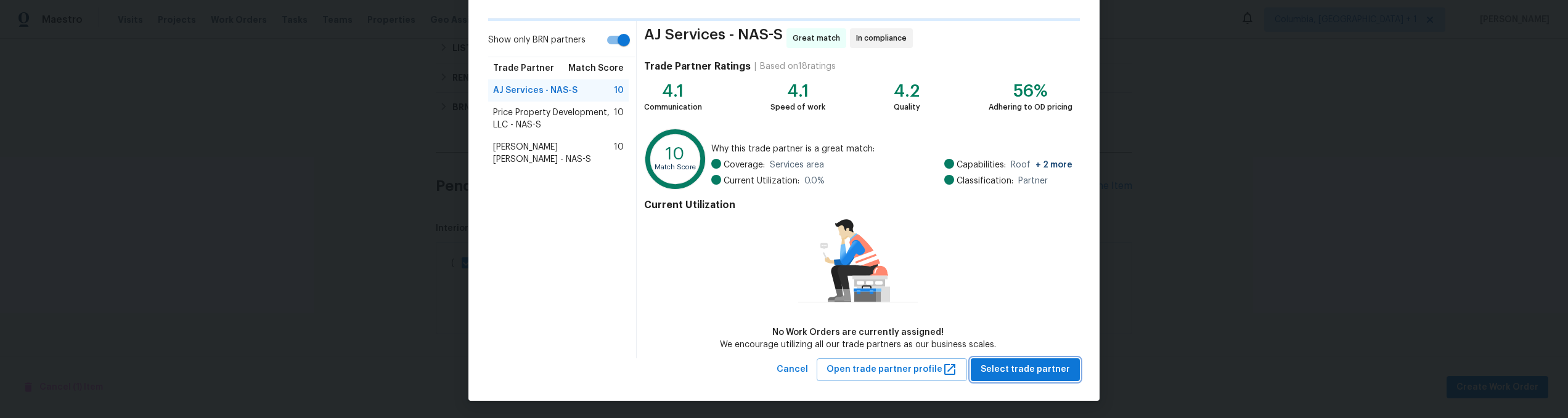
click at [1016, 376] on span "Select trade partner" at bounding box center [1025, 370] width 89 height 15
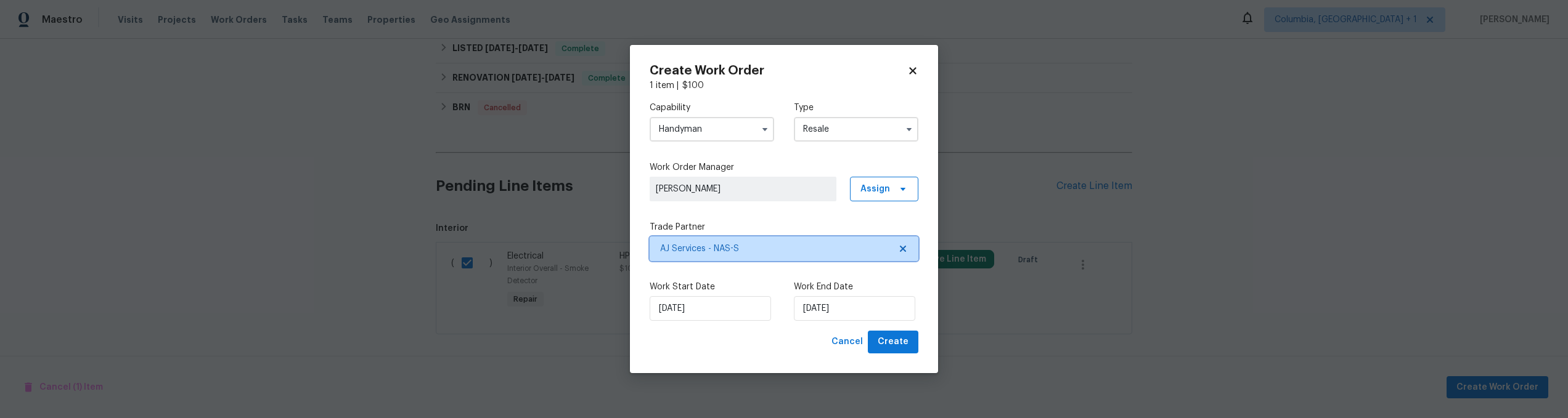
scroll to position [0, 0]
click at [896, 346] on span "Create" at bounding box center [893, 342] width 31 height 15
checkbox input "false"
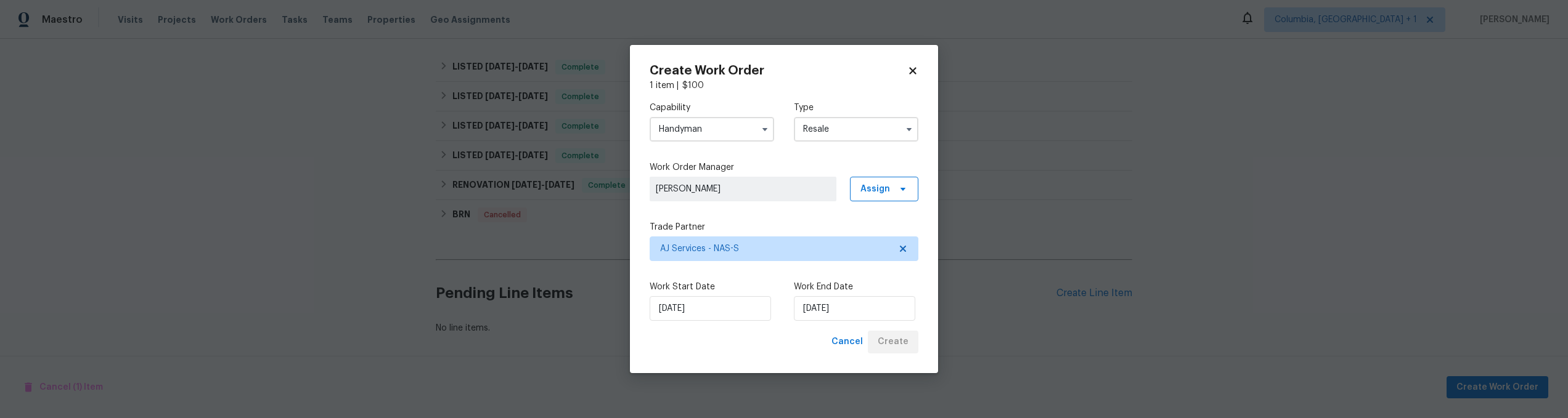
scroll to position [392, 0]
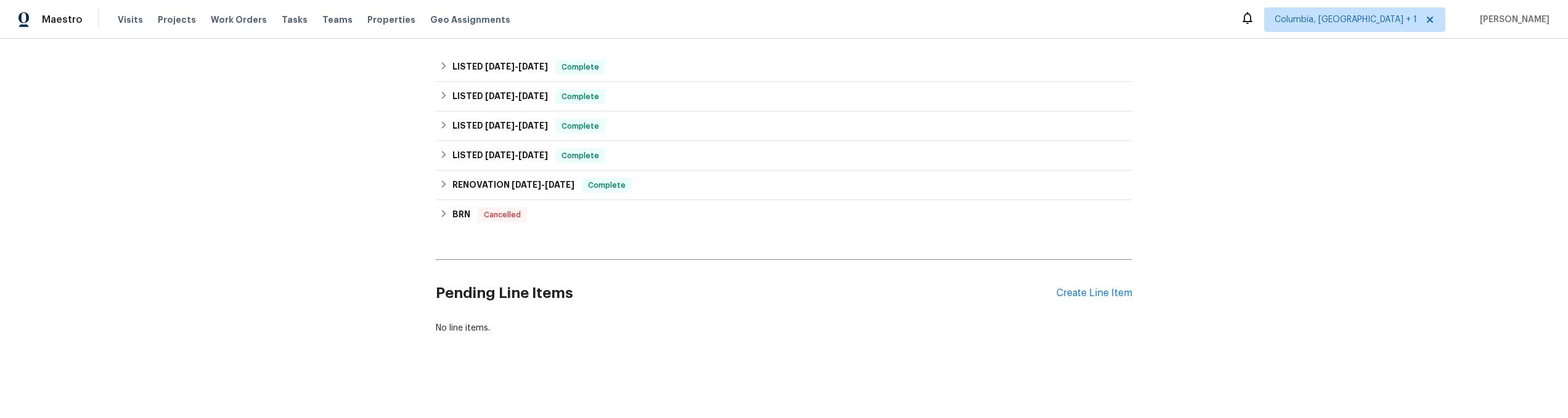
click at [366, 201] on div "Back to all projects 301 Springdale Dr, Columbia, TN 38401 4 Beds | 3 Baths | T…" at bounding box center [784, 228] width 1568 height 379
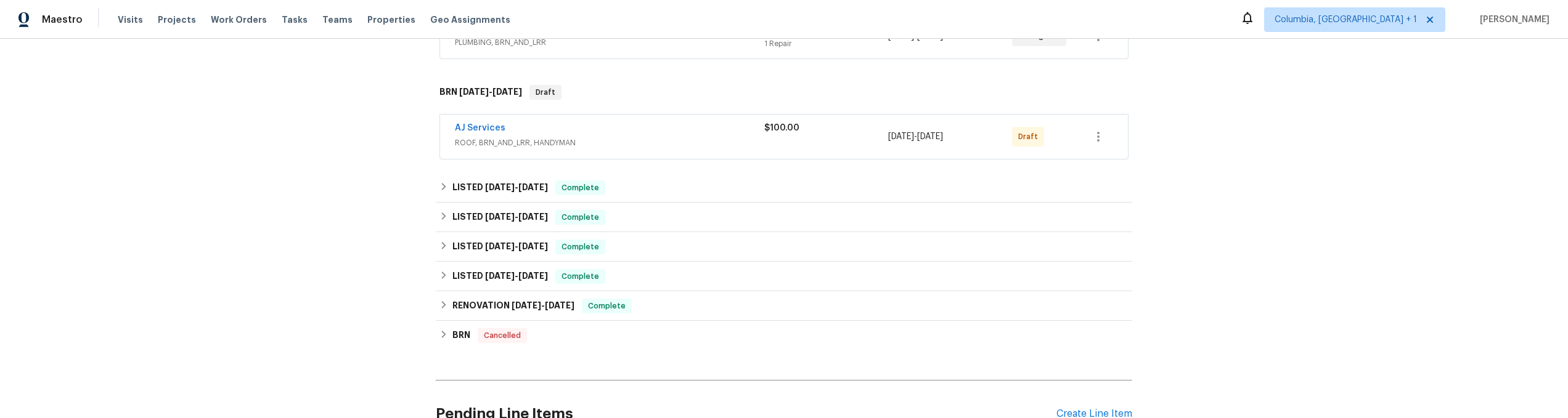
scroll to position [258, 0]
click at [1083, 138] on button "button" at bounding box center [1097, 139] width 29 height 29
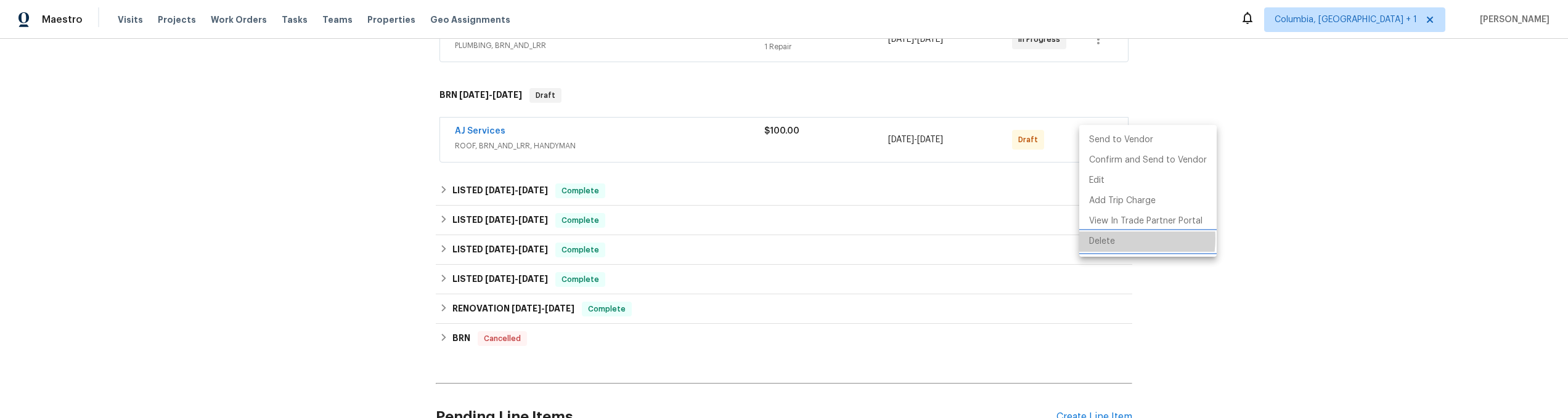
click at [1103, 238] on li "Delete" at bounding box center [1148, 242] width 137 height 21
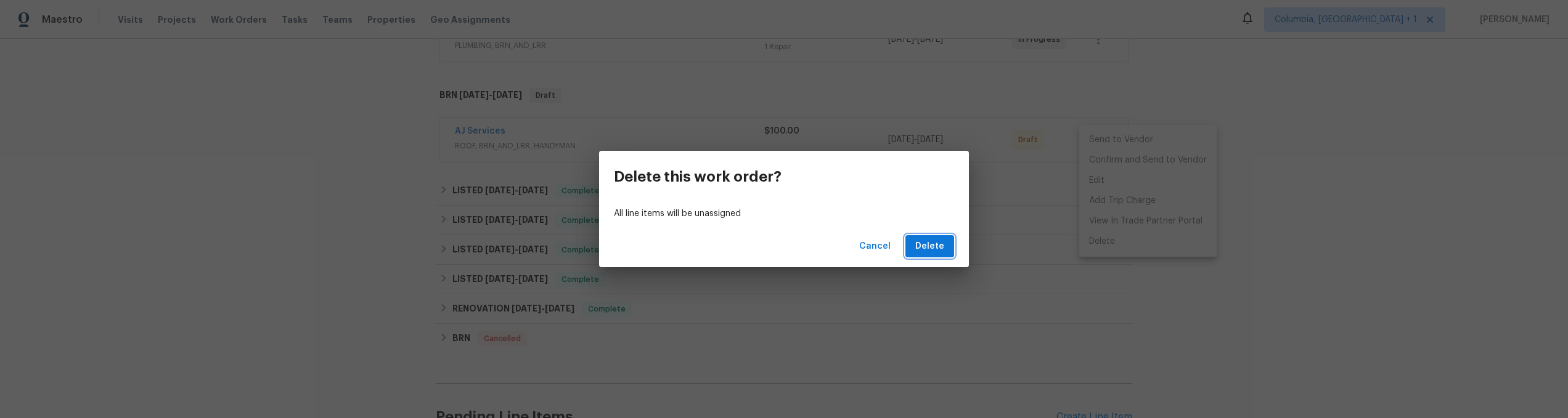
click at [946, 246] on button "Delete" at bounding box center [929, 247] width 49 height 23
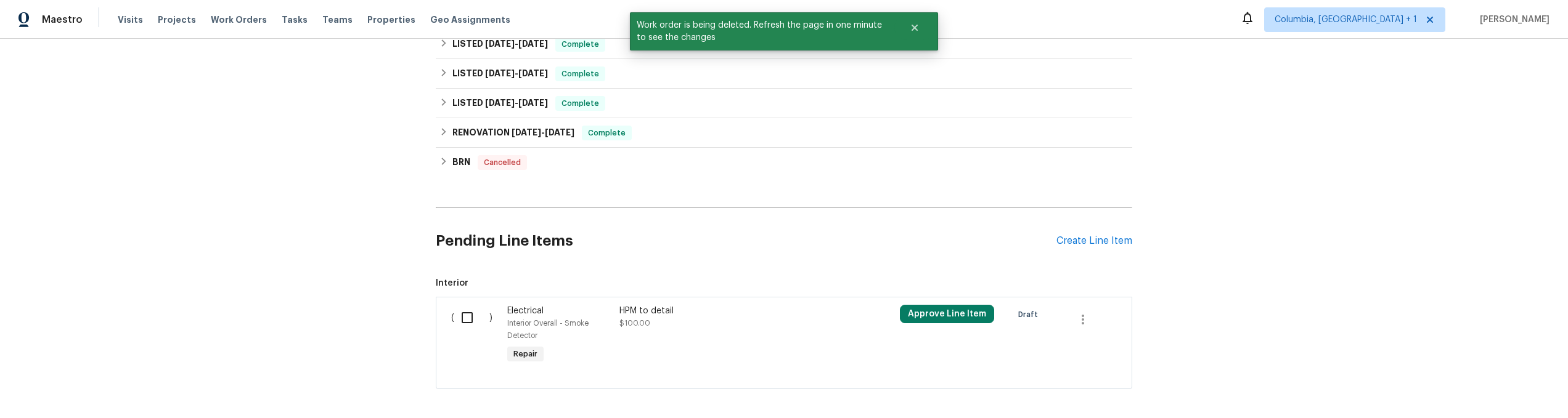
scroll to position [466, 0]
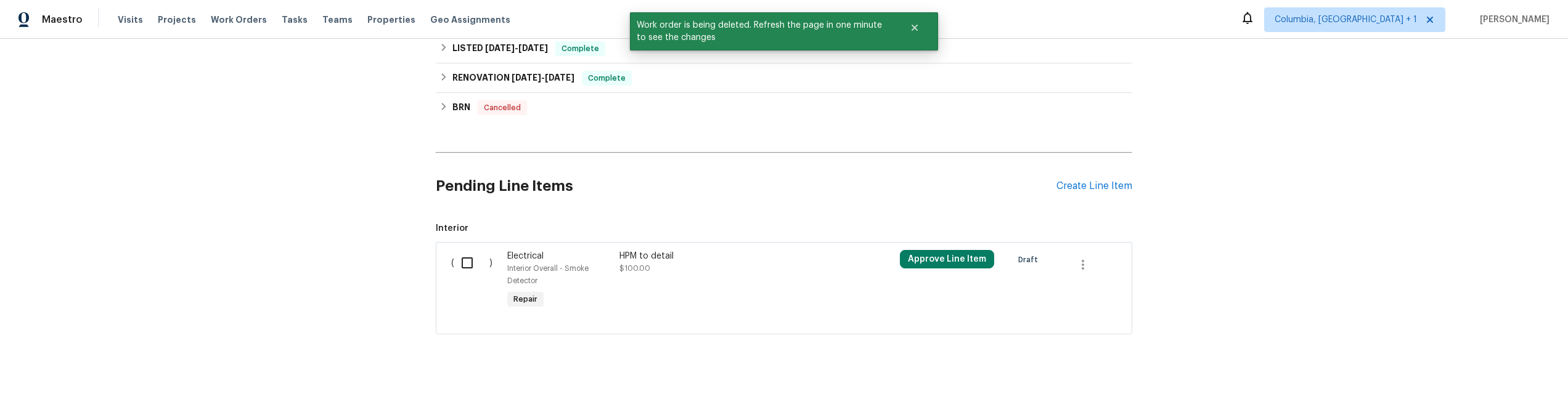
click at [466, 266] on div "( )" at bounding box center [476, 281] width 57 height 69
click at [464, 260] on input "checkbox" at bounding box center [471, 263] width 35 height 25
checkbox input "true"
click at [1472, 393] on span "Create Work Order" at bounding box center [1496, 388] width 82 height 15
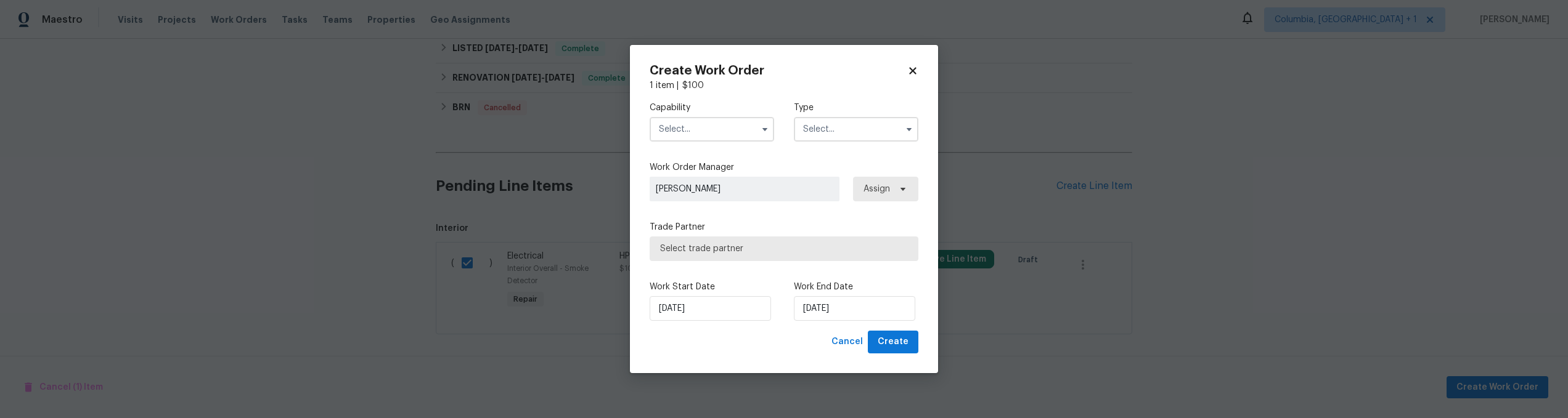
click at [744, 135] on input "text" at bounding box center [712, 129] width 124 height 24
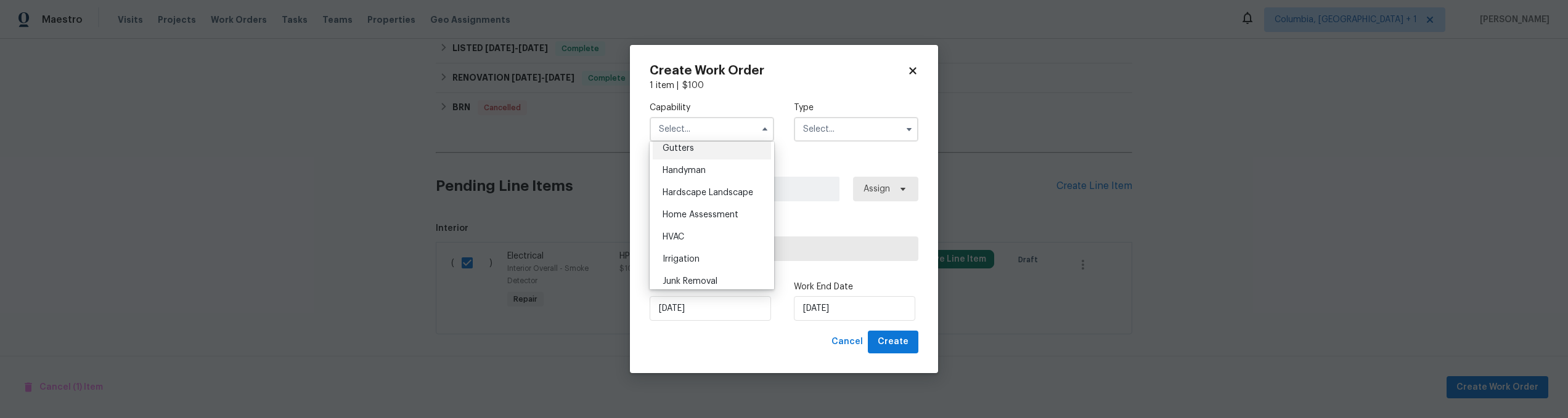
scroll to position [664, 0]
click at [711, 181] on div "Handyman" at bounding box center [712, 169] width 119 height 23
type input "Handyman"
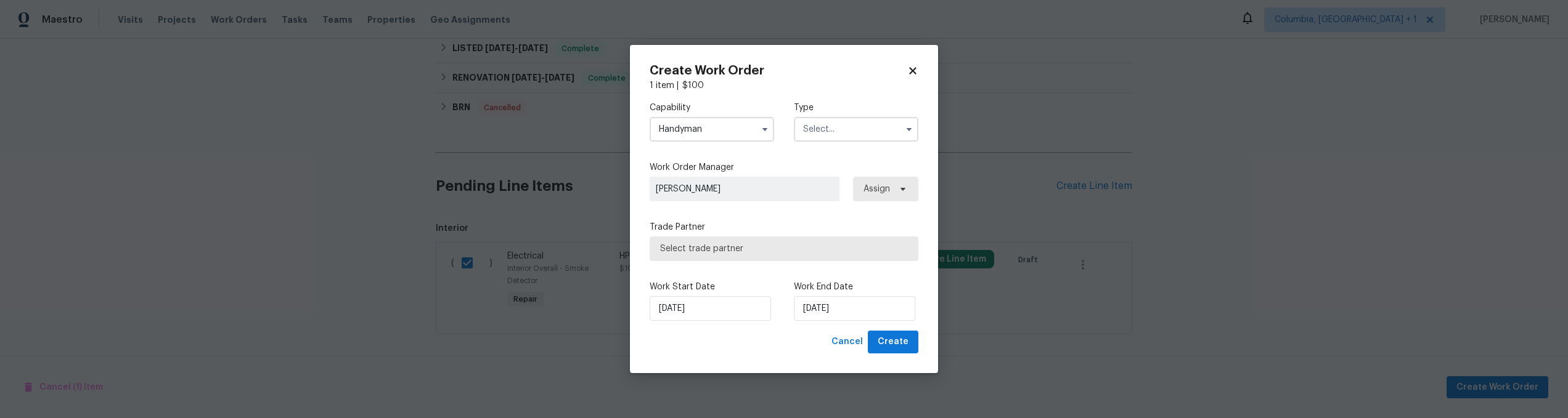
click at [841, 125] on input "text" at bounding box center [856, 129] width 124 height 24
click at [844, 212] on div "Resale" at bounding box center [856, 209] width 119 height 23
type input "Resale"
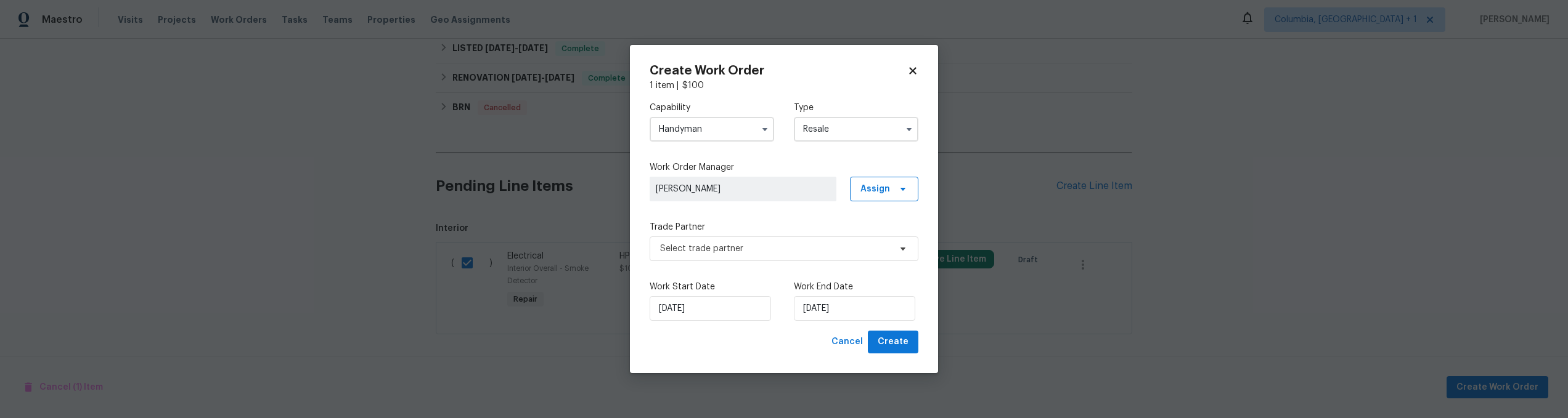
click at [780, 265] on div "Capability Handyman Type Resale Work Order Manager Karol Chudy Assign Trade Par…" at bounding box center [784, 212] width 268 height 239
click at [784, 251] on span "Select trade partner" at bounding box center [775, 249] width 230 height 12
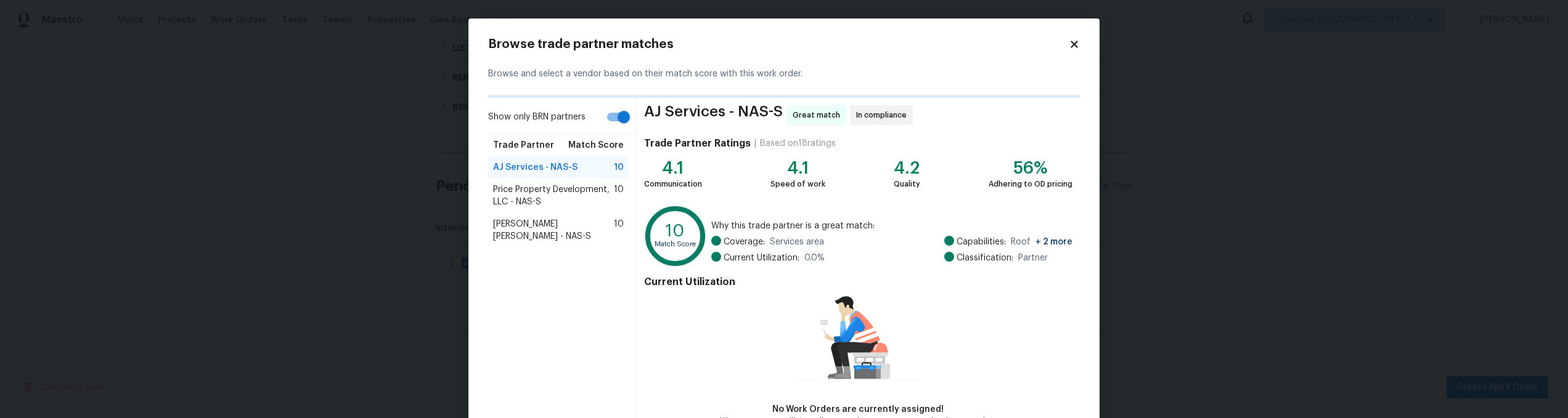
scroll to position [77, 0]
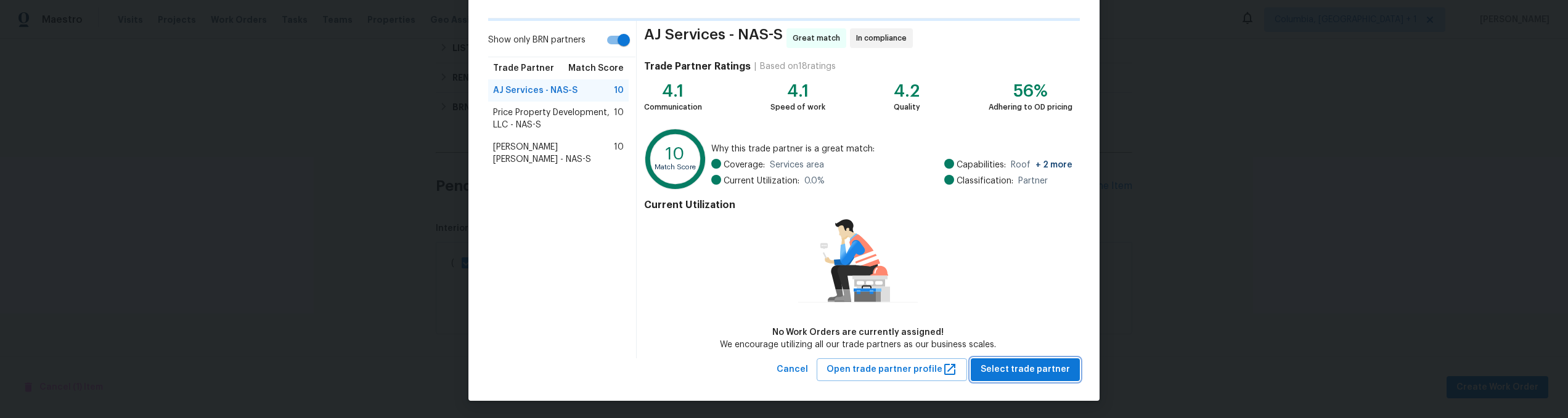
click at [1038, 365] on span "Select trade partner" at bounding box center [1025, 370] width 89 height 15
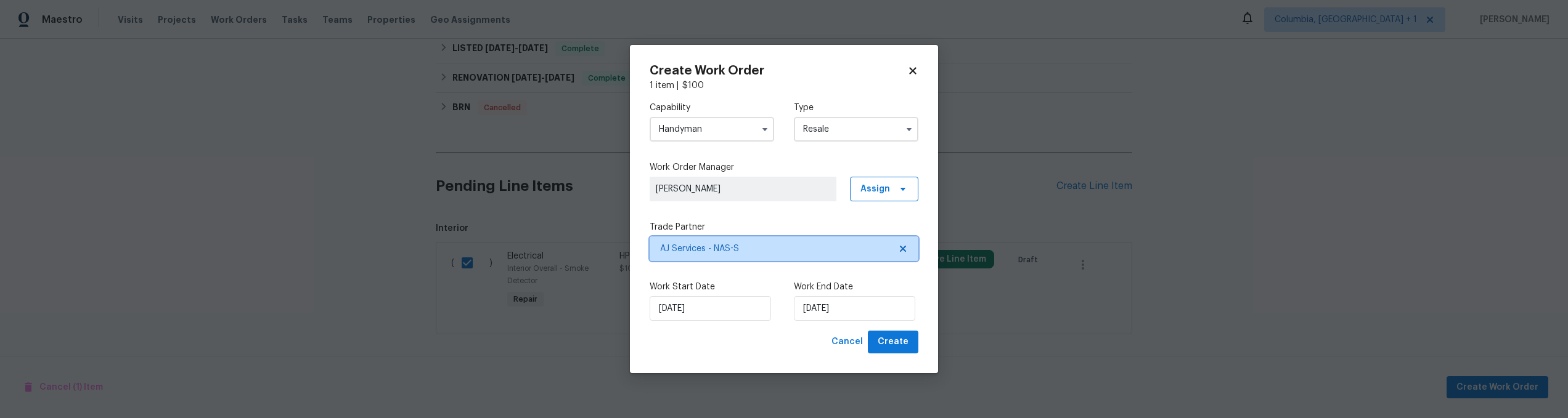
scroll to position [0, 0]
click at [897, 342] on span "Create" at bounding box center [893, 342] width 31 height 15
checkbox input "false"
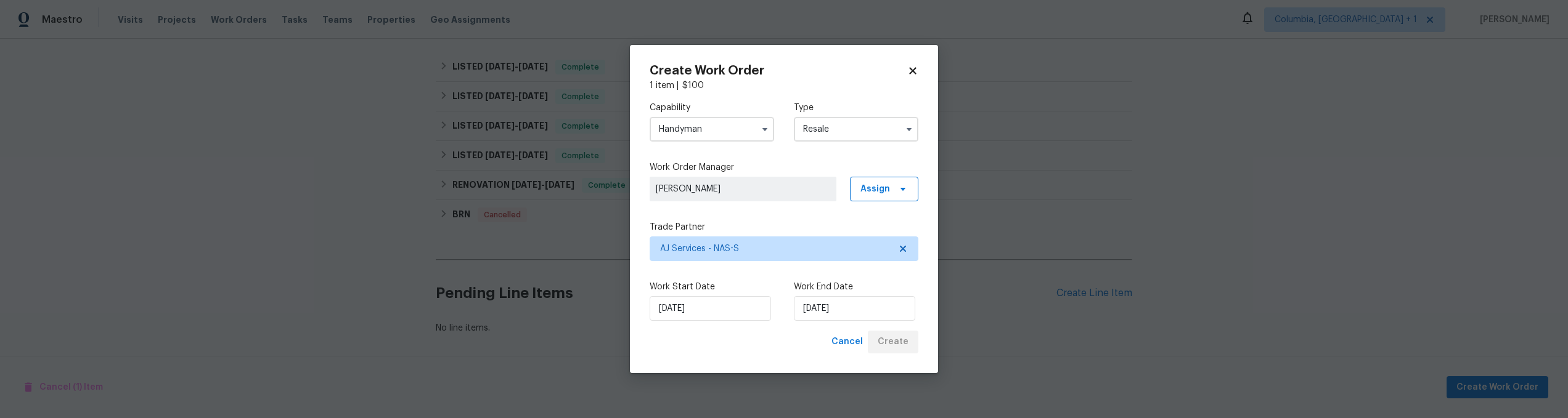
scroll to position [392, 0]
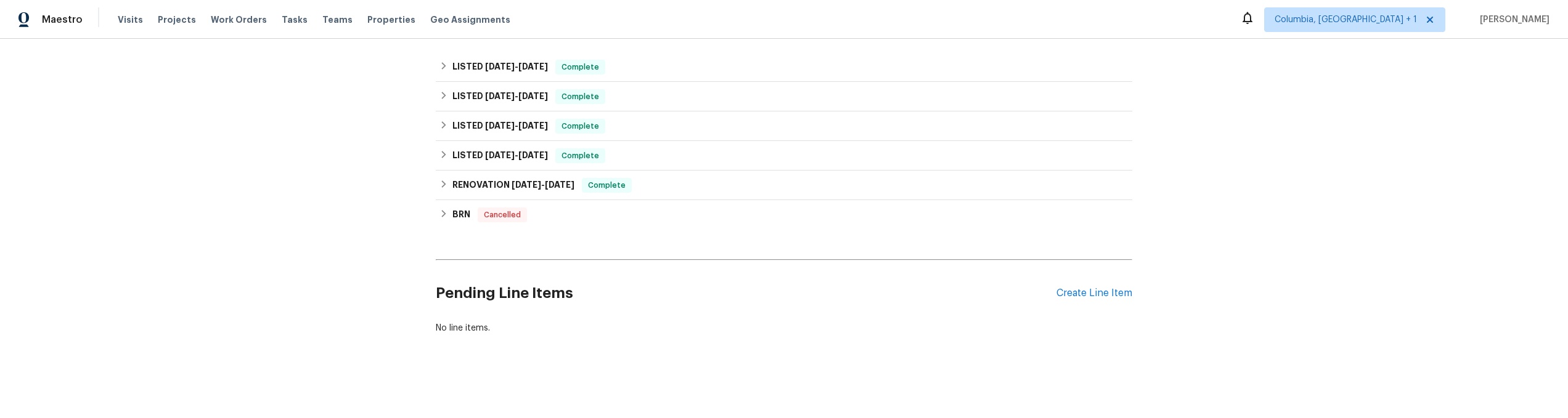
click at [355, 201] on div "Back to all projects 301 Springdale Dr, Columbia, TN 38401 4 Beds | 3 Baths | T…" at bounding box center [784, 228] width 1568 height 379
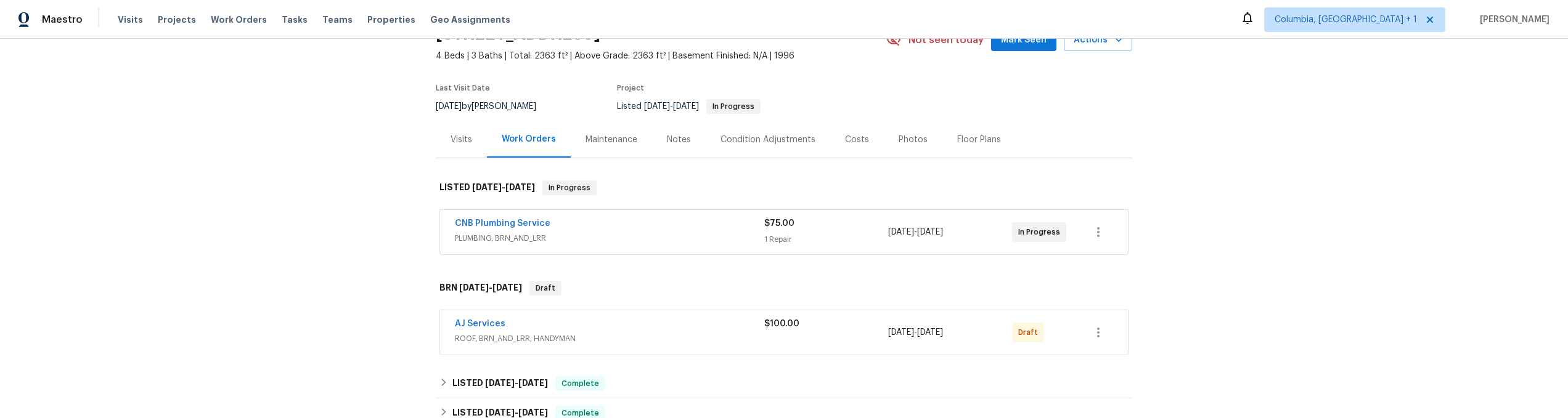
scroll to position [44, 0]
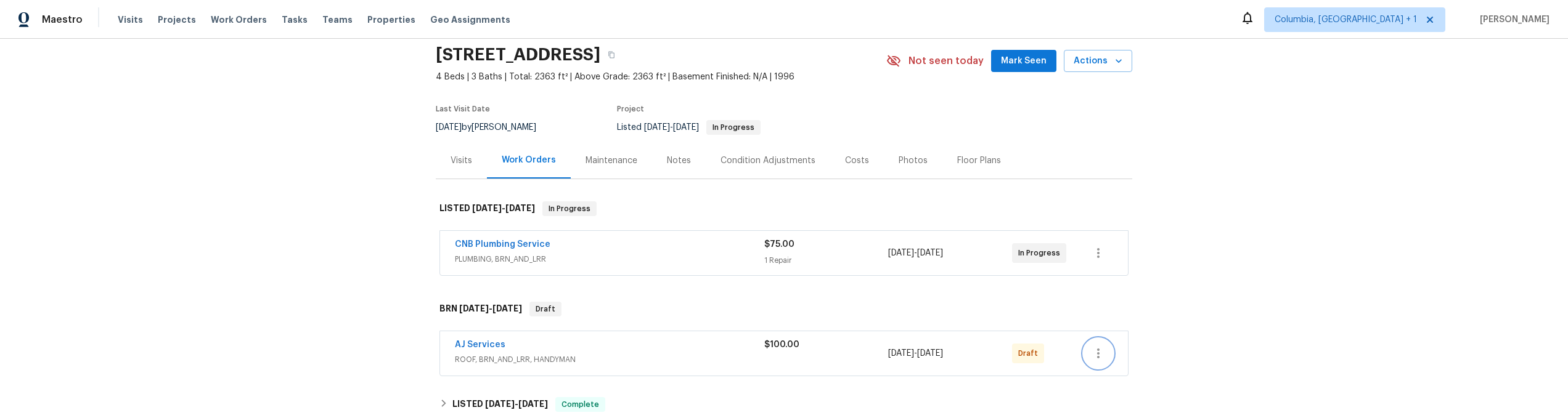
click at [1101, 346] on button "button" at bounding box center [1097, 353] width 29 height 29
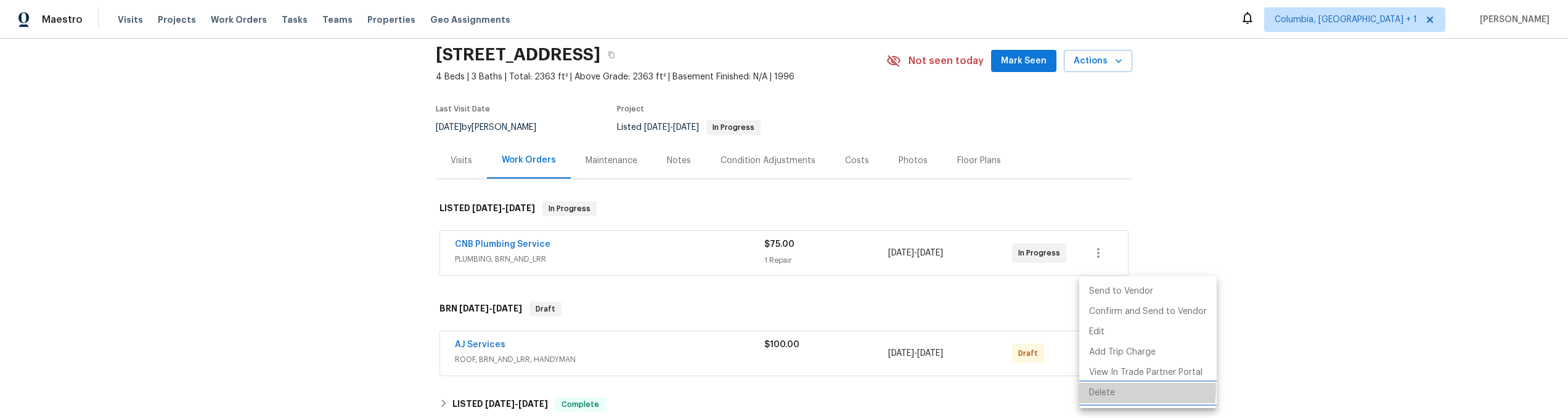
click at [1119, 390] on li "Delete" at bounding box center [1148, 394] width 137 height 21
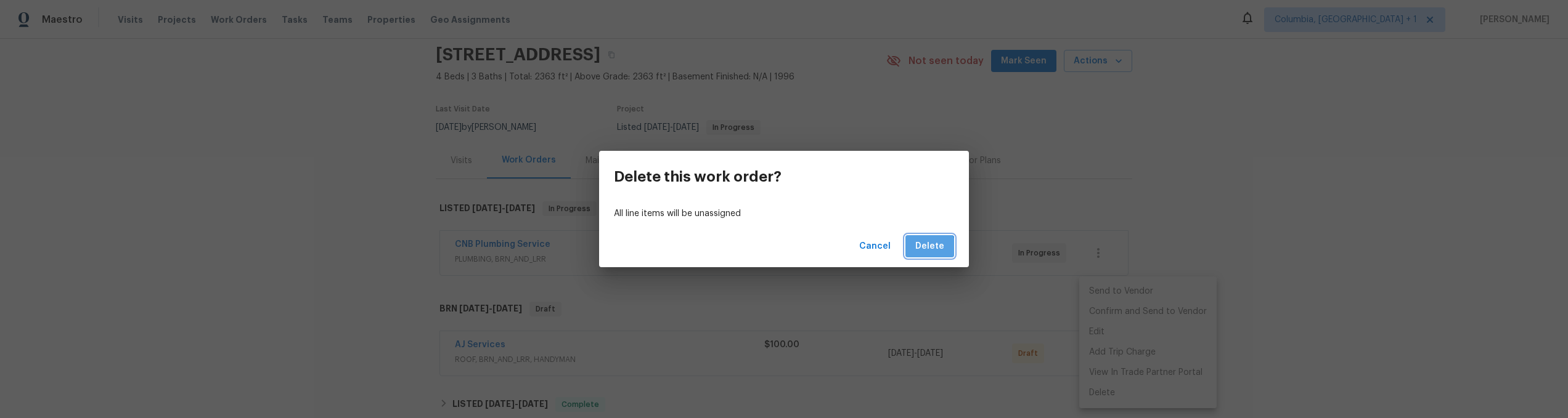
click at [929, 251] on span "Delete" at bounding box center [929, 247] width 29 height 15
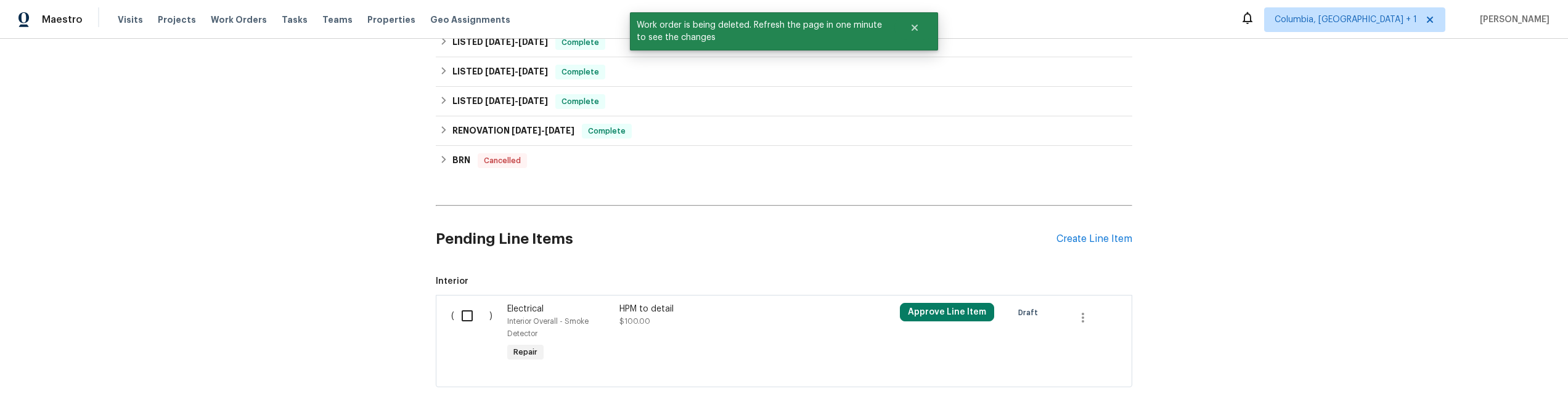
scroll to position [466, 0]
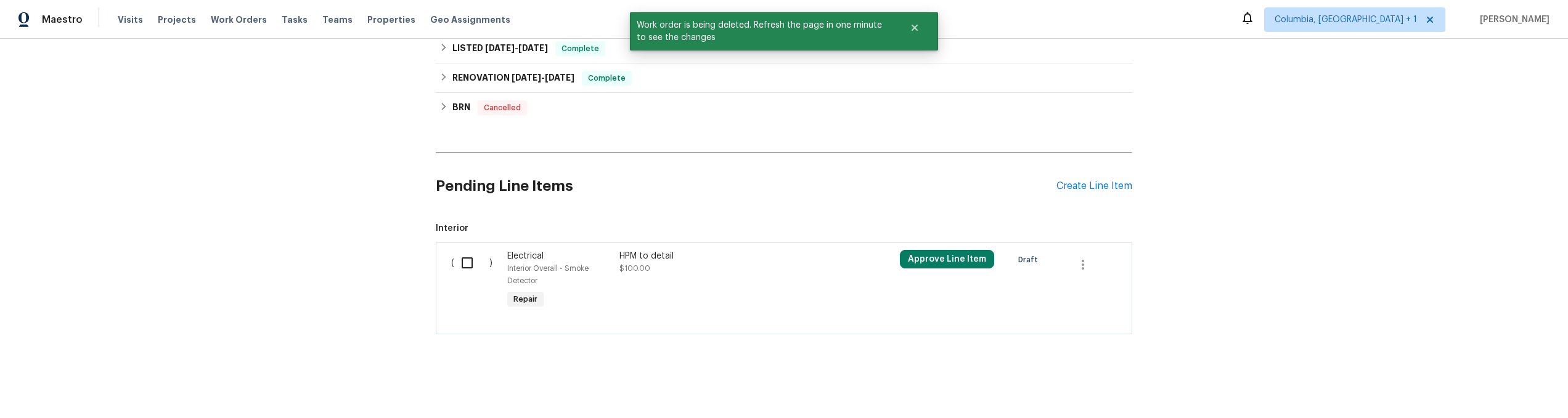
click at [468, 250] on input "checkbox" at bounding box center [471, 263] width 35 height 25
checkbox input "true"
click at [1501, 386] on span "Create Work Order" at bounding box center [1496, 388] width 82 height 15
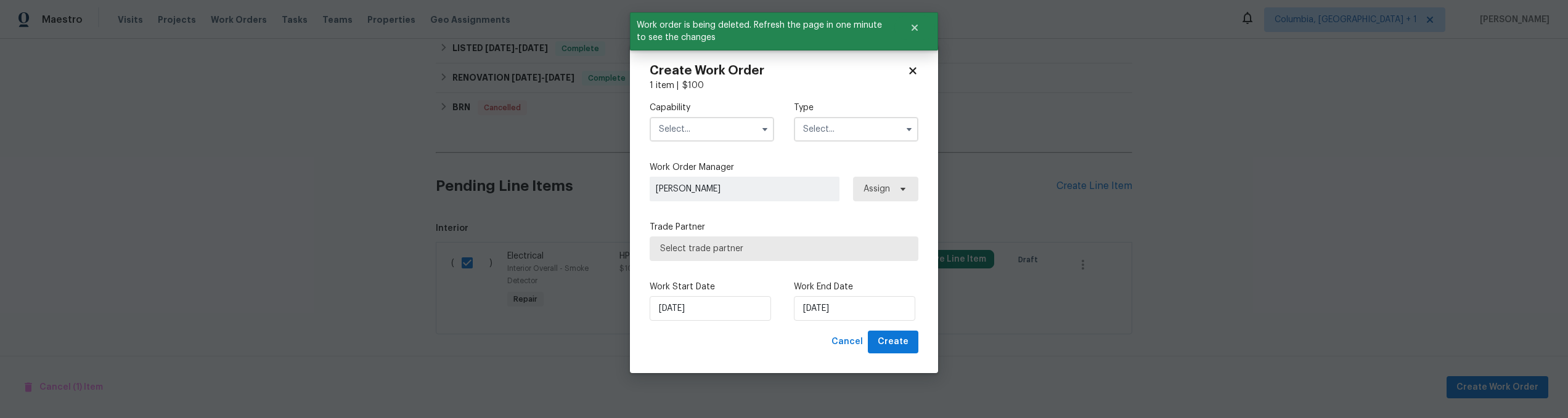
click at [686, 129] on input "text" at bounding box center [712, 129] width 124 height 24
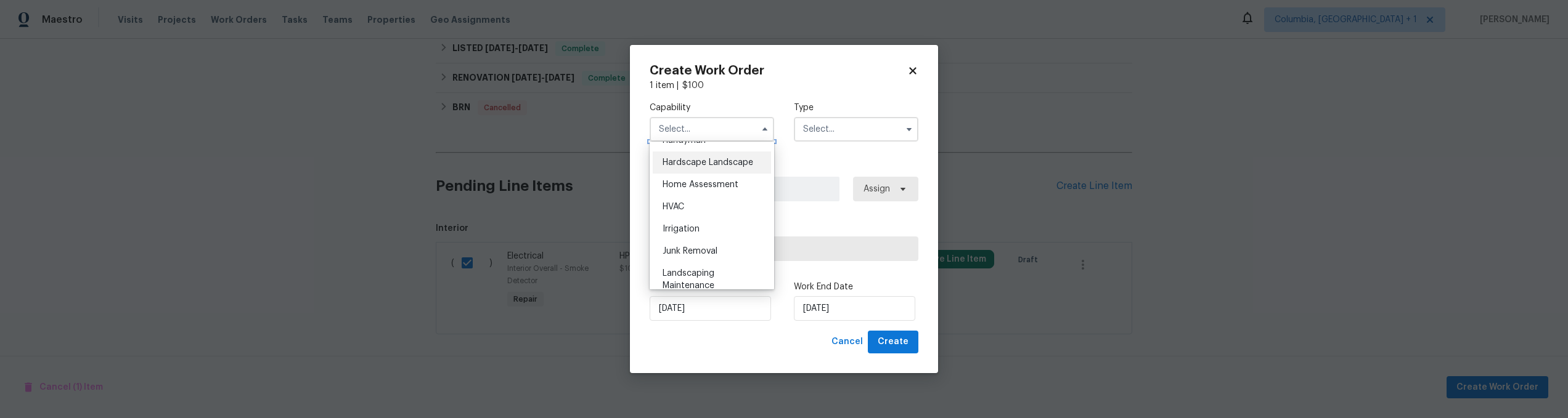
scroll to position [665, 0]
click at [714, 179] on div "Handyman" at bounding box center [712, 169] width 119 height 23
type input "Handyman"
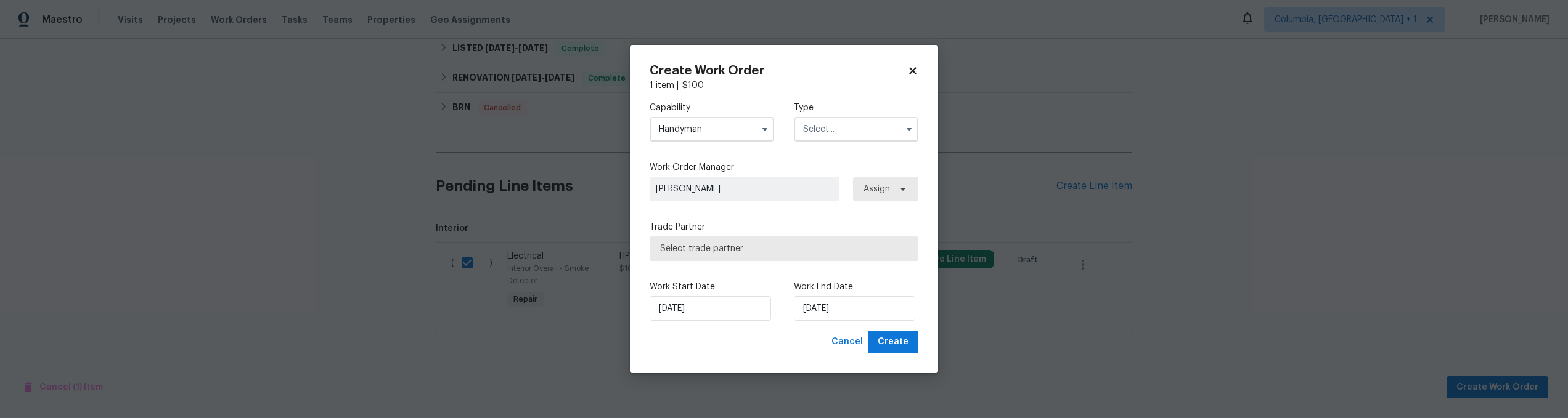
click at [855, 126] on input "text" at bounding box center [856, 129] width 124 height 24
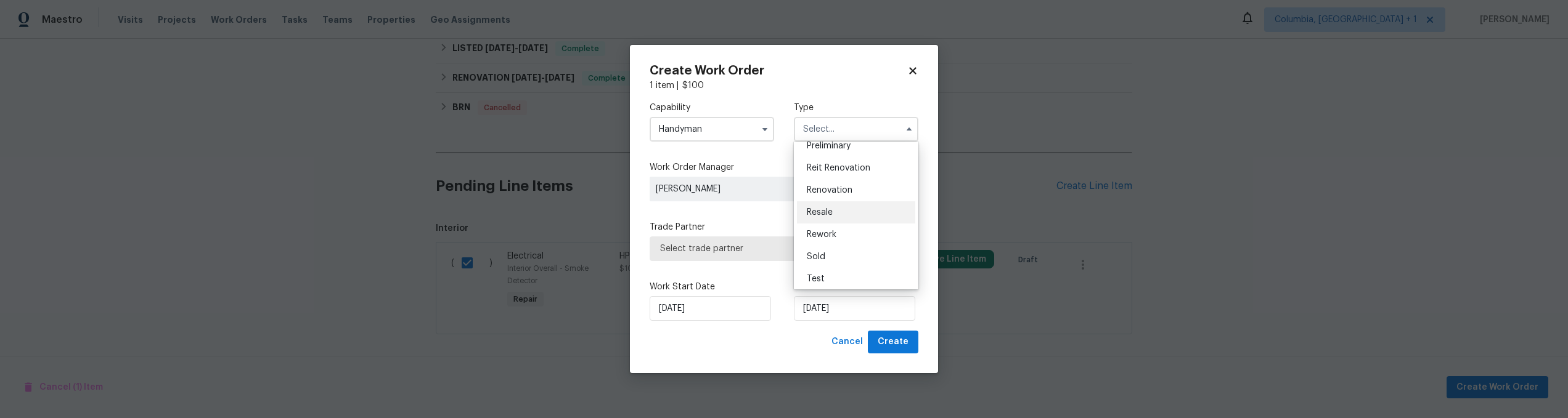
click at [848, 213] on div "Resale" at bounding box center [856, 213] width 119 height 23
type input "Resale"
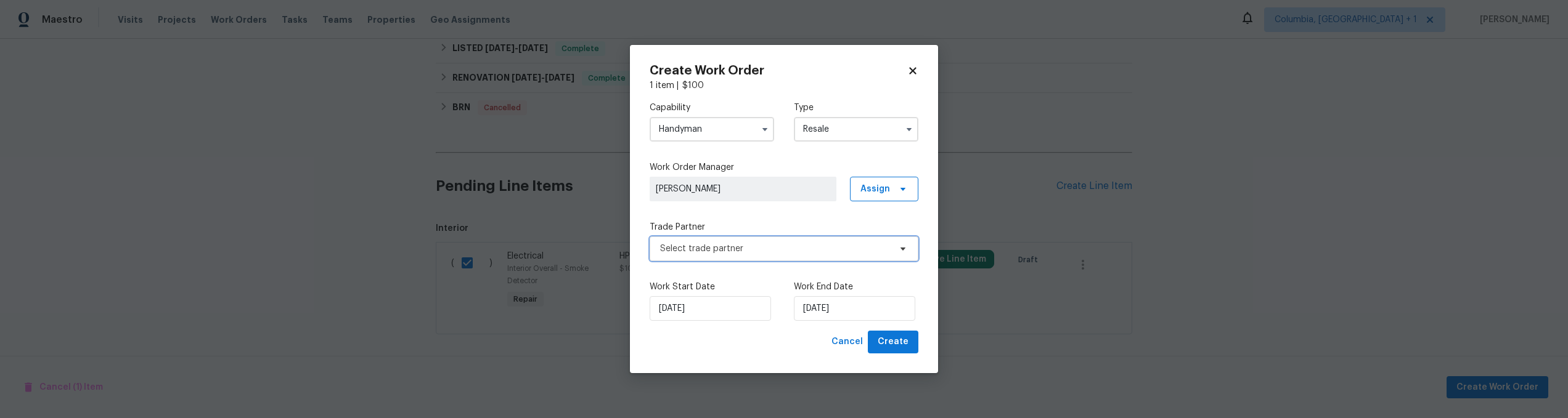
click at [761, 248] on span "Select trade partner" at bounding box center [775, 249] width 230 height 12
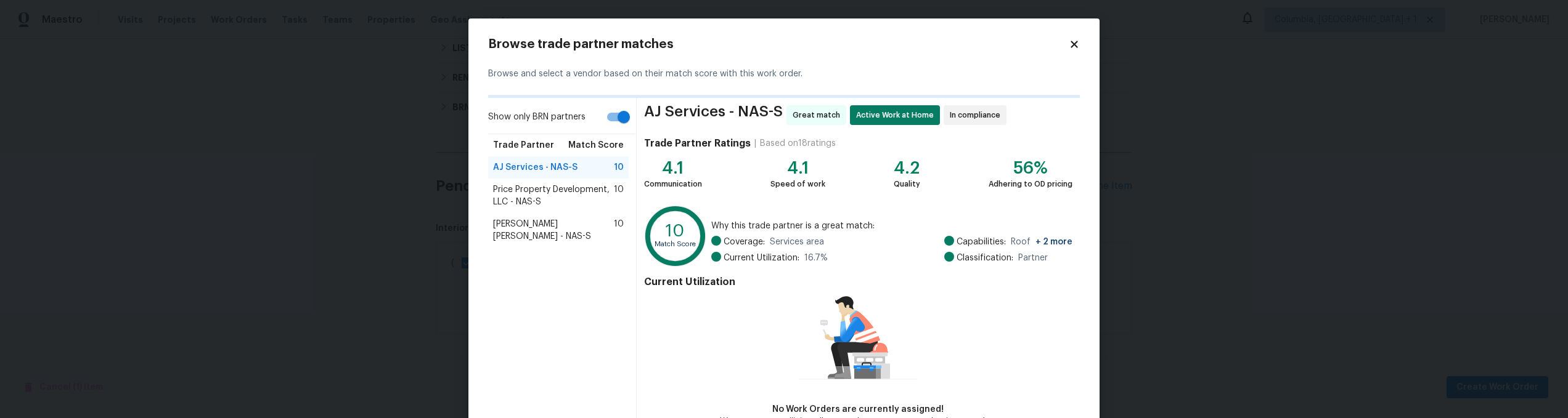
scroll to position [77, 0]
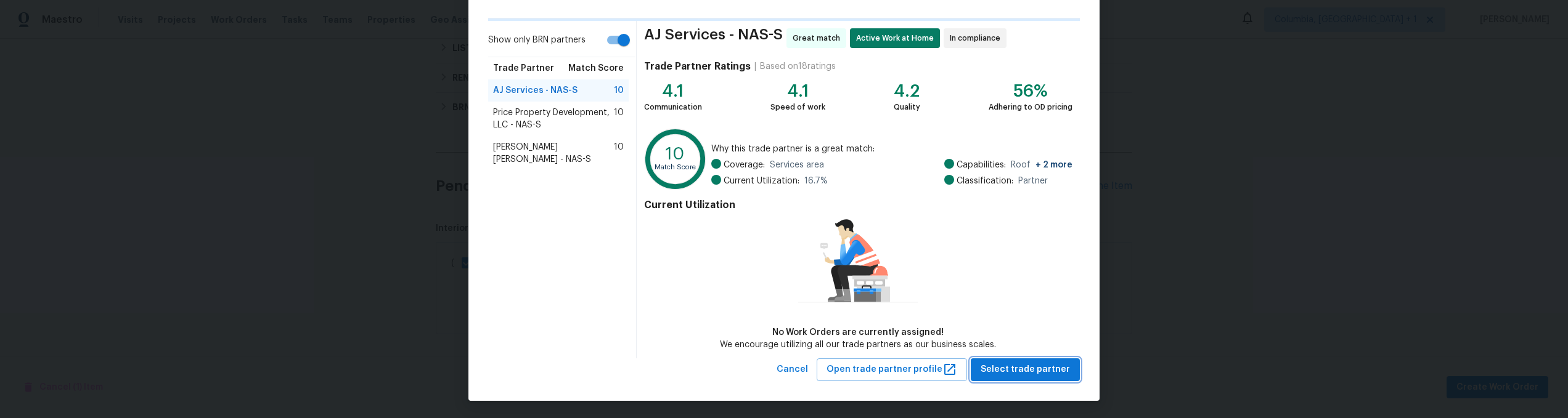
click at [1013, 364] on span "Select trade partner" at bounding box center [1025, 370] width 89 height 15
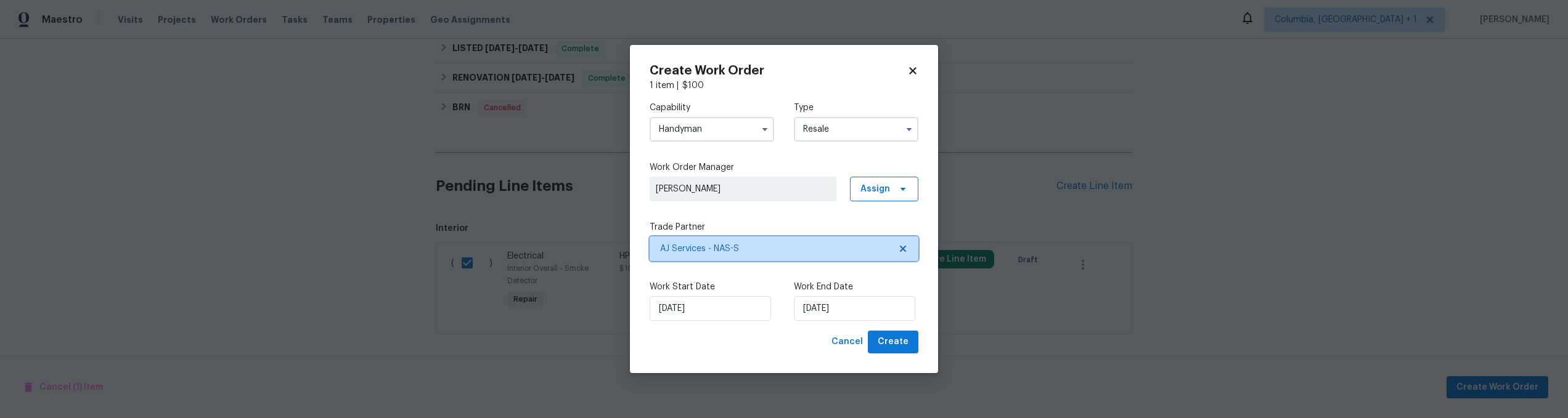
scroll to position [0, 0]
click at [899, 340] on span "Create" at bounding box center [893, 342] width 31 height 15
checkbox input "false"
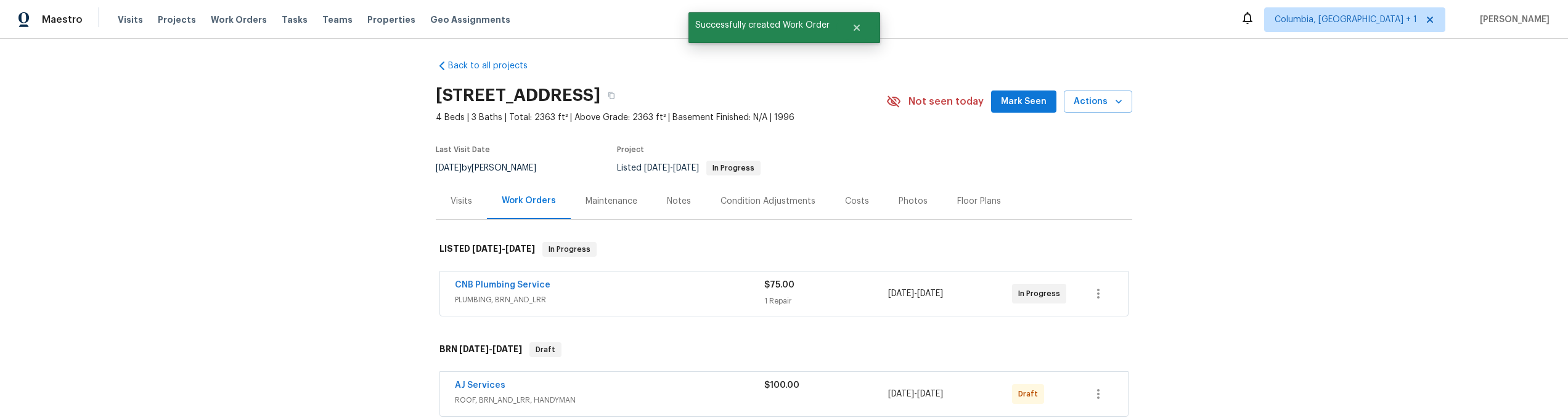
scroll to position [159, 0]
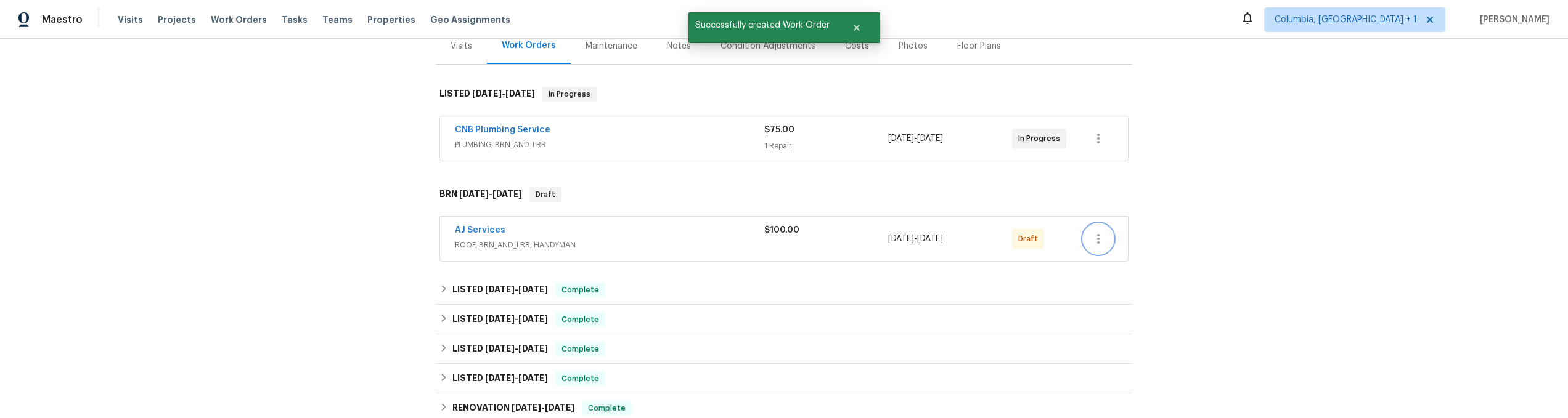
click at [1091, 243] on icon "button" at bounding box center [1098, 239] width 15 height 15
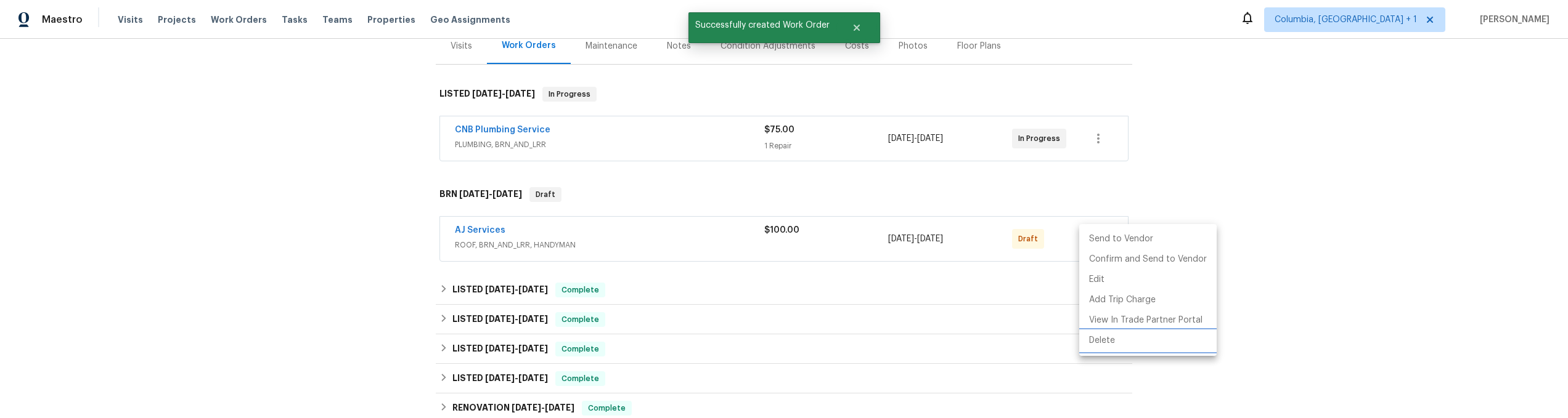
click at [1117, 337] on li "Delete" at bounding box center [1148, 341] width 137 height 21
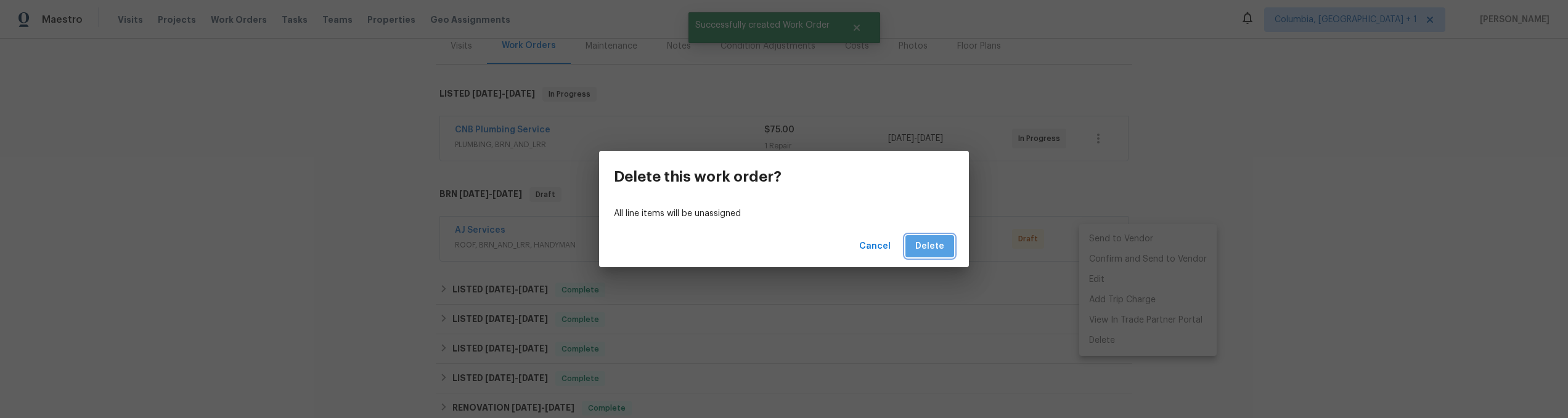
click at [933, 250] on span "Delete" at bounding box center [929, 247] width 29 height 15
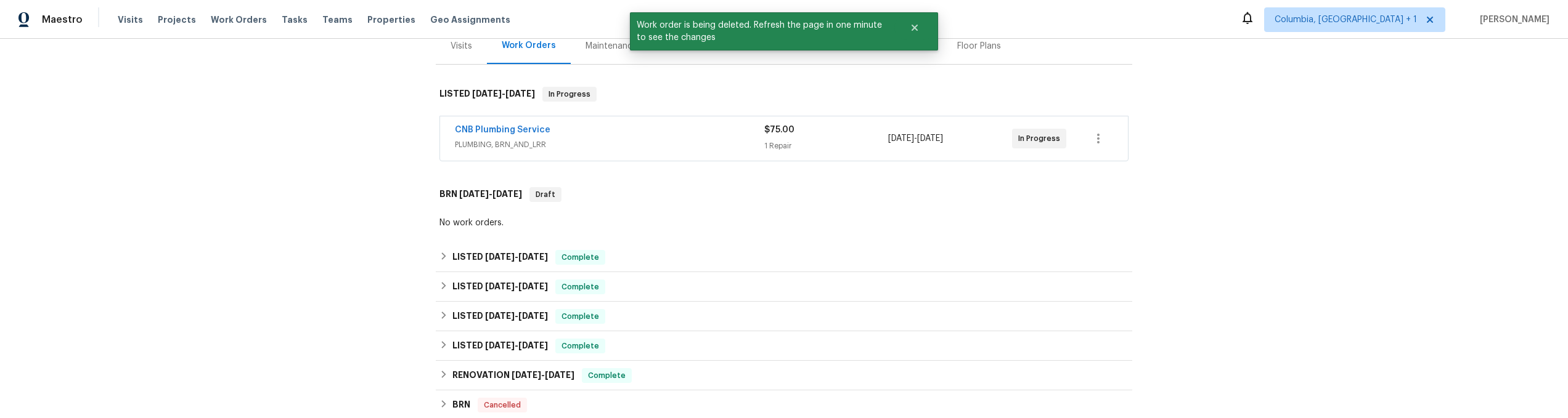
scroll to position [466, 0]
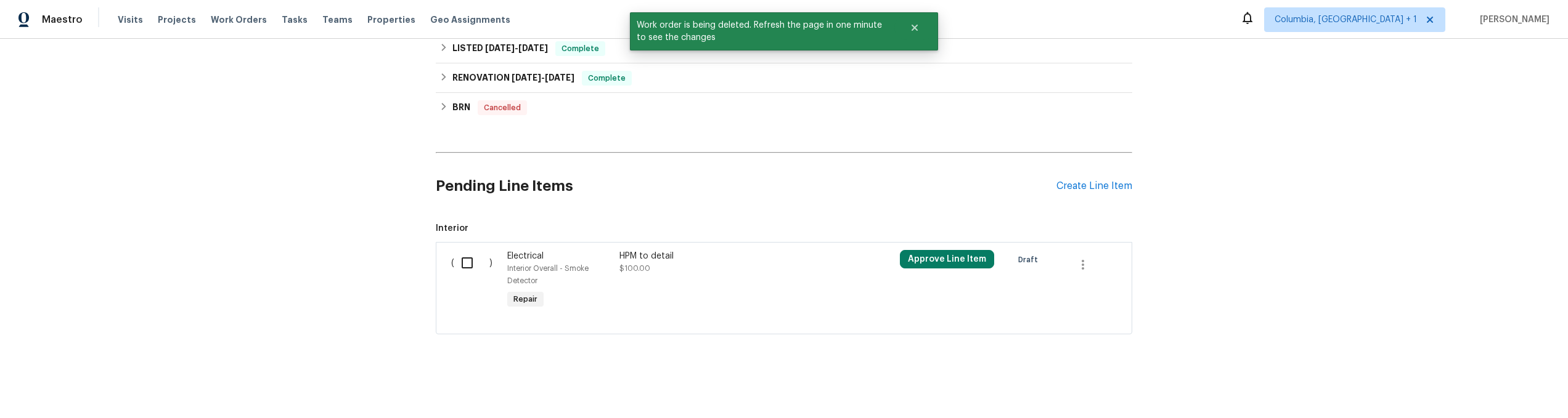
click at [482, 250] on input "checkbox" at bounding box center [471, 263] width 35 height 25
checkbox input "true"
click at [1507, 388] on span "Create Work Order" at bounding box center [1496, 388] width 82 height 15
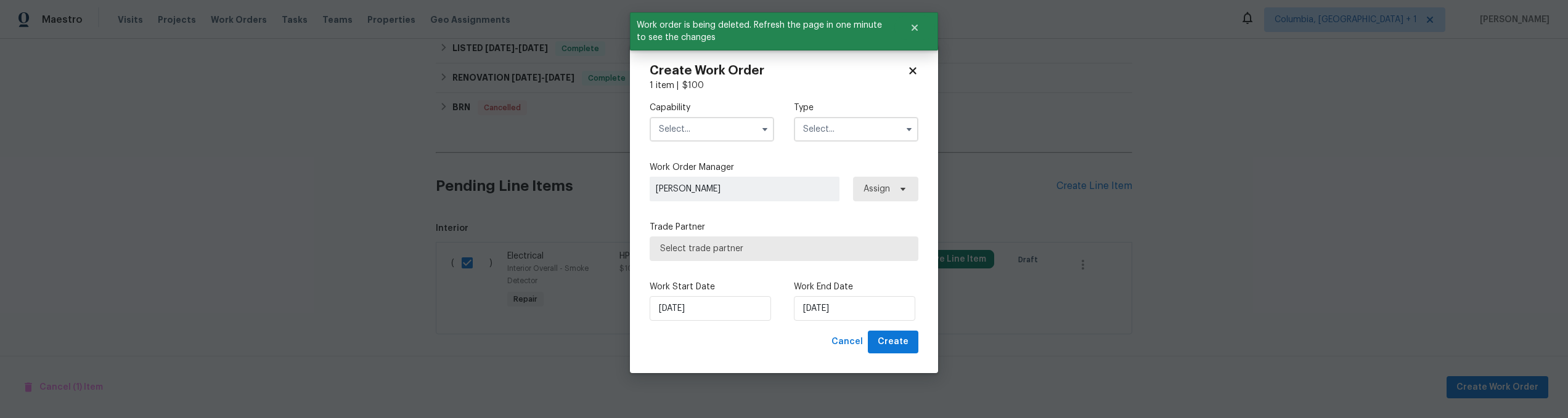
click at [709, 115] on div "Capability" at bounding box center [712, 121] width 124 height 40
click at [700, 127] on input "text" at bounding box center [712, 129] width 124 height 24
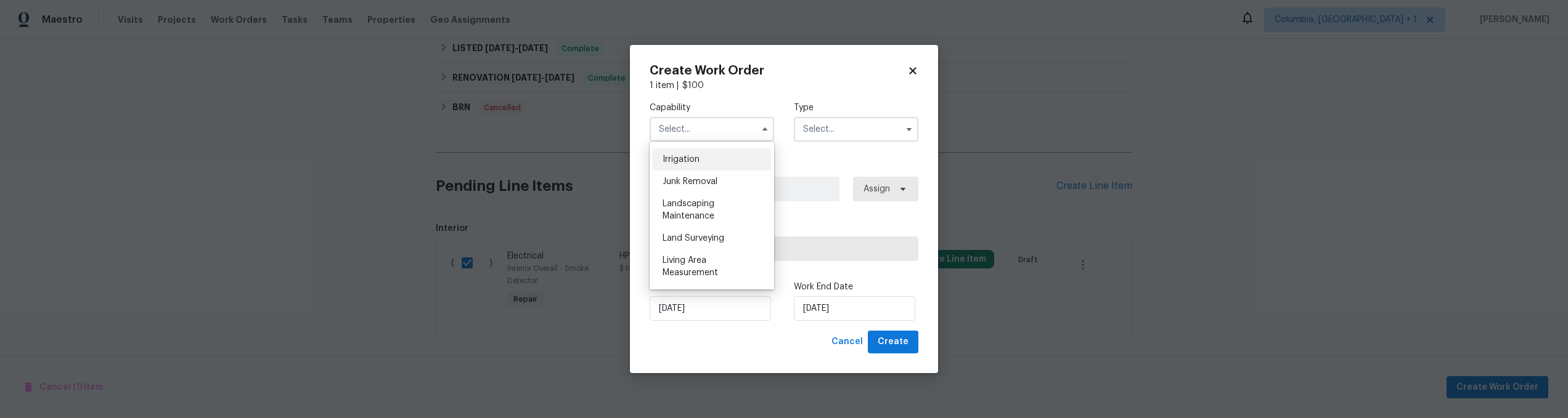
scroll to position [666, 0]
click at [709, 179] on div "Handyman" at bounding box center [712, 168] width 119 height 23
type input "Handyman"
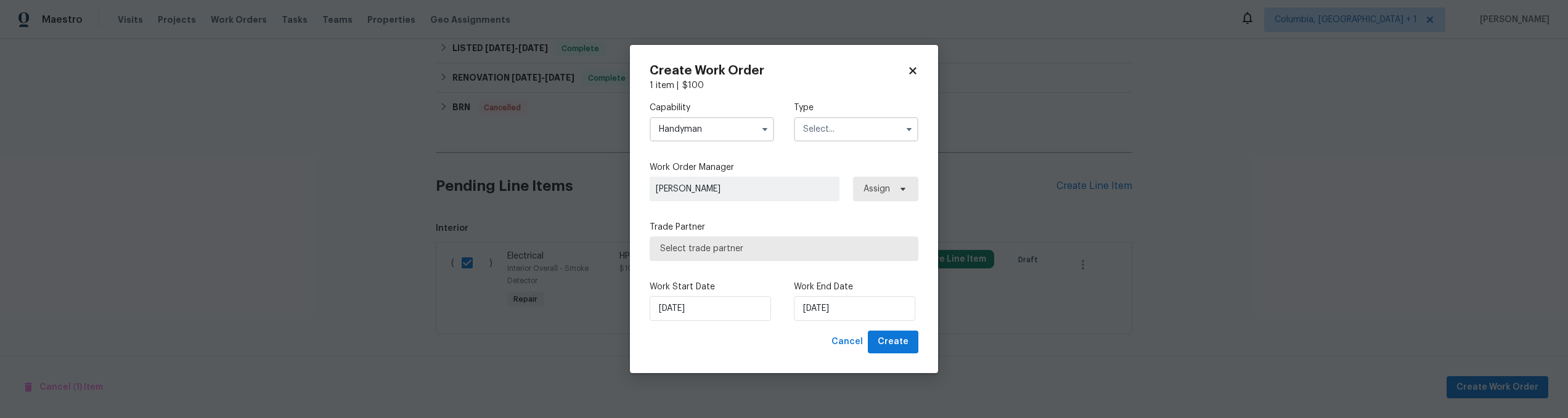
click at [840, 135] on input "text" at bounding box center [856, 129] width 124 height 24
click at [833, 241] on div "Resale" at bounding box center [856, 249] width 119 height 23
type input "Resale"
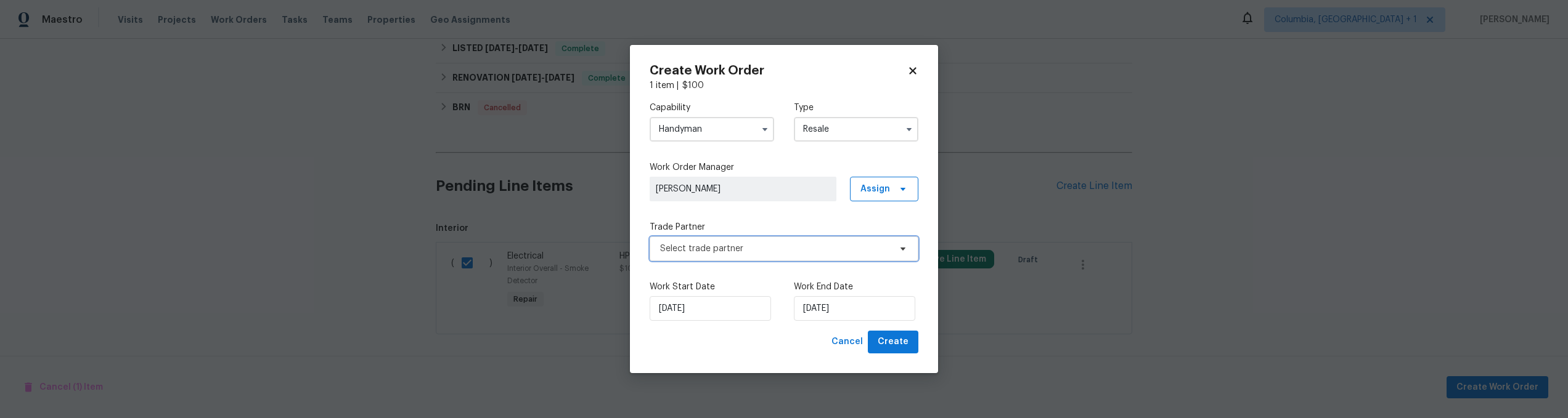
click at [841, 257] on span "Select trade partner" at bounding box center [784, 249] width 268 height 24
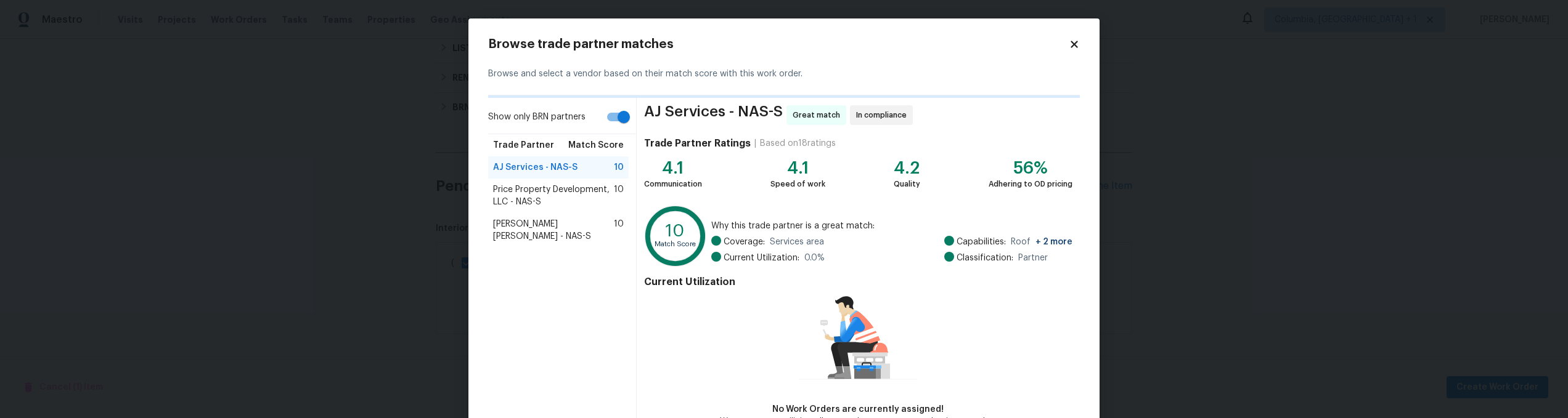
scroll to position [77, 0]
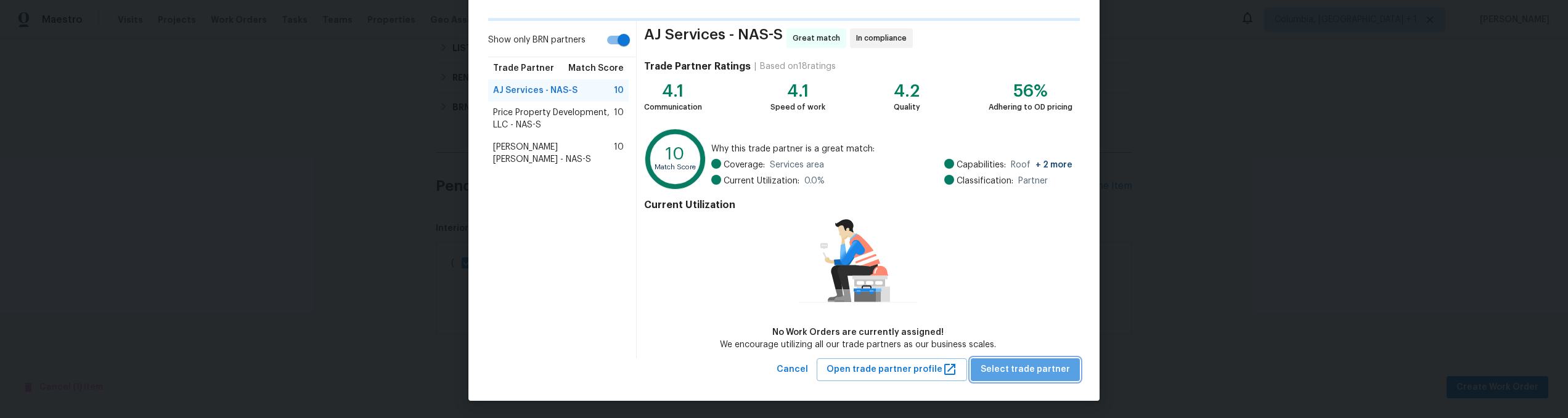
click at [1035, 374] on span "Select trade partner" at bounding box center [1025, 370] width 89 height 15
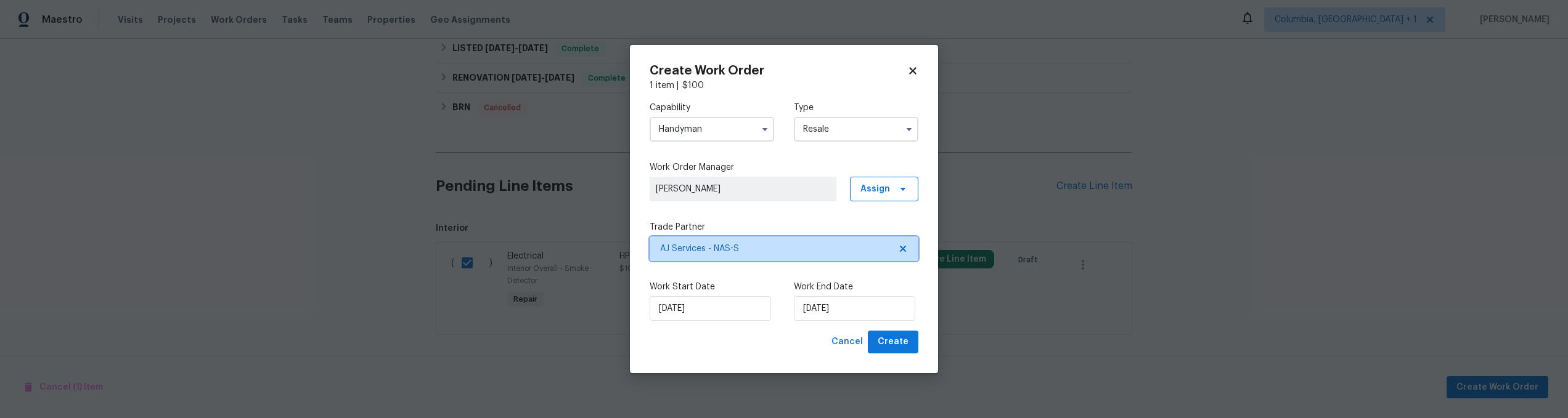
scroll to position [0, 0]
click at [891, 341] on span "Create" at bounding box center [893, 342] width 31 height 15
checkbox input "false"
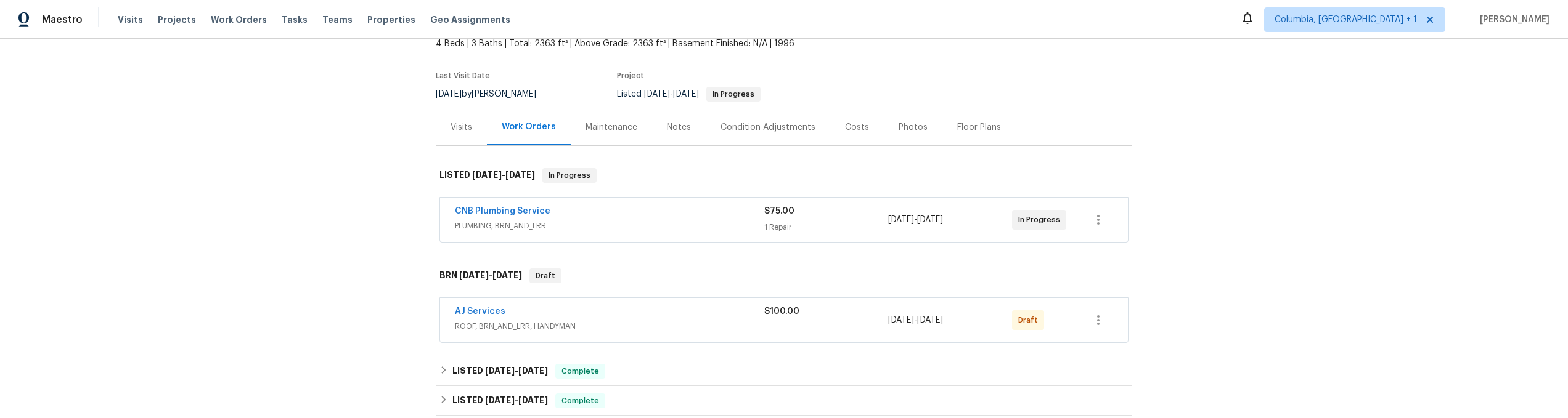
scroll to position [76, 0]
click at [1106, 320] on button "button" at bounding box center [1097, 321] width 29 height 29
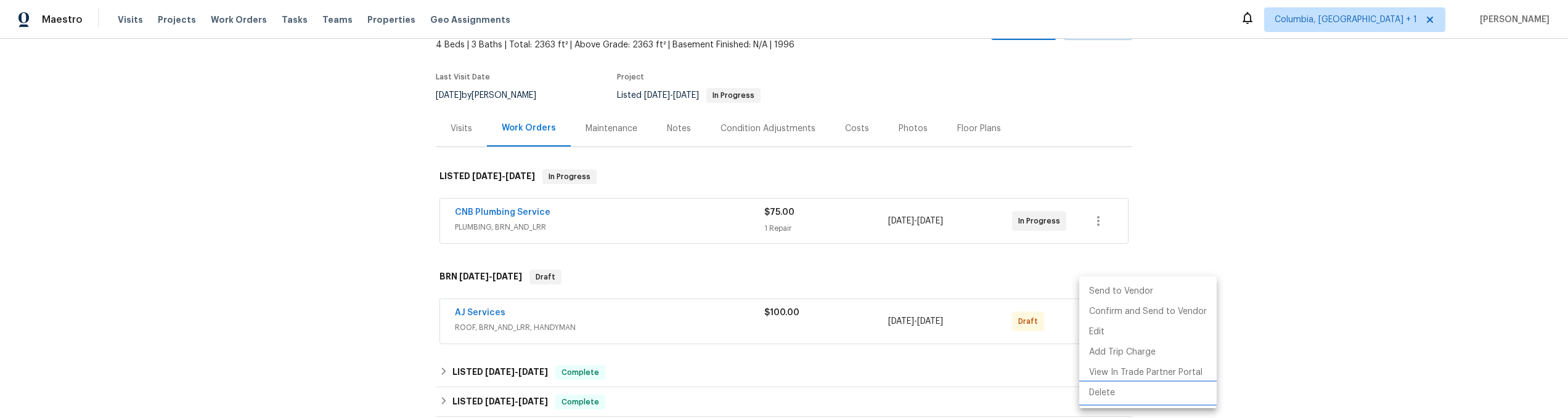
click at [1136, 394] on li "Delete" at bounding box center [1148, 394] width 137 height 21
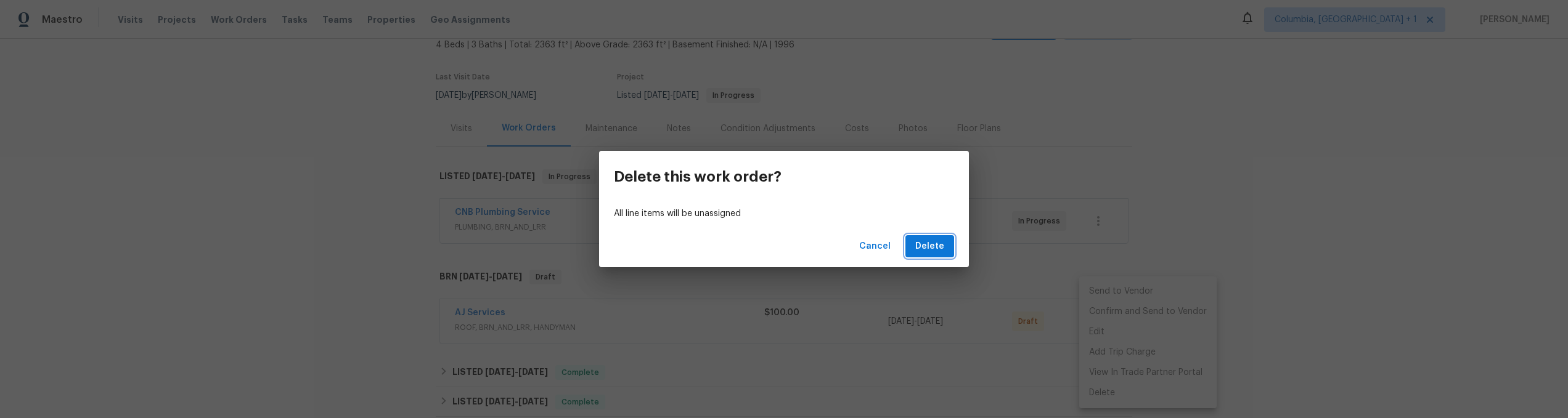
click at [937, 252] on button "Delete" at bounding box center [929, 247] width 49 height 23
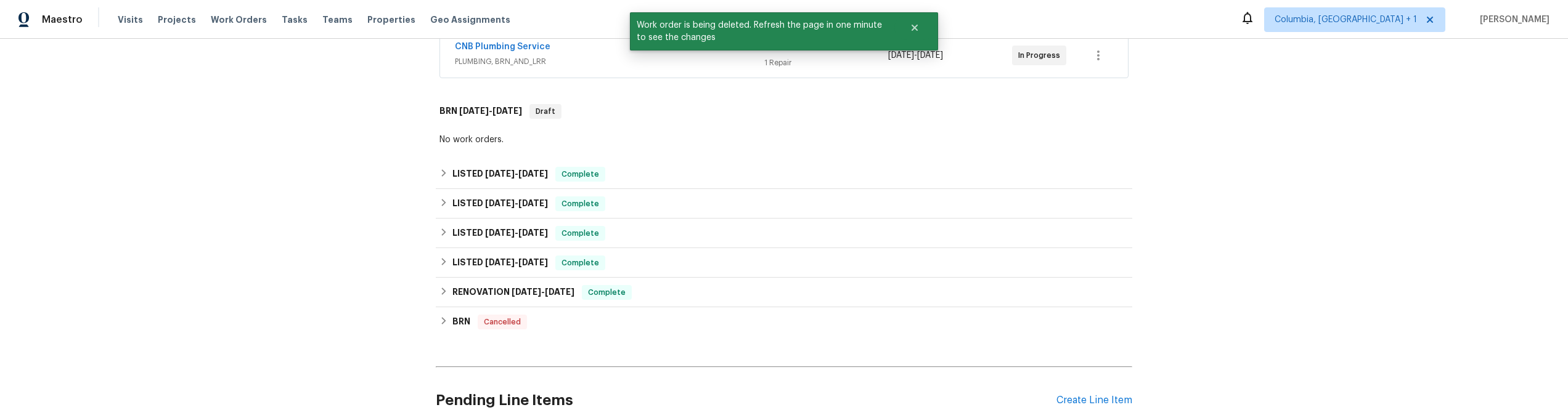
scroll to position [466, 0]
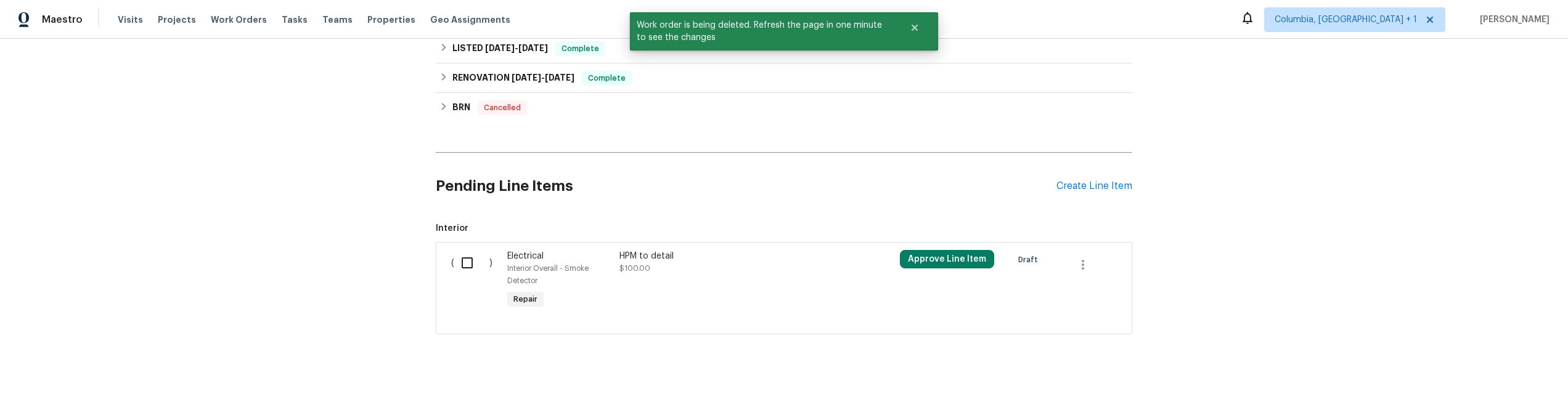
click at [459, 255] on input "checkbox" at bounding box center [471, 263] width 35 height 25
checkbox input "true"
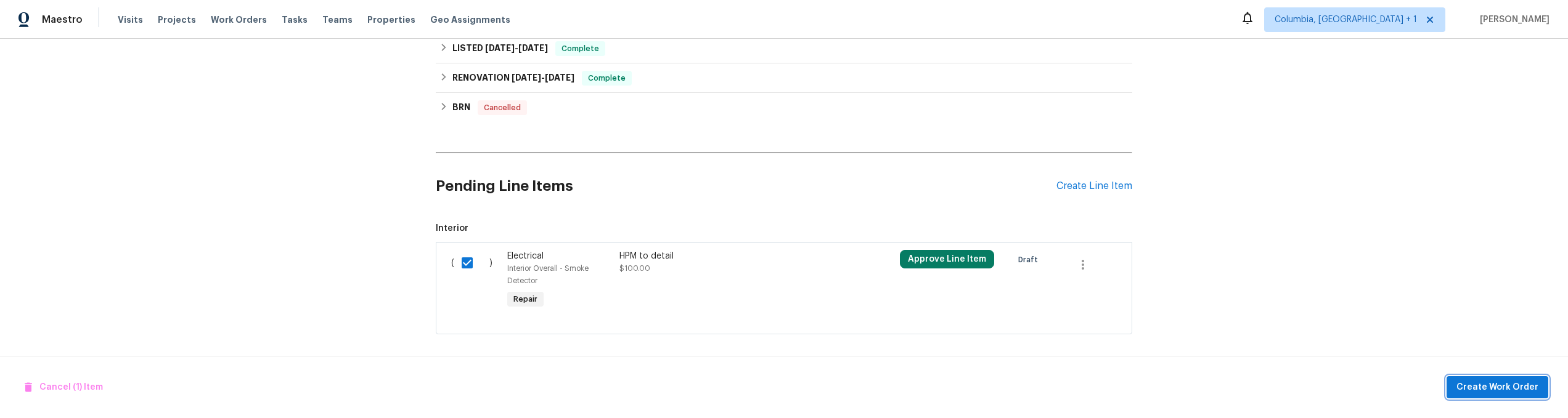
click at [1495, 381] on span "Create Work Order" at bounding box center [1496, 388] width 82 height 15
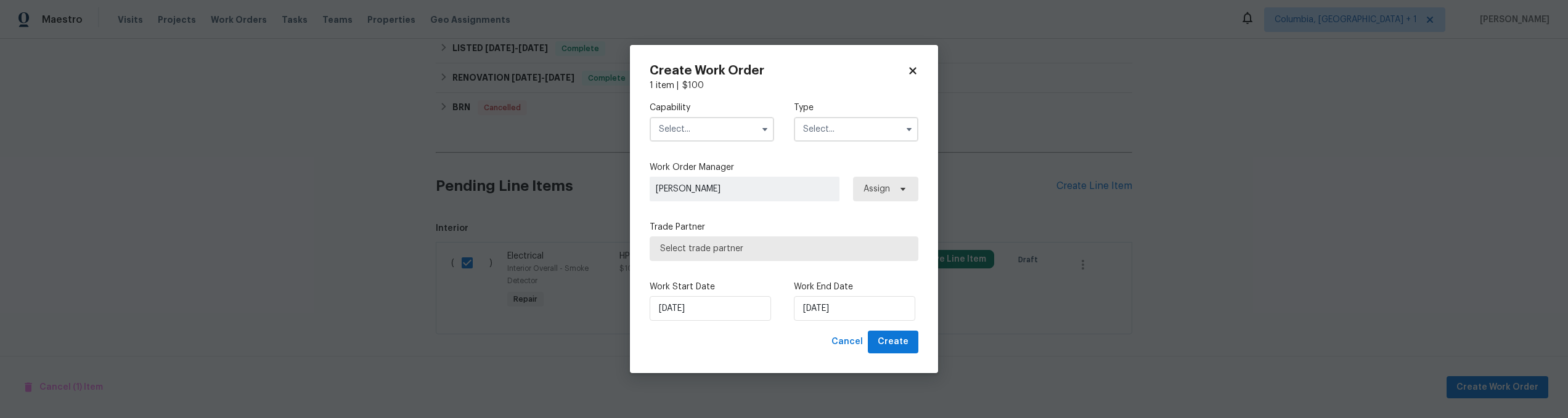
click at [689, 135] on input "text" at bounding box center [712, 129] width 124 height 24
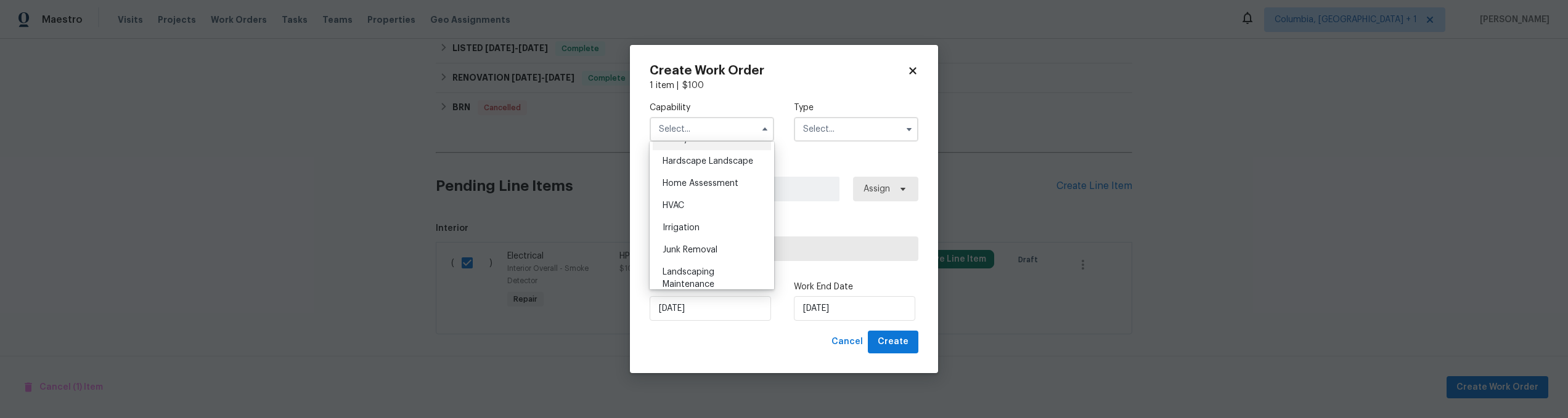
click at [700, 143] on span "Handyman" at bounding box center [684, 138] width 43 height 8
type input "Handyman"
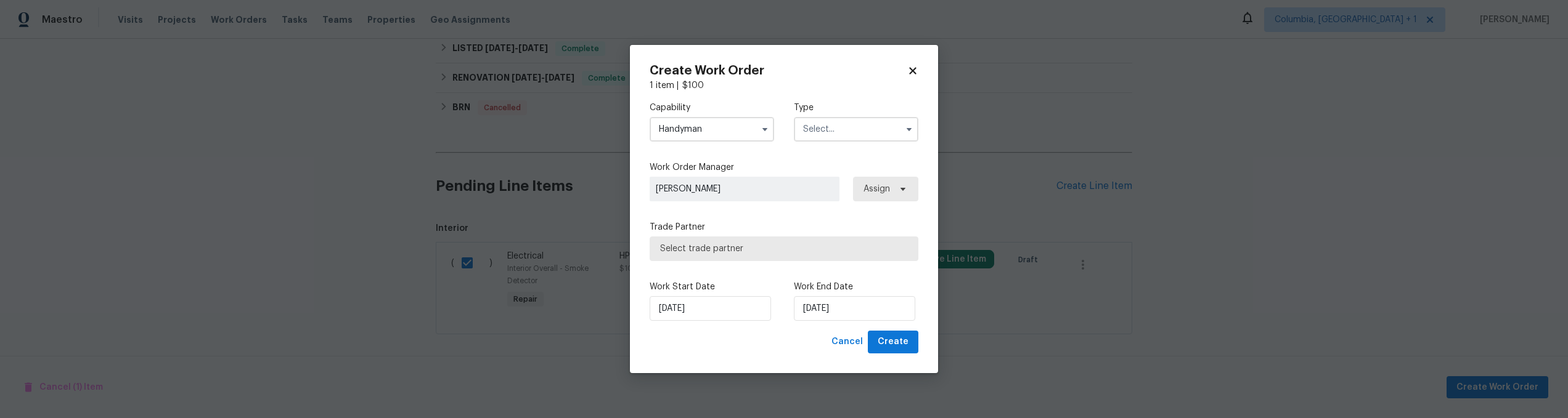
click at [850, 123] on input "text" at bounding box center [856, 129] width 124 height 24
click at [851, 212] on div "Resale" at bounding box center [856, 209] width 119 height 23
type input "Resale"
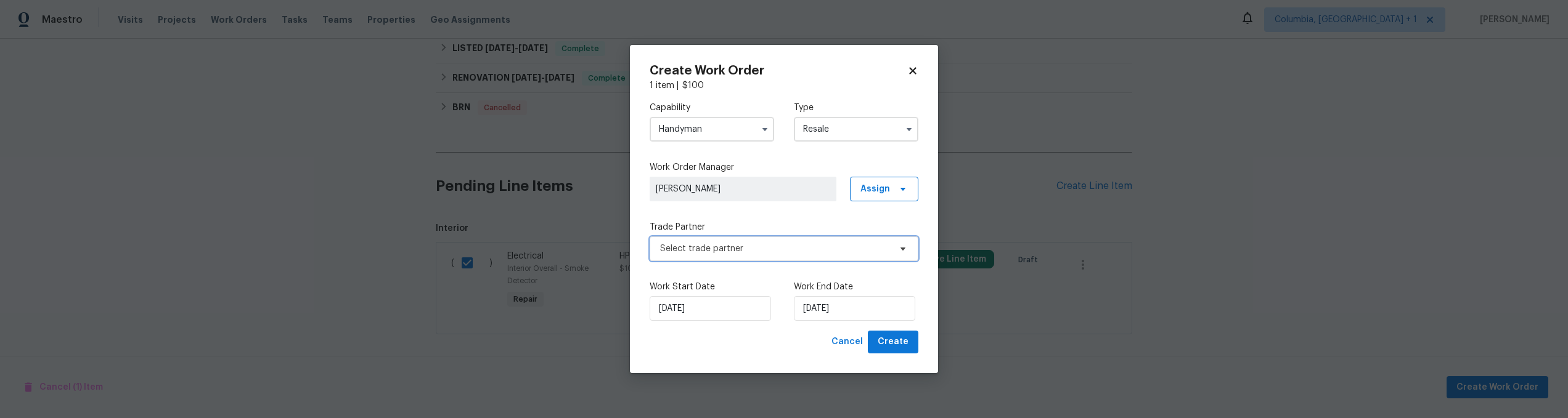
click at [781, 258] on span "Select trade partner" at bounding box center [784, 249] width 268 height 24
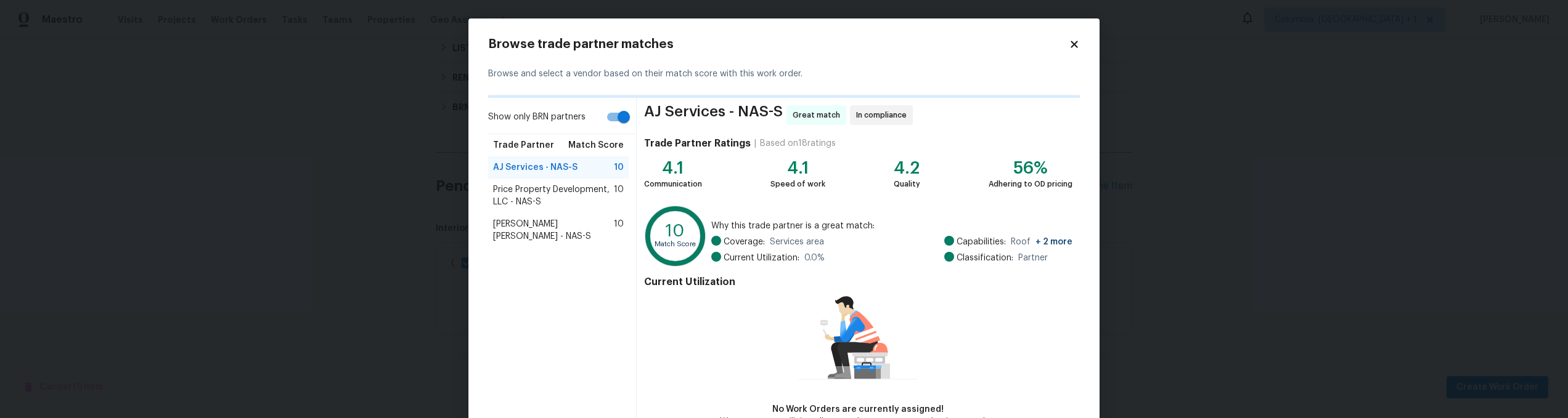
click at [529, 191] on span "Price Property Development, LLC - NAS-S" at bounding box center [554, 196] width 121 height 24
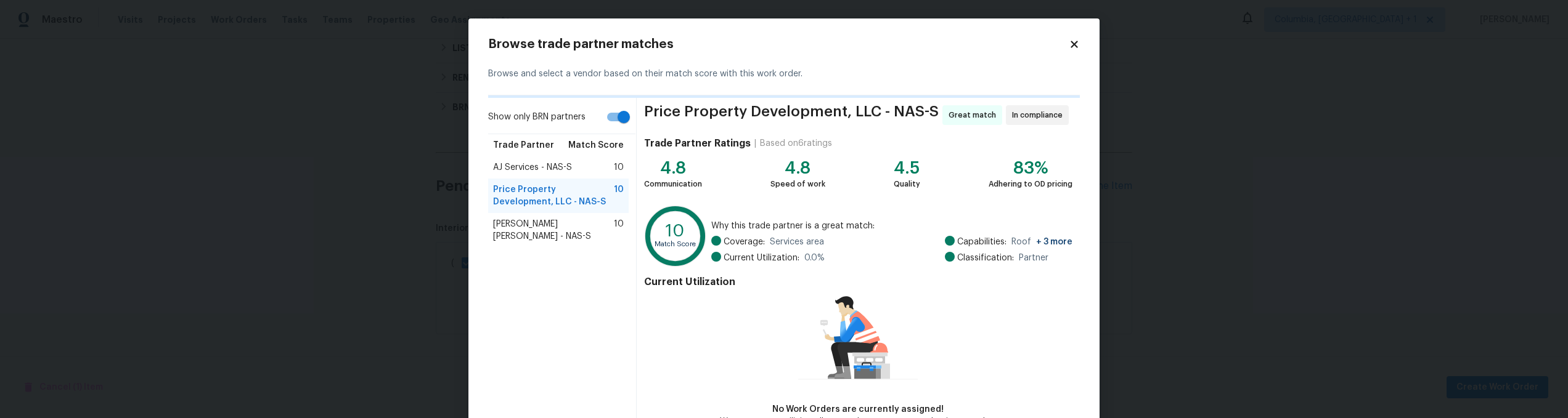
scroll to position [77, 0]
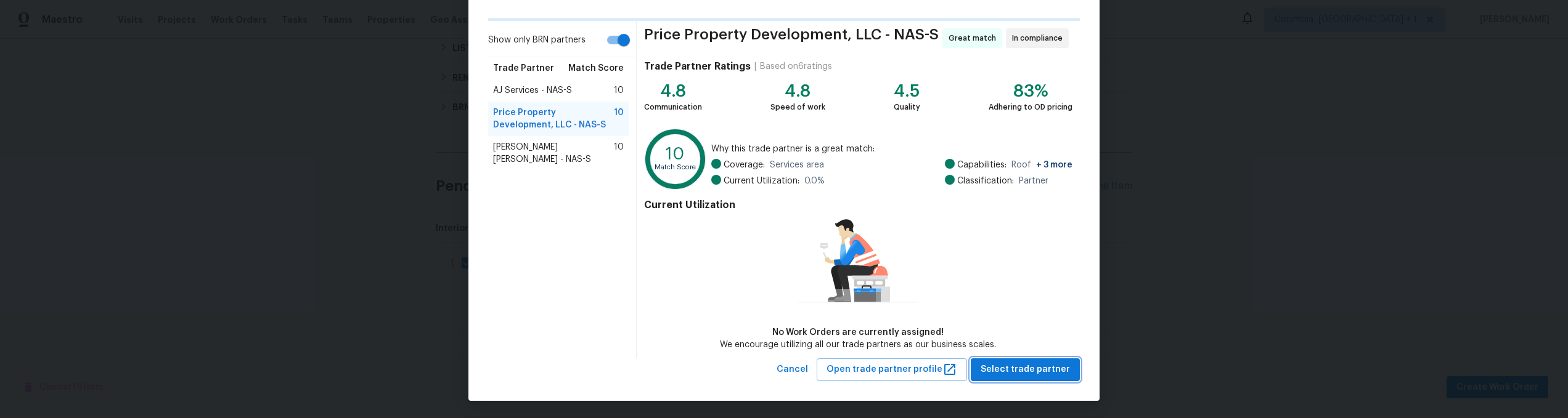
click at [1034, 367] on span "Select trade partner" at bounding box center [1025, 370] width 89 height 15
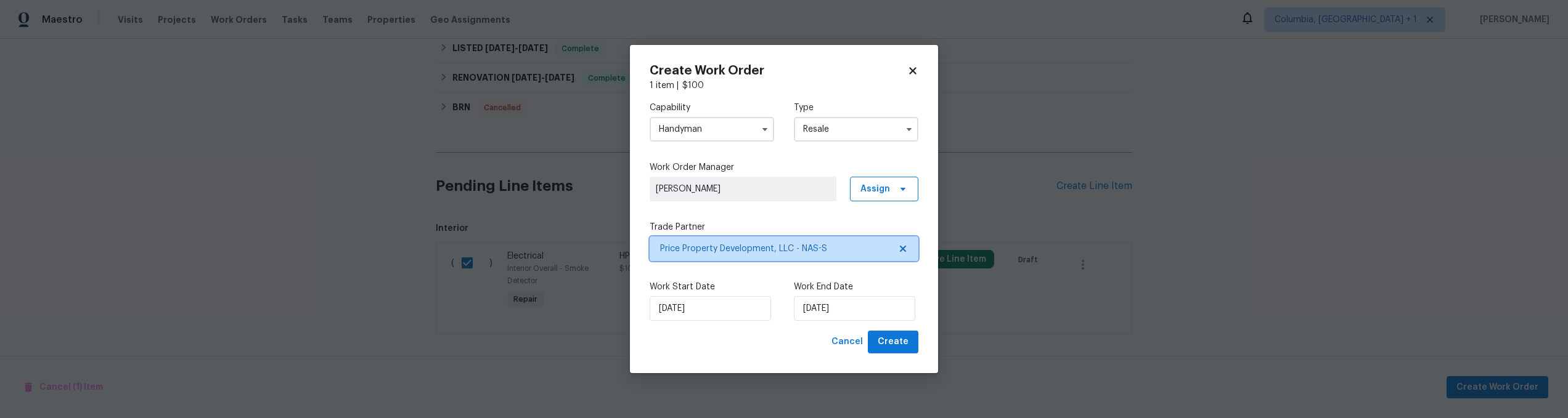
scroll to position [0, 0]
click at [886, 346] on span "Create" at bounding box center [893, 342] width 31 height 15
checkbox input "false"
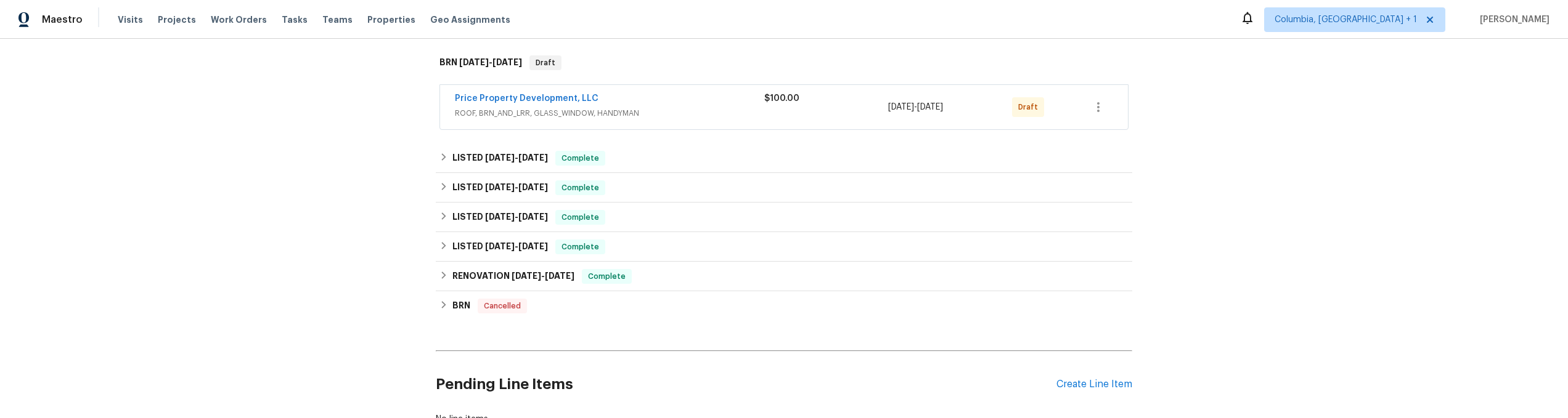
scroll to position [185, 0]
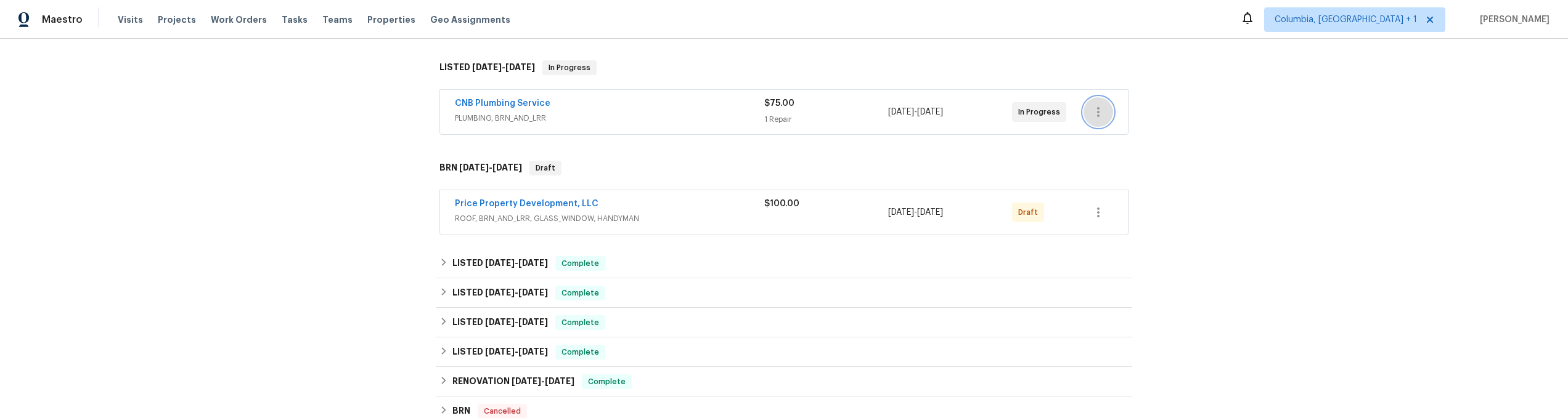
click at [1099, 117] on icon "button" at bounding box center [1098, 112] width 15 height 15
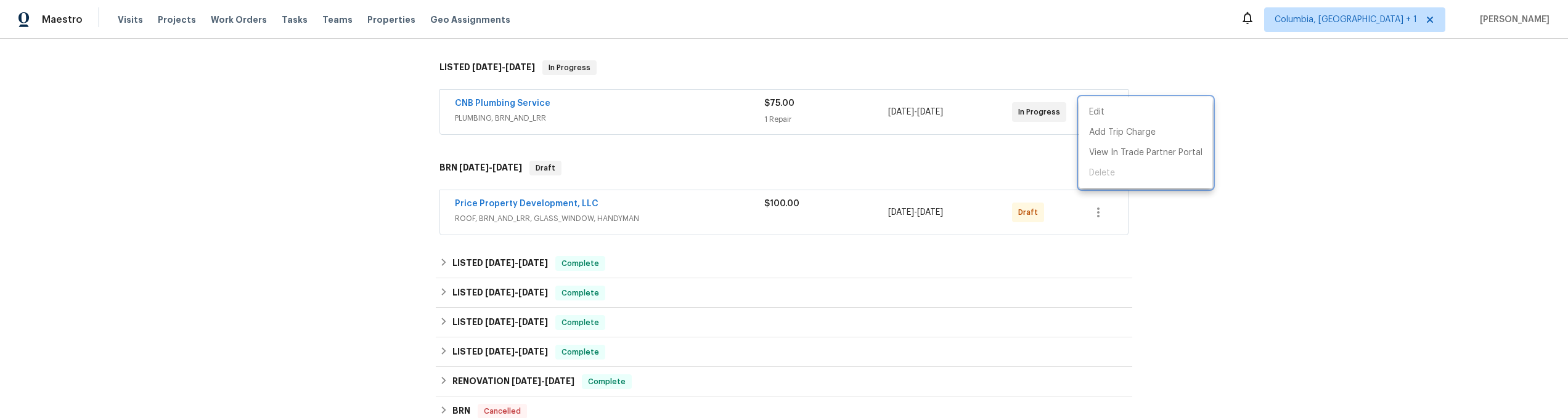
drag, startPoint x: 1156, startPoint y: 217, endPoint x: 1137, endPoint y: 214, distance: 19.2
click at [1149, 216] on div at bounding box center [784, 209] width 1568 height 418
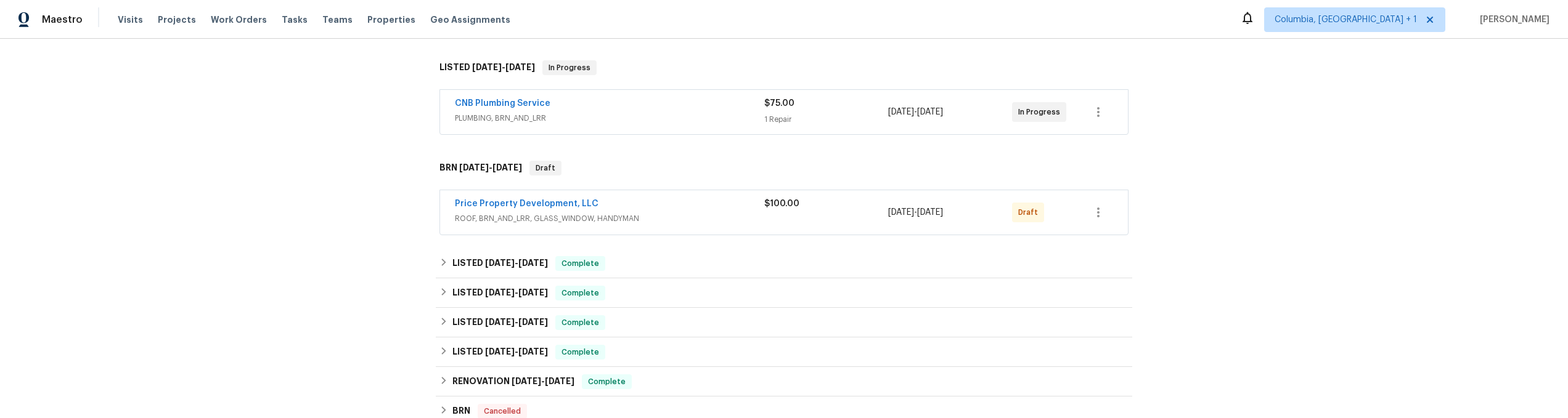
click at [1070, 208] on div "Edit Add Trip Charge View In Trade Partner Portal Delete" at bounding box center [784, 209] width 1568 height 418
click at [1103, 215] on button "button" at bounding box center [1097, 212] width 29 height 29
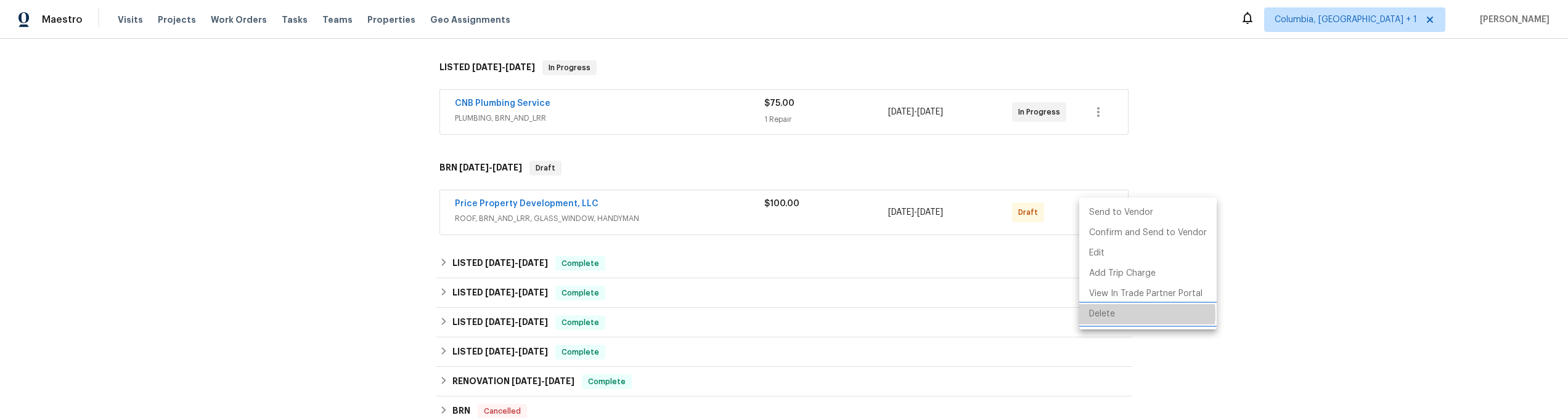
click at [1124, 314] on li "Delete" at bounding box center [1148, 314] width 137 height 21
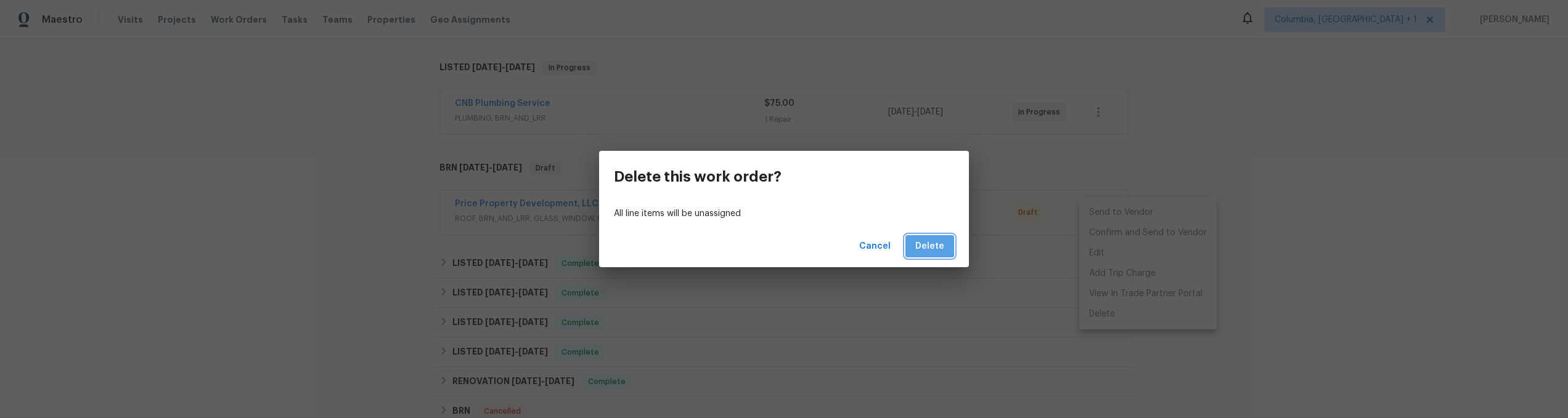
click at [925, 240] on span "Delete" at bounding box center [929, 247] width 29 height 15
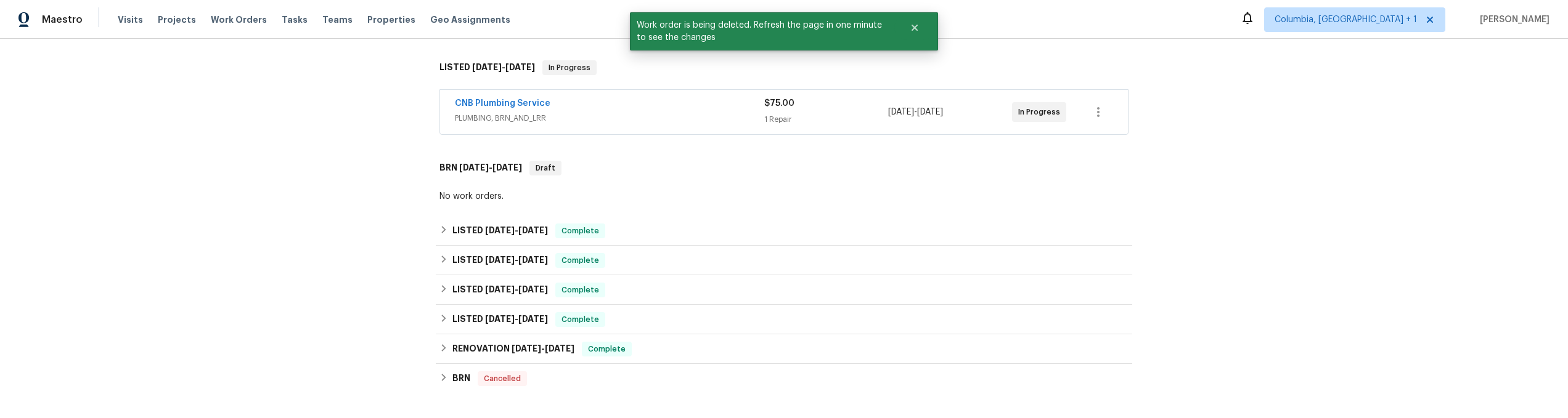
drag, startPoint x: 1244, startPoint y: 200, endPoint x: 1221, endPoint y: 216, distance: 28.0
click at [1244, 200] on div "Back to all projects 301 Springdale Dr, Columbia, TN 38401 4 Beds | 3 Baths | T…" at bounding box center [784, 228] width 1568 height 379
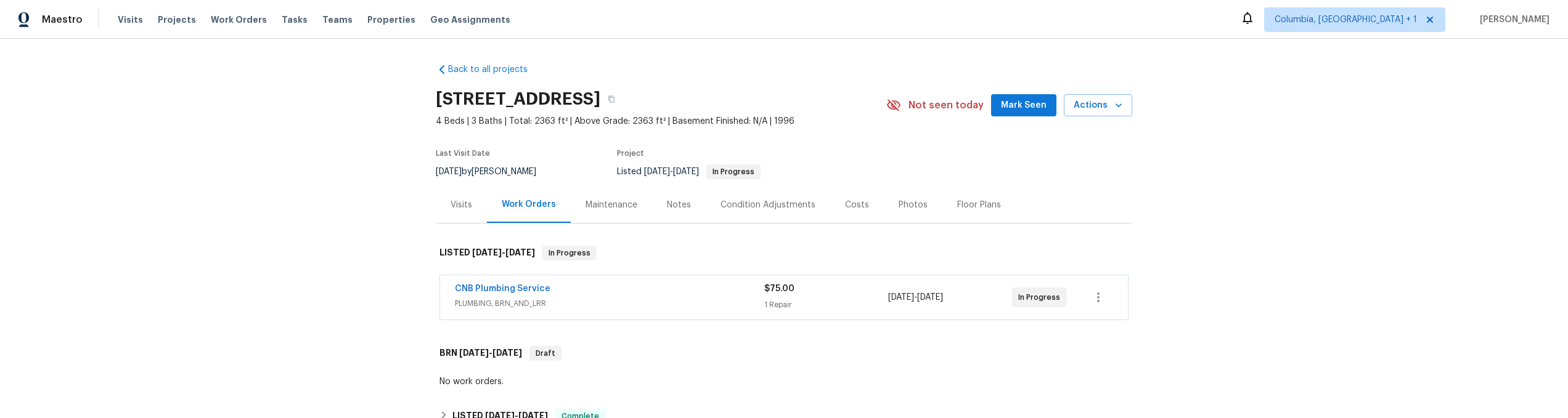
click at [1302, 167] on div "Back to all projects [STREET_ADDRESS] 4 Beds | 3 Baths | Total: 2363 ft² | Abov…" at bounding box center [784, 228] width 1568 height 379
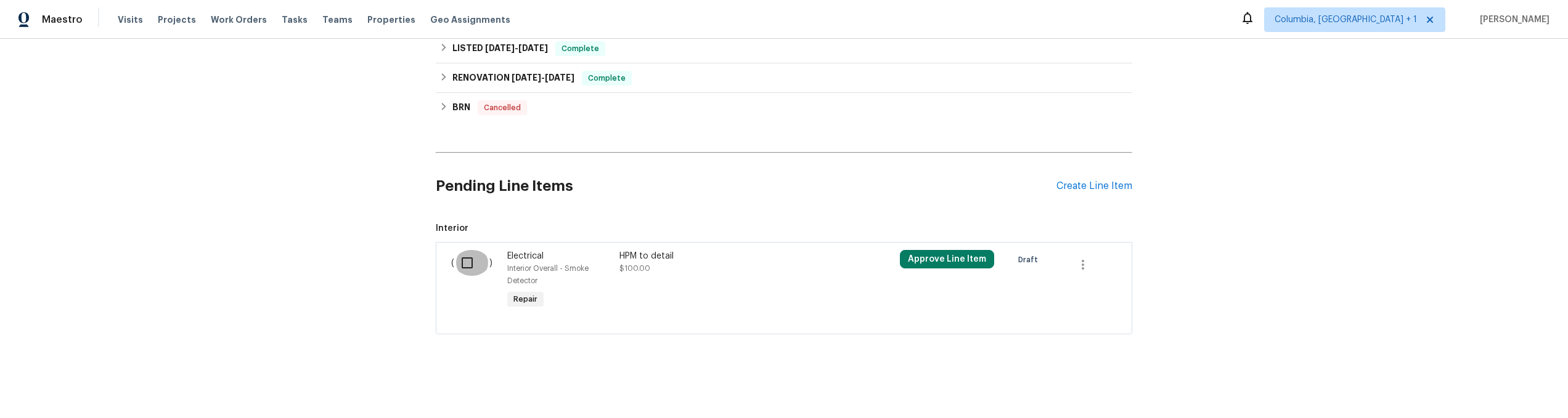
drag, startPoint x: 462, startPoint y: 254, endPoint x: 483, endPoint y: 256, distance: 21.1
click at [462, 254] on input "checkbox" at bounding box center [471, 263] width 35 height 25
checkbox input "true"
click at [1513, 391] on span "Create Work Order" at bounding box center [1496, 388] width 82 height 15
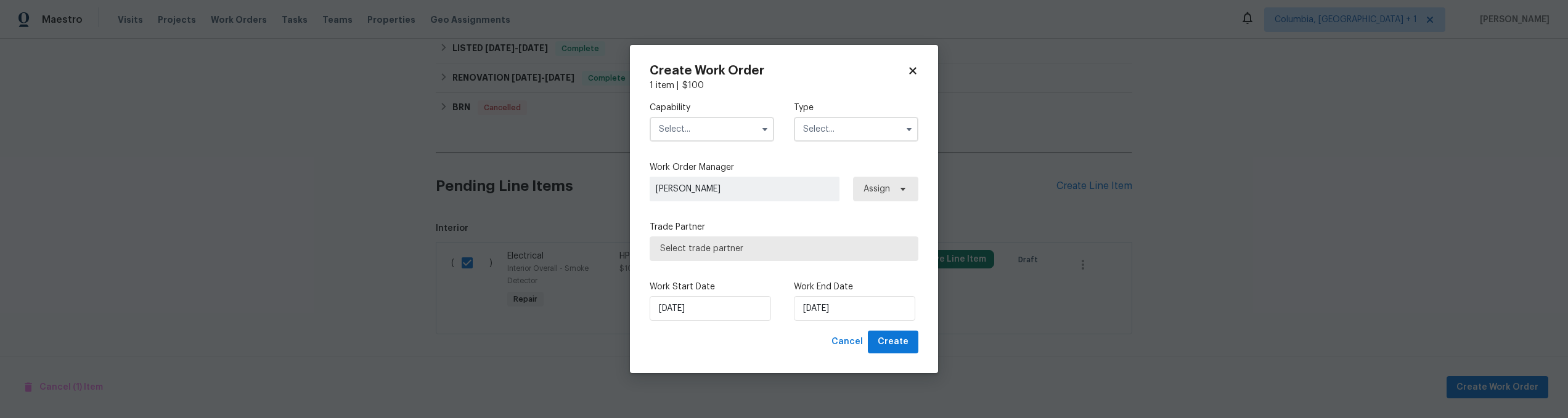
click at [715, 132] on input "text" at bounding box center [712, 129] width 124 height 24
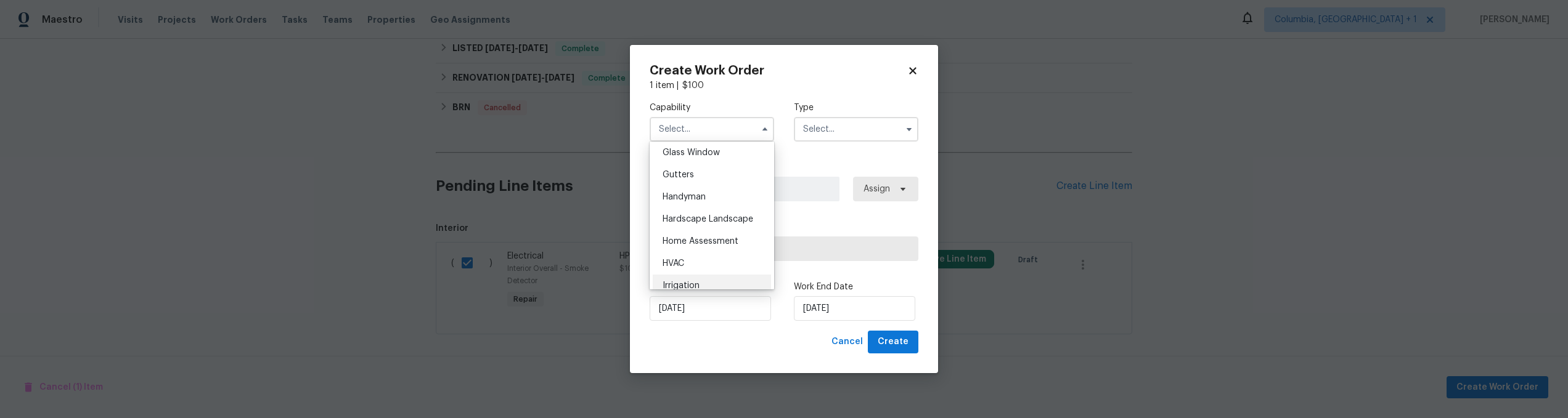
scroll to position [619, 0]
click at [711, 225] on div "Handyman" at bounding box center [712, 214] width 119 height 23
type input "Handyman"
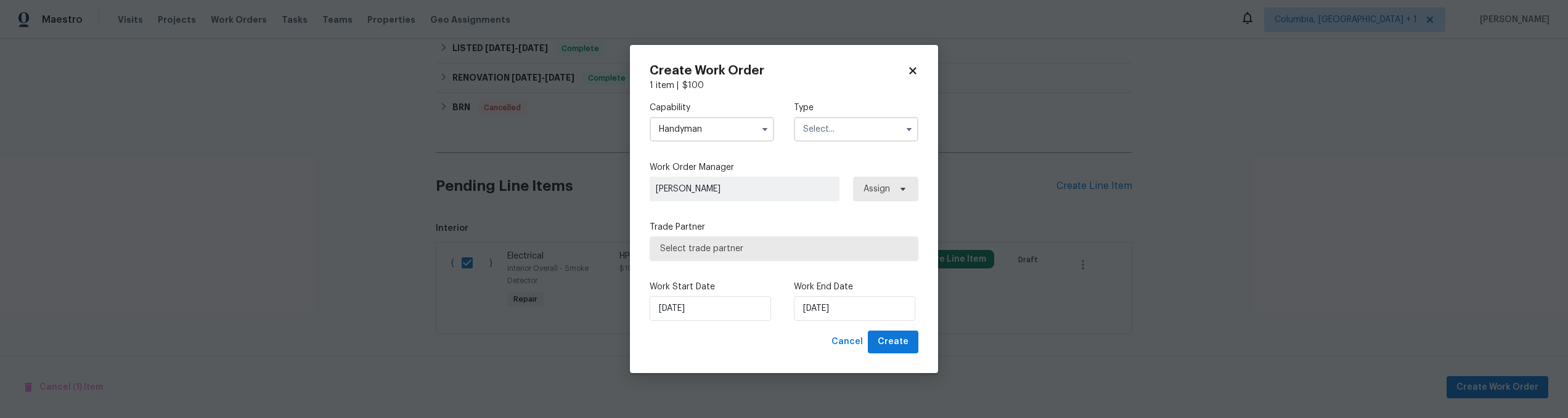
click at [831, 137] on input "text" at bounding box center [856, 129] width 124 height 24
click at [848, 211] on div "Resale" at bounding box center [856, 209] width 119 height 23
type input "Resale"
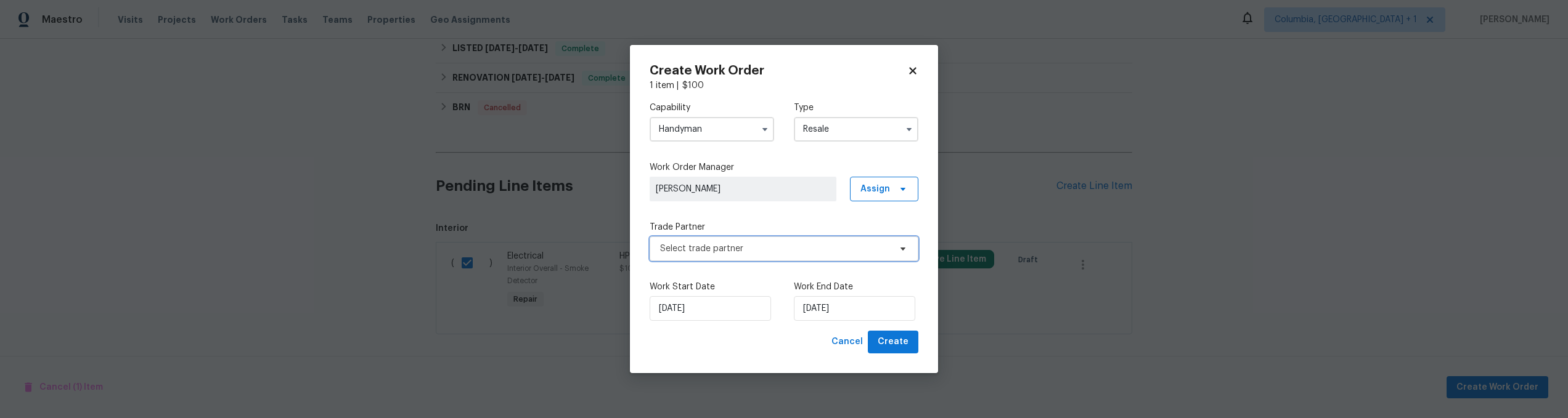
click at [772, 251] on span "Select trade partner" at bounding box center [775, 249] width 230 height 12
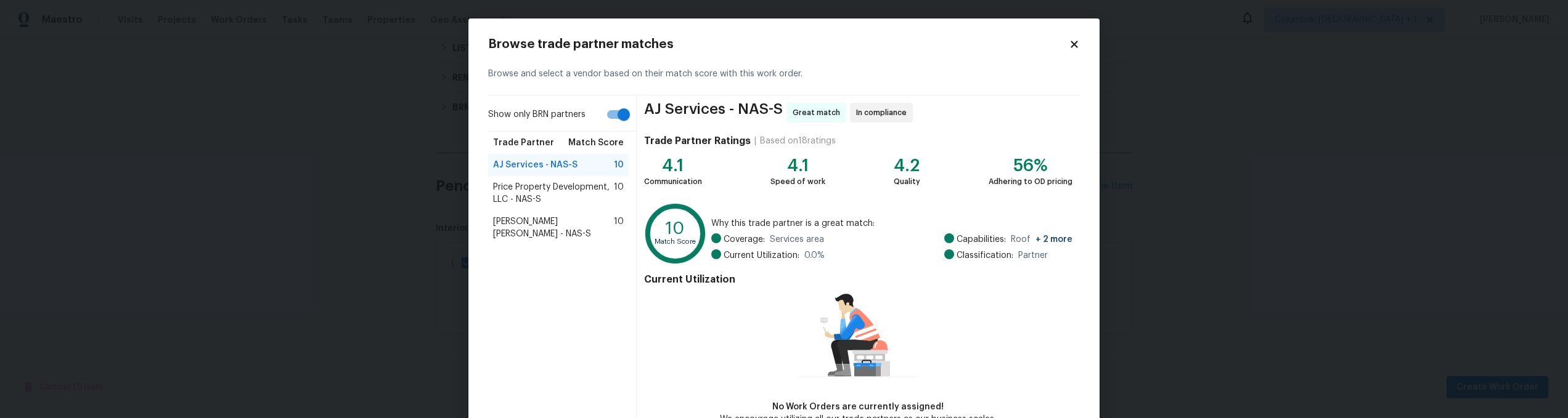
scroll to position [74, 0]
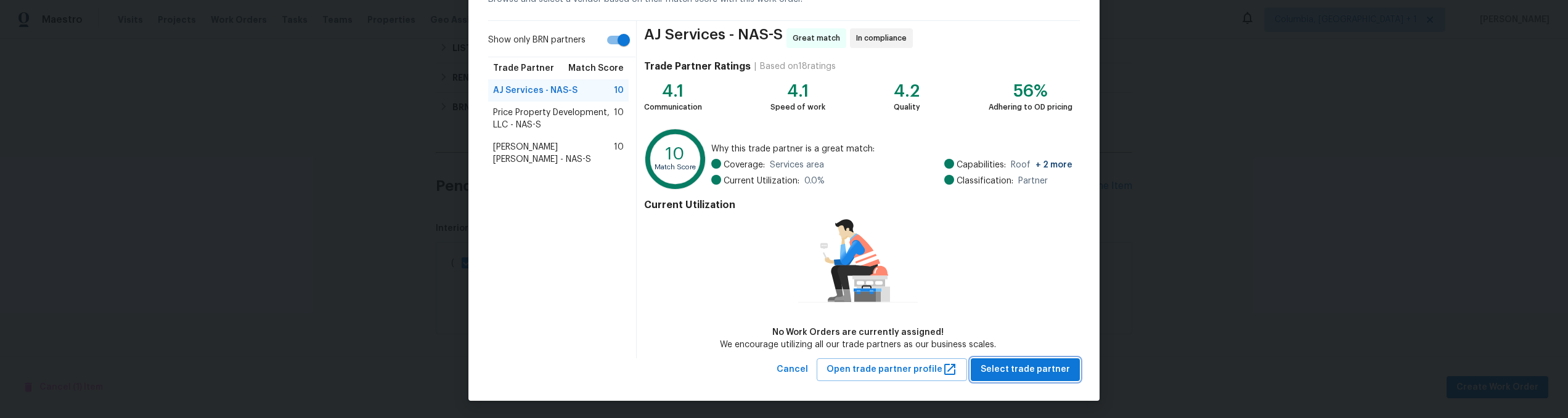
click at [1025, 362] on span "Select trade partner" at bounding box center [1025, 370] width 89 height 15
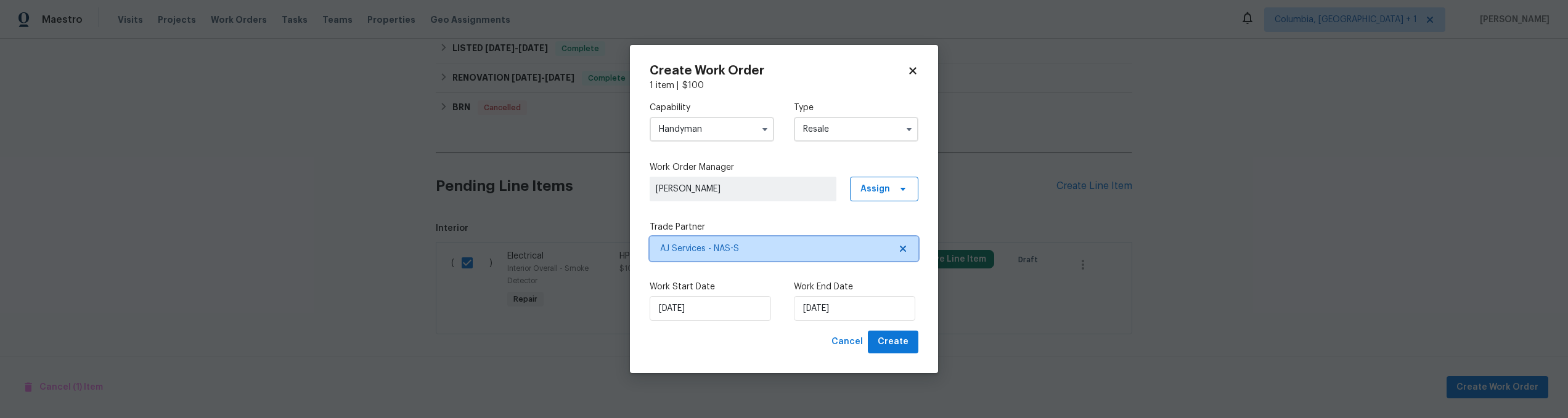
scroll to position [0, 0]
drag, startPoint x: 902, startPoint y: 348, endPoint x: -4, endPoint y: 497, distance: 918.2
click at [0, 418] on html "Maestro Visits Projects Work Orders Tasks Teams Properties Geo Assignments Colu…" at bounding box center [784, 209] width 1568 height 418
click at [893, 338] on span "Create" at bounding box center [893, 342] width 31 height 15
checkbox input "false"
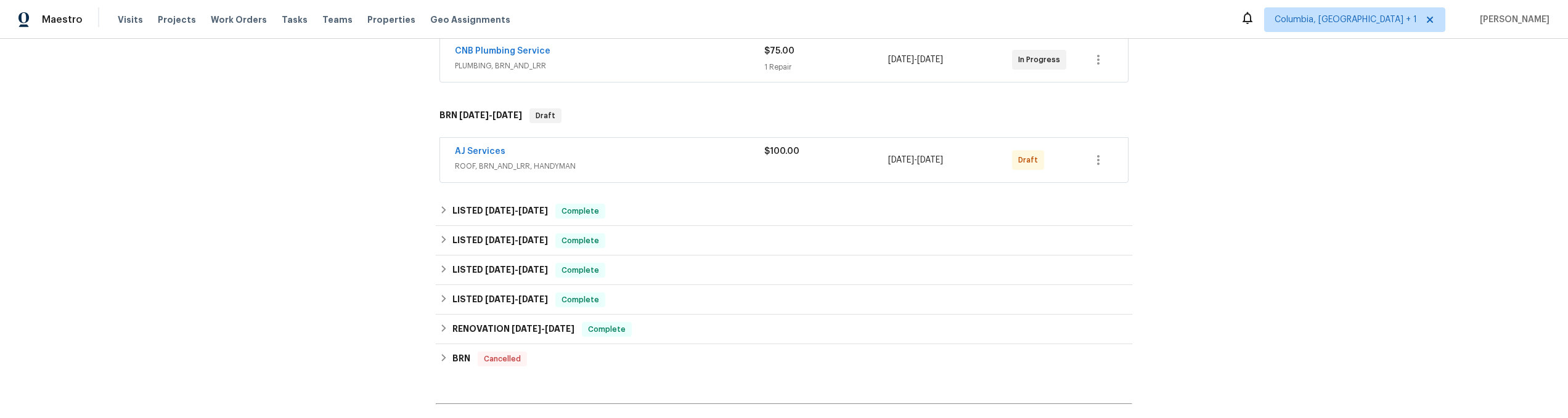
scroll to position [196, 0]
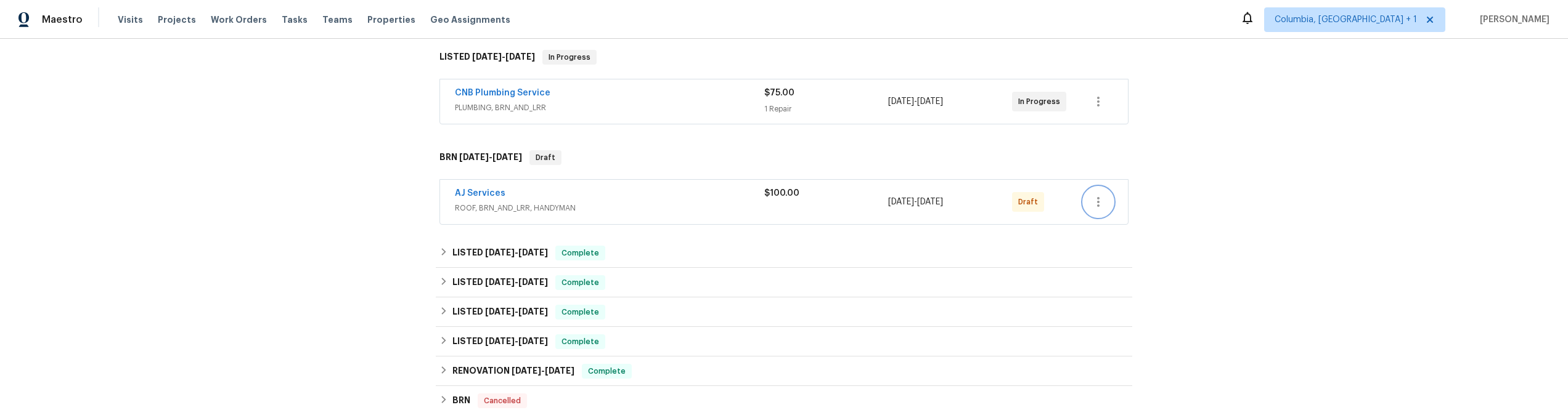
click at [1095, 207] on icon "button" at bounding box center [1098, 202] width 15 height 15
click at [1126, 289] on li "Delete" at bounding box center [1145, 284] width 133 height 21
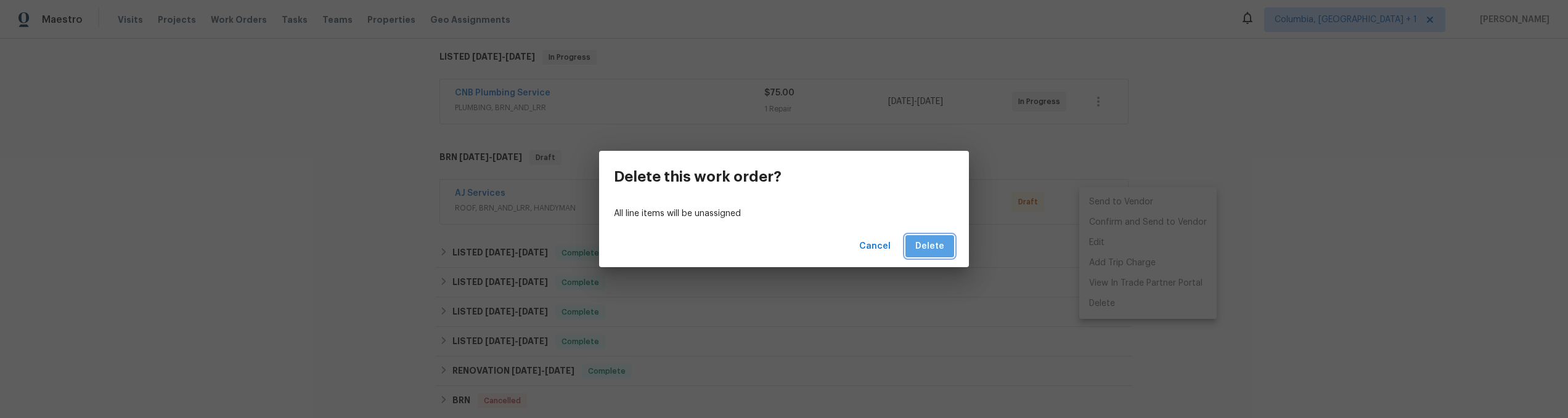
click at [945, 254] on button "Delete" at bounding box center [929, 247] width 49 height 23
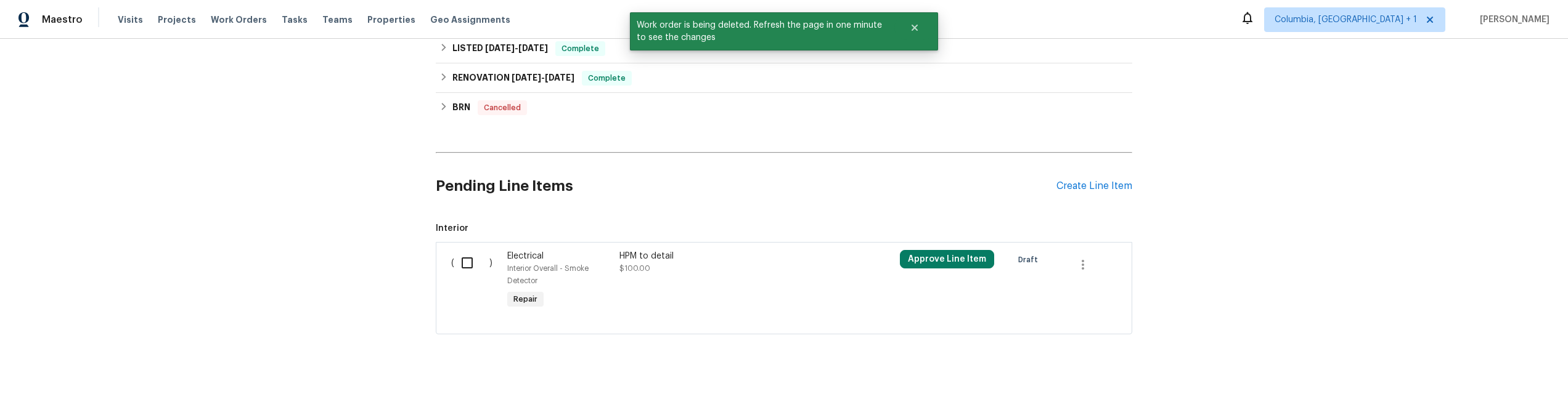
scroll to position [466, 0]
click at [478, 251] on input "checkbox" at bounding box center [471, 263] width 35 height 25
checkbox input "true"
click at [1476, 380] on span "Create Work Order" at bounding box center [1496, 388] width 82 height 15
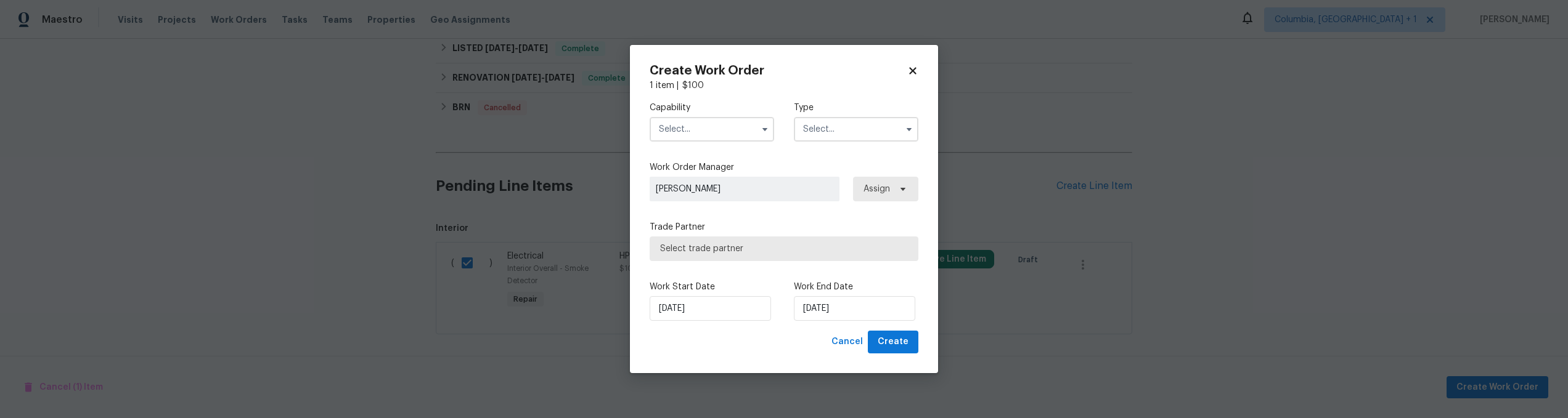
click at [709, 136] on input "text" at bounding box center [712, 129] width 124 height 24
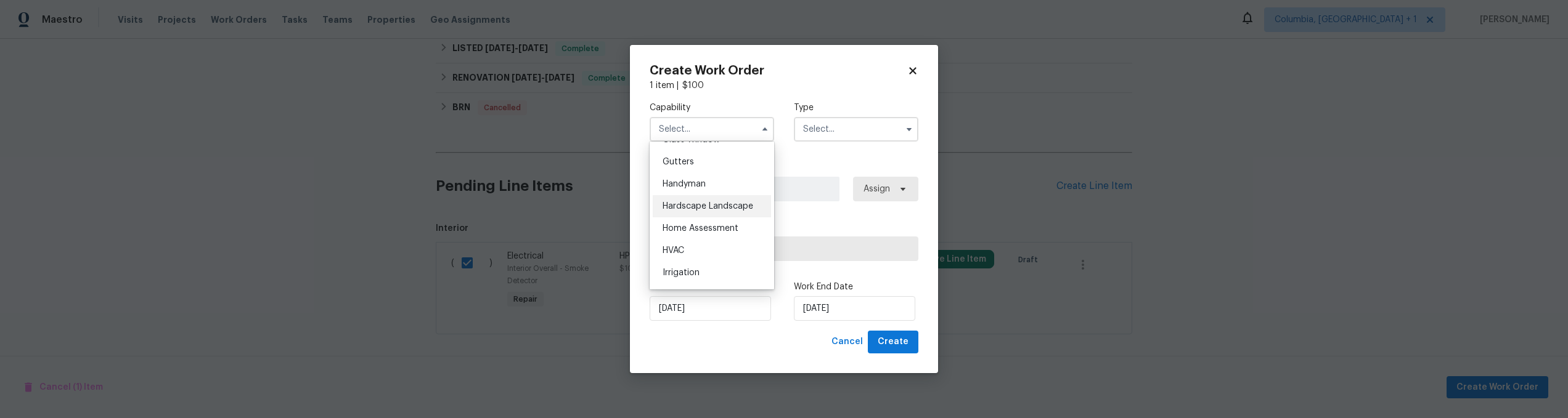
scroll to position [666, 0]
click at [709, 175] on div "Handyman" at bounding box center [712, 168] width 119 height 23
type input "Handyman"
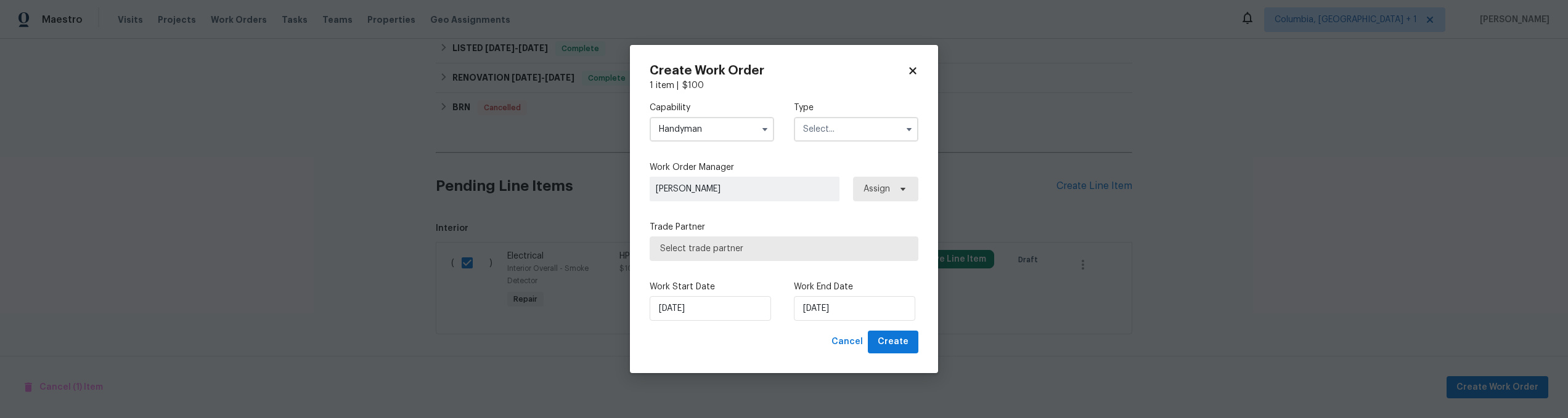
click at [852, 131] on input "text" at bounding box center [856, 129] width 124 height 24
click at [854, 209] on div "Resale" at bounding box center [856, 209] width 119 height 23
type input "Resale"
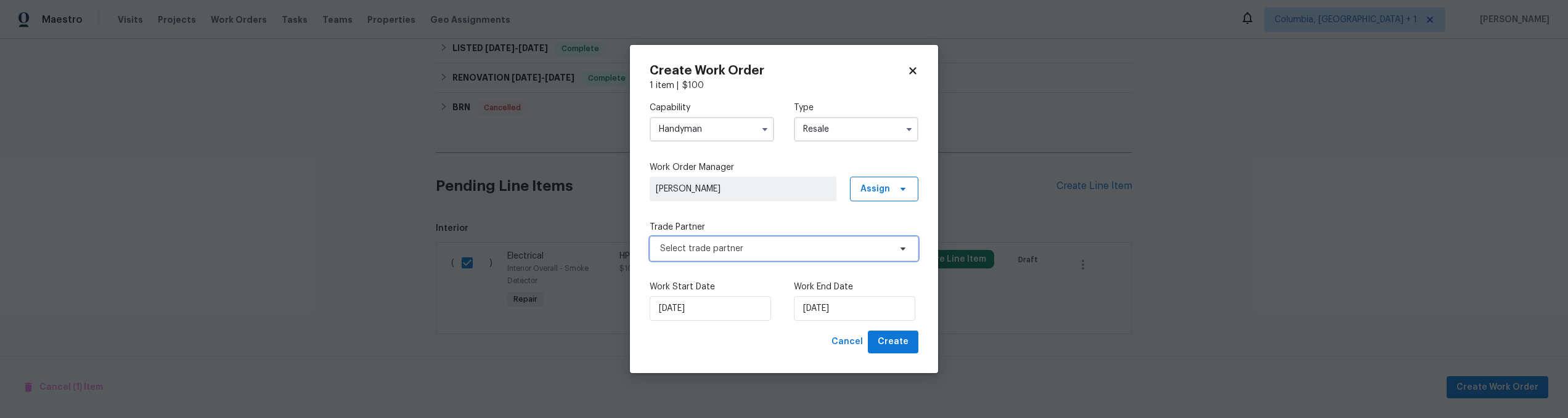
click at [755, 254] on span "Select trade partner" at bounding box center [775, 249] width 230 height 12
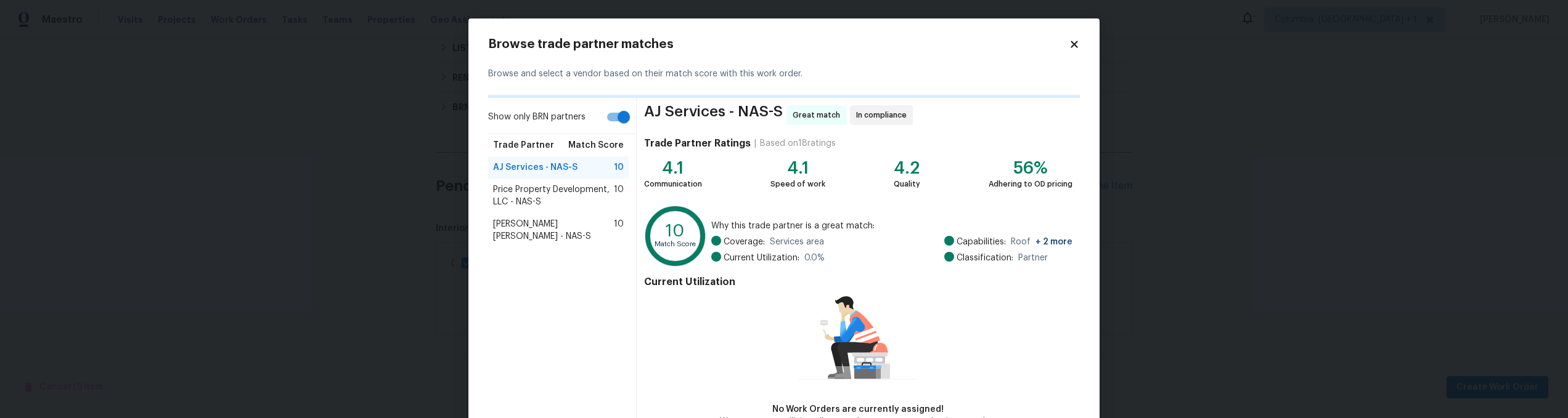
scroll to position [77, 0]
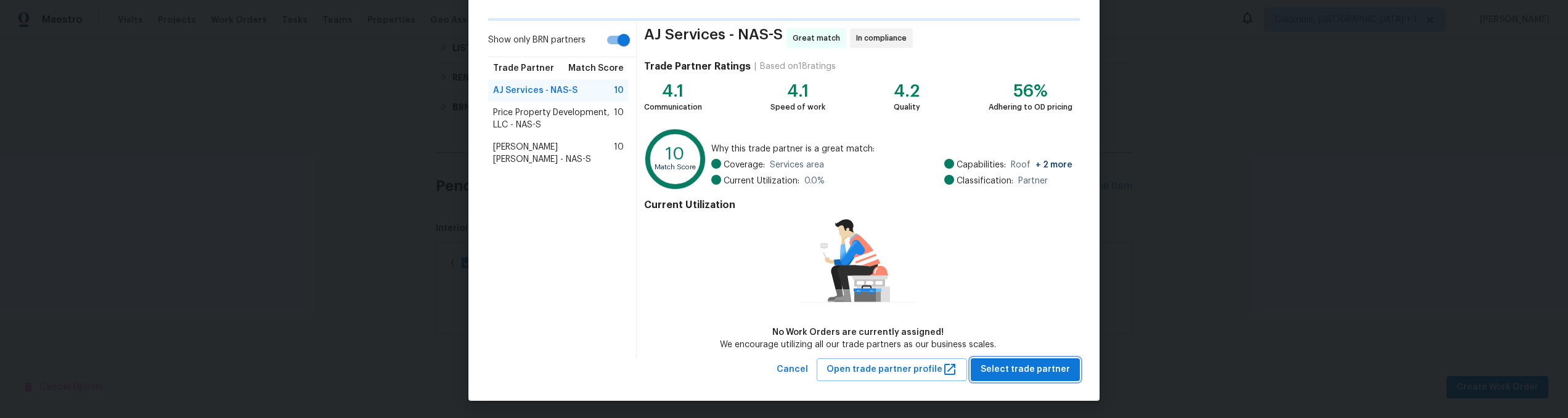
click at [1010, 372] on span "Select trade partner" at bounding box center [1025, 370] width 89 height 15
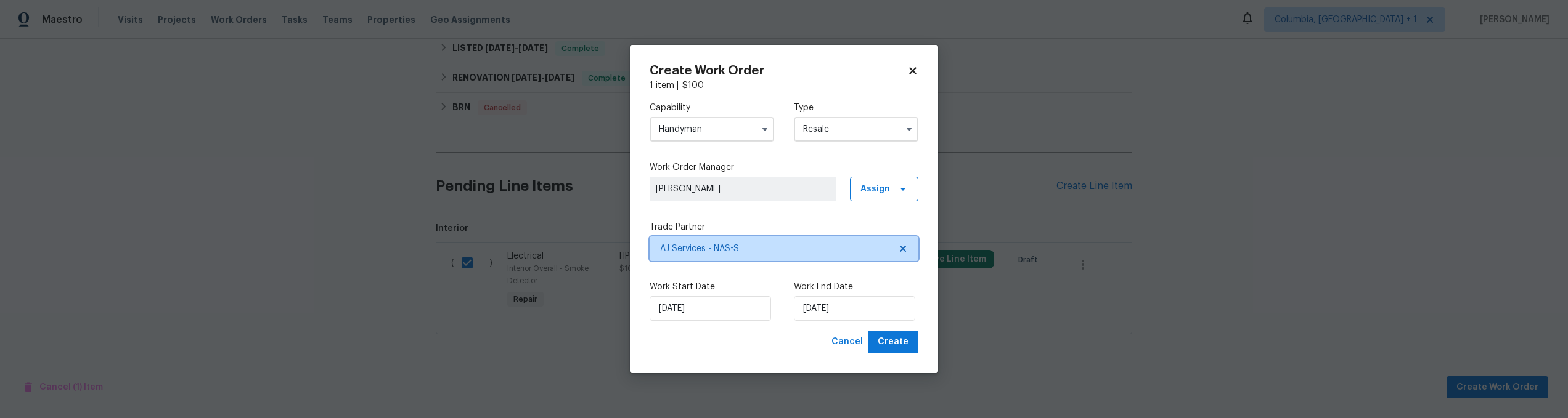
scroll to position [0, 0]
click at [896, 346] on span "Create" at bounding box center [893, 342] width 31 height 15
checkbox input "false"
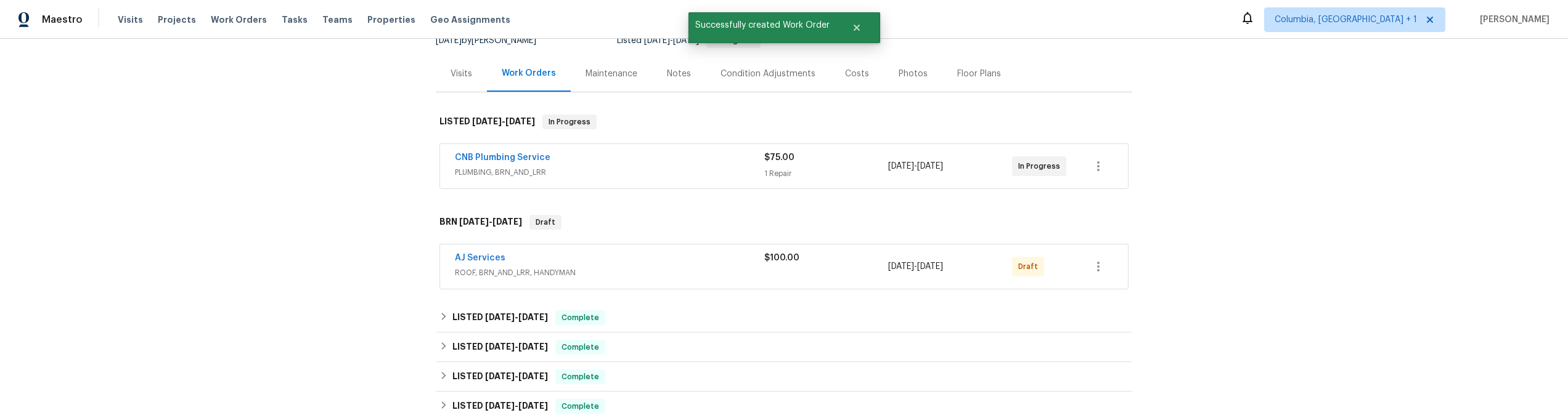
scroll to position [139, 0]
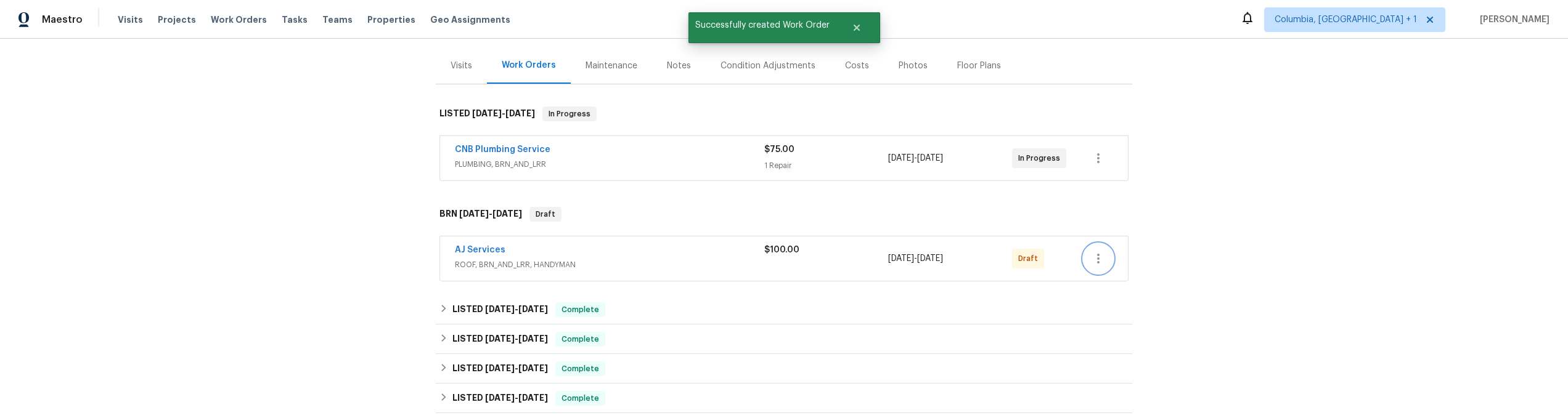
click at [1096, 265] on icon "button" at bounding box center [1098, 259] width 15 height 15
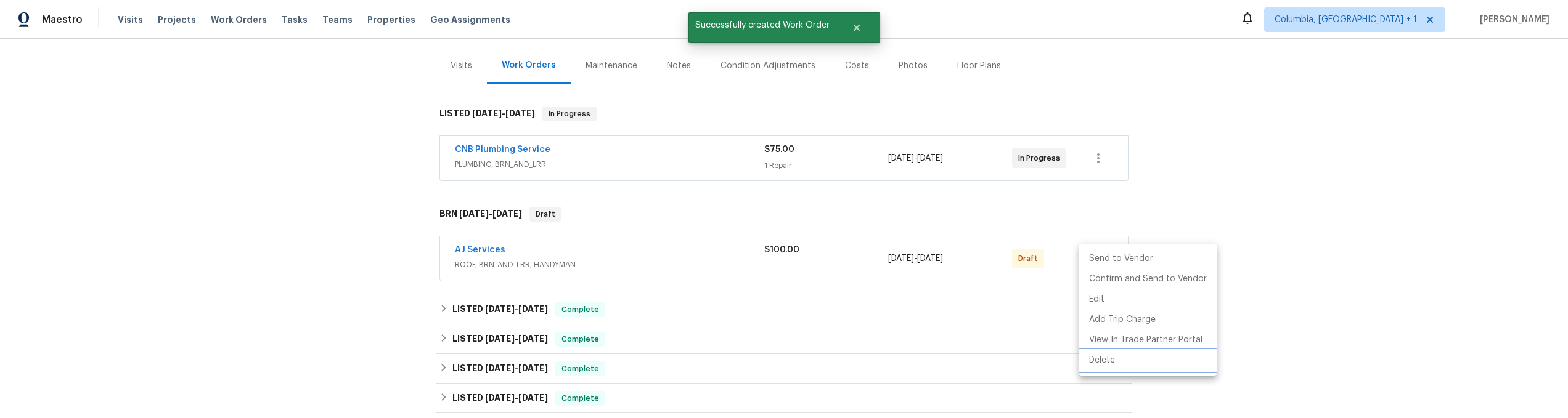
click at [1104, 354] on li "Delete" at bounding box center [1148, 361] width 137 height 21
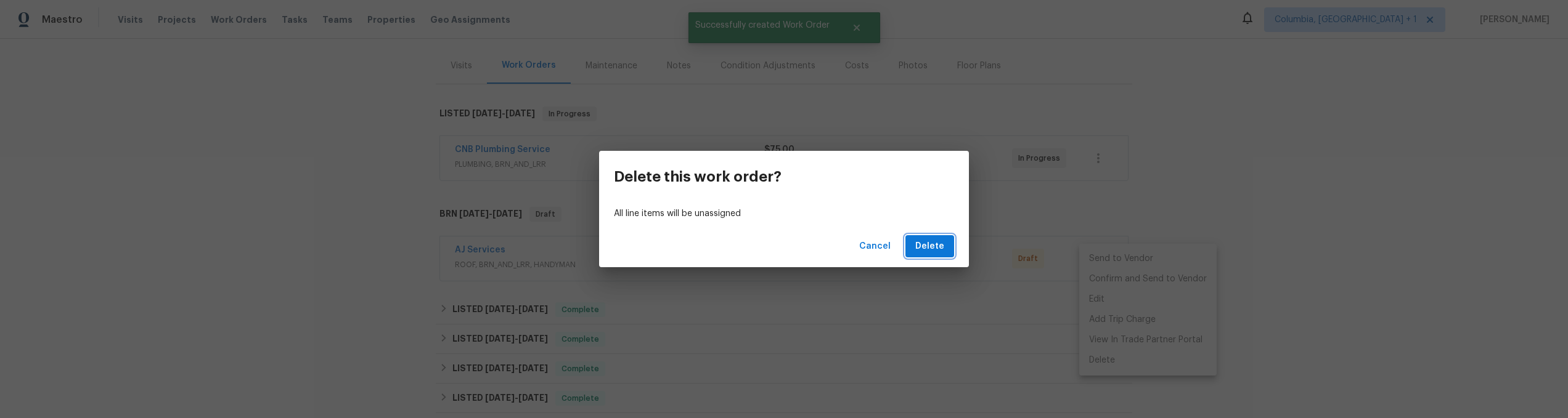
click at [930, 240] on span "Delete" at bounding box center [929, 247] width 29 height 15
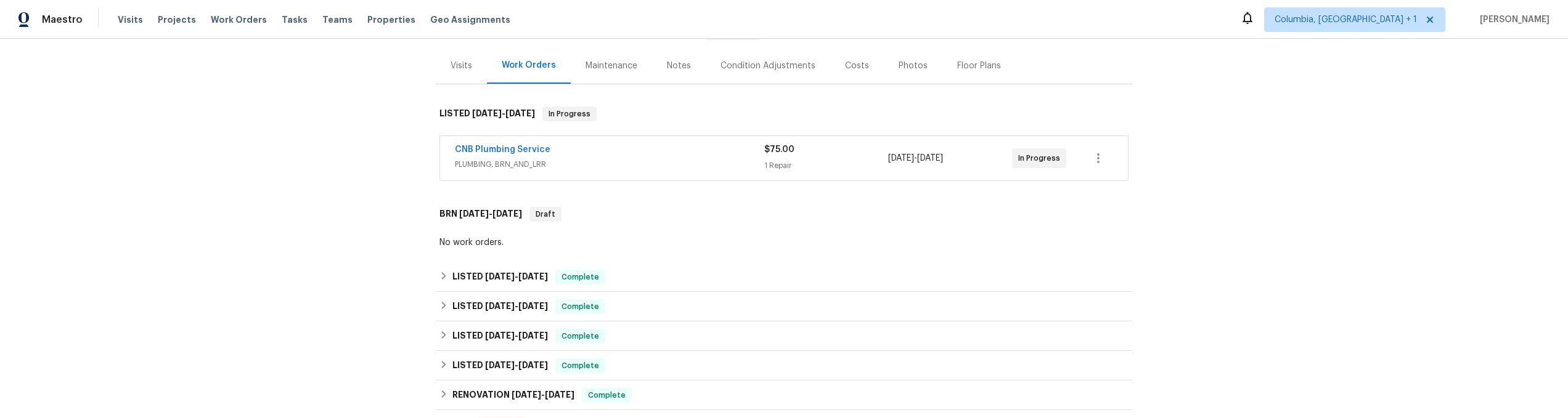
scroll to position [466, 0]
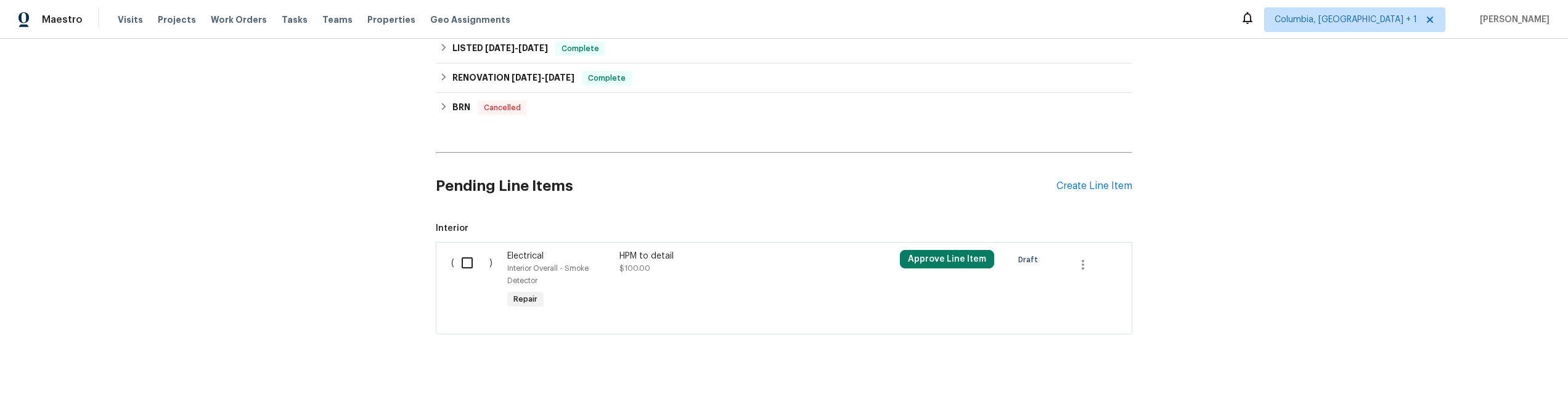
click at [471, 253] on input "checkbox" at bounding box center [471, 263] width 35 height 25
checkbox input "true"
click at [1471, 393] on span "Create Work Order" at bounding box center [1496, 388] width 82 height 15
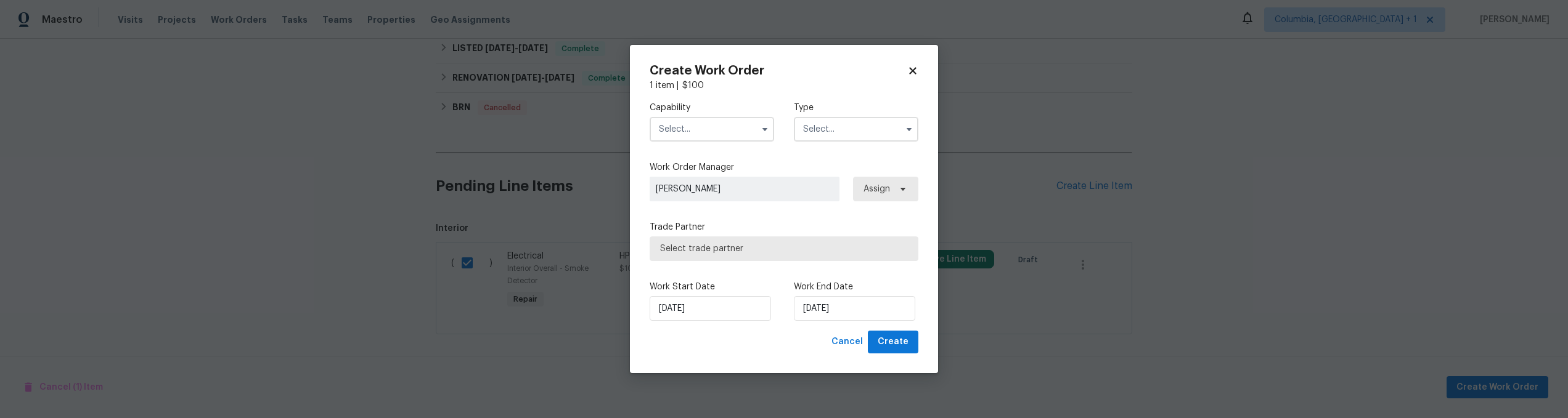
click at [688, 124] on input "text" at bounding box center [712, 129] width 124 height 24
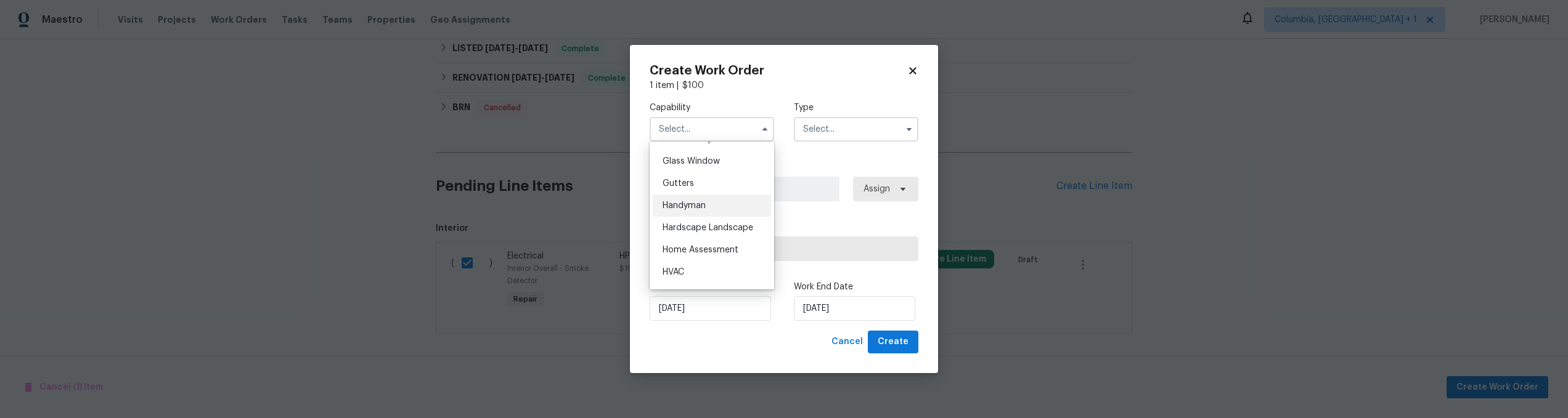
click at [712, 215] on div "Handyman" at bounding box center [712, 206] width 119 height 23
type input "Handyman"
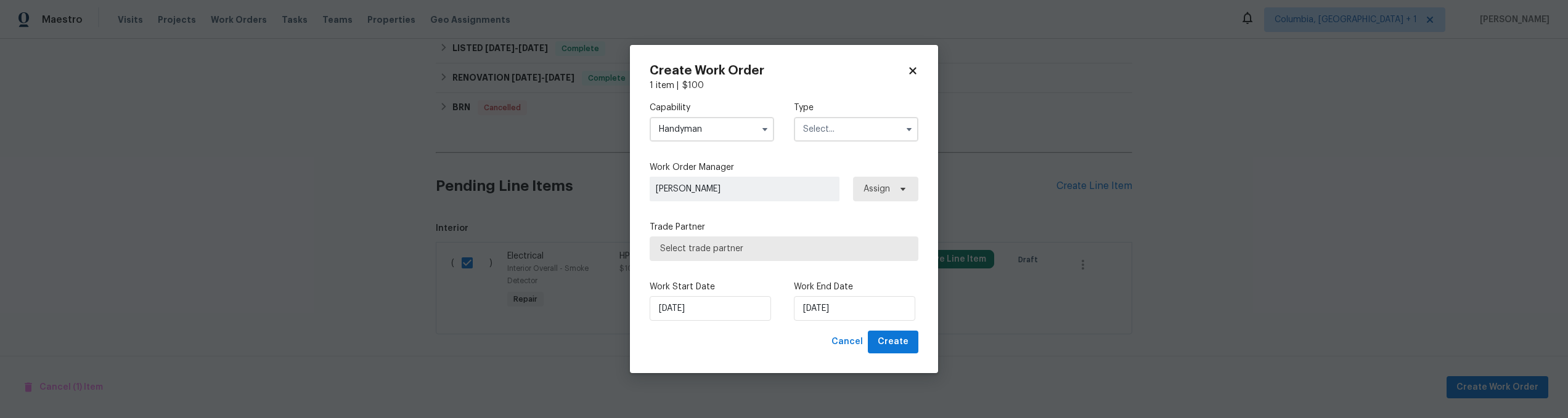
click at [859, 140] on input "text" at bounding box center [856, 129] width 124 height 24
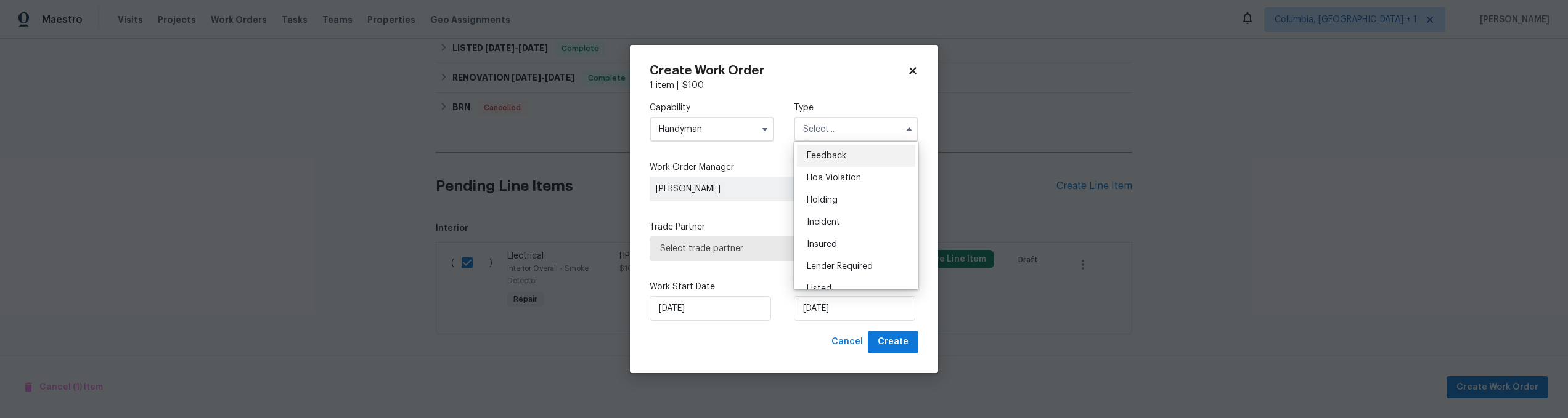
scroll to position [280, 0]
click at [837, 212] on div "Resale" at bounding box center [856, 209] width 119 height 23
type input "Resale"
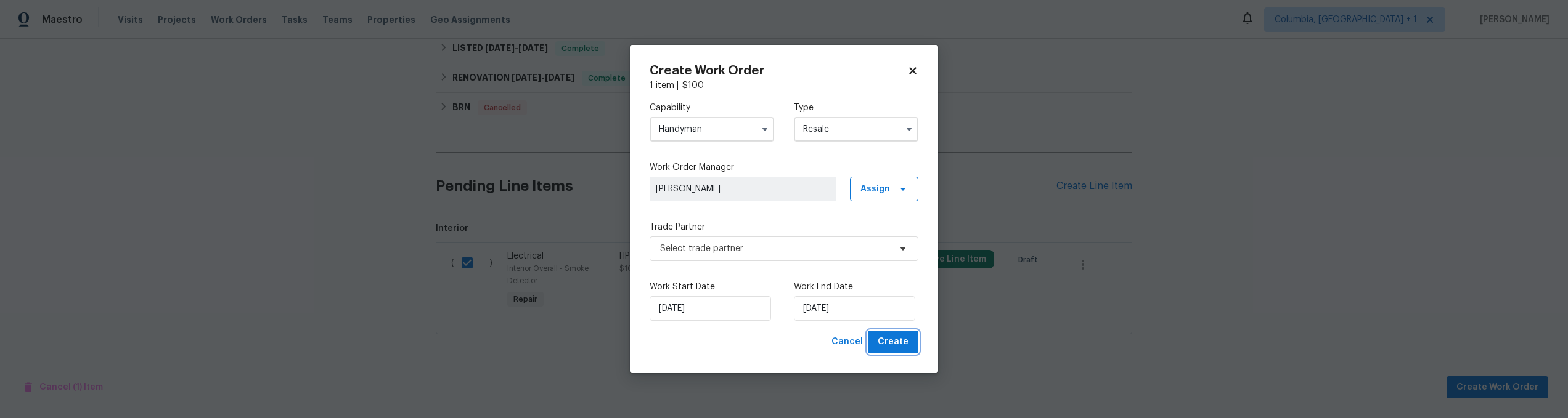
click at [896, 341] on span "Create" at bounding box center [893, 342] width 31 height 15
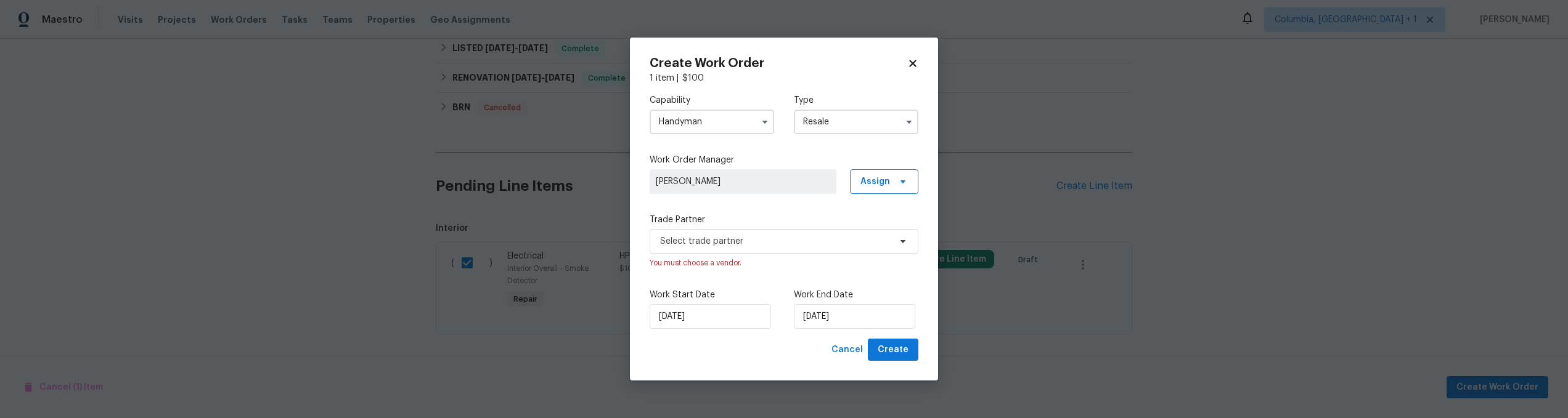
click at [751, 254] on div "Select trade partner You must choose a vendor." at bounding box center [784, 249] width 268 height 40
click at [755, 247] on span "Select trade partner" at bounding box center [775, 241] width 230 height 12
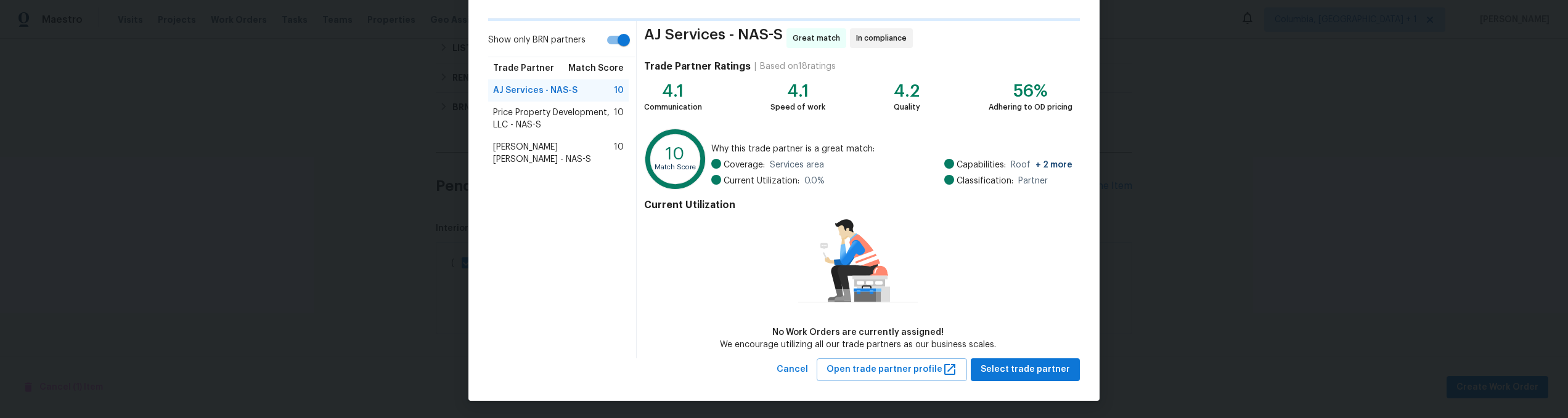
scroll to position [73, 0]
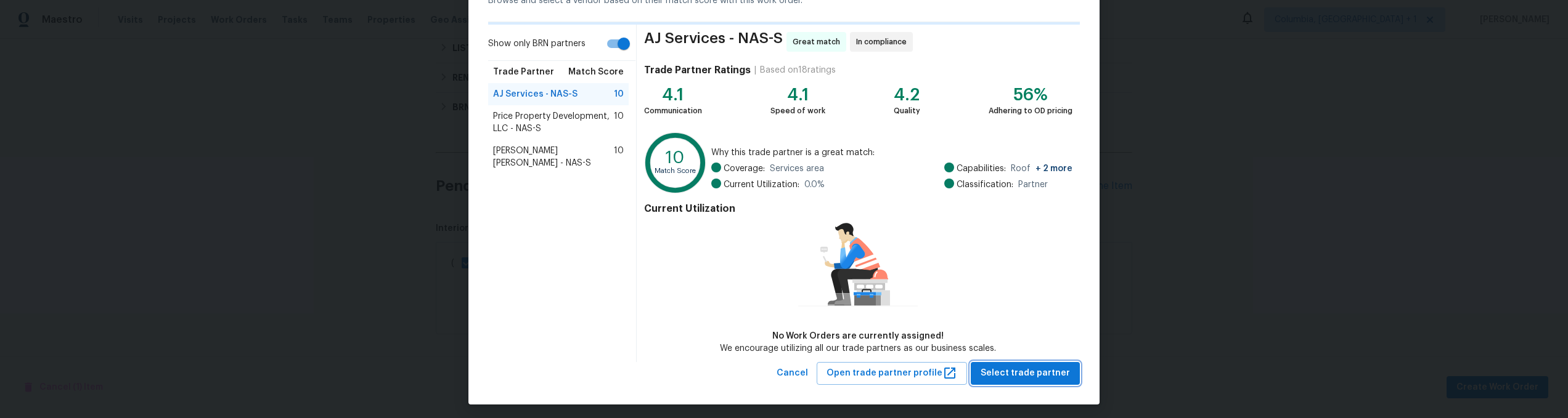
click at [1019, 374] on span "Select trade partner" at bounding box center [1025, 374] width 89 height 15
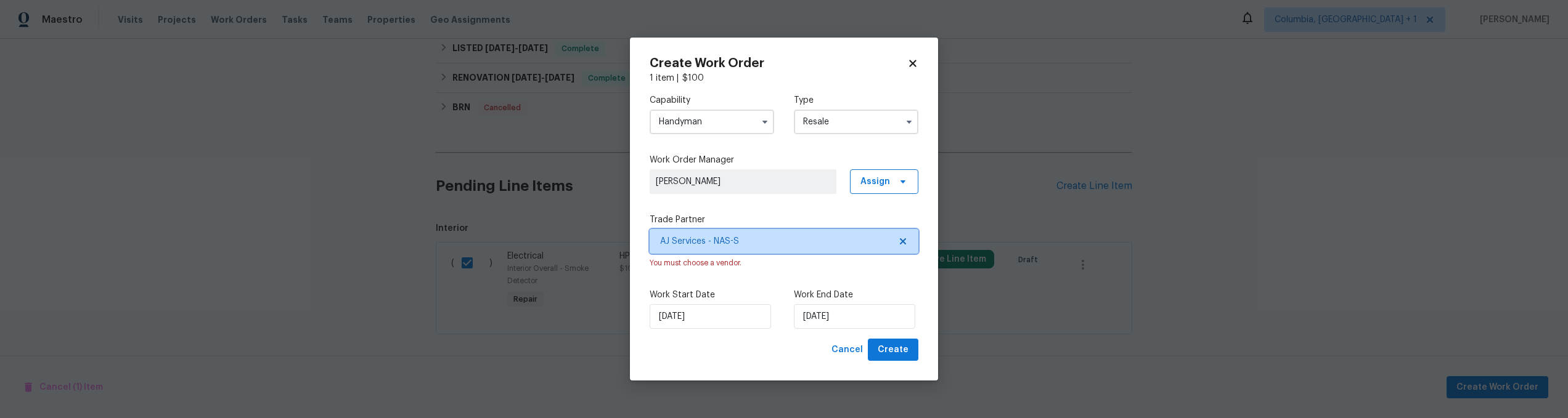
scroll to position [0, 0]
click at [887, 351] on span "Create" at bounding box center [893, 350] width 31 height 15
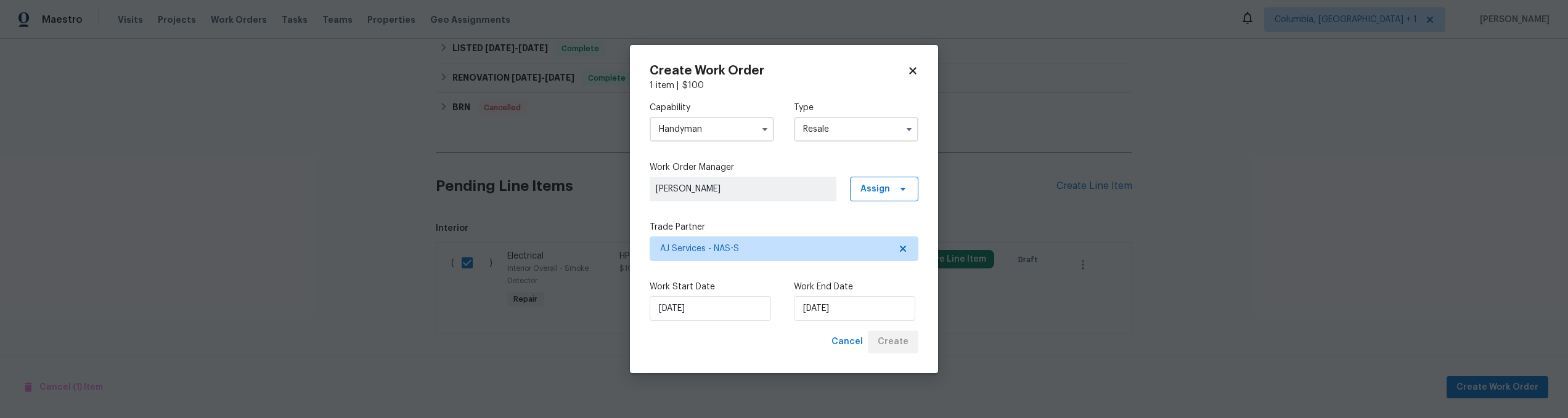
checkbox input "false"
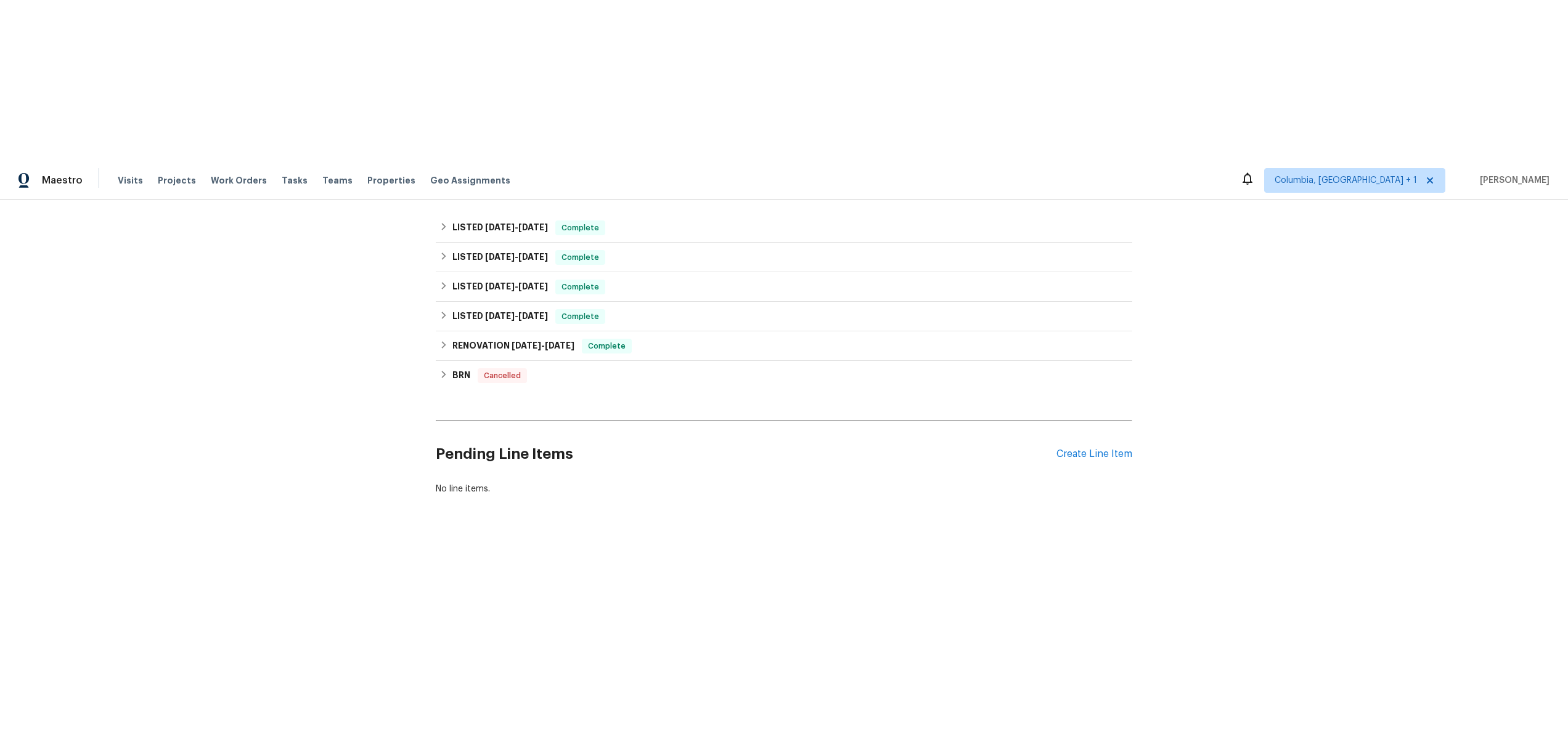
scroll to position [71, 0]
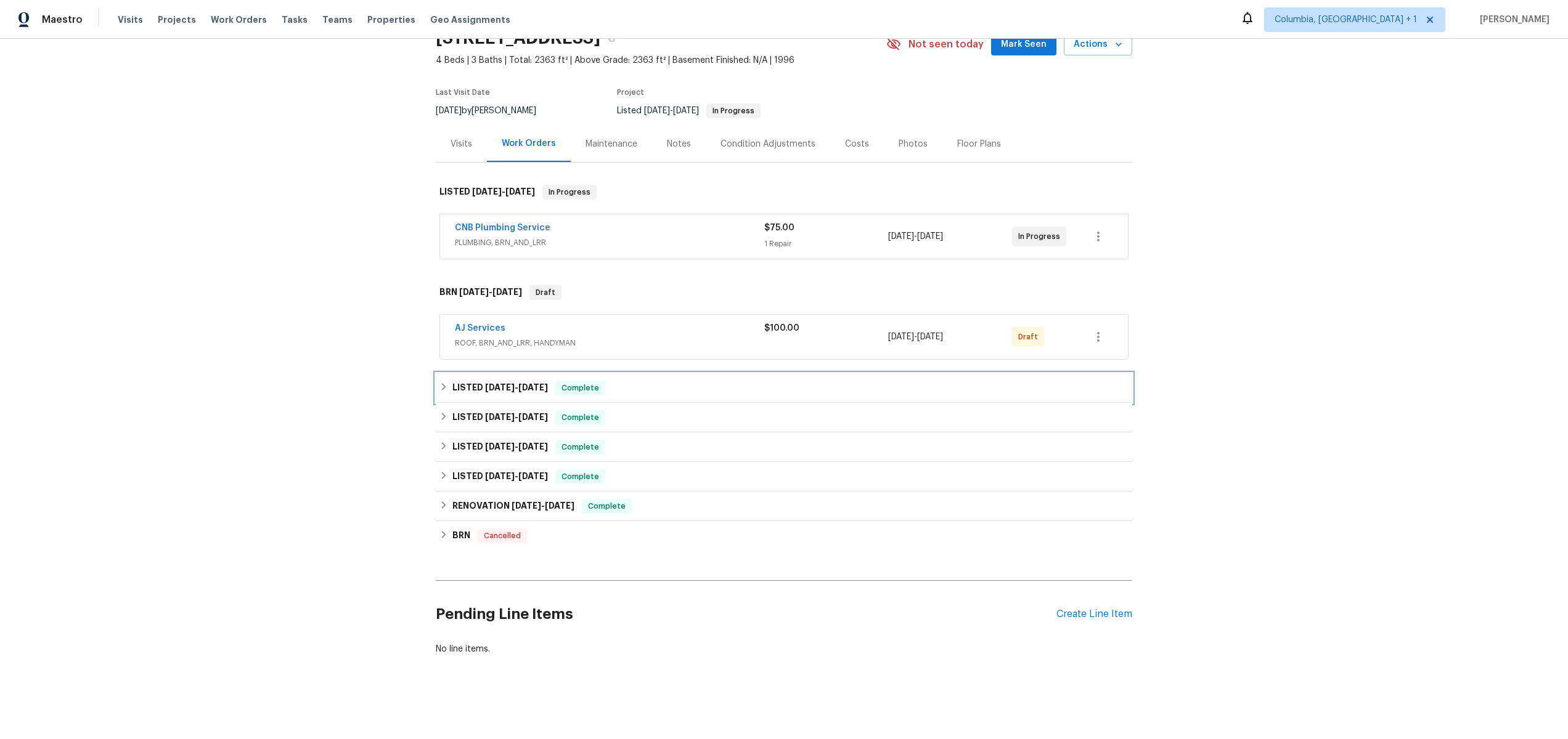
click at [1073, 380] on div "LISTED 7/28/25 - 8/4/25 Complete" at bounding box center [784, 388] width 689 height 15
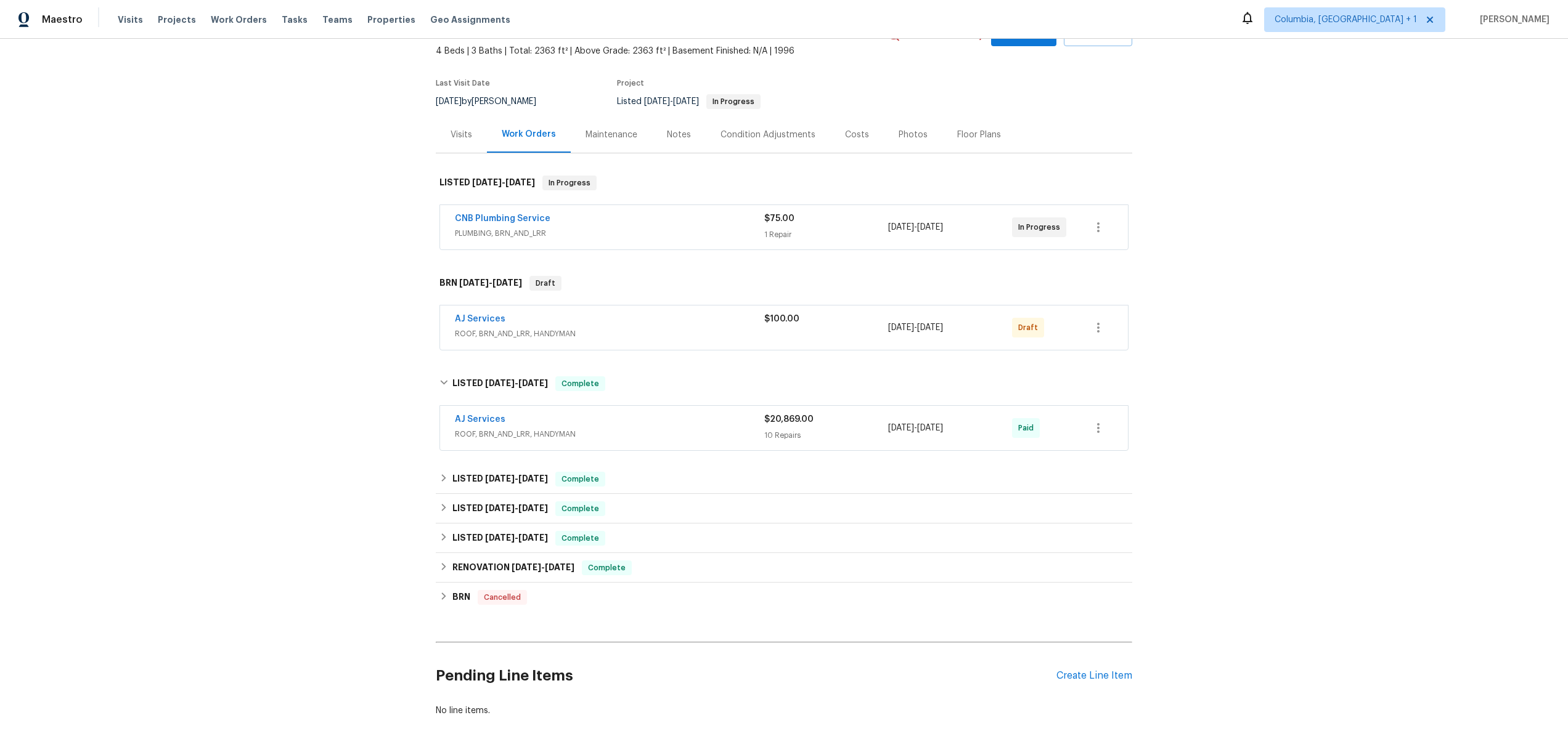
click at [1285, 348] on div "Back to all projects 301 Springdale Dr, Columbia, TN 38401 4 Beds | 3 Baths | T…" at bounding box center [784, 389] width 1568 height 700
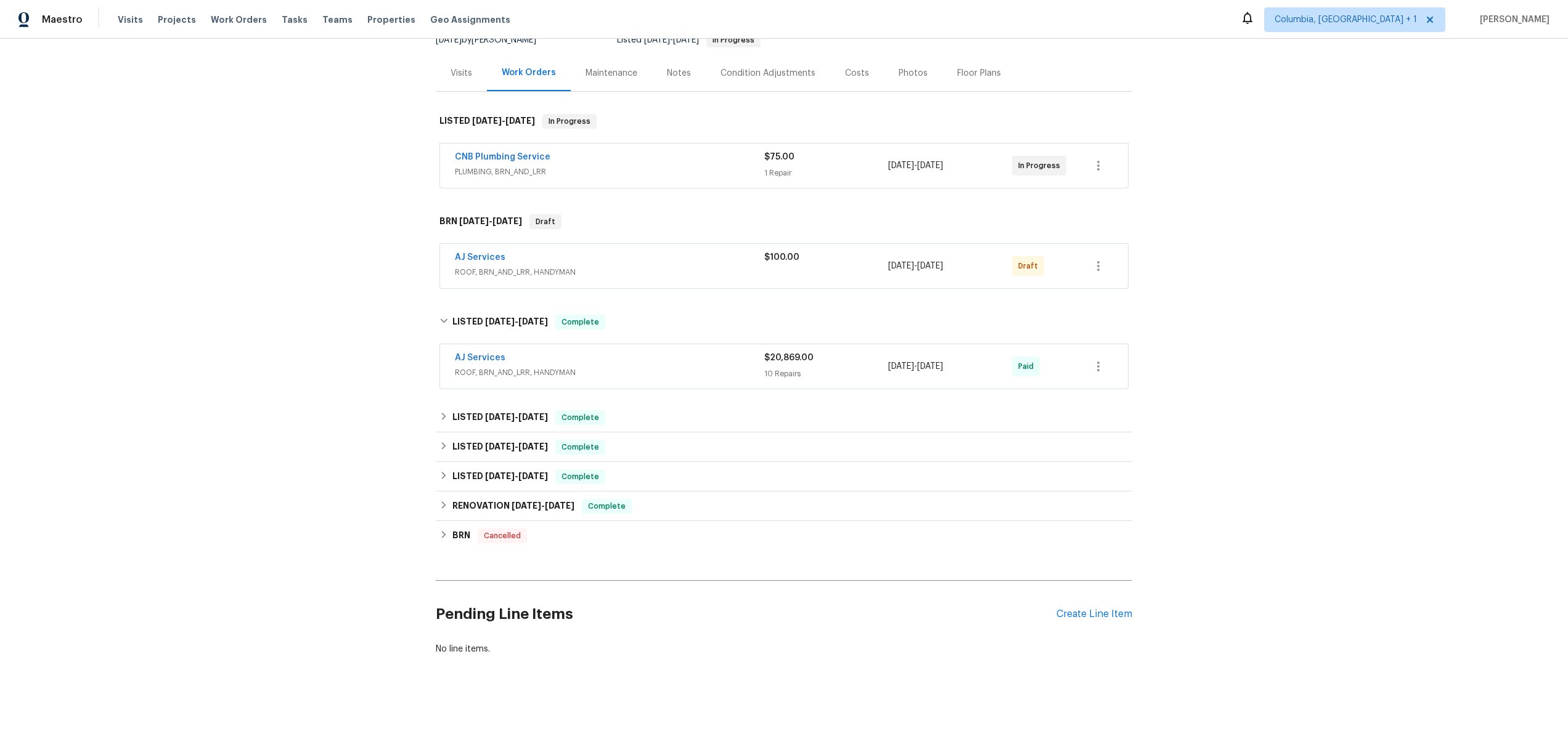
scroll to position [141, 0]
click at [1094, 263] on icon "button" at bounding box center [1098, 266] width 15 height 15
click at [1123, 361] on li "Delete" at bounding box center [1148, 359] width 137 height 21
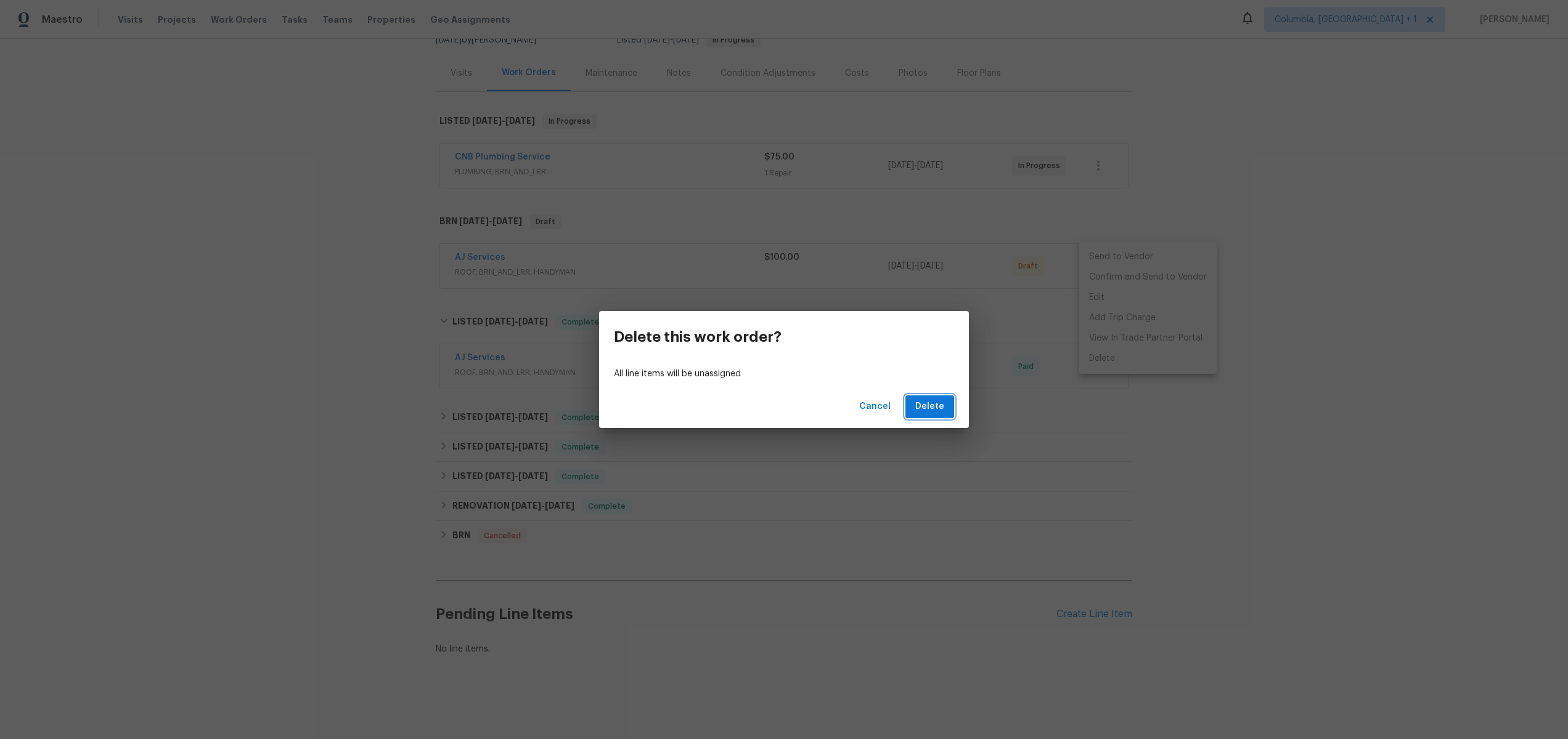
click at [931, 403] on span "Delete" at bounding box center [929, 407] width 29 height 15
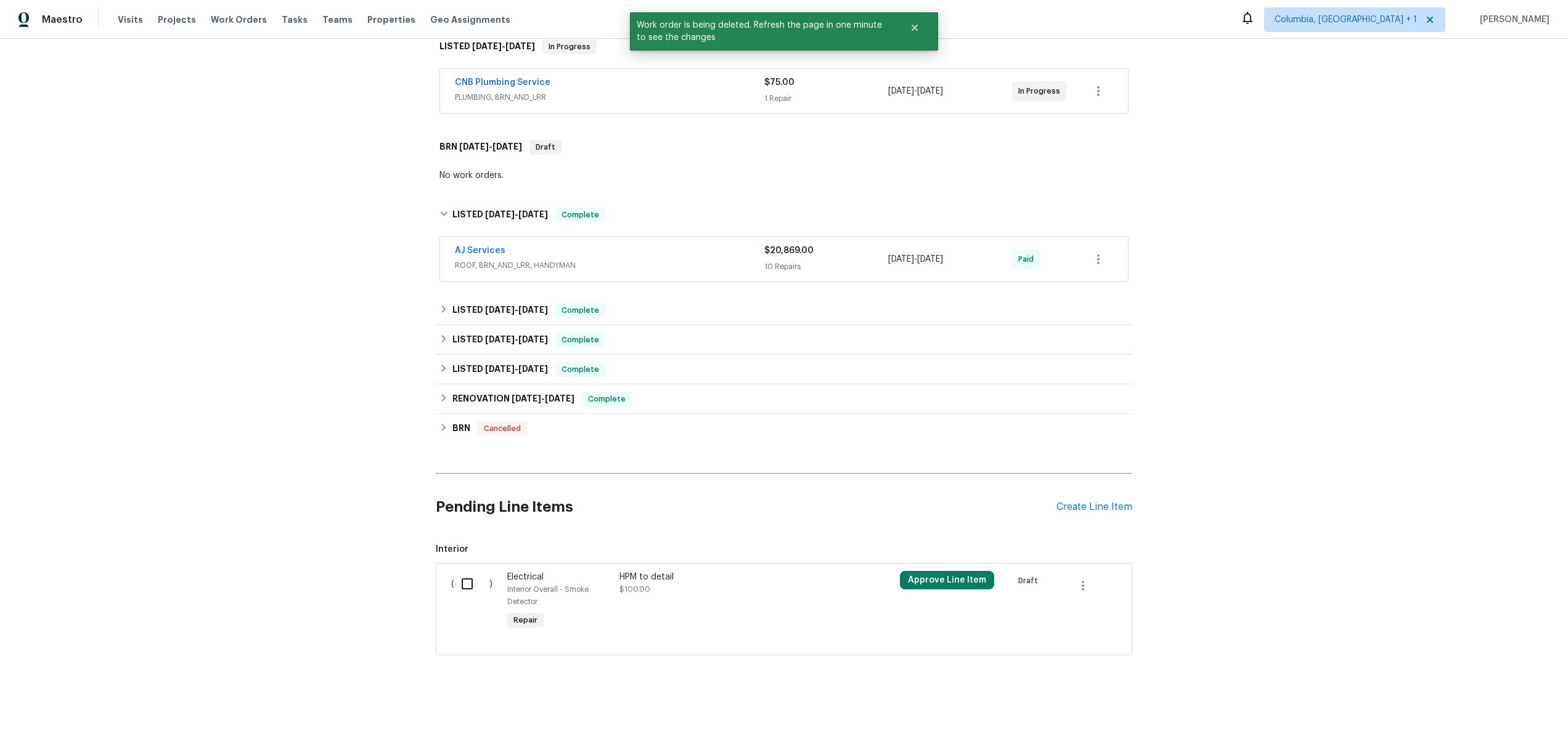
scroll to position [217, 0]
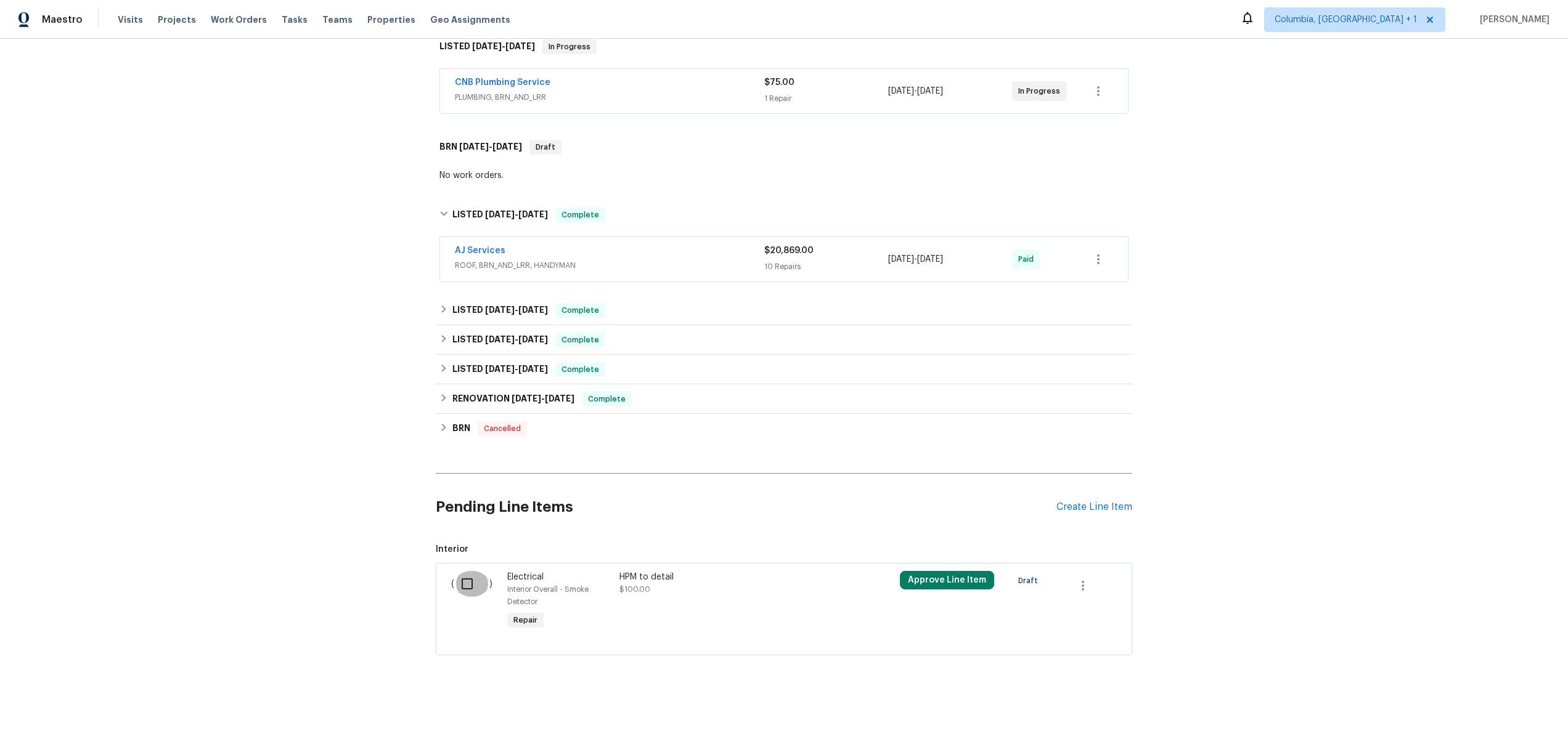
click at [463, 418] on input "checkbox" at bounding box center [471, 584] width 35 height 25
checkbox input "true"
click at [1521, 418] on div "Cancel (1) Item Create Work Order" at bounding box center [784, 708] width 1568 height 63
click at [1518, 418] on span "Create Work Order" at bounding box center [1496, 709] width 82 height 15
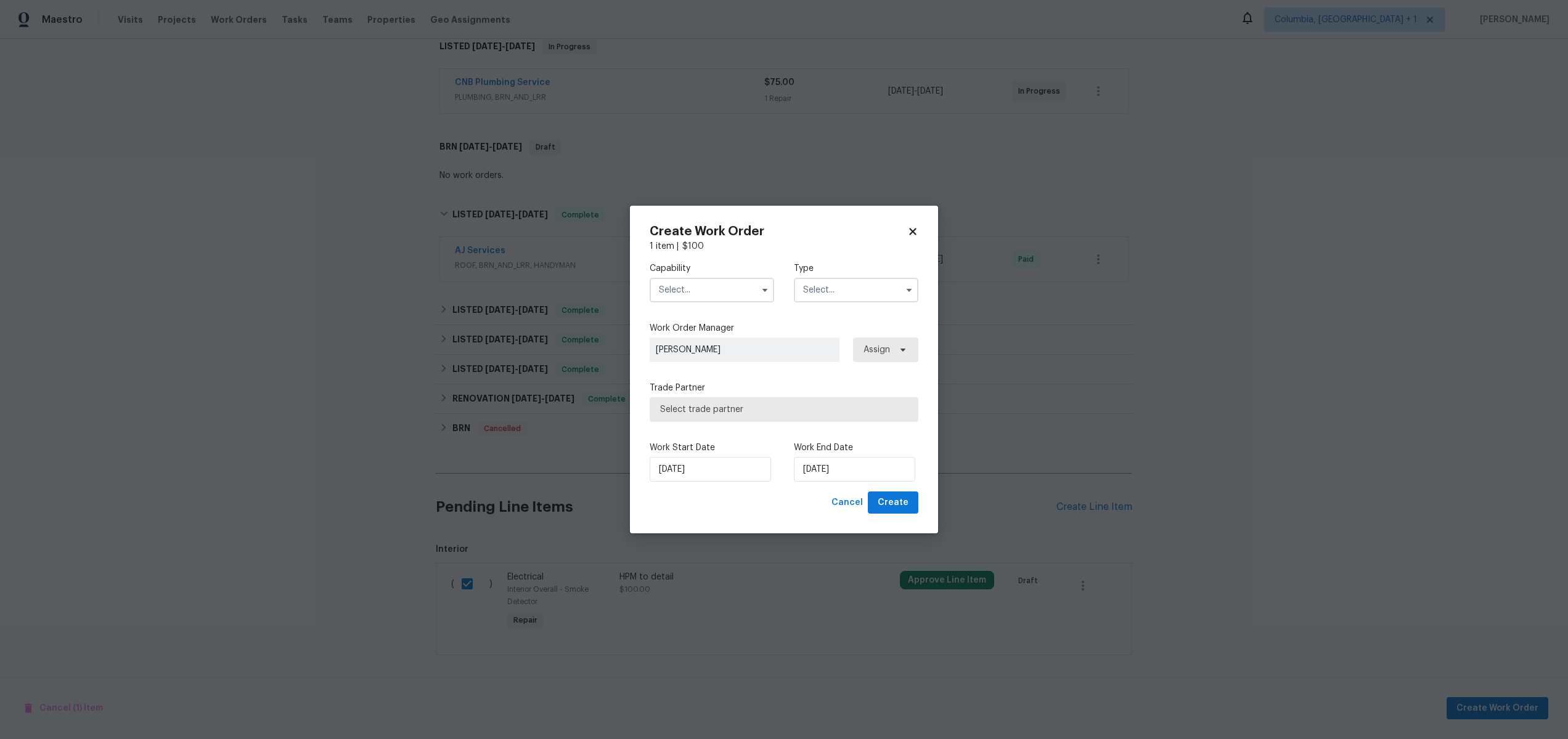
click at [730, 282] on input "text" at bounding box center [712, 290] width 124 height 24
click at [706, 325] on div "Handyman" at bounding box center [712, 313] width 119 height 23
type input "Handyman"
click at [845, 286] on input "text" at bounding box center [856, 290] width 124 height 24
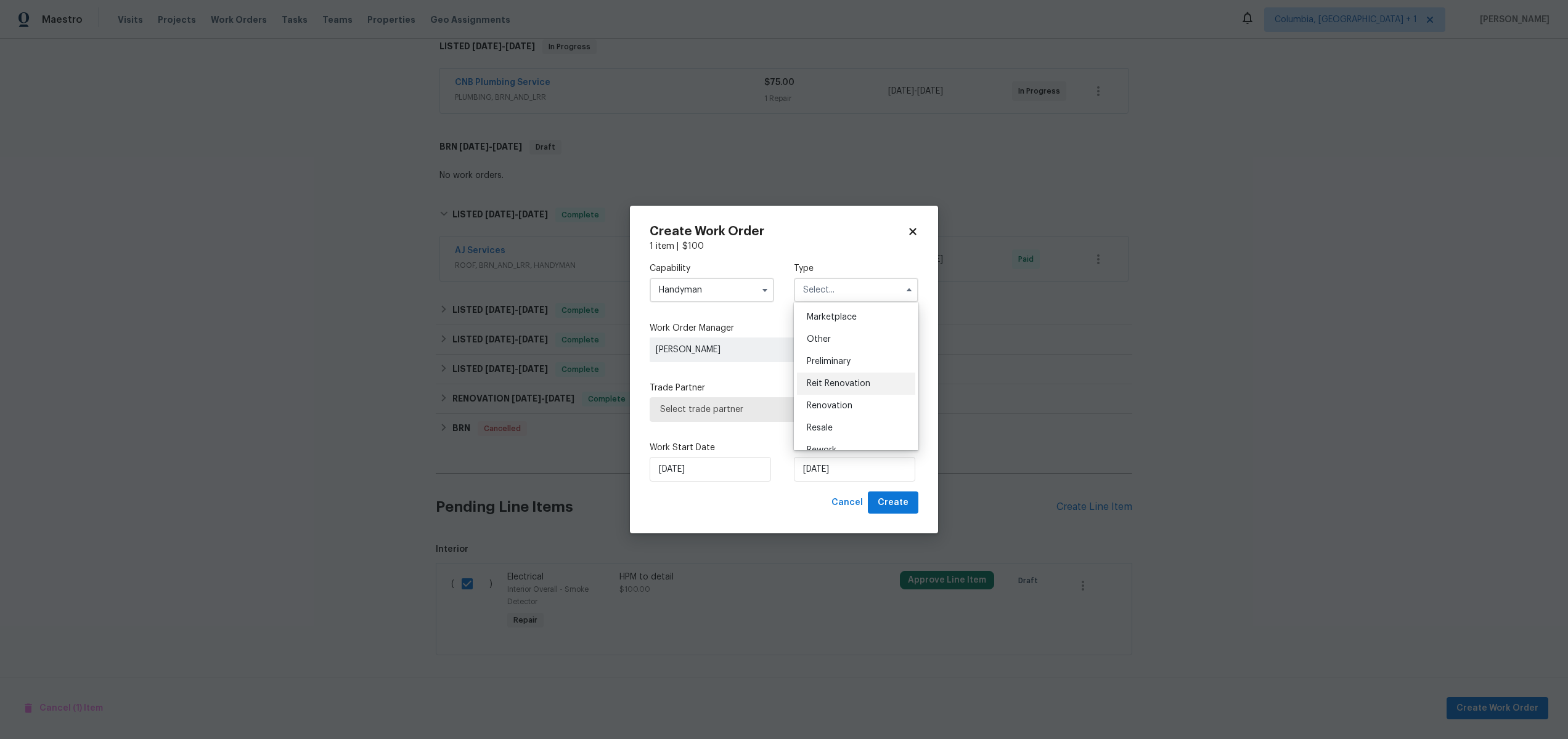
scroll to position [234, 0]
click at [833, 411] on div "Resale" at bounding box center [856, 415] width 119 height 23
type input "Resale"
click at [753, 408] on span "Select trade partner" at bounding box center [775, 410] width 230 height 12
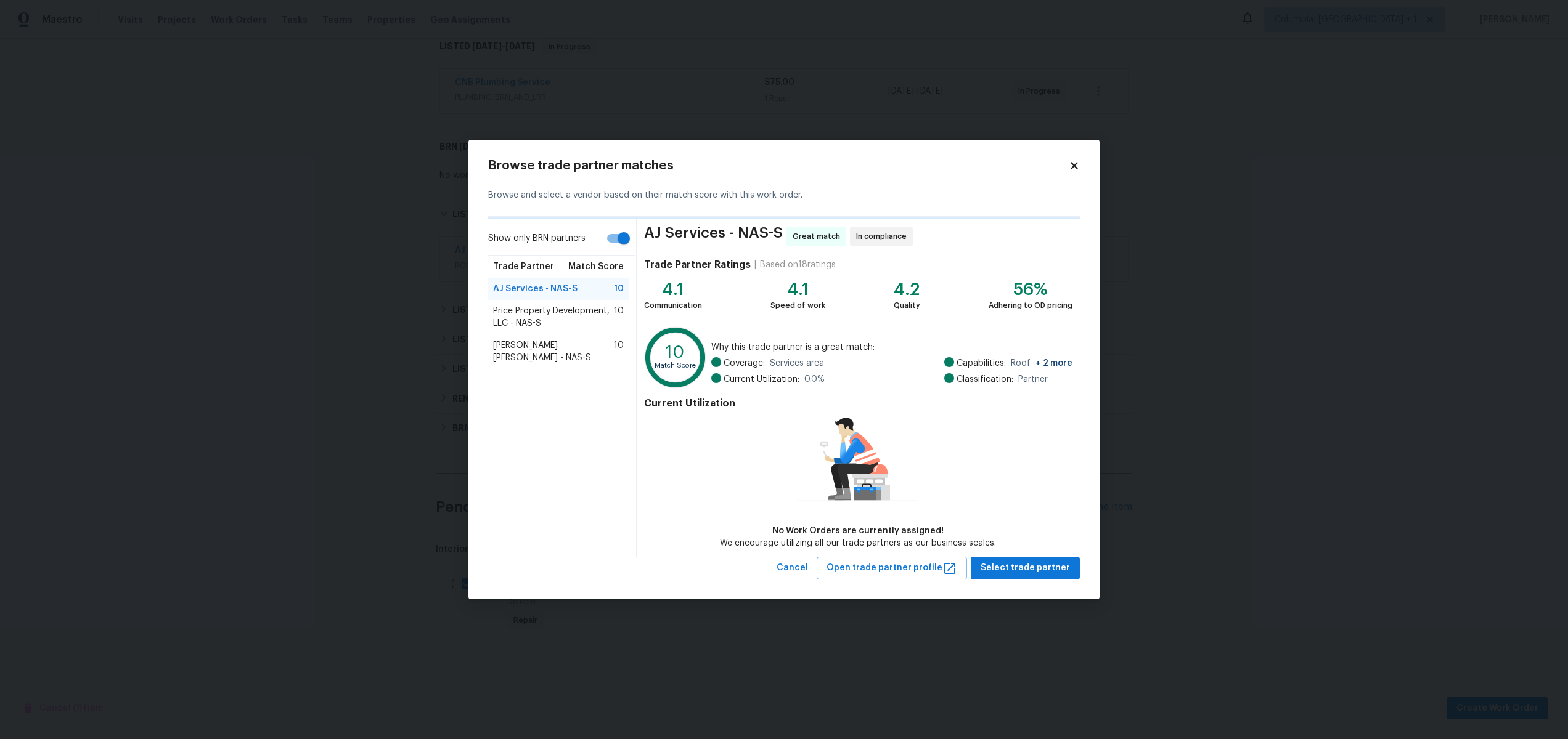
click at [1023, 418] on div "AJ Services - NAS-S Great match In compliance Trade Partner Ratings | Based on …" at bounding box center [858, 388] width 444 height 338
click at [1025, 418] on span "Select trade partner" at bounding box center [1025, 568] width 89 height 15
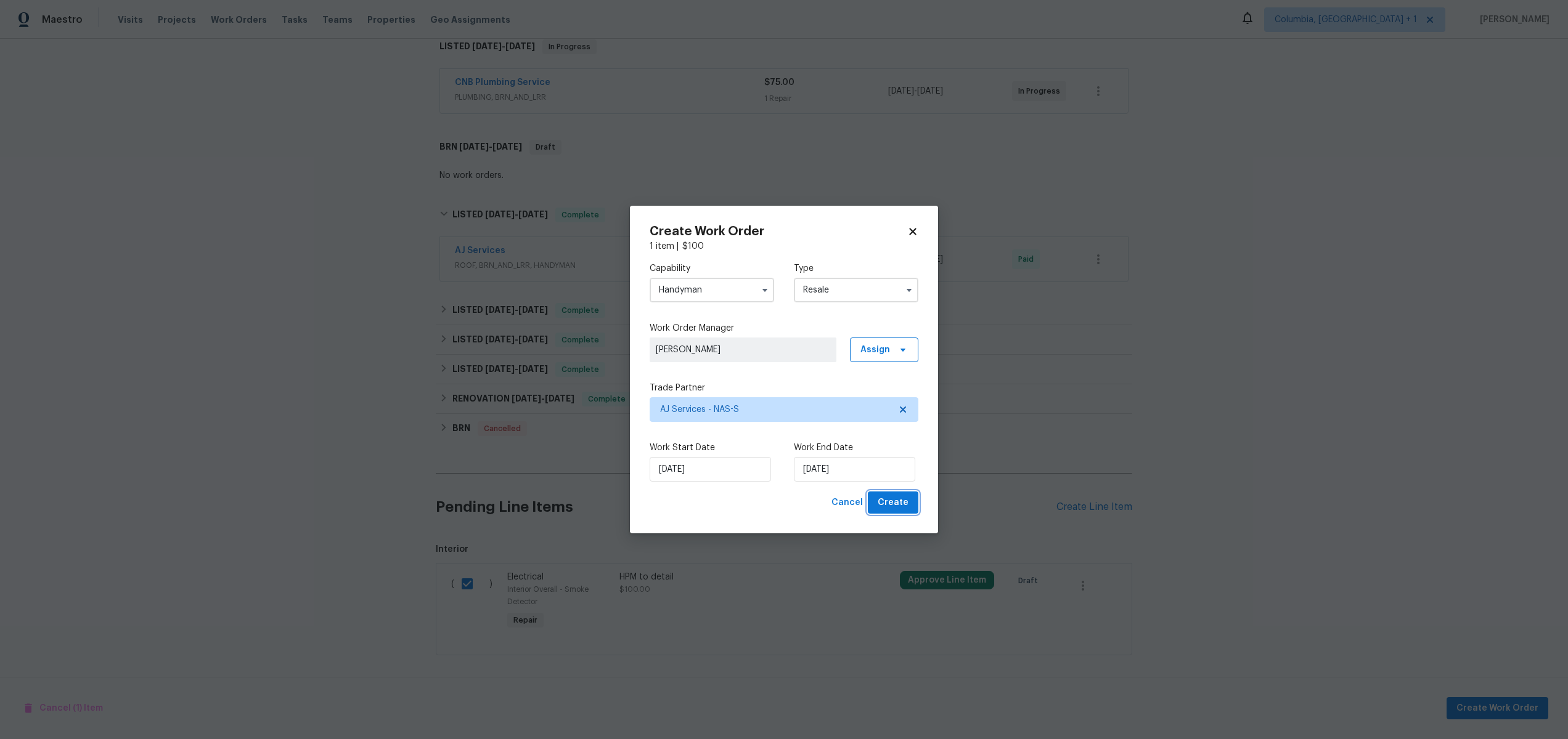
click at [887, 418] on span "Create" at bounding box center [893, 503] width 31 height 15
checkbox input "false"
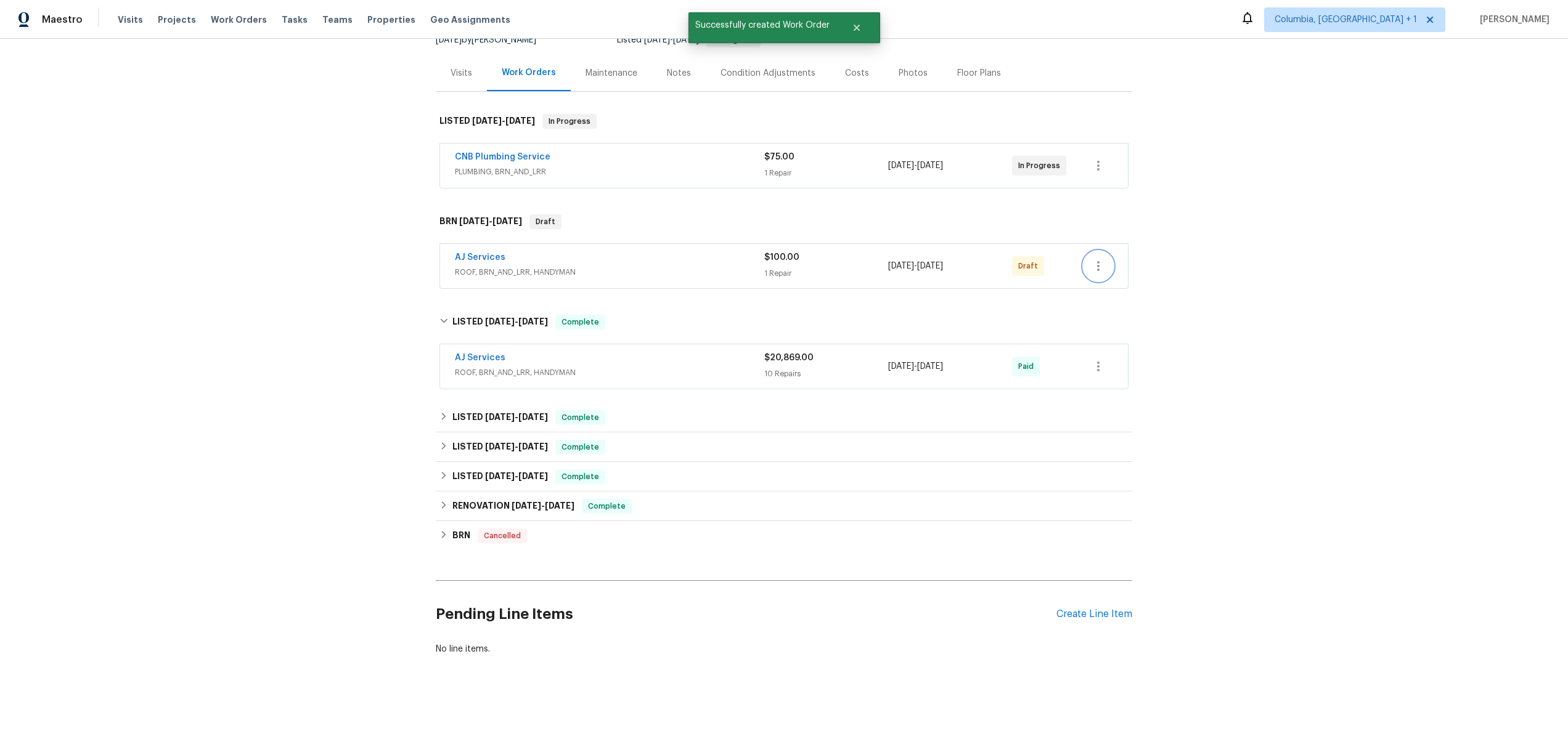
click at [1098, 261] on icon "button" at bounding box center [1098, 266] width 15 height 15
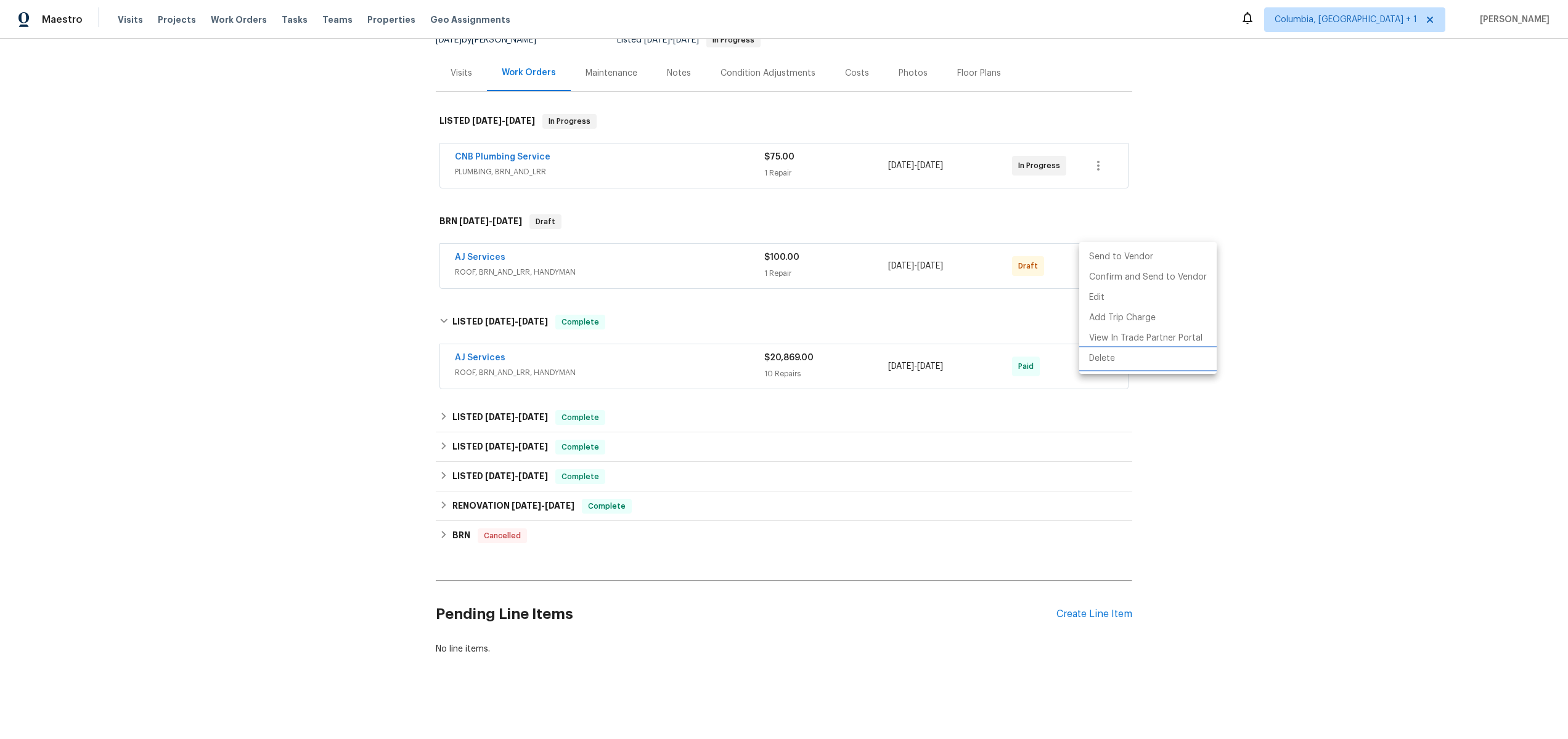
click at [1099, 358] on li "Delete" at bounding box center [1148, 359] width 137 height 21
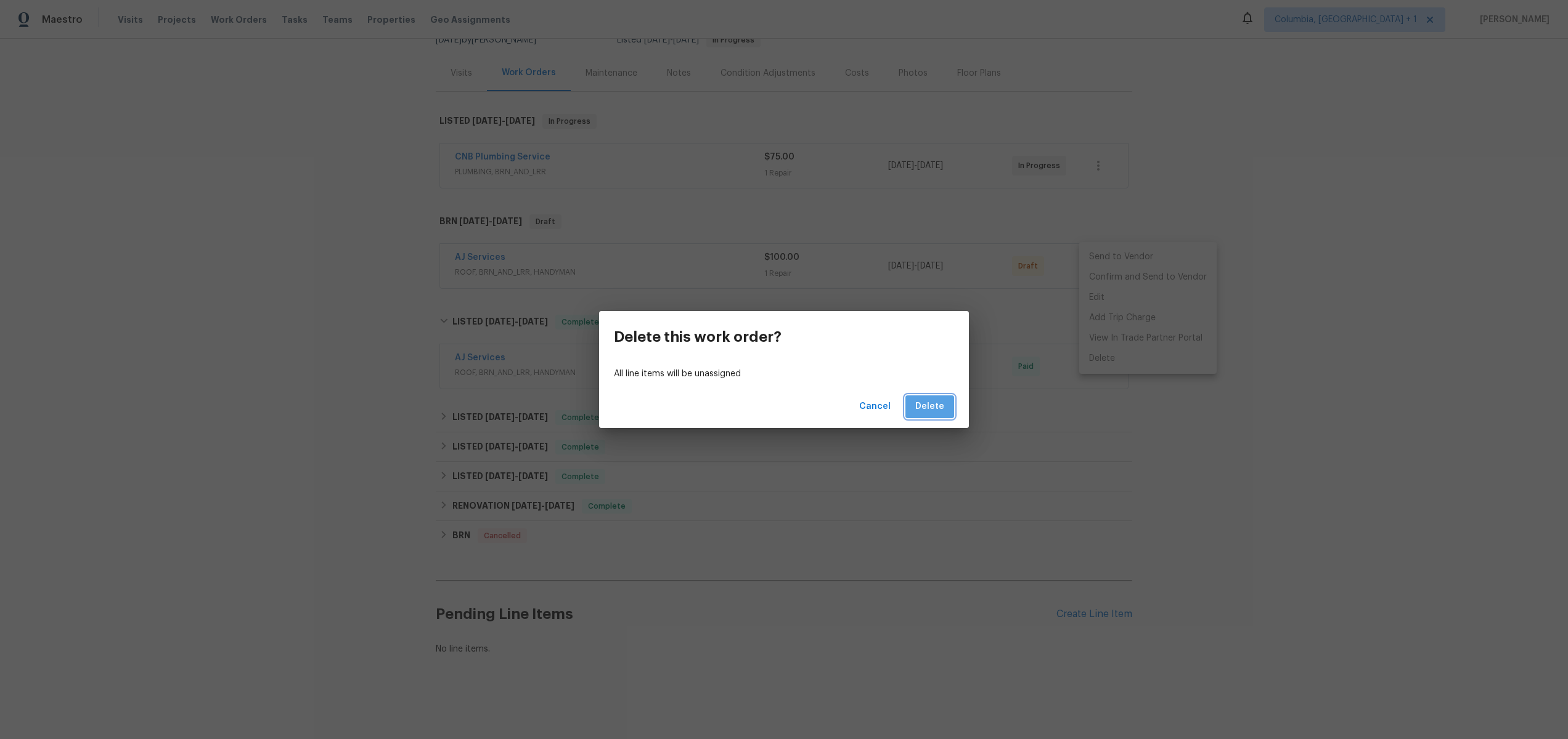
click at [943, 410] on span "Delete" at bounding box center [929, 407] width 29 height 15
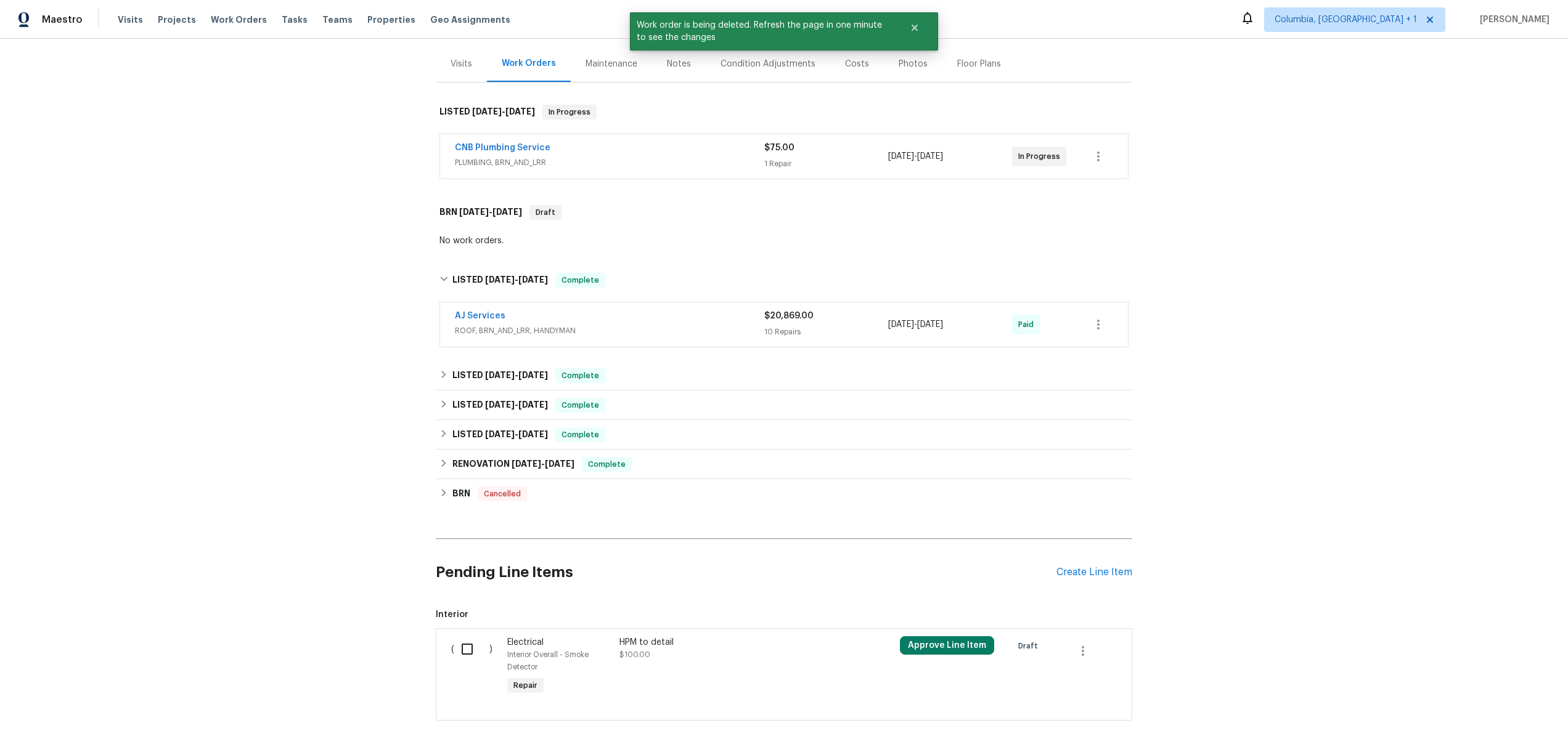
click at [454, 418] on input "checkbox" at bounding box center [471, 649] width 35 height 25
checkbox input "true"
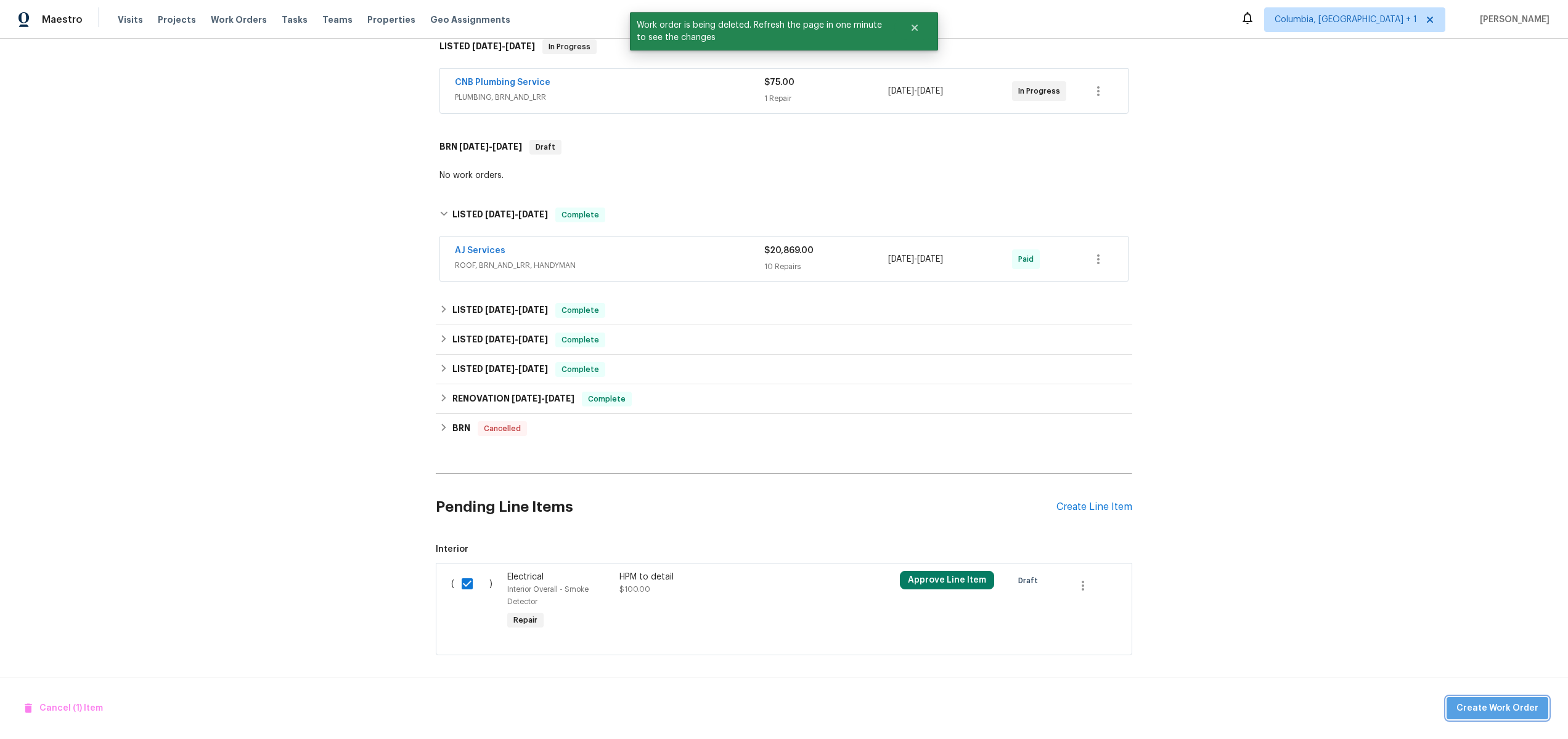
click at [1507, 418] on span "Create Work Order" at bounding box center [1496, 709] width 82 height 15
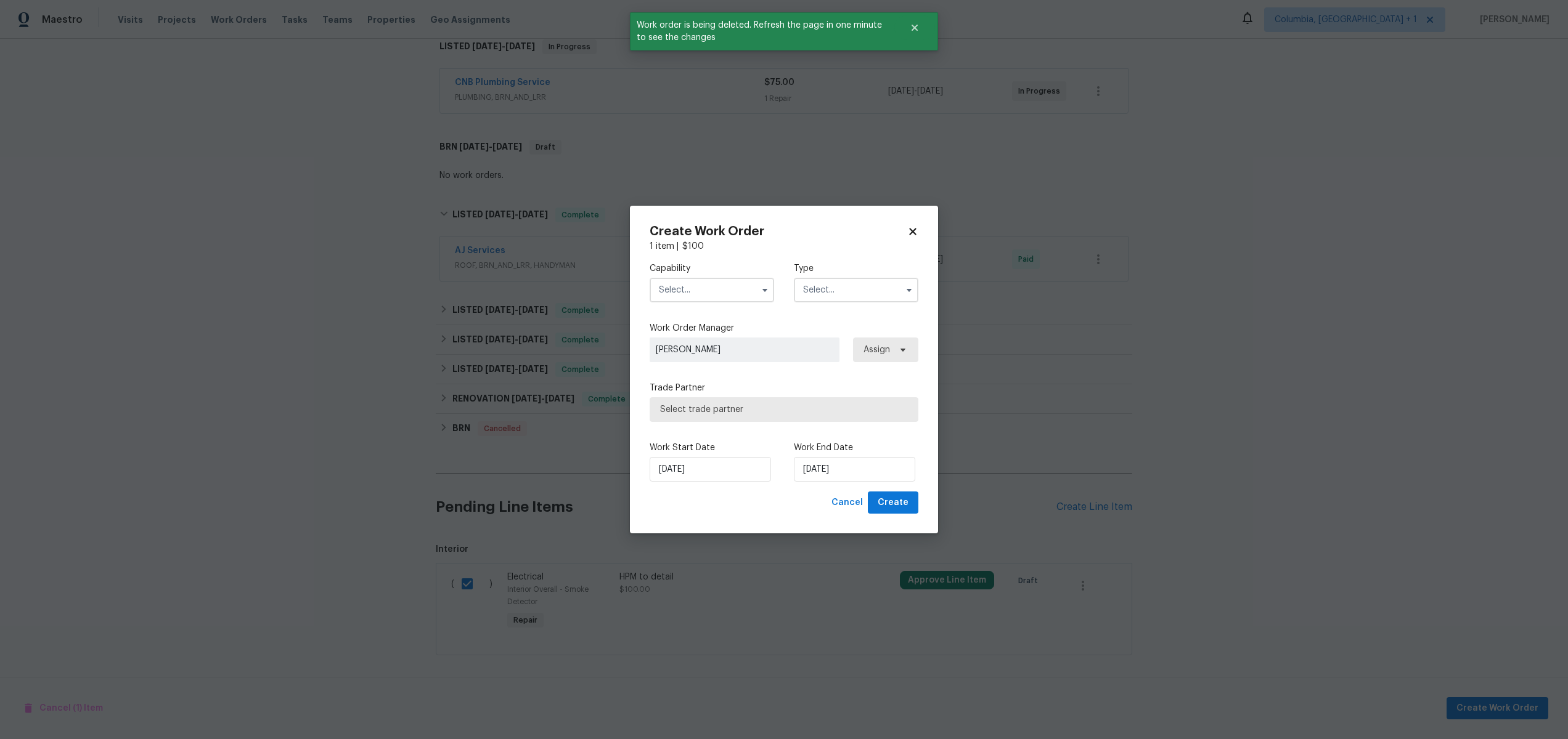
click at [702, 276] on div "Capability" at bounding box center [712, 282] width 124 height 40
click at [704, 288] on input "text" at bounding box center [712, 290] width 124 height 24
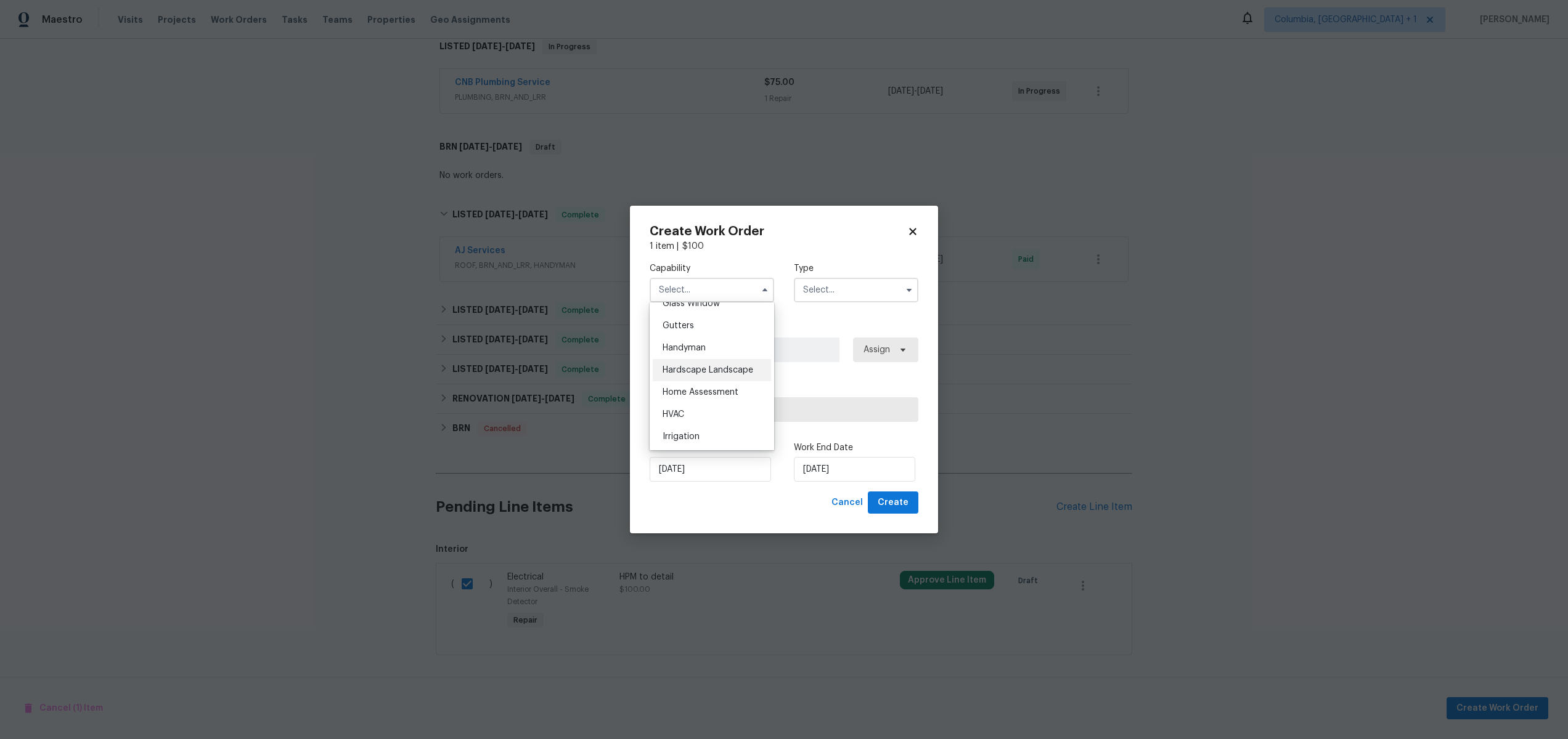
scroll to position [625, 0]
click at [696, 377] on div "Handyman" at bounding box center [712, 370] width 119 height 23
type input "Handyman"
click at [844, 297] on input "text" at bounding box center [856, 290] width 124 height 24
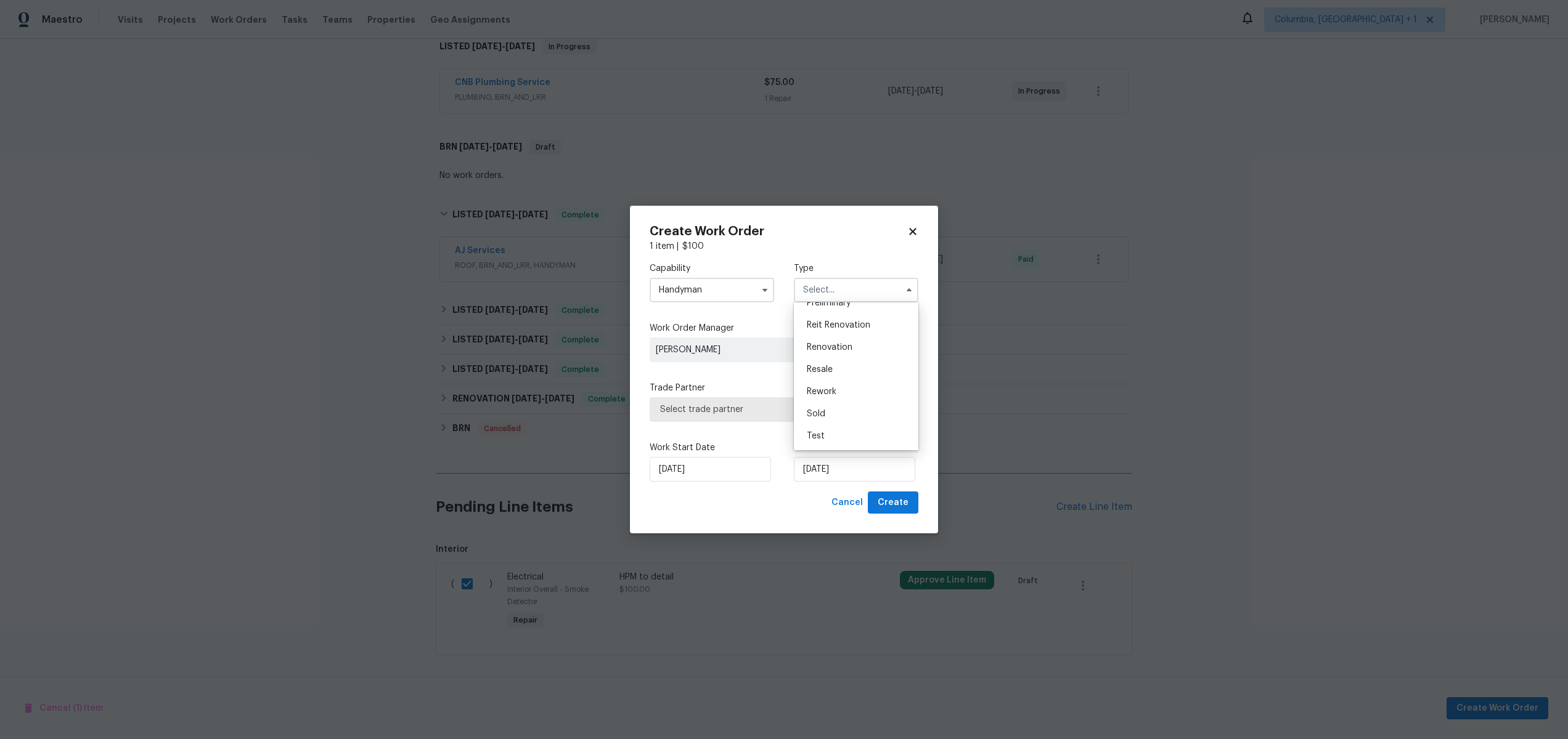
scroll to position [280, 0]
click at [849, 374] on div "Resale" at bounding box center [856, 370] width 119 height 23
type input "Resale"
click at [828, 410] on span "Select trade partner" at bounding box center [775, 410] width 230 height 12
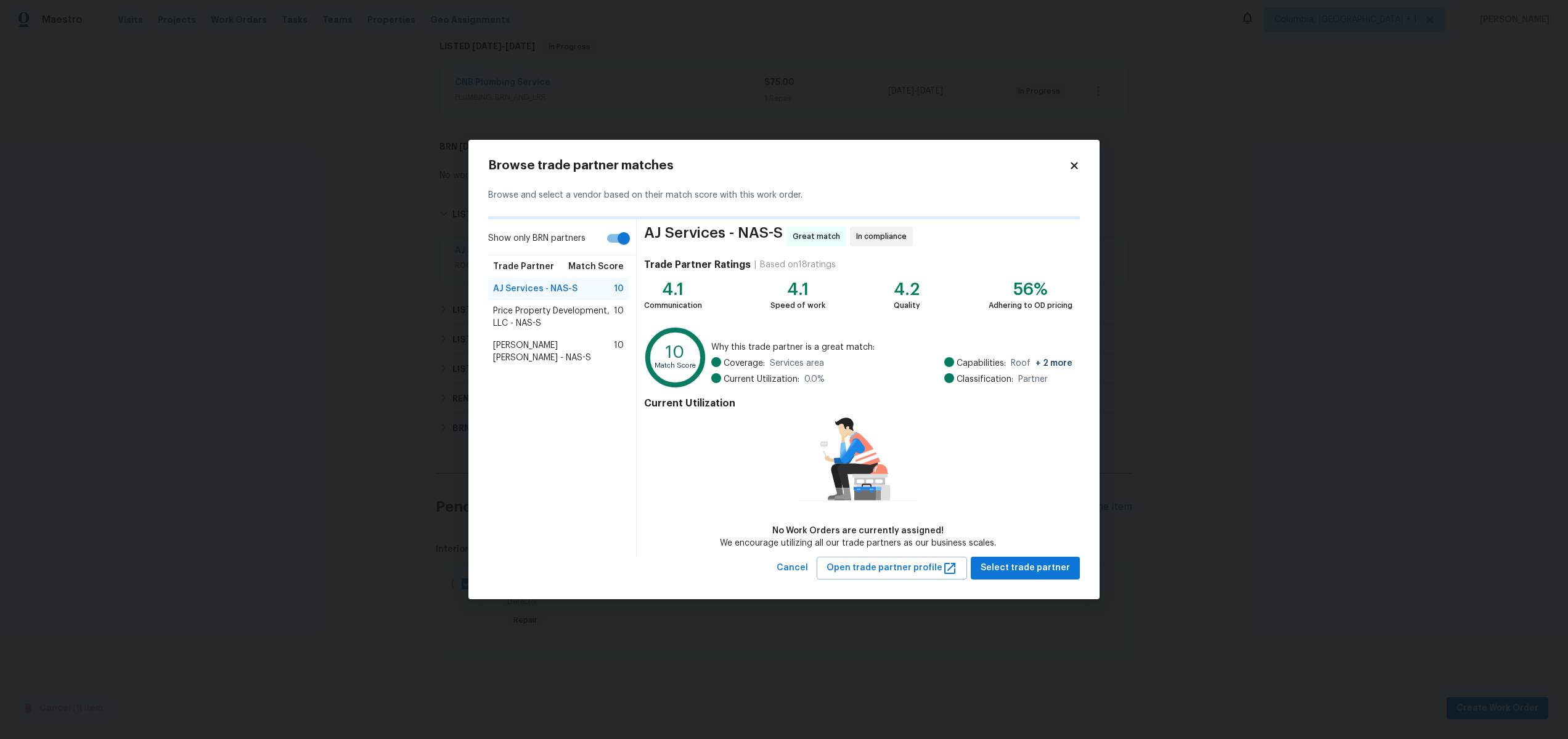
click at [1021, 418] on div "Browse trade partner matches Browse and select a vendor based on their match sc…" at bounding box center [784, 370] width 631 height 459
click at [1024, 418] on span "Select trade partner" at bounding box center [1025, 568] width 89 height 15
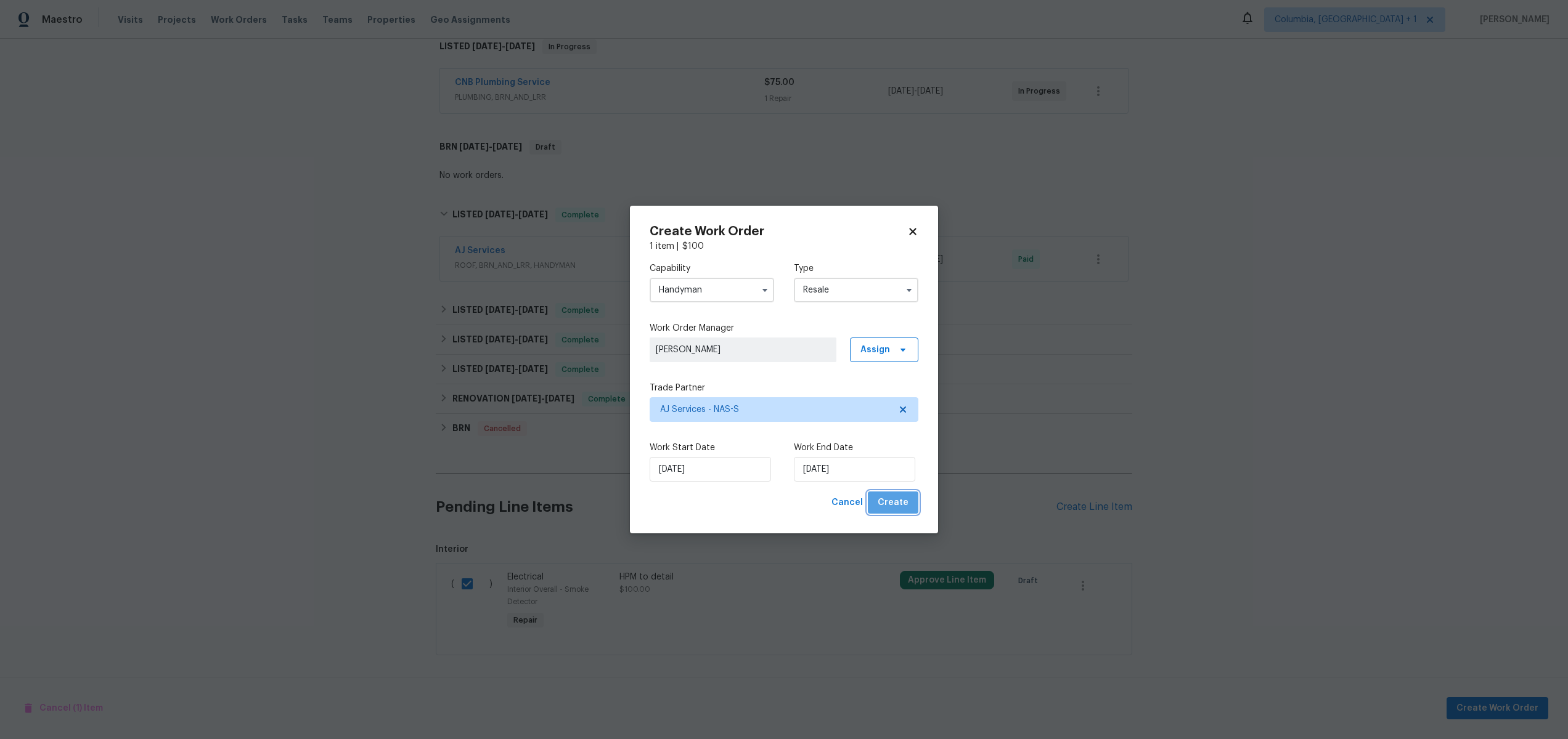
click at [897, 418] on span "Create" at bounding box center [893, 503] width 31 height 15
checkbox input "false"
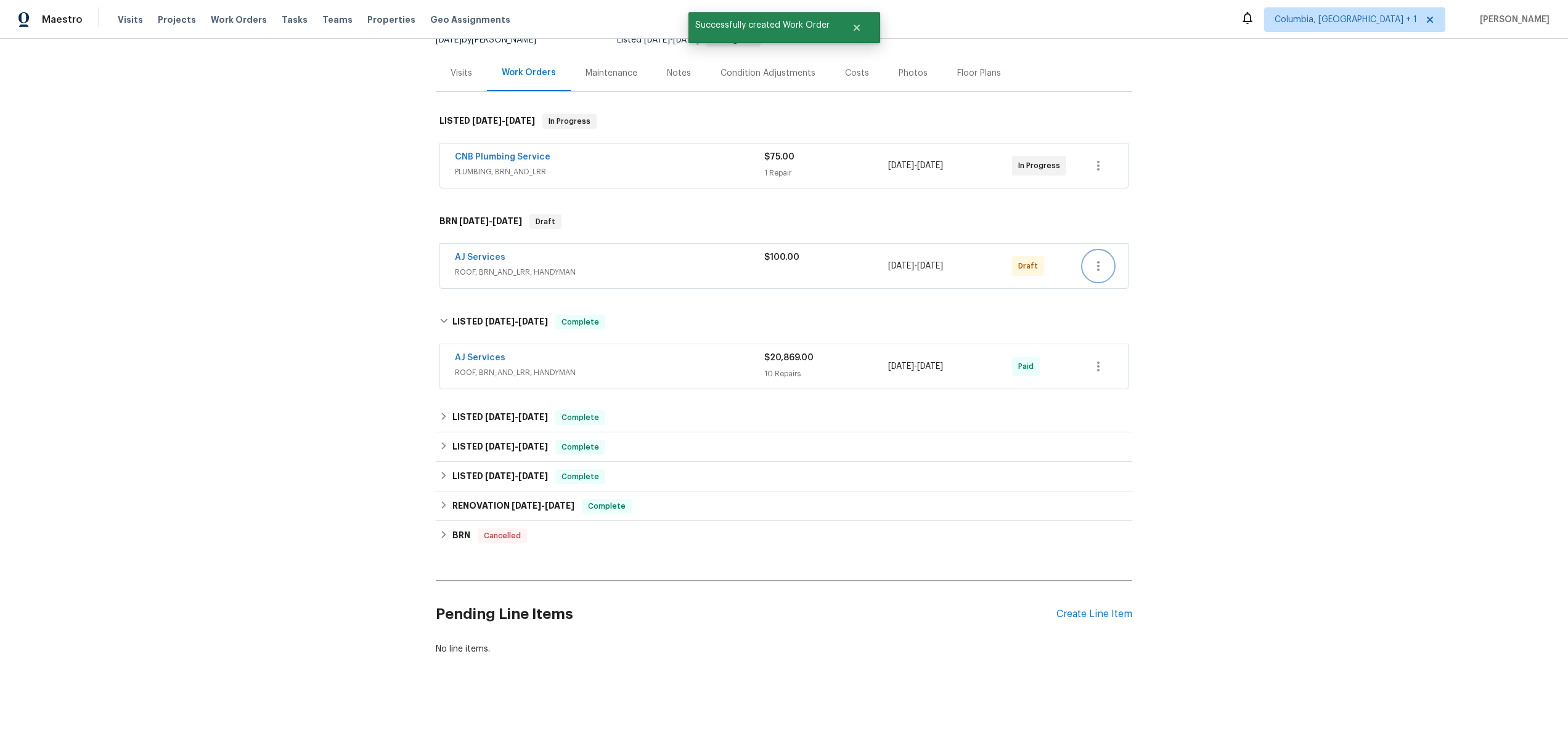
click at [1092, 259] on icon "button" at bounding box center [1098, 266] width 15 height 15
click at [1092, 362] on li "Delete" at bounding box center [1148, 359] width 137 height 21
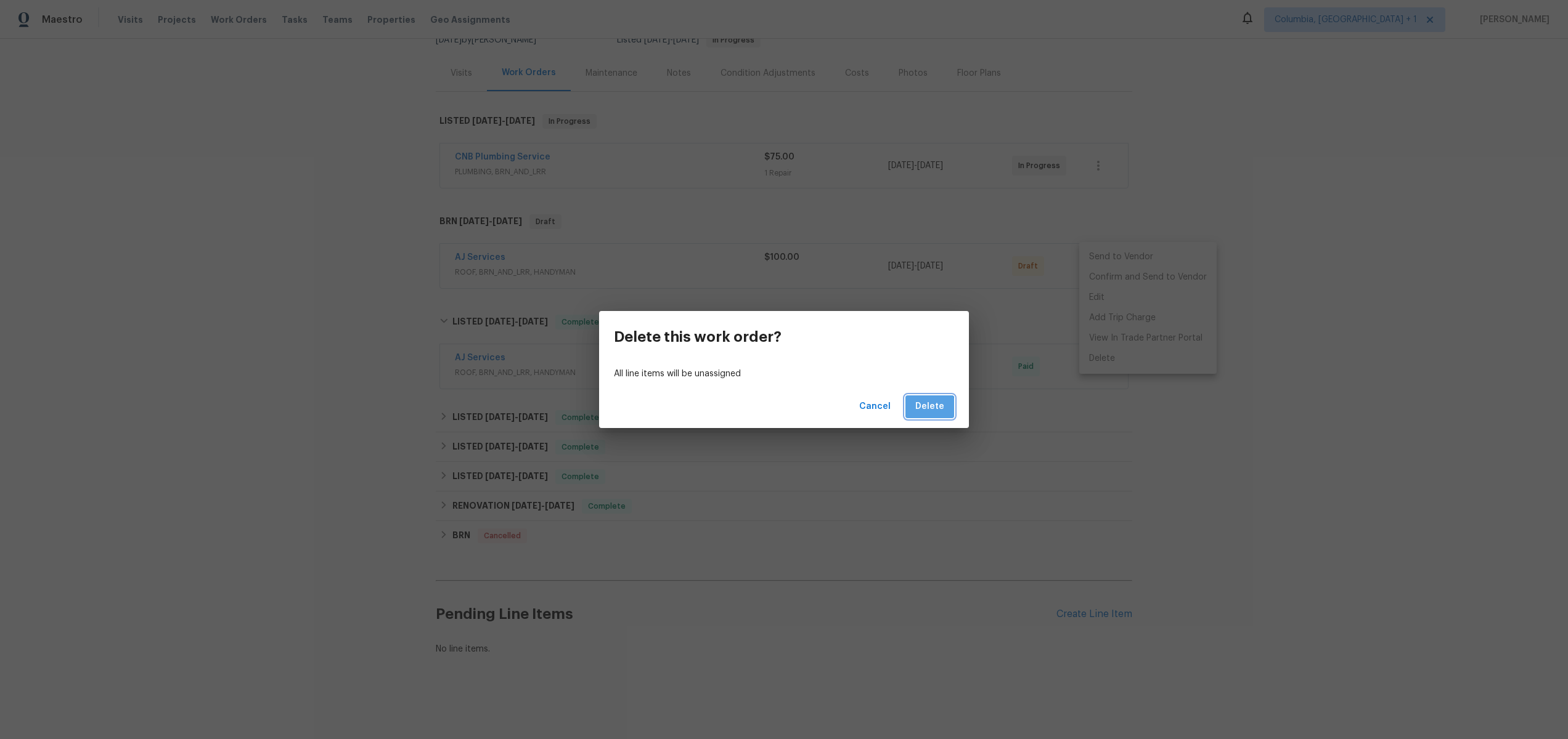
click at [927, 414] on button "Delete" at bounding box center [929, 407] width 49 height 23
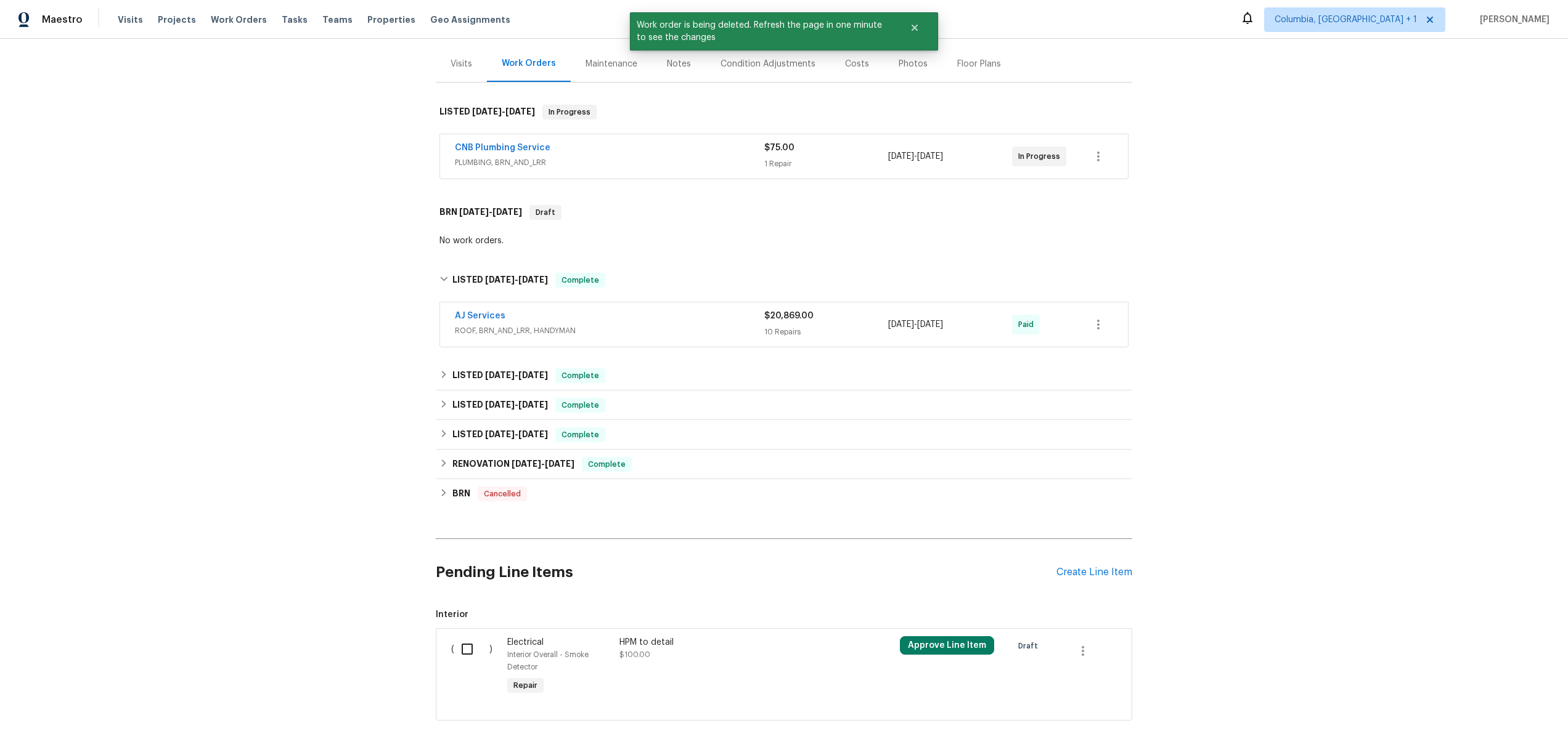
click at [463, 418] on input "checkbox" at bounding box center [471, 649] width 35 height 25
checkbox input "true"
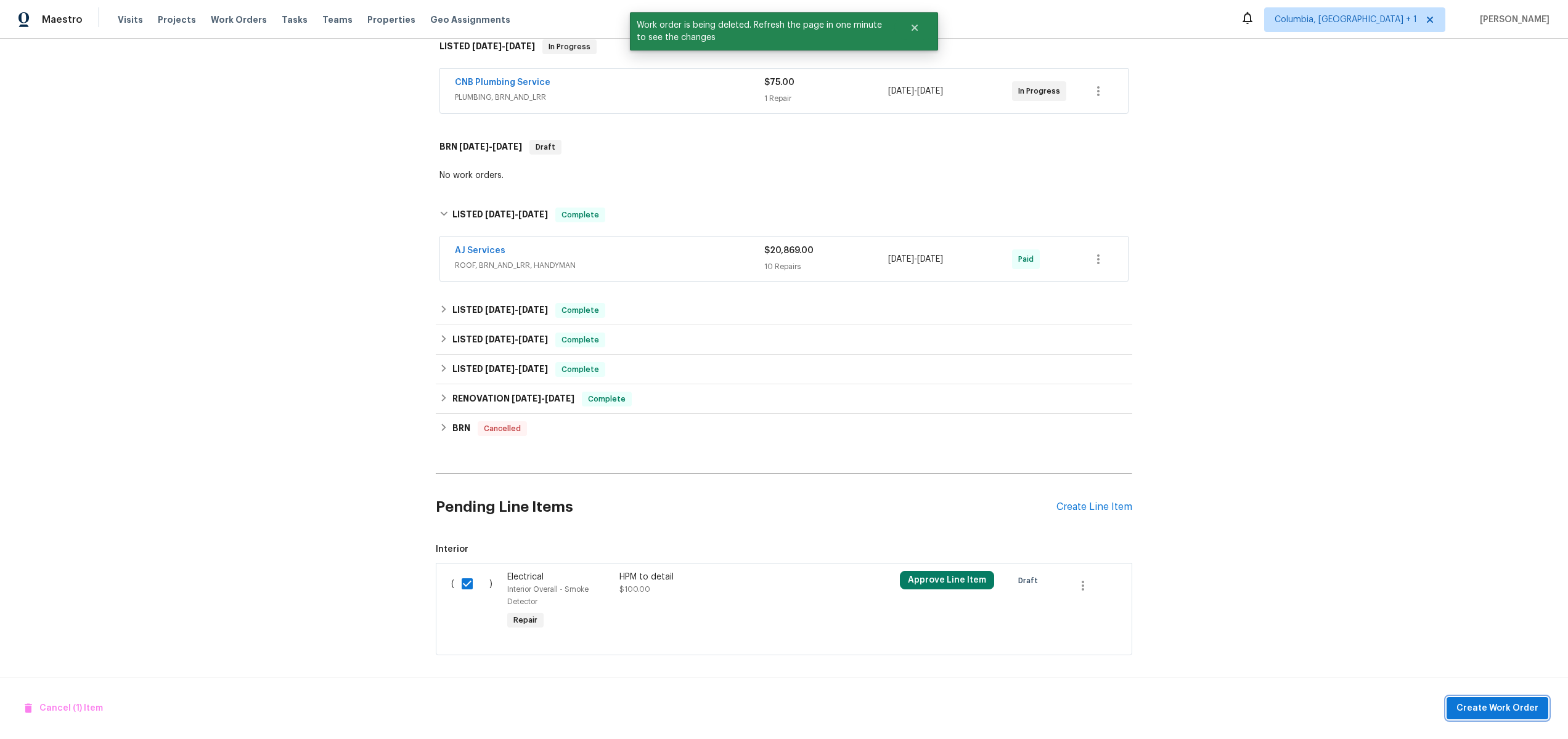
click at [1533, 418] on span "Create Work Order" at bounding box center [1496, 709] width 82 height 15
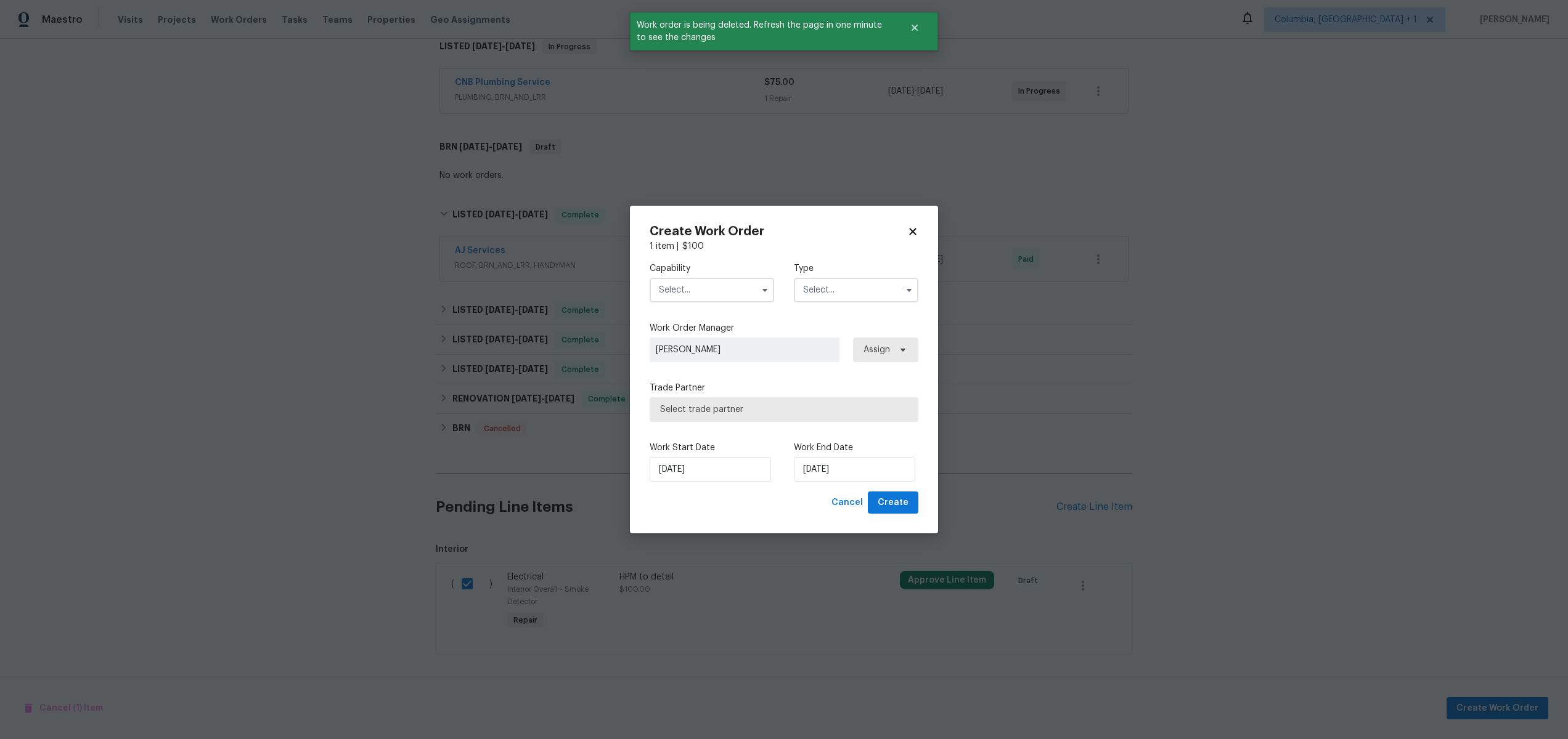
click at [689, 293] on input "text" at bounding box center [712, 290] width 124 height 24
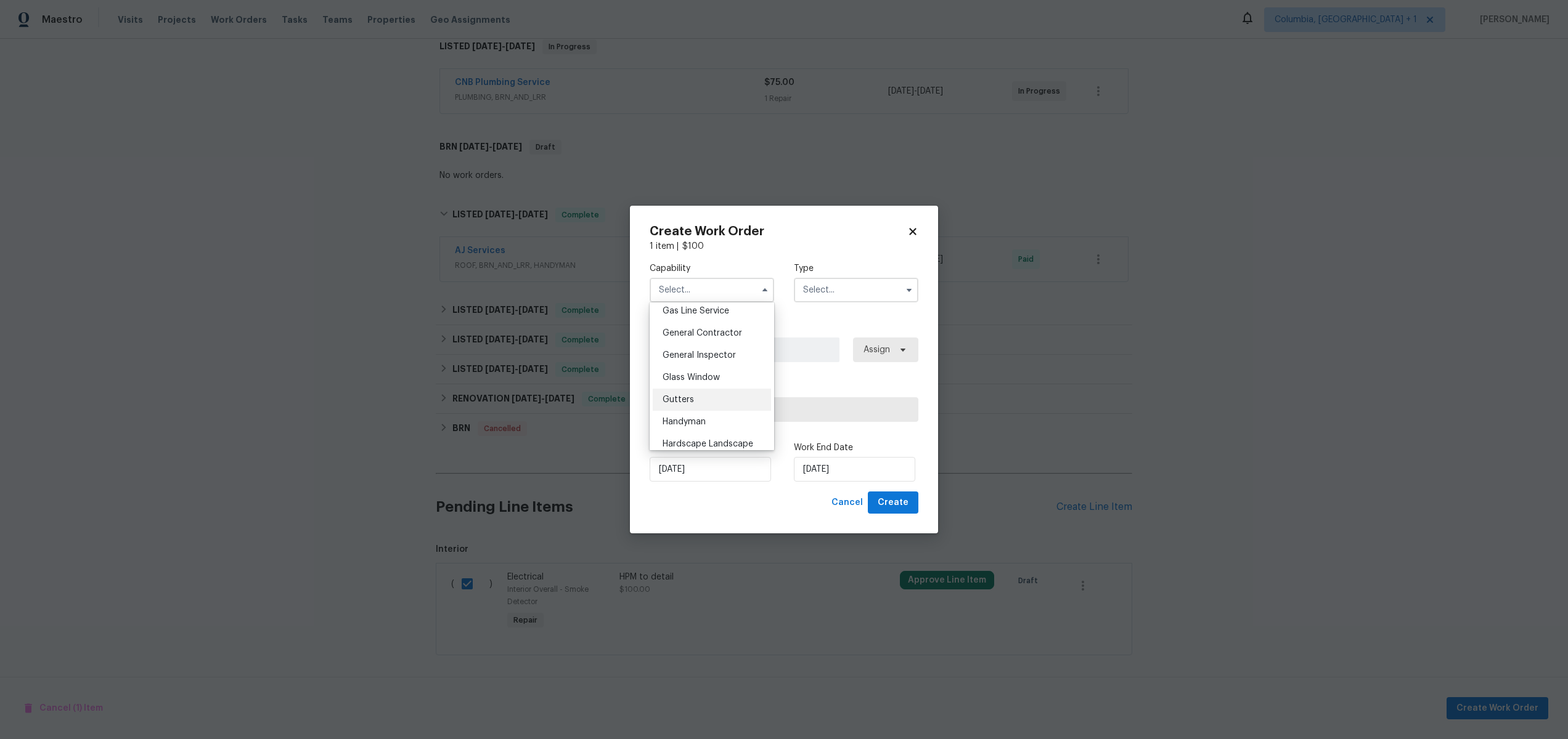
scroll to position [571, 0]
click at [709, 418] on div "Handyman" at bounding box center [712, 423] width 119 height 23
type input "Handyman"
click at [818, 286] on input "text" at bounding box center [856, 290] width 124 height 24
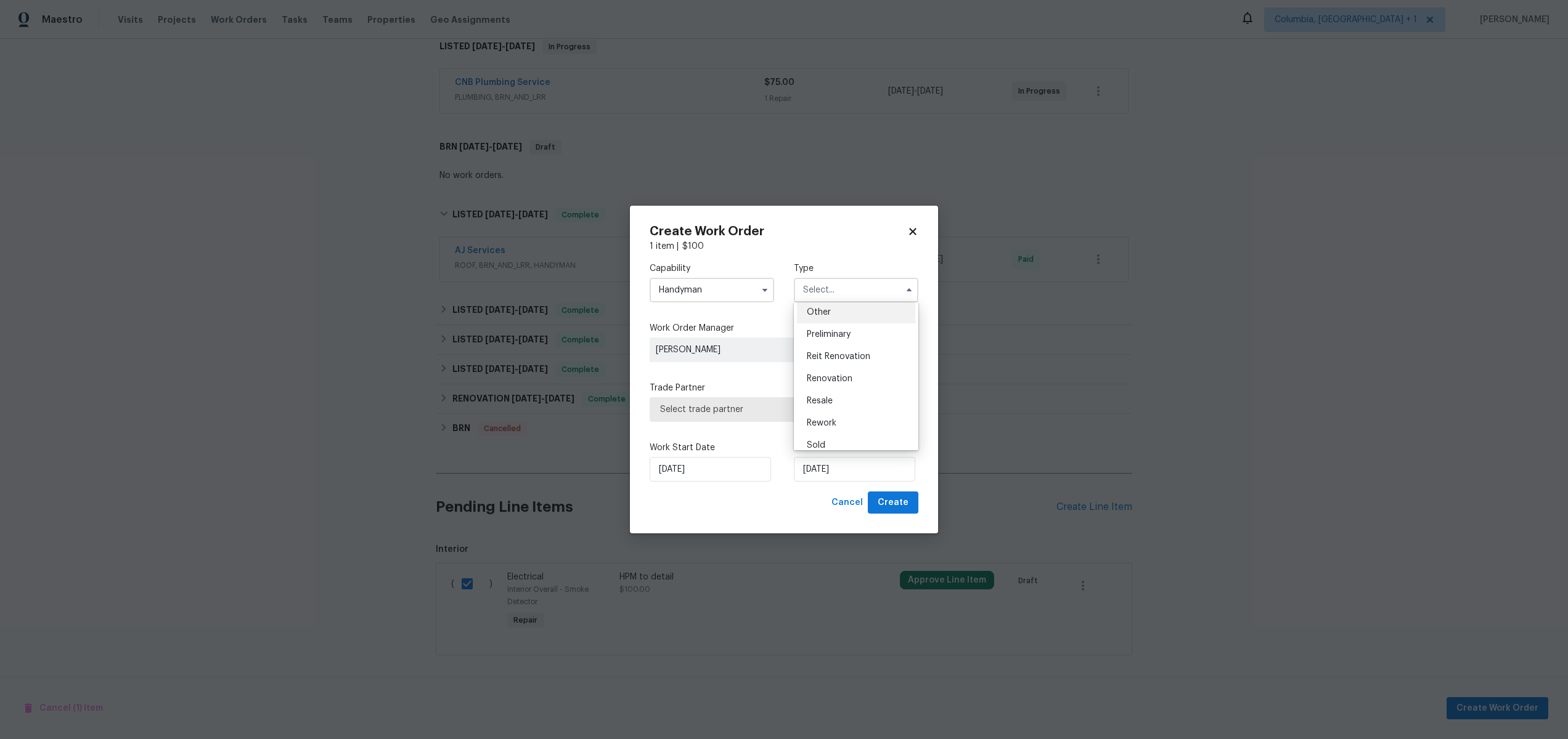
scroll to position [249, 0]
click at [832, 400] on div "Resale" at bounding box center [856, 400] width 119 height 23
type input "Resale"
click at [868, 416] on span "Select trade partner" at bounding box center [784, 410] width 268 height 24
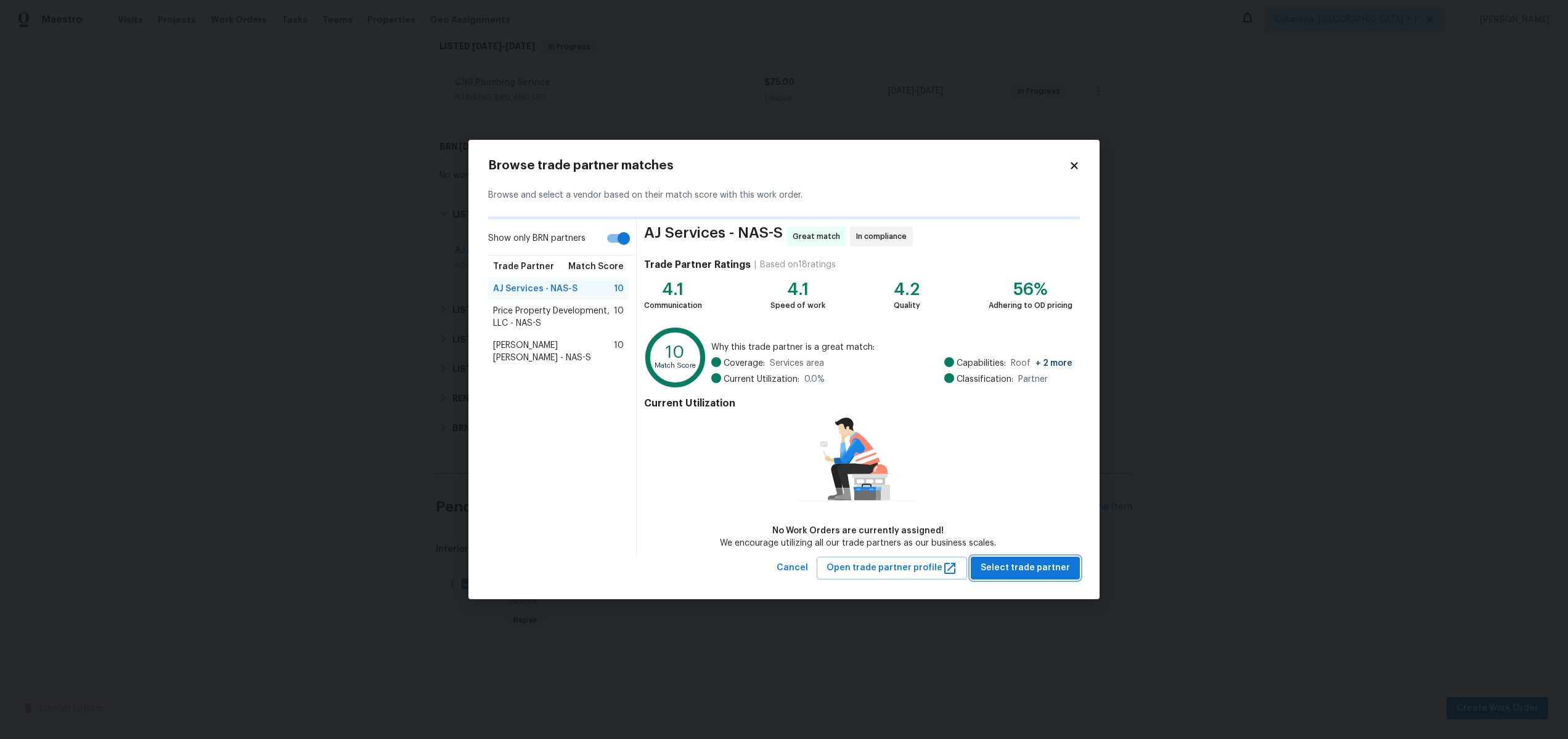
click at [1021, 418] on span "Select trade partner" at bounding box center [1025, 568] width 89 height 15
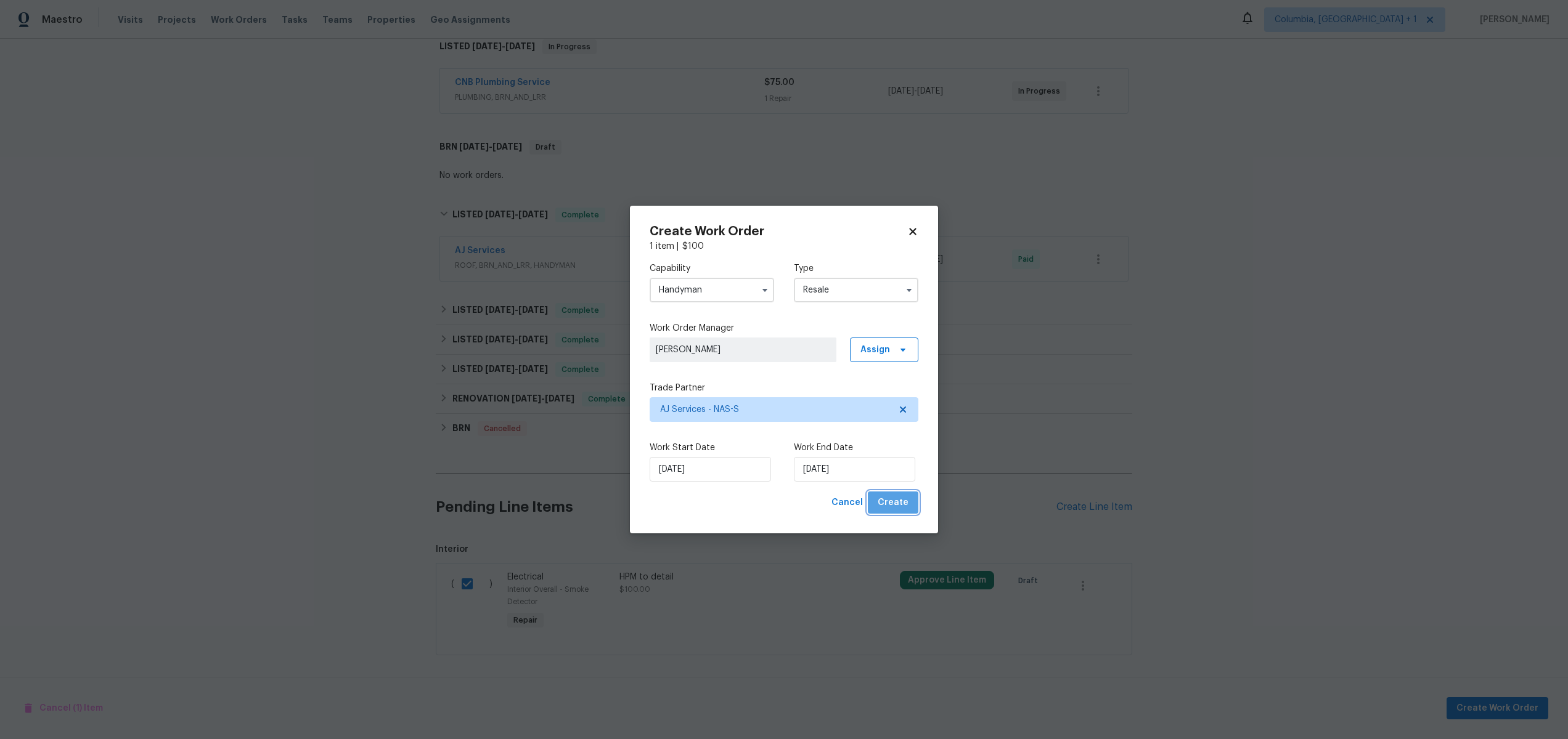
click at [908, 418] on span "Create" at bounding box center [893, 503] width 31 height 15
checkbox input "false"
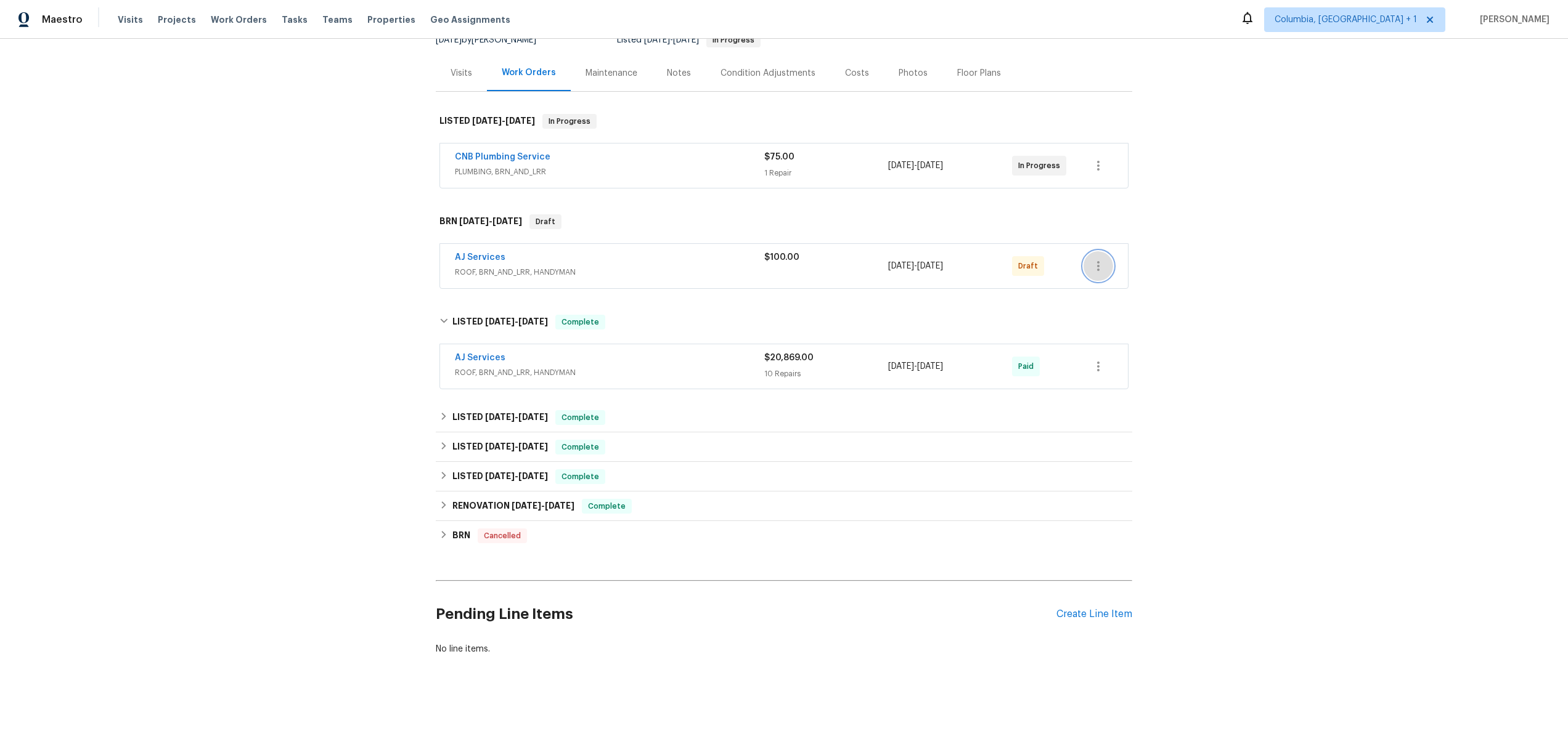
click at [1083, 259] on button "button" at bounding box center [1097, 265] width 29 height 29
click at [1106, 358] on li "Delete" at bounding box center [1148, 359] width 137 height 21
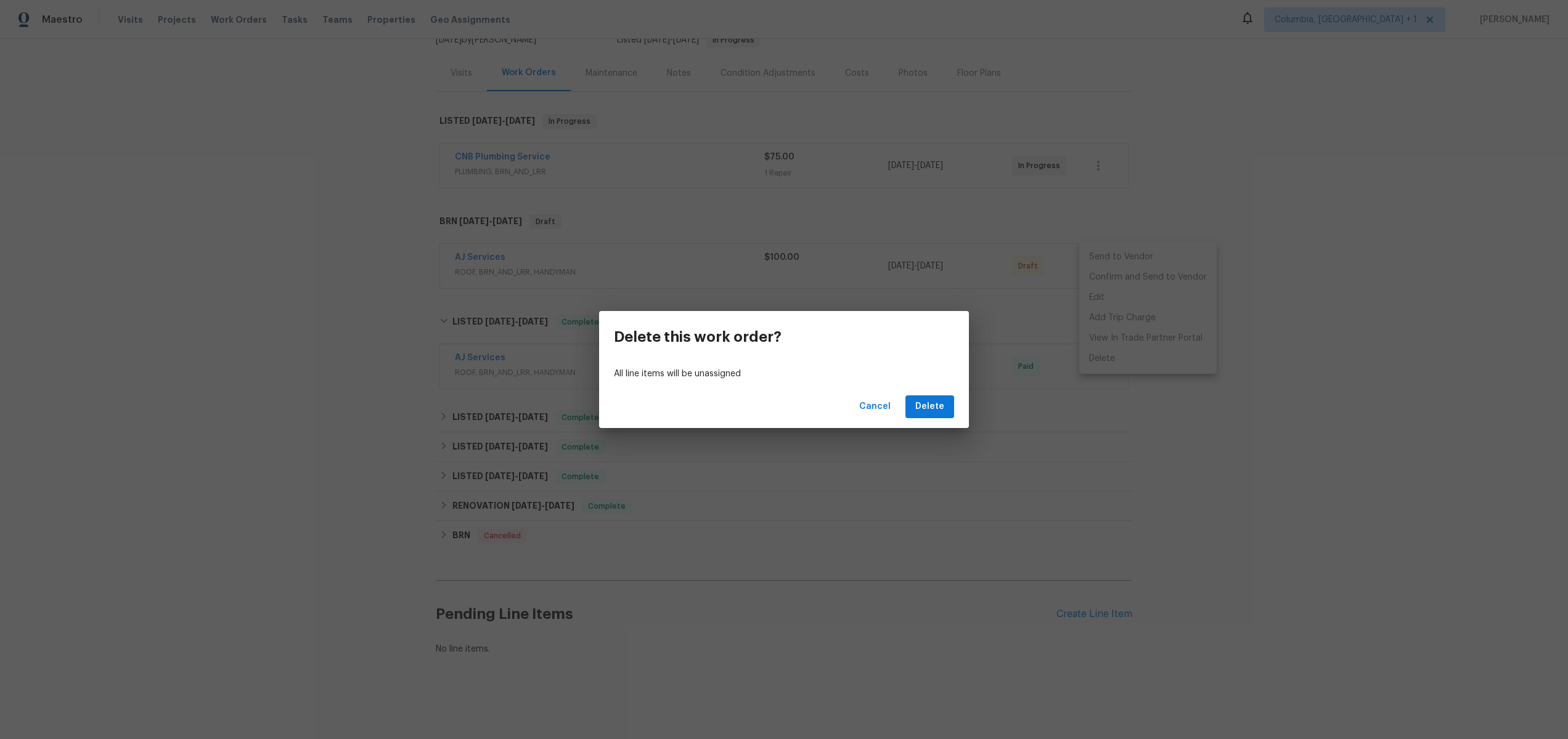
click at [952, 395] on div "Cancel Delete" at bounding box center [784, 407] width 370 height 42
click at [942, 402] on span "Delete" at bounding box center [929, 407] width 29 height 15
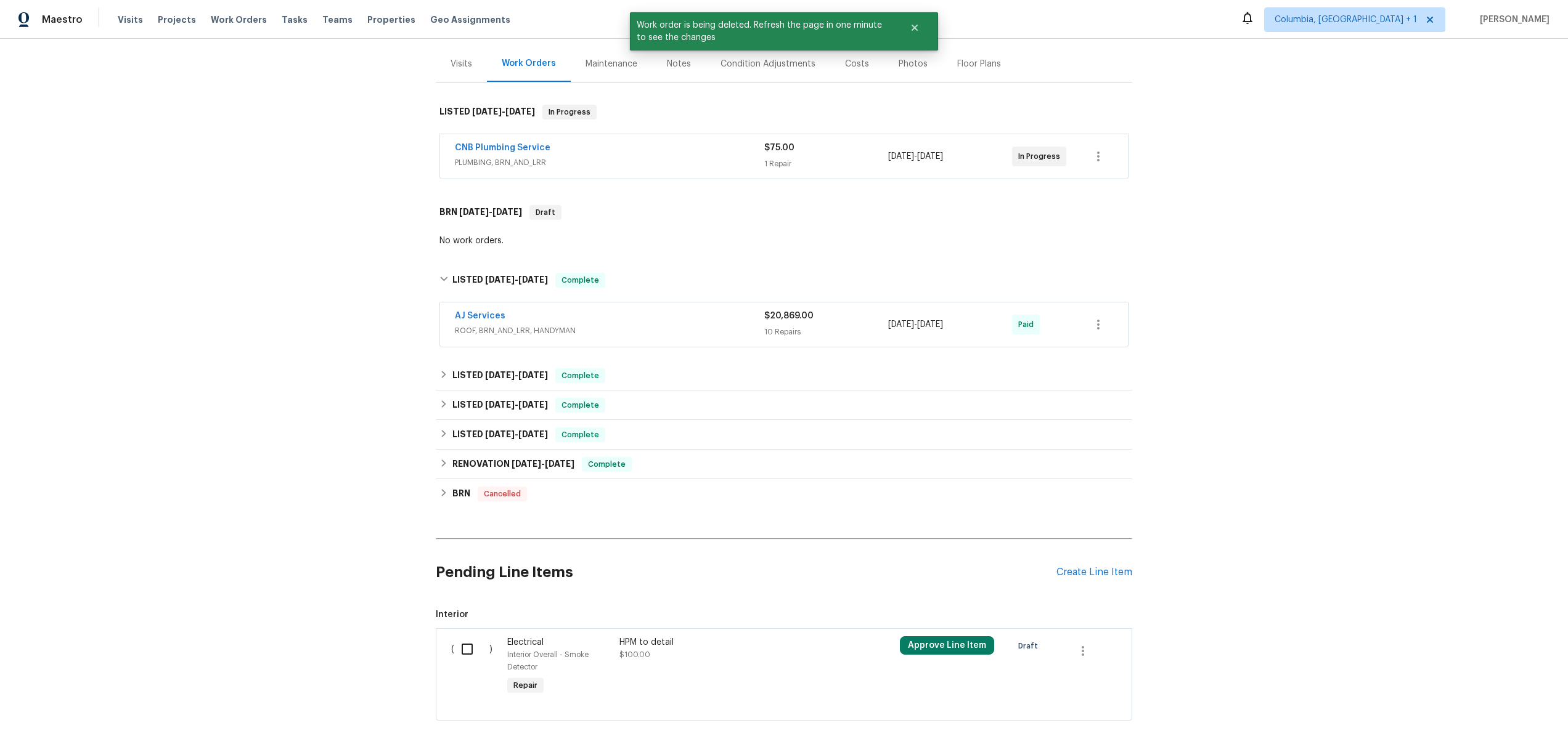
scroll to position [217, 0]
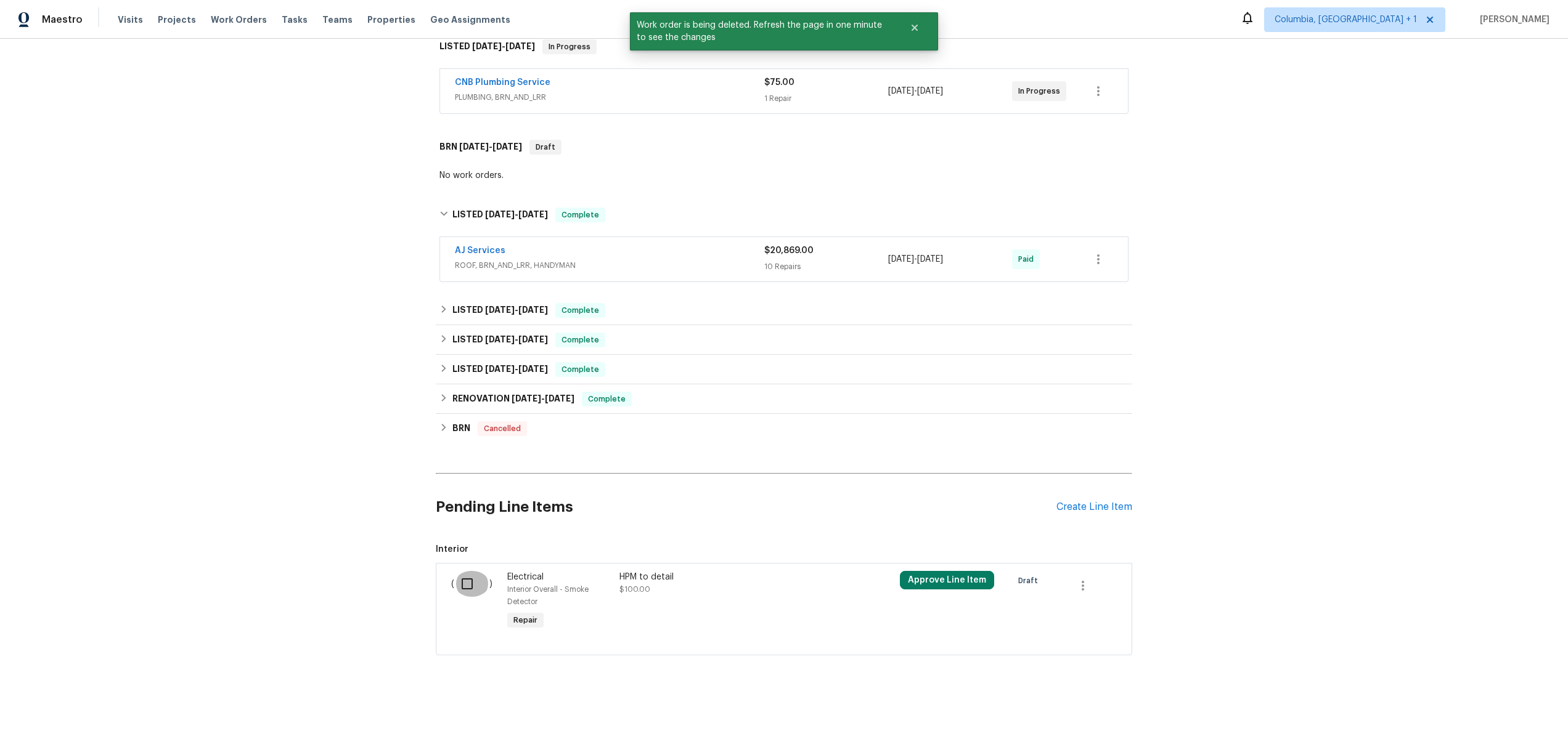
click at [459, 418] on input "checkbox" at bounding box center [471, 584] width 35 height 25
checkbox input "true"
click at [1504, 418] on span "Create Work Order" at bounding box center [1496, 709] width 82 height 15
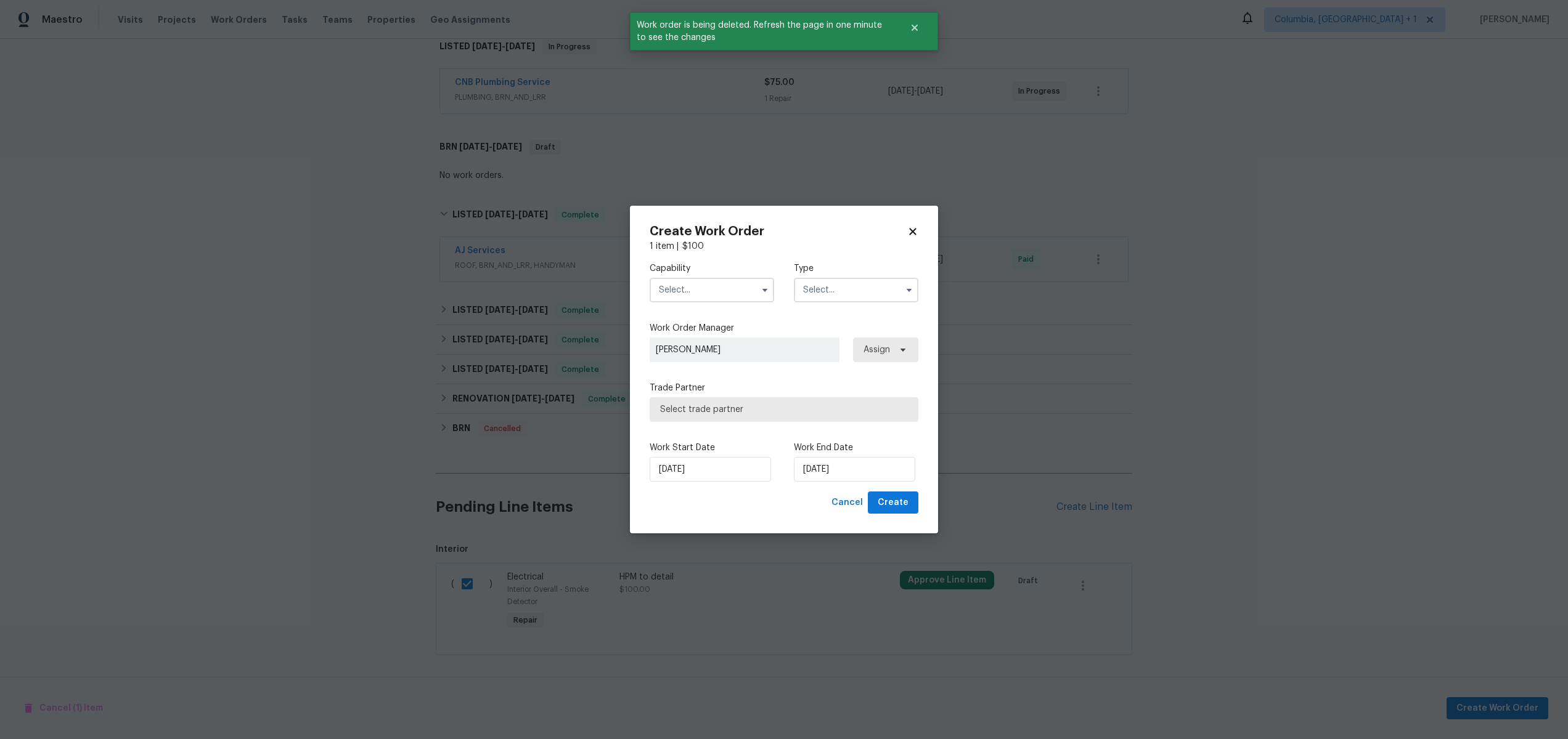
click at [715, 298] on input "text" at bounding box center [712, 290] width 124 height 24
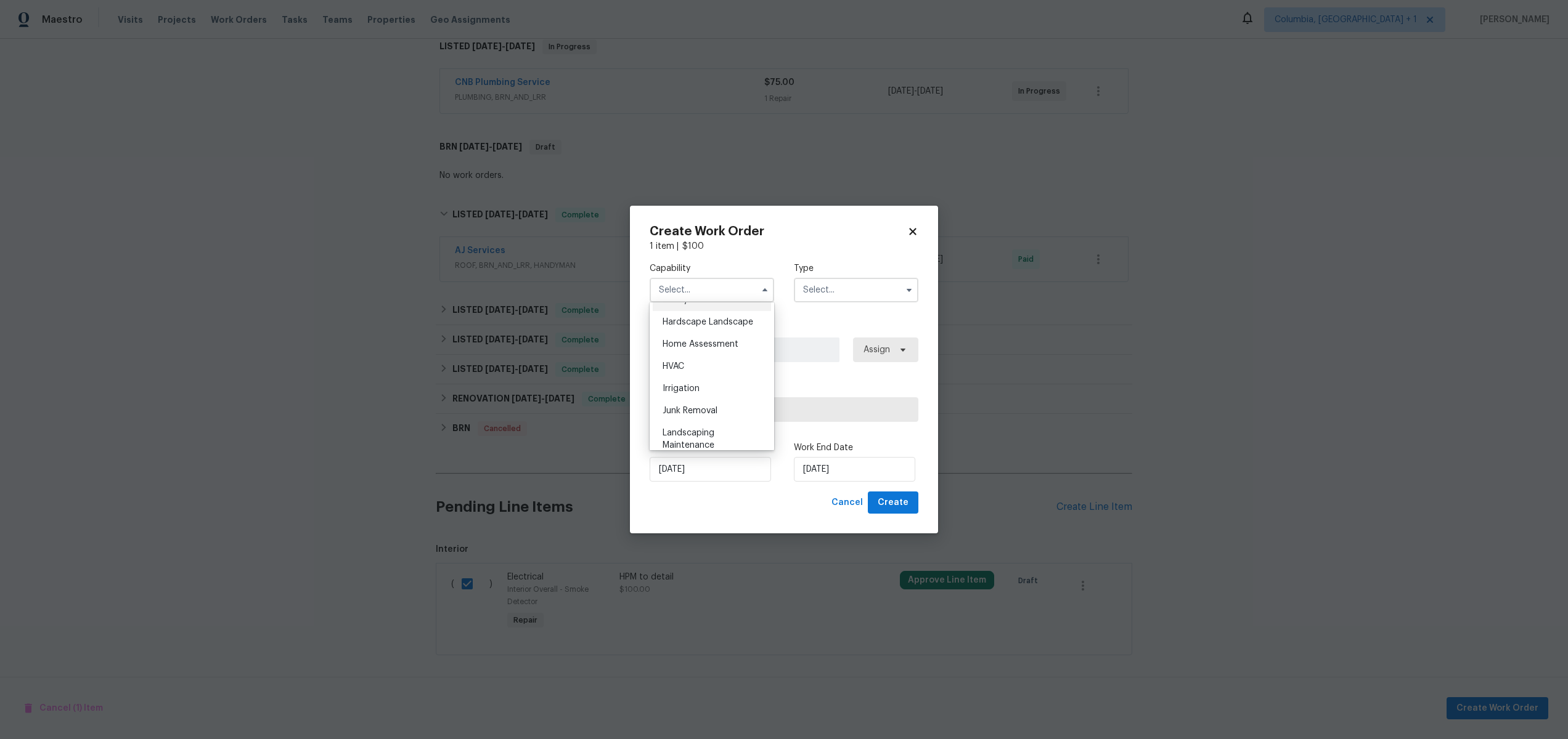
click at [718, 311] on div "Handyman" at bounding box center [712, 300] width 119 height 23
type input "Handyman"
click at [851, 293] on input "text" at bounding box center [856, 290] width 124 height 24
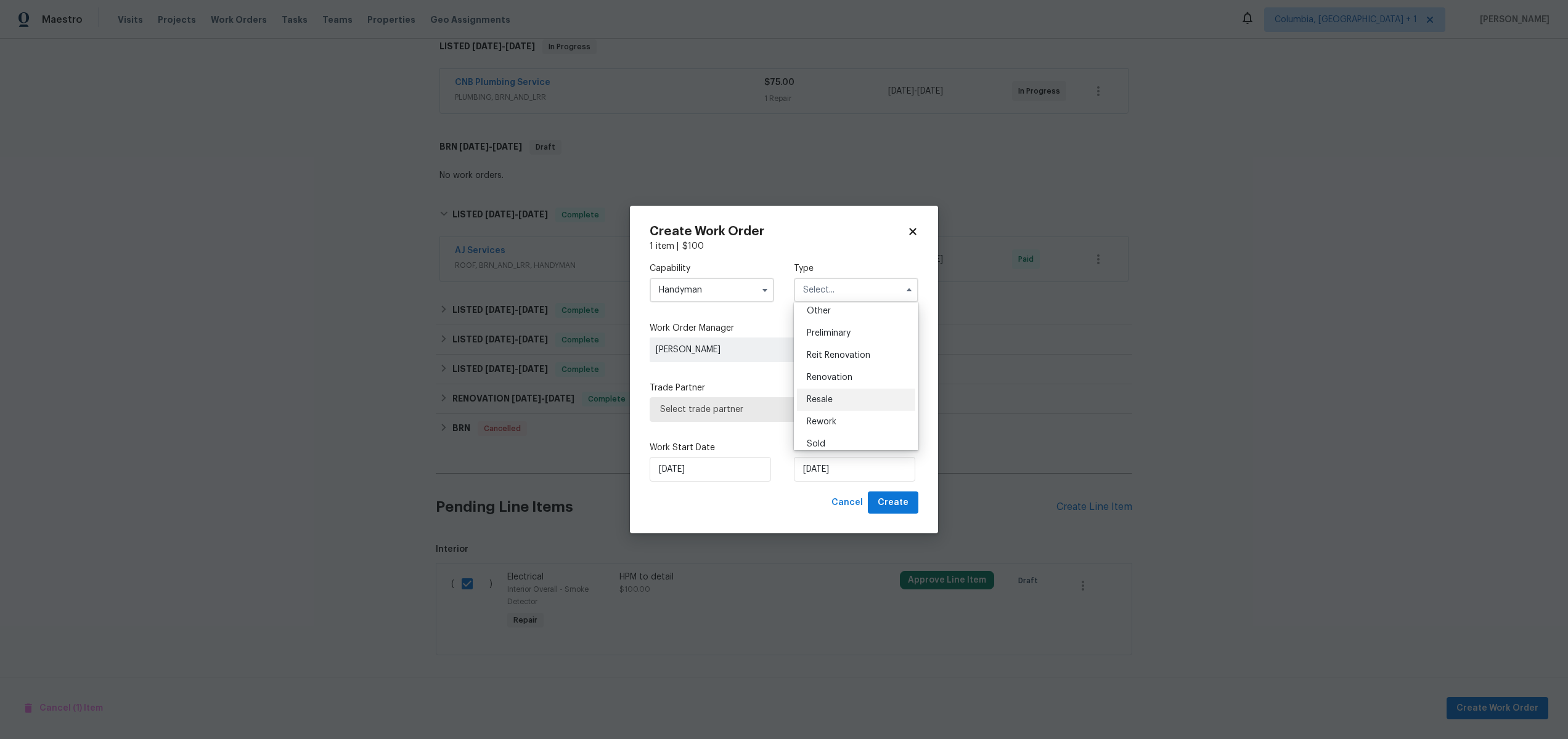
scroll to position [280, 0]
click at [848, 373] on div "Resale" at bounding box center [856, 370] width 119 height 23
type input "Resale"
click at [812, 418] on div "Capability Handyman Type Resale Work Order Manager Karol Chudy Assign Trade Par…" at bounding box center [784, 372] width 268 height 239
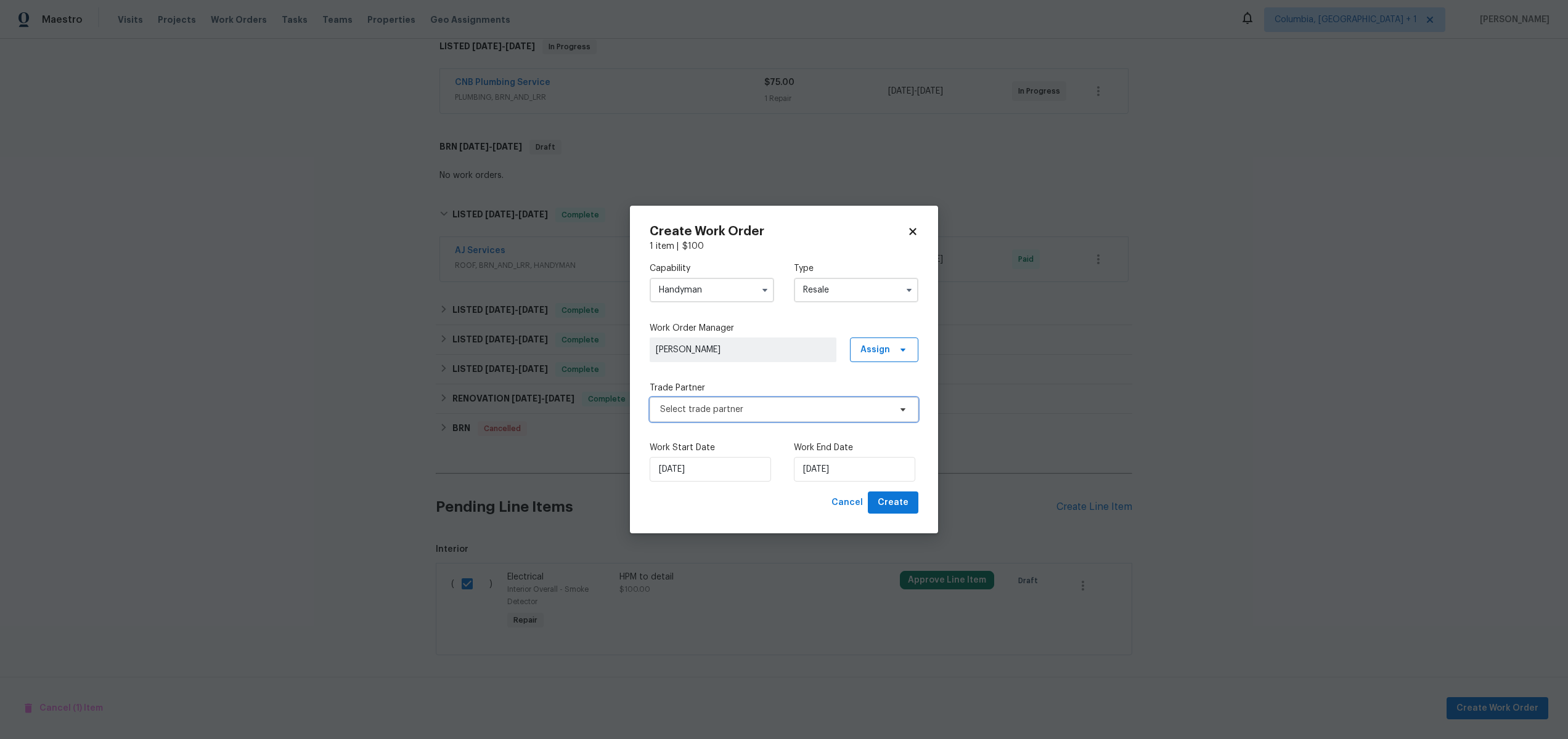
click at [816, 413] on span "Select trade partner" at bounding box center [775, 410] width 230 height 12
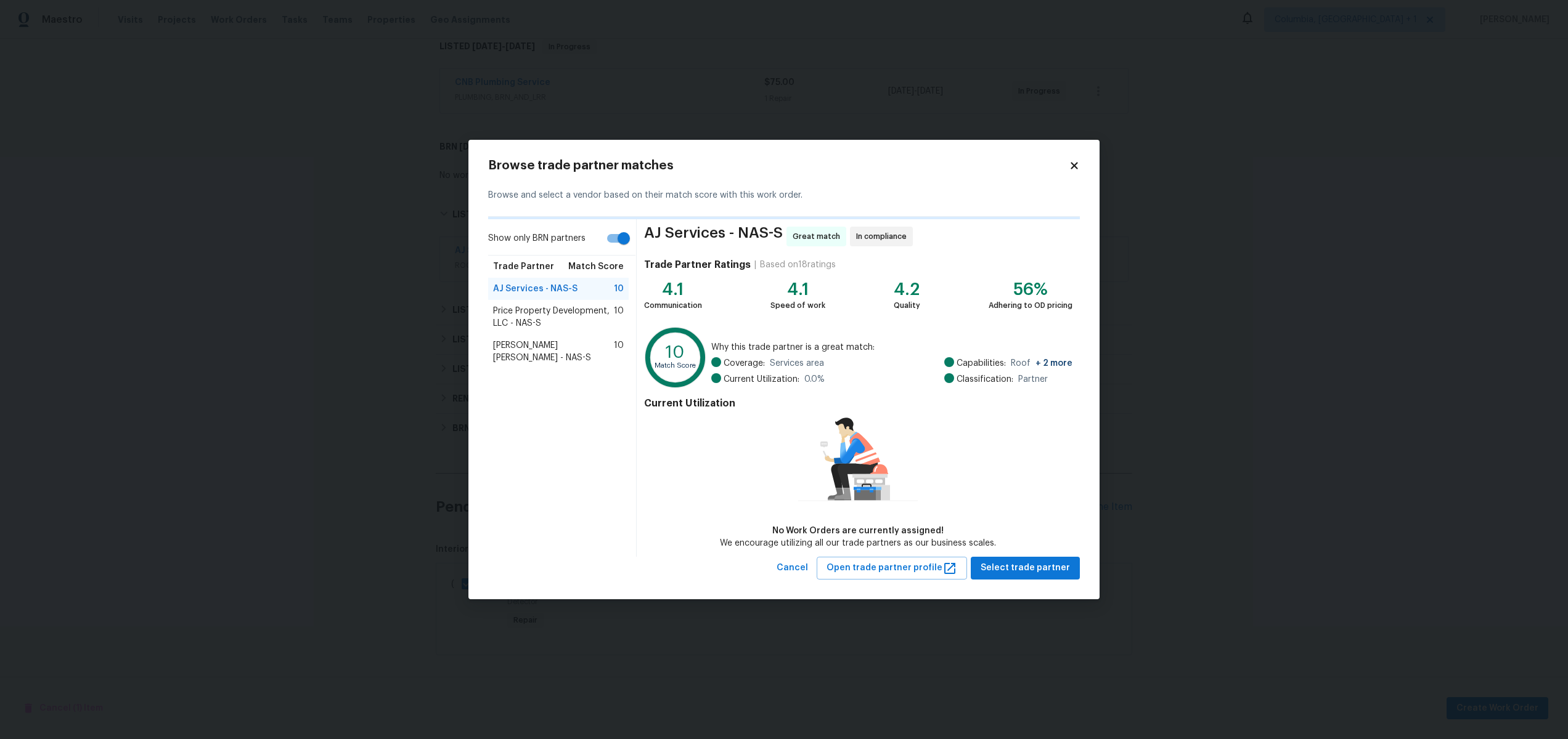
click at [562, 327] on span "Price Property Development, LLC - NAS-S" at bounding box center [554, 317] width 121 height 24
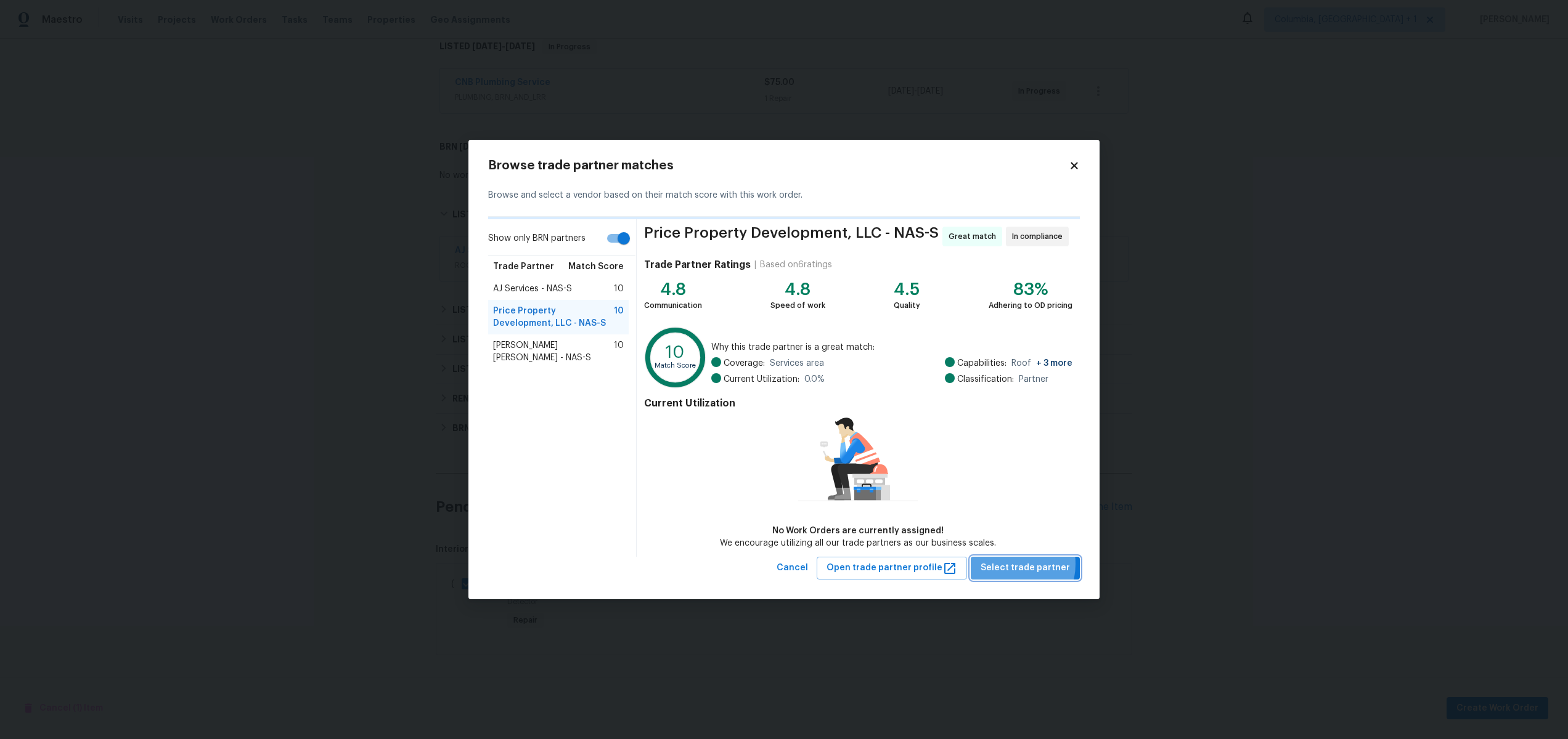
drag, startPoint x: 1015, startPoint y: 564, endPoint x: 1007, endPoint y: 559, distance: 9.4
click at [1015, 418] on span "Select trade partner" at bounding box center [1025, 568] width 89 height 15
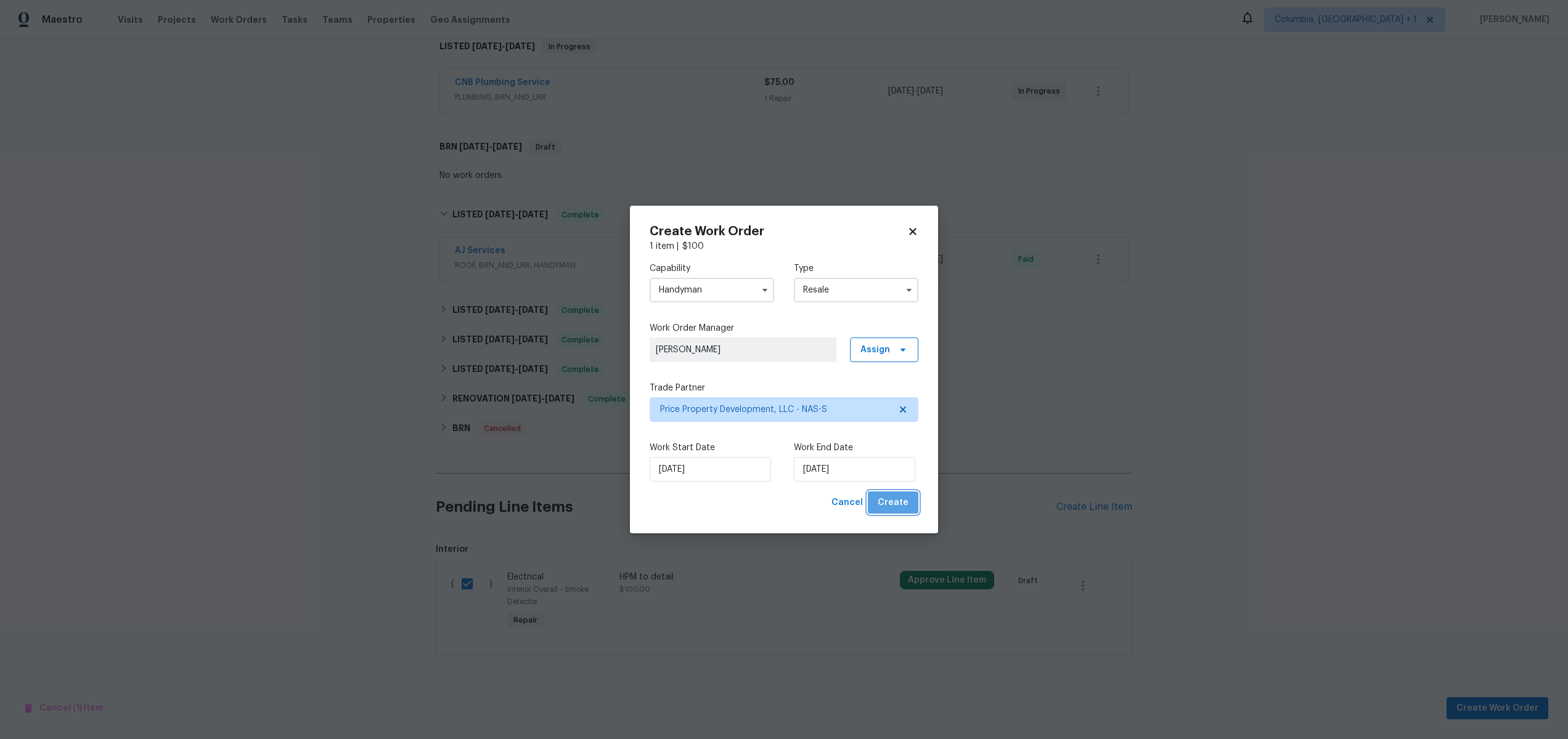
click at [909, 418] on button "Create" at bounding box center [893, 503] width 51 height 23
checkbox input "false"
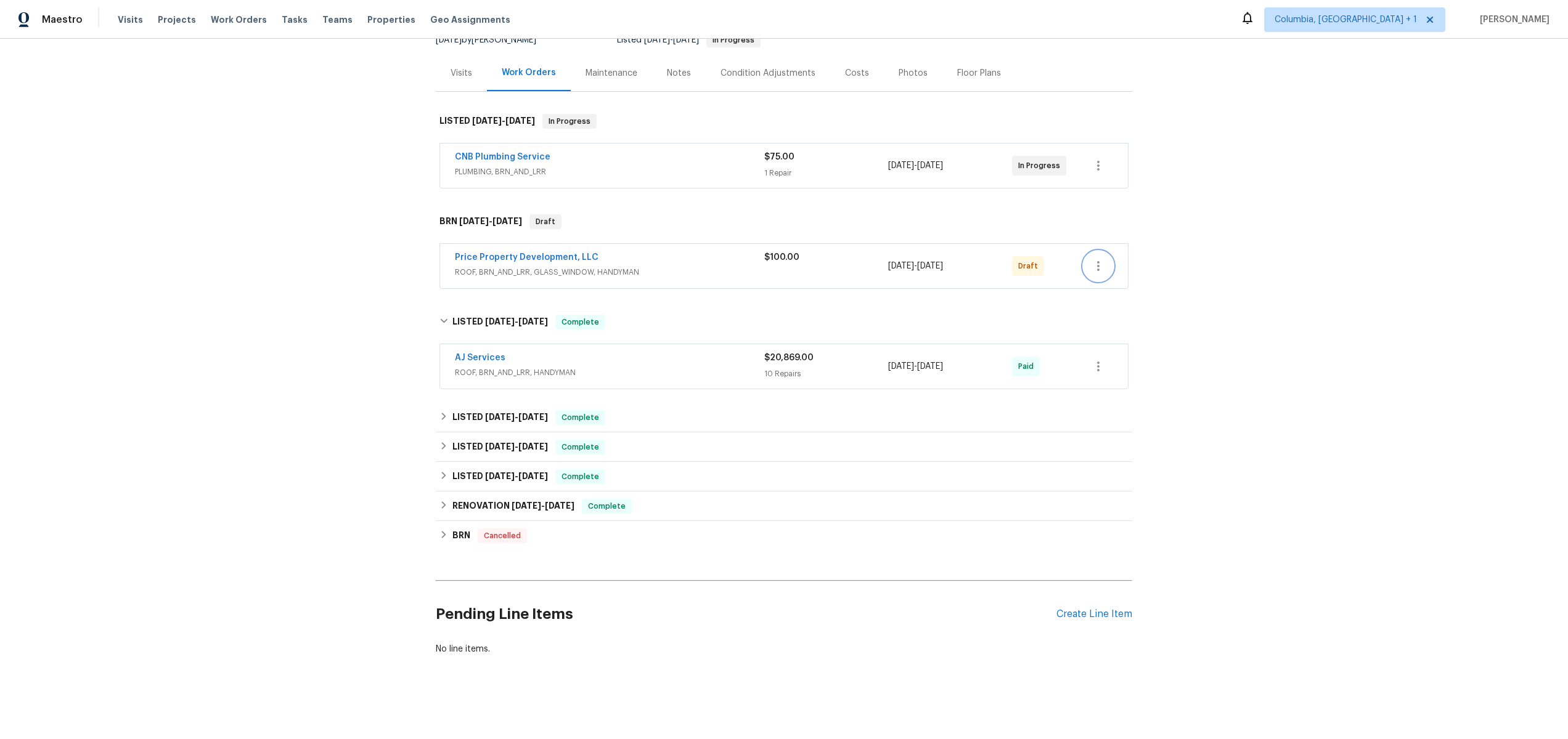
click at [1091, 259] on icon "button" at bounding box center [1098, 266] width 15 height 15
click at [1094, 354] on li "Delete" at bounding box center [1148, 359] width 137 height 21
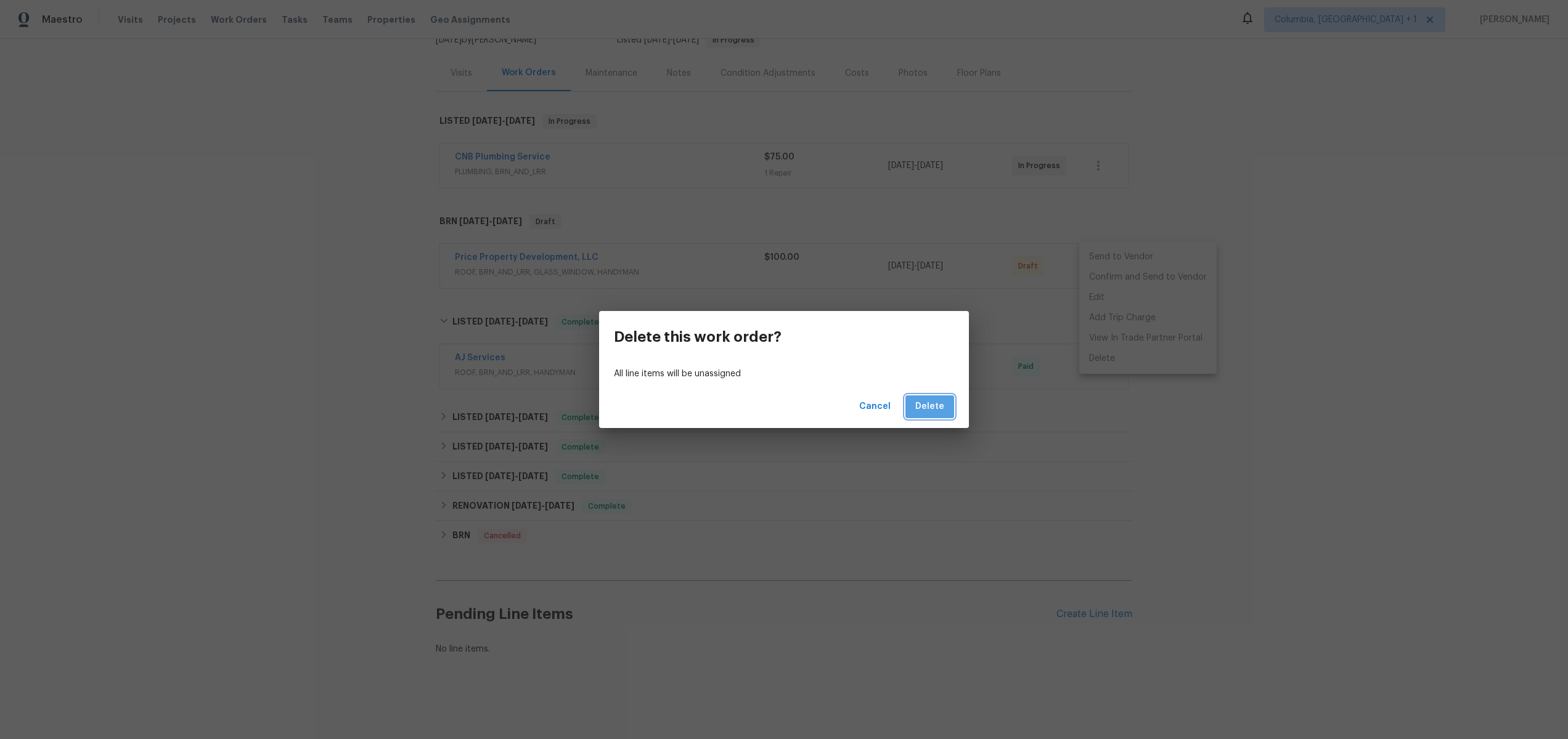
click at [929, 413] on span "Delete" at bounding box center [929, 407] width 29 height 15
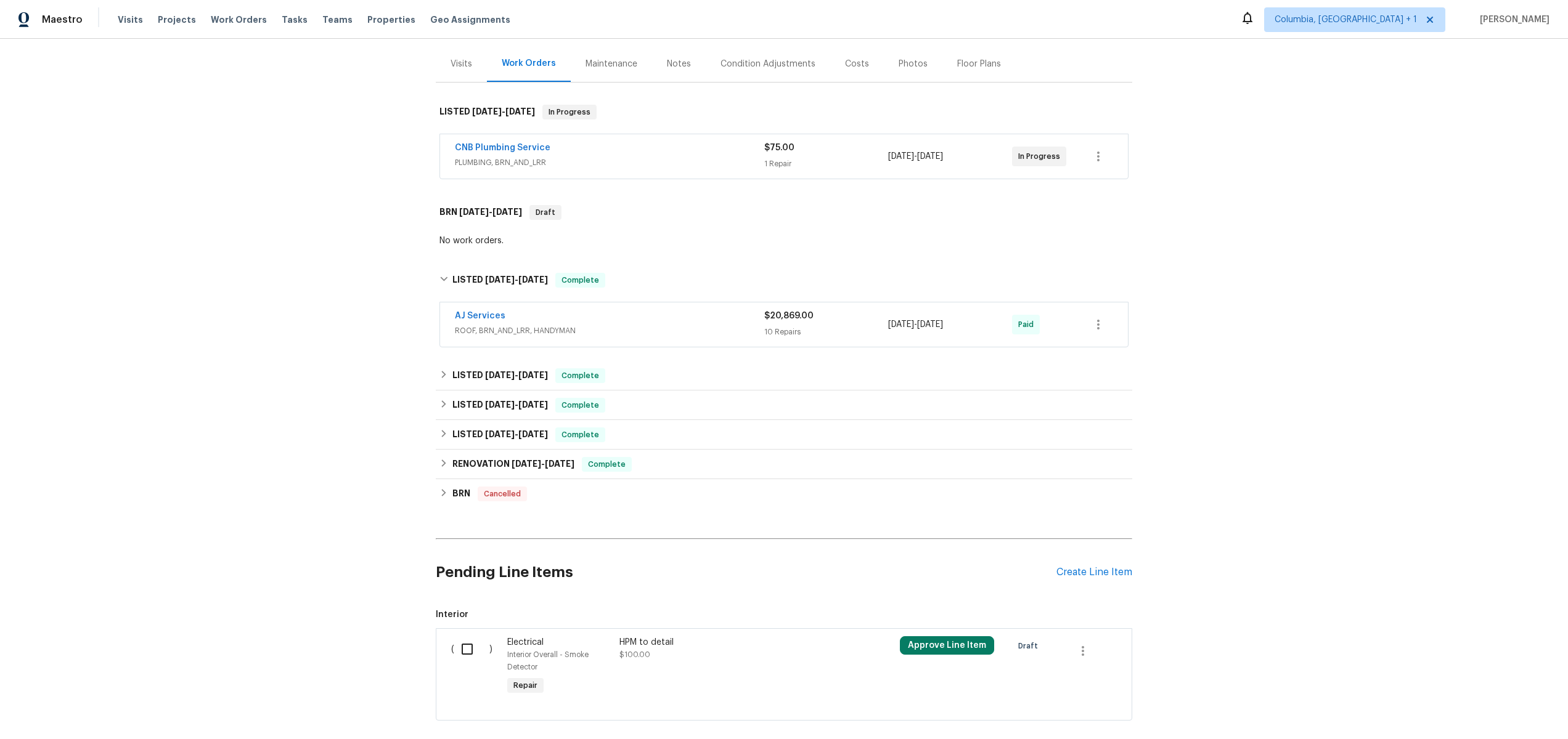
scroll to position [217, 0]
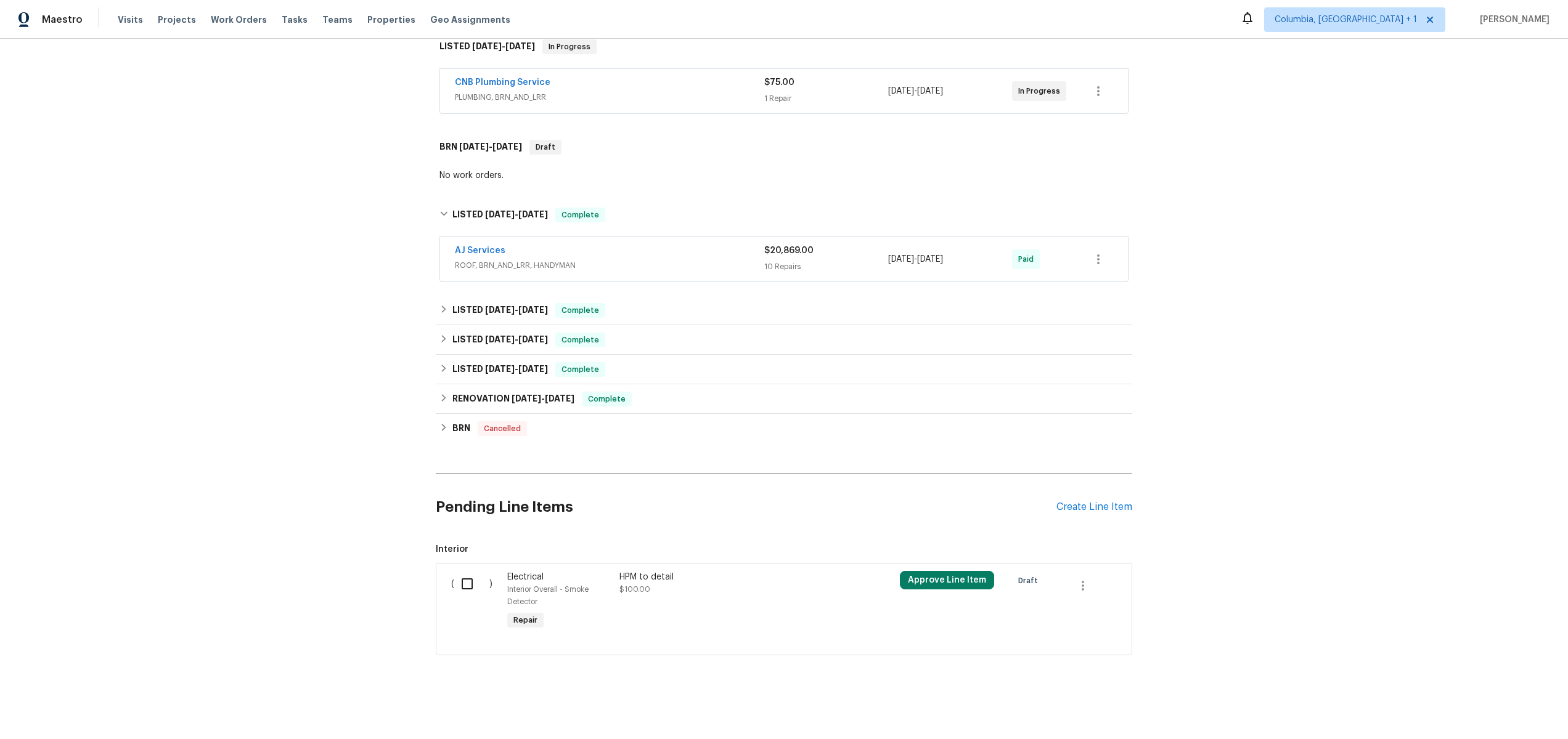
click at [350, 410] on div "Back to all projects 301 Springdale Dr, Columbia, TN 38401 4 Beds | 3 Baths | T…" at bounding box center [784, 389] width 1568 height 700
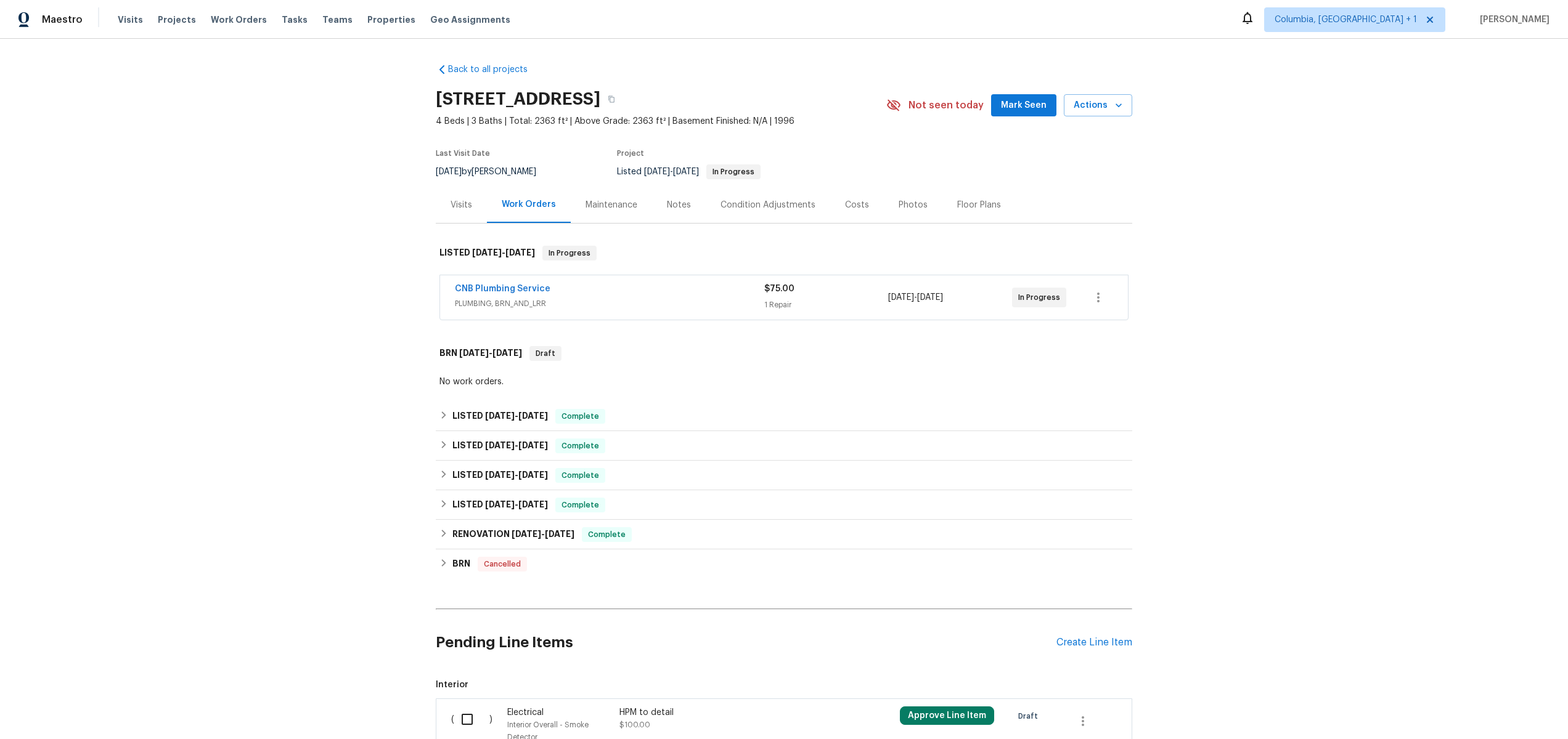
scroll to position [145, 0]
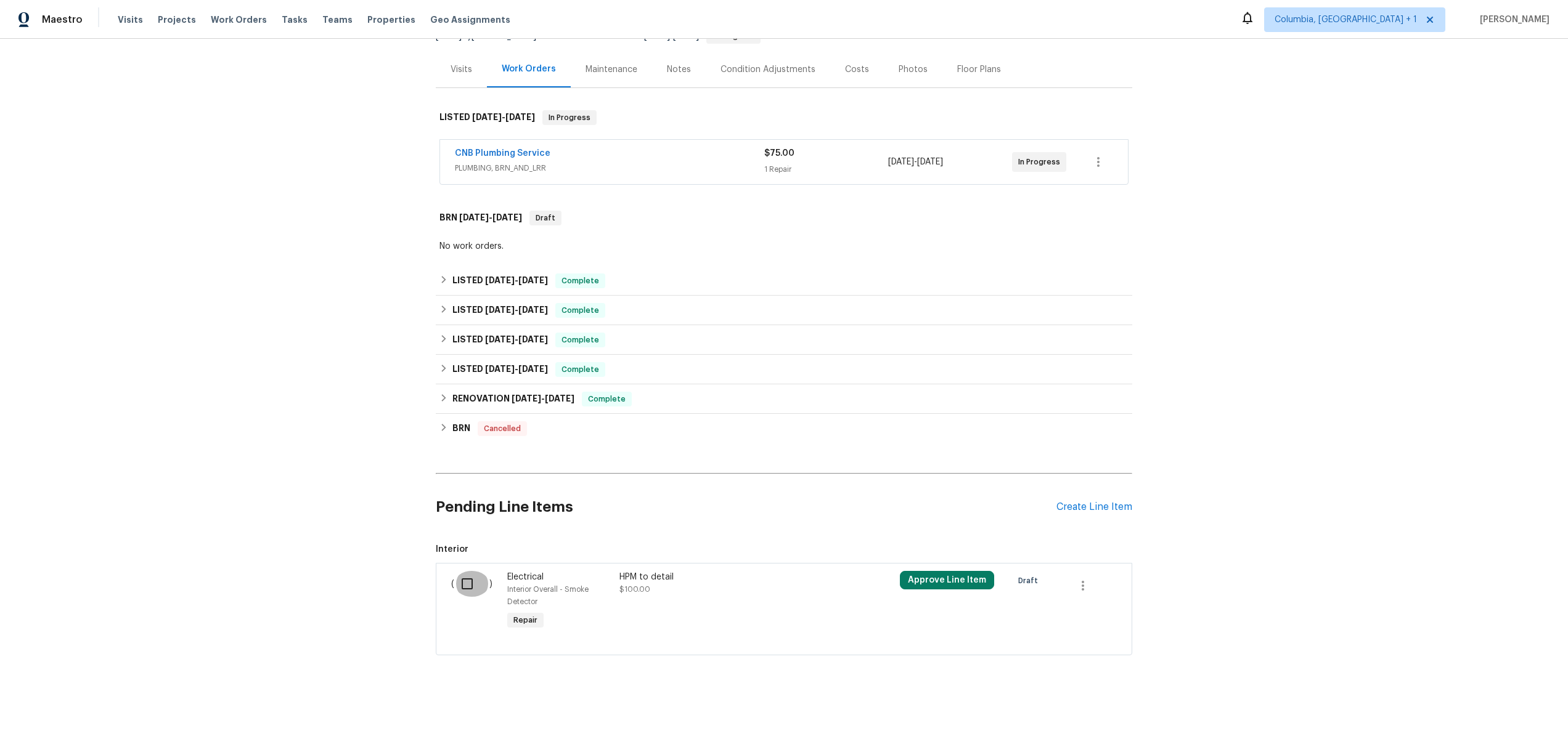
click at [465, 571] on input "checkbox" at bounding box center [471, 584] width 35 height 25
checkbox input "true"
click at [1467, 709] on span "Create Work Order" at bounding box center [1496, 709] width 82 height 15
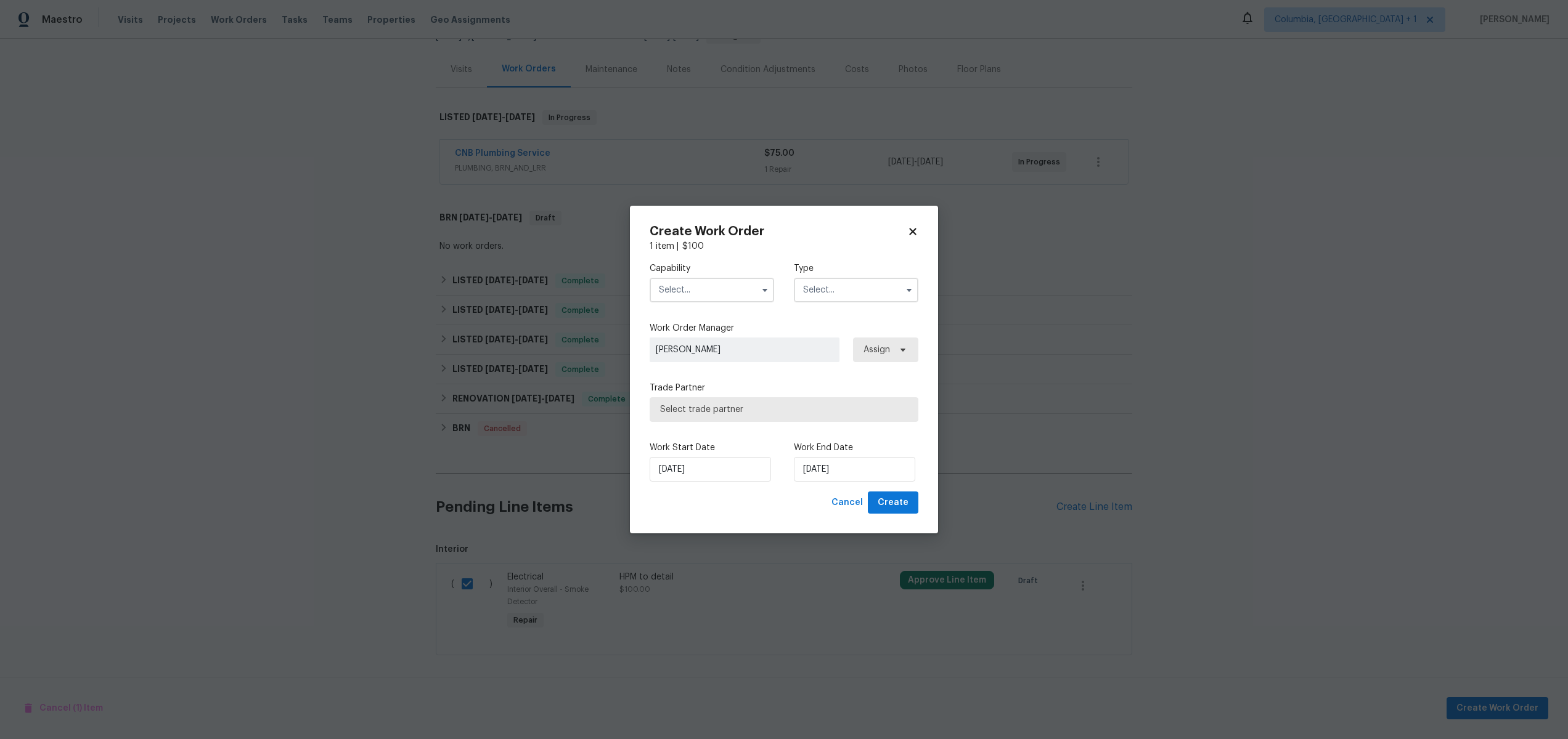
click at [693, 291] on input "text" at bounding box center [712, 290] width 124 height 24
click at [715, 350] on div "Handyman" at bounding box center [712, 340] width 119 height 23
type input "Handyman"
click at [841, 300] on input "text" at bounding box center [856, 290] width 124 height 24
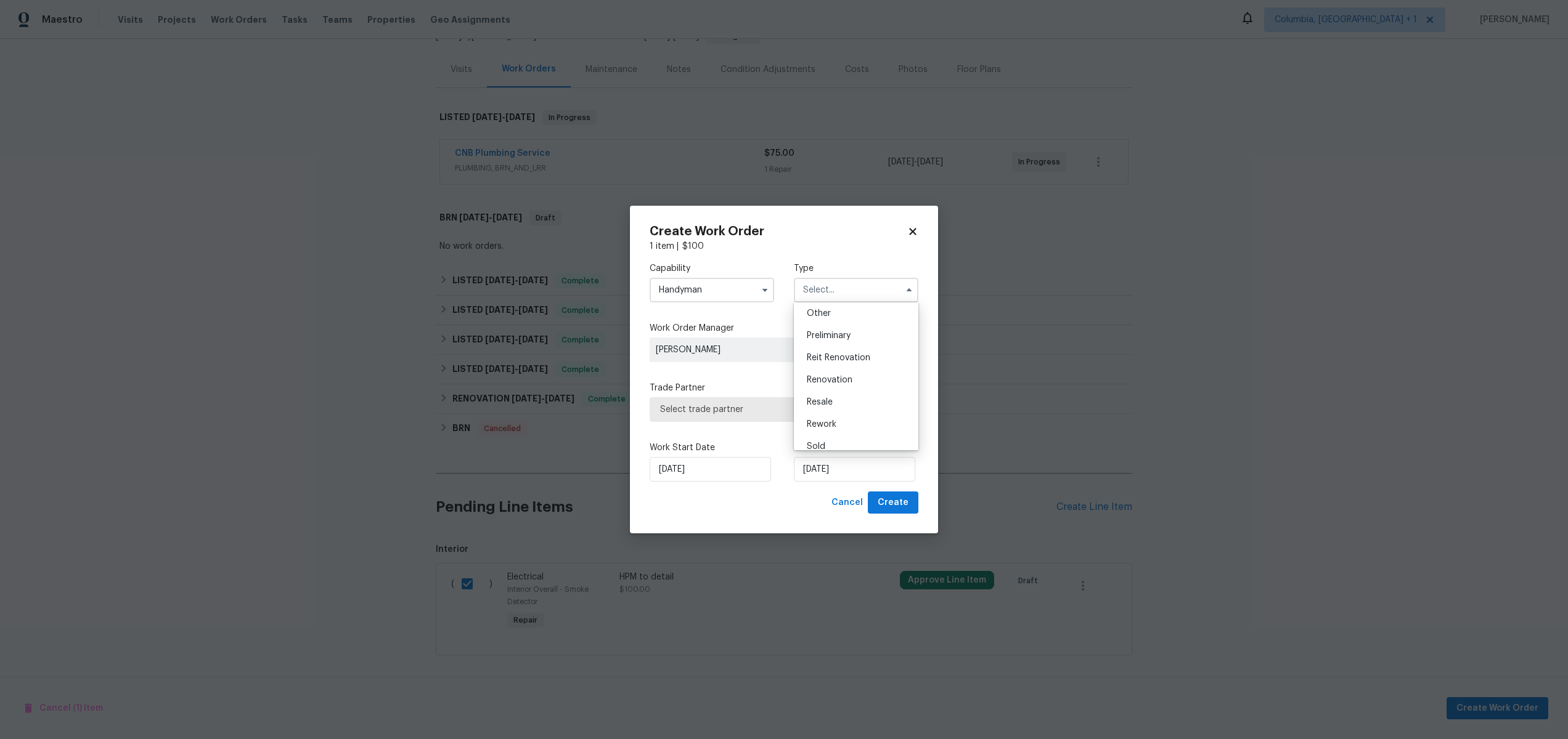
scroll to position [256, 0]
click at [837, 401] on div "Resale" at bounding box center [856, 394] width 119 height 23
type input "Resale"
click at [876, 420] on span "Select trade partner" at bounding box center [784, 410] width 268 height 24
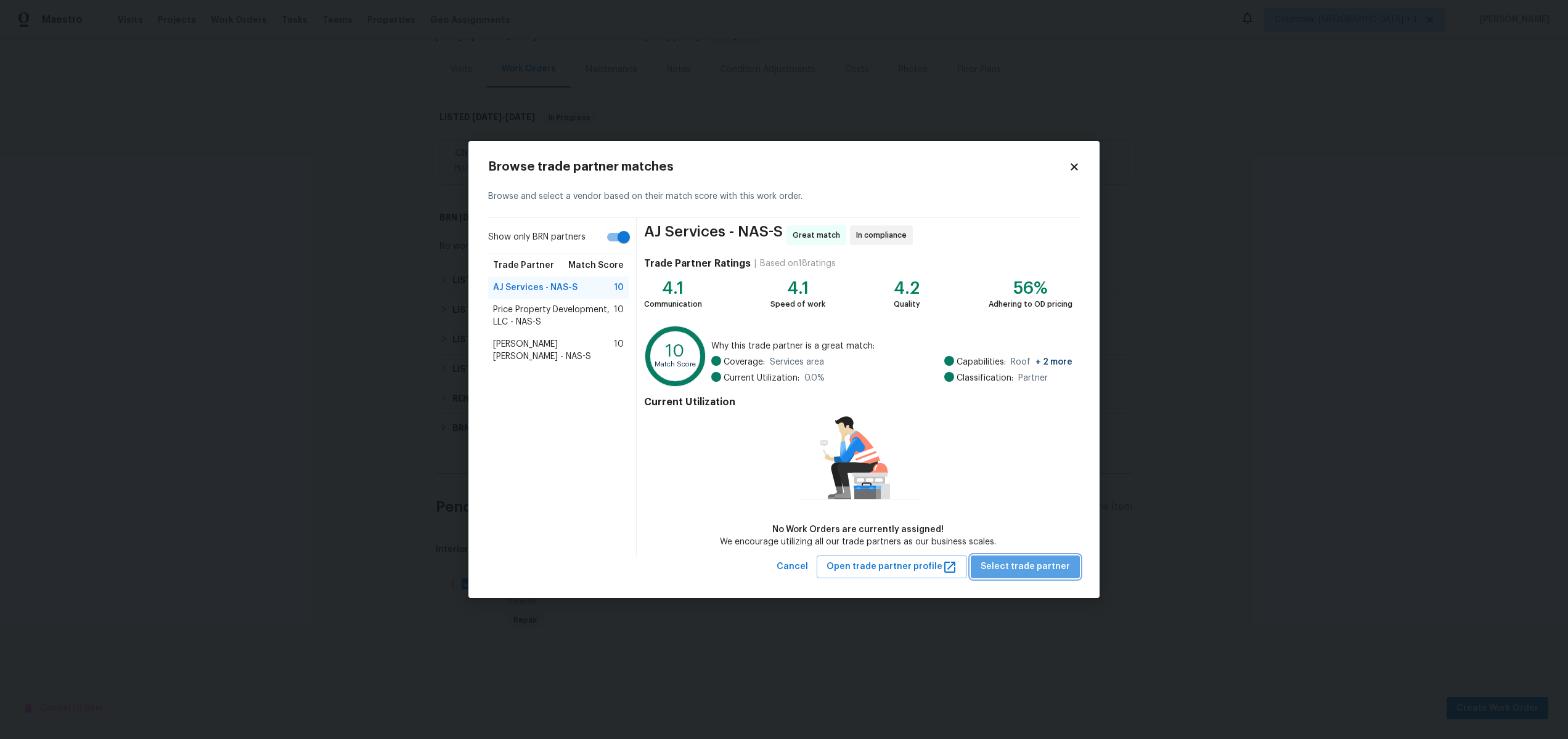
click at [1041, 568] on span "Select trade partner" at bounding box center [1025, 567] width 89 height 15
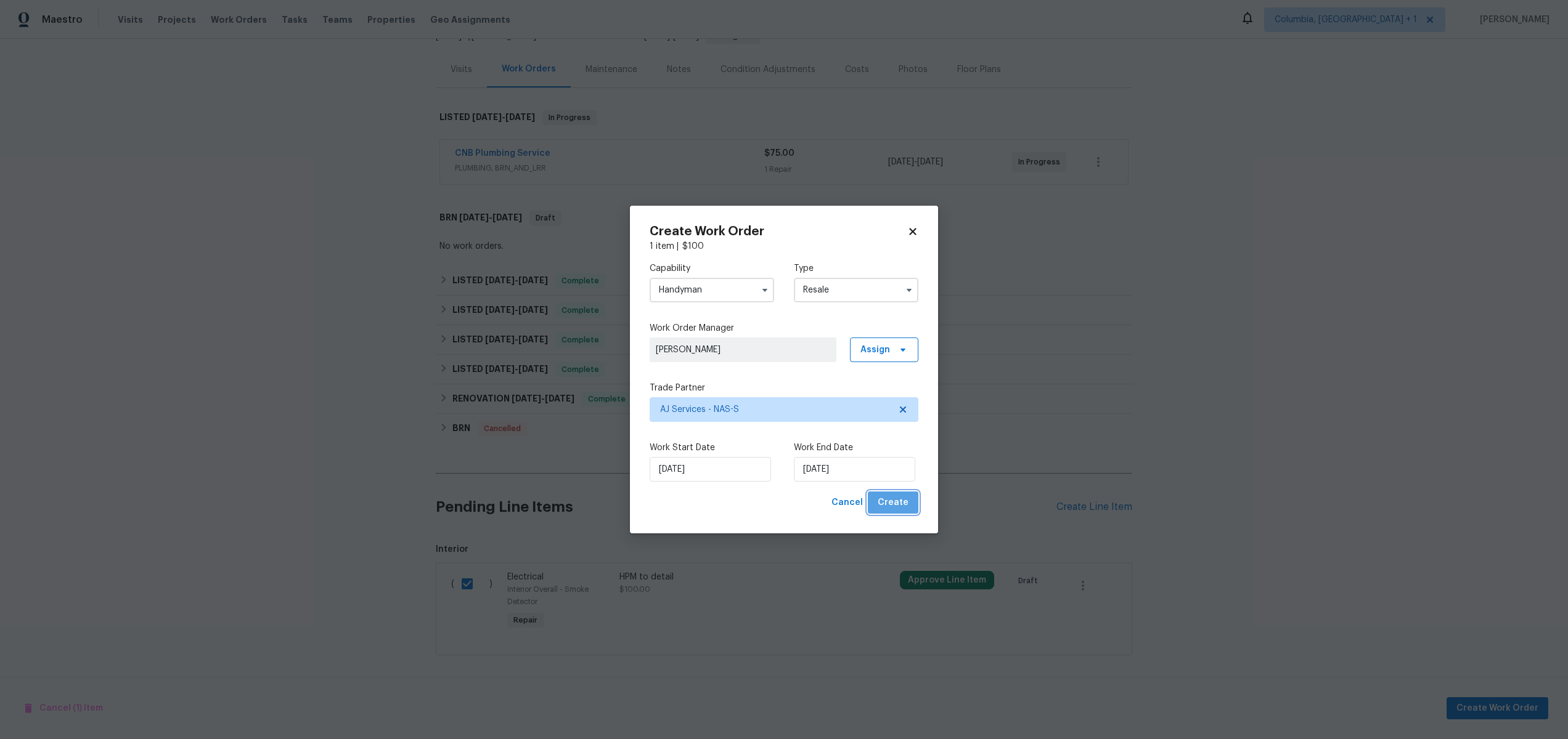
click at [897, 502] on span "Create" at bounding box center [893, 503] width 31 height 15
checkbox input "false"
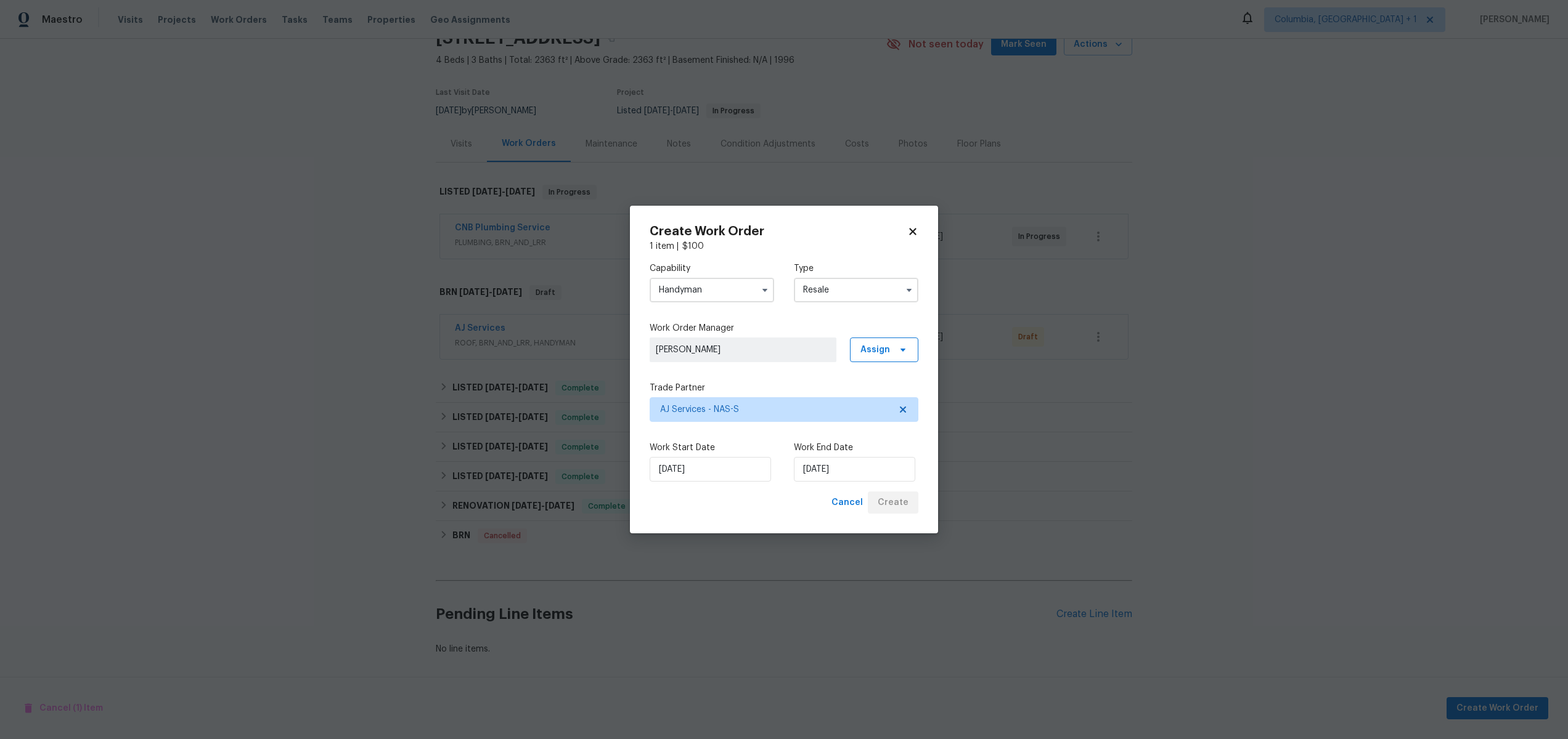
scroll to position [71, 0]
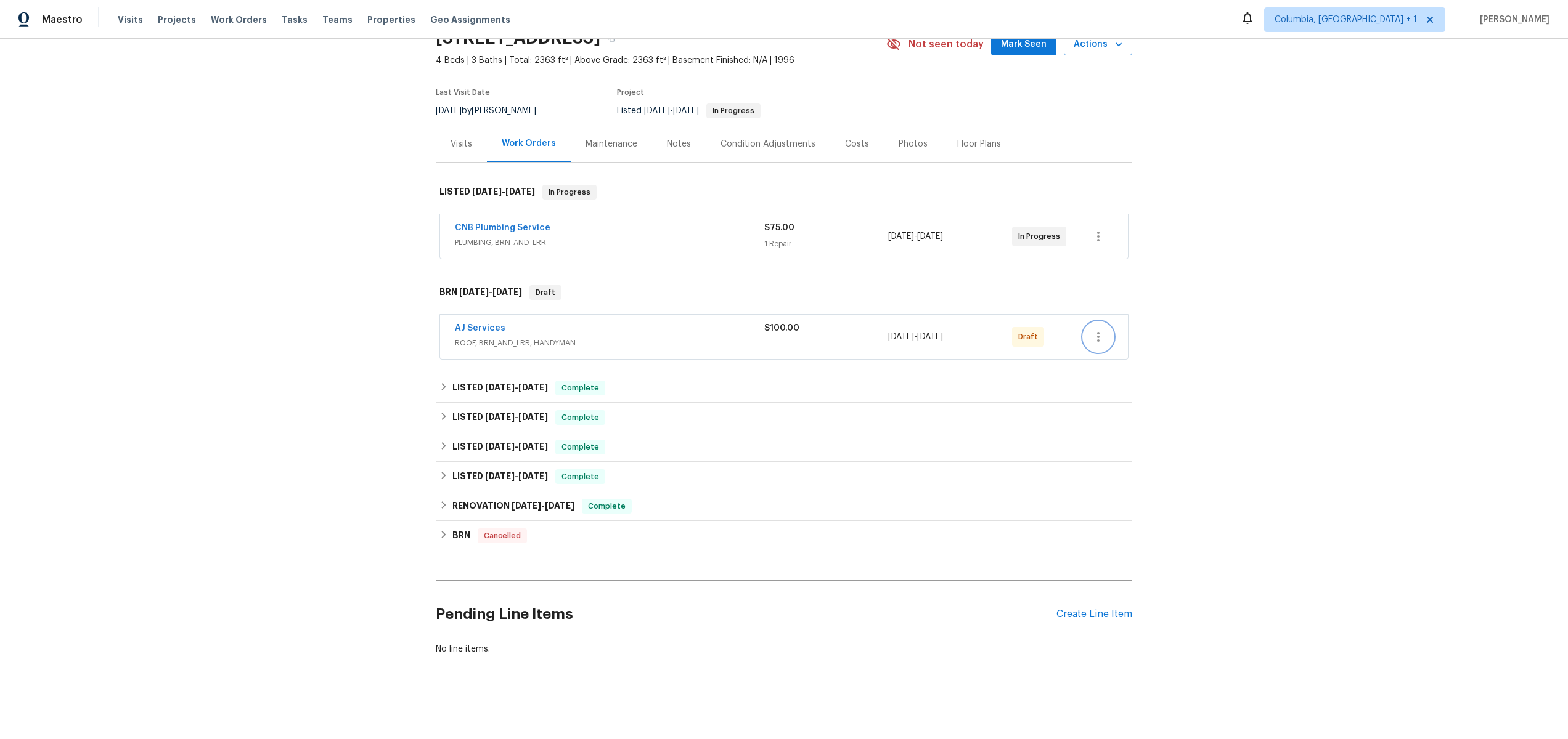
click at [1099, 332] on icon "button" at bounding box center [1098, 337] width 15 height 15
click at [1105, 414] on li "Delete" at bounding box center [1145, 410] width 133 height 21
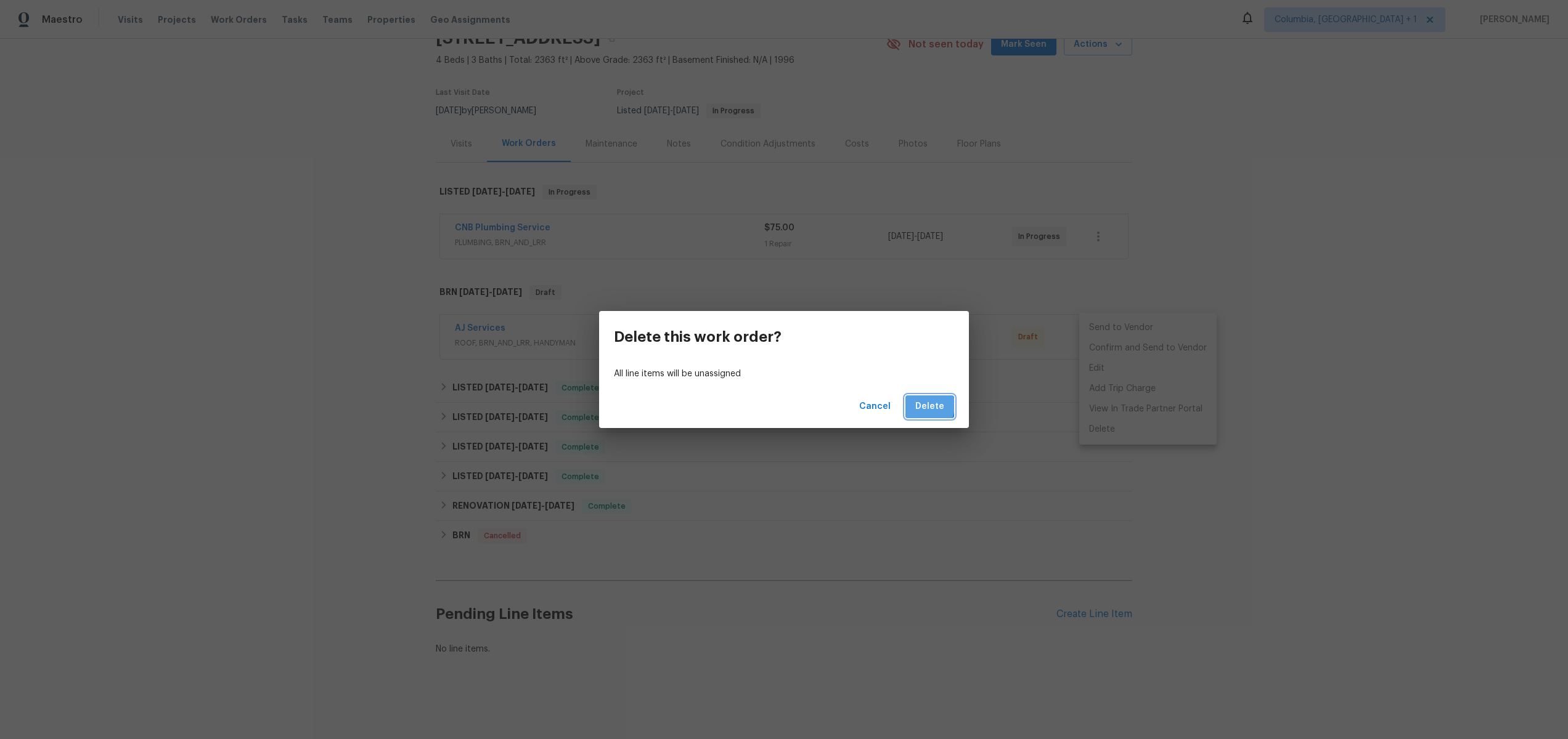
click at [920, 406] on span "Delete" at bounding box center [929, 407] width 29 height 15
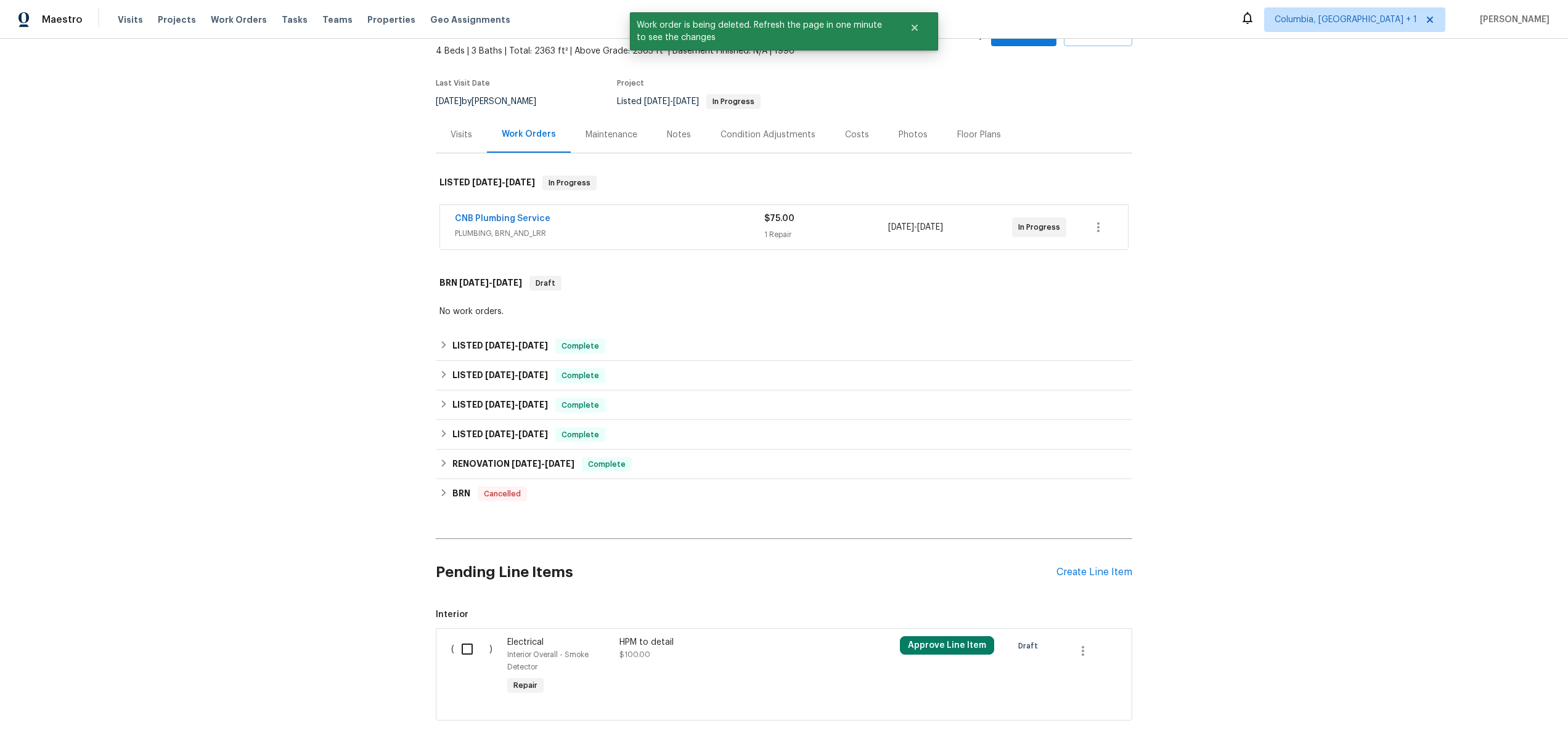
click at [455, 646] on input "checkbox" at bounding box center [471, 649] width 35 height 25
checkbox input "true"
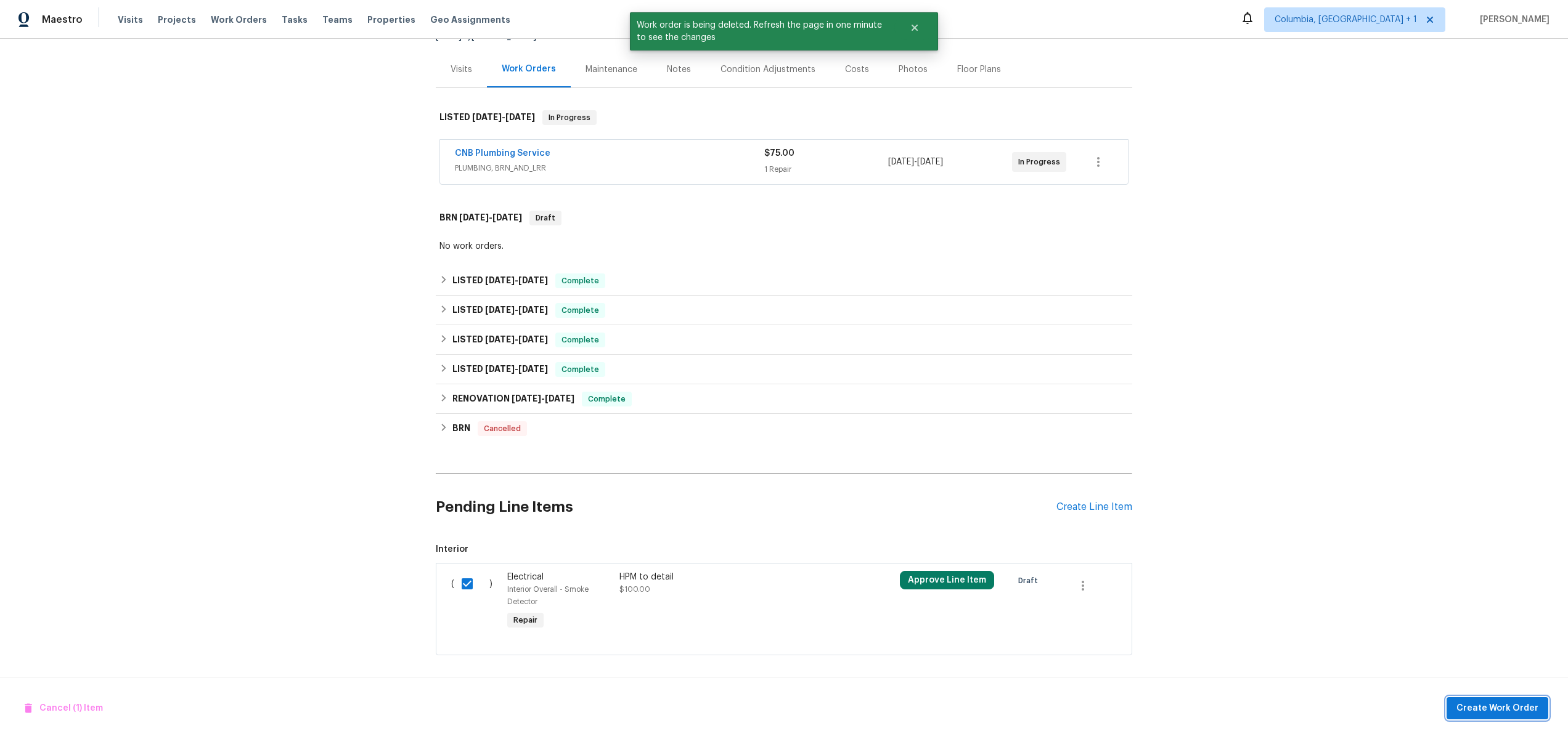
click at [1487, 714] on span "Create Work Order" at bounding box center [1496, 709] width 82 height 15
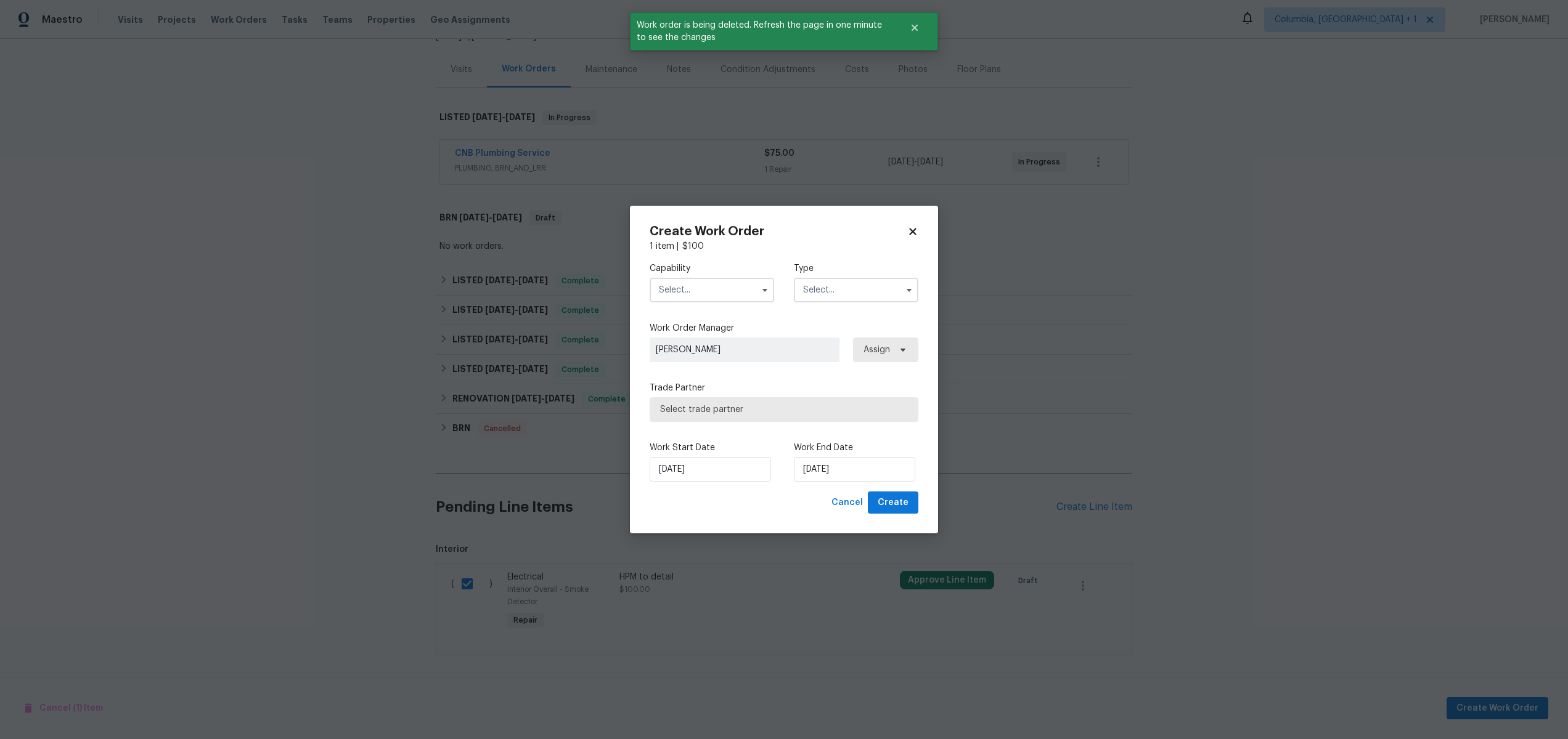
click at [693, 290] on input "text" at bounding box center [712, 290] width 124 height 24
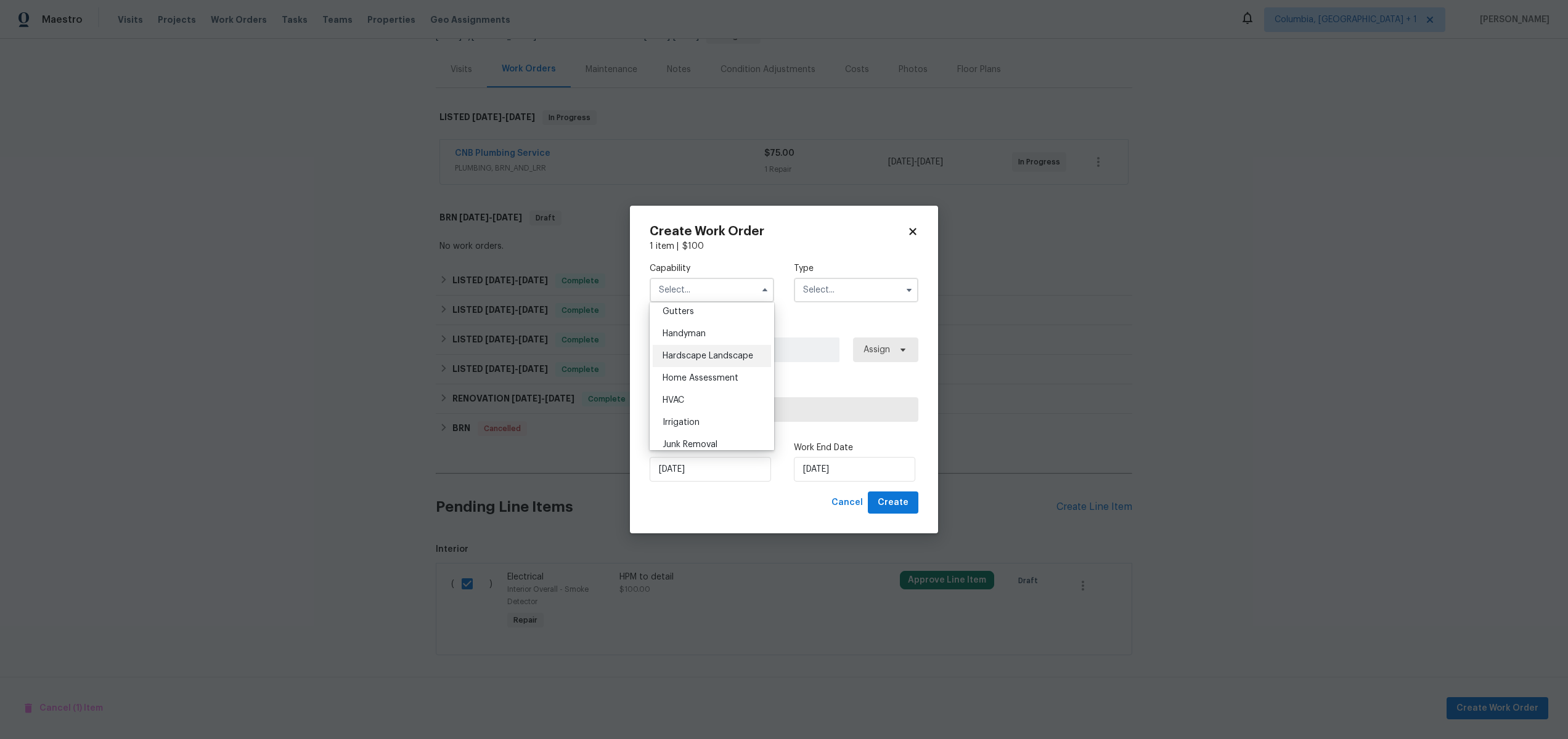
scroll to position [645, 0]
click at [708, 354] on ul "Agent Appliance Bathtub Resurfacing BRN And Lrr Broker Cabinets Carpet Cleaning…" at bounding box center [712, 376] width 124 height 148
click at [730, 350] on div "Handyman" at bounding box center [712, 349] width 119 height 23
type input "Handyman"
click at [855, 289] on input "text" at bounding box center [856, 290] width 124 height 24
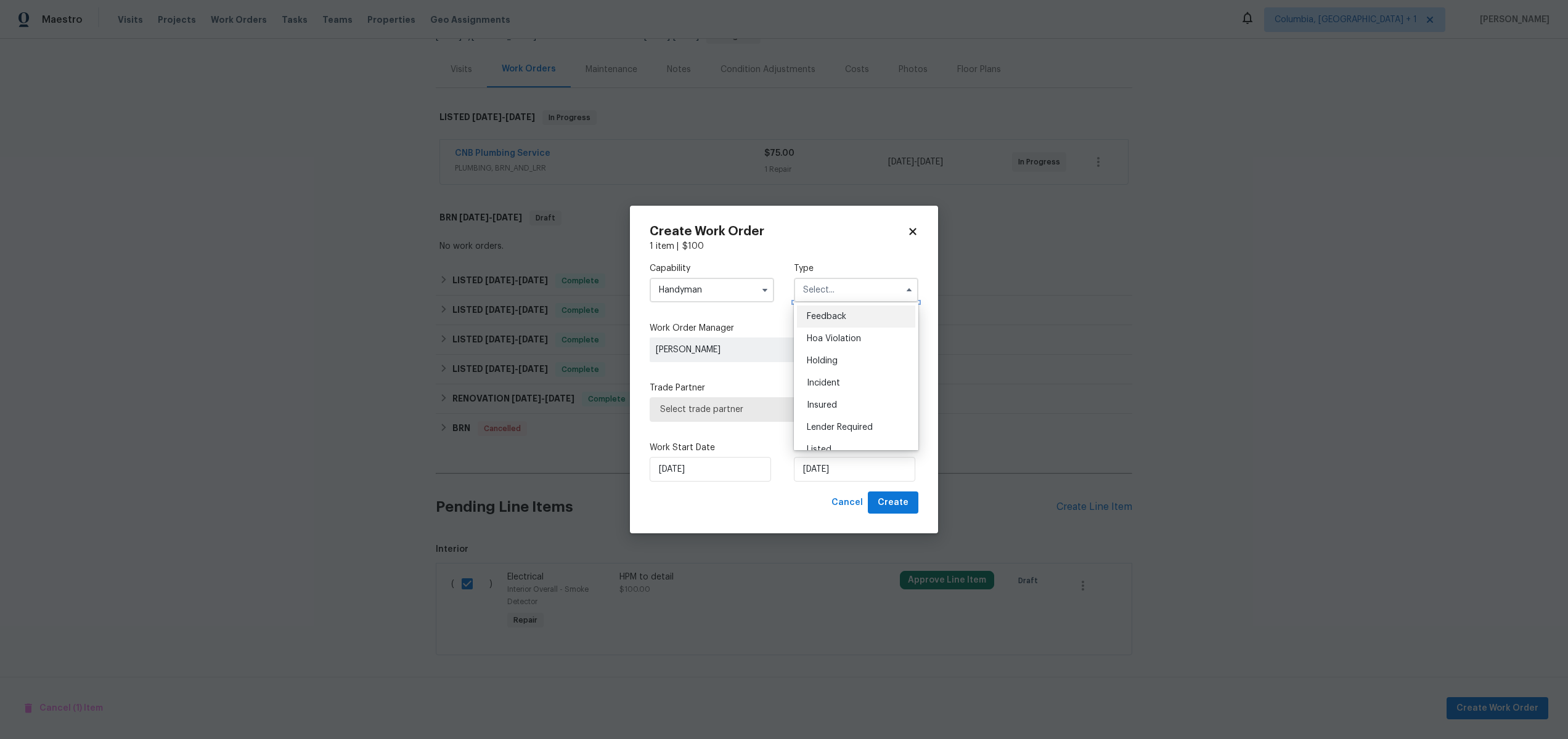
click at [839, 283] on input "text" at bounding box center [856, 290] width 124 height 24
click at [839, 285] on input "text" at bounding box center [856, 290] width 124 height 24
click at [849, 373] on div "Resale" at bounding box center [856, 370] width 119 height 23
type input "Resale"
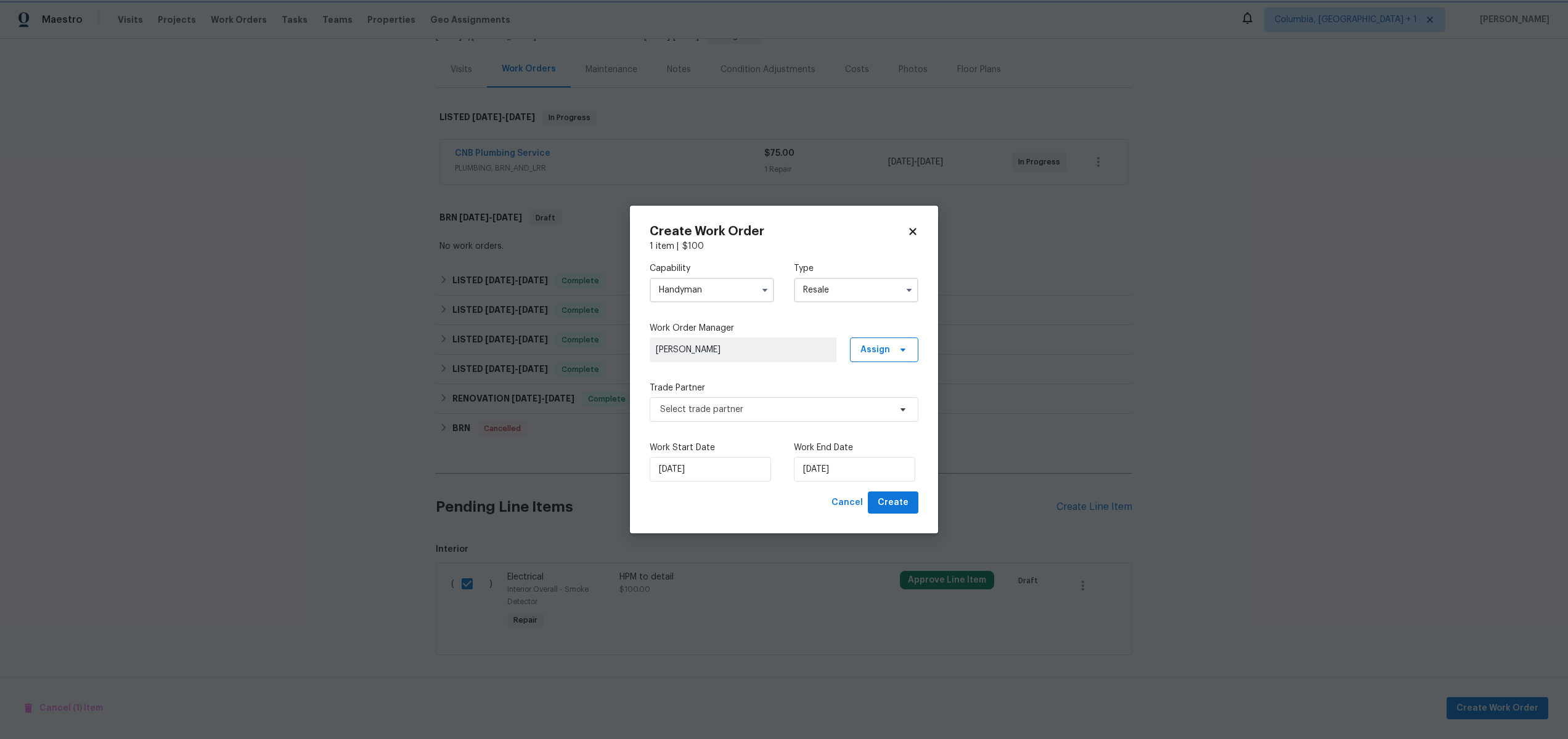
scroll to position [0, 0]
click at [800, 402] on span "Select trade partner" at bounding box center [784, 410] width 268 height 24
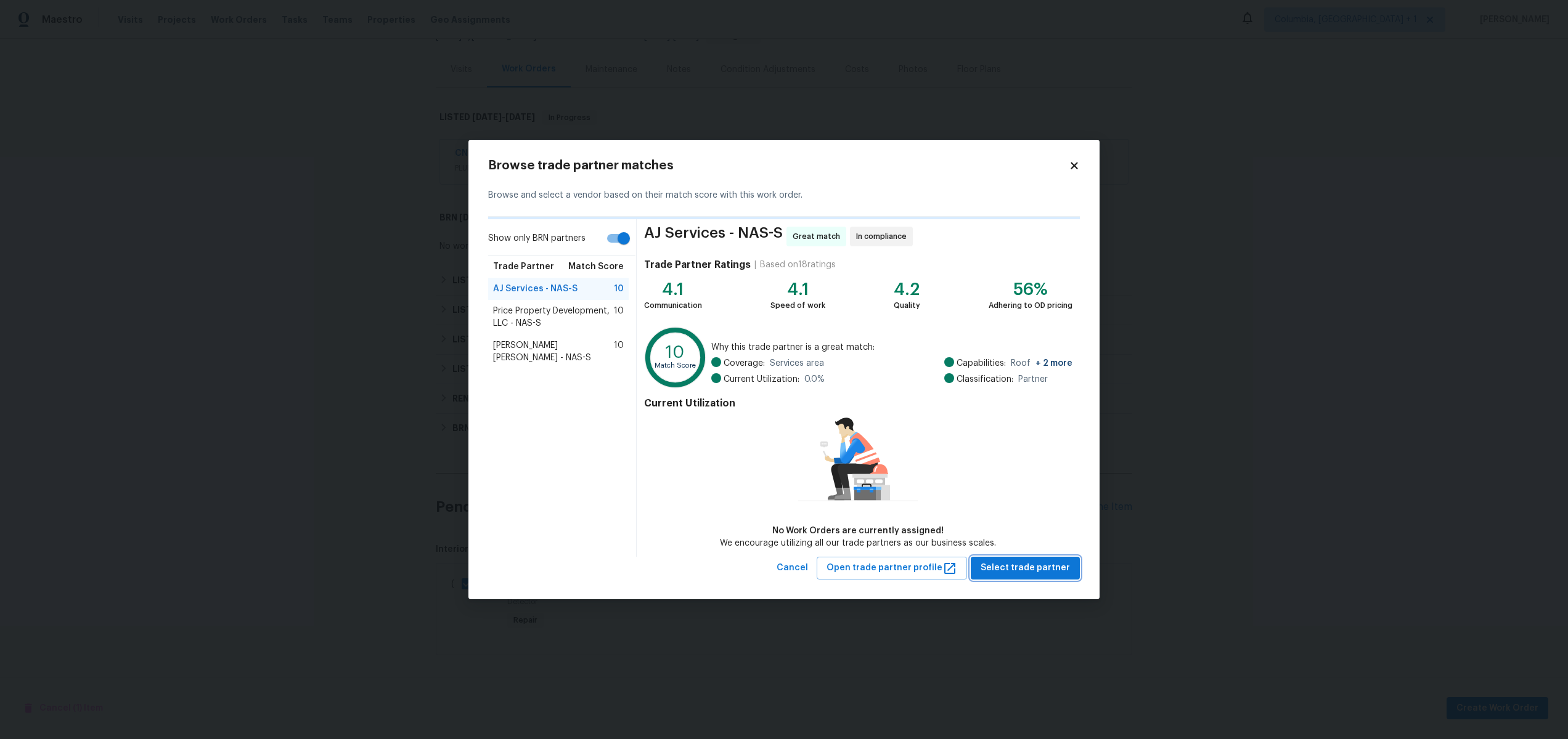
click at [1019, 570] on span "Select trade partner" at bounding box center [1025, 568] width 89 height 15
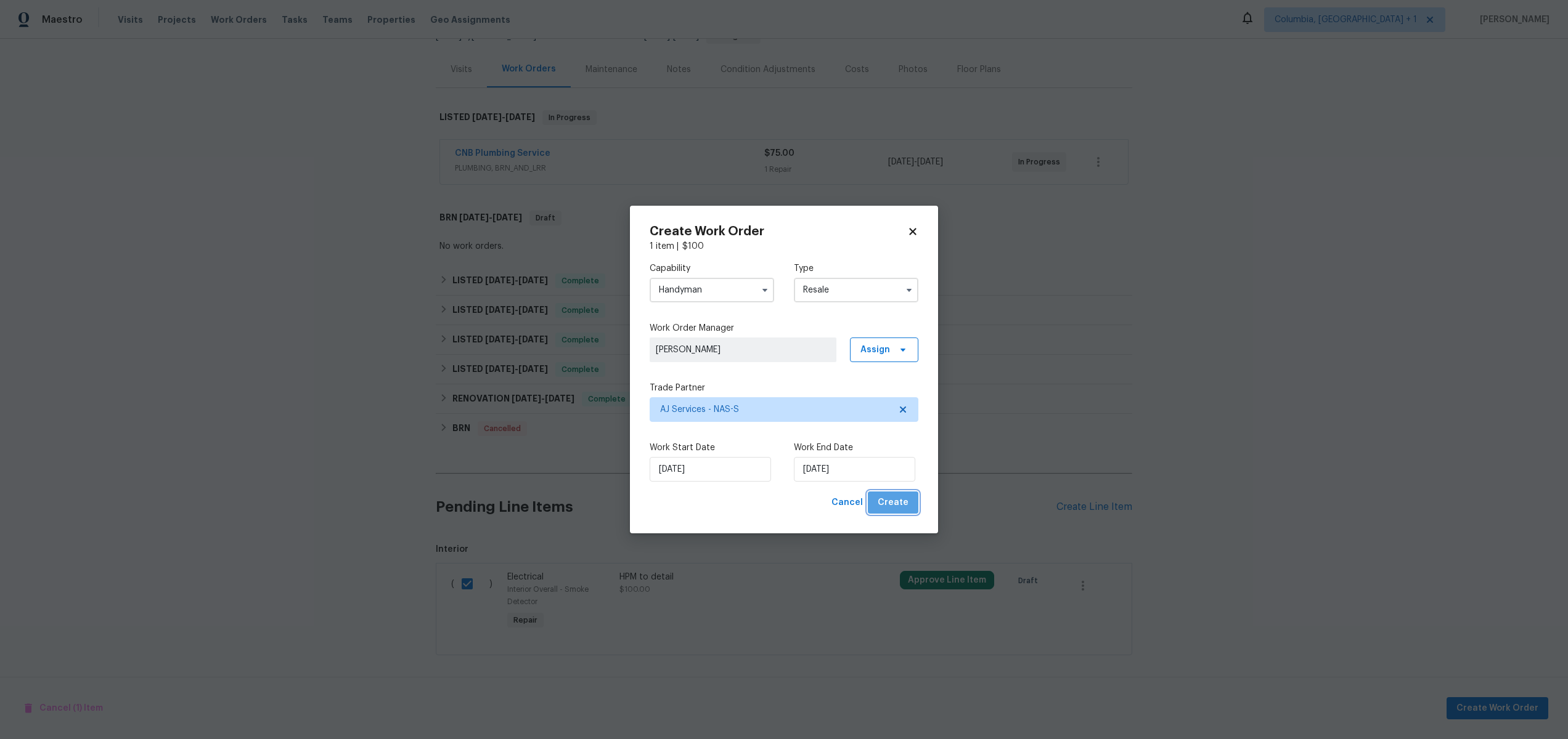
click at [902, 502] on span "Create" at bounding box center [893, 503] width 31 height 15
checkbox input "false"
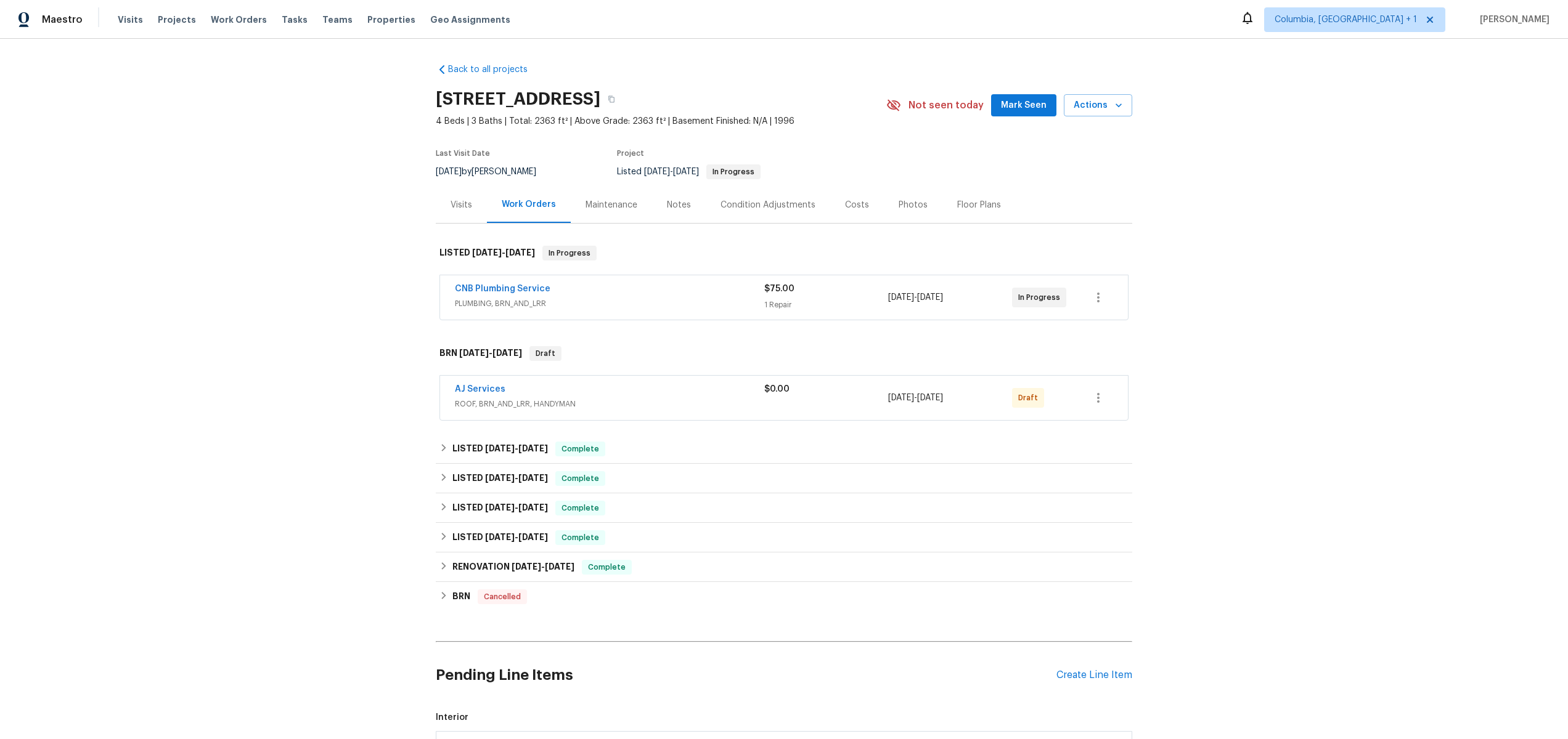
scroll to position [178, 0]
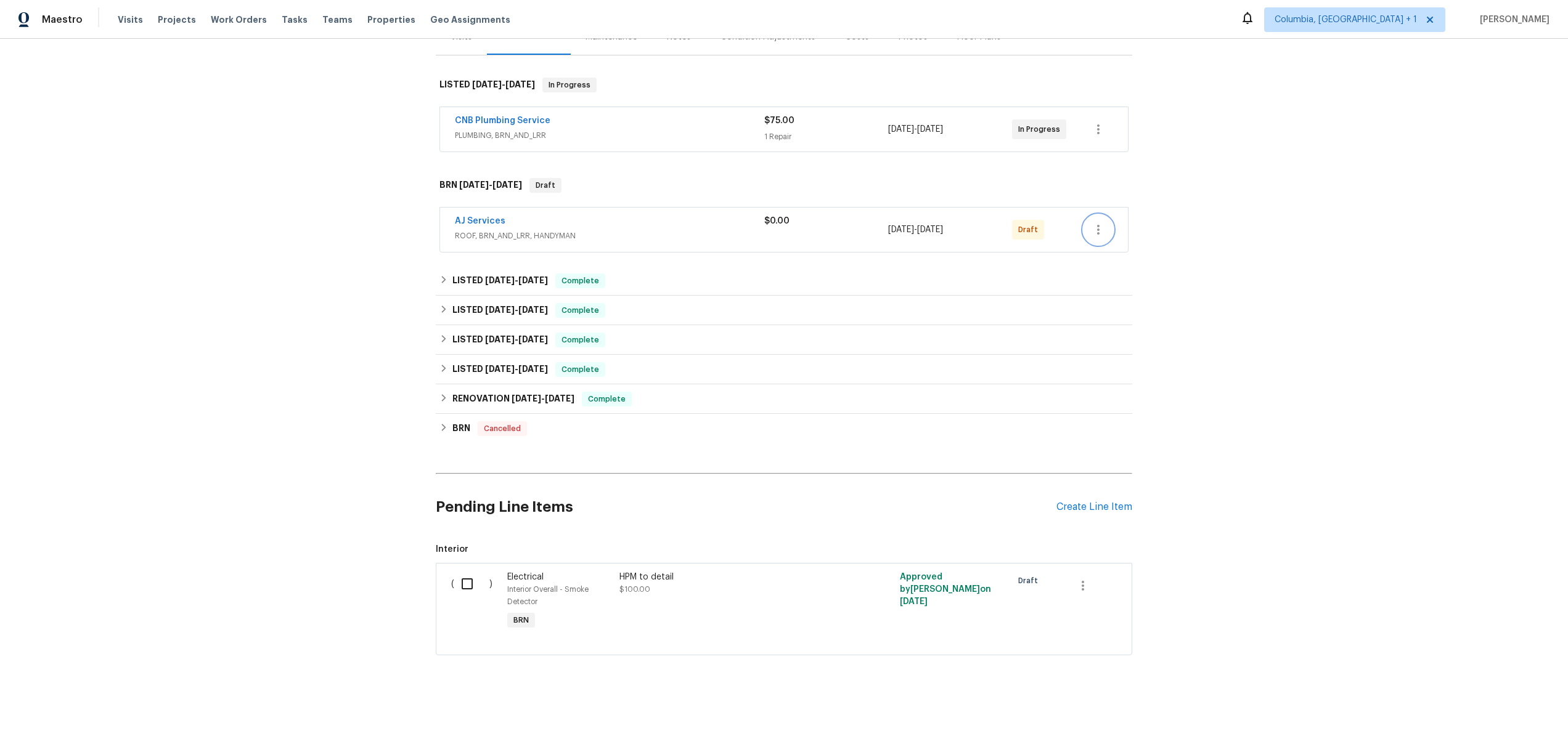
click at [1097, 225] on icon "button" at bounding box center [1098, 230] width 3 height 9
click at [530, 223] on div at bounding box center [784, 369] width 1568 height 739
click at [461, 217] on link "AJ Services" at bounding box center [480, 220] width 51 height 8
